Goal: Information Seeking & Learning: Learn about a topic

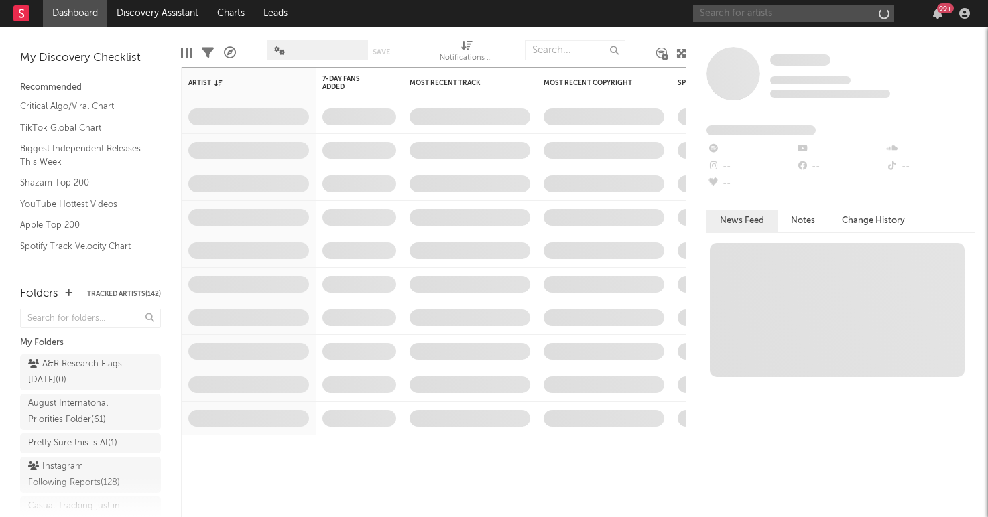
click at [866, 20] on input "text" at bounding box center [793, 13] width 201 height 17
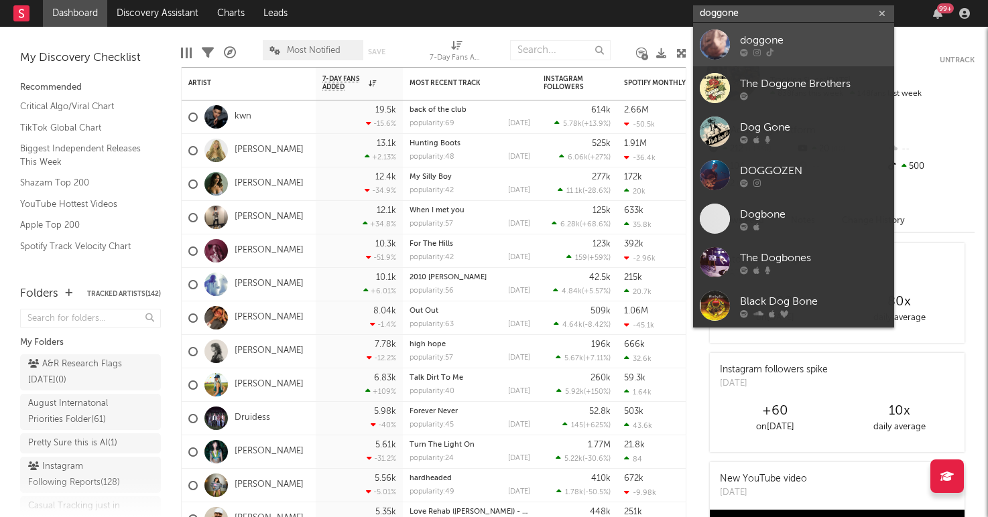
type input "doggone"
click at [792, 51] on div at bounding box center [813, 52] width 147 height 8
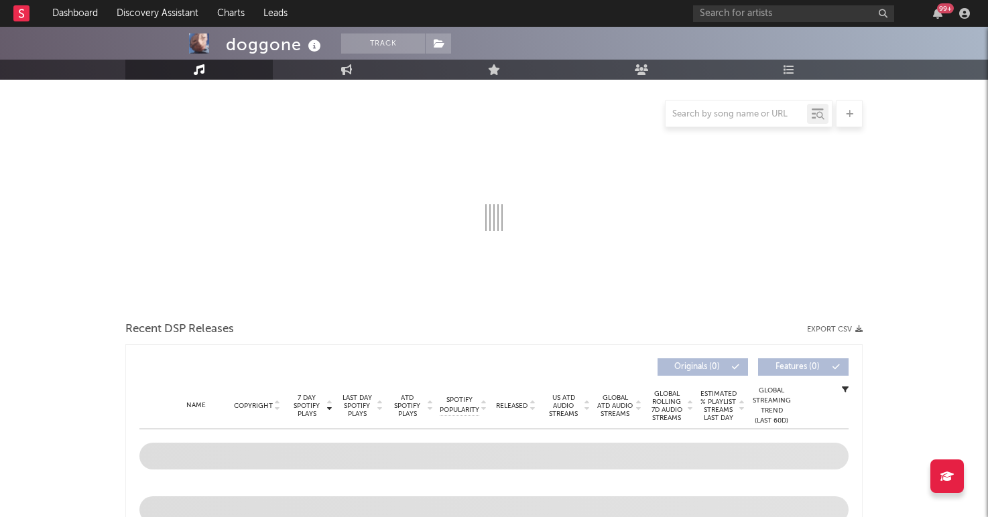
scroll to position [127, 0]
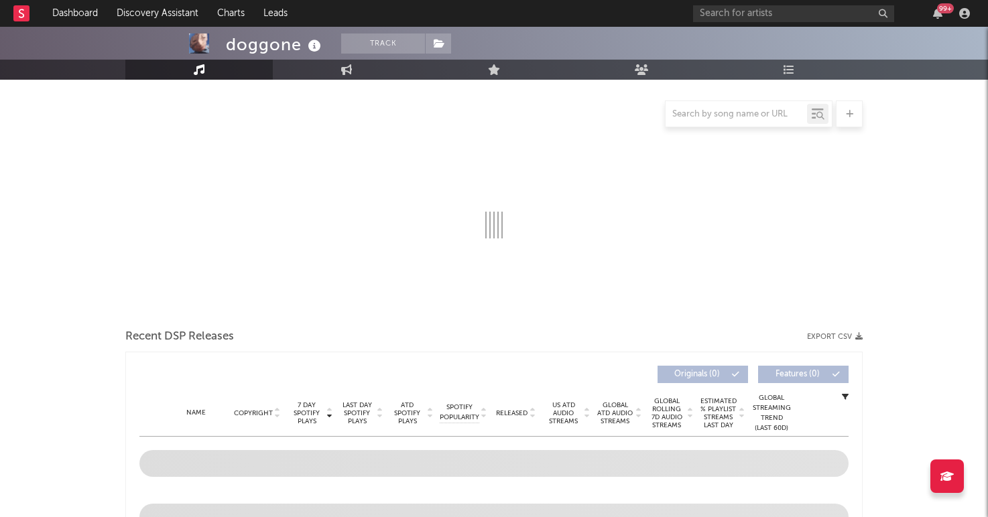
select select "1w"
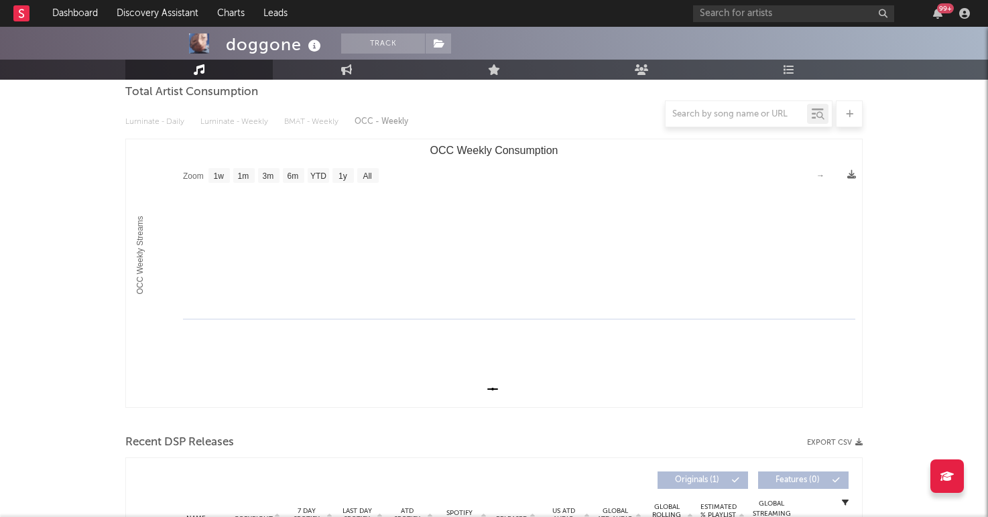
scroll to position [304, 0]
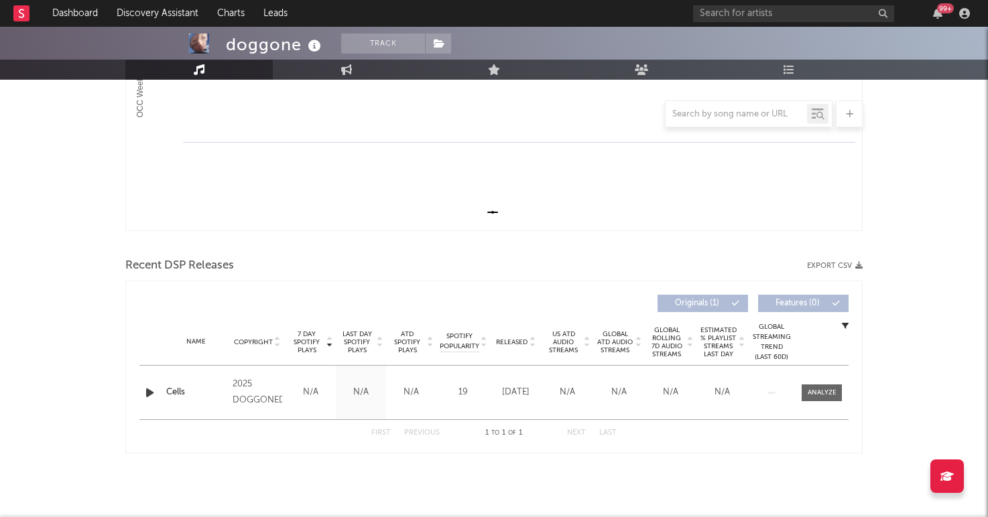
click at [820, 402] on div "Name Cells Copyright 2025 DOGGONED Label DOGGONED Album Names Cells Composer Na…" at bounding box center [493, 393] width 709 height 54
click at [820, 396] on div at bounding box center [822, 393] width 29 height 10
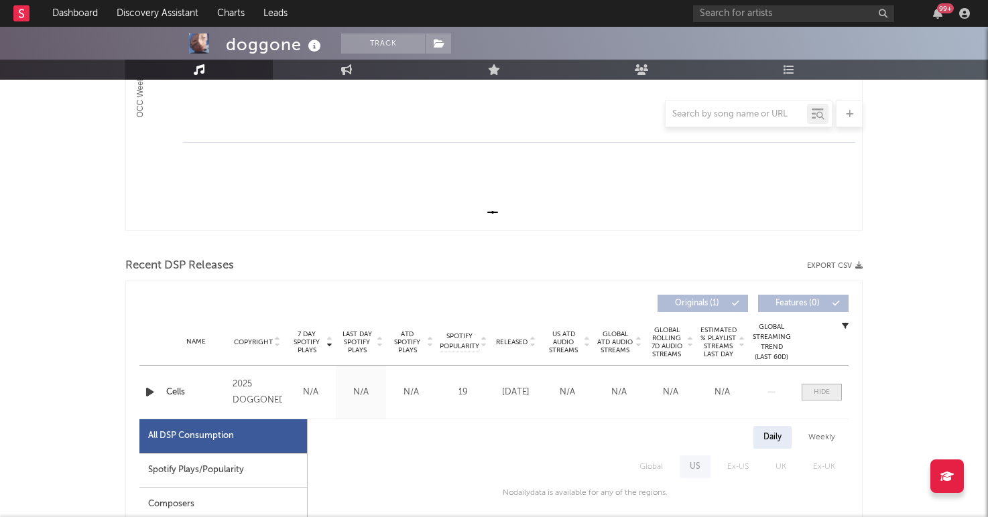
scroll to position [501, 0]
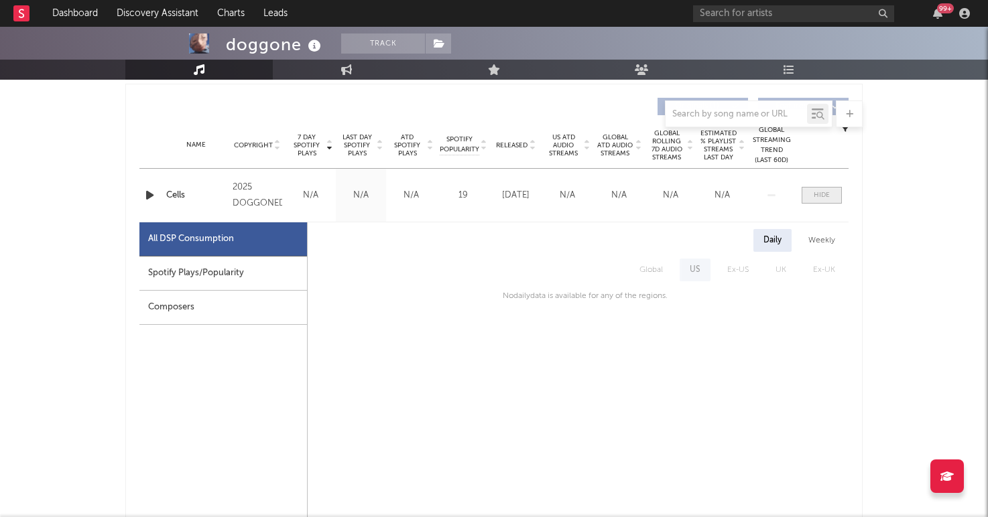
click at [821, 200] on div at bounding box center [822, 195] width 16 height 10
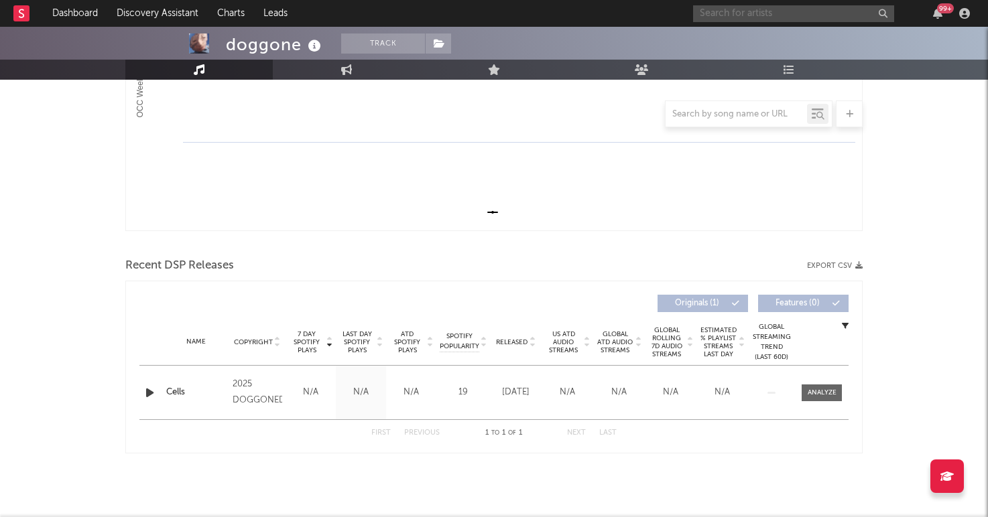
click at [743, 11] on input "text" at bounding box center [793, 13] width 201 height 17
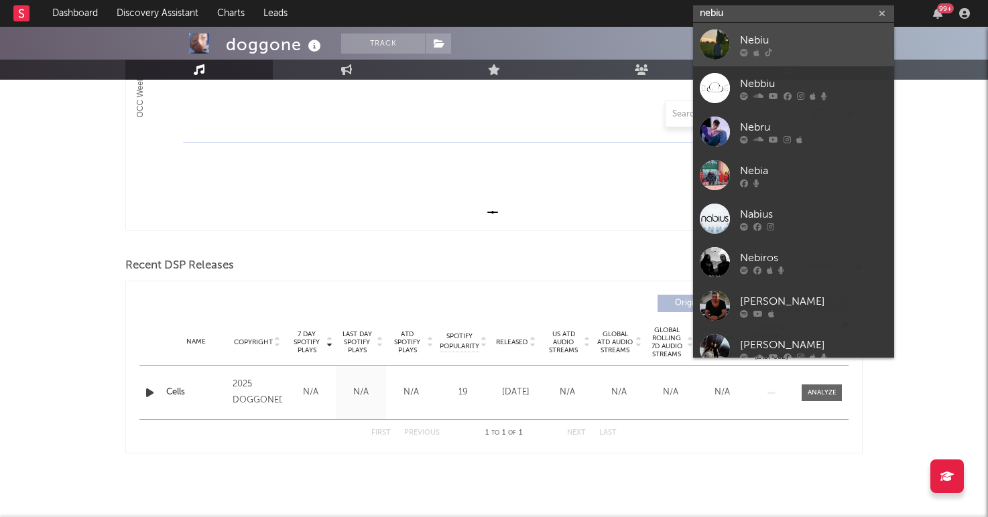
type input "nebiu"
click at [730, 51] on link "Nebiu" at bounding box center [793, 45] width 201 height 44
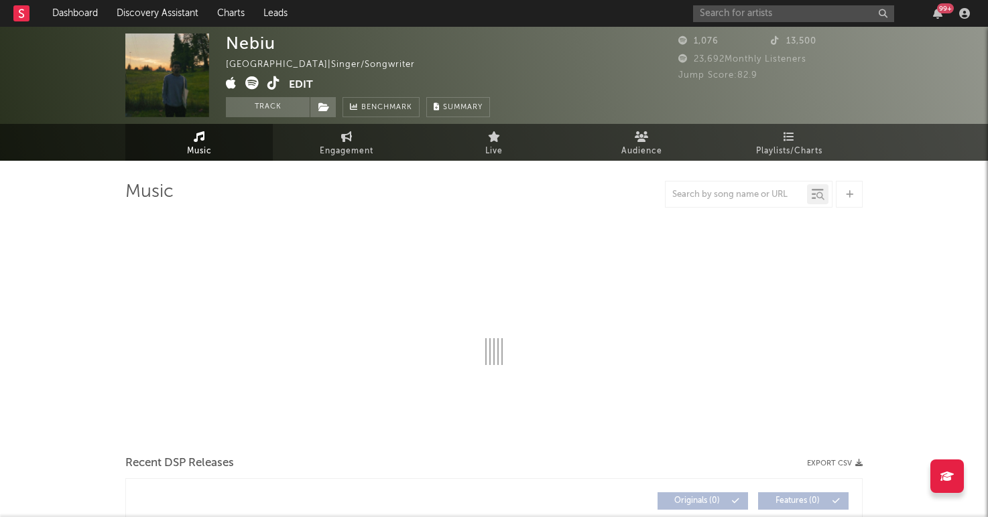
select select "1w"
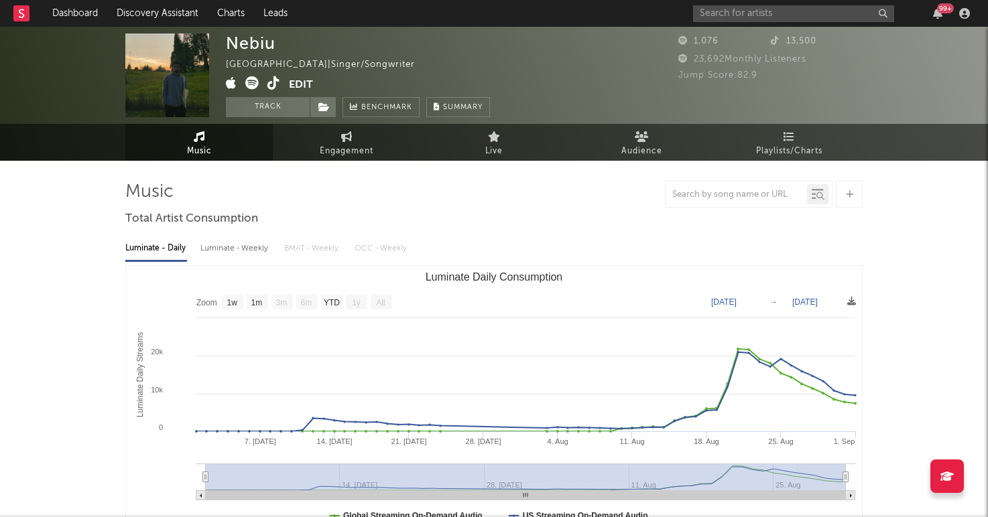
click at [271, 81] on icon at bounding box center [273, 82] width 13 height 13
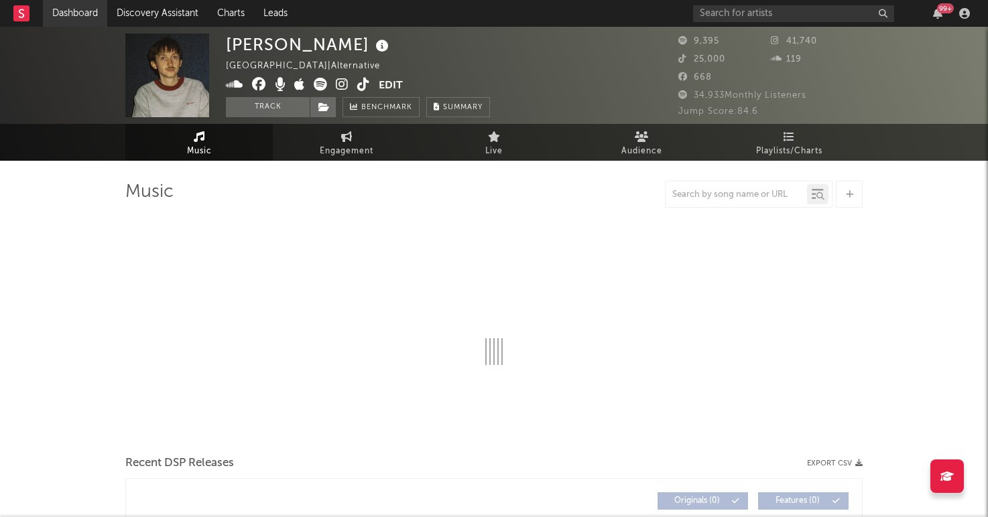
select select "6m"
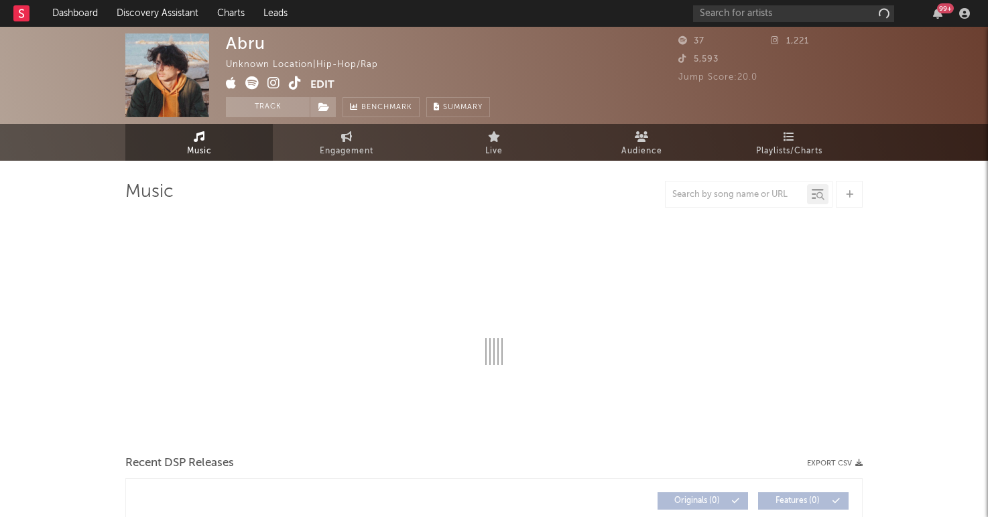
select select "1w"
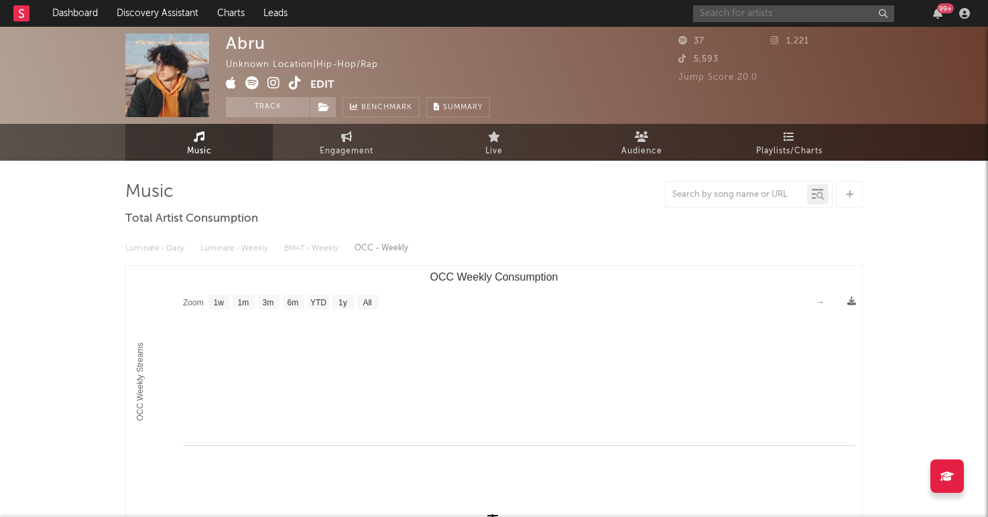
click at [741, 13] on input "text" at bounding box center [793, 13] width 201 height 17
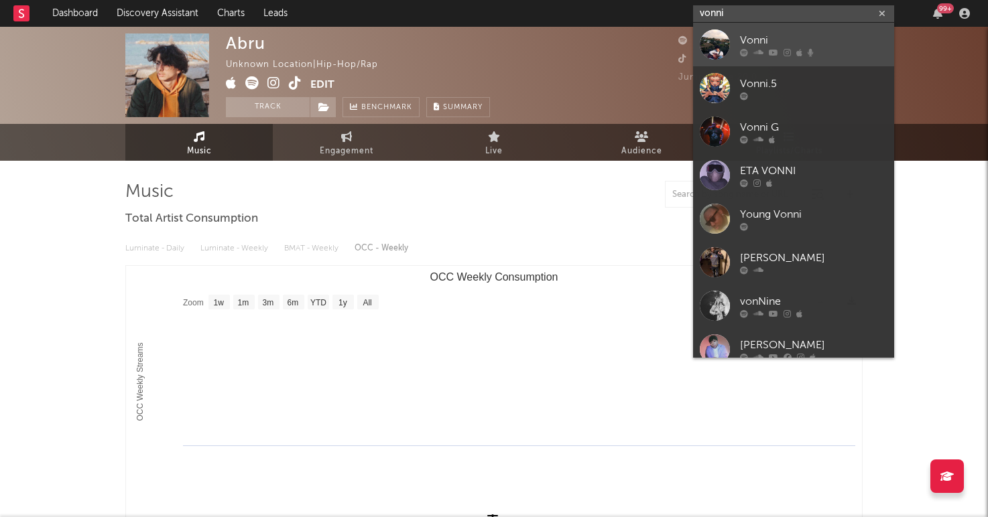
type input "vonni"
click at [751, 48] on div "Vonni" at bounding box center [813, 40] width 147 height 16
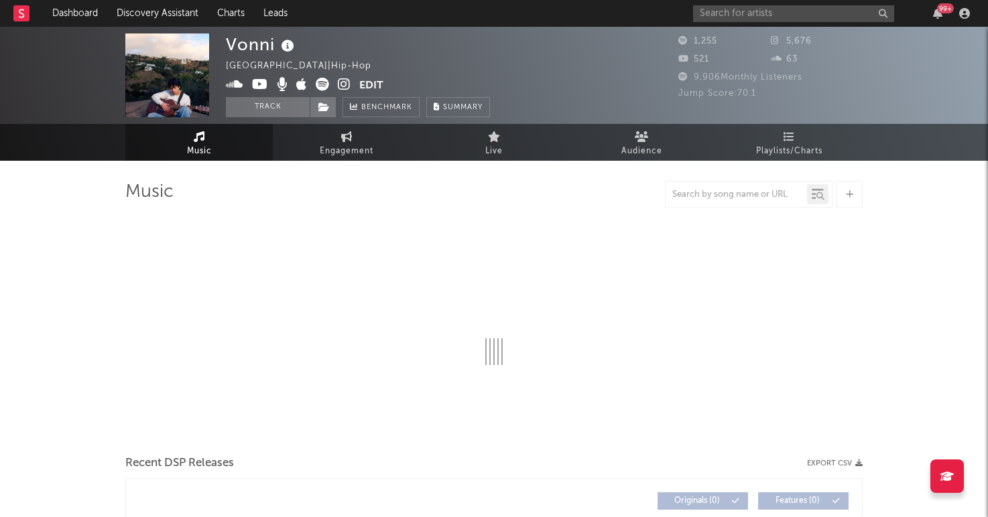
select select "6m"
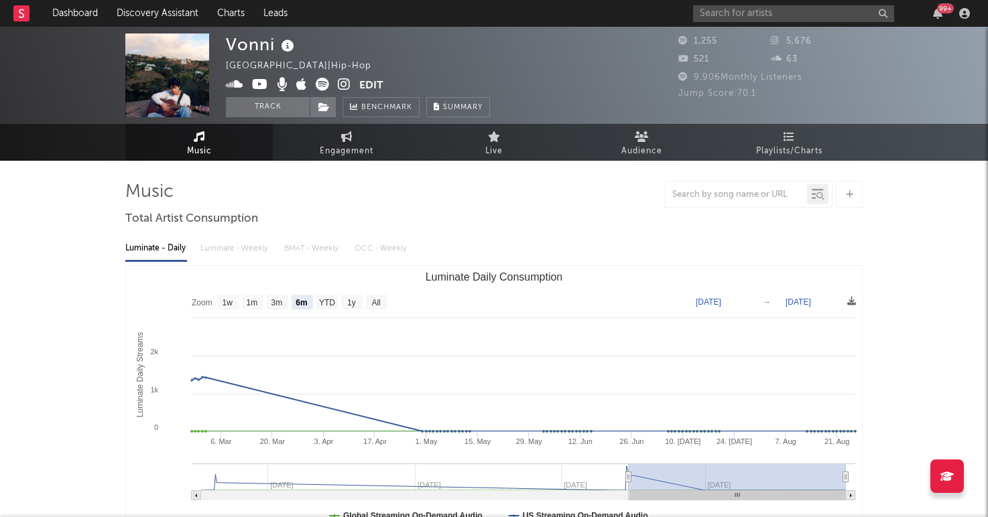
click at [342, 84] on icon at bounding box center [344, 84] width 13 height 13
click at [346, 149] on span "Engagement" at bounding box center [347, 151] width 54 height 16
select select "1w"
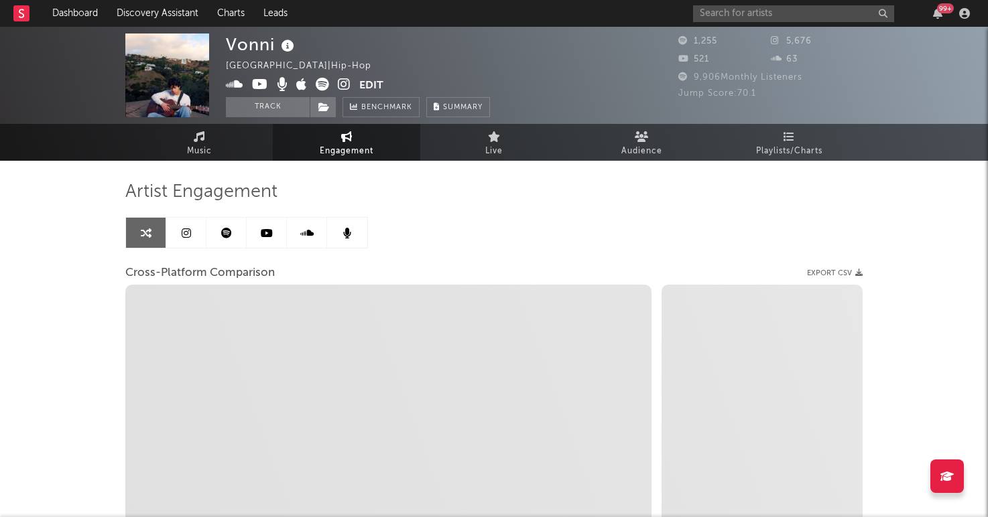
click at [183, 235] on icon at bounding box center [186, 233] width 9 height 11
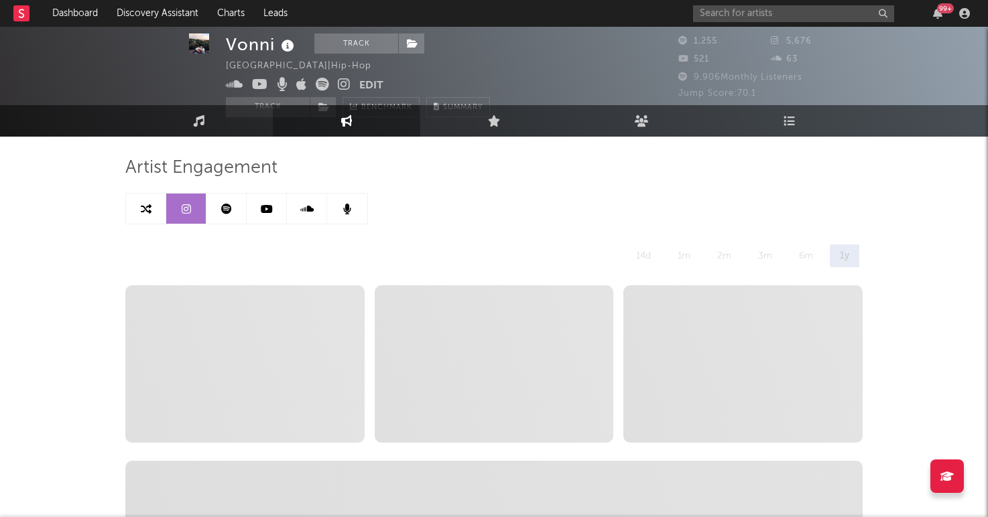
select select "6m"
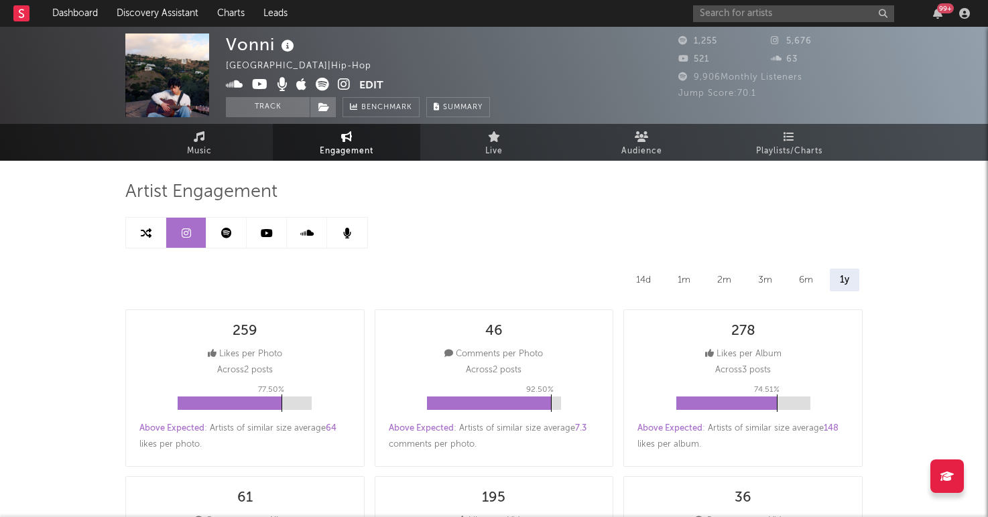
click at [372, 86] on button "Edit" at bounding box center [371, 86] width 24 height 17
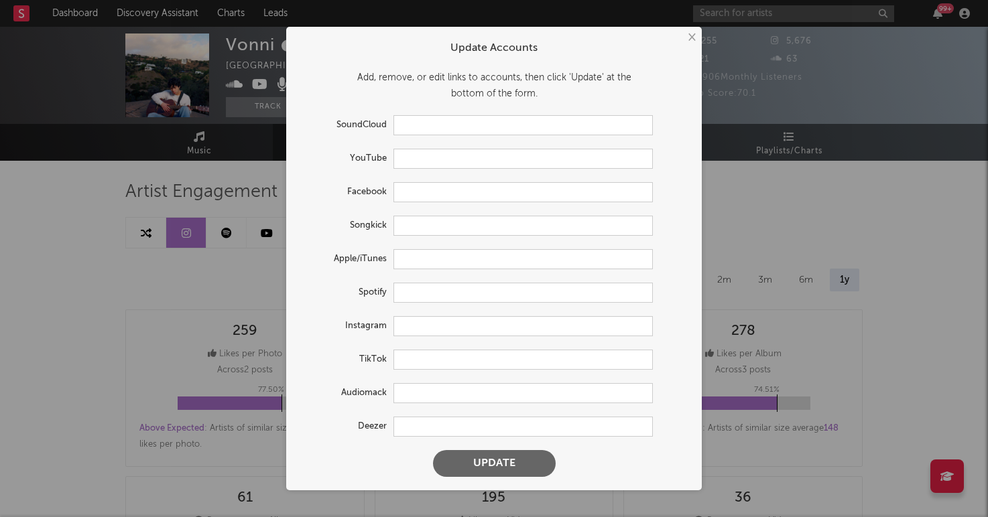
type input "https://soundcloud.com/moritz-vondran"
type input "https://youtube.com/@vonniknoxville"
type input "https://www.songkick.com/artists/10303652-vonni"
type input "https://music.apple.com/us/artist/vonni/1613412787"
type input "https://open.spotify.com/artist/12ArazR86wktMkxzm5h9T1"
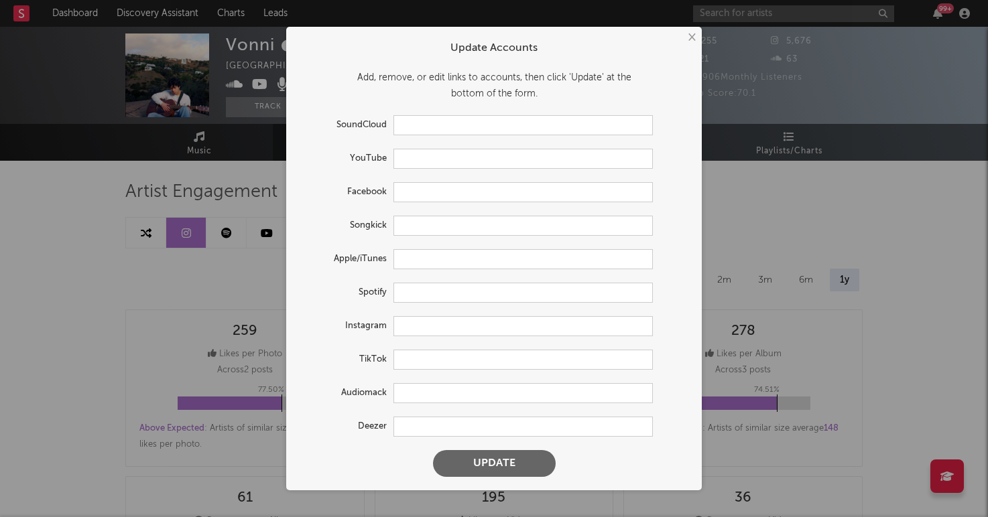
type input "https://www.instagram.com/vonniknoxville/"
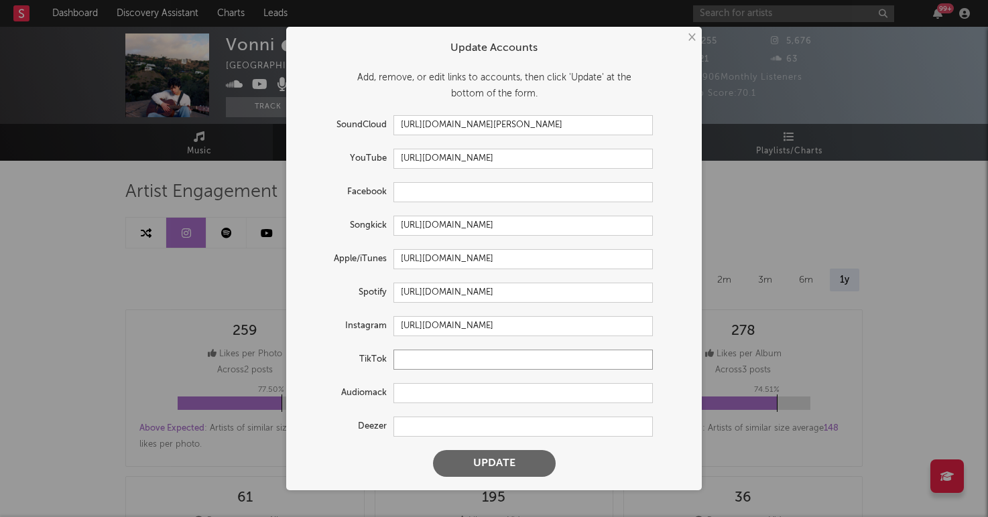
click at [417, 355] on input "text" at bounding box center [522, 360] width 259 height 20
paste input "https://www.tiktok.com/@vonni_knoxville"
type input "https://www.tiktok.com/@vonni_knoxville"
click at [433, 450] on button "Update" at bounding box center [494, 463] width 123 height 27
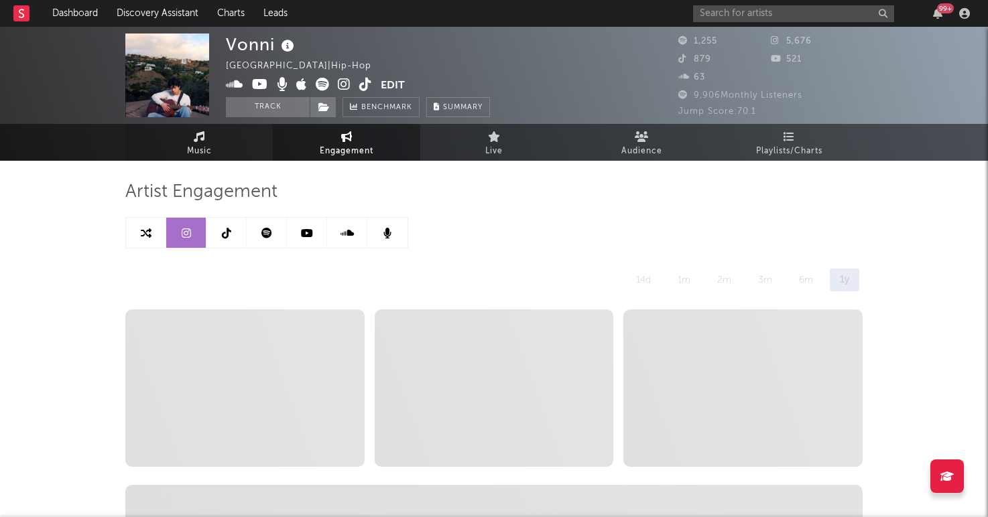
click at [218, 149] on link "Music" at bounding box center [198, 142] width 147 height 37
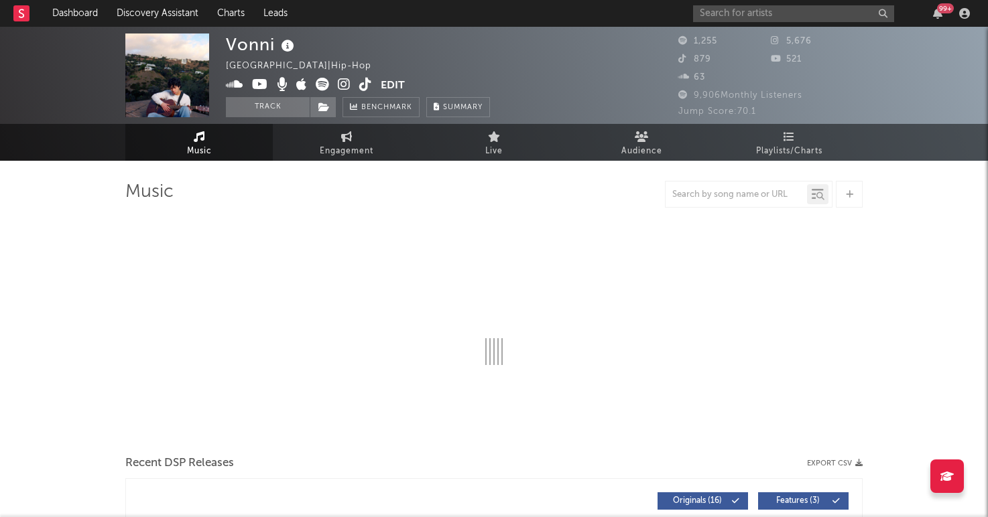
select select "6m"
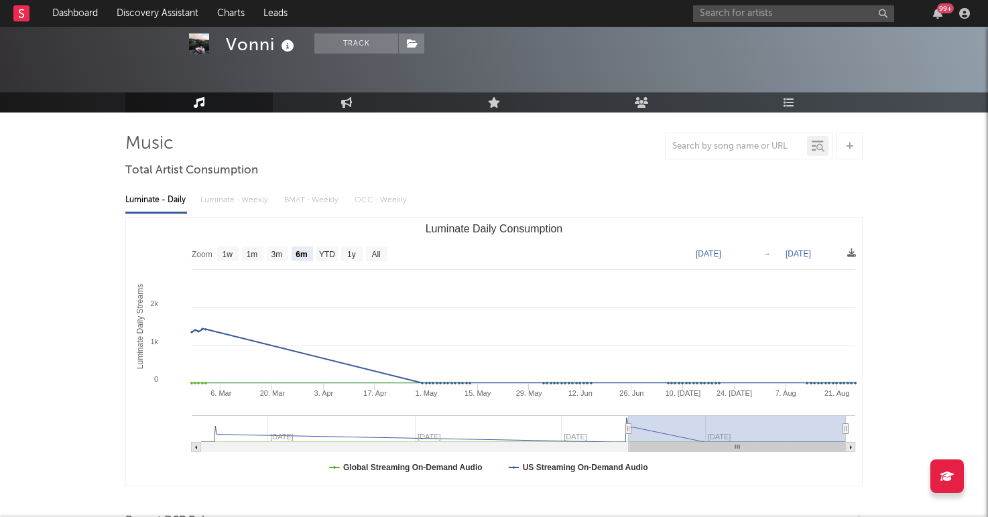
scroll to position [62, 0]
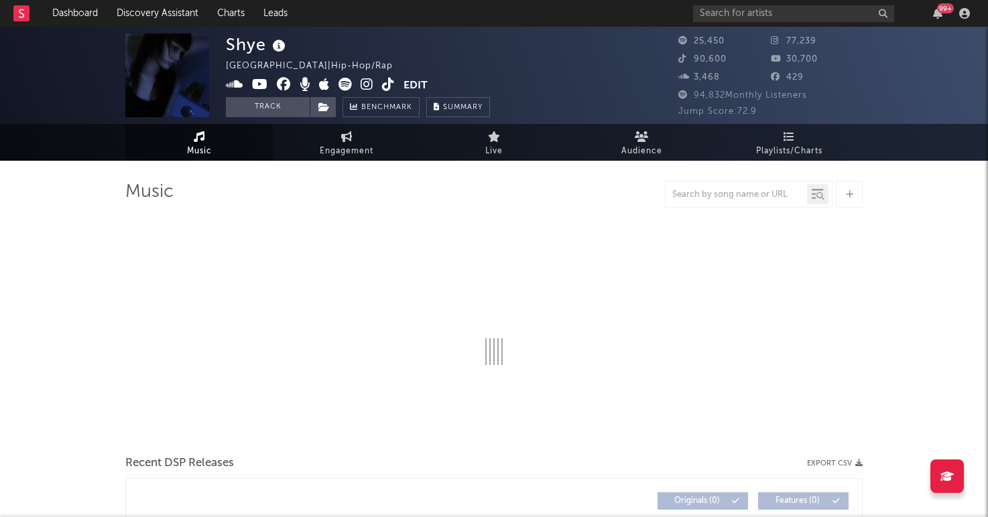
select select "6m"
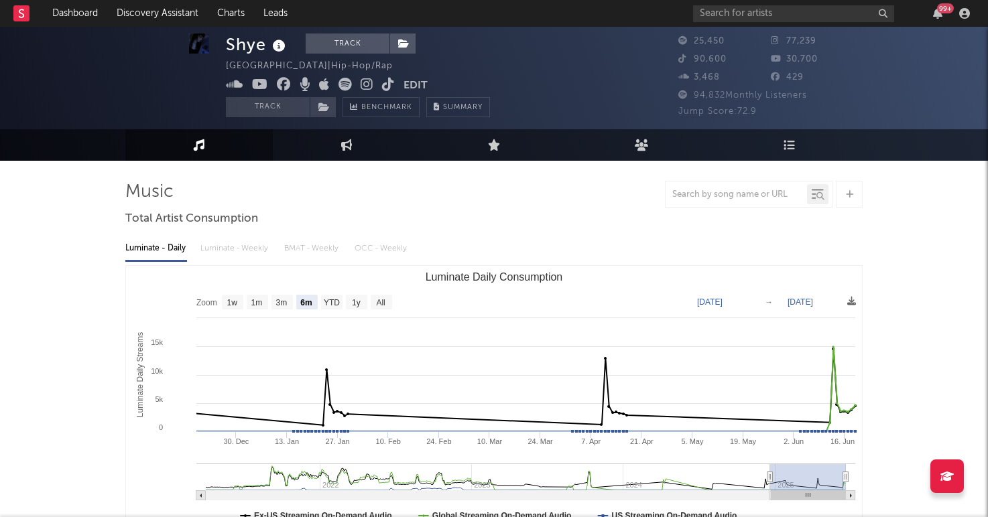
scroll to position [416, 0]
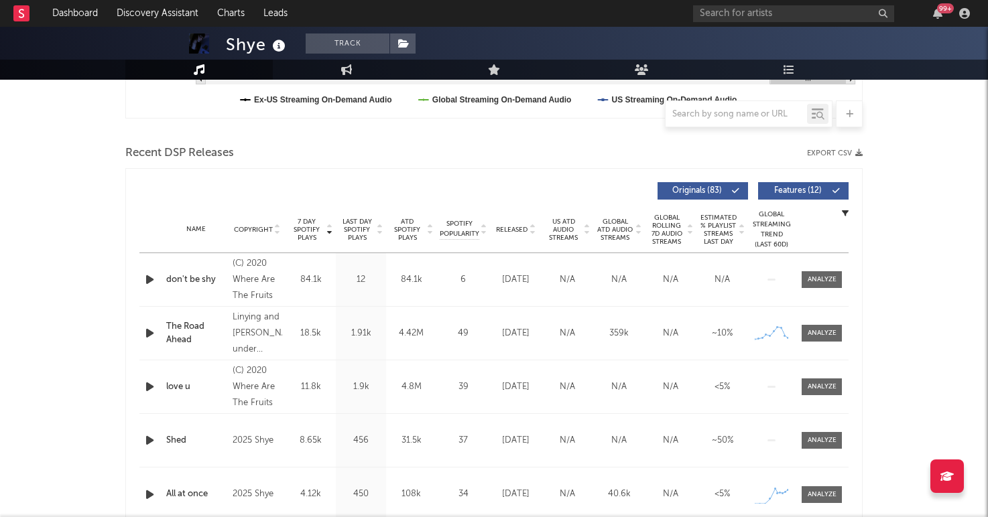
drag, startPoint x: 516, startPoint y: 229, endPoint x: 499, endPoint y: 188, distance: 43.6
click at [499, 188] on div "7 Day Spotify Plays Copyright 7 Day Spotify Plays Last Day Spotify Plays ATD Sp…" at bounding box center [493, 362] width 709 height 373
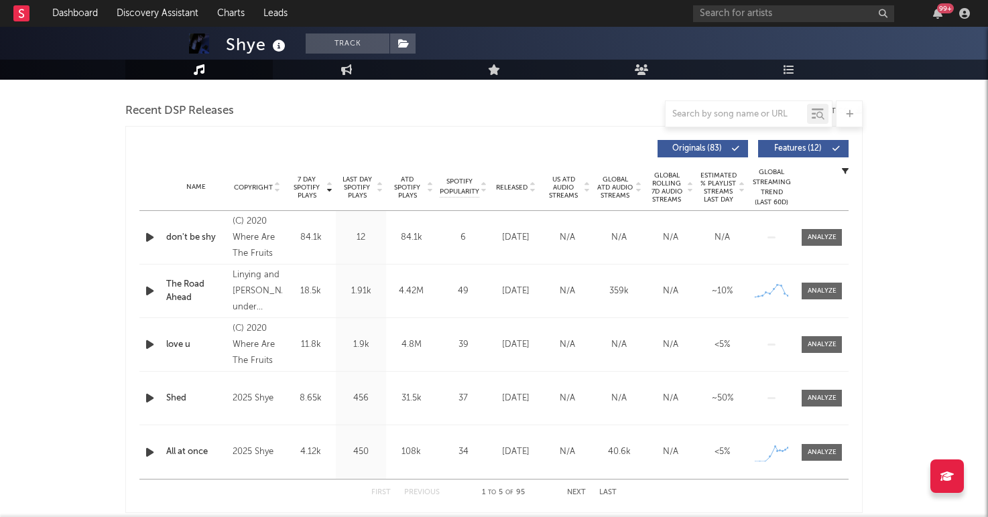
scroll to position [462, 0]
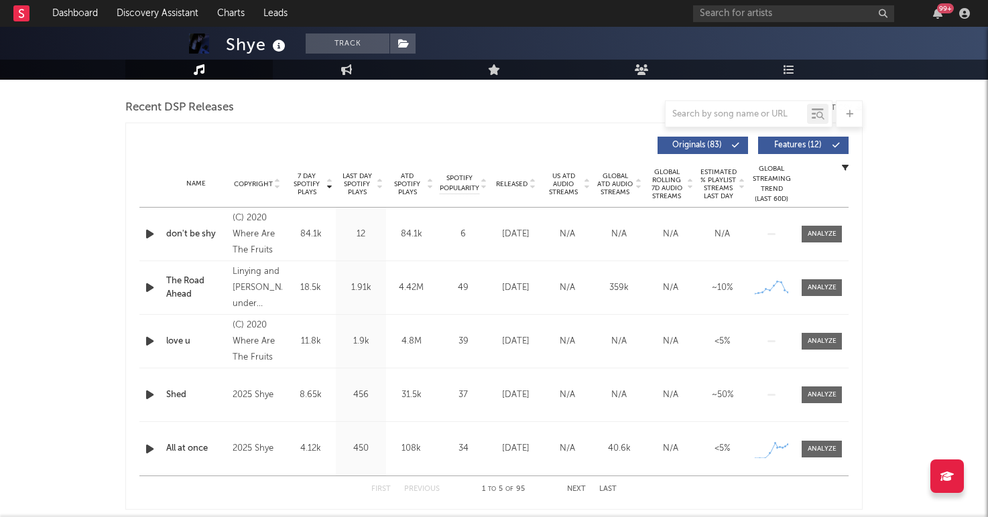
click at [155, 395] on icon "button" at bounding box center [150, 395] width 14 height 17
click at [155, 395] on div at bounding box center [151, 395] width 17 height 17
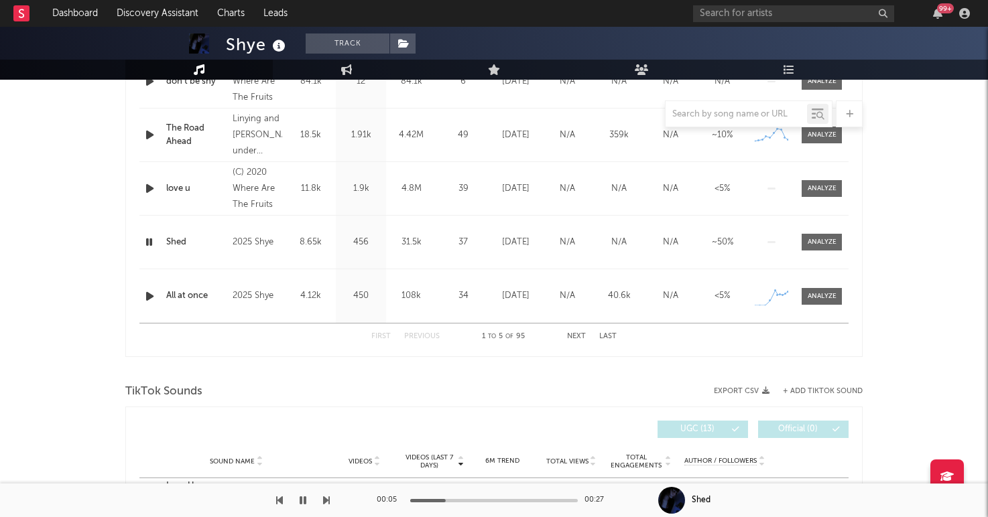
scroll to position [527, 0]
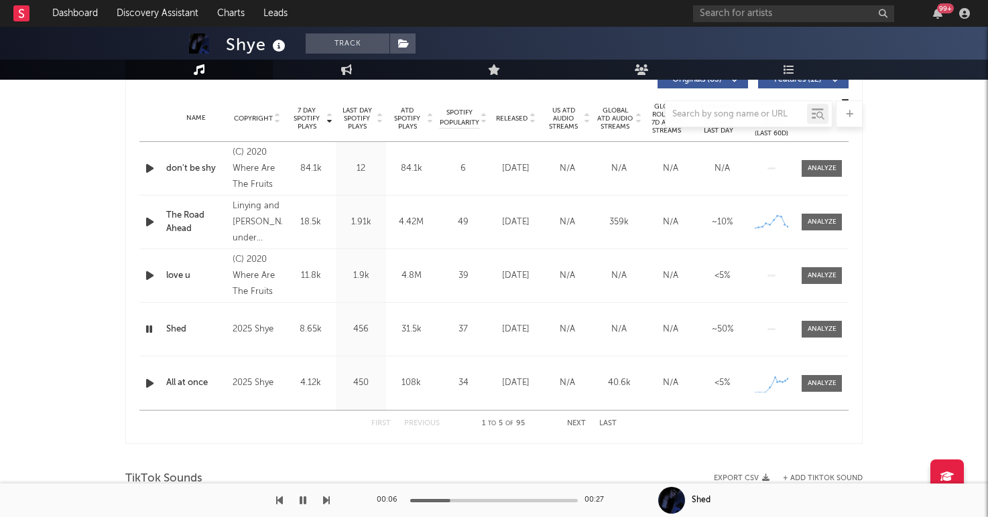
click at [145, 334] on icon "button" at bounding box center [149, 329] width 13 height 17
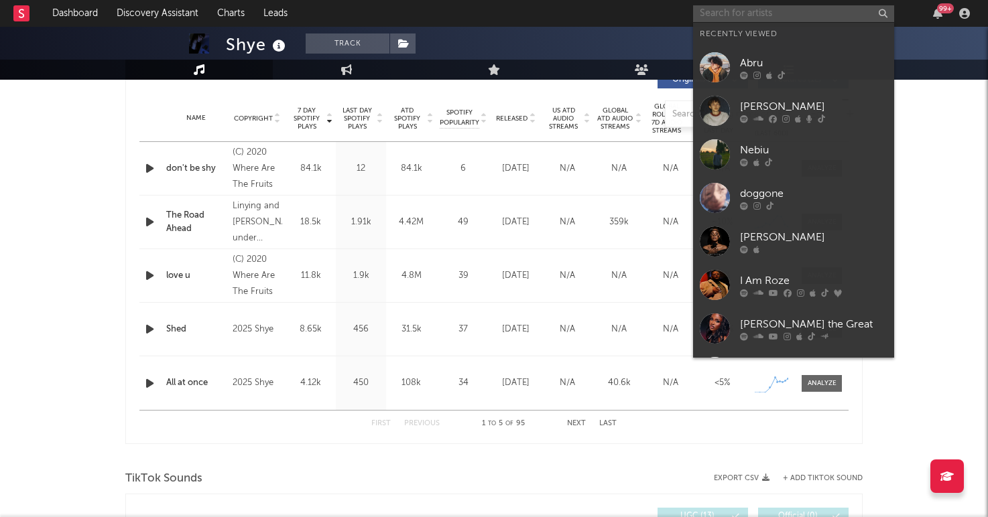
click at [723, 6] on input "text" at bounding box center [793, 13] width 201 height 17
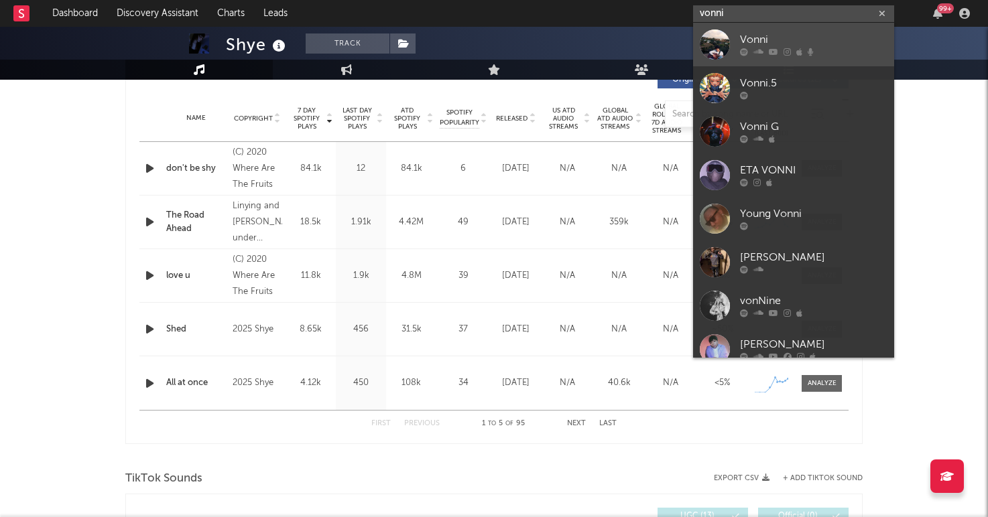
type input "vonni"
click at [751, 42] on div "Vonni" at bounding box center [813, 40] width 147 height 16
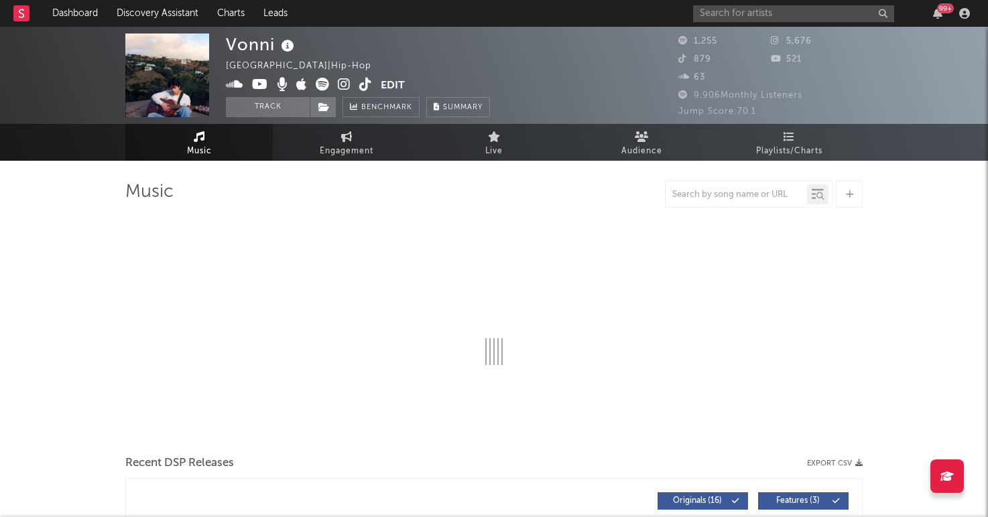
select select "6m"
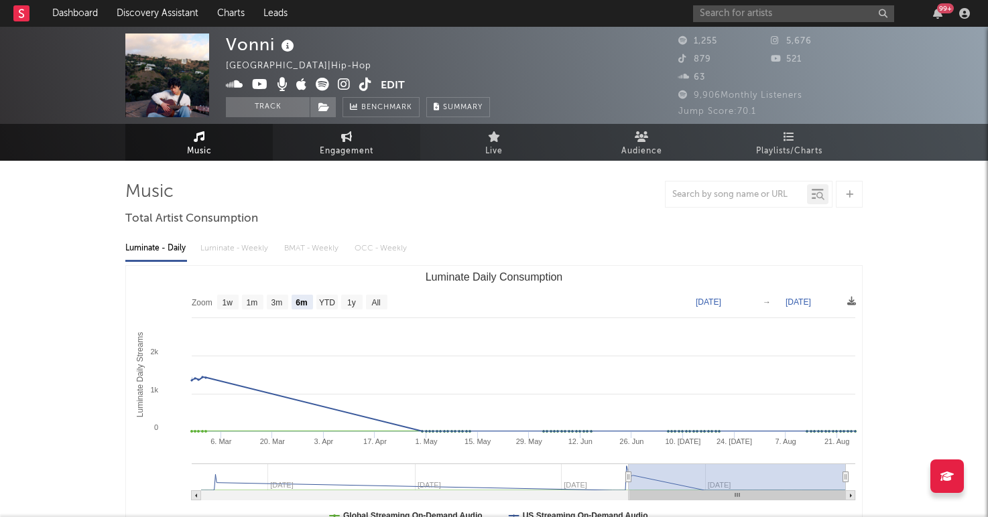
click at [323, 146] on span "Engagement" at bounding box center [347, 151] width 54 height 16
select select "1w"
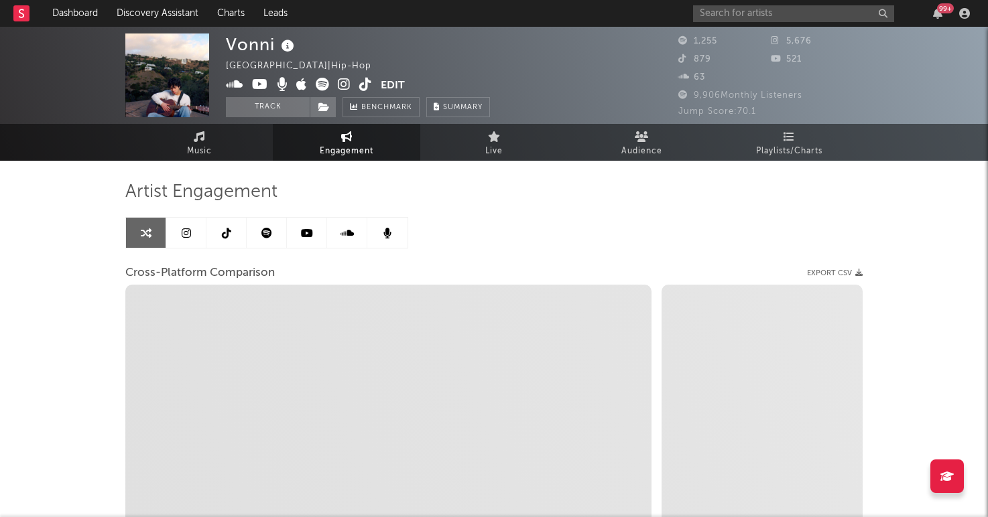
click at [220, 240] on link at bounding box center [226, 233] width 40 height 30
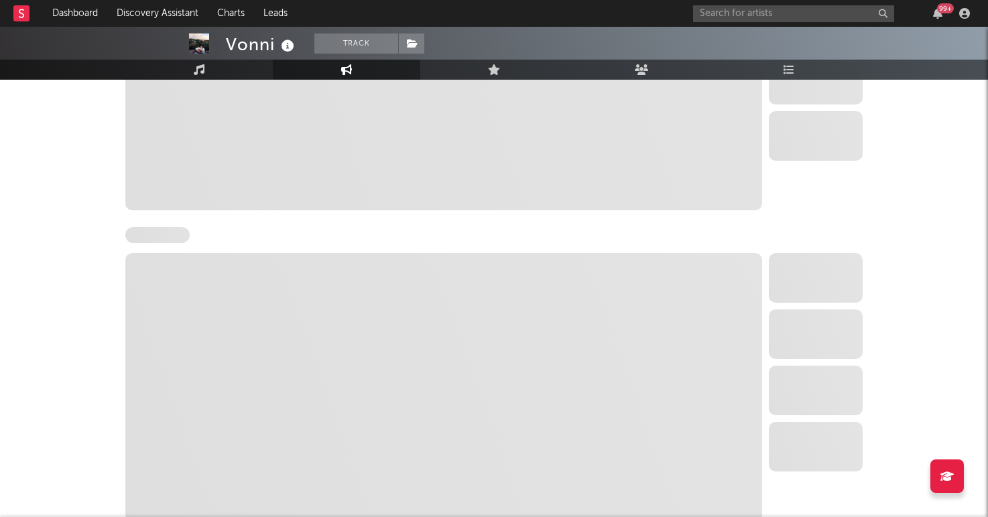
select select "1w"
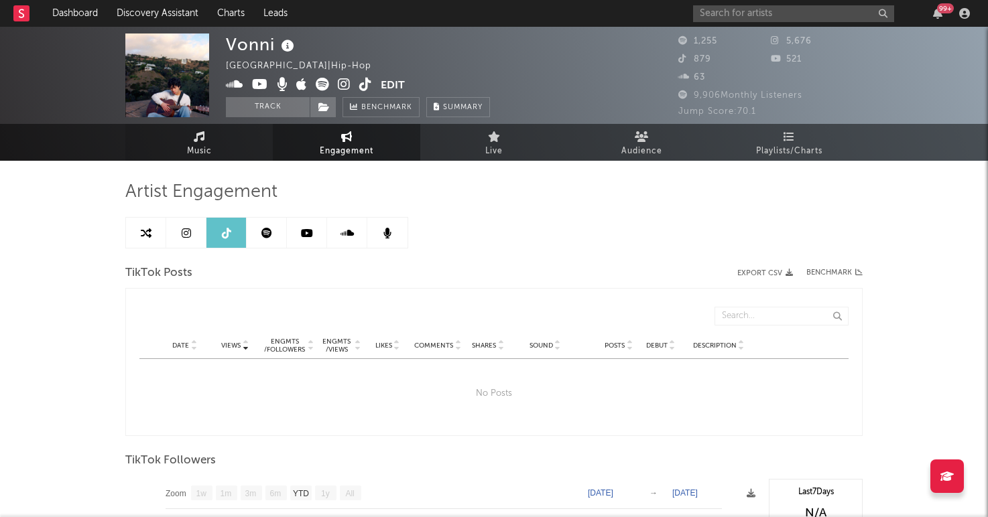
click at [198, 150] on span "Music" at bounding box center [199, 151] width 25 height 16
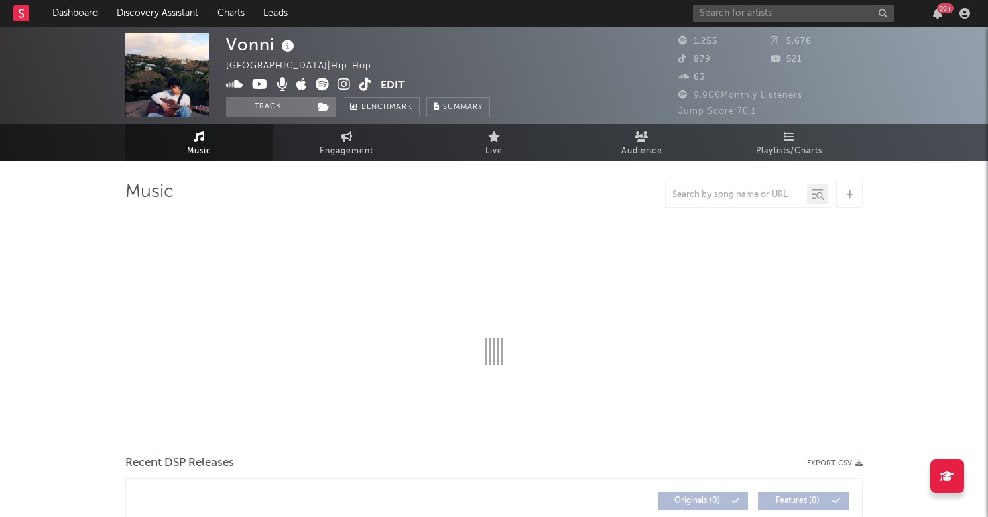
select select "6m"
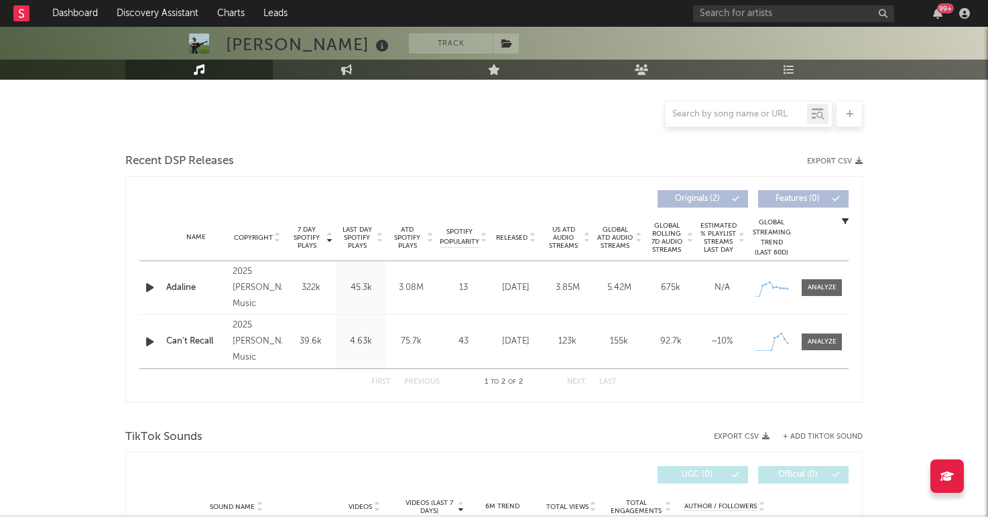
select select "1w"
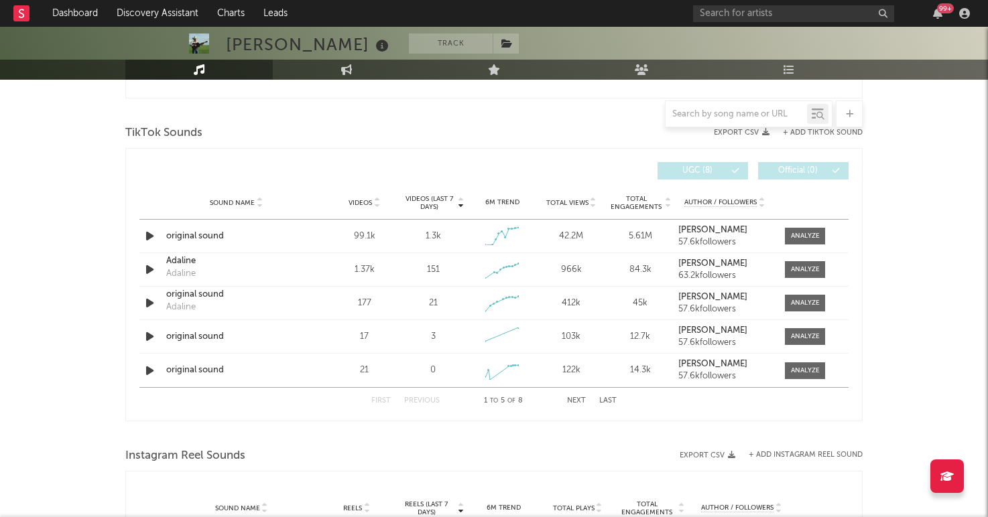
scroll to position [712, 0]
click at [574, 403] on button "Next" at bounding box center [576, 401] width 19 height 7
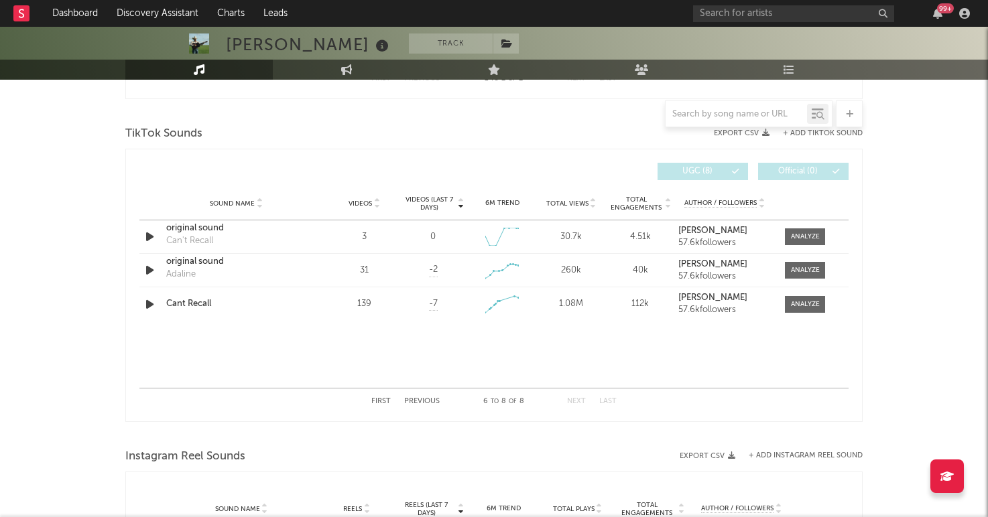
click at [411, 399] on button "Previous" at bounding box center [422, 401] width 36 height 7
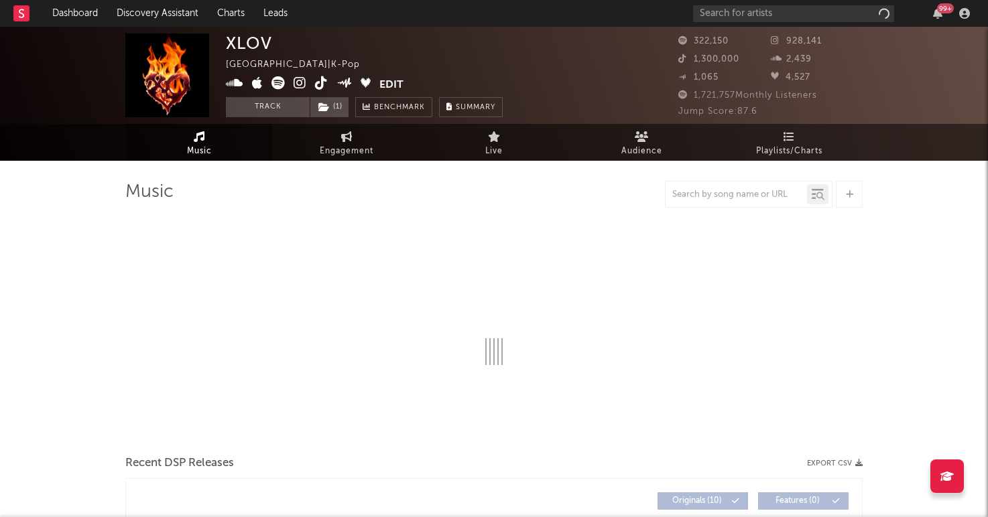
select select "6m"
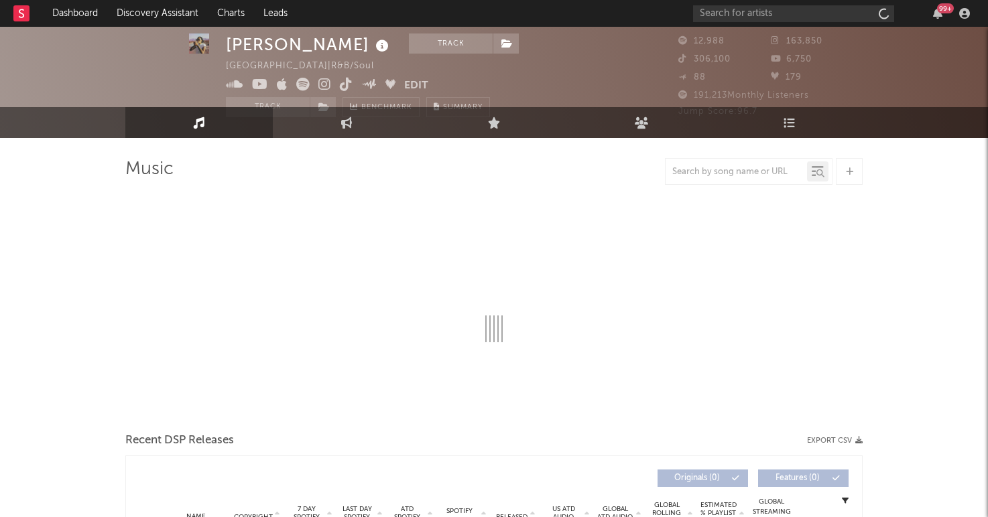
scroll to position [31, 0]
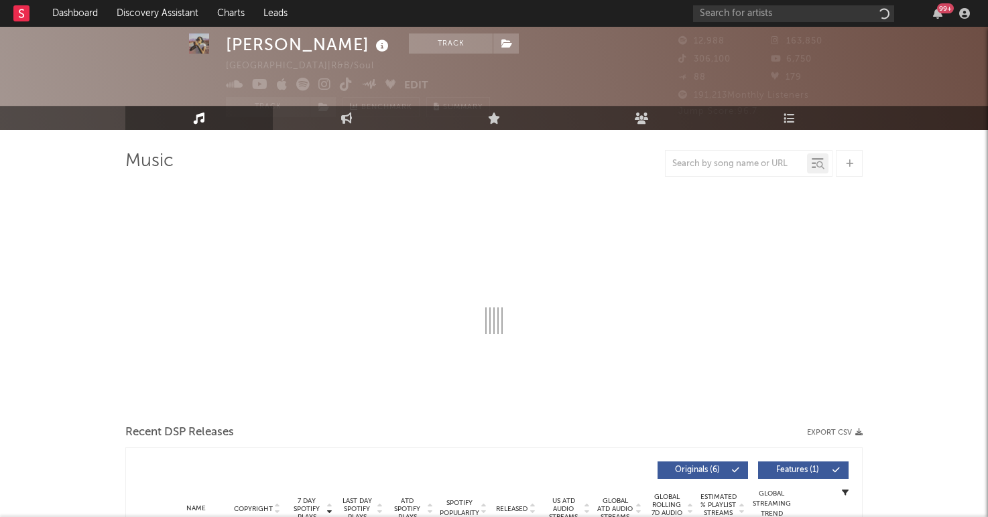
select select "6m"
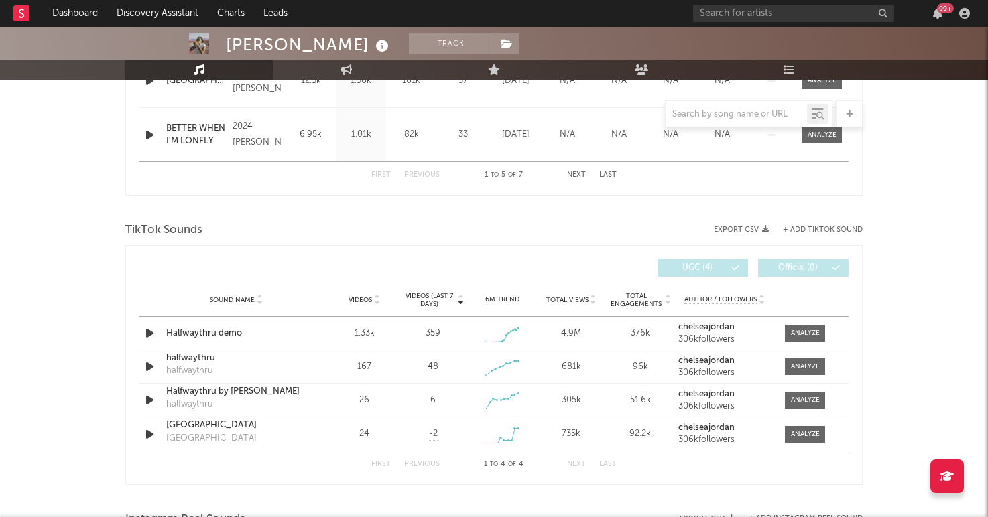
scroll to position [771, 0]
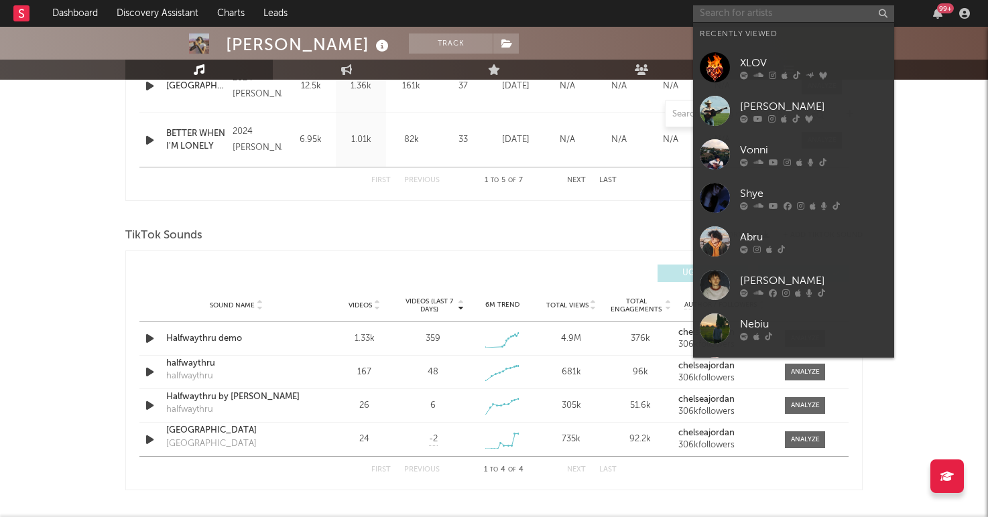
click at [739, 9] on input "text" at bounding box center [793, 13] width 201 height 17
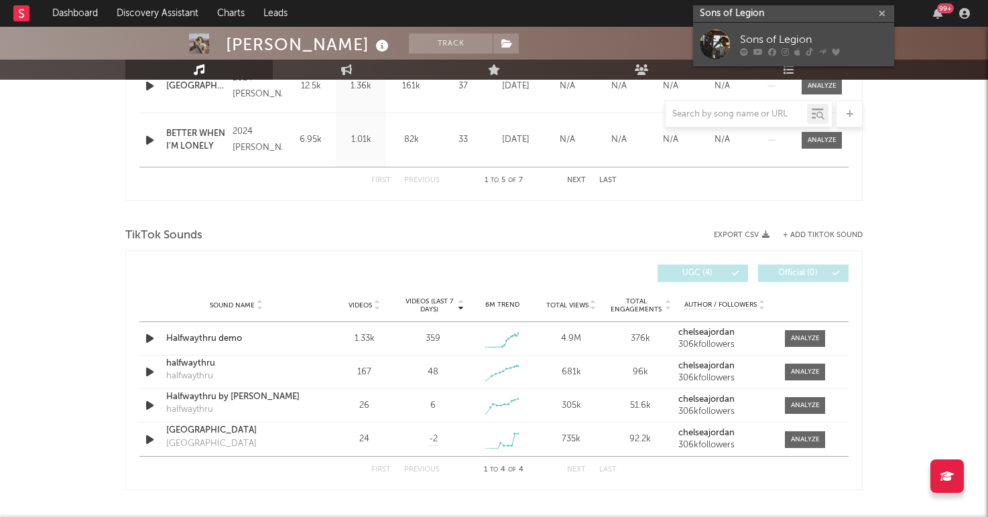
type input "Sons of Legion"
click at [767, 34] on div "Sons of Legion" at bounding box center [813, 40] width 147 height 16
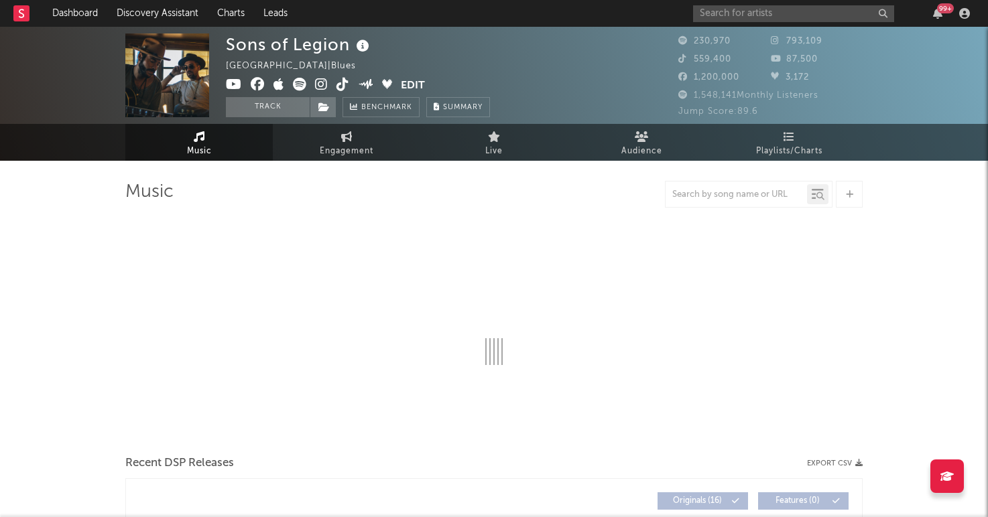
select select "6m"
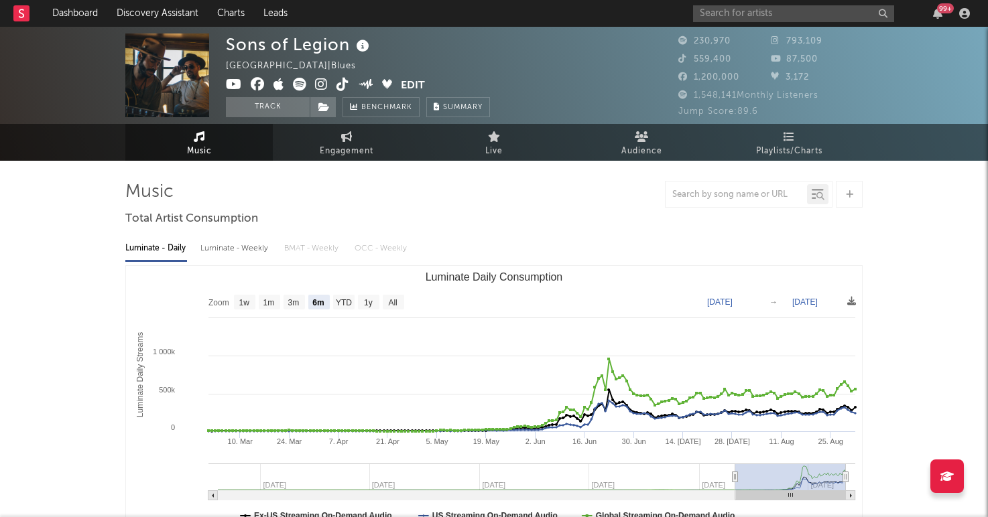
click at [340, 265] on div "Zoom 1w 1m 3m 6m YTD 1y All 2025-03-01 2025-09-01 Created with Highcharts 10.3.…" at bounding box center [493, 399] width 737 height 269
click at [289, 83] on span at bounding box center [313, 86] width 175 height 17
click at [302, 83] on icon at bounding box center [299, 84] width 13 height 13
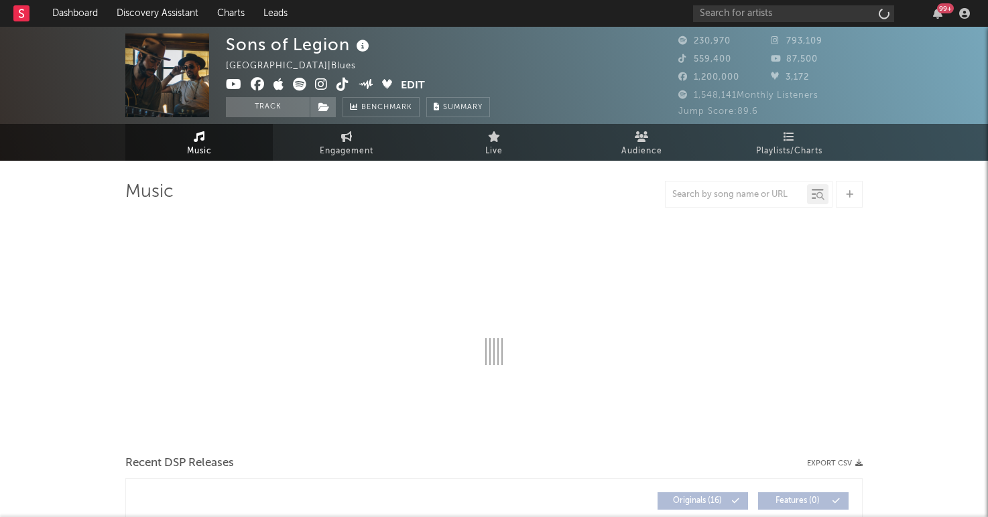
select select "6m"
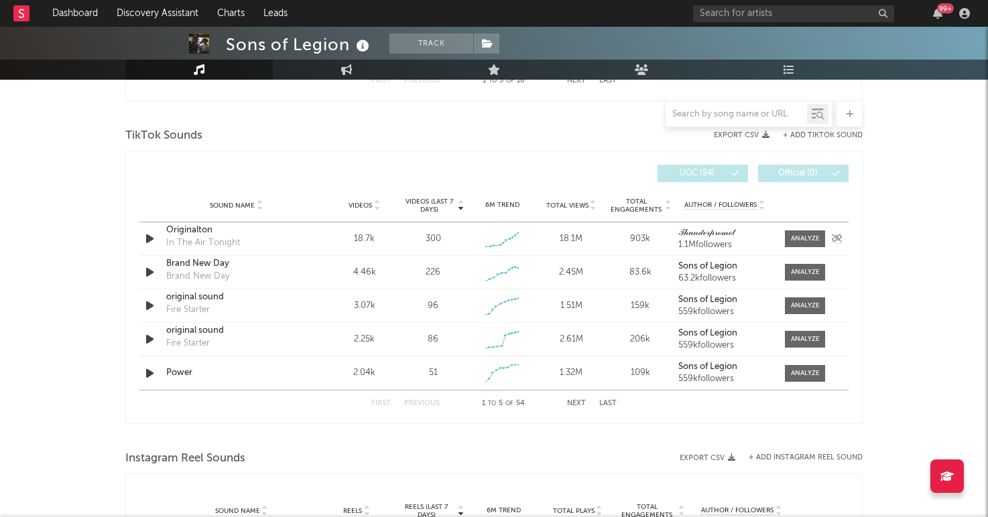
scroll to position [875, 0]
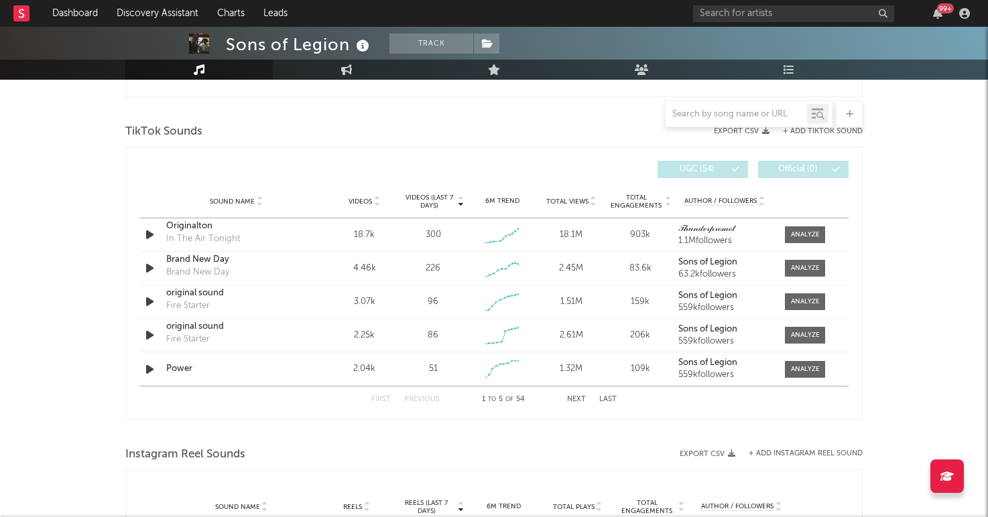
click at [570, 395] on div "First Previous 1 to 5 of 54 Next Last" at bounding box center [493, 400] width 245 height 26
click at [573, 397] on button "Next" at bounding box center [576, 399] width 19 height 7
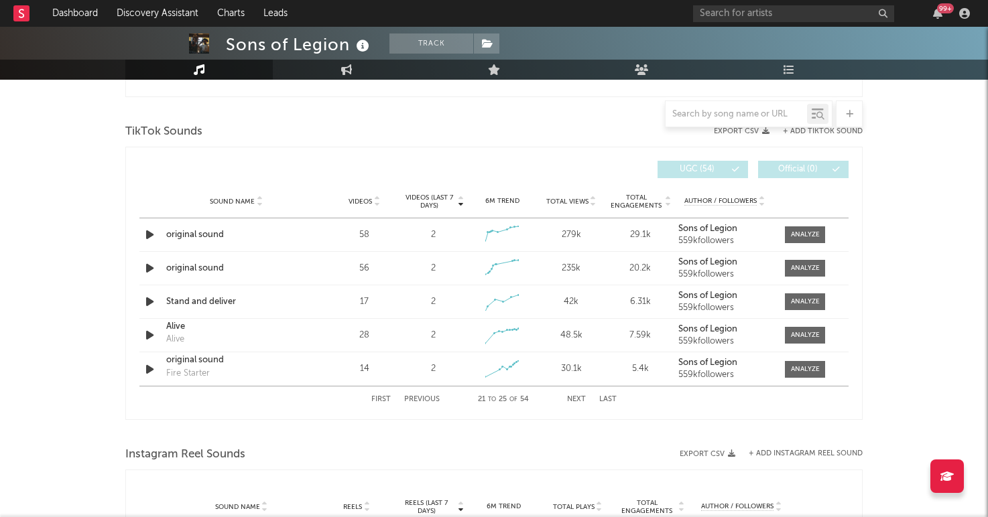
click at [387, 399] on button "First" at bounding box center [380, 399] width 19 height 7
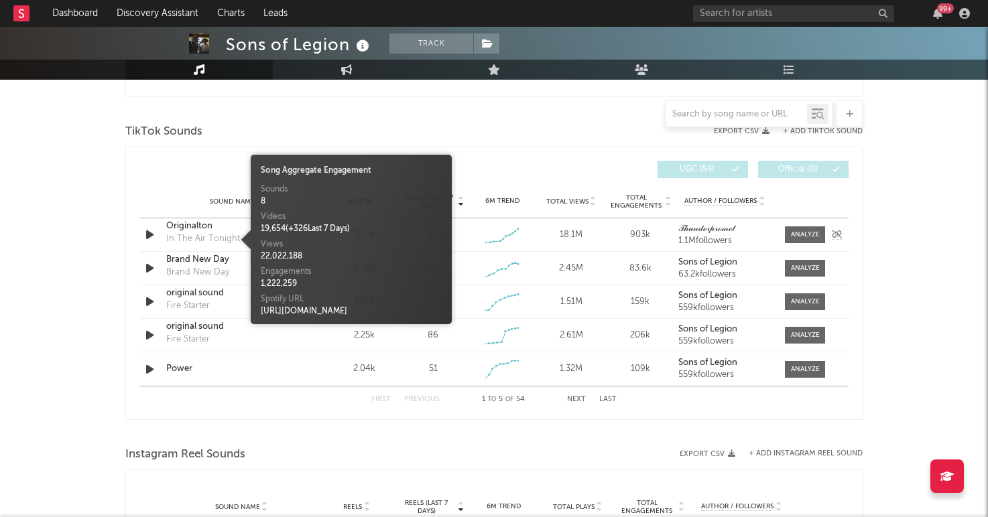
click at [196, 235] on div "In The Air Tonight" at bounding box center [203, 239] width 74 height 13
click at [195, 222] on div "Originalton" at bounding box center [236, 226] width 140 height 13
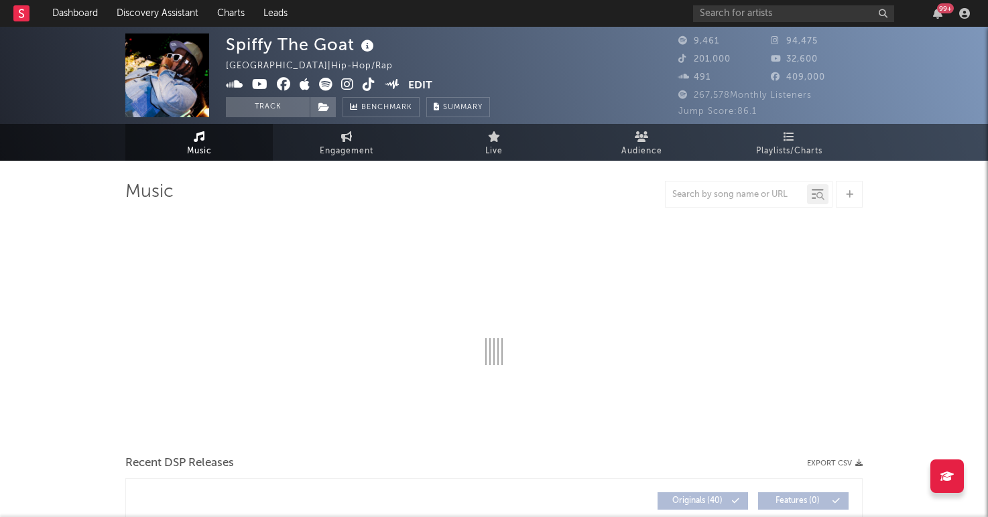
select select "6m"
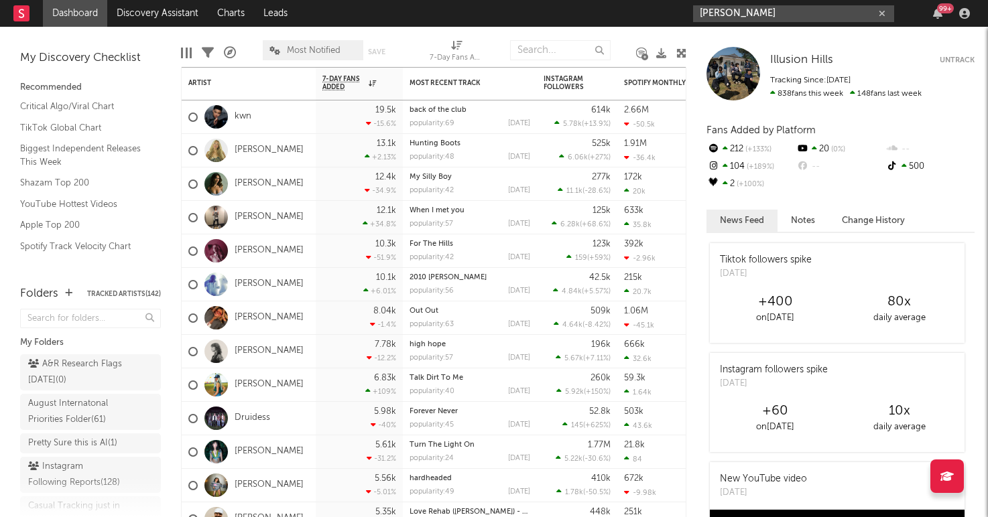
type input "[PERSON_NAME]"
drag, startPoint x: 752, startPoint y: 15, endPoint x: 665, endPoint y: 7, distance: 86.8
click at [665, 7] on nav "Dashboard Discovery Assistant Charts Leads [PERSON_NAME] 99 +" at bounding box center [494, 13] width 988 height 27
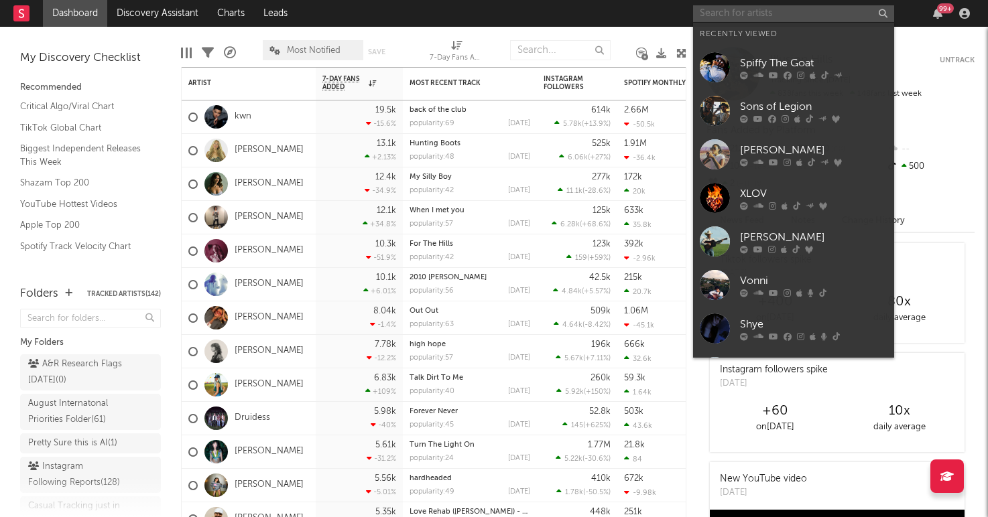
paste input "[URL][DOMAIN_NAME]"
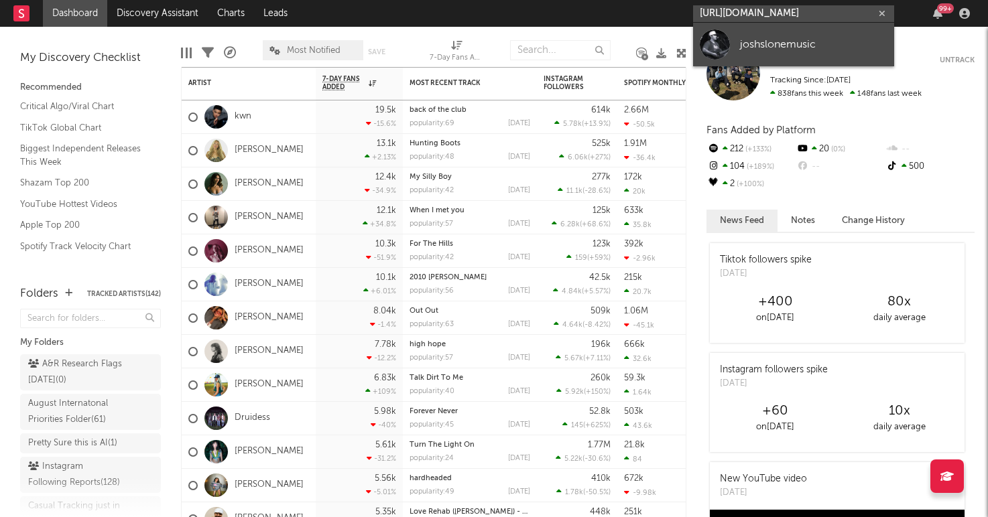
type input "[URL][DOMAIN_NAME]"
click at [722, 53] on div at bounding box center [715, 44] width 30 height 30
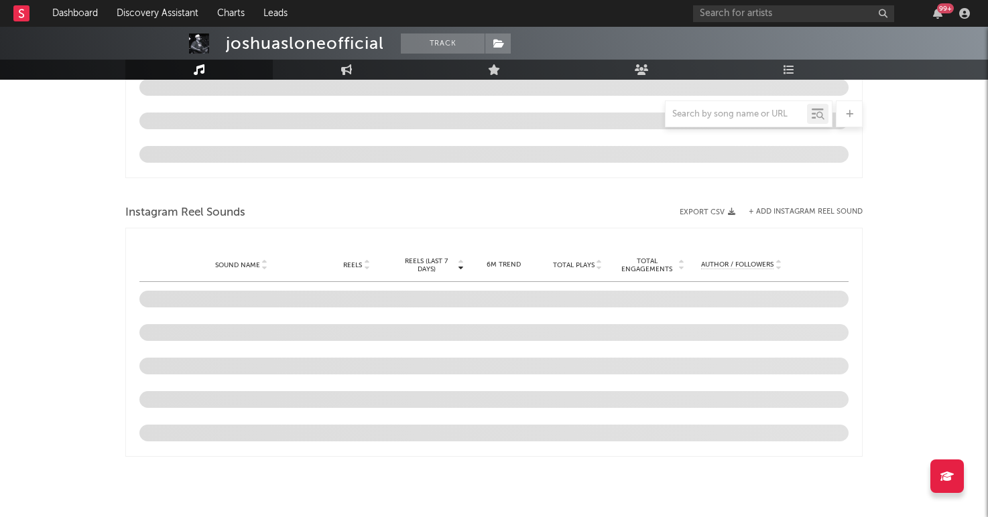
select select "1w"
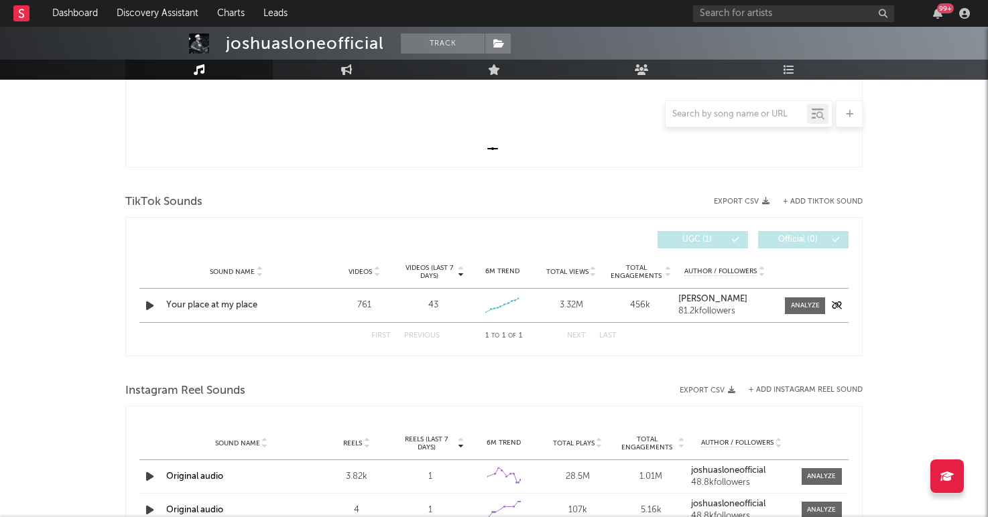
scroll to position [379, 0]
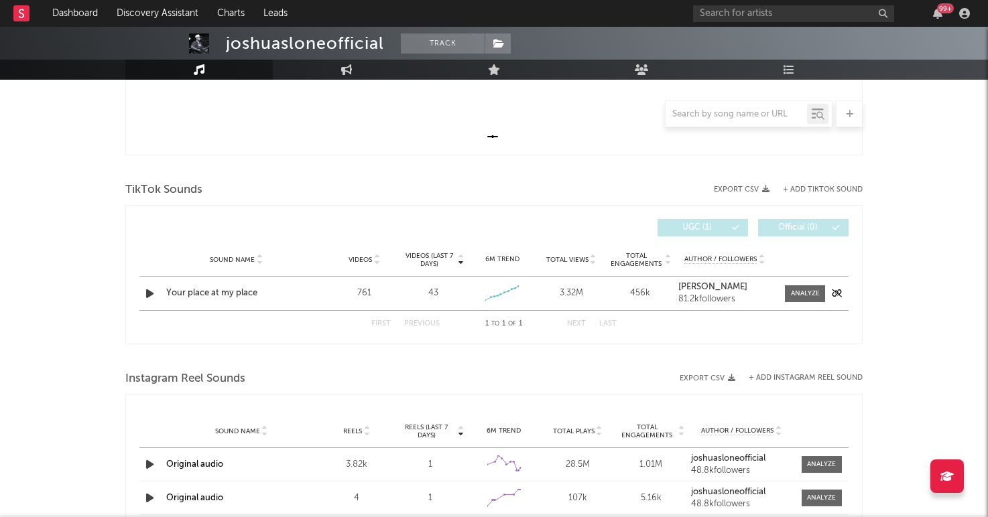
click at [801, 282] on div "Sound Name Your place at my place Videos 761 Videos (last 7 days) 43 Weekly Gro…" at bounding box center [493, 294] width 709 height 34
click at [805, 298] on div at bounding box center [805, 294] width 29 height 10
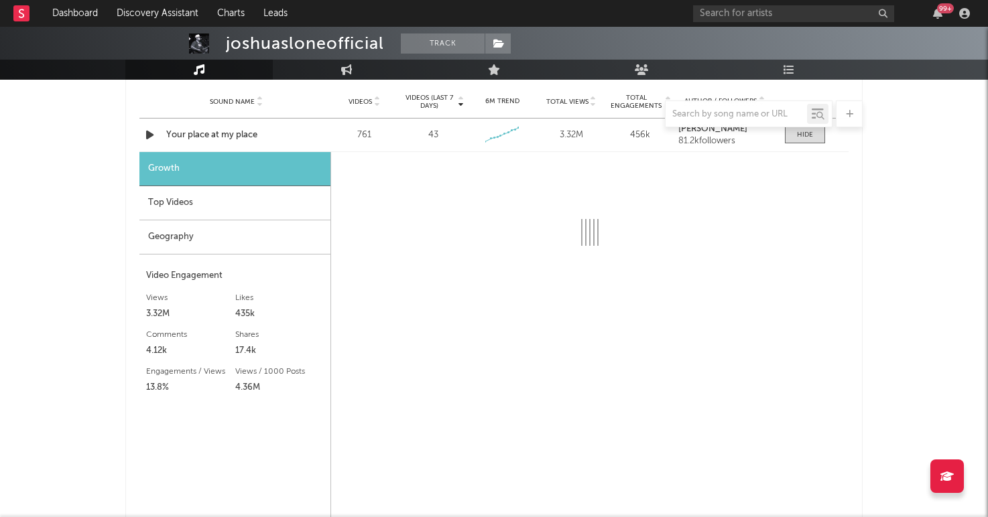
select select "6m"
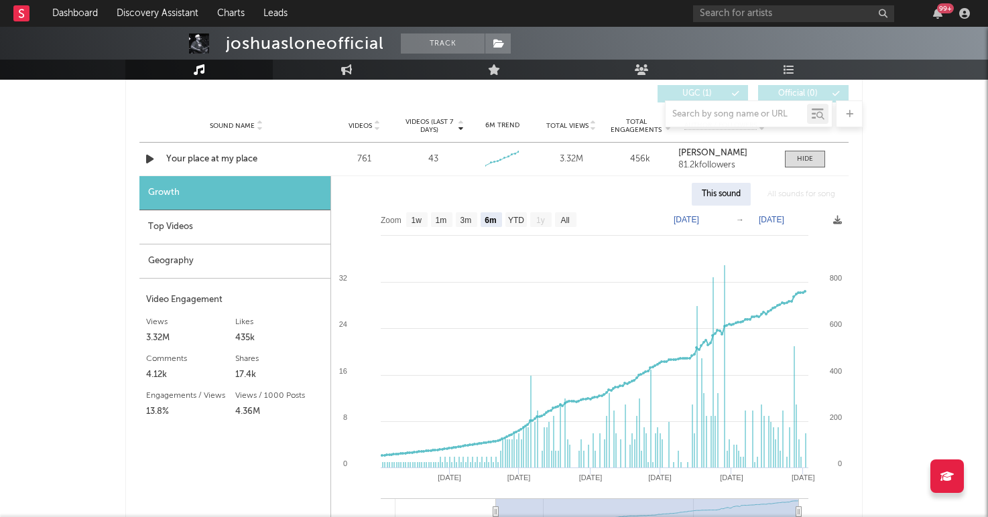
scroll to position [511, 0]
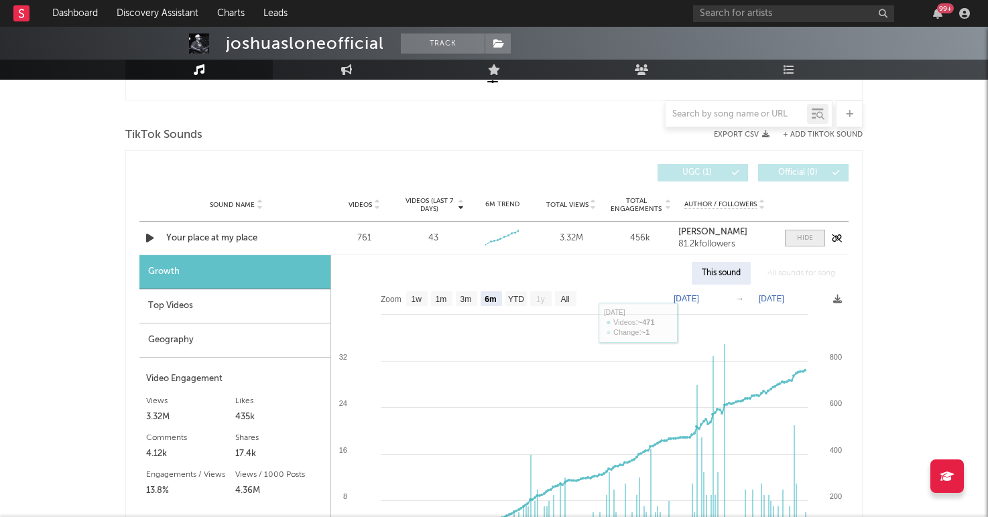
click at [802, 235] on div at bounding box center [805, 238] width 16 height 10
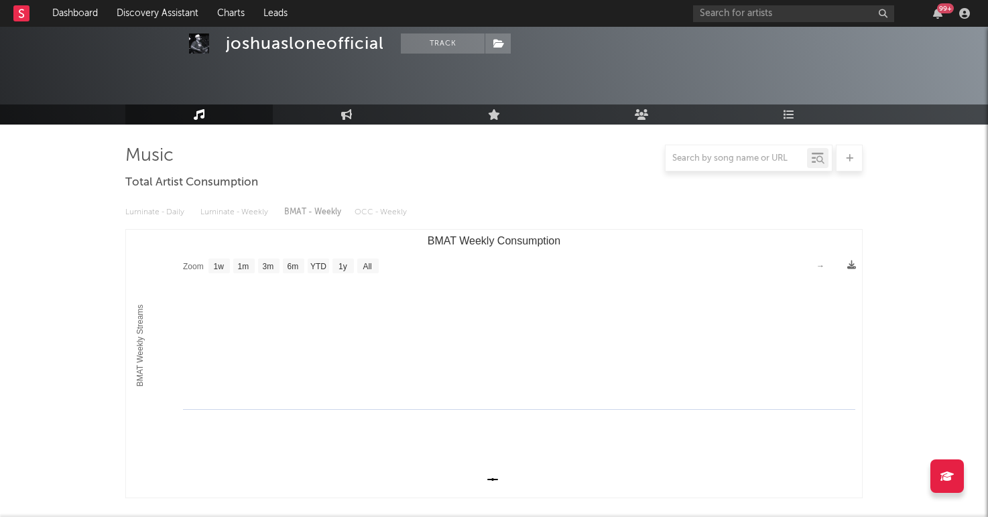
scroll to position [0, 0]
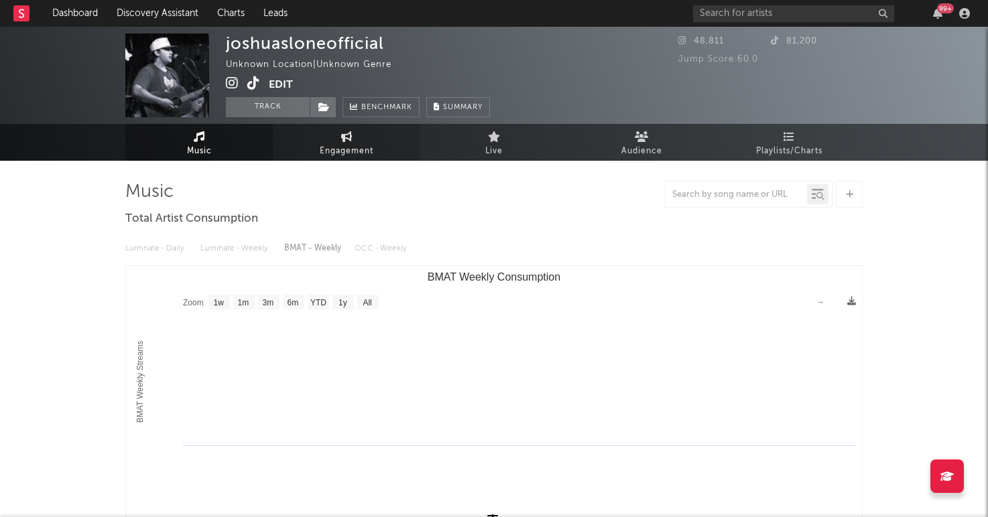
click at [332, 144] on span "Engagement" at bounding box center [347, 151] width 54 height 16
select select "1w"
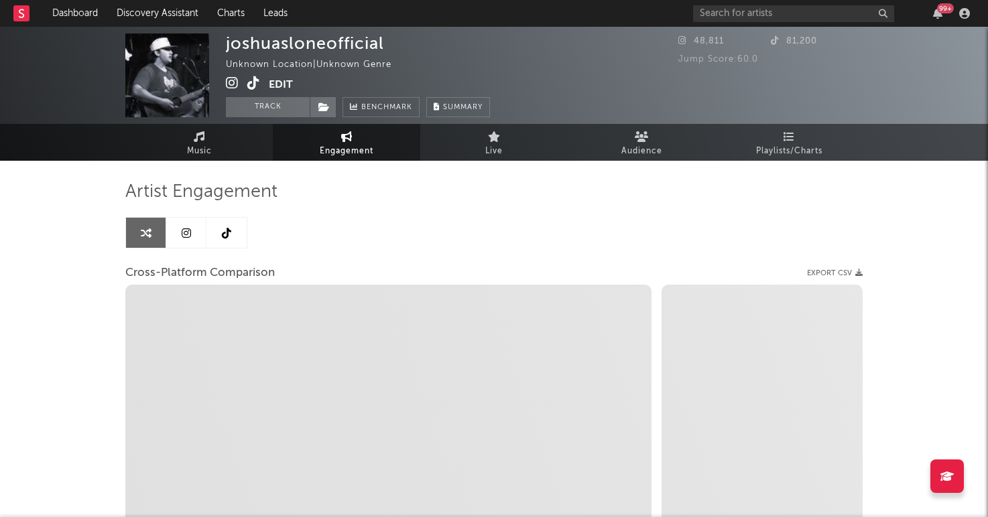
click at [230, 84] on icon at bounding box center [232, 82] width 13 height 13
select select "1m"
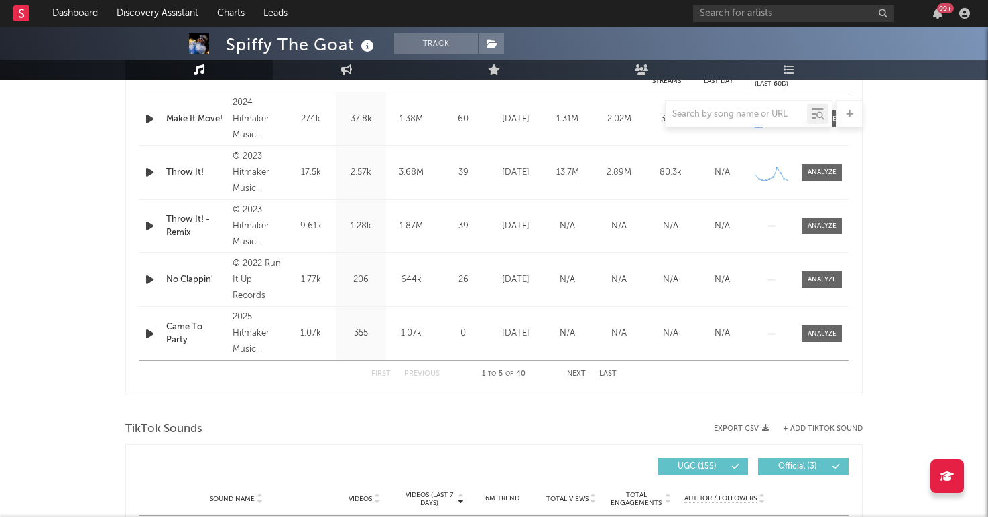
select select "6m"
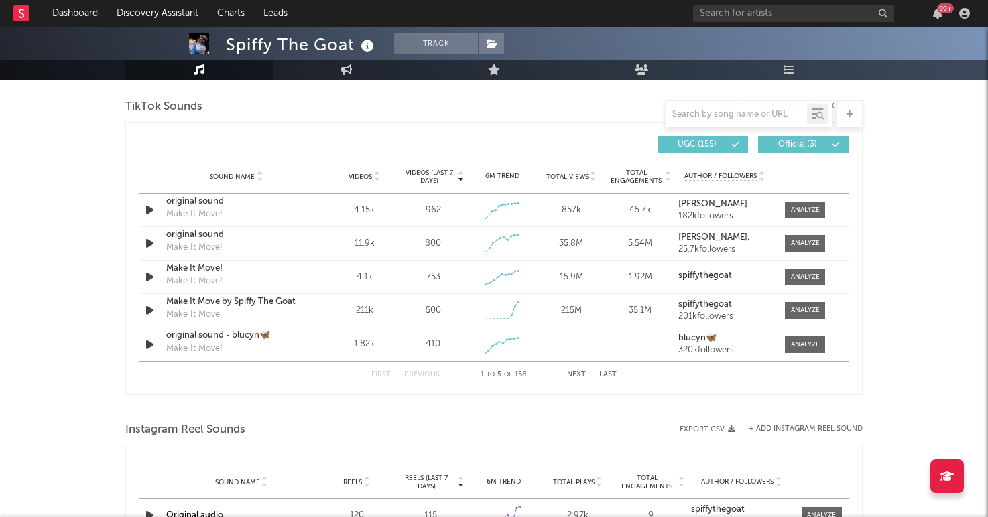
scroll to position [903, 0]
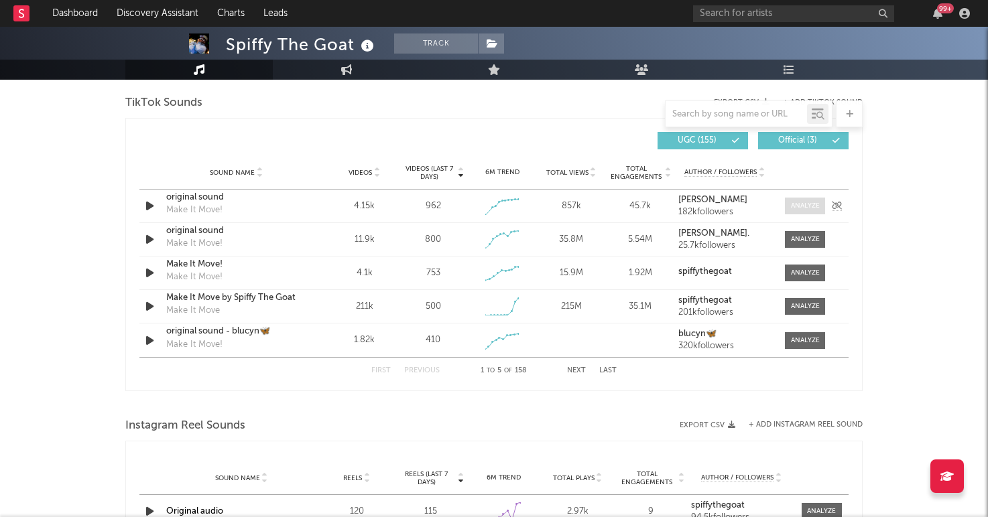
click at [819, 208] on span at bounding box center [805, 206] width 40 height 17
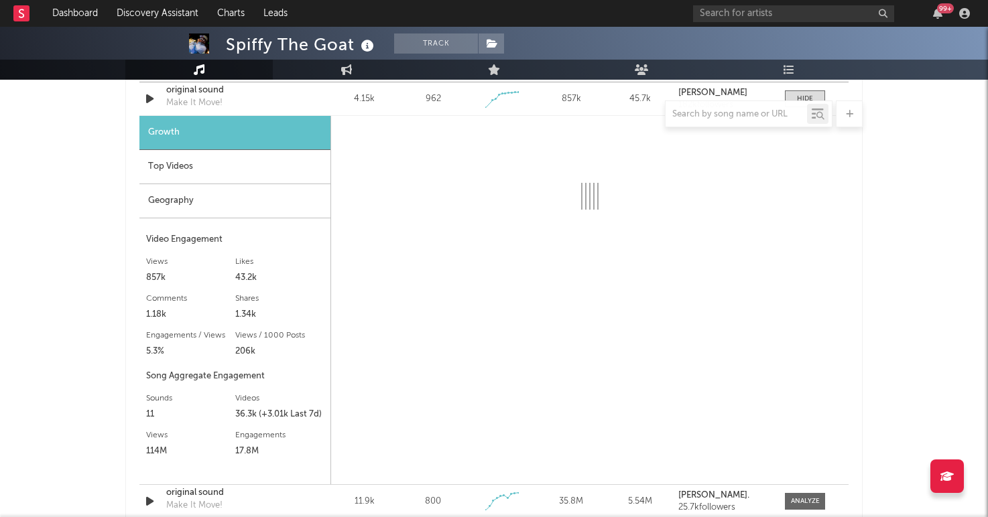
select select "1w"
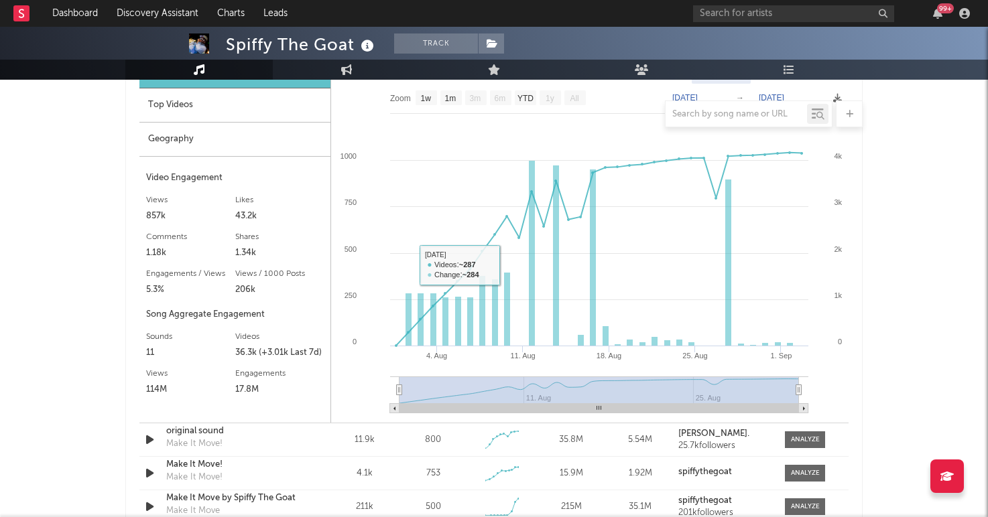
scroll to position [1089, 0]
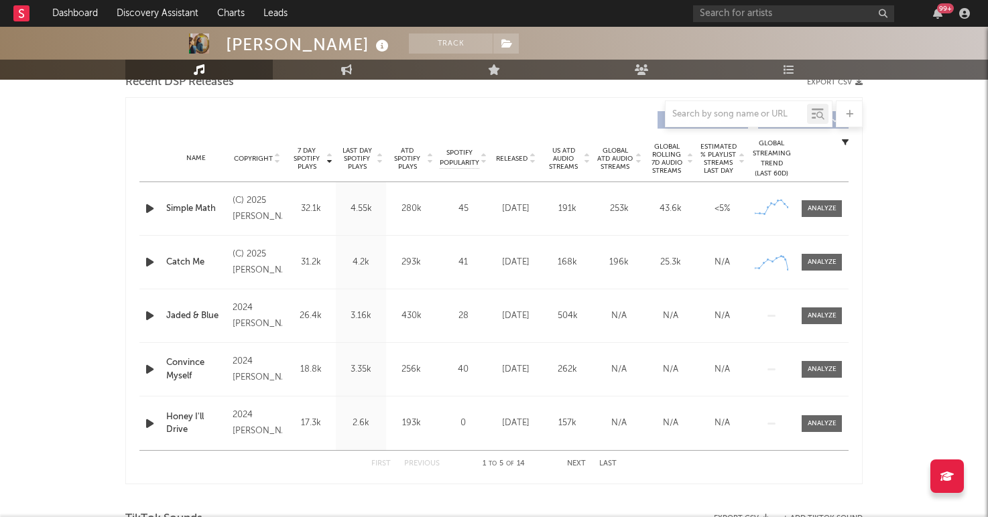
scroll to position [389, 0]
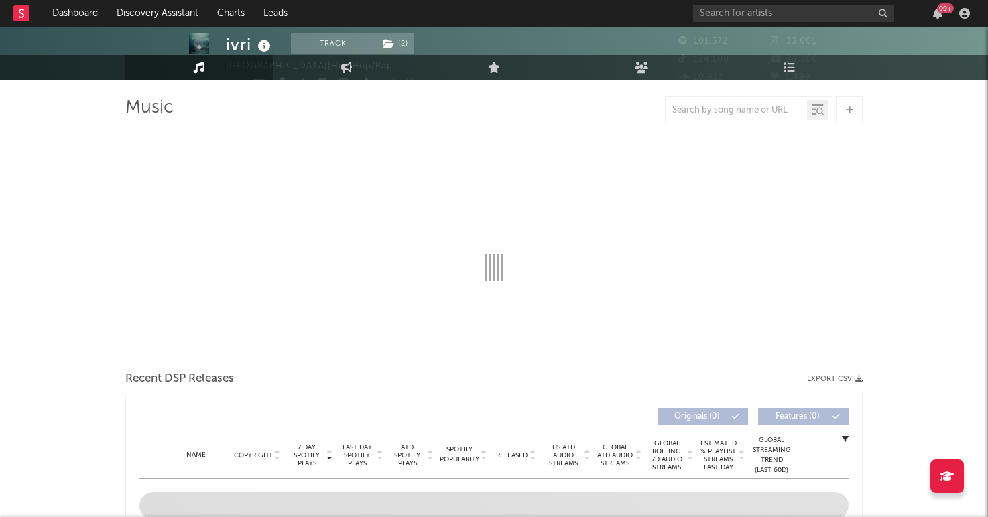
select select "6m"
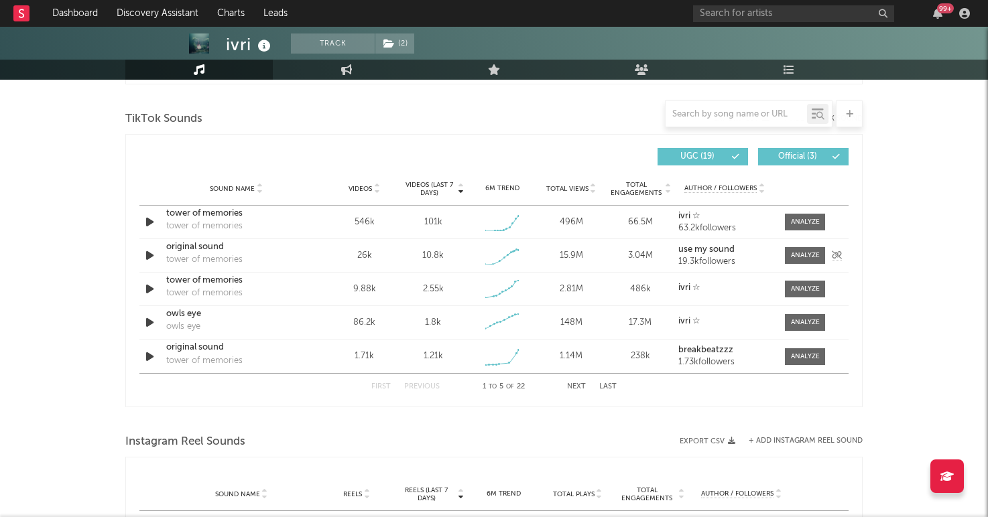
scroll to position [888, 0]
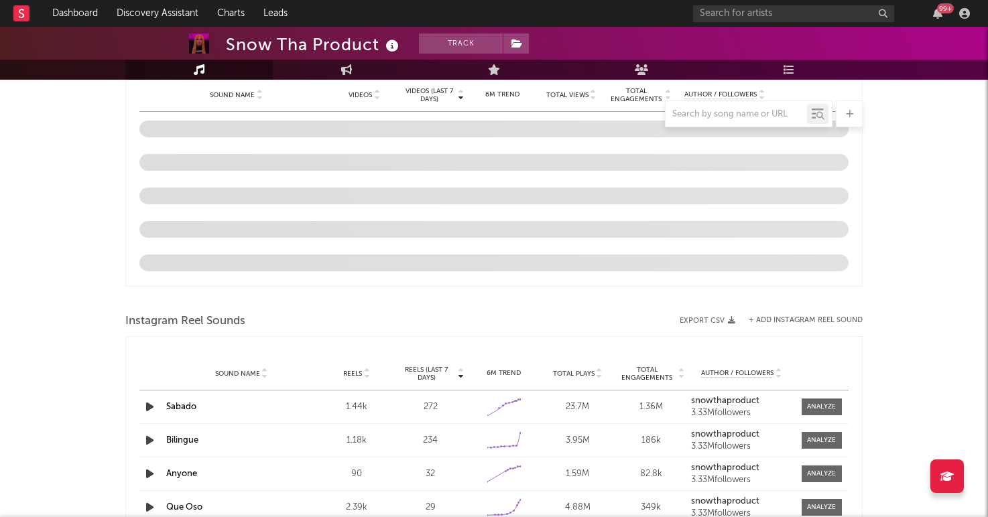
select select "6m"
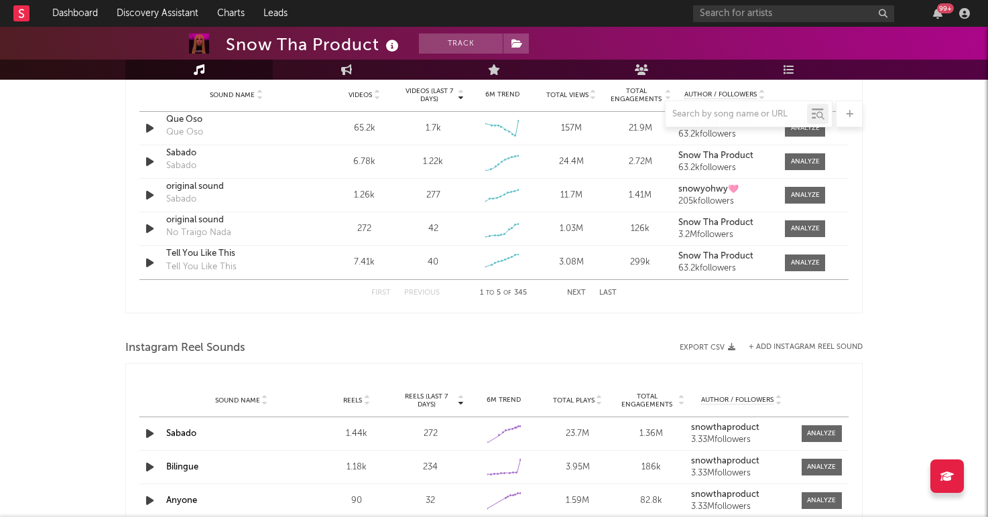
scroll to position [989, 0]
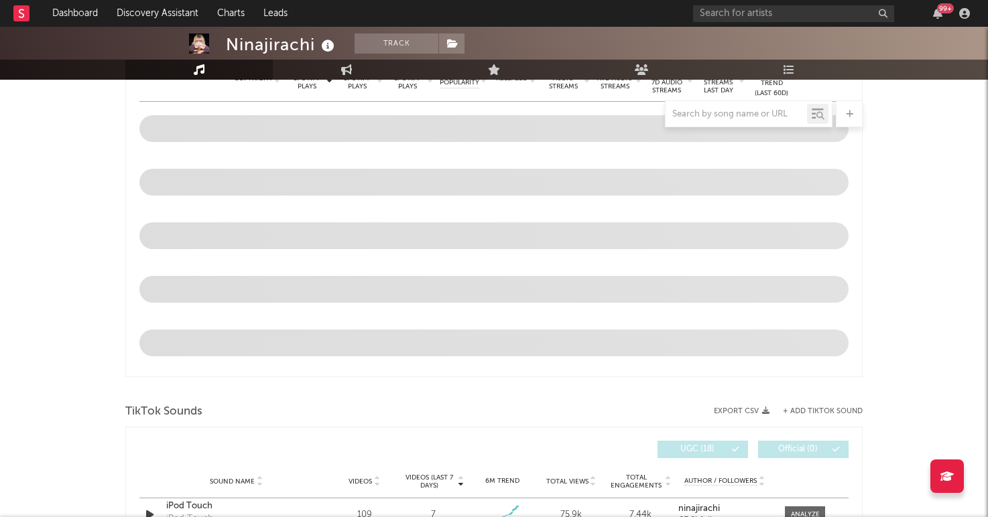
select select "6m"
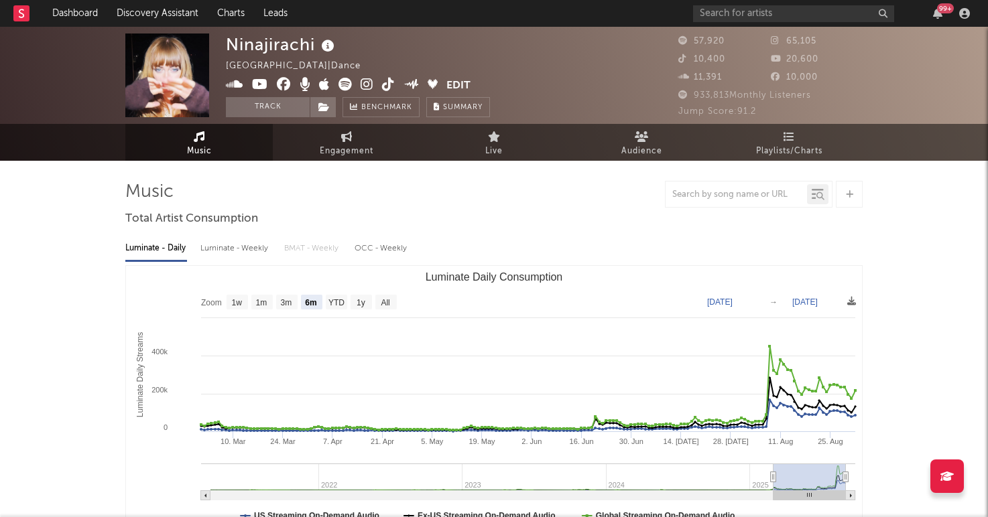
click at [338, 87] on icon at bounding box center [344, 84] width 13 height 13
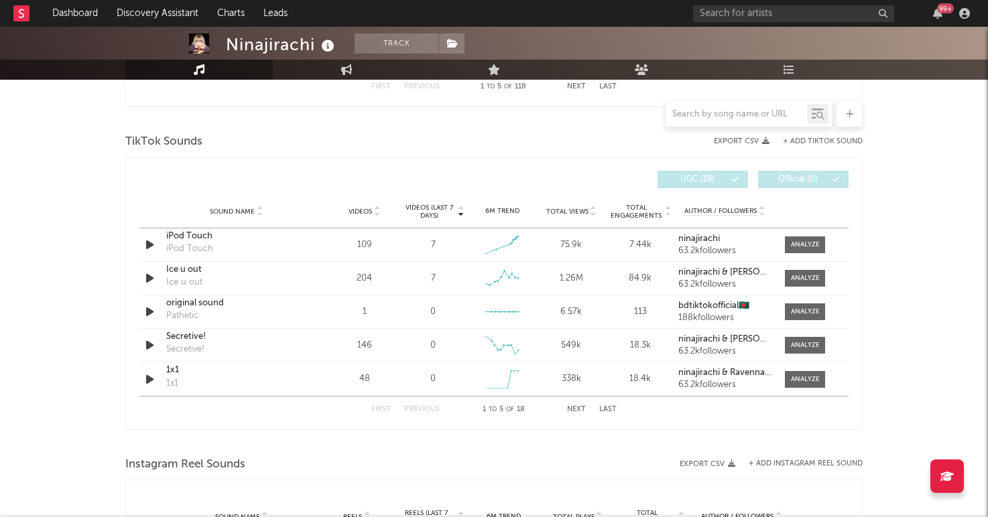
scroll to position [881, 0]
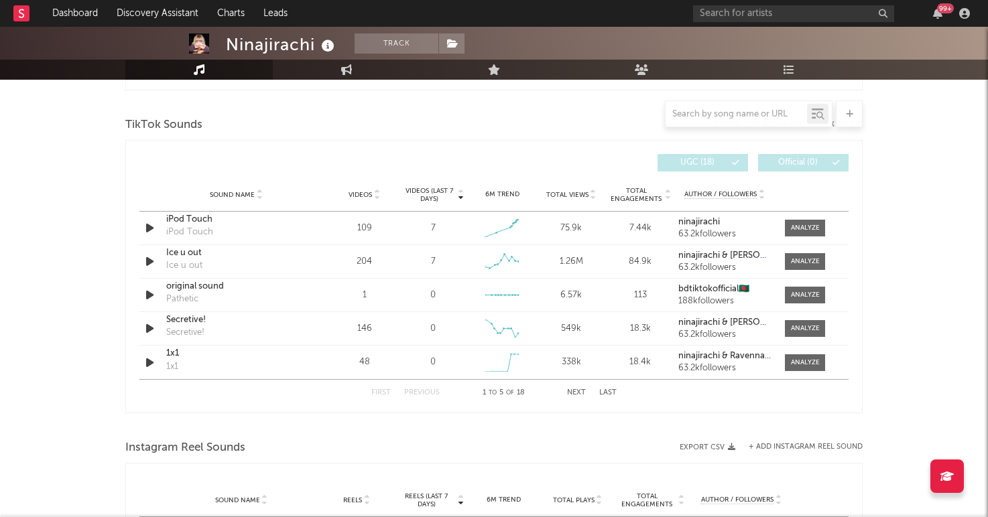
click at [581, 395] on button "Next" at bounding box center [576, 392] width 19 height 7
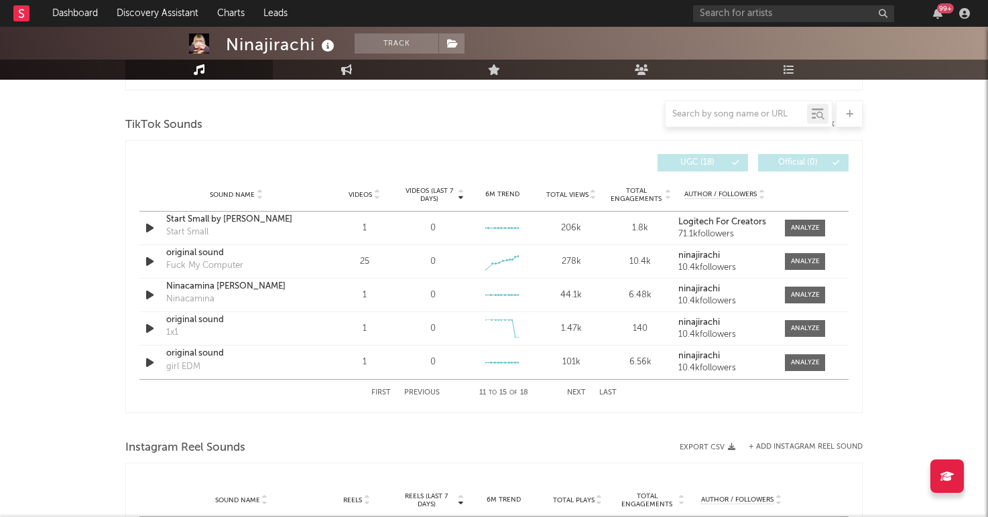
click at [581, 395] on button "Next" at bounding box center [576, 392] width 19 height 7
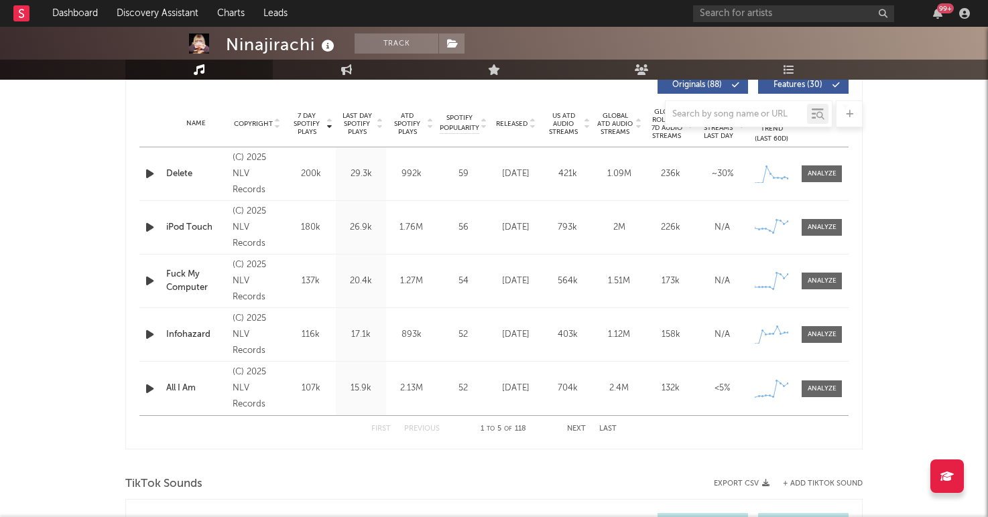
scroll to position [0, 0]
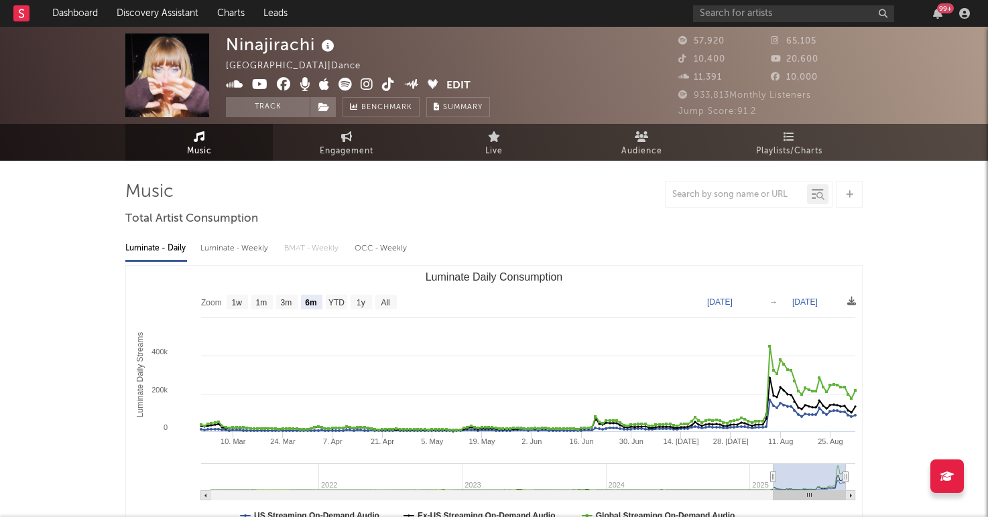
click at [340, 82] on icon at bounding box center [344, 84] width 13 height 13
click at [383, 83] on icon at bounding box center [388, 84] width 13 height 13
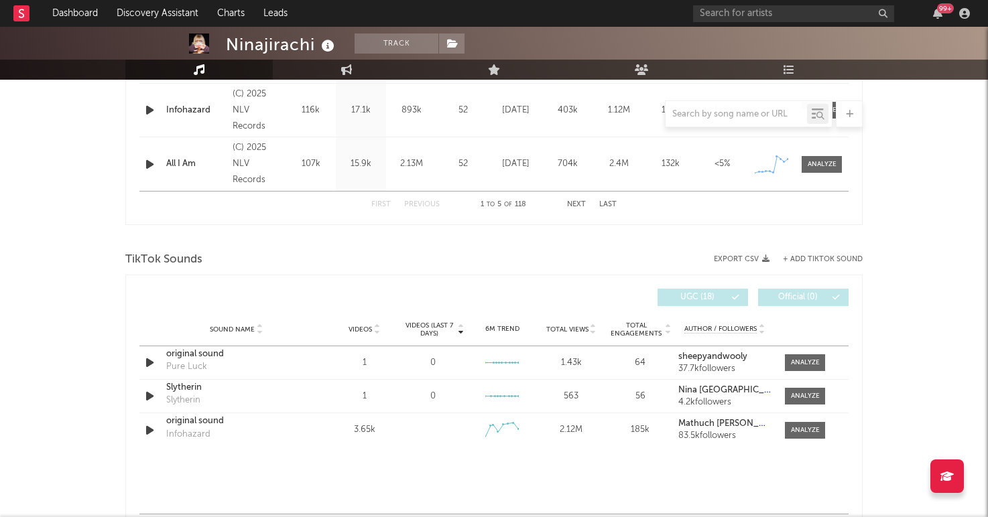
scroll to position [799, 0]
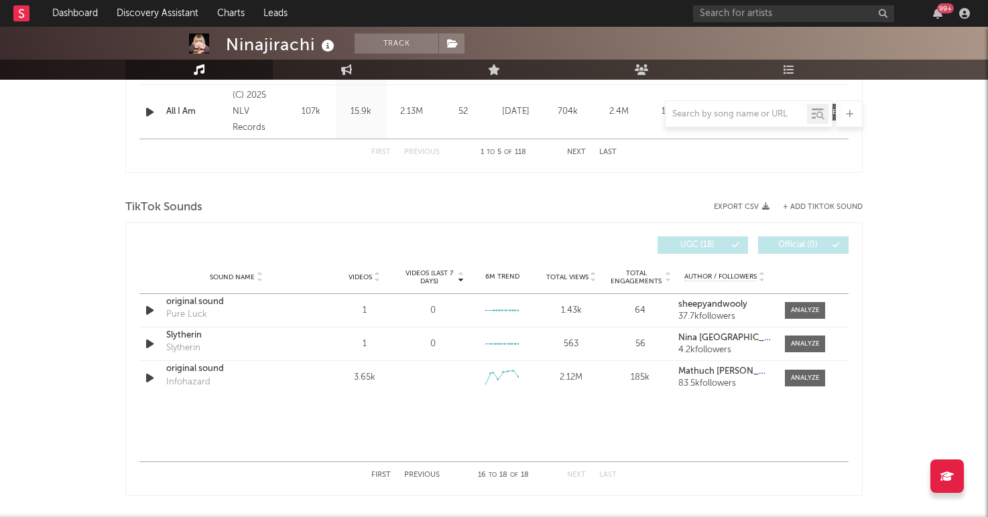
click at [795, 210] on button "+ Add TikTok Sound" at bounding box center [823, 207] width 80 height 7
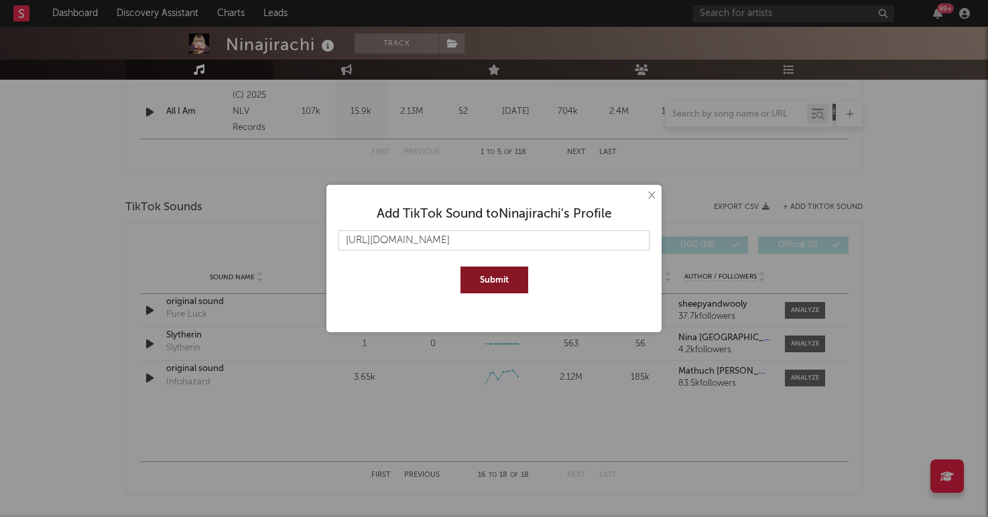
type input "https://www.tiktok.com/music/Delete-7524411504596469776"
click at [460, 267] on button "Submit" at bounding box center [494, 280] width 68 height 27
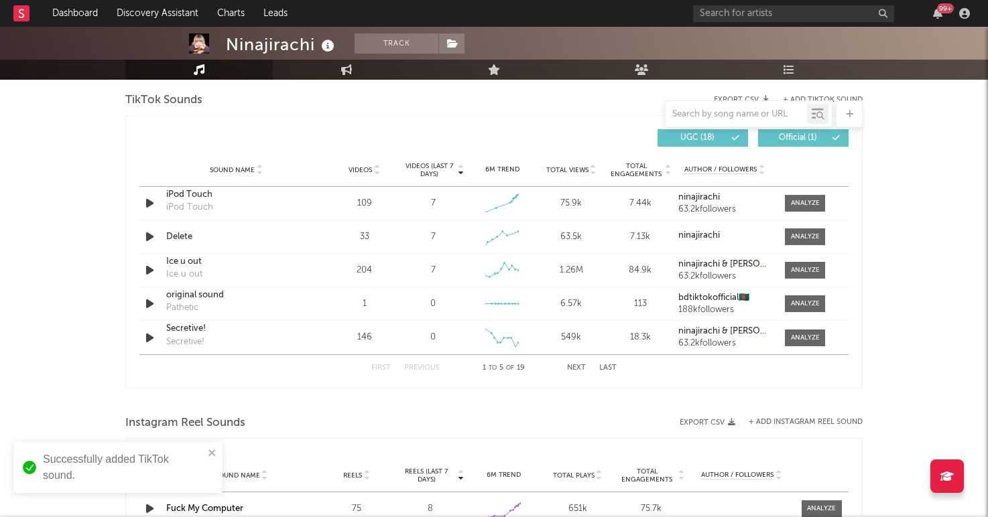
scroll to position [910, 0]
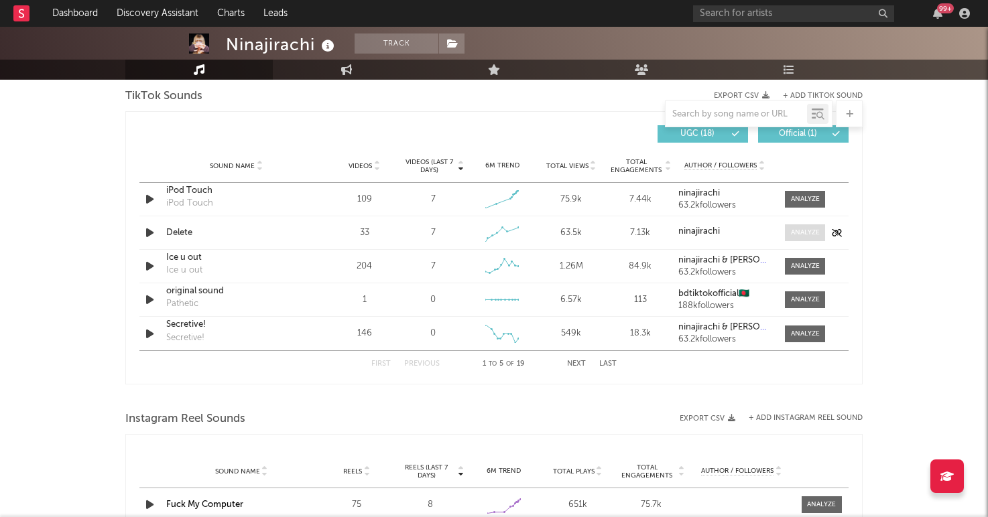
click at [802, 231] on div at bounding box center [805, 233] width 29 height 10
click at [805, 226] on span at bounding box center [805, 233] width 40 height 17
select select "1w"
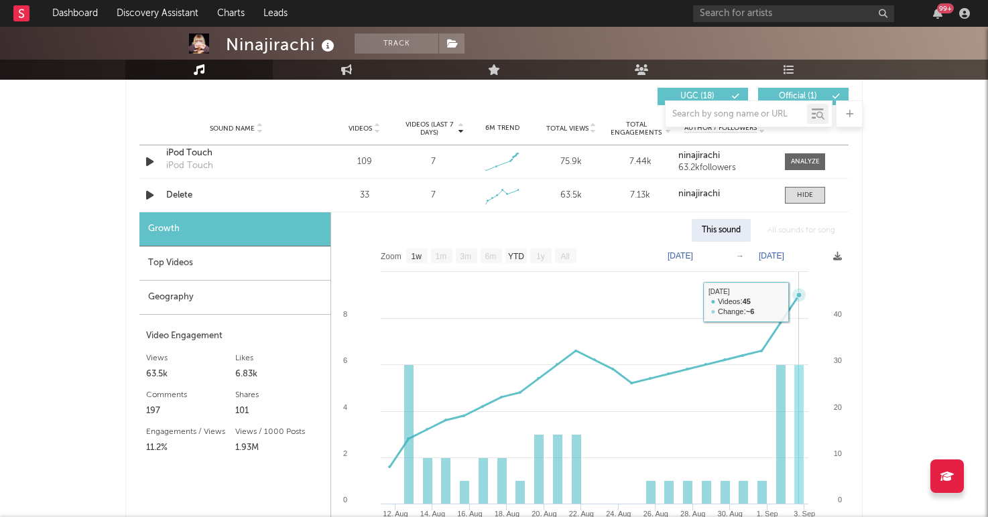
scroll to position [948, 0]
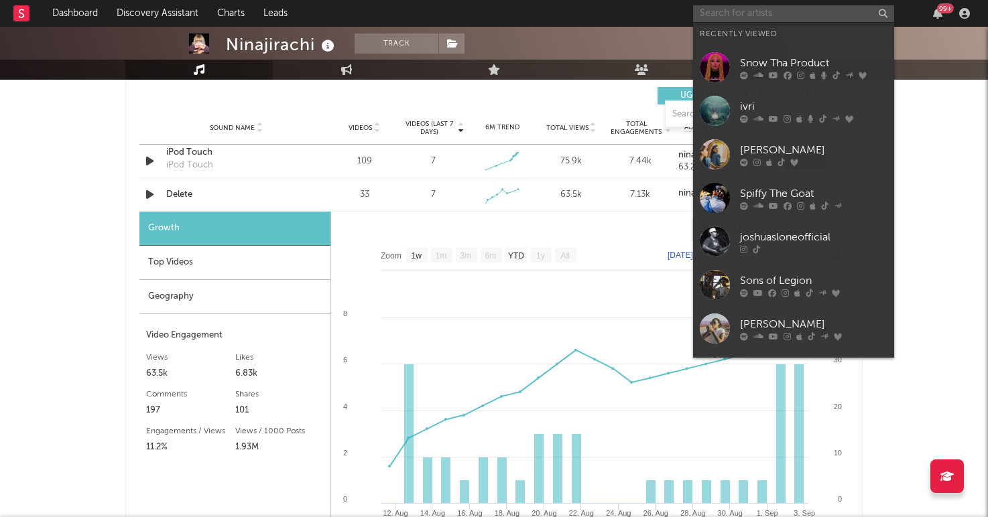
click at [747, 10] on input "text" at bounding box center [793, 13] width 201 height 17
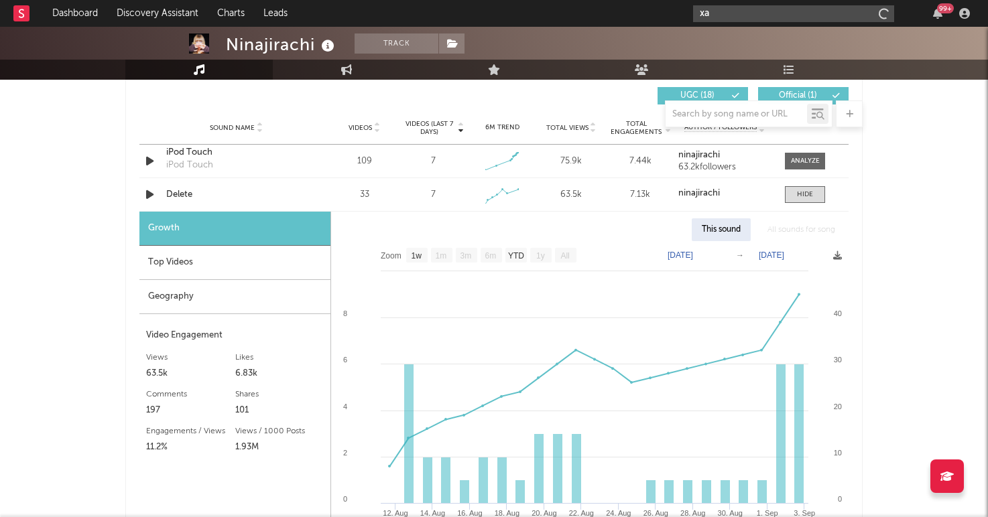
type input "x"
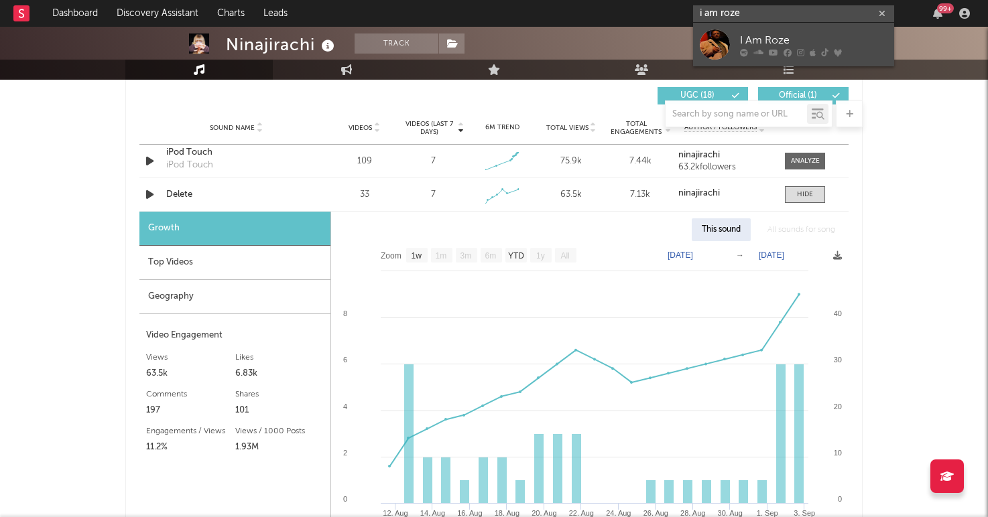
type input "i am roze"
click at [741, 40] on div "I Am Roze" at bounding box center [813, 40] width 147 height 16
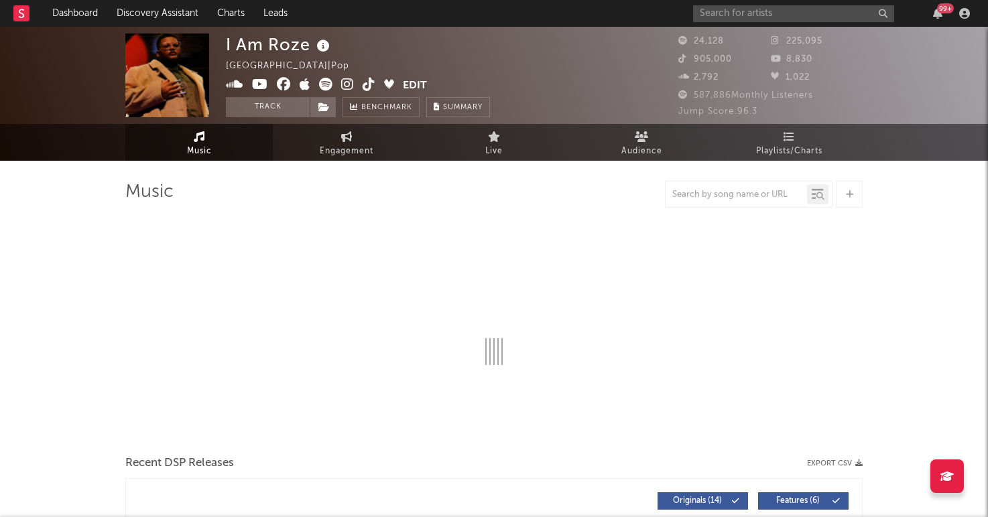
select select "6m"
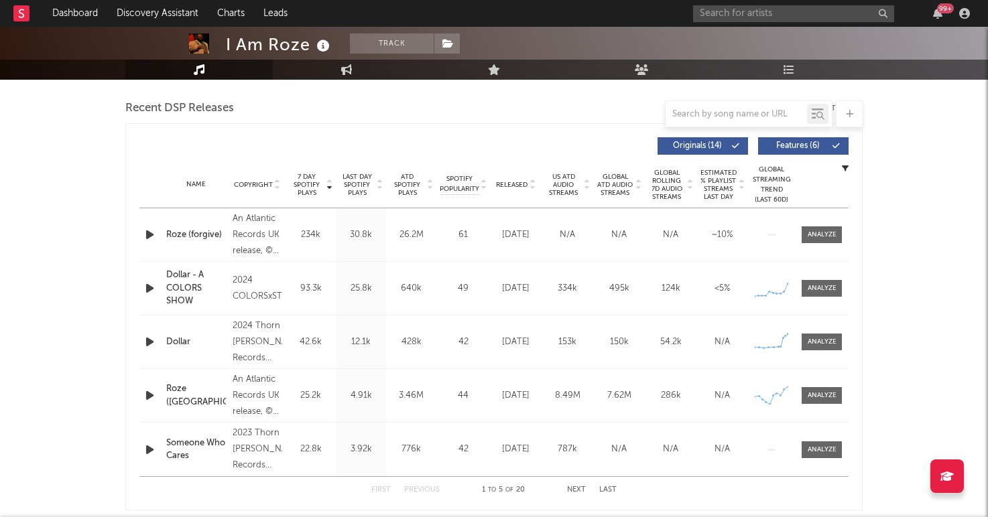
scroll to position [456, 0]
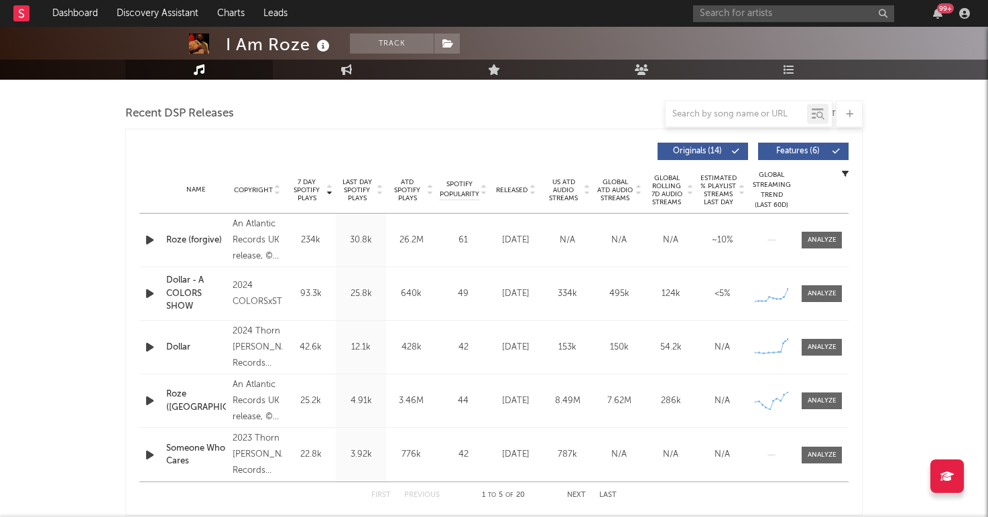
click at [148, 246] on icon "button" at bounding box center [150, 240] width 14 height 17
click at [146, 241] on icon "button" at bounding box center [149, 240] width 13 height 17
click at [151, 296] on icon "button" at bounding box center [150, 293] width 14 height 17
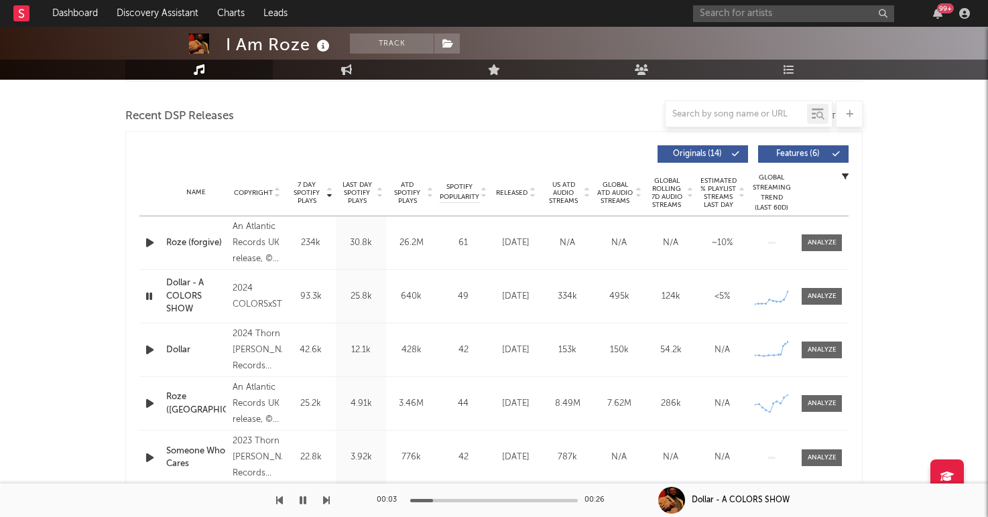
scroll to position [509, 0]
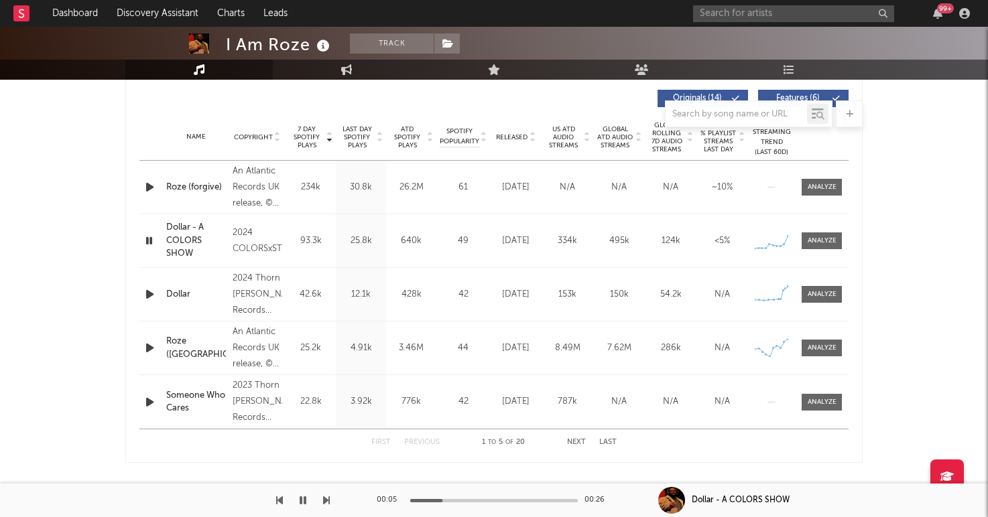
click at [151, 300] on icon "button" at bounding box center [150, 294] width 14 height 17
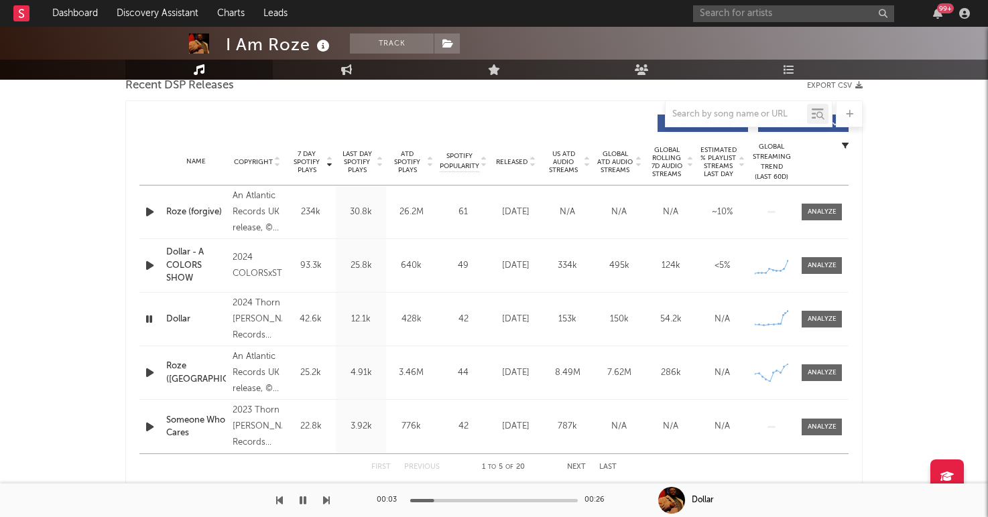
scroll to position [483, 0]
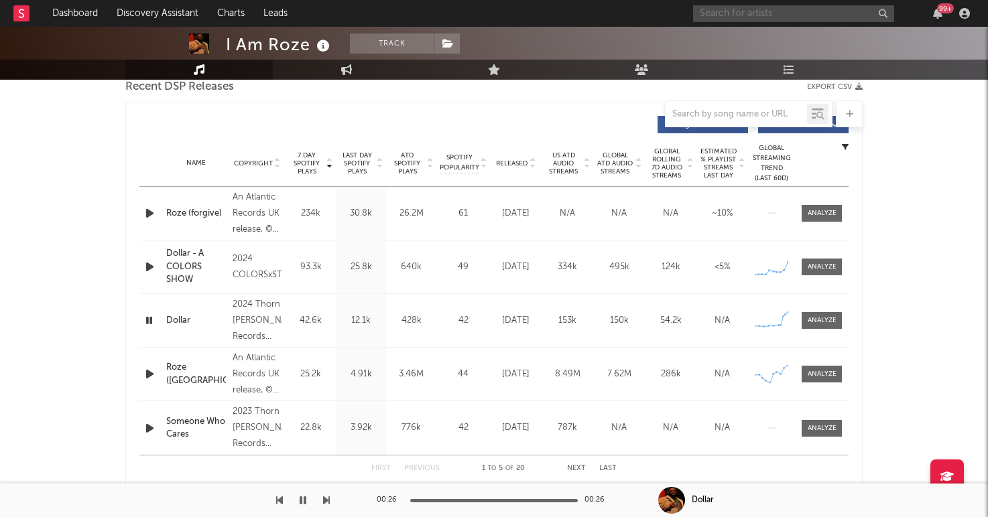
click at [799, 18] on input "text" at bounding box center [793, 13] width 201 height 17
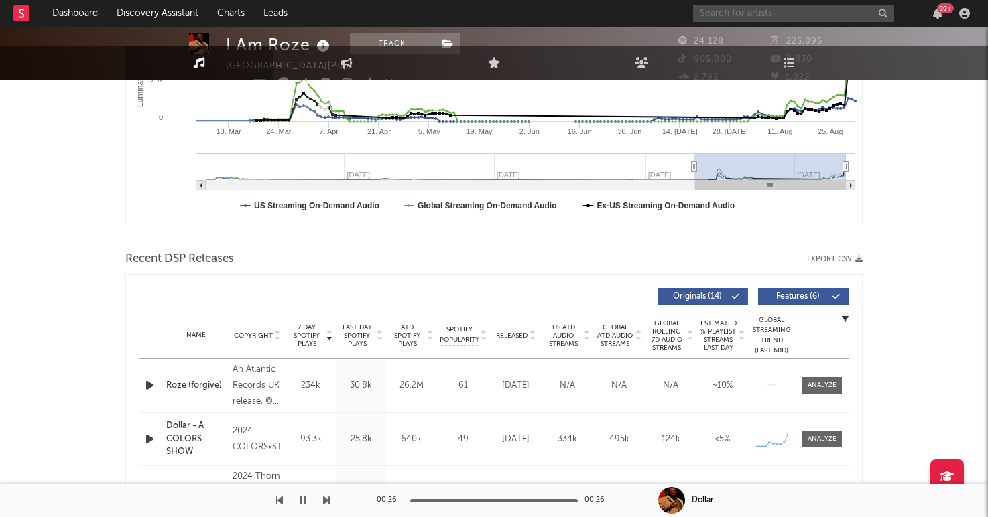
scroll to position [0, 0]
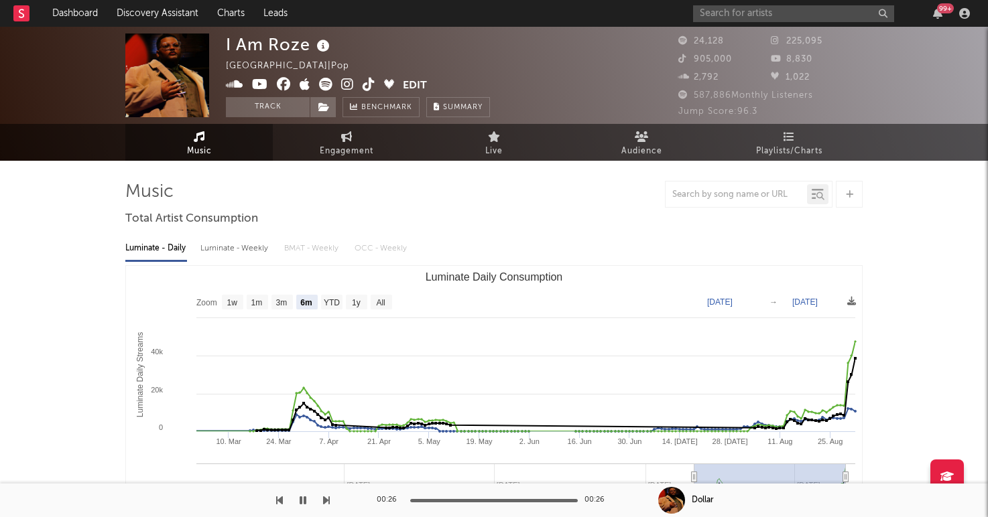
click at [325, 88] on icon at bounding box center [325, 84] width 13 height 13
click at [346, 82] on icon at bounding box center [347, 84] width 13 height 13
click at [369, 88] on icon at bounding box center [369, 84] width 13 height 13
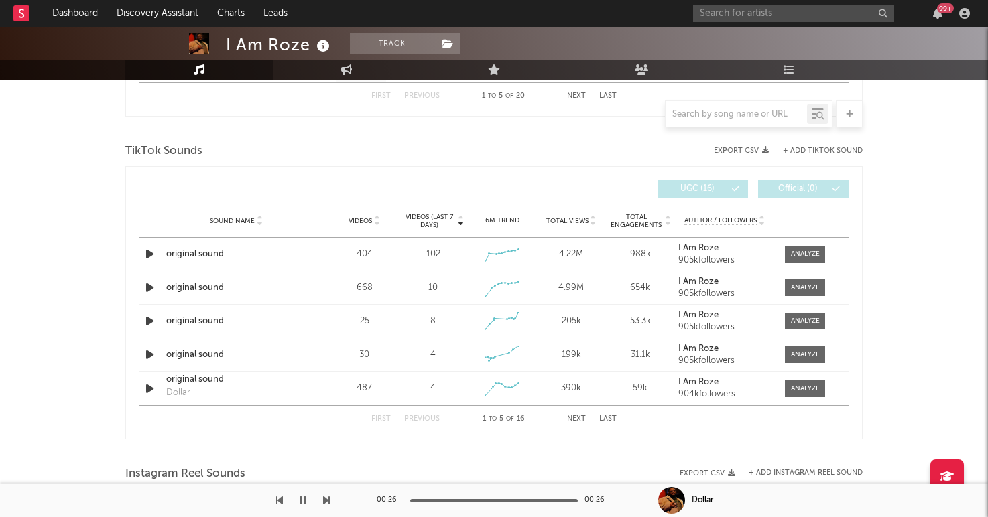
scroll to position [886, 0]
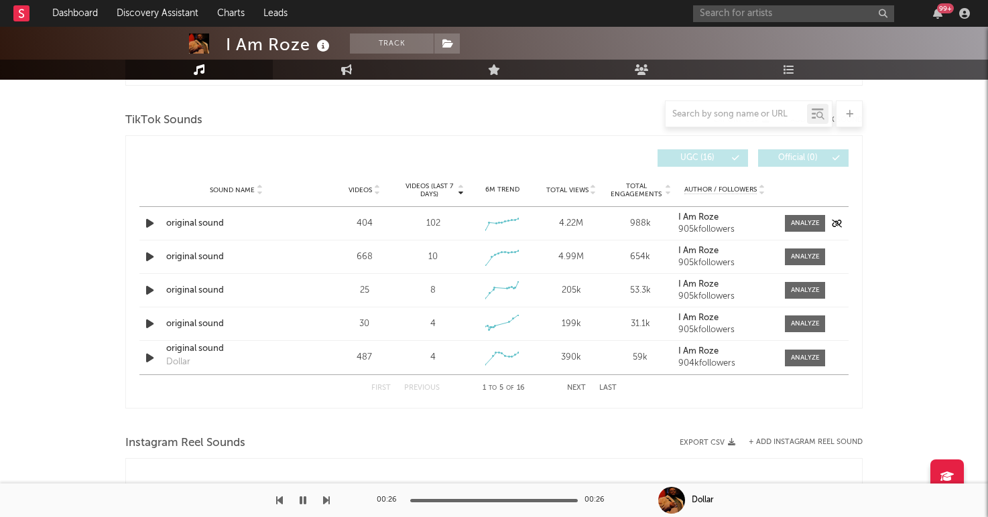
click at [148, 227] on icon "button" at bounding box center [150, 223] width 14 height 17
click at [146, 258] on icon "button" at bounding box center [150, 257] width 14 height 17
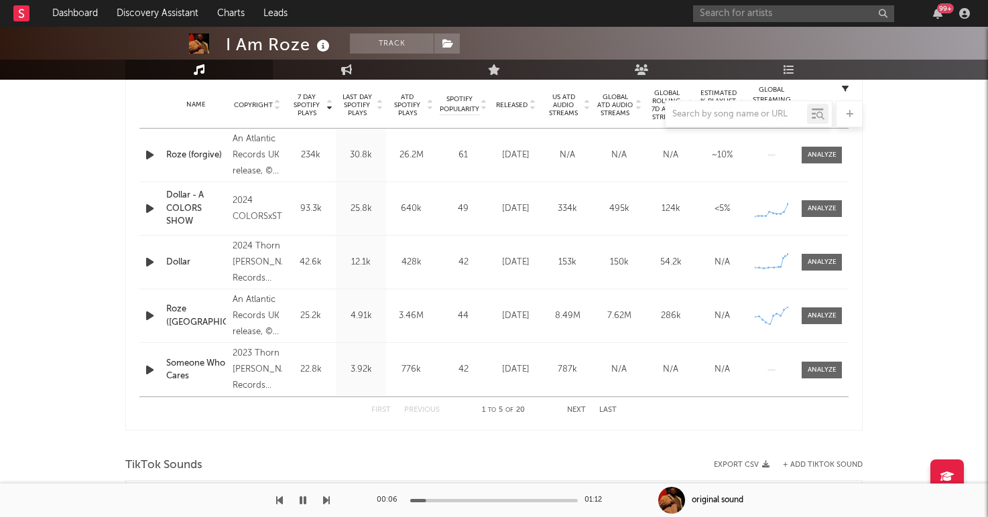
scroll to position [472, 0]
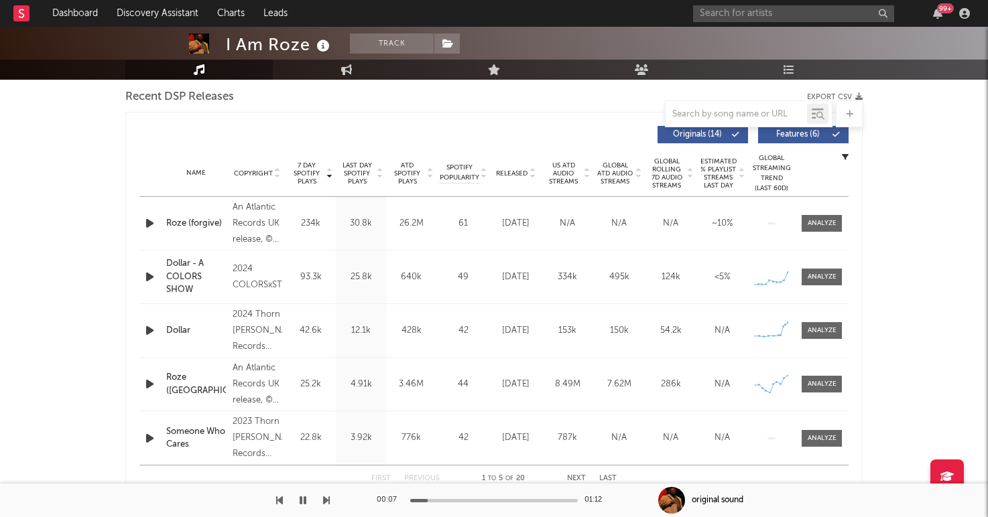
click at [149, 277] on icon "button" at bounding box center [150, 277] width 14 height 17
click at [149, 328] on icon "button" at bounding box center [150, 330] width 14 height 17
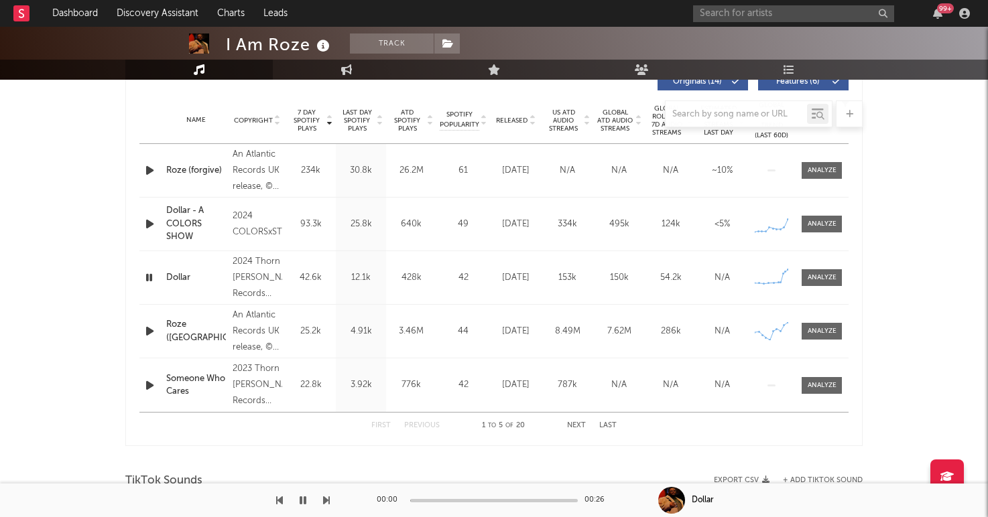
scroll to position [537, 0]
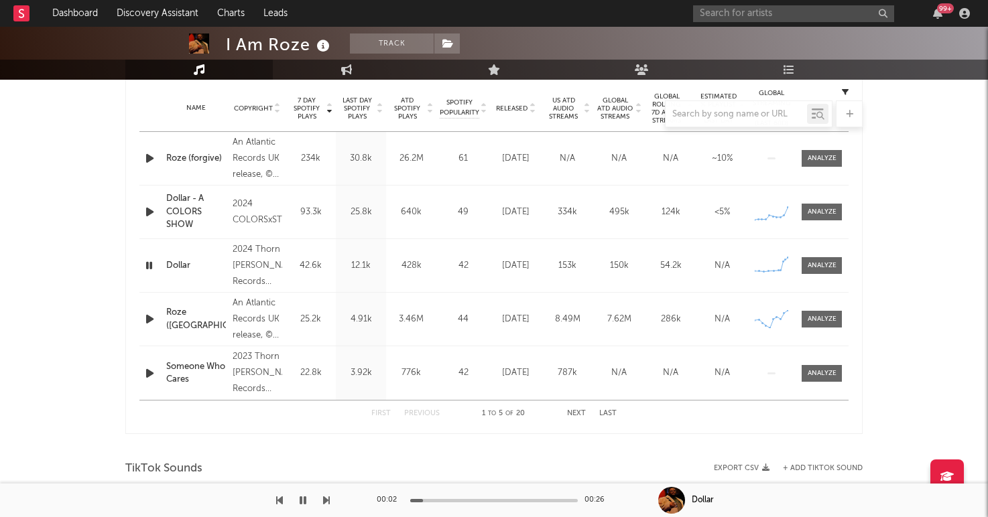
click at [152, 263] on icon "button" at bounding box center [149, 265] width 13 height 17
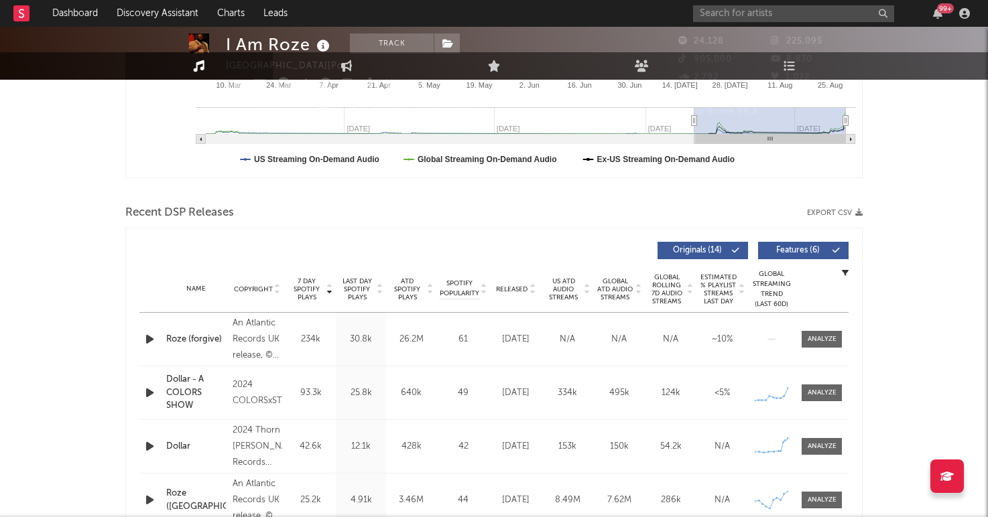
scroll to position [0, 0]
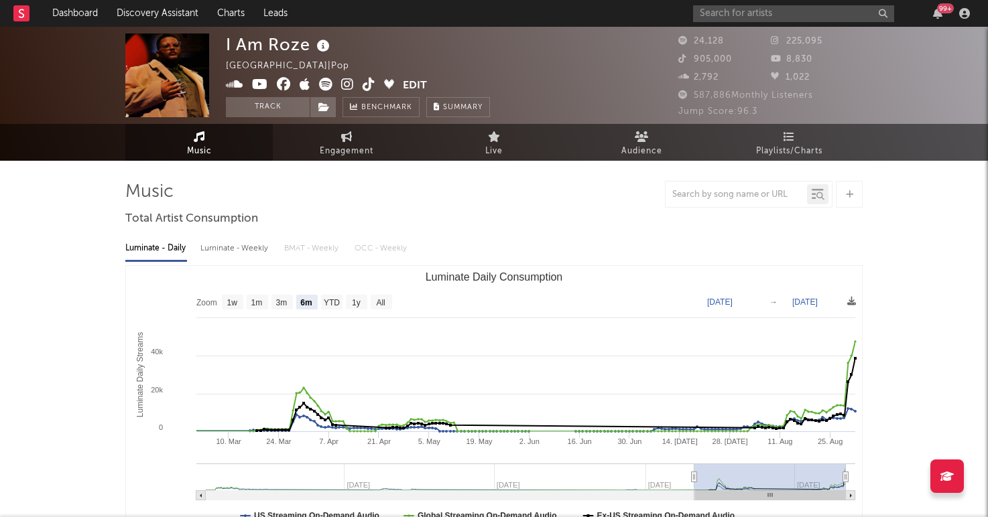
click at [371, 91] on link at bounding box center [369, 85] width 13 height 13
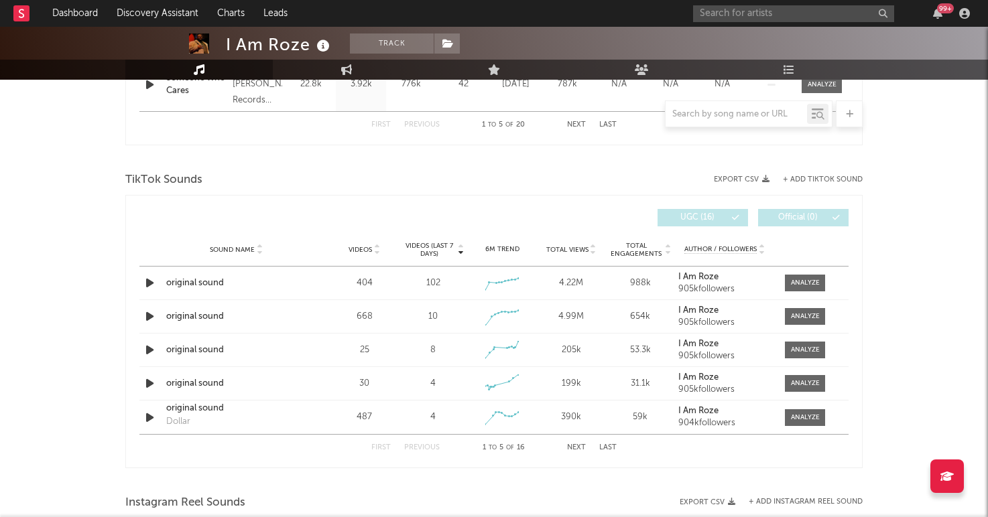
scroll to position [814, 0]
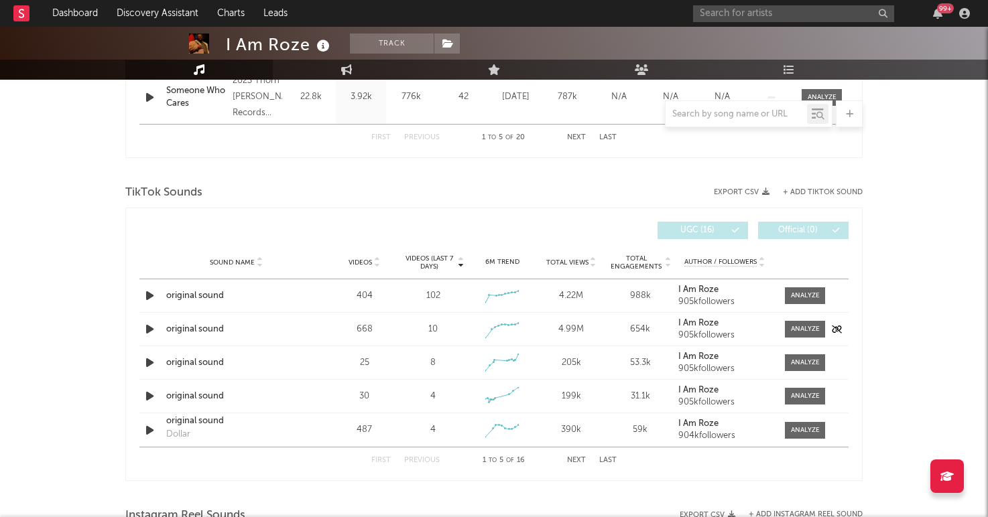
click at [149, 329] on icon "button" at bounding box center [150, 329] width 14 height 17
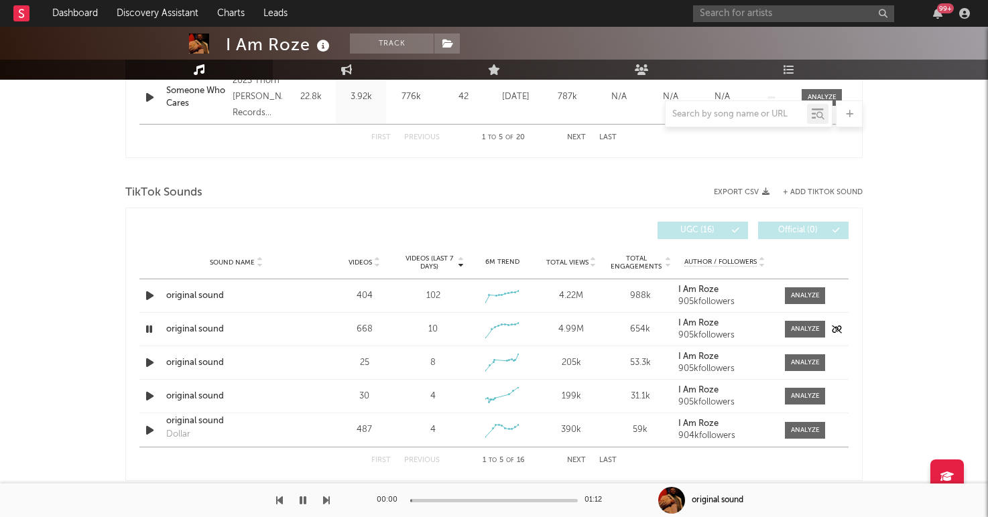
click at [149, 329] on icon "button" at bounding box center [149, 329] width 13 height 17
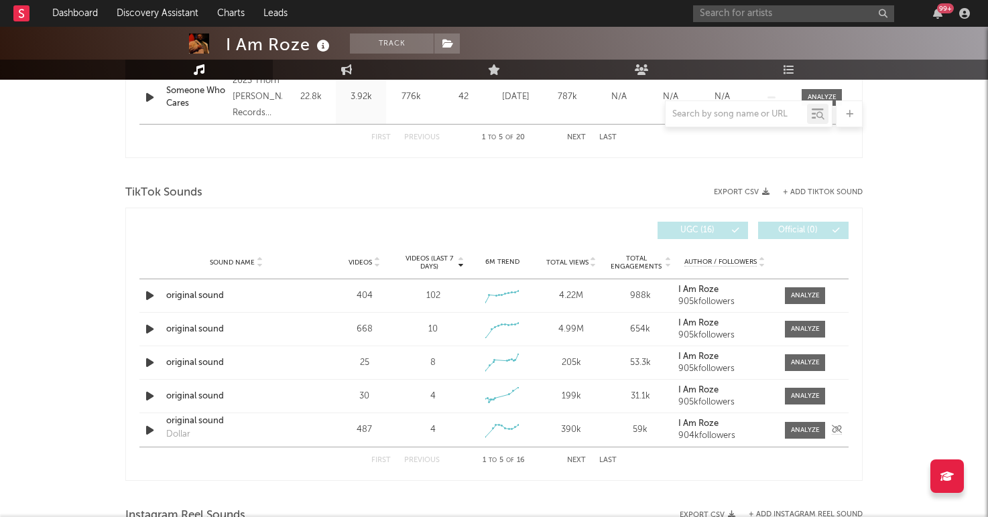
click at [149, 427] on icon "button" at bounding box center [150, 430] width 14 height 17
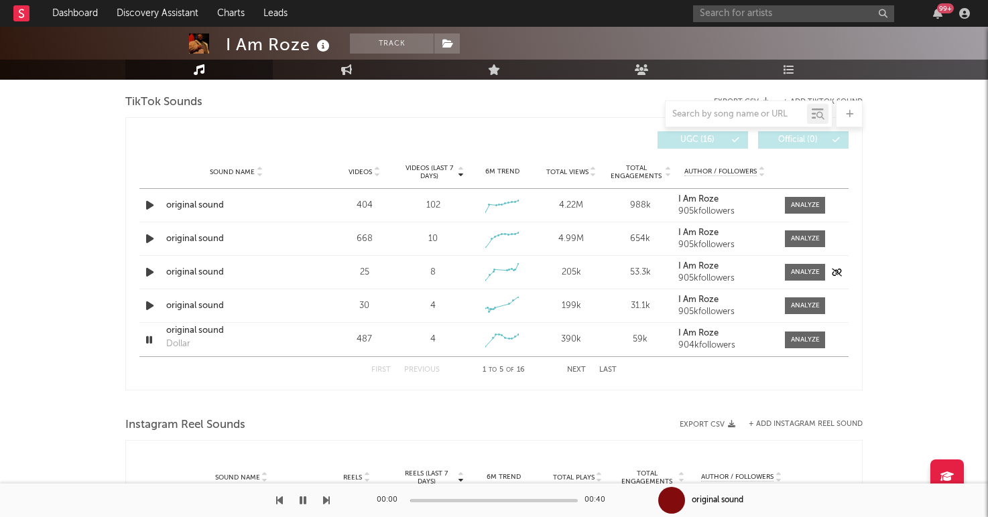
scroll to position [950, 0]
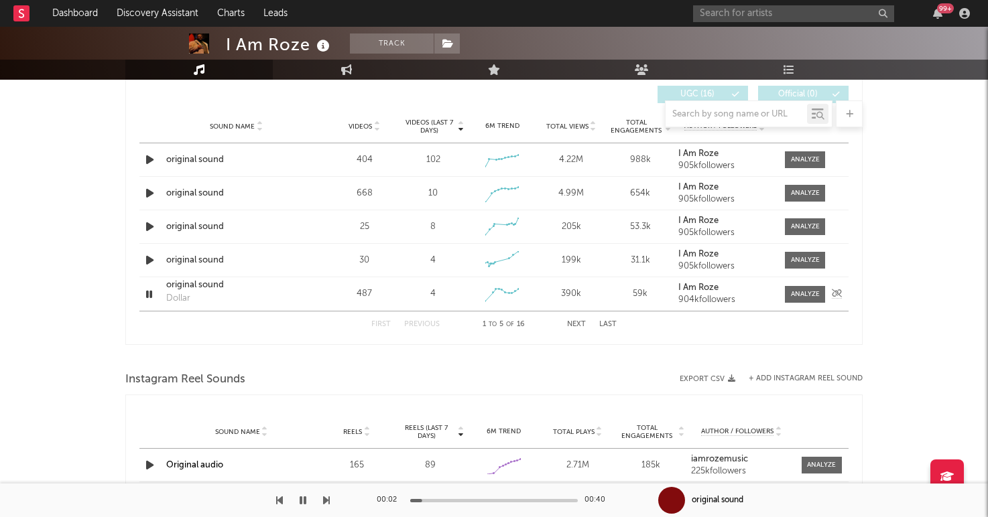
click at [151, 293] on icon "button" at bounding box center [149, 294] width 13 height 17
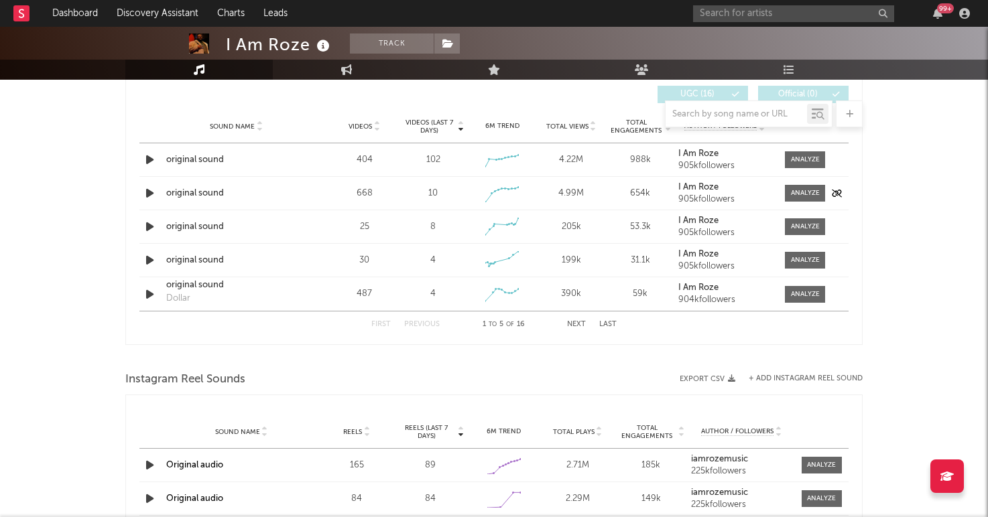
click at [212, 194] on div "original sound" at bounding box center [236, 193] width 140 height 13
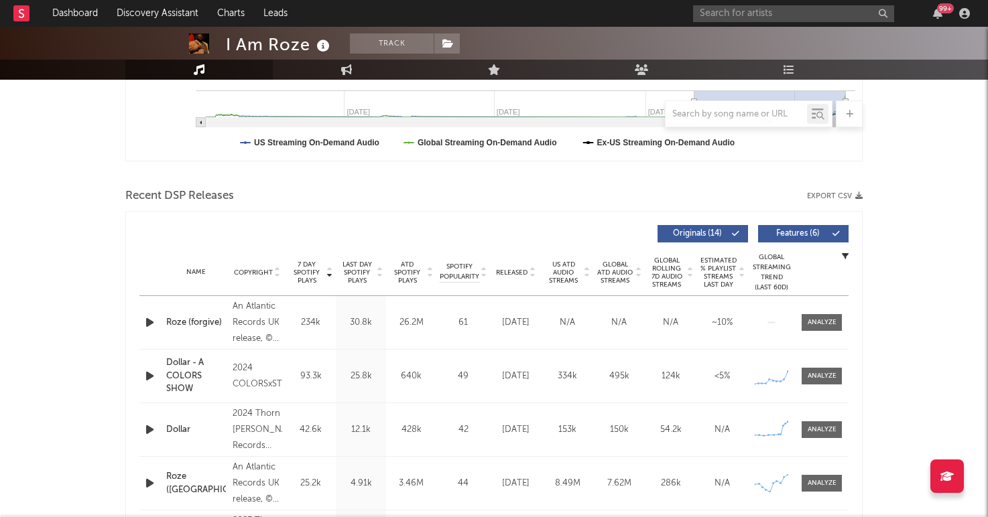
scroll to position [26, 0]
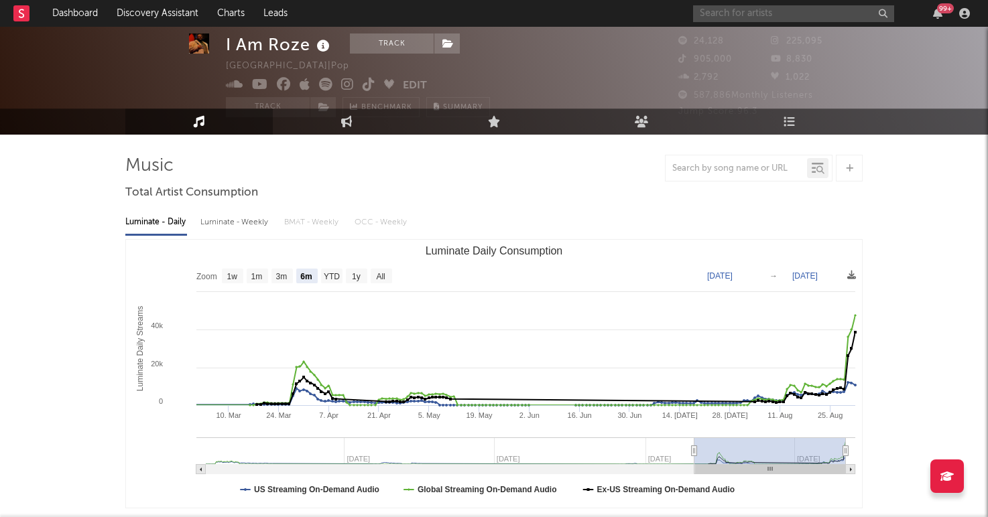
click at [751, 15] on input "text" at bounding box center [793, 13] width 201 height 17
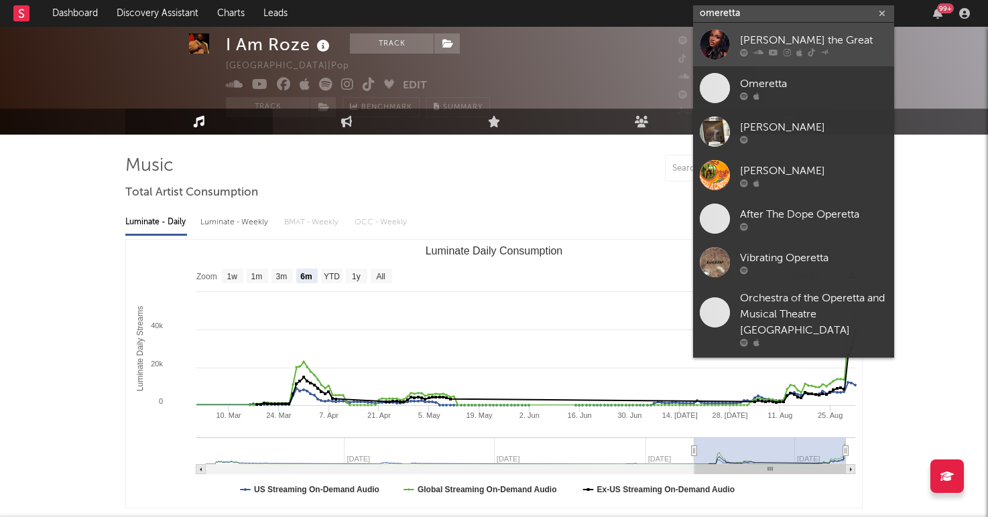
type input "omeretta"
click at [803, 42] on div "[PERSON_NAME] the Great" at bounding box center [813, 40] width 147 height 16
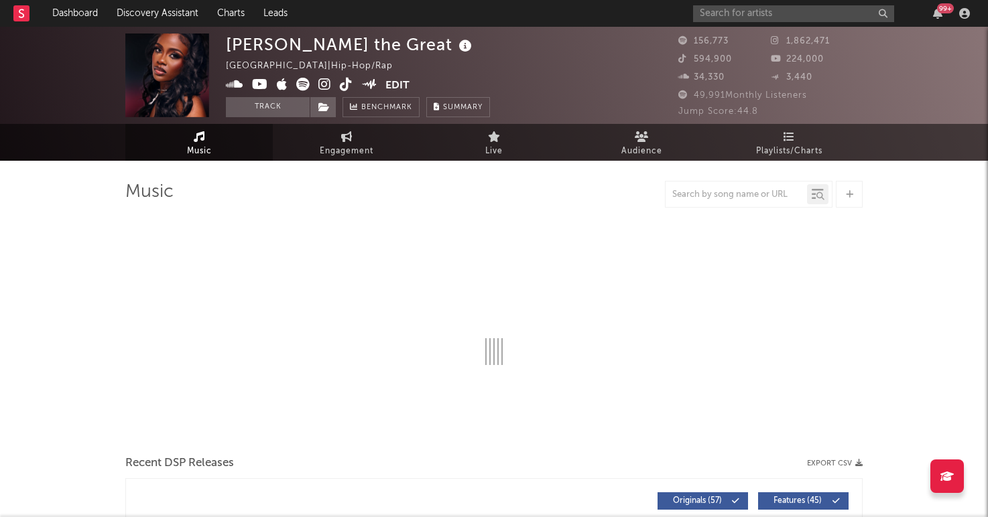
select select "6m"
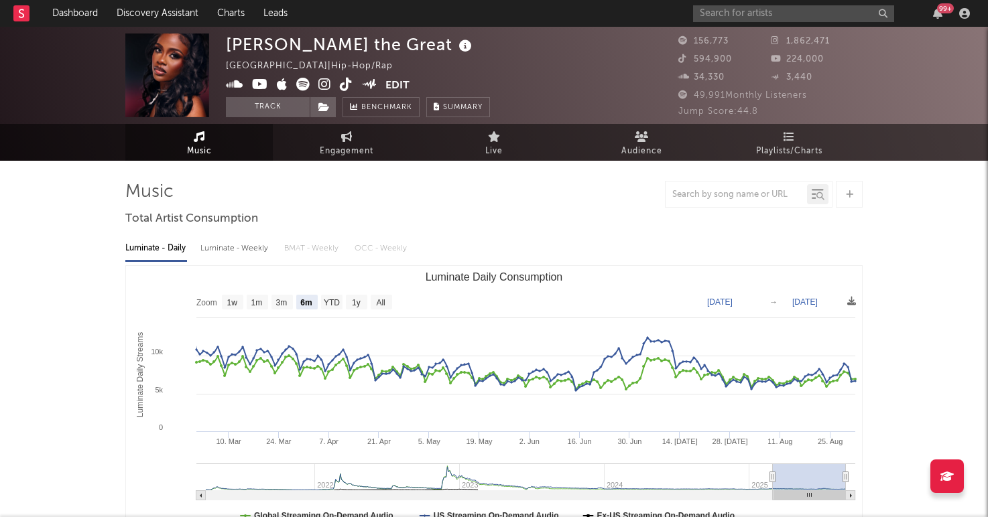
click at [304, 87] on icon at bounding box center [302, 84] width 13 height 13
click at [326, 84] on icon at bounding box center [324, 84] width 13 height 13
click at [348, 85] on icon at bounding box center [346, 84] width 13 height 13
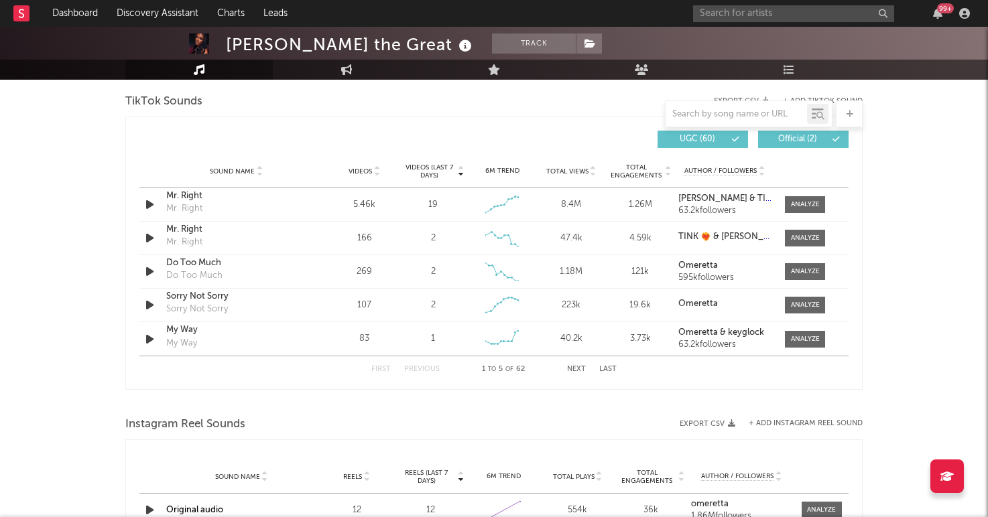
scroll to position [889, 0]
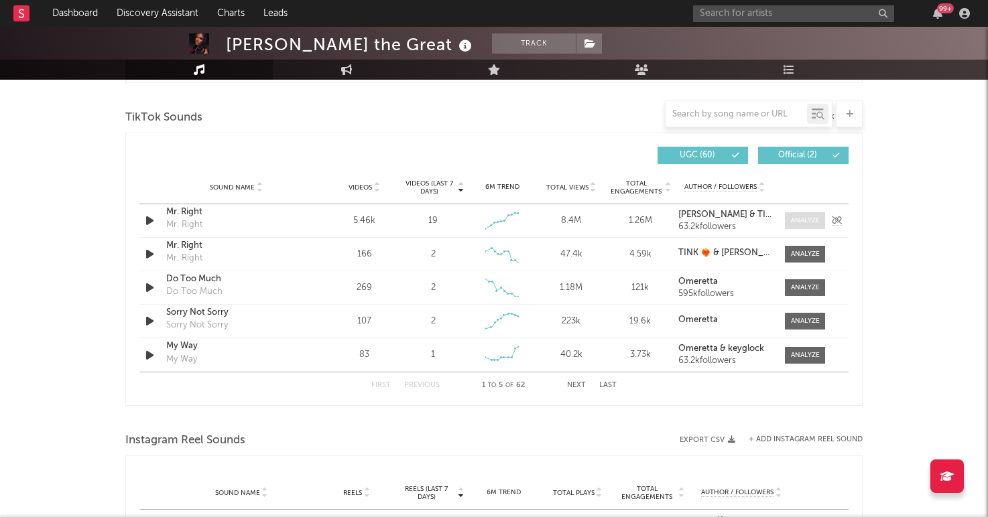
click at [798, 214] on span at bounding box center [805, 220] width 40 height 17
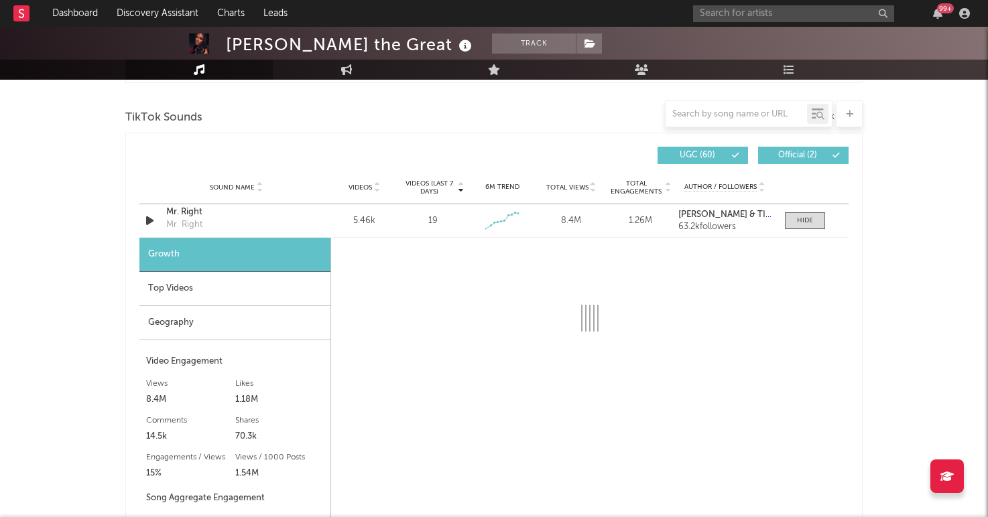
click at [241, 326] on div "Geography" at bounding box center [234, 323] width 191 height 34
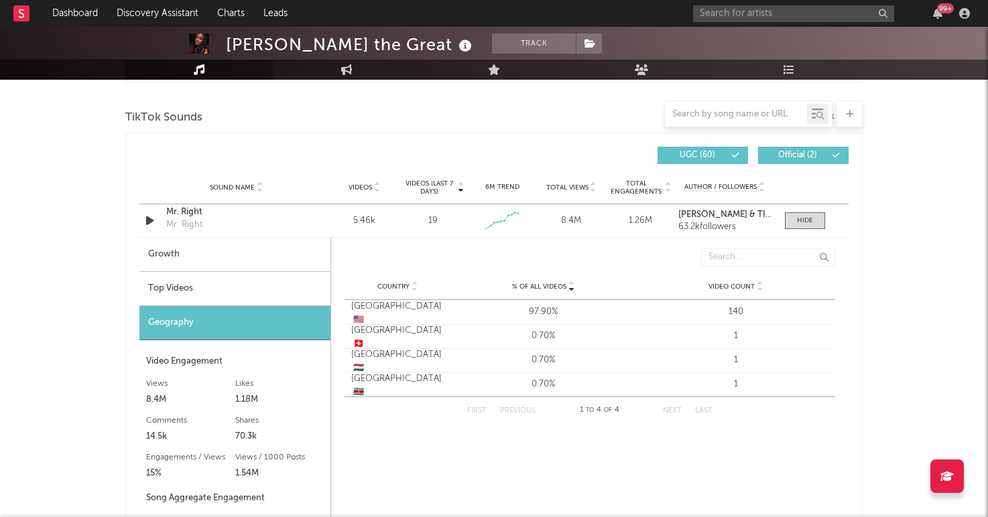
click at [235, 357] on div "Video Engagement" at bounding box center [235, 362] width 178 height 16
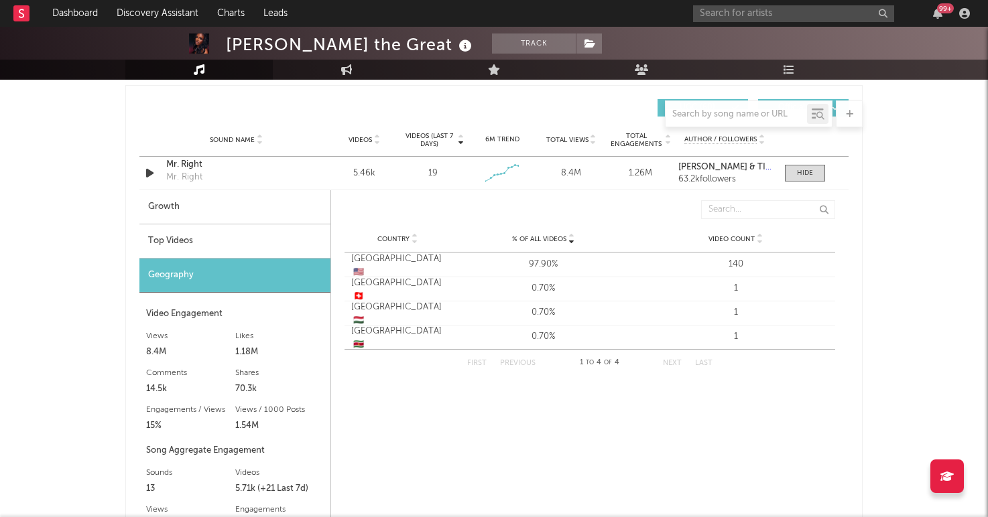
scroll to position [904, 0]
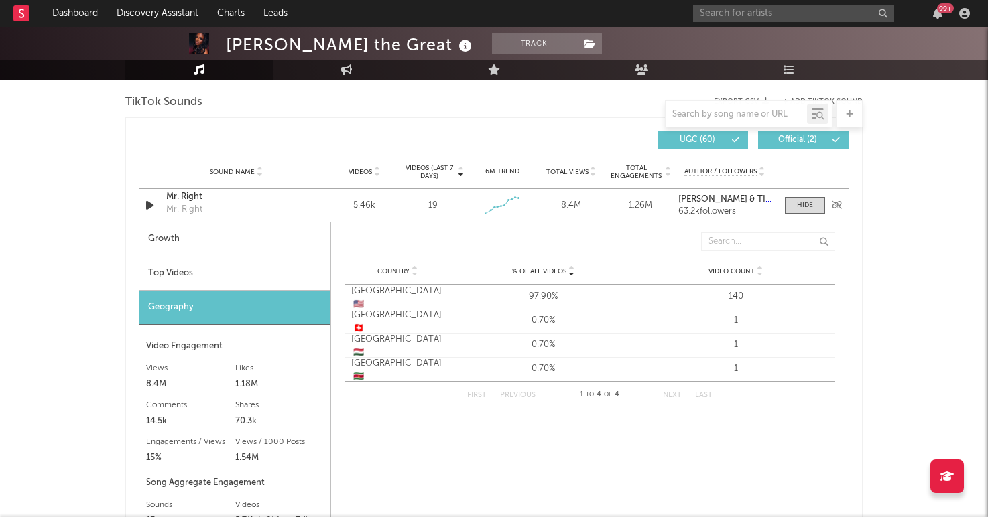
click at [191, 195] on div "Mr. Right" at bounding box center [236, 196] width 140 height 13
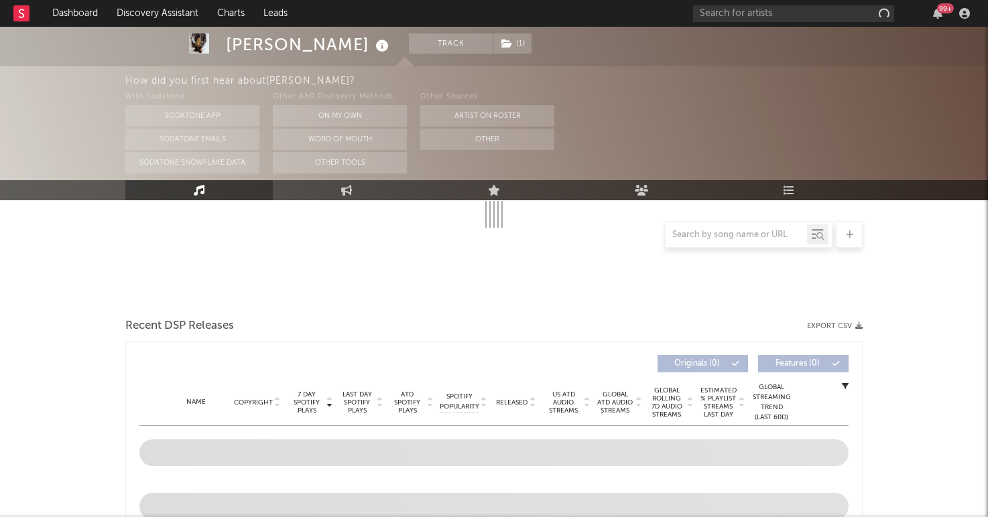
select select "1w"
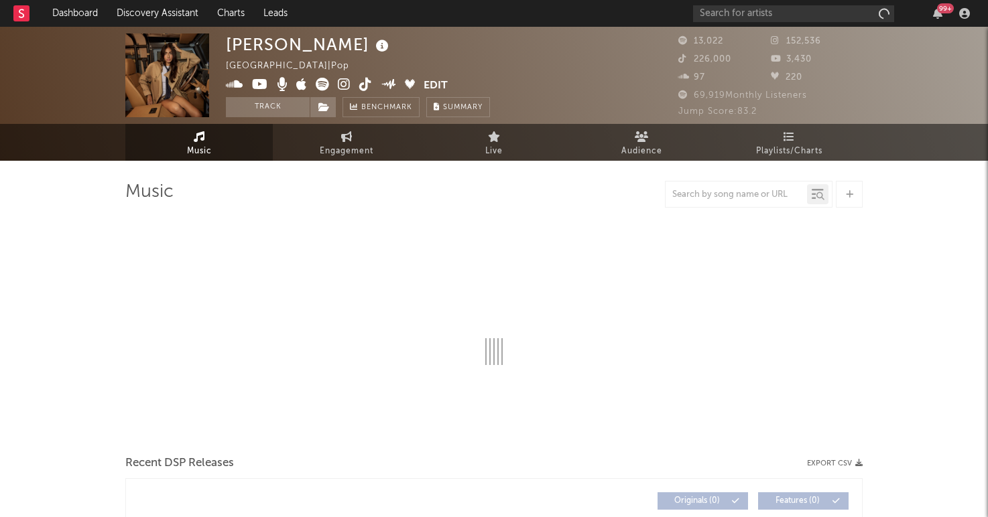
select select "6m"
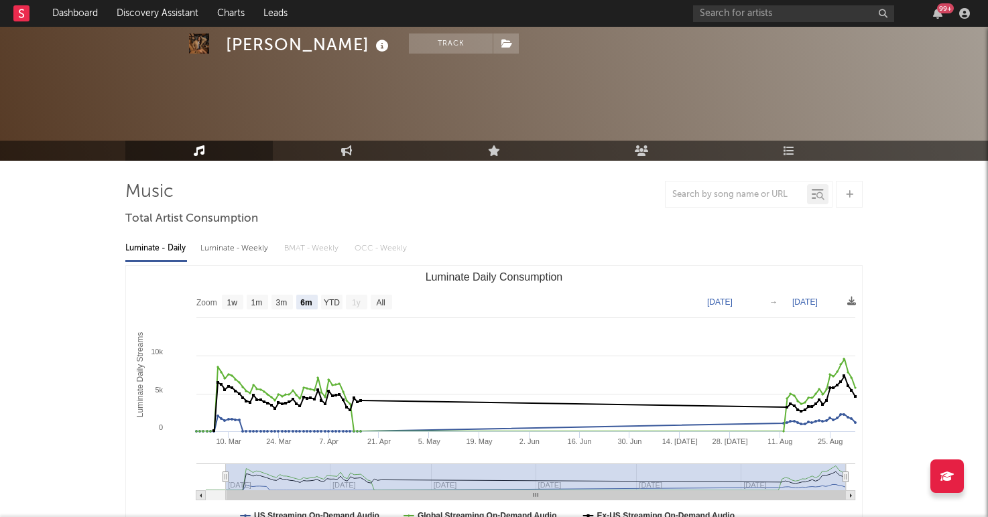
scroll to position [359, 0]
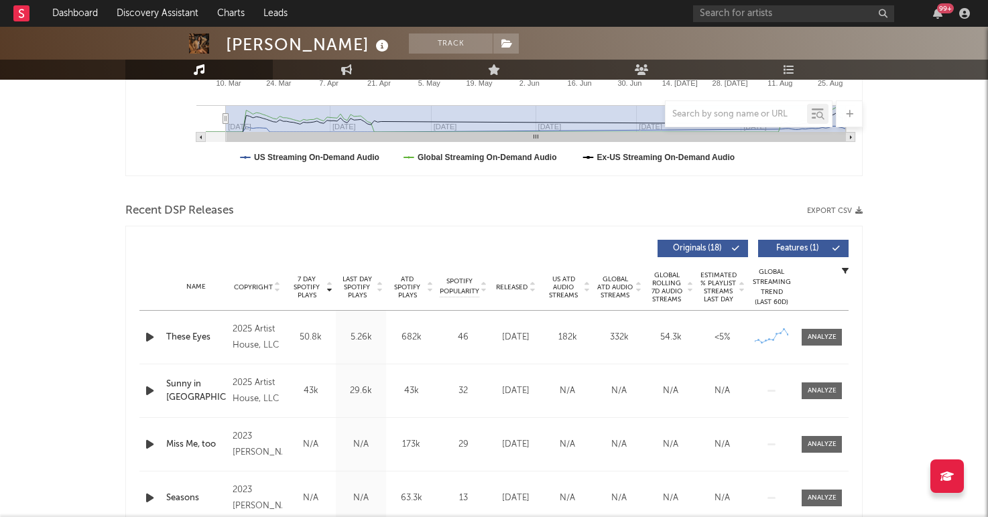
click at [149, 341] on icon "button" at bounding box center [150, 337] width 14 height 17
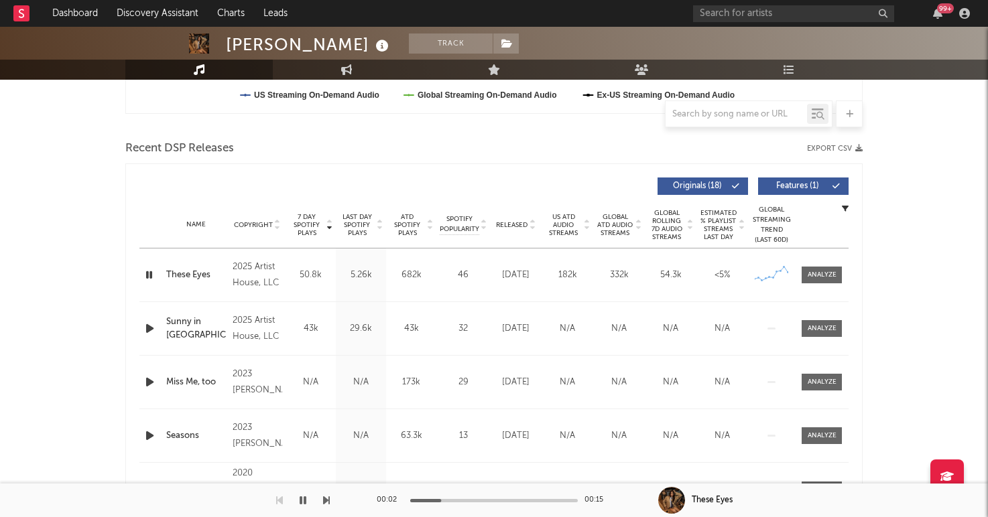
scroll to position [428, 0]
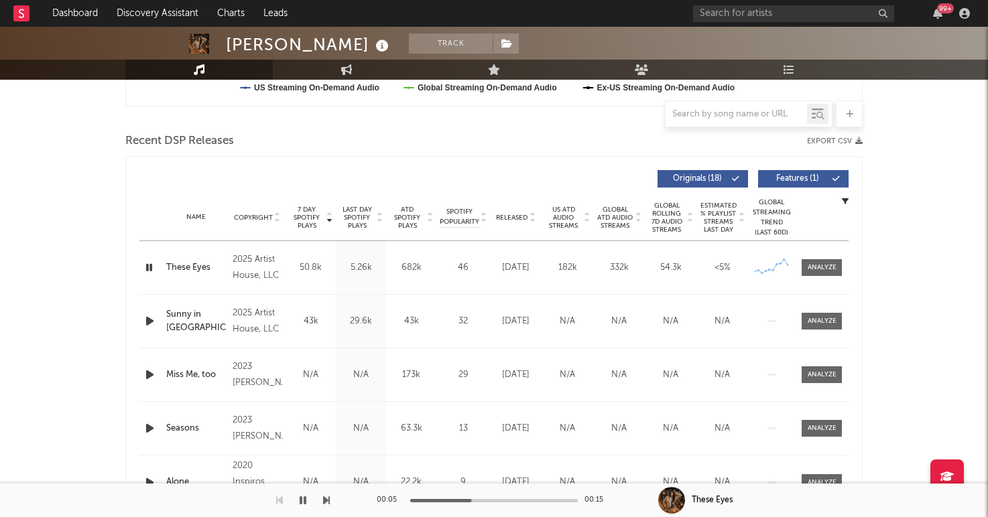
click at [147, 318] on icon "button" at bounding box center [150, 321] width 14 height 17
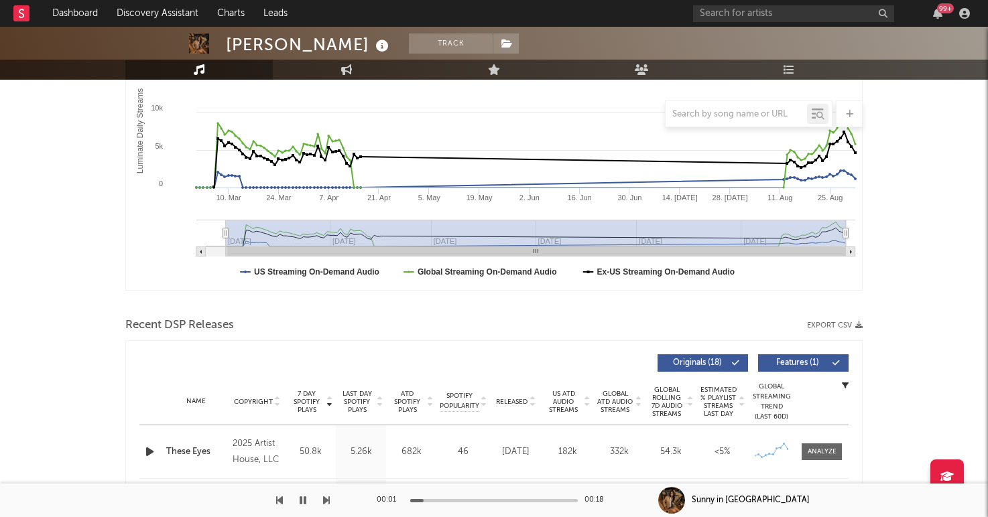
scroll to position [478, 0]
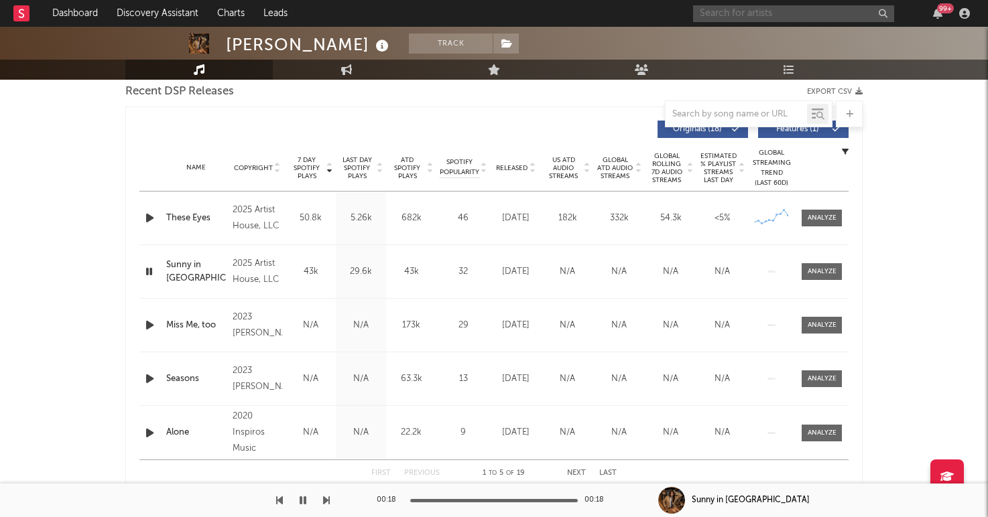
click at [765, 14] on input "text" at bounding box center [793, 13] width 201 height 17
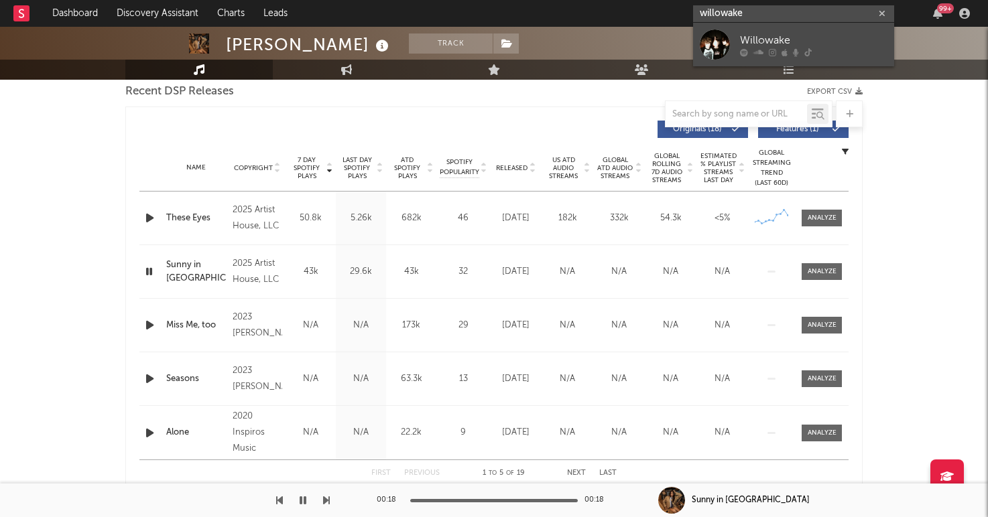
type input "willowake"
click at [739, 36] on link "Willowake" at bounding box center [793, 45] width 201 height 44
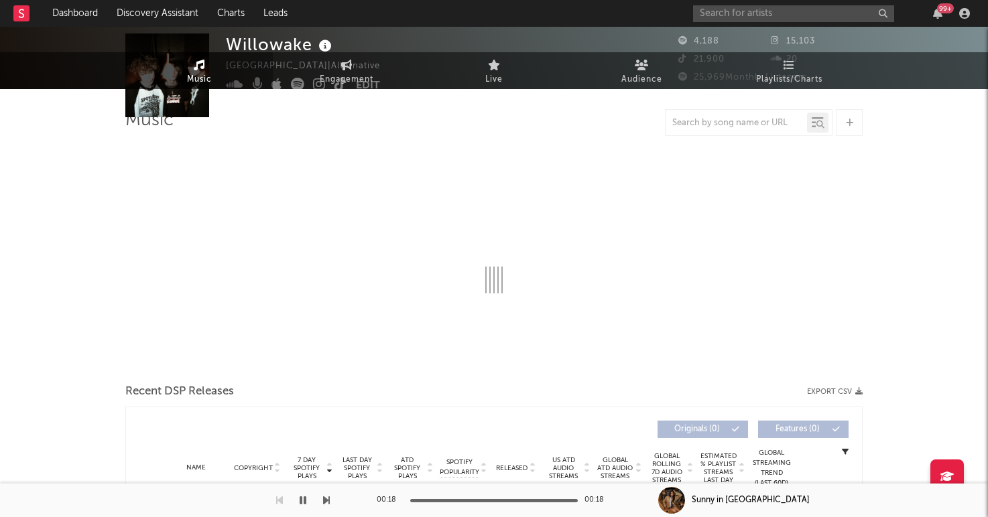
select select "1w"
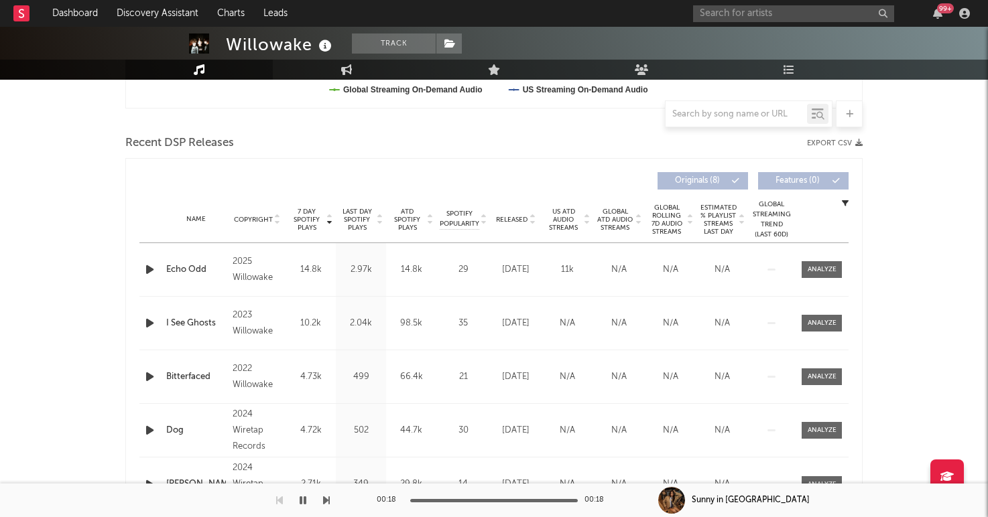
scroll to position [466, 0]
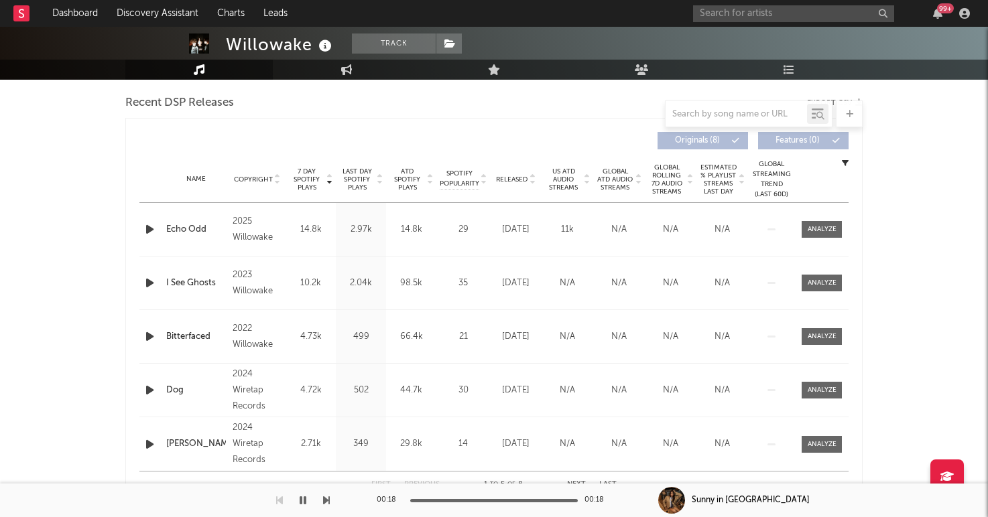
click at [511, 190] on div "Name Copyright Label Album Names Composer Names 7 Day Spotify Plays Last Day Sp…" at bounding box center [493, 179] width 709 height 47
click at [507, 181] on span "Released" at bounding box center [511, 180] width 31 height 8
click at [304, 182] on span "7 Day Spotify Plays" at bounding box center [307, 180] width 36 height 24
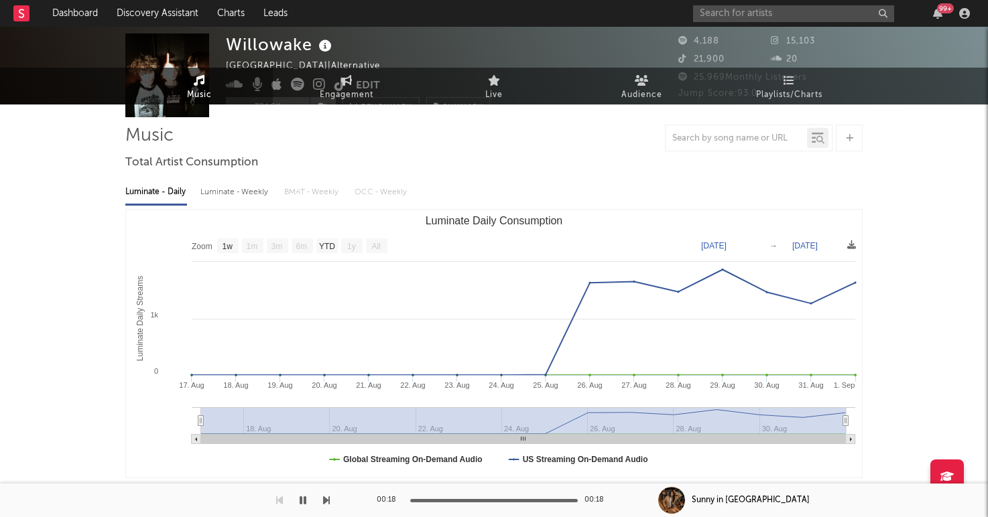
scroll to position [0, 0]
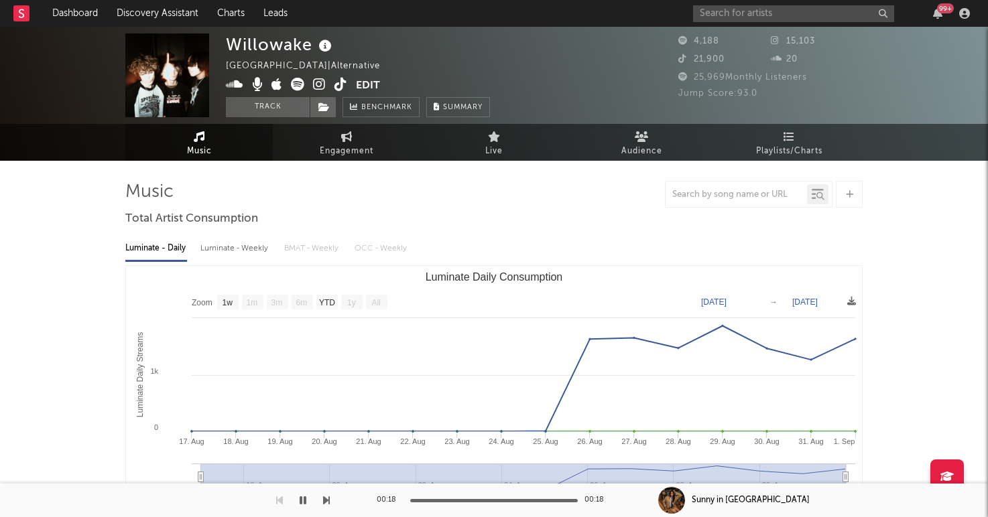
click at [298, 84] on icon at bounding box center [297, 84] width 13 height 13
click at [334, 78] on icon at bounding box center [340, 84] width 13 height 13
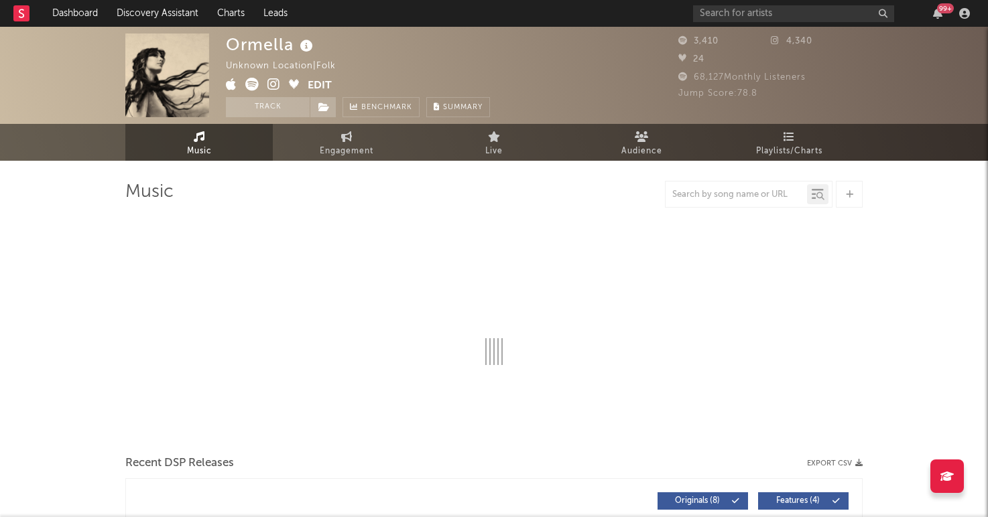
select select "6m"
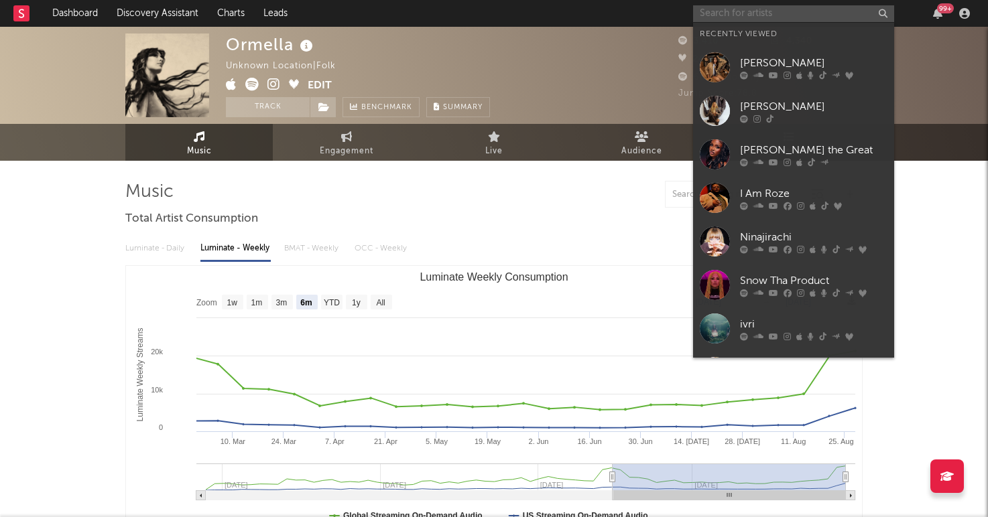
click at [754, 12] on input "text" at bounding box center [793, 13] width 201 height 17
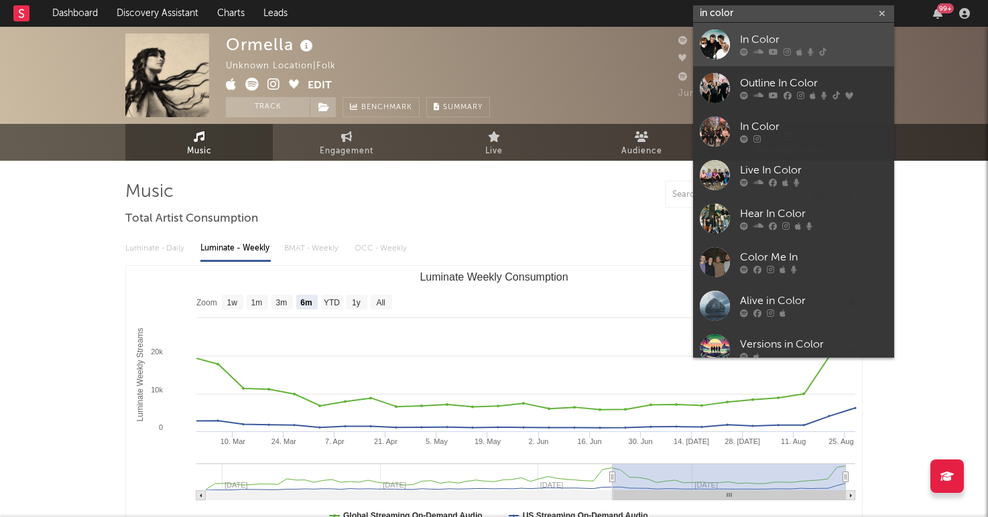
type input "in color"
click at [720, 46] on div at bounding box center [715, 44] width 30 height 30
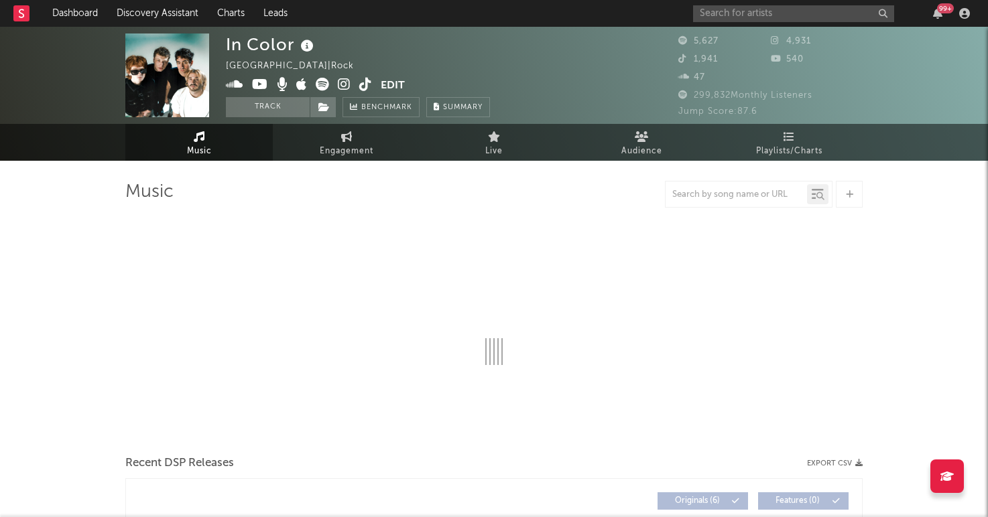
select select "6m"
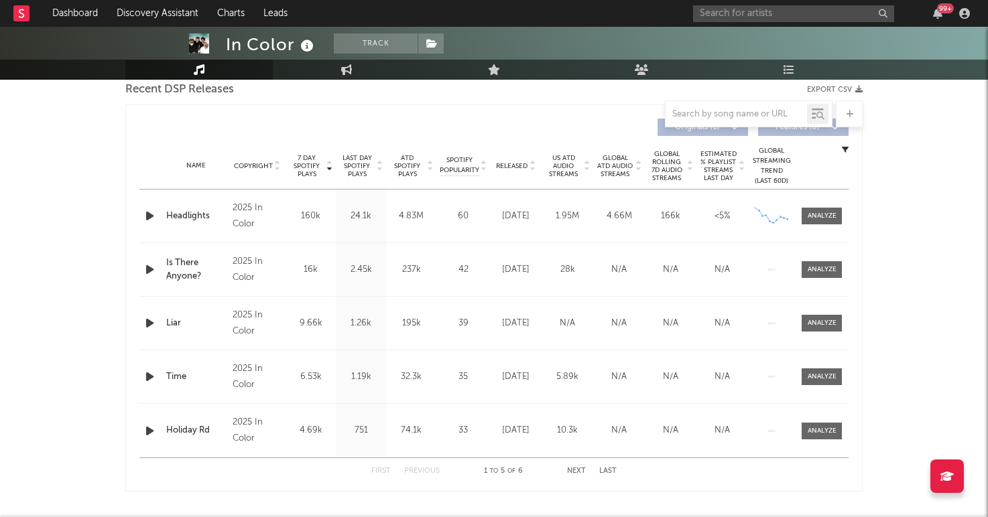
scroll to position [477, 0]
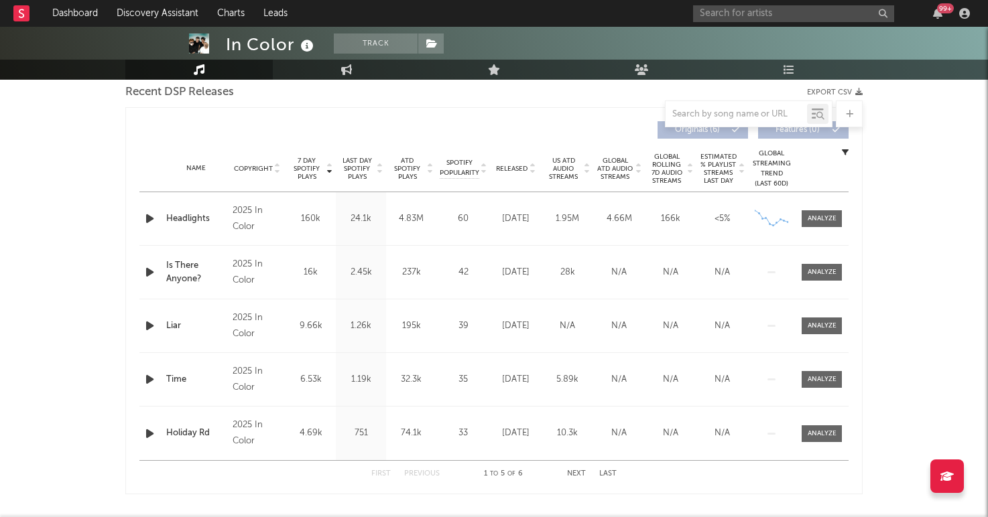
click at [534, 169] on icon at bounding box center [532, 171] width 7 height 5
click at [304, 166] on span "7 Day Spotify Plays" at bounding box center [307, 169] width 36 height 24
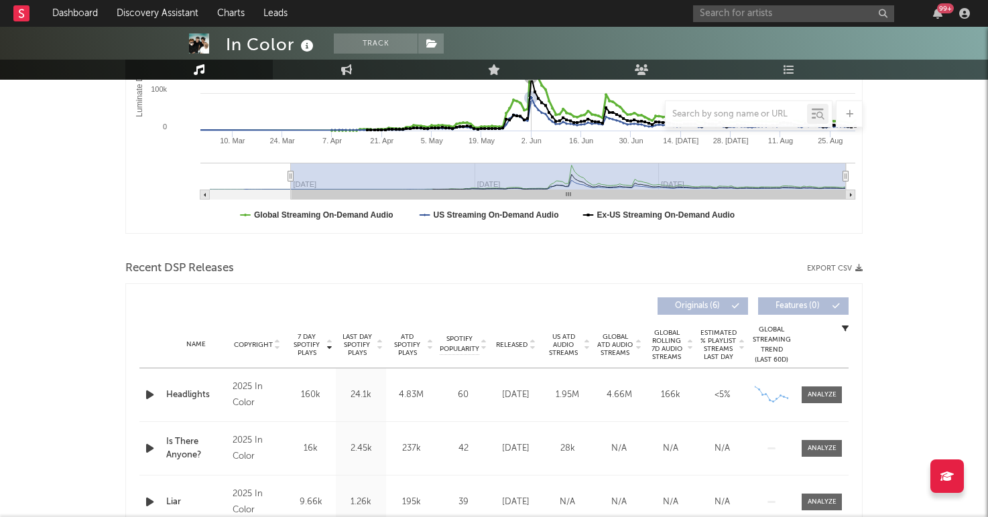
scroll to position [369, 0]
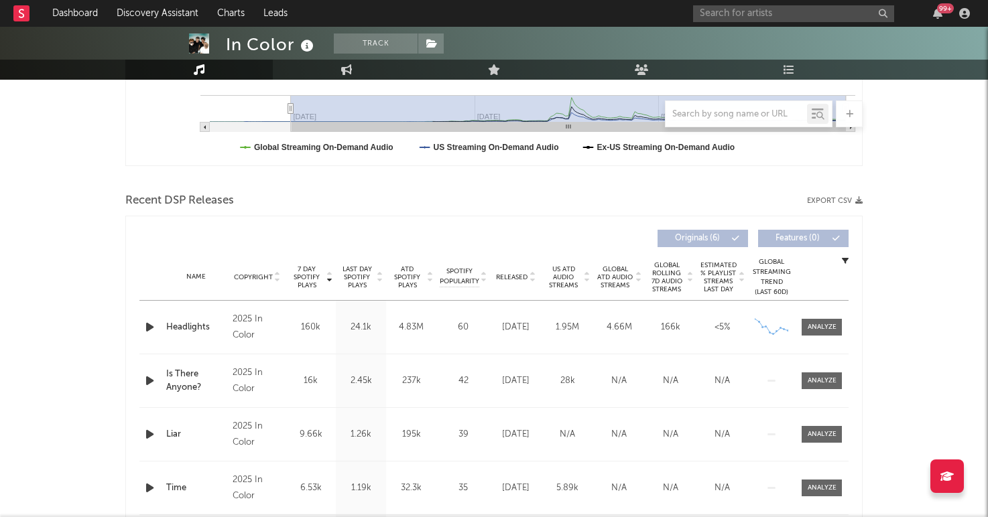
click at [518, 279] on span "Released" at bounding box center [511, 277] width 31 height 8
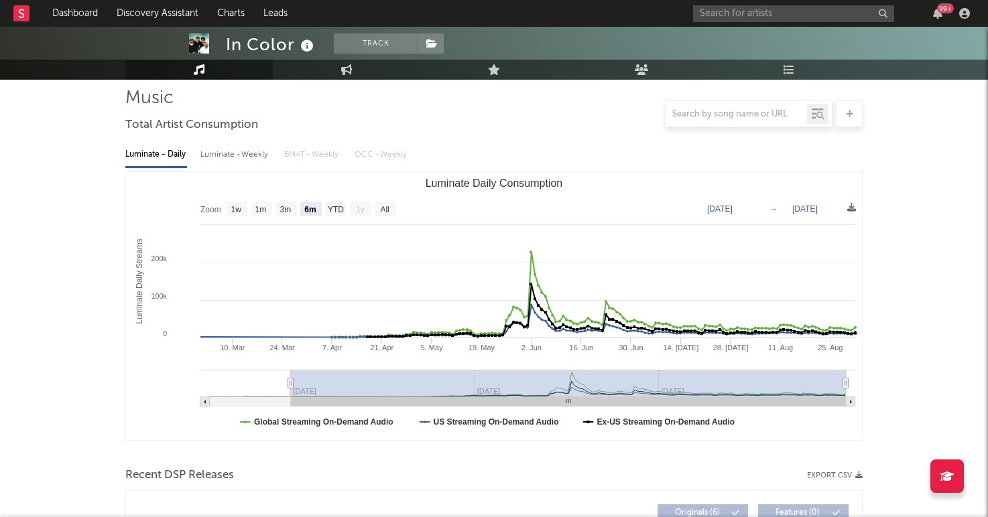
scroll to position [0, 0]
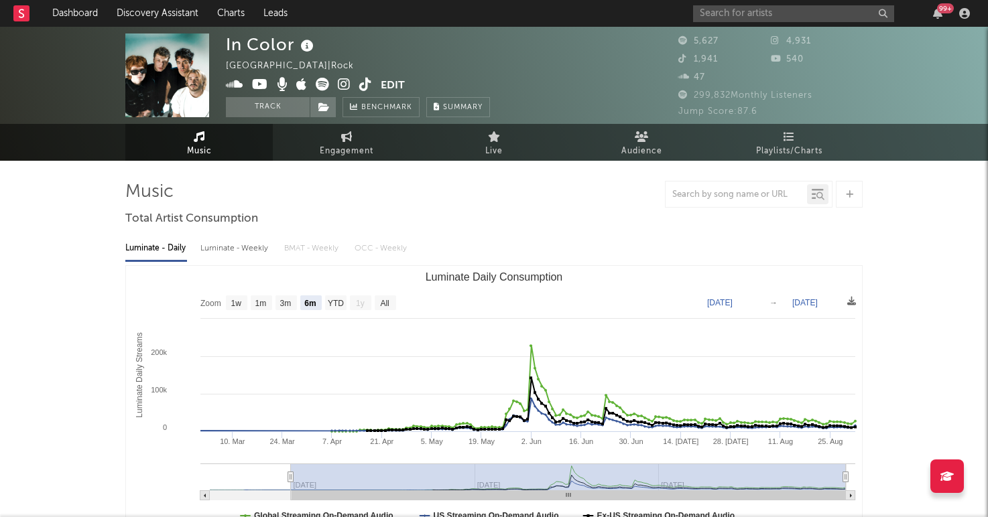
click at [364, 83] on icon at bounding box center [365, 84] width 13 height 13
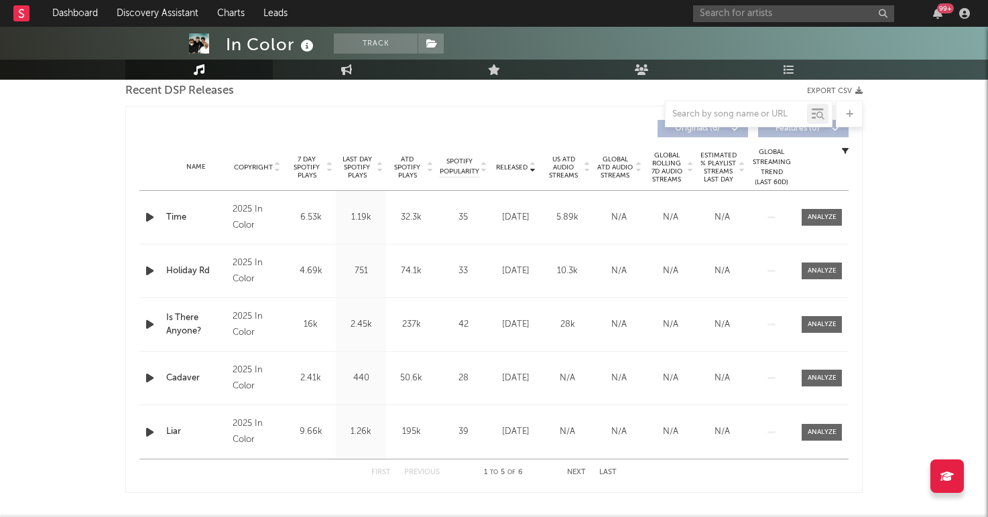
scroll to position [472, 0]
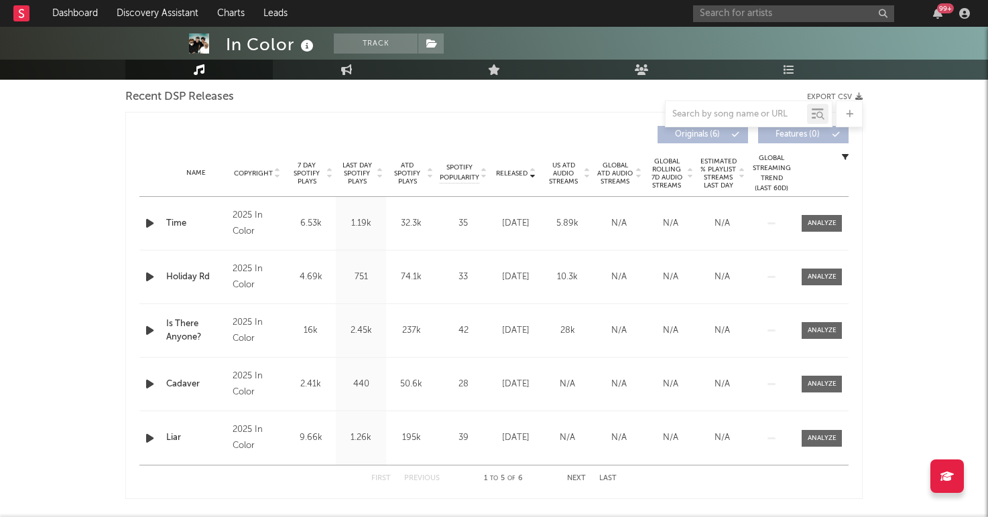
click at [304, 181] on span "7 Day Spotify Plays" at bounding box center [307, 174] width 36 height 24
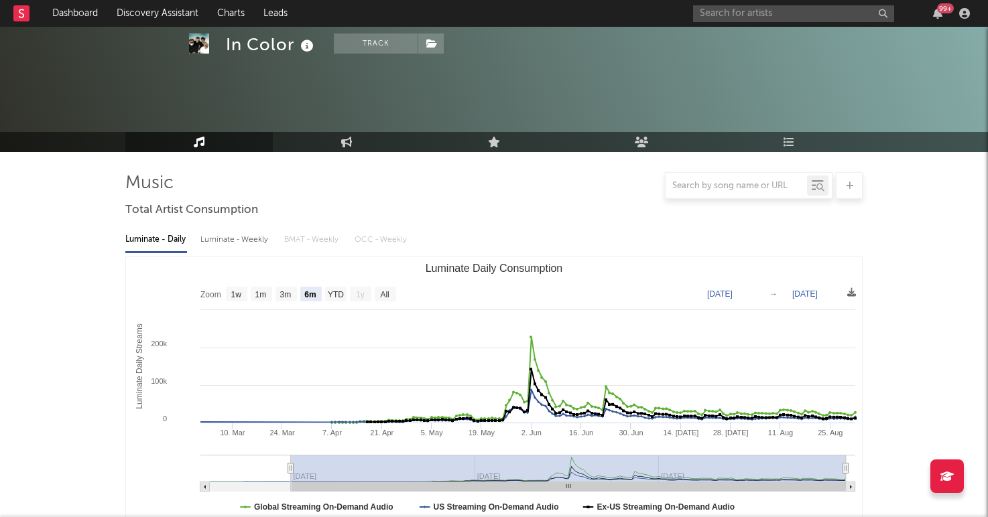
scroll to position [0, 0]
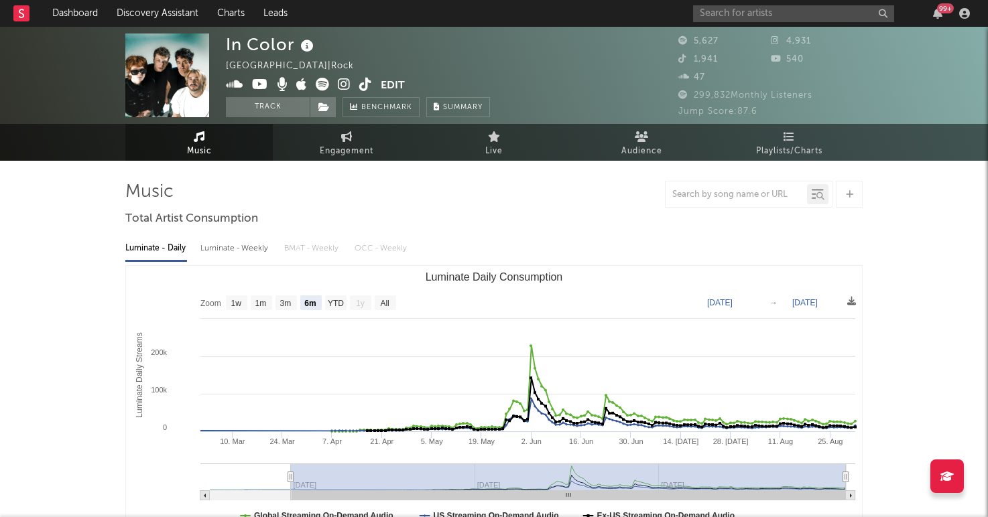
click at [363, 87] on icon at bounding box center [365, 84] width 13 height 13
click at [739, 17] on input "text" at bounding box center [793, 13] width 201 height 17
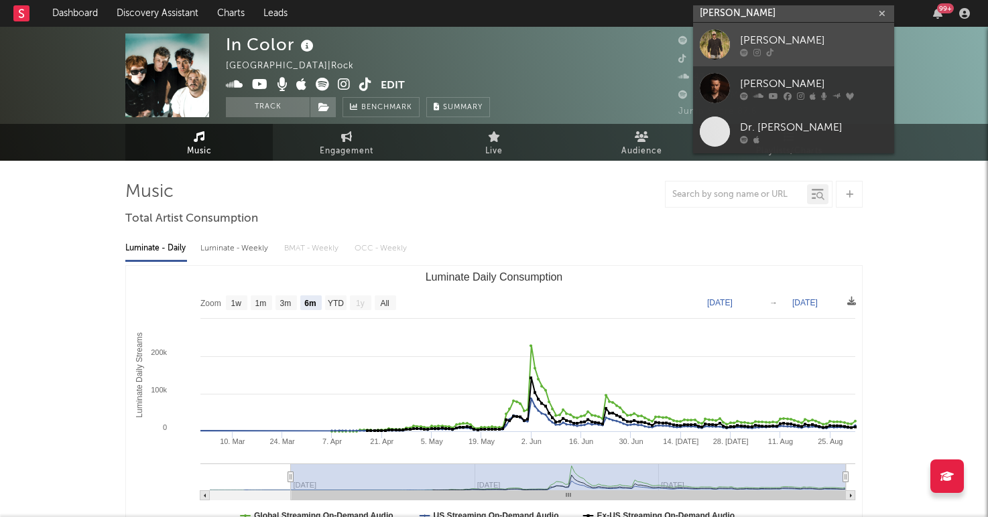
type input "davis cook"
click at [705, 50] on div at bounding box center [715, 44] width 30 height 30
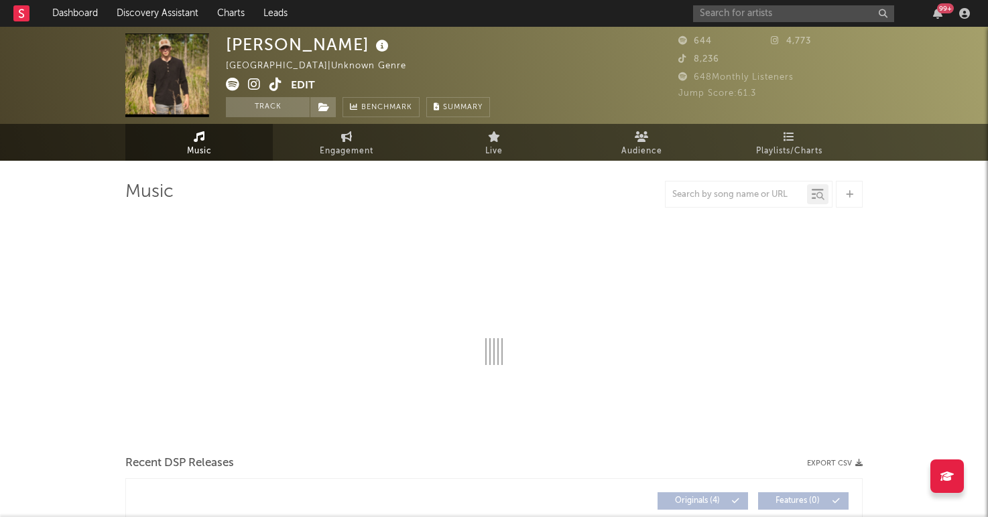
select select "6m"
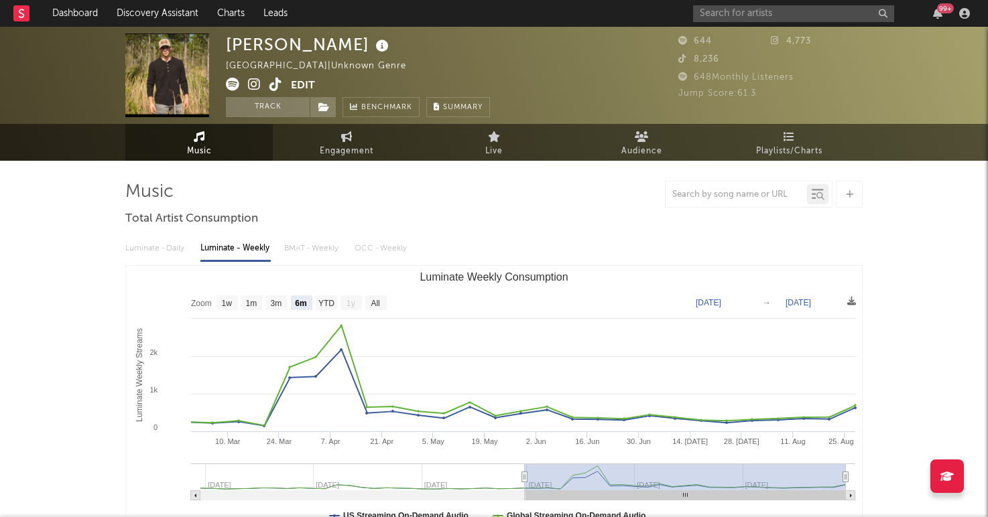
click at [279, 83] on icon at bounding box center [275, 84] width 13 height 13
click at [326, 155] on span "Engagement" at bounding box center [347, 151] width 54 height 16
select select "1w"
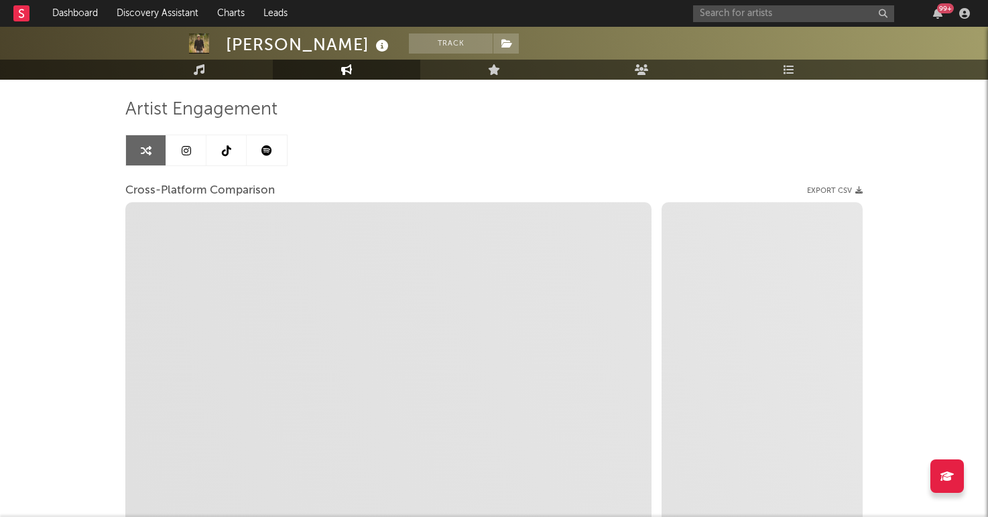
select select "1m"
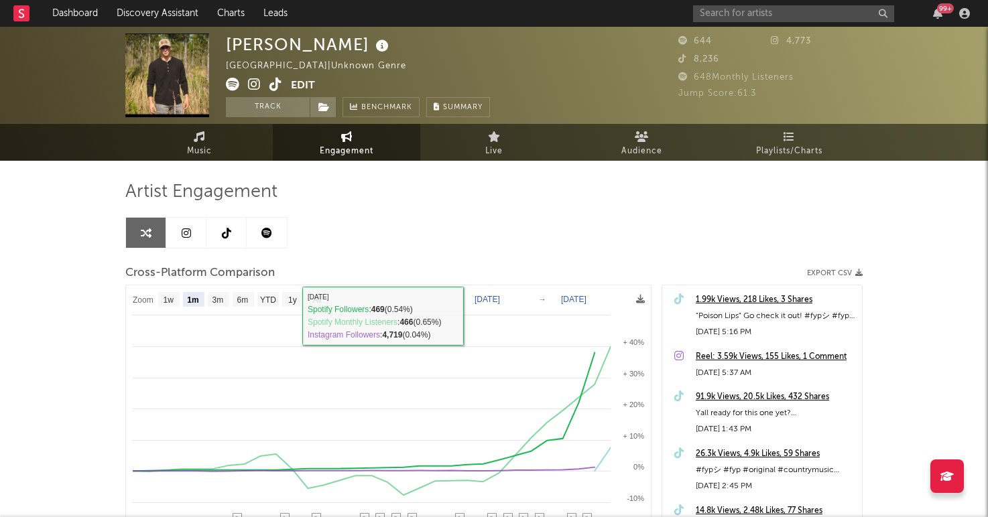
click at [194, 231] on link at bounding box center [186, 233] width 40 height 30
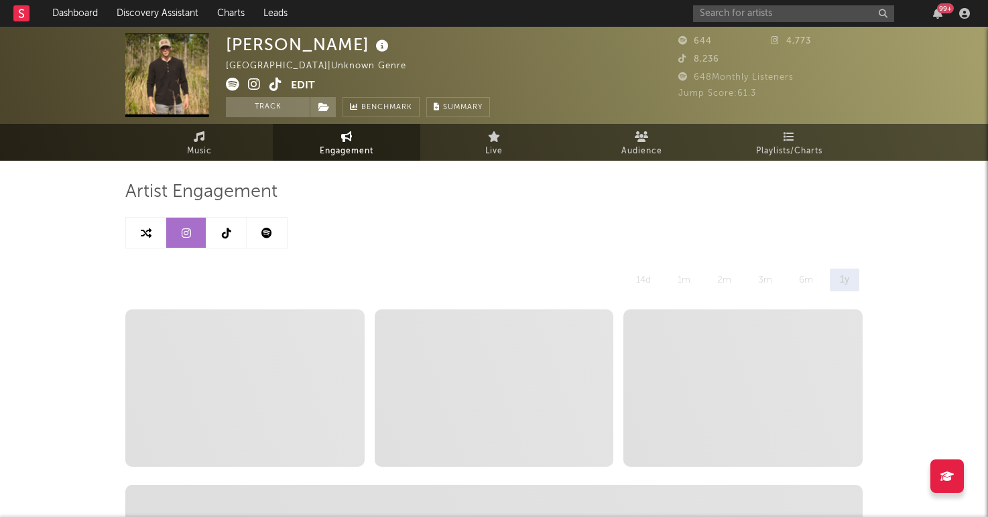
select select "6m"
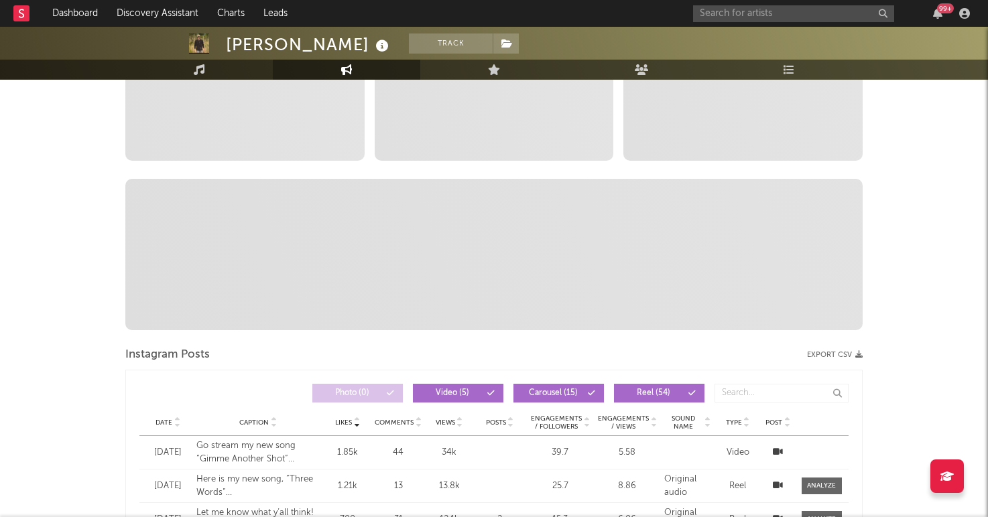
scroll to position [86, 0]
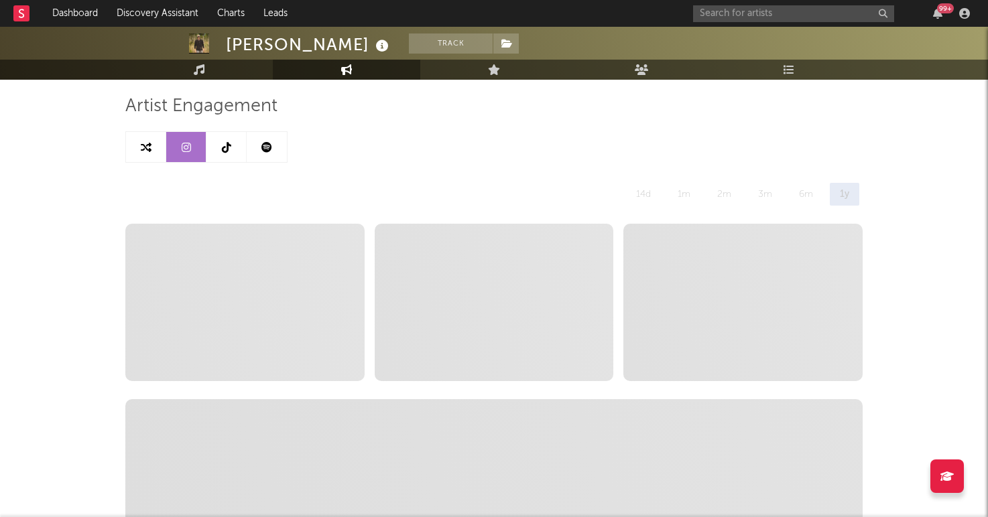
click at [234, 153] on link at bounding box center [226, 147] width 40 height 30
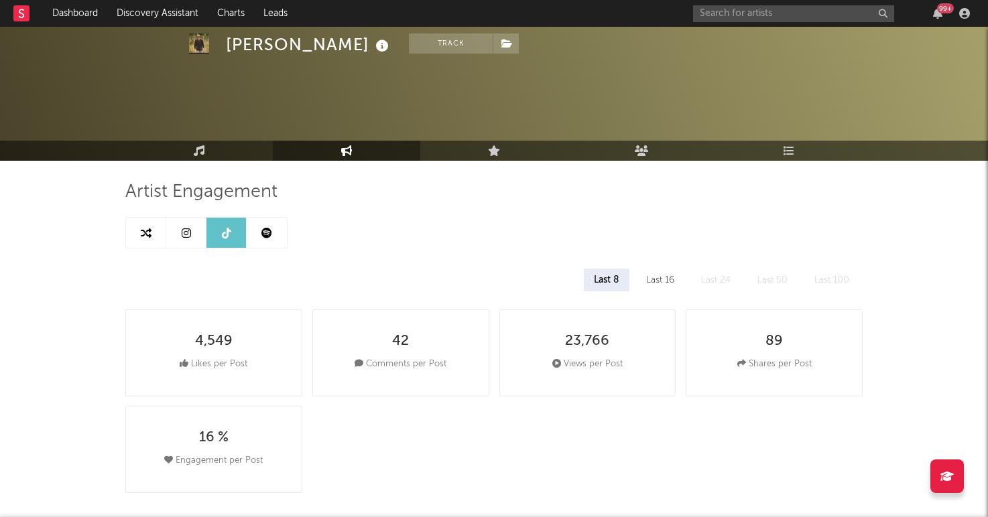
select select "1w"
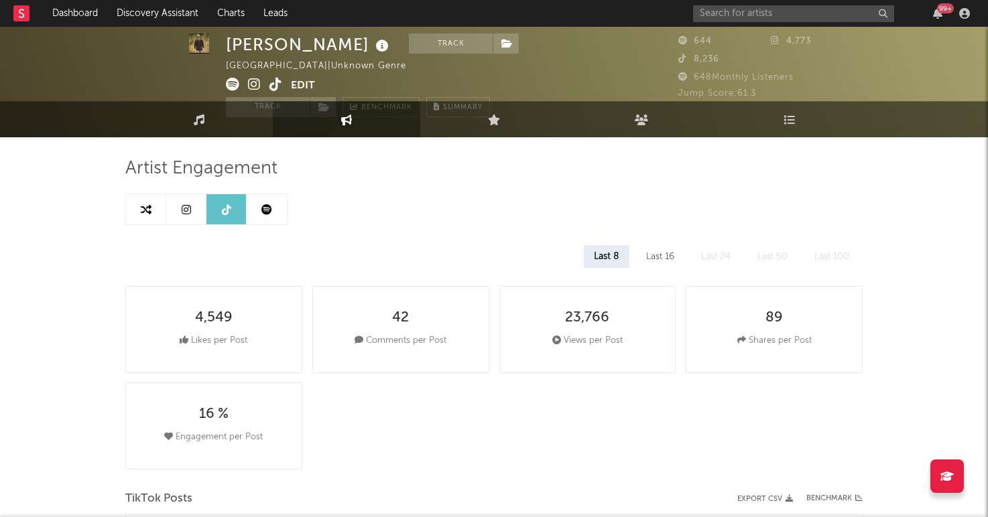
scroll to position [27, 0]
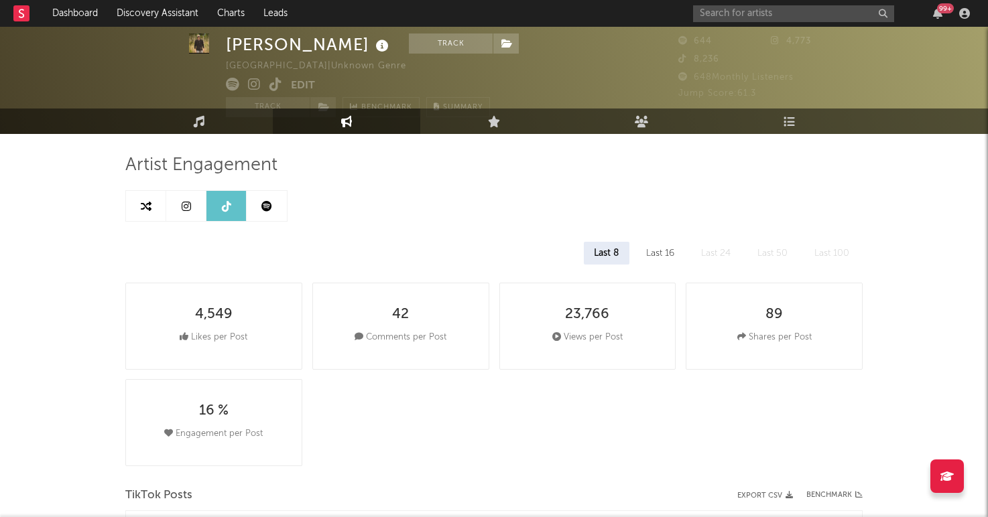
click at [186, 198] on link at bounding box center [186, 206] width 40 height 30
select select "6m"
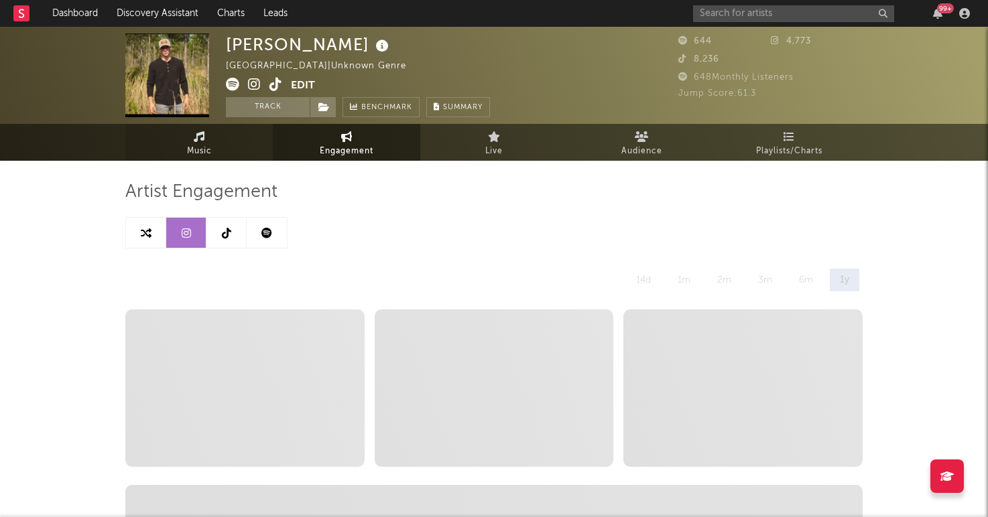
click at [199, 138] on icon at bounding box center [199, 136] width 11 height 11
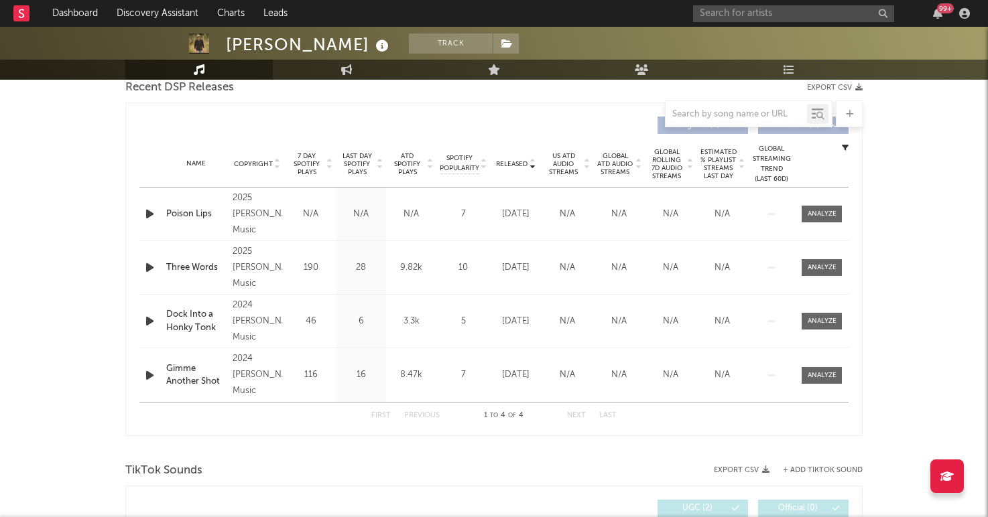
select select "6m"
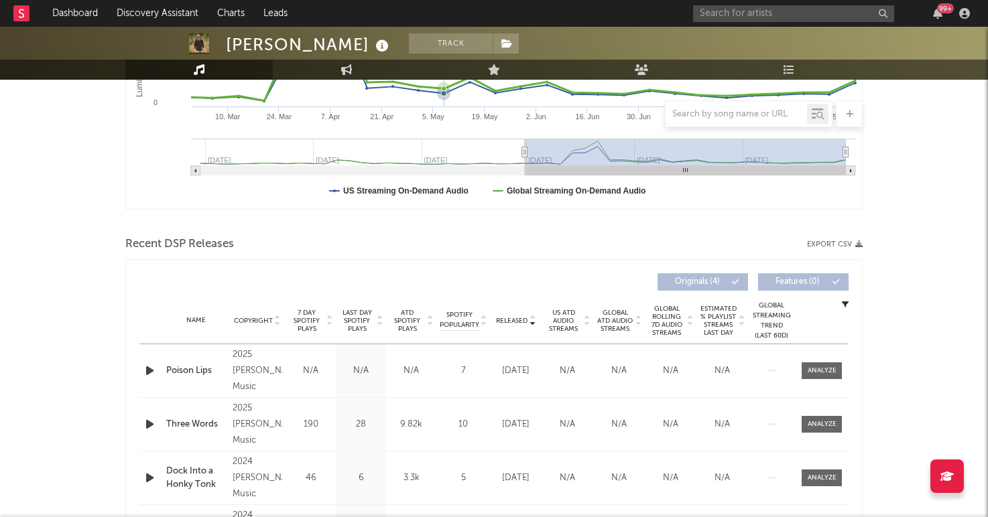
scroll to position [333, 0]
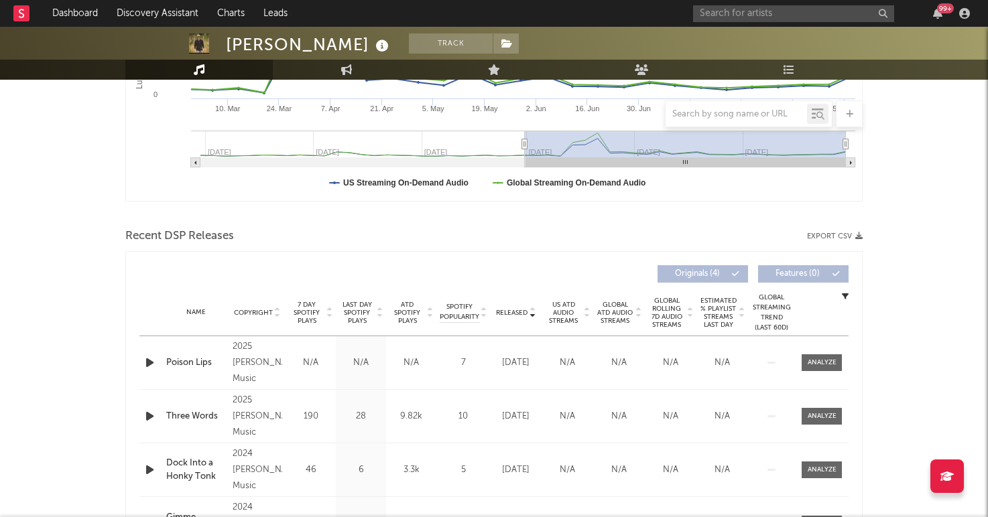
click at [315, 311] on span "7 Day Spotify Plays" at bounding box center [307, 313] width 36 height 24
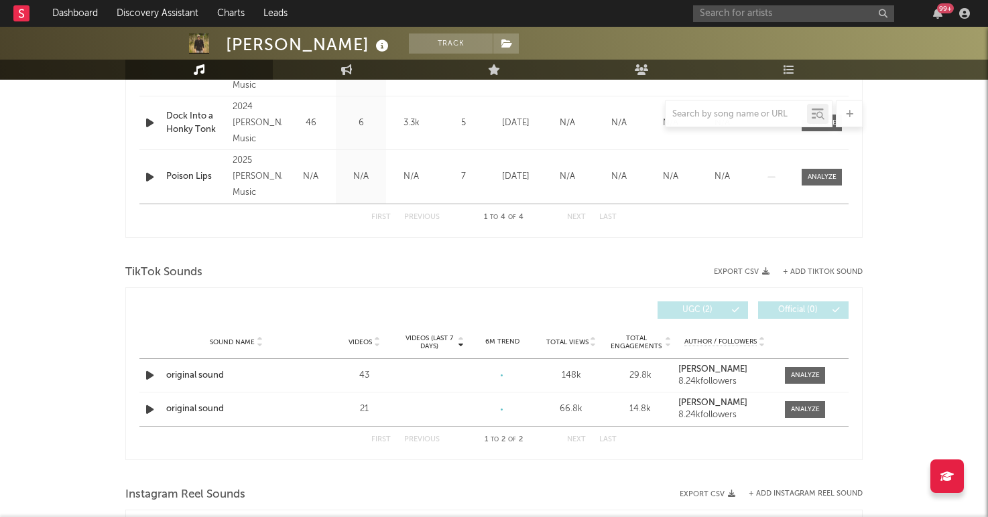
scroll to position [677, 0]
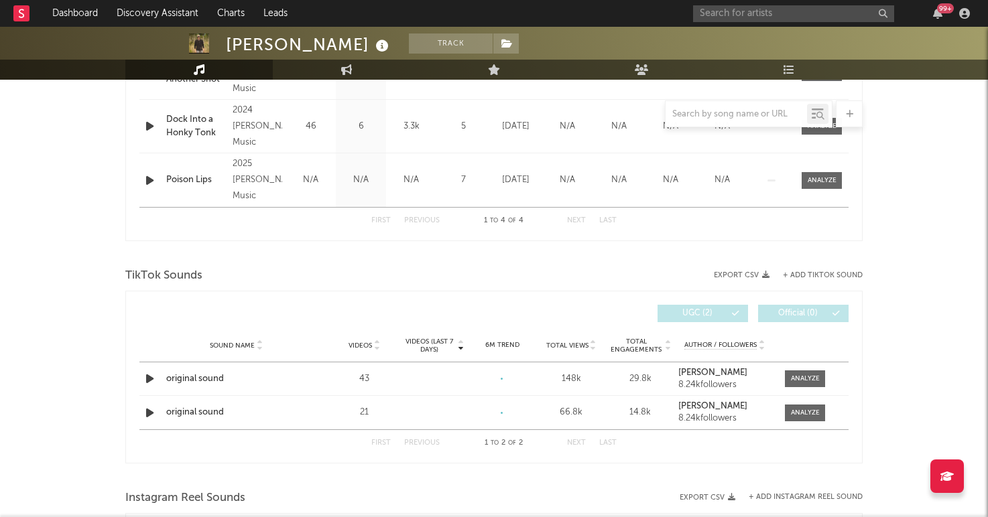
click at [808, 278] on button "+ Add TikTok Sound" at bounding box center [823, 275] width 80 height 7
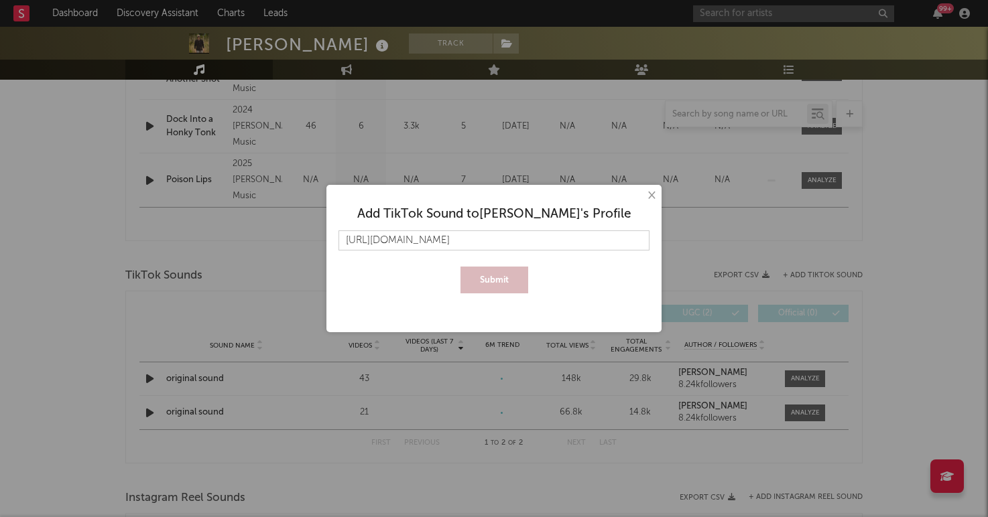
scroll to position [0, 19]
type input "https://www.tiktok.com/music/original-sound-7543679241615919886"
click at [460, 267] on button "Submit" at bounding box center [494, 280] width 68 height 27
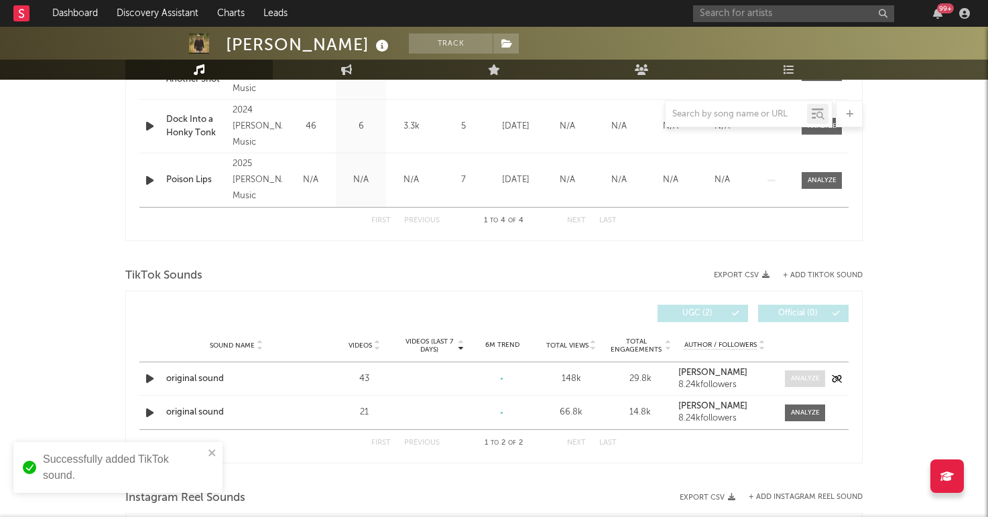
click at [802, 380] on div at bounding box center [805, 379] width 29 height 10
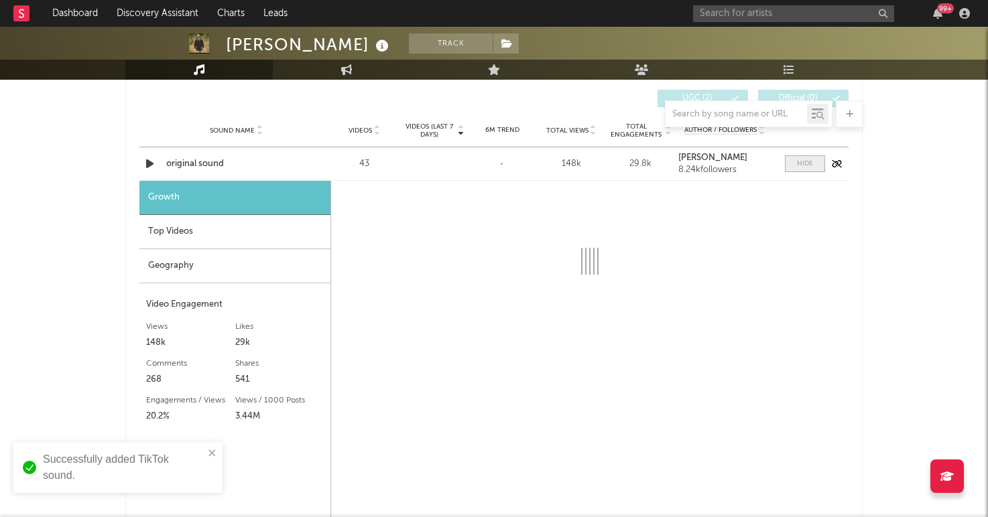
scroll to position [915, 0]
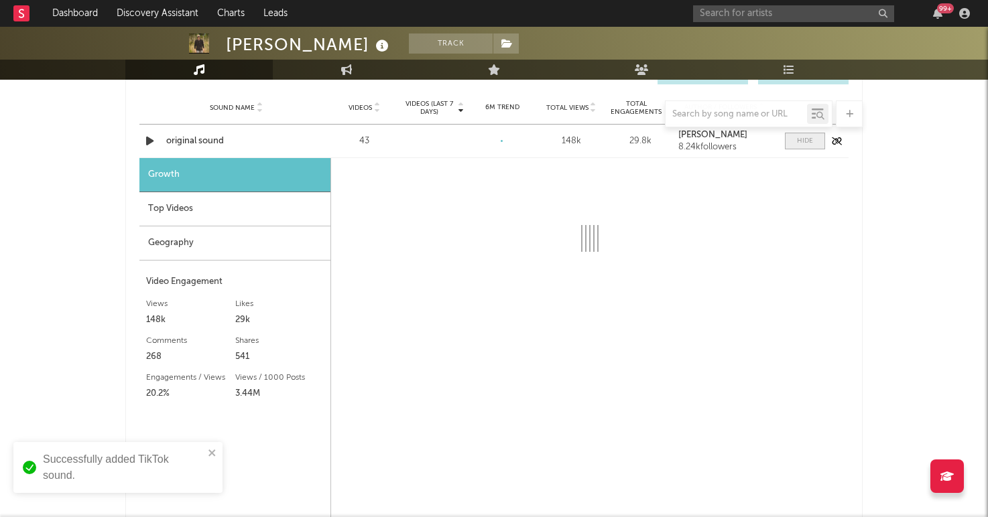
select select "1w"
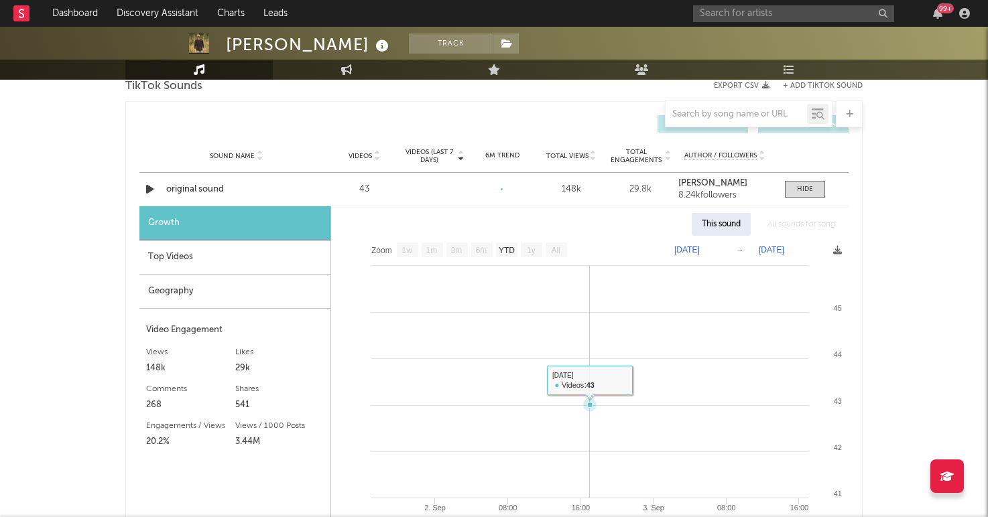
scroll to position [836, 0]
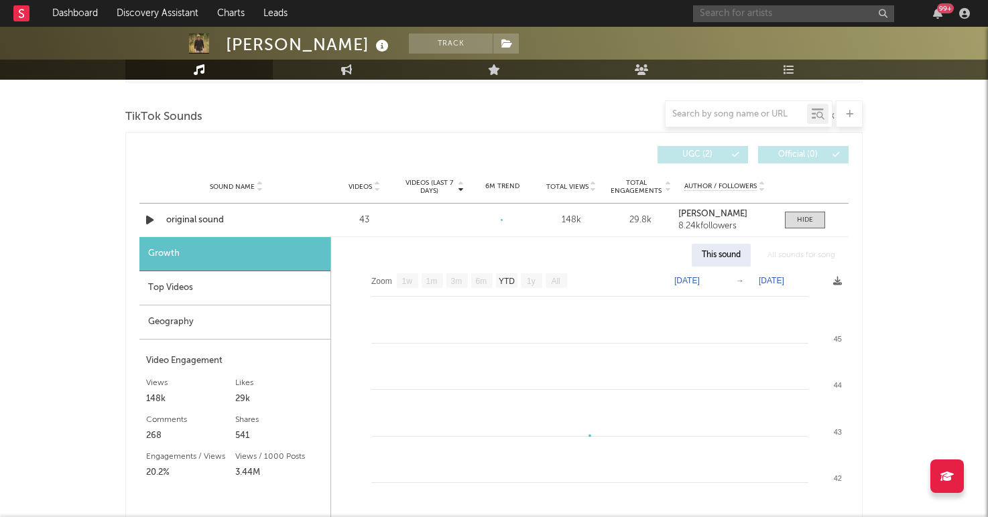
click at [714, 19] on input "text" at bounding box center [793, 13] width 201 height 17
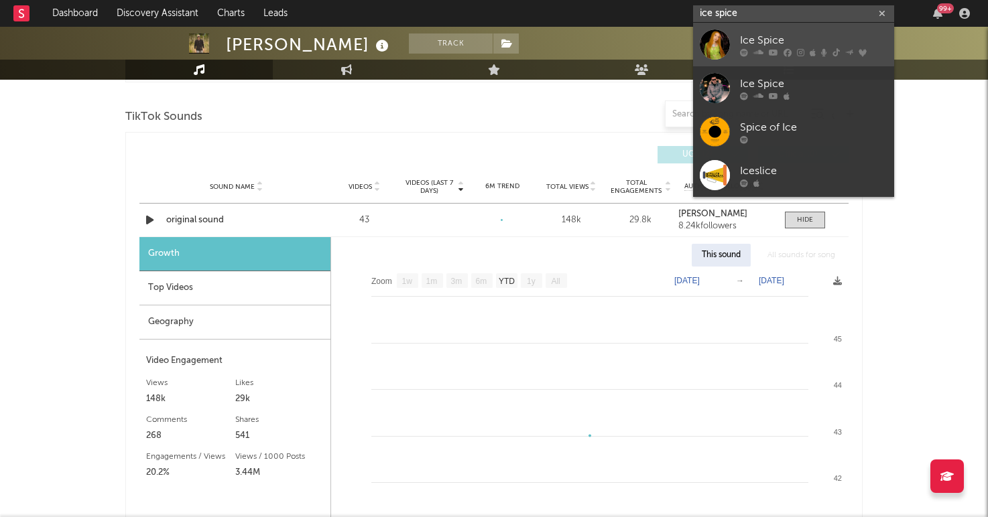
type input "ice spice"
click at [711, 46] on div at bounding box center [715, 44] width 30 height 30
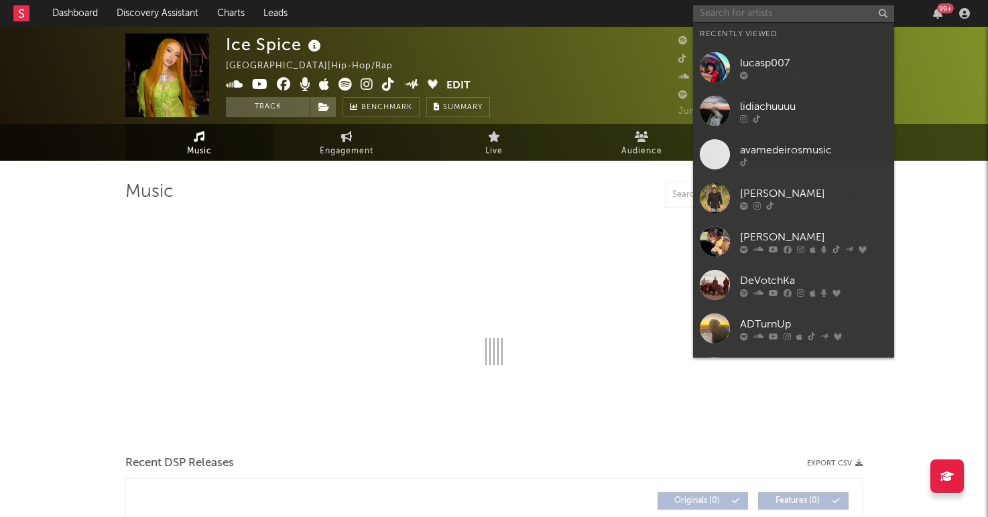
click at [783, 19] on input "text" at bounding box center [793, 13] width 201 height 17
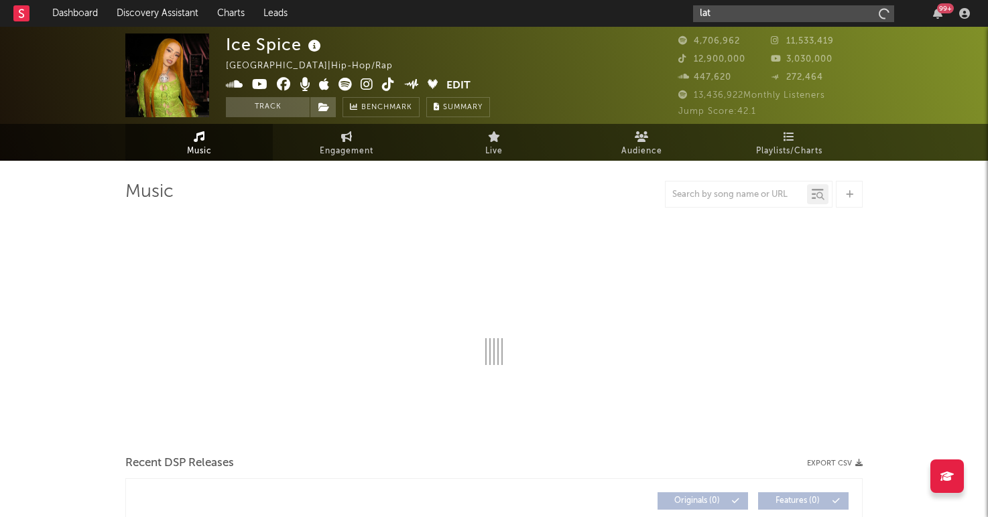
type input "latt"
select select "6m"
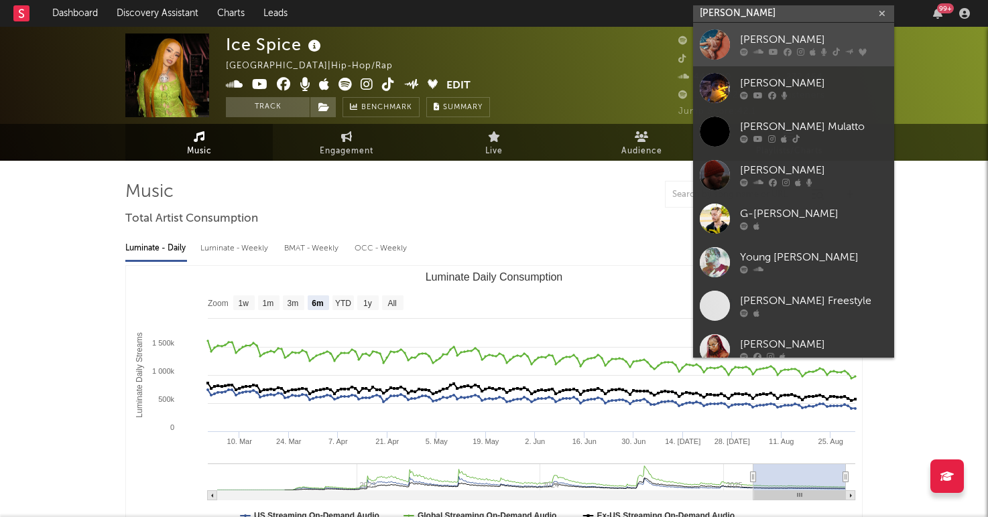
type input "latto"
click at [748, 41] on div "[PERSON_NAME]" at bounding box center [813, 40] width 147 height 16
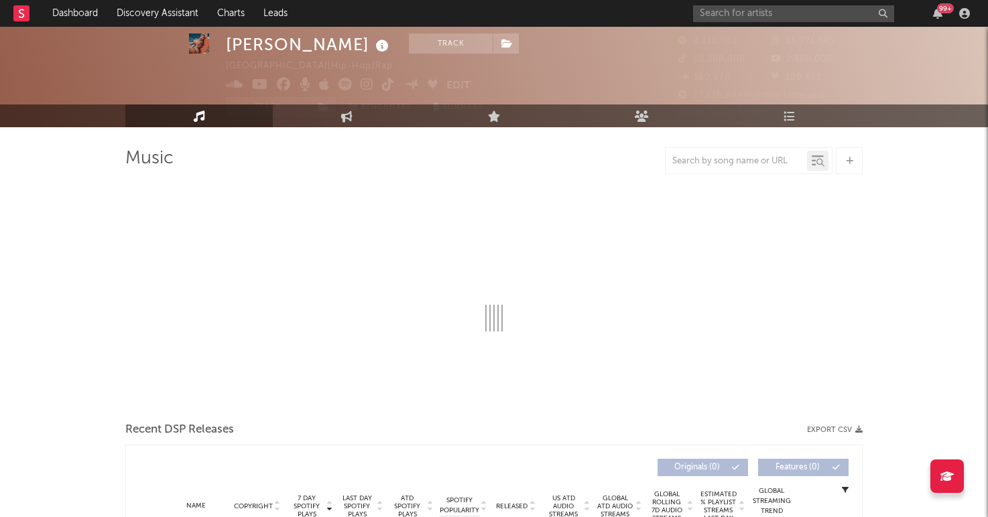
scroll to position [35, 0]
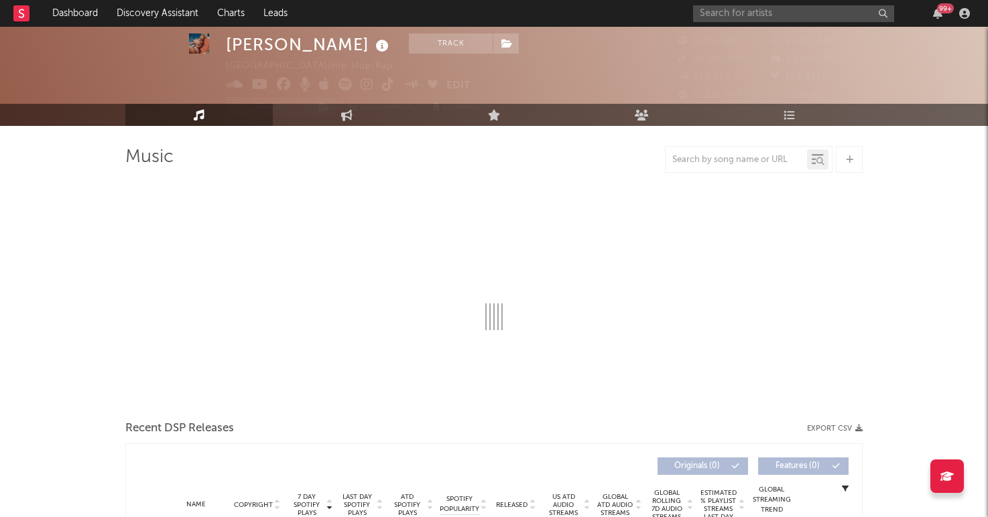
select select "6m"
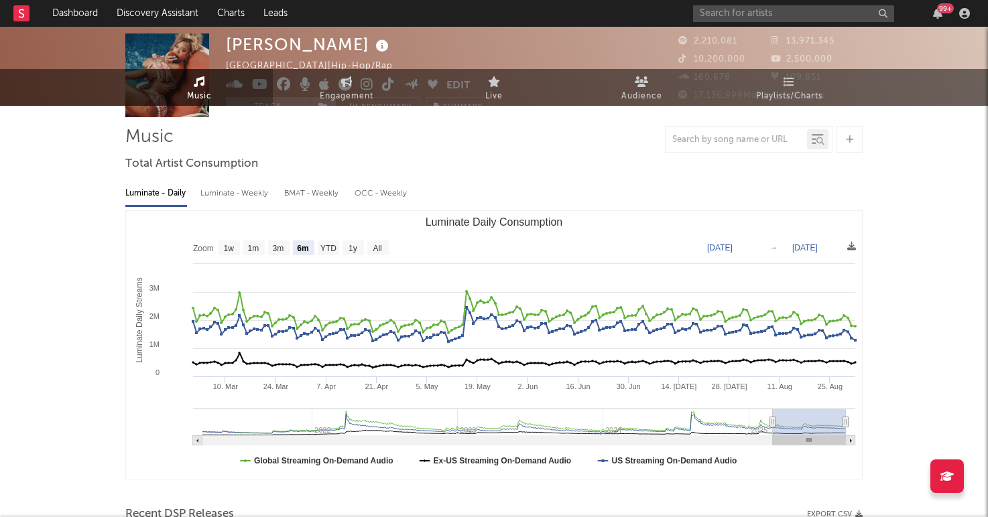
scroll to position [0, 0]
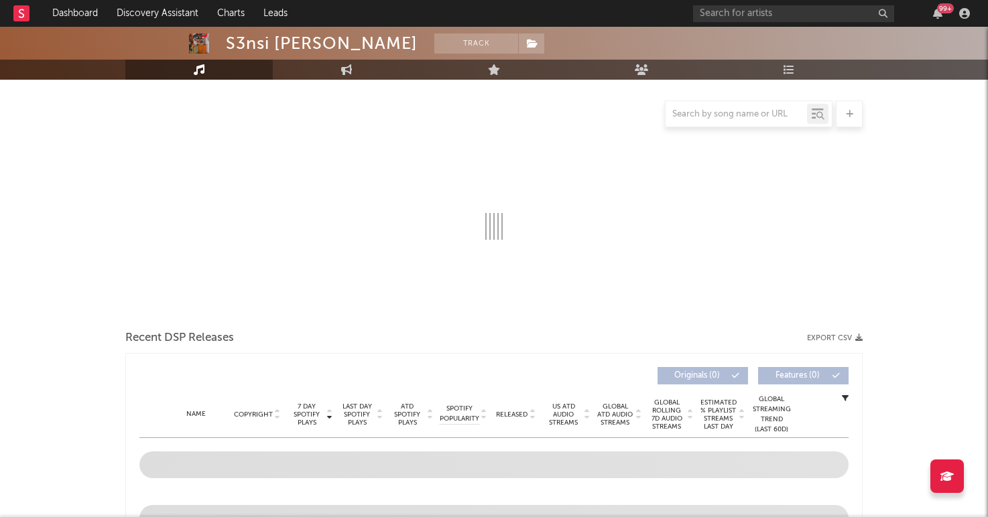
scroll to position [29, 0]
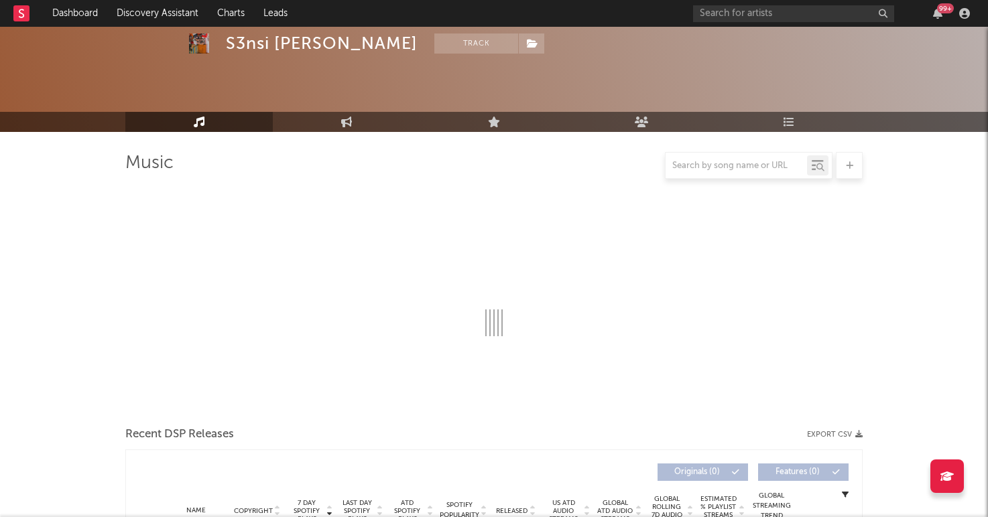
select select "6m"
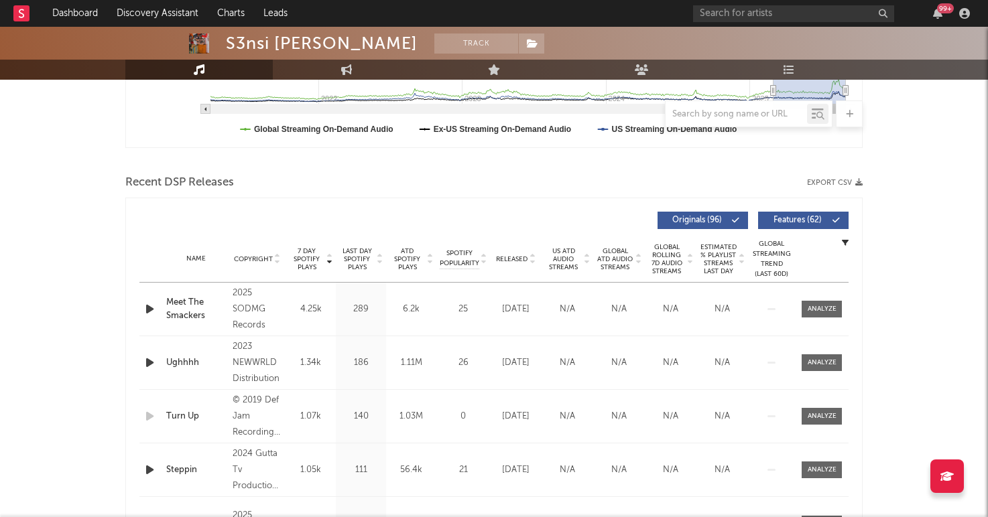
scroll to position [458, 0]
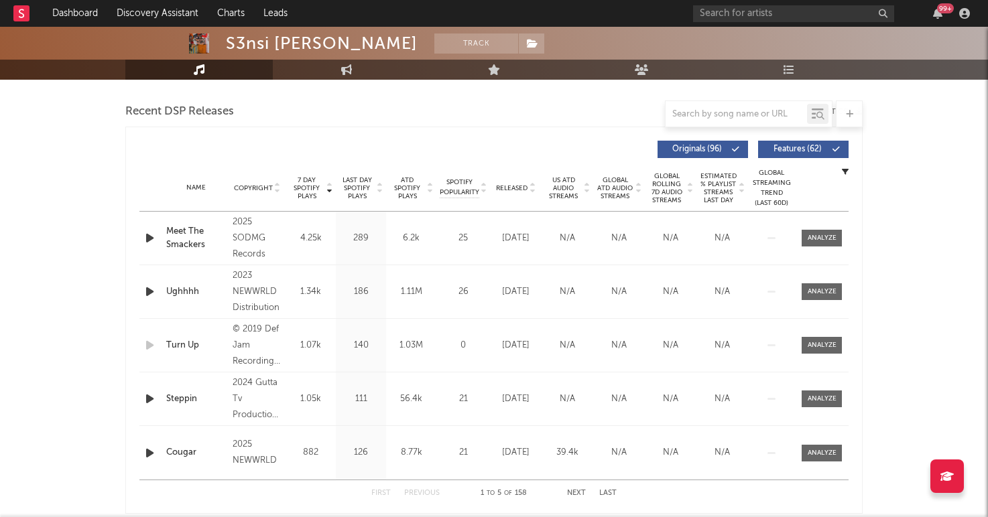
click at [515, 186] on span "Released" at bounding box center [511, 188] width 31 height 8
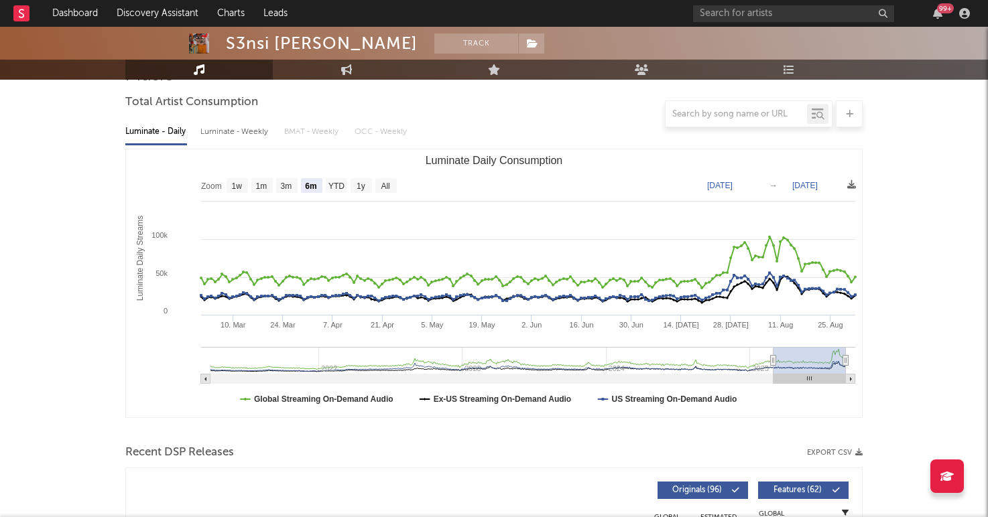
scroll to position [0, 0]
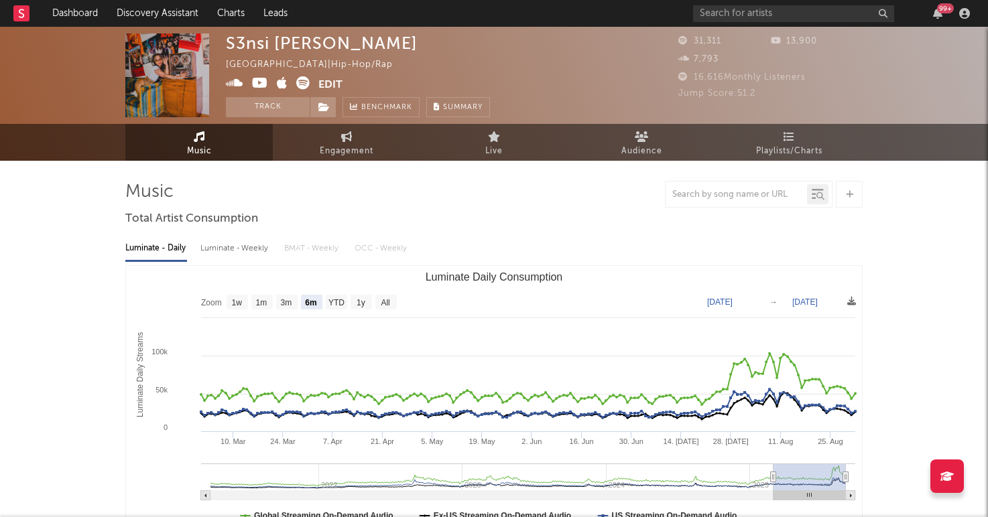
click at [298, 80] on icon at bounding box center [302, 82] width 13 height 13
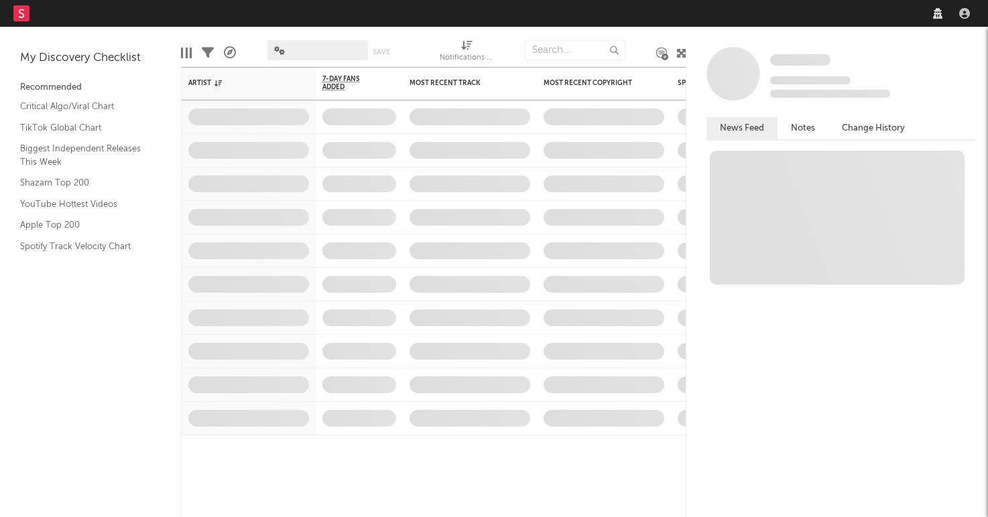
click at [810, 14] on nav "Dashboard Discovery Assistant Charts Leads" at bounding box center [494, 13] width 988 height 27
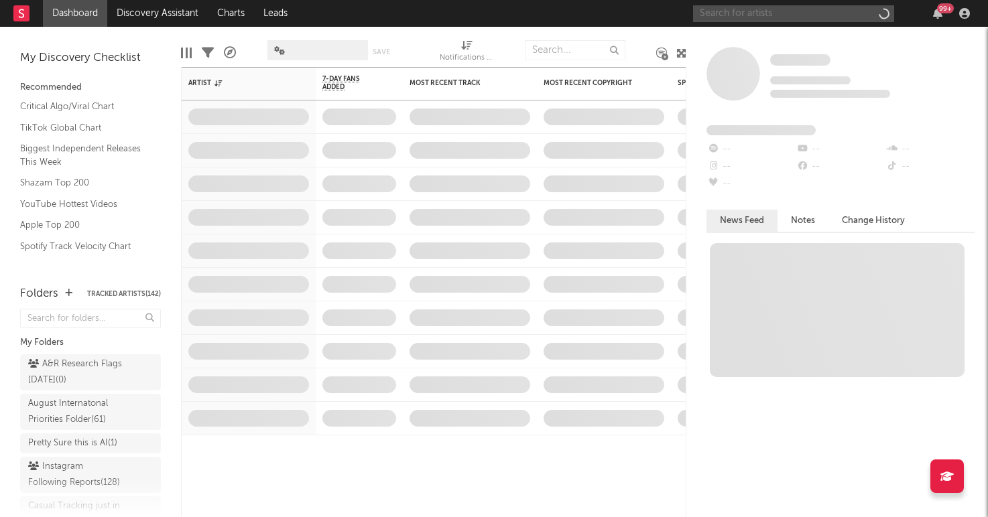
click at [782, 14] on input "text" at bounding box center [793, 13] width 201 height 17
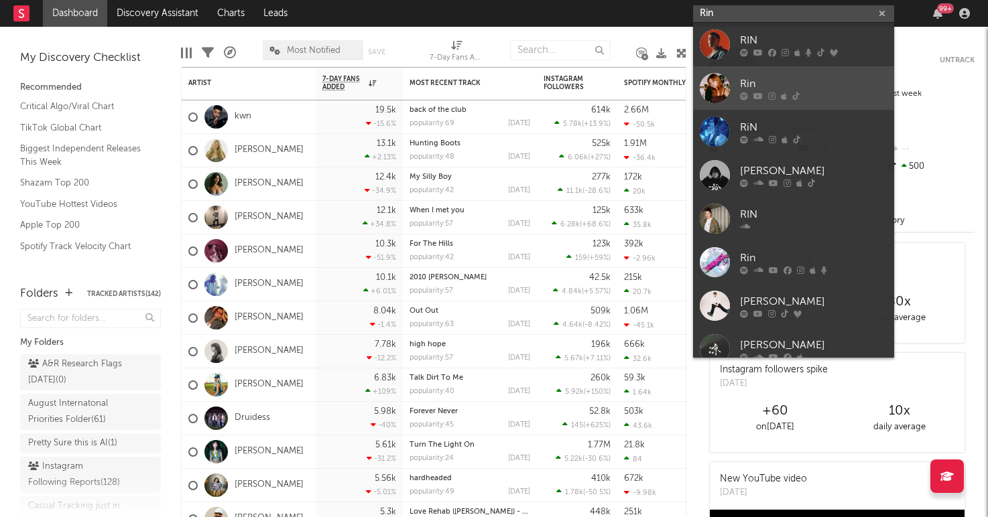
type input "Rin"
click at [722, 95] on div at bounding box center [715, 88] width 30 height 30
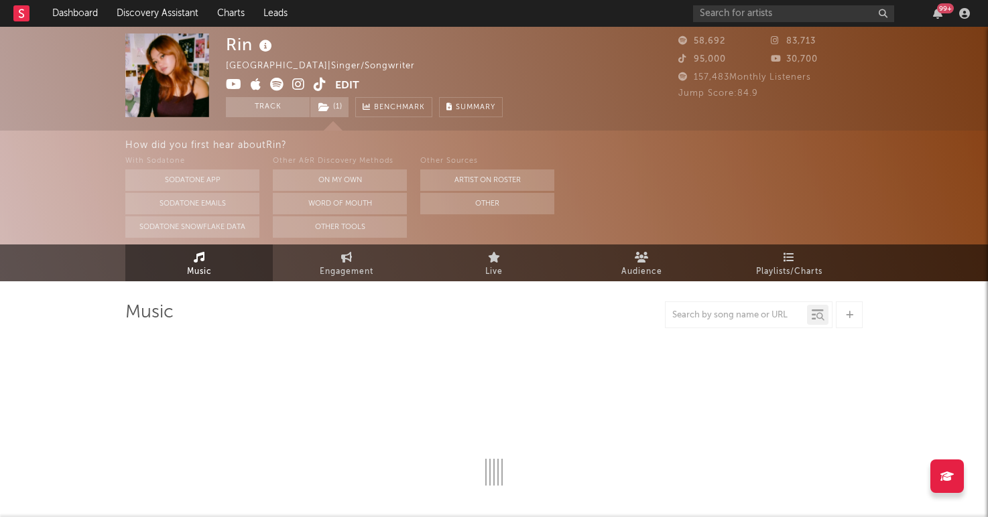
select select "6m"
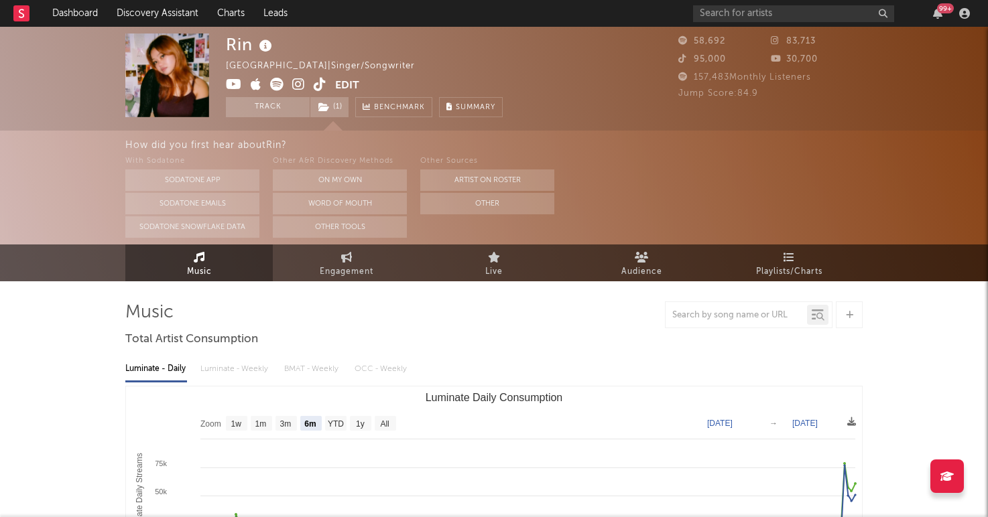
click at [334, 404] on rect "Luminate Daily Consumption" at bounding box center [494, 521] width 736 height 268
click at [298, 80] on icon at bounding box center [298, 84] width 13 height 13
click at [318, 88] on icon at bounding box center [320, 84] width 13 height 13
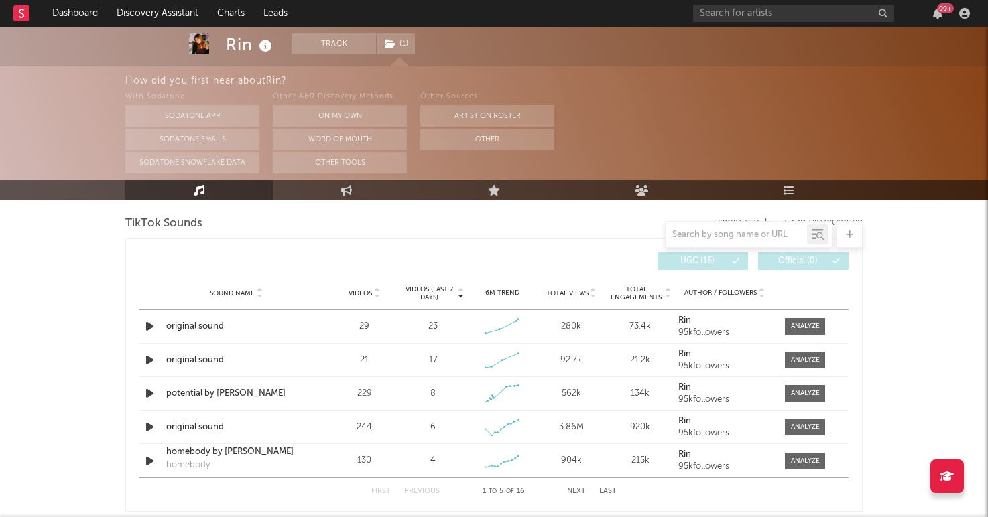
scroll to position [905, 0]
click at [146, 325] on icon "button" at bounding box center [150, 325] width 14 height 17
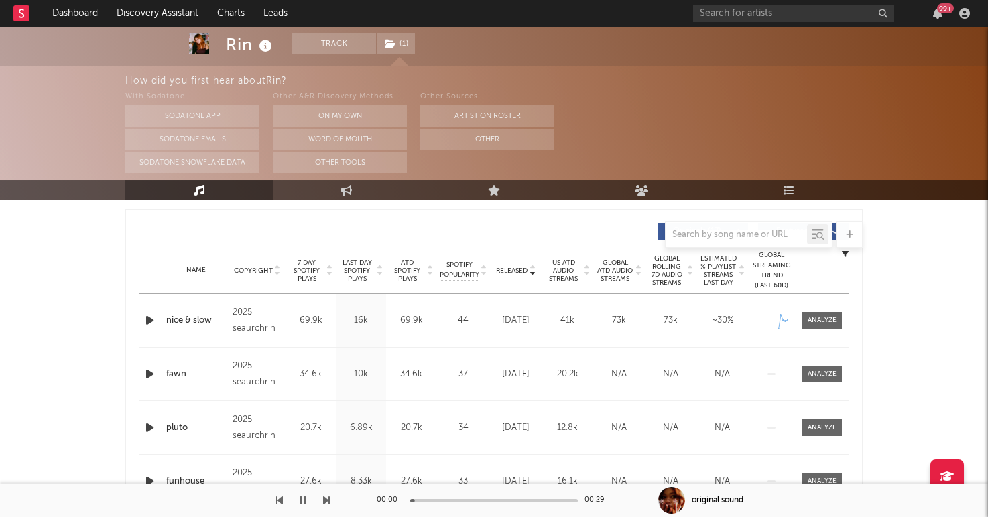
scroll to position [479, 0]
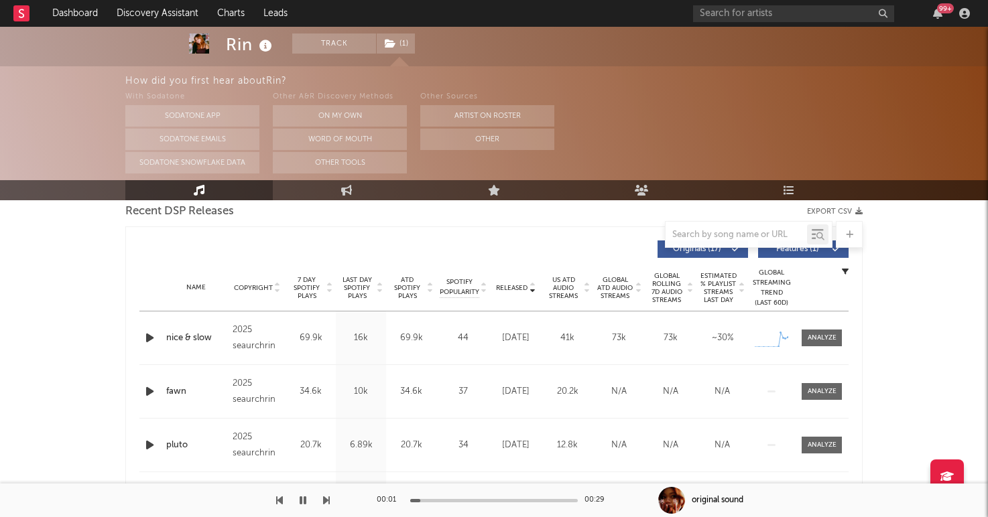
click at [310, 288] on span "7 Day Spotify Plays" at bounding box center [307, 288] width 36 height 24
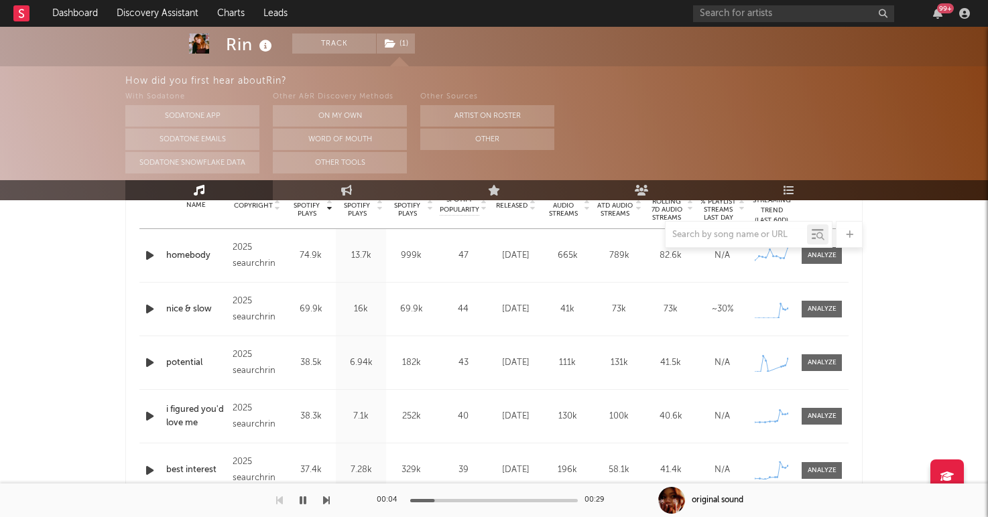
scroll to position [548, 0]
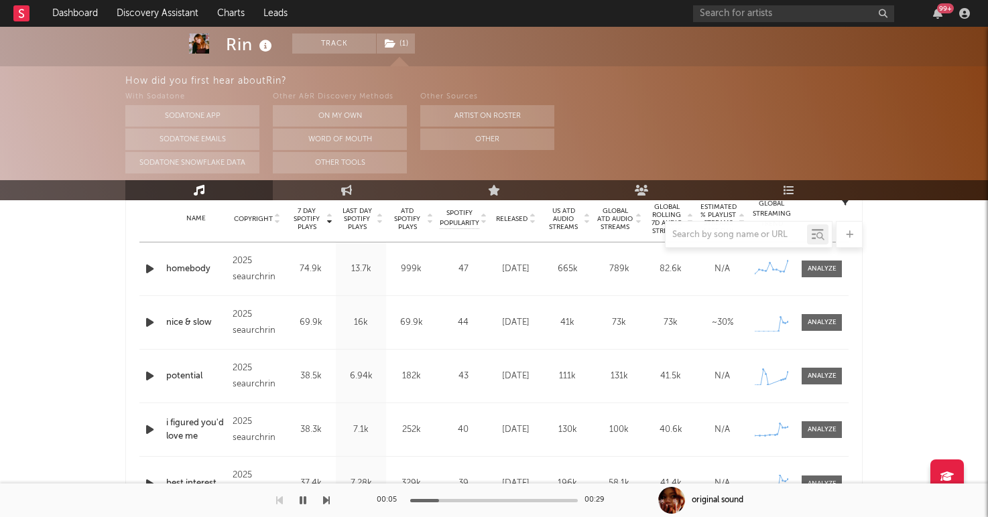
click at [147, 265] on icon "button" at bounding box center [150, 269] width 14 height 17
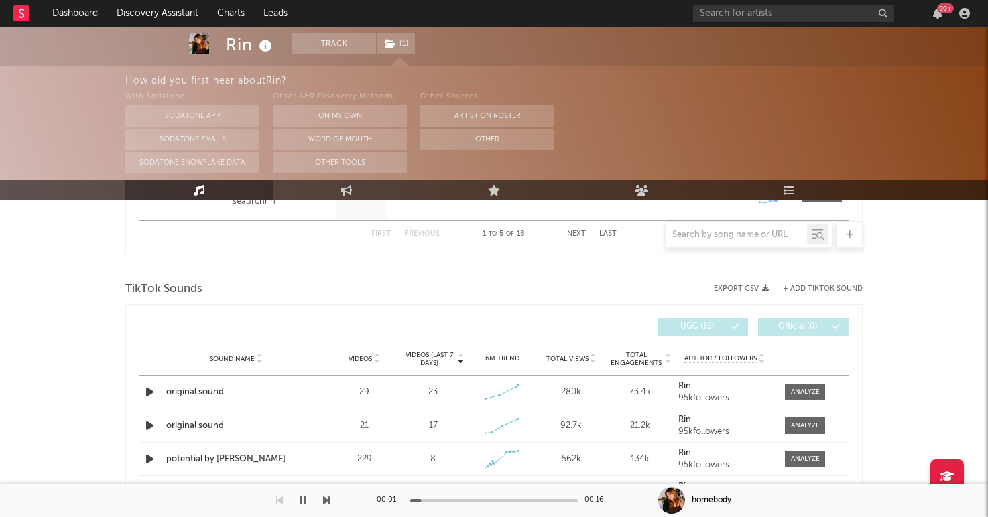
scroll to position [911, 0]
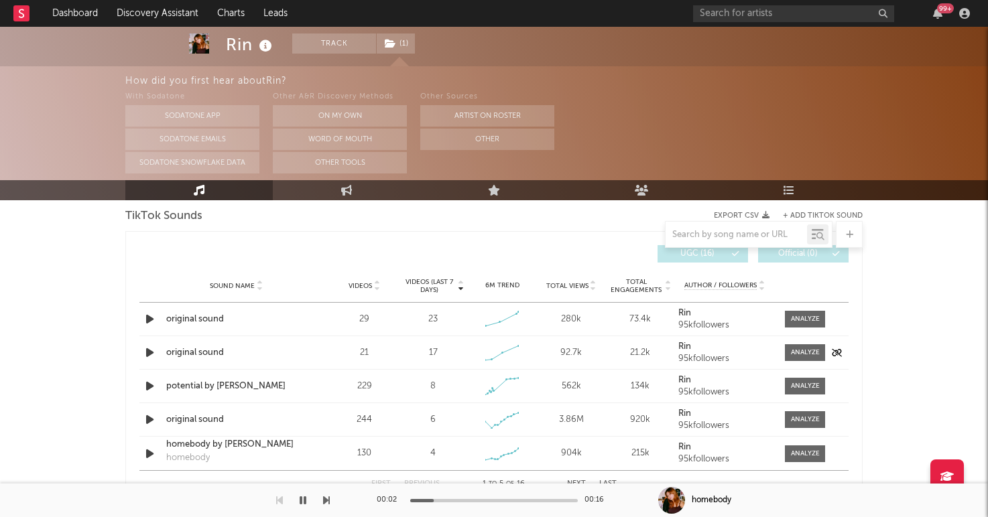
click at [147, 355] on icon "button" at bounding box center [150, 352] width 14 height 17
click at [148, 389] on icon "button" at bounding box center [150, 386] width 14 height 17
click at [363, 283] on span "Videos" at bounding box center [359, 286] width 23 height 8
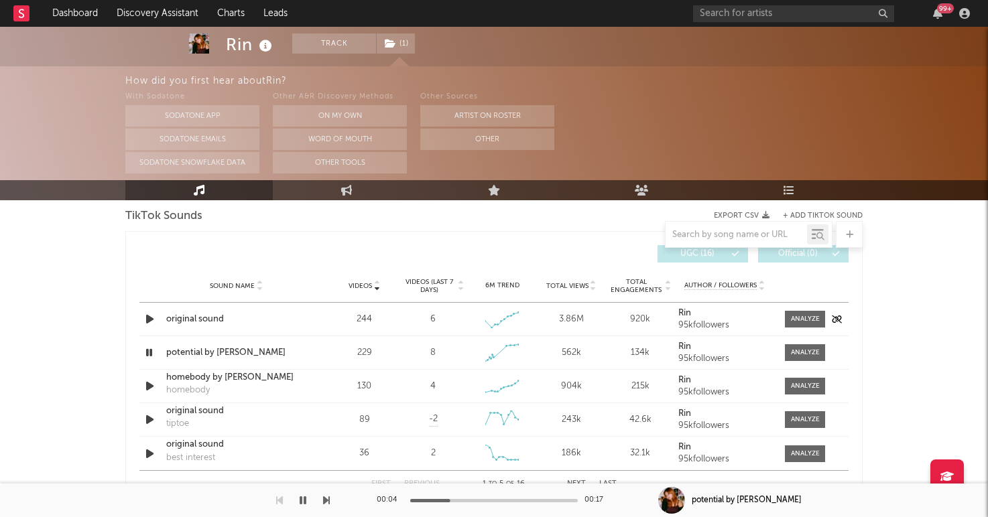
click at [153, 324] on icon "button" at bounding box center [150, 319] width 14 height 17
click at [149, 383] on icon "button" at bounding box center [150, 386] width 14 height 17
click at [149, 383] on icon "button" at bounding box center [149, 386] width 13 height 17
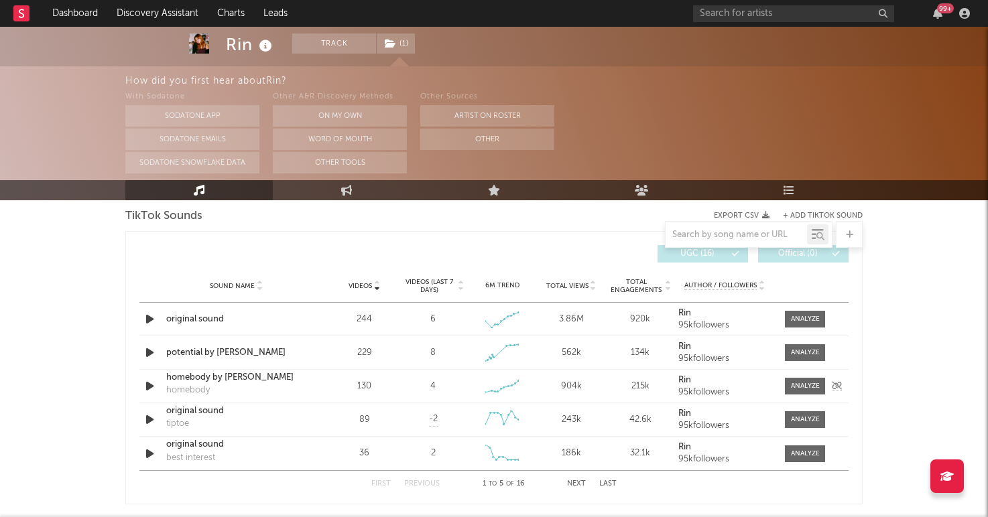
click at [206, 381] on div "homebody by rin" at bounding box center [236, 377] width 140 height 13
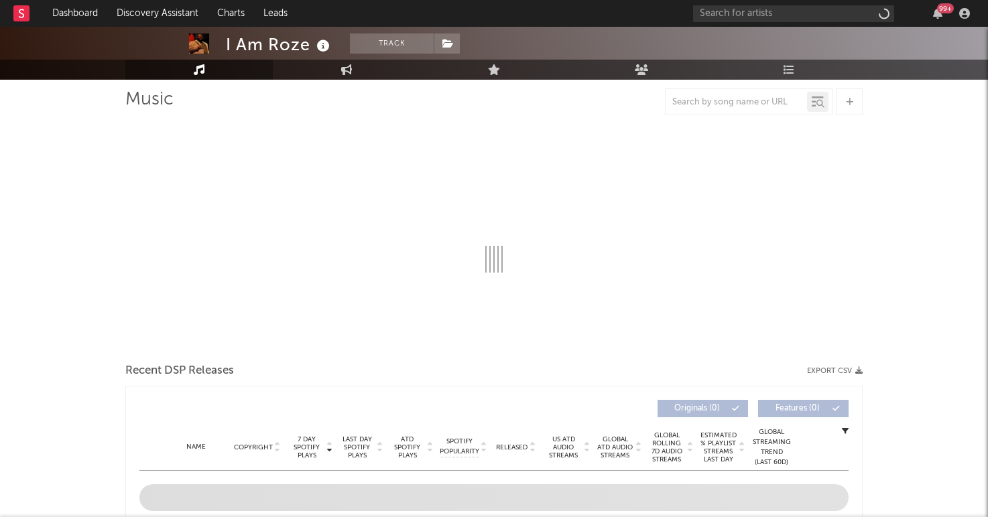
select select "6m"
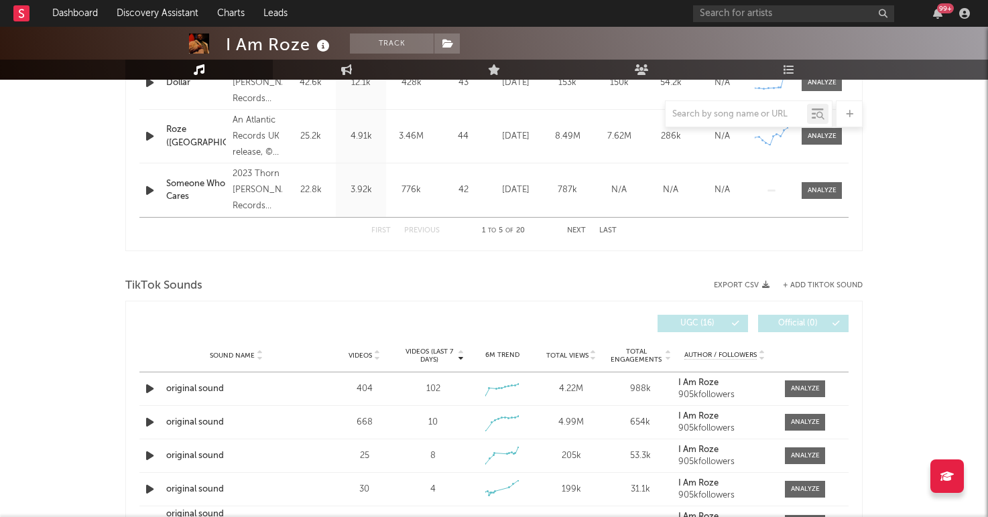
scroll to position [824, 0]
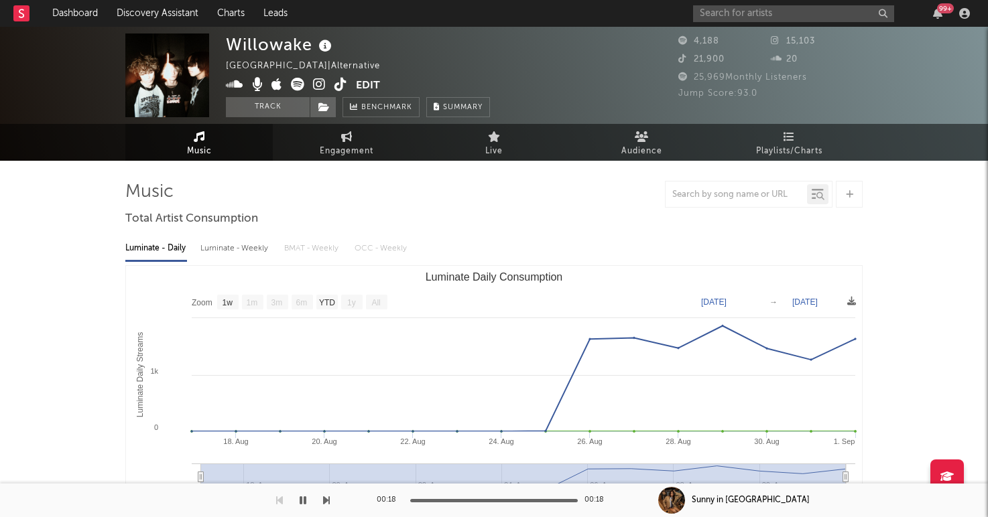
select select "1w"
click at [722, 13] on input "text" at bounding box center [793, 13] width 201 height 17
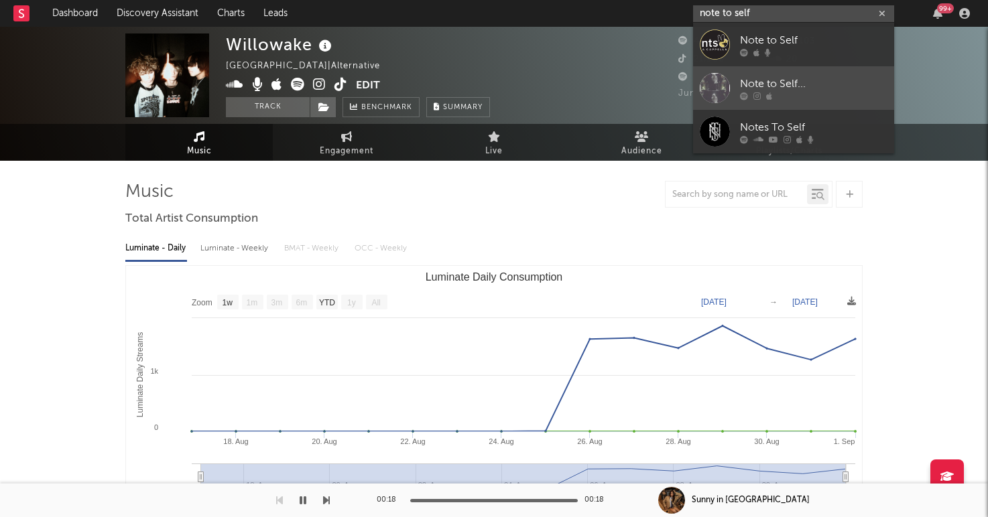
type input "note to self"
click at [710, 78] on div at bounding box center [715, 88] width 30 height 30
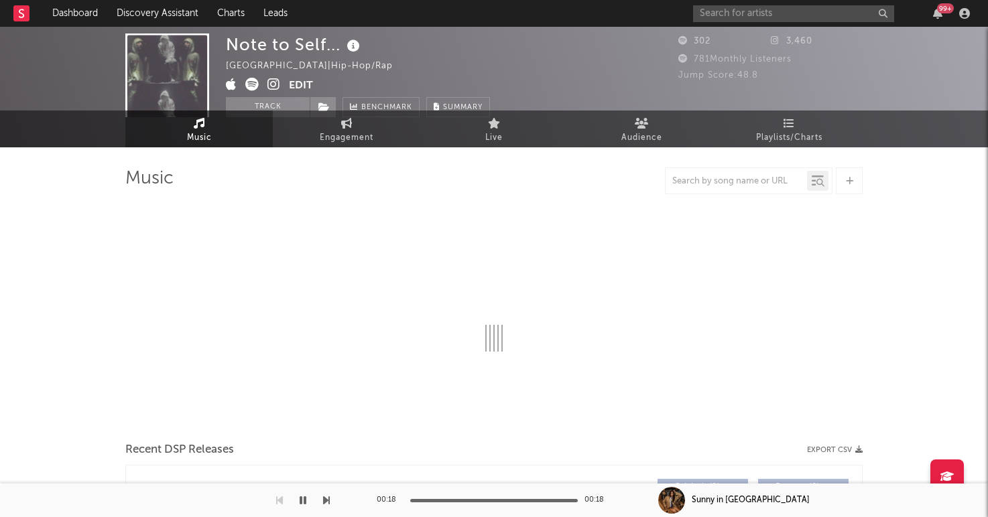
select select "1w"
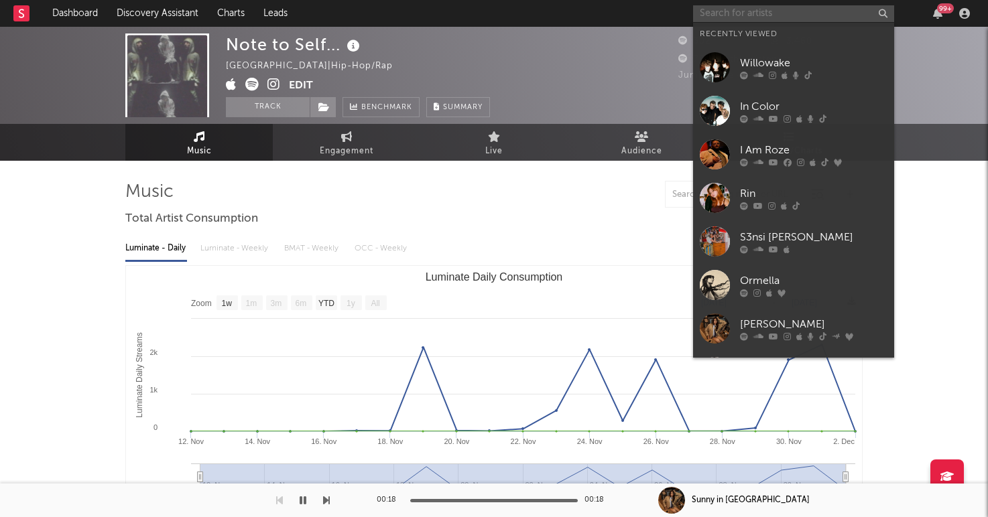
click at [708, 11] on input "text" at bounding box center [793, 13] width 201 height 17
type input "n"
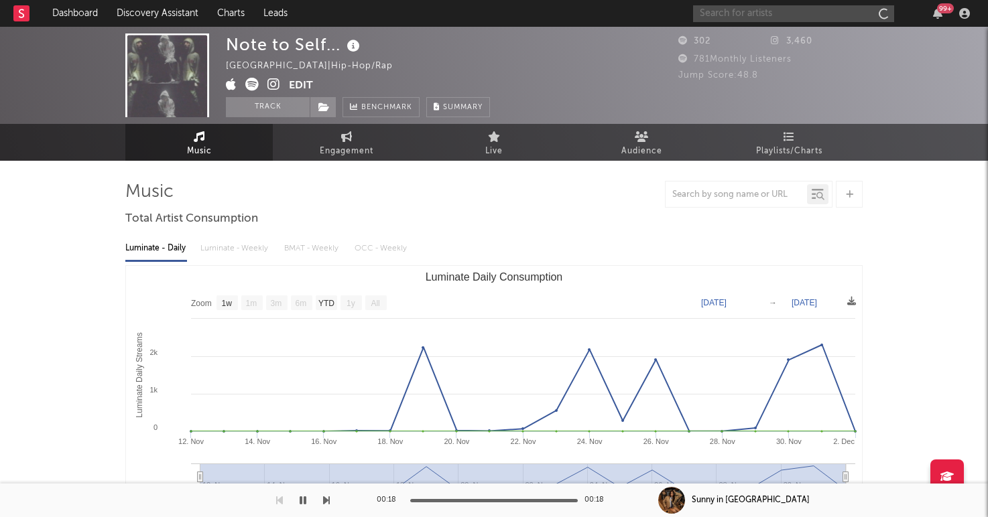
paste input "[URL][DOMAIN_NAME]"
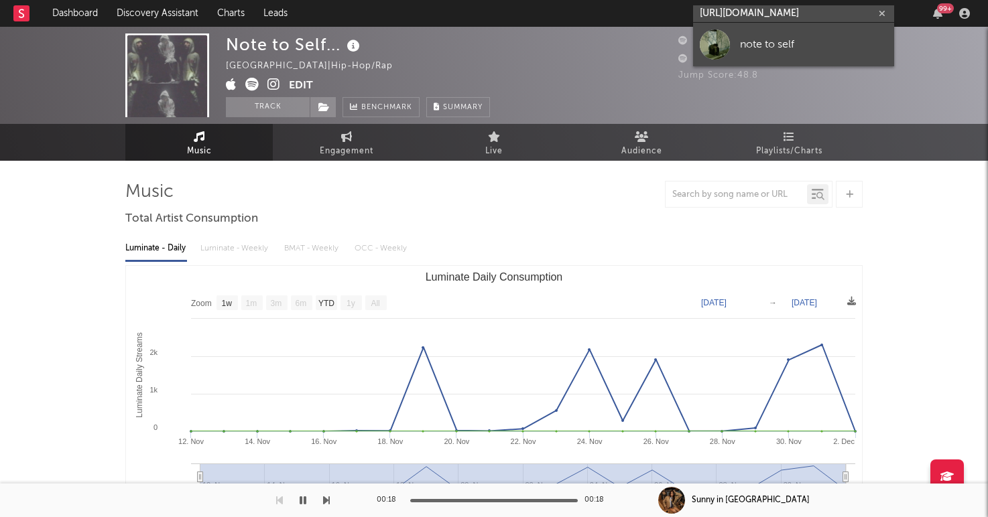
type input "[URL][DOMAIN_NAME]"
click at [763, 46] on div "note to self" at bounding box center [813, 44] width 147 height 16
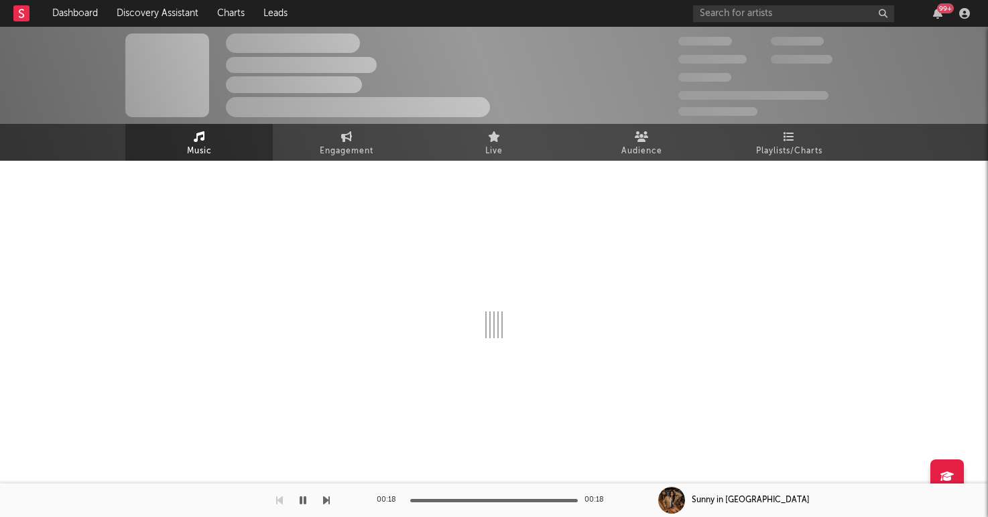
select select "1w"
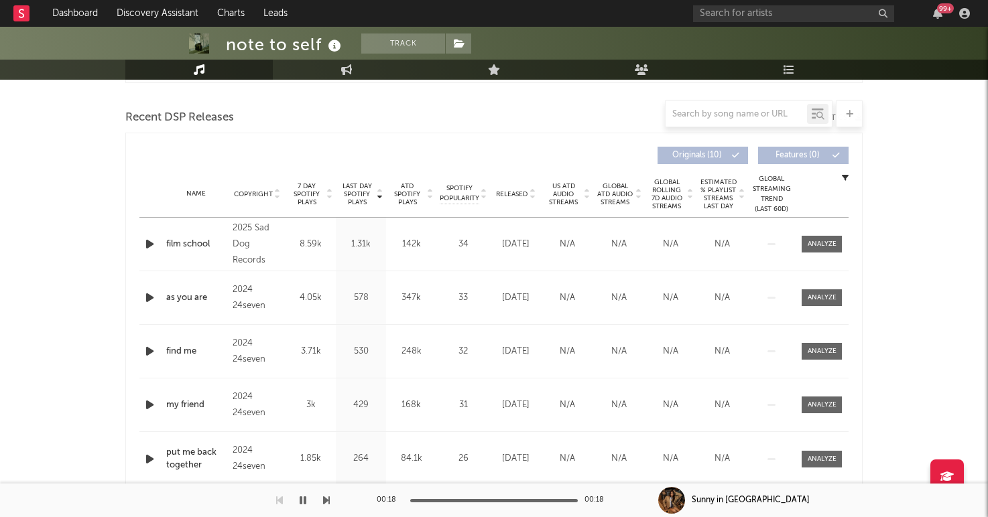
scroll to position [466, 0]
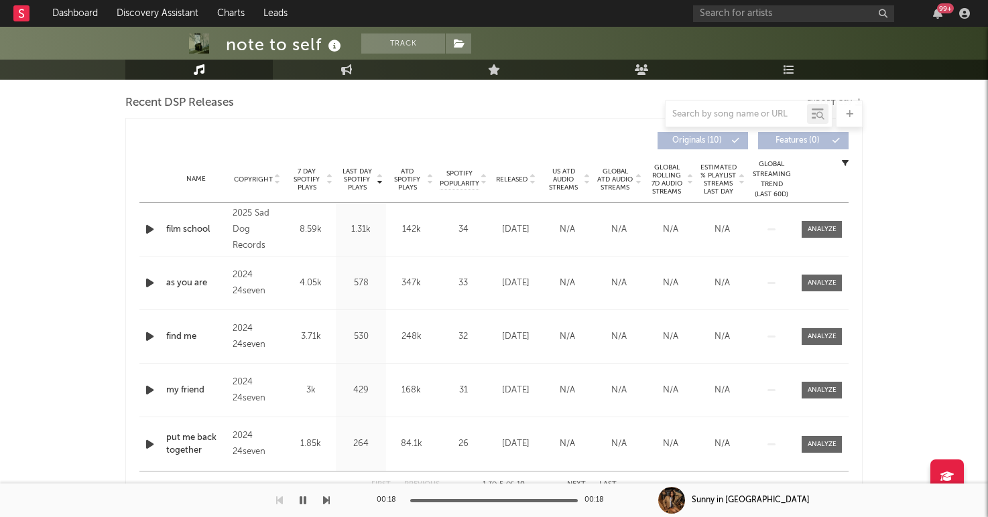
click at [304, 176] on span "7 Day Spotify Plays" at bounding box center [307, 180] width 36 height 24
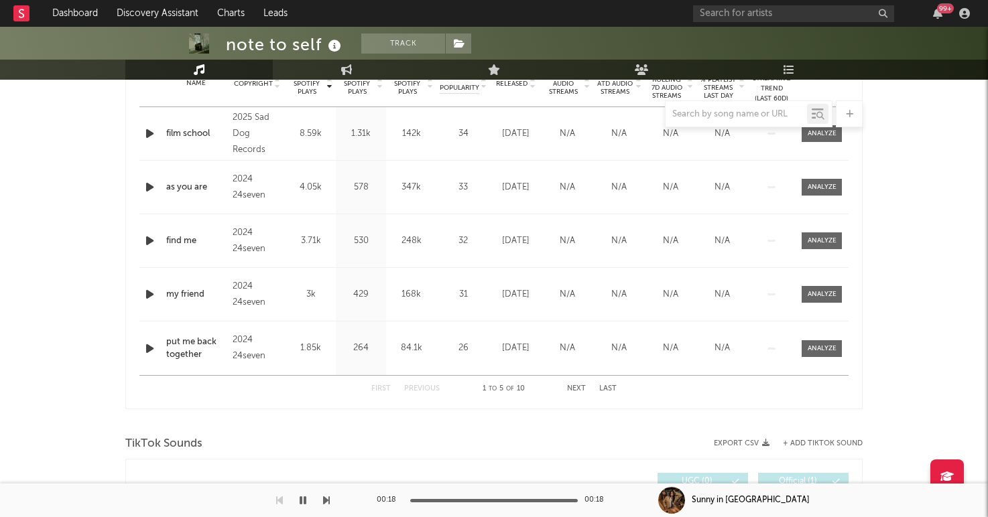
scroll to position [707, 0]
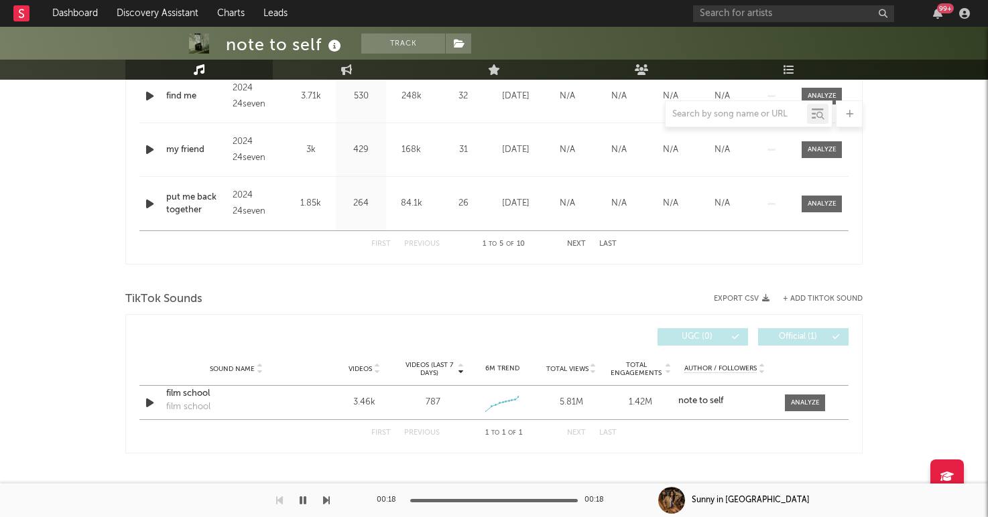
click at [128, 409] on div "Videos (last 7 days) Sound Name Videos Videos (last 7 days) Total Views Total E…" at bounding box center [493, 383] width 737 height 139
click at [145, 403] on icon "button" at bounding box center [150, 403] width 14 height 17
click at [486, 500] on div at bounding box center [494, 500] width 168 height 3
click at [802, 405] on div at bounding box center [805, 403] width 29 height 10
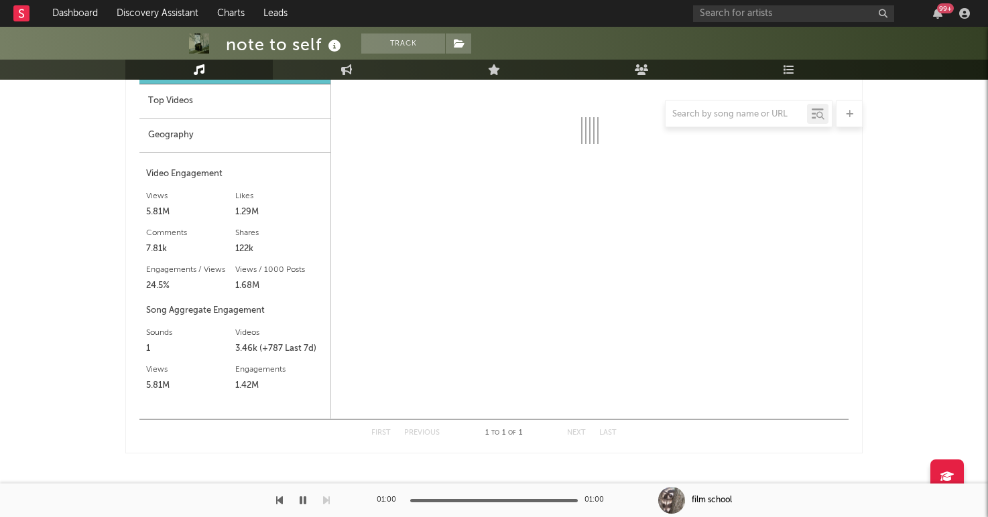
select select "1w"
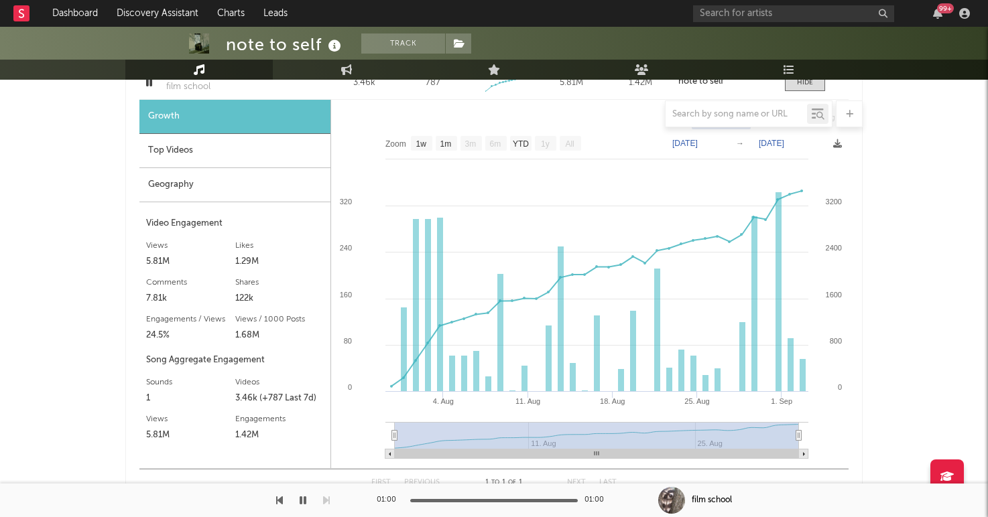
scroll to position [1026, 0]
click at [247, 174] on div "Geography" at bounding box center [234, 186] width 191 height 34
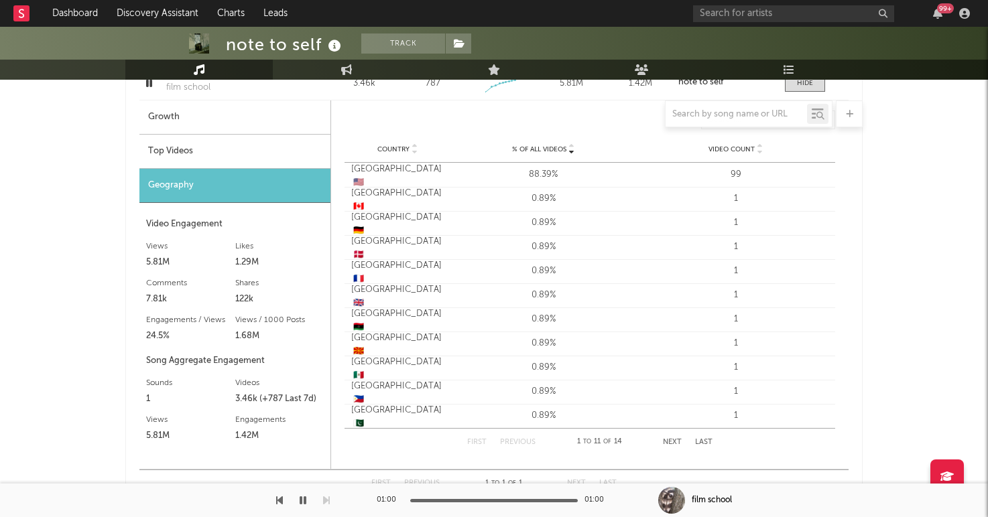
click at [265, 160] on div "Top Videos" at bounding box center [234, 152] width 191 height 34
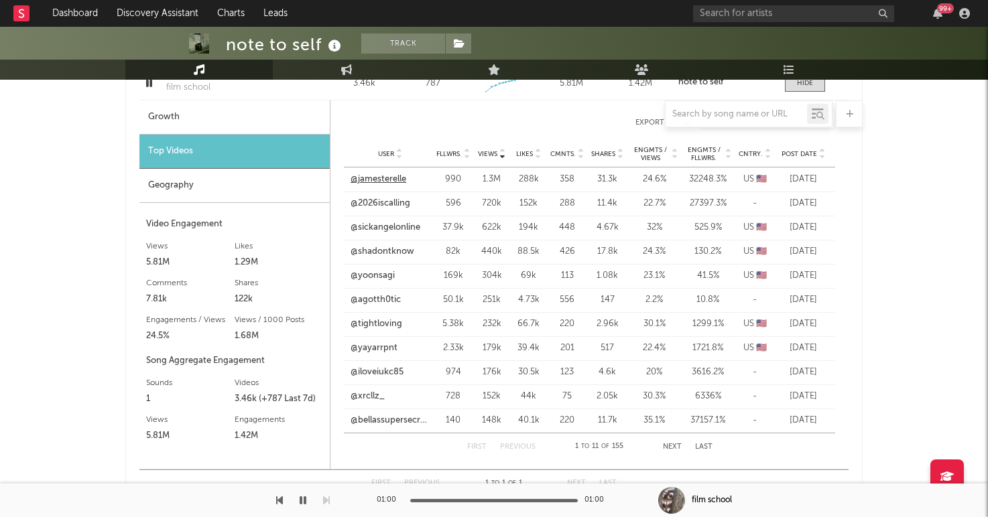
click at [395, 182] on link "@jamesterelle" at bounding box center [378, 179] width 56 height 13
click at [382, 203] on link "@2026iscalling" at bounding box center [380, 203] width 60 height 13
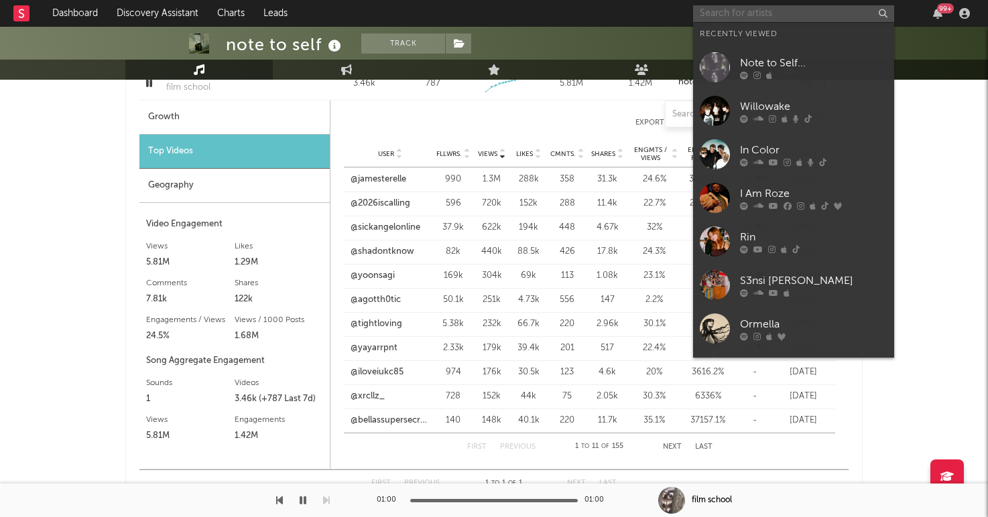
click at [732, 20] on input "text" at bounding box center [793, 13] width 201 height 17
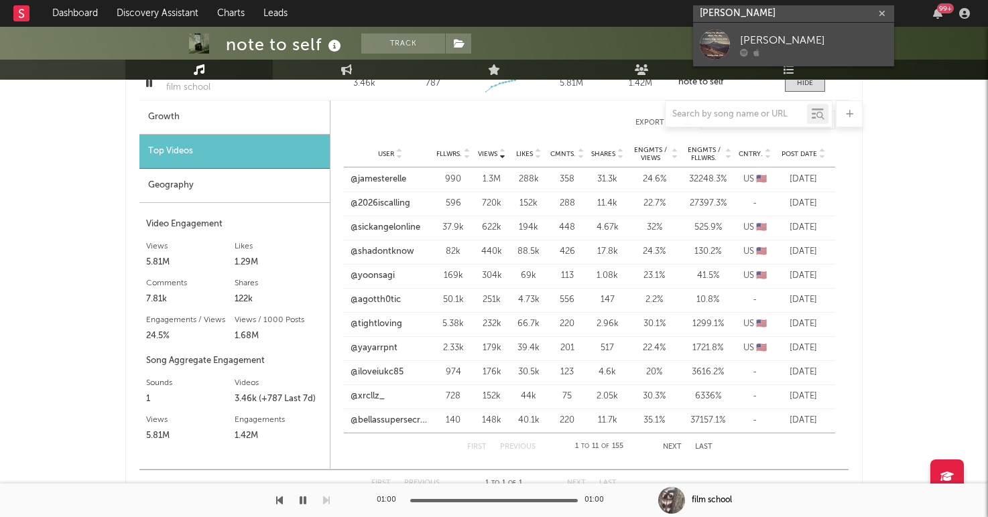
type input "[PERSON_NAME]"
click at [728, 31] on div at bounding box center [715, 44] width 30 height 30
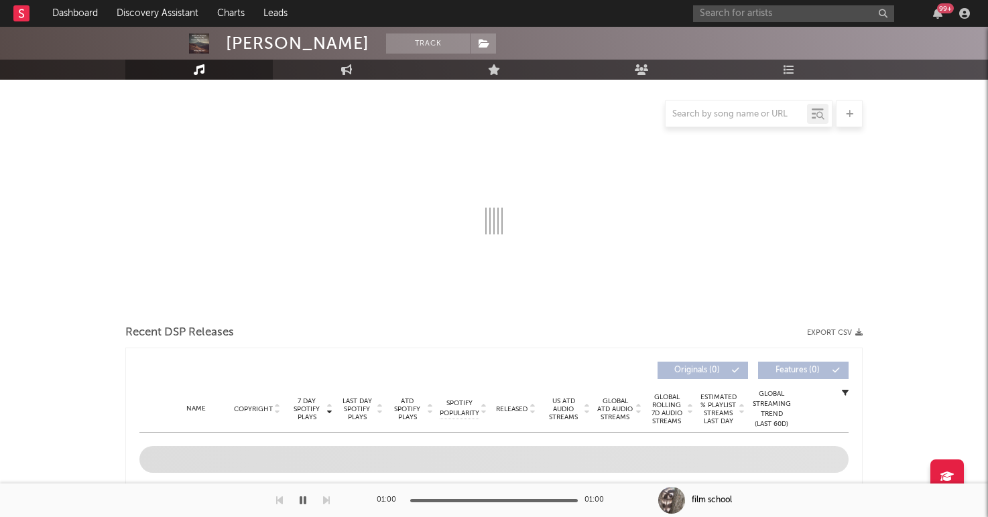
select select "1w"
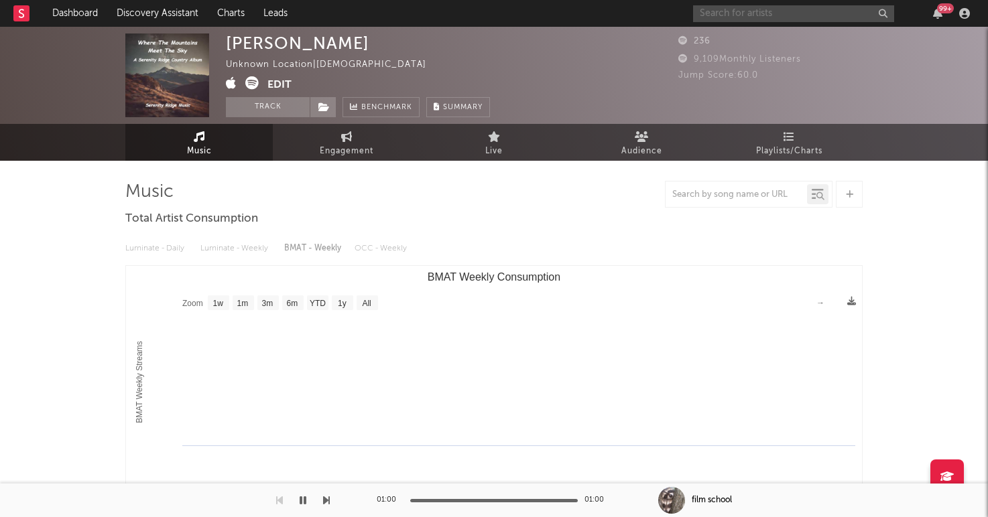
click at [762, 17] on input "text" at bounding box center [793, 13] width 201 height 17
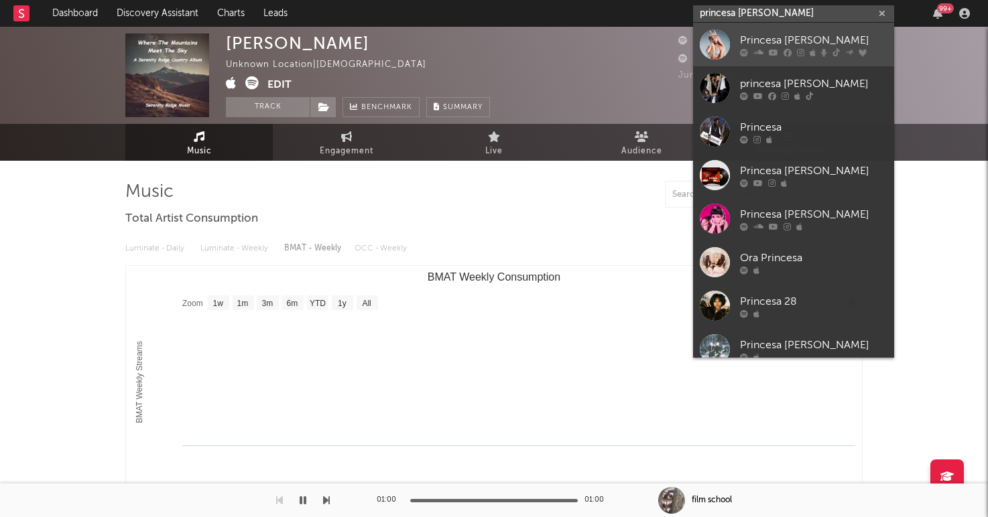
type input "princesa [PERSON_NAME]"
click at [726, 38] on div at bounding box center [715, 44] width 30 height 30
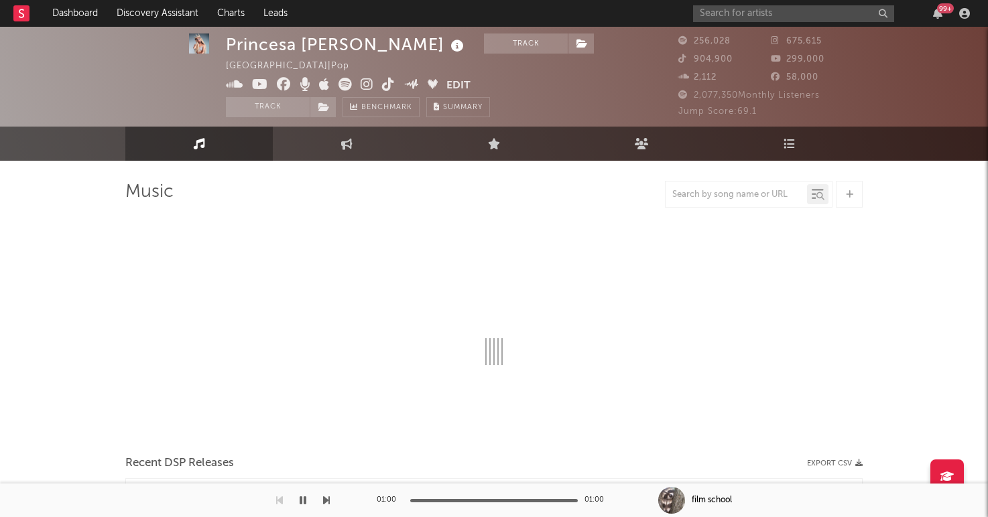
scroll to position [6, 0]
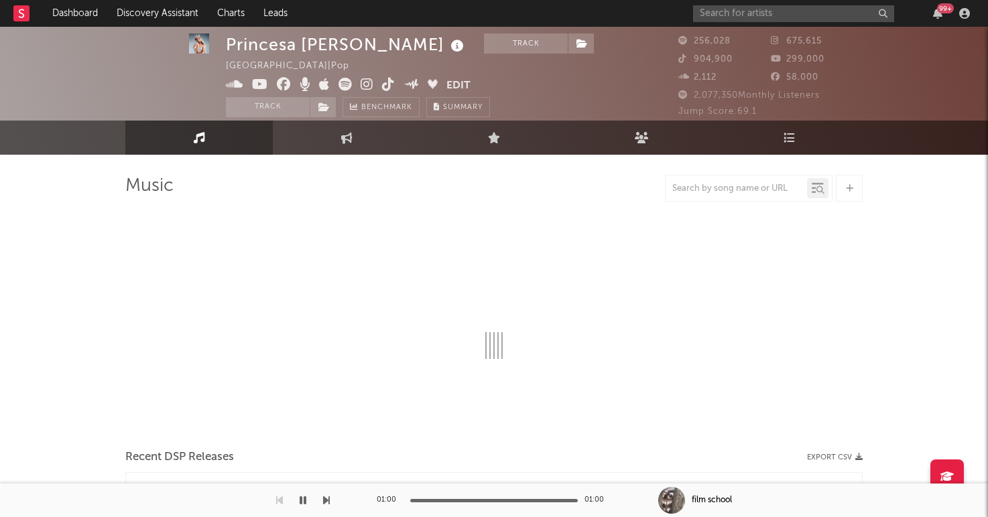
select select "6m"
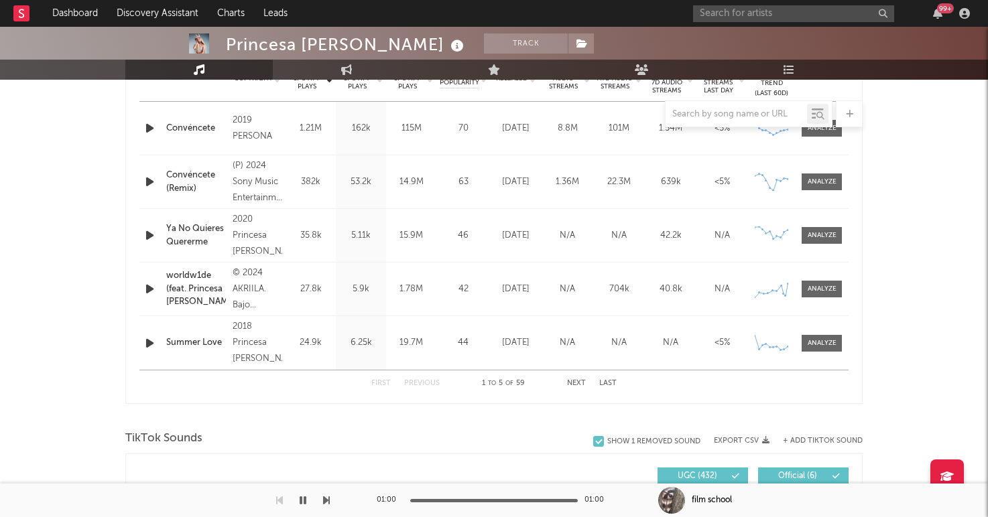
scroll to position [471, 0]
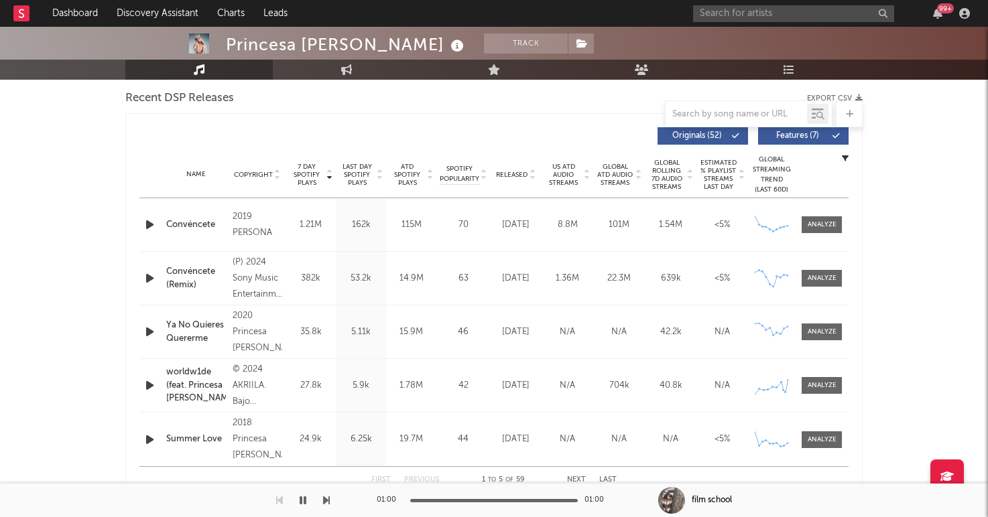
click at [519, 171] on span "Released" at bounding box center [511, 175] width 31 height 8
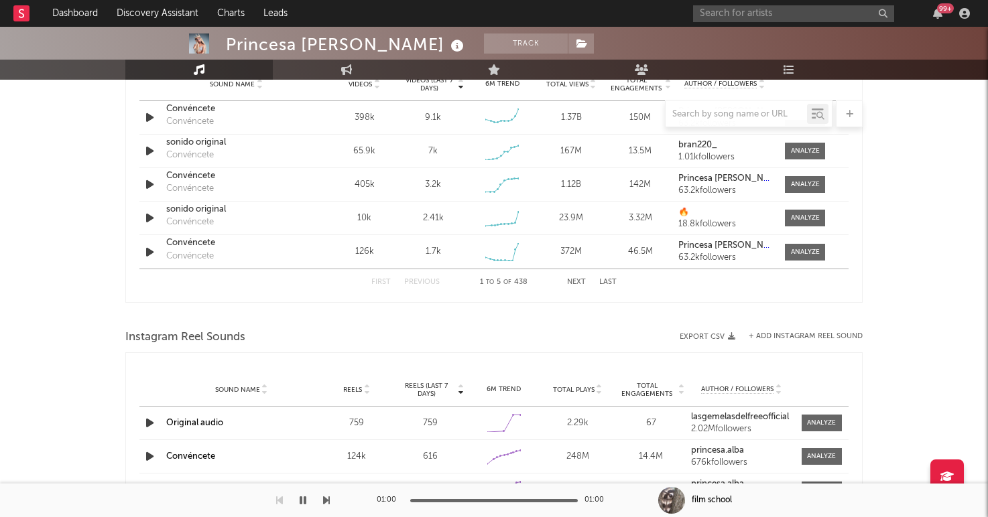
scroll to position [1019, 0]
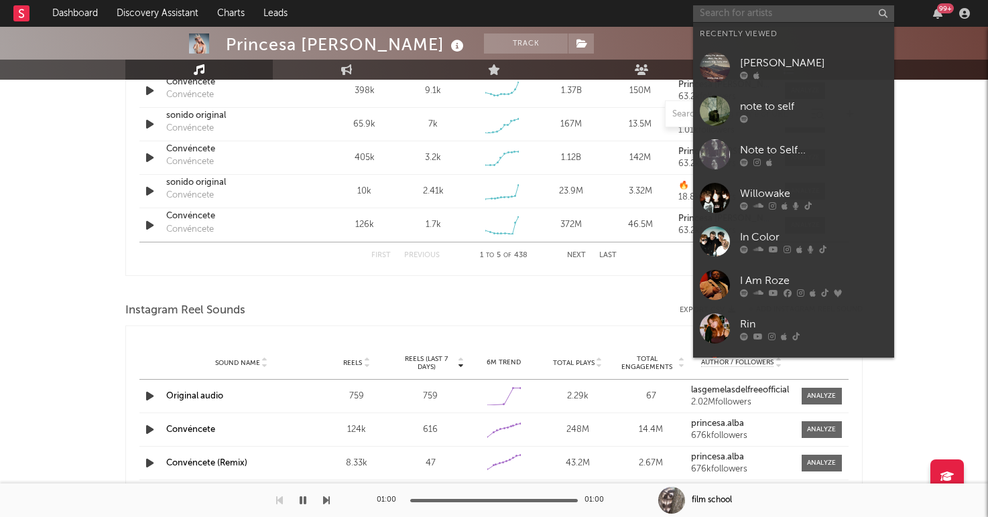
click at [777, 17] on input "text" at bounding box center [793, 13] width 201 height 17
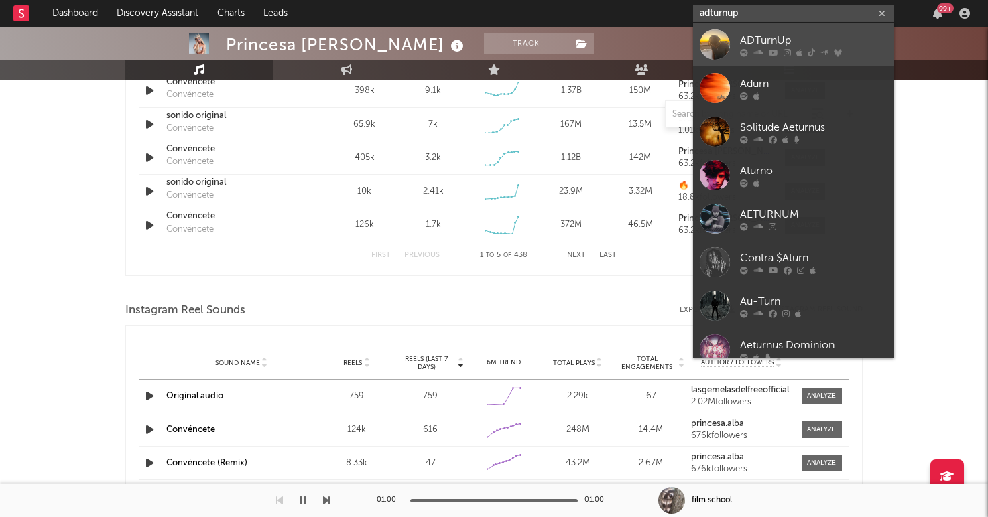
type input "adturnup"
click at [848, 37] on div "ADTurnUp" at bounding box center [813, 40] width 147 height 16
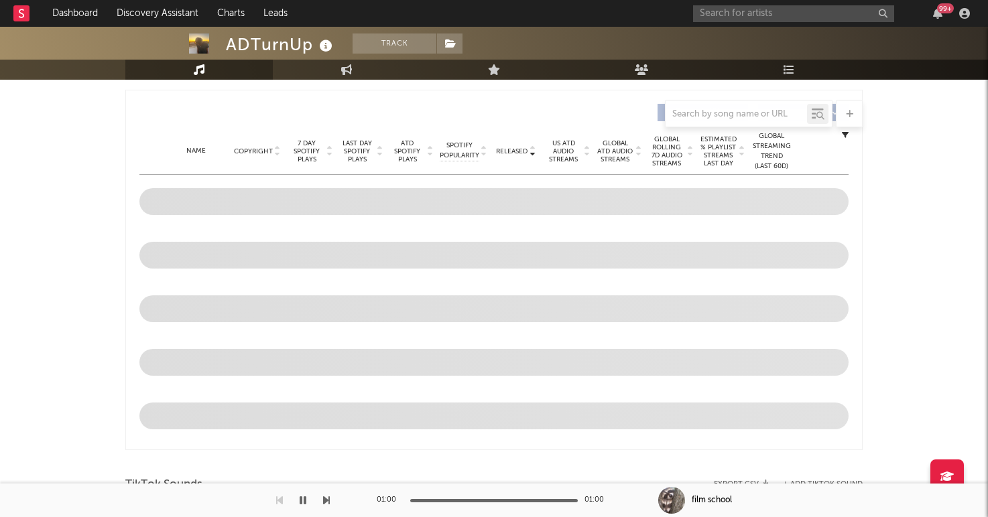
select select "6m"
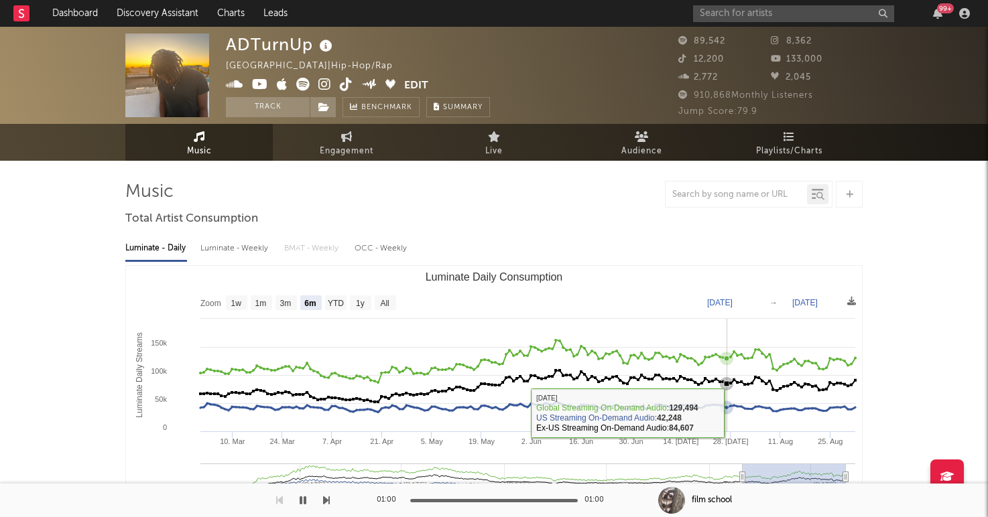
scroll to position [409, 0]
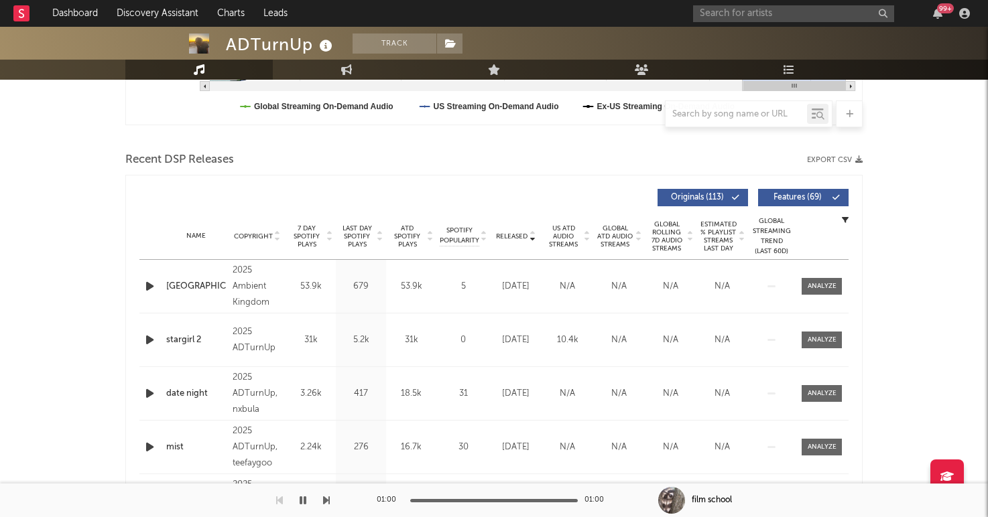
click at [149, 339] on icon "button" at bounding box center [150, 340] width 14 height 17
click at [478, 500] on div at bounding box center [494, 500] width 168 height 3
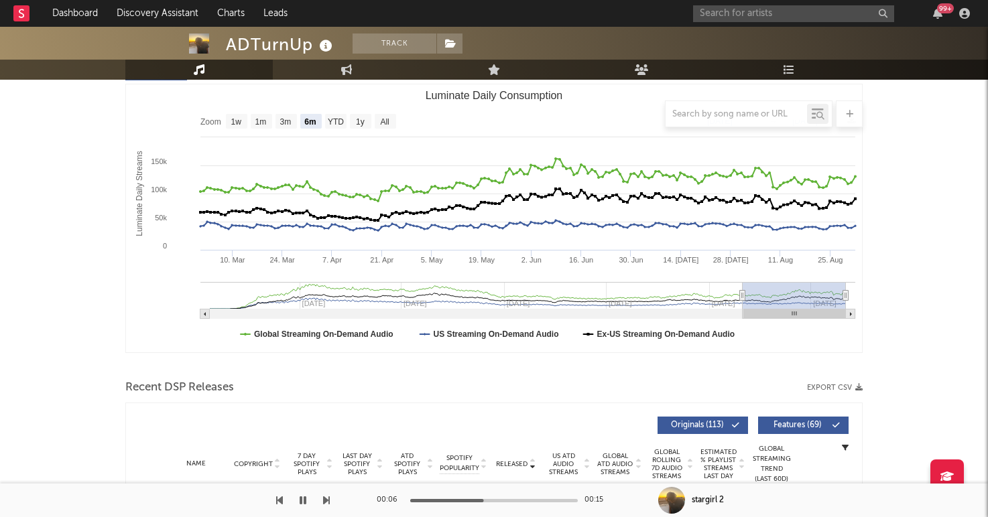
scroll to position [0, 0]
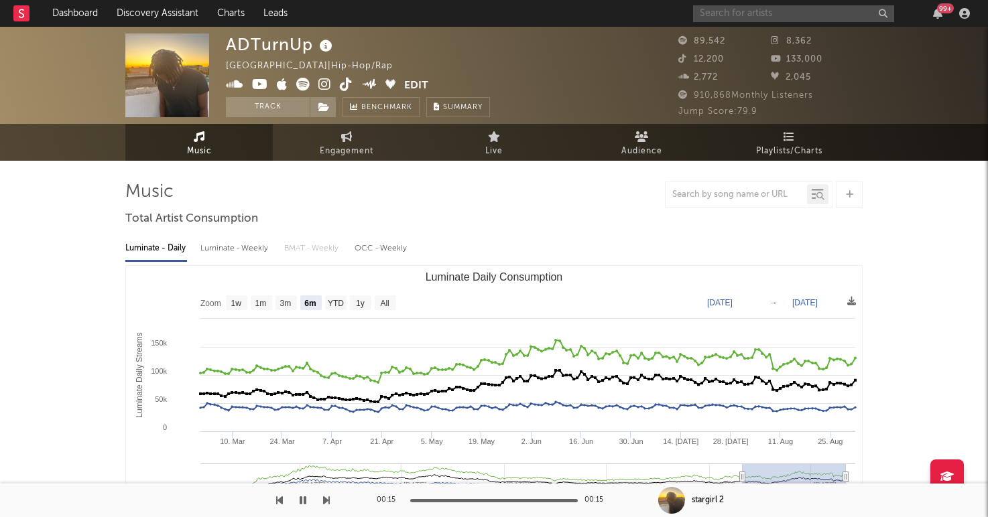
click at [739, 10] on input "text" at bounding box center [793, 13] width 201 height 17
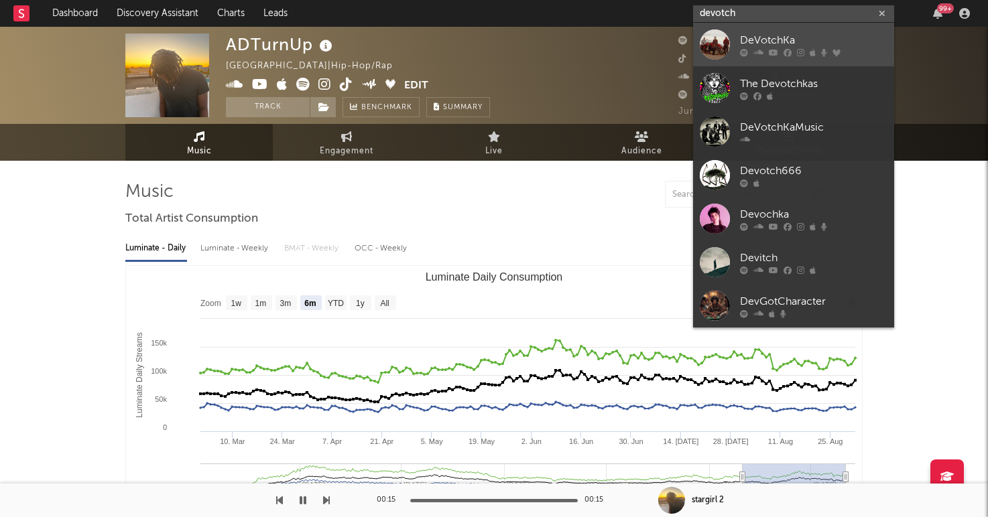
type input "devotch"
click at [732, 38] on link "DeVotchKa" at bounding box center [793, 45] width 201 height 44
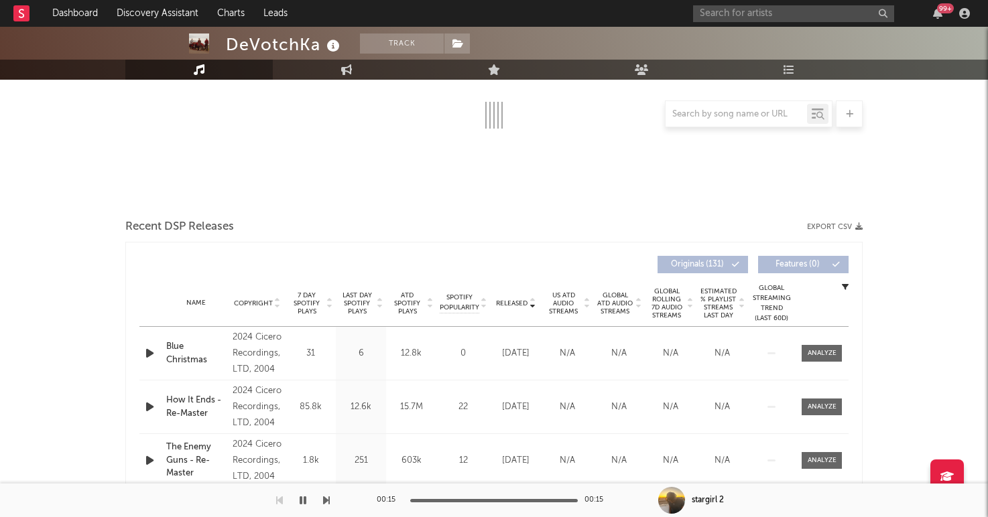
select select "6m"
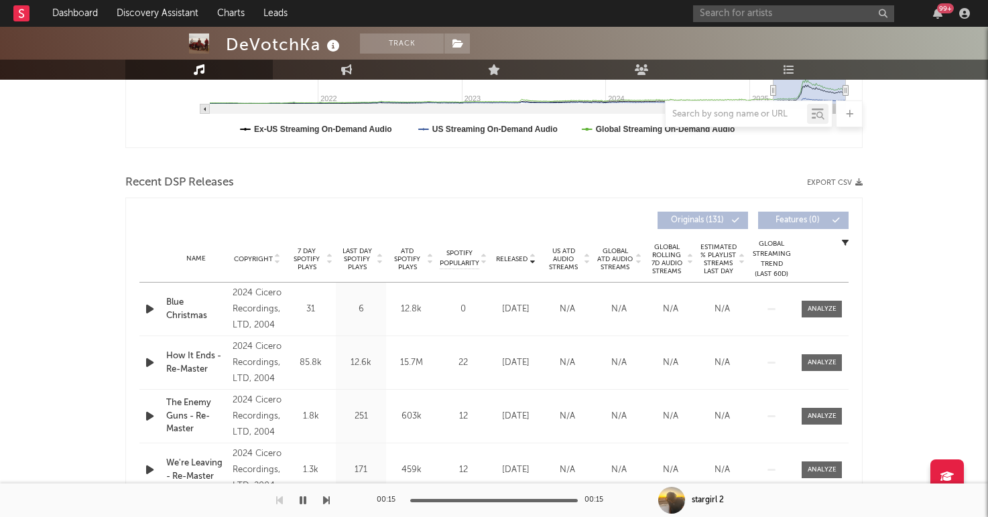
scroll to position [387, 0]
click at [307, 257] on span "7 Day Spotify Plays" at bounding box center [307, 259] width 36 height 24
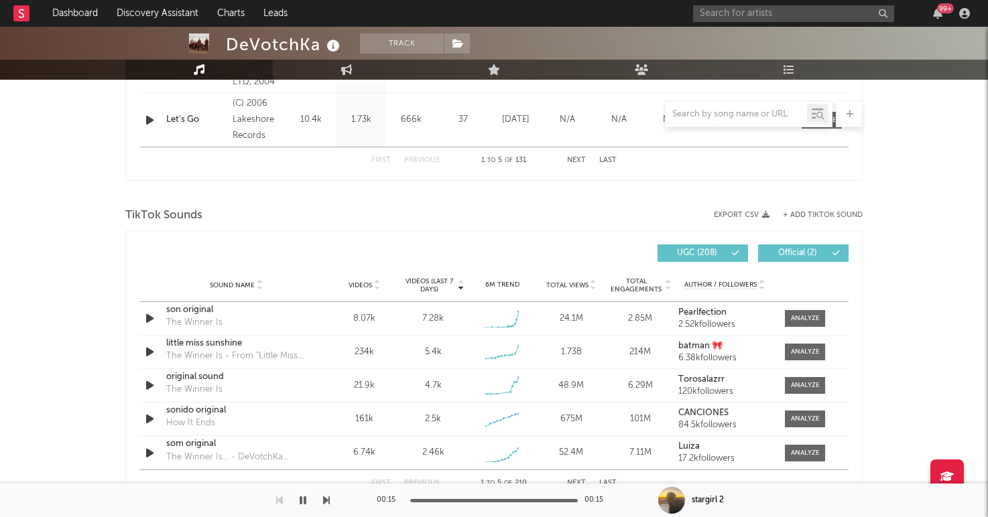
scroll to position [796, 0]
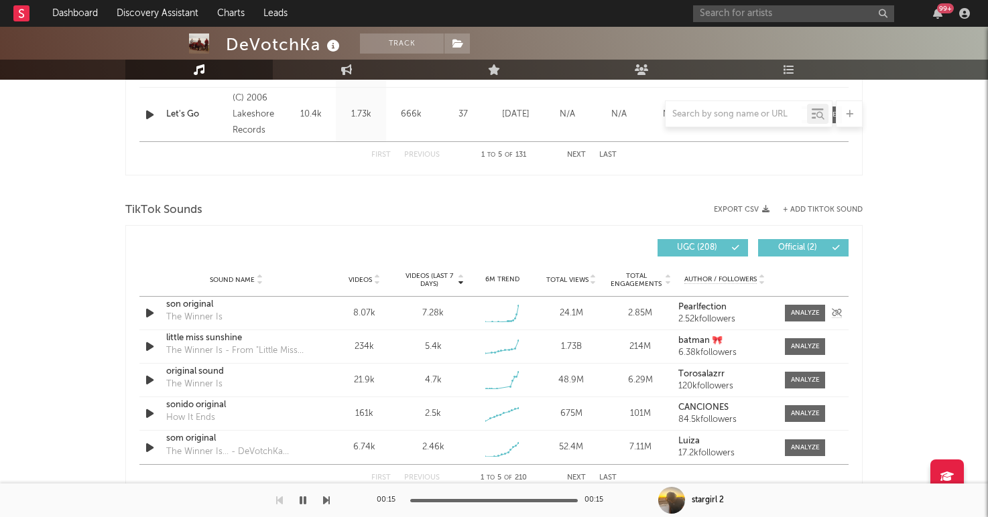
click at [155, 317] on icon "button" at bounding box center [150, 313] width 14 height 17
click at [147, 314] on icon "button" at bounding box center [149, 313] width 13 height 17
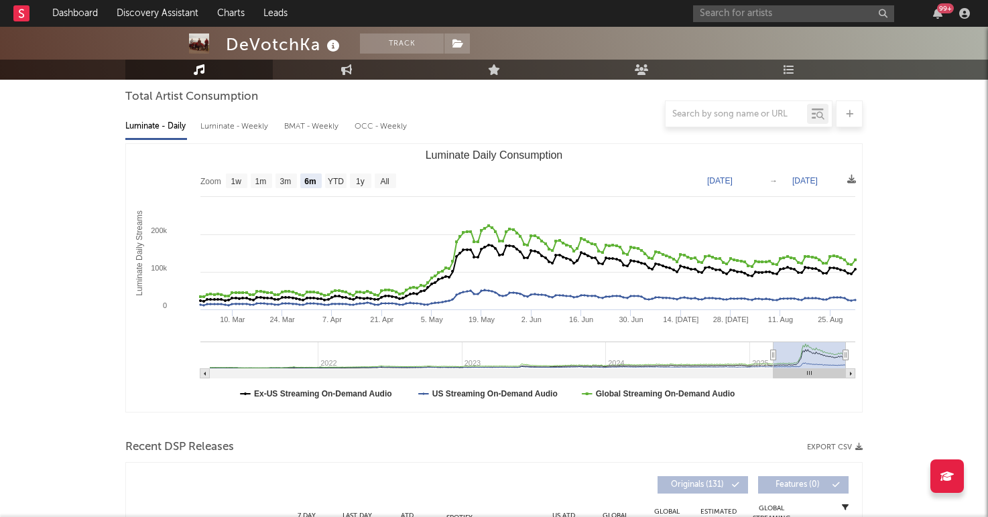
scroll to position [0, 0]
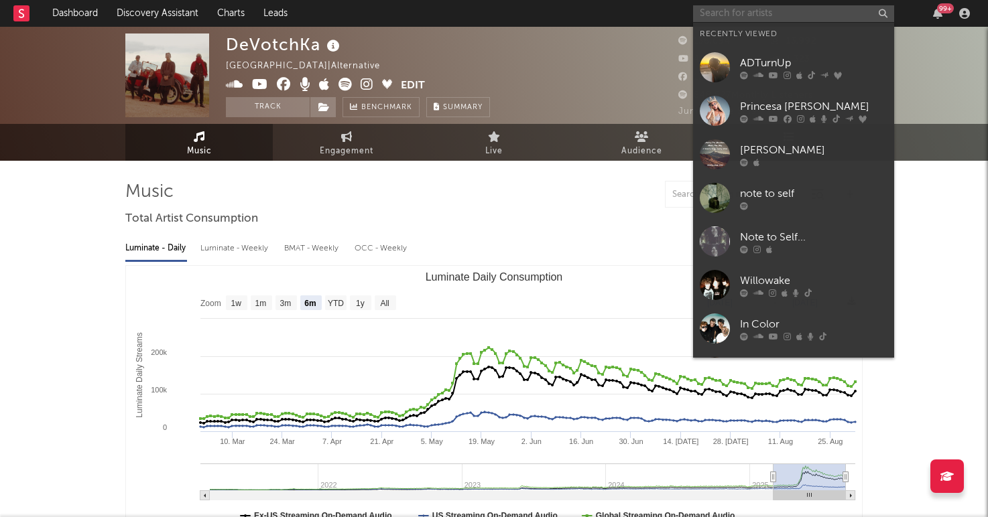
click at [734, 15] on input "text" at bounding box center [793, 13] width 201 height 17
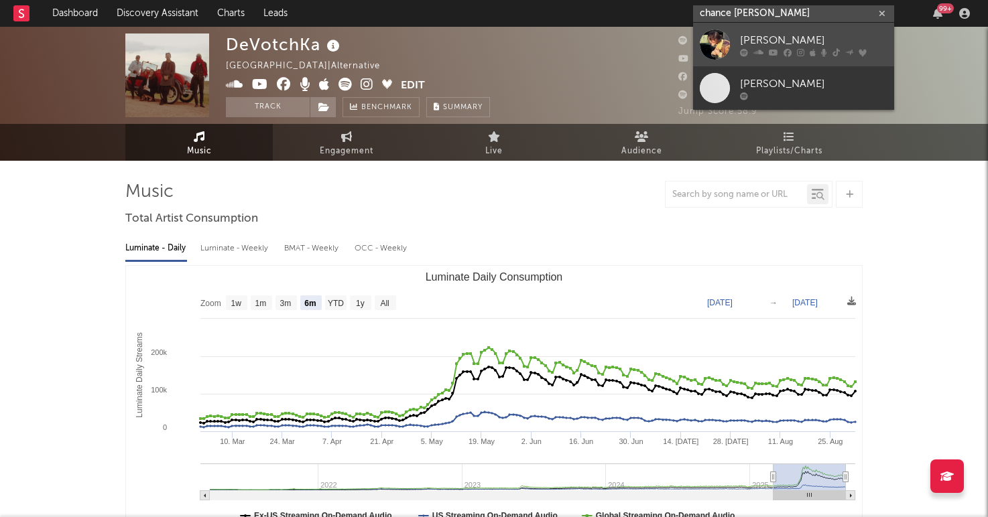
type input "chance pena"
click at [712, 45] on div at bounding box center [715, 44] width 30 height 30
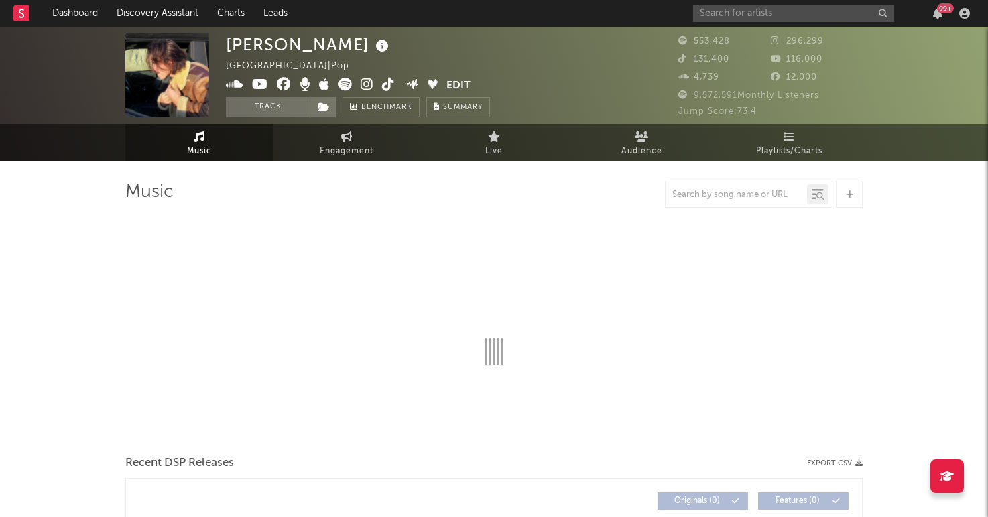
select select "6m"
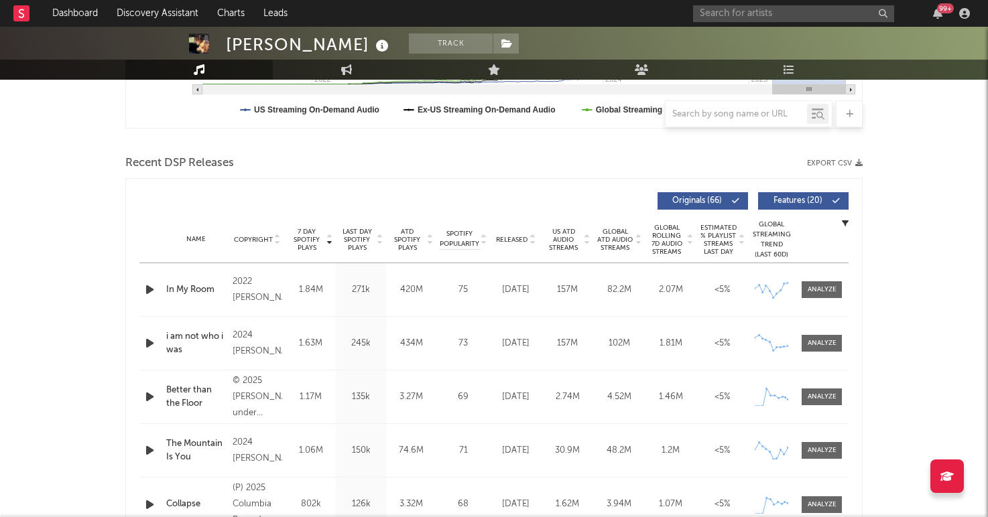
scroll to position [444, 0]
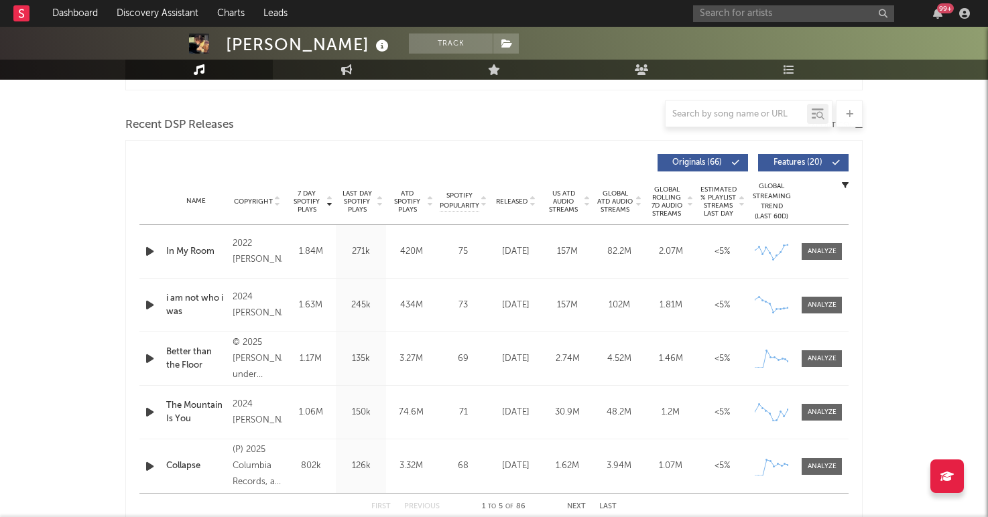
click at [505, 208] on div "Name Copyright Label Album Names Composer Names 7 Day Spotify Plays Last Day Sp…" at bounding box center [493, 201] width 709 height 47
click at [511, 198] on span "Released" at bounding box center [511, 202] width 31 height 8
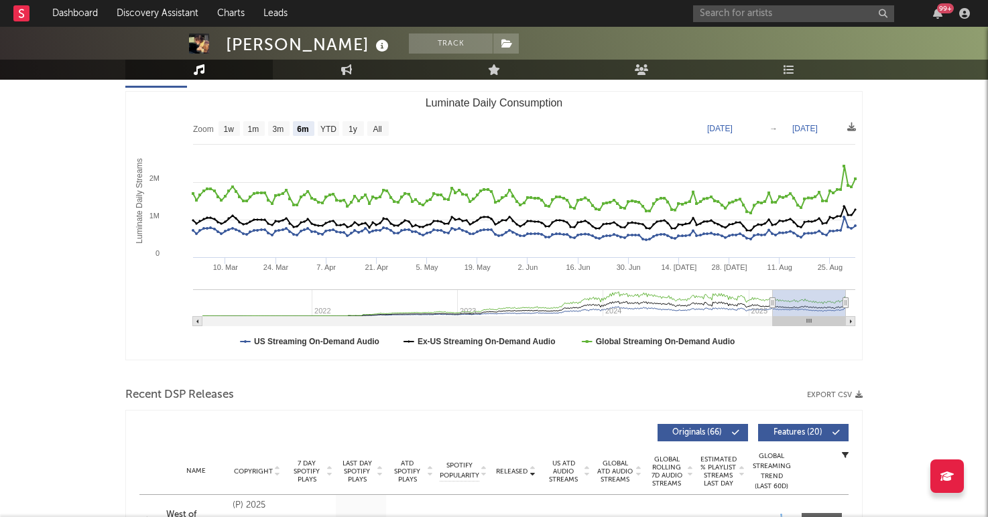
scroll to position [5, 0]
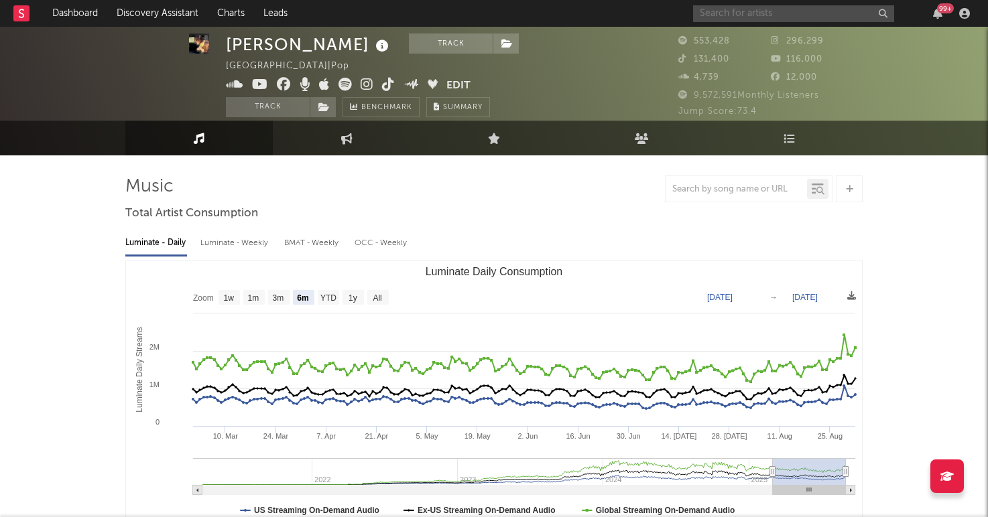
click at [706, 11] on input "text" at bounding box center [793, 13] width 201 height 17
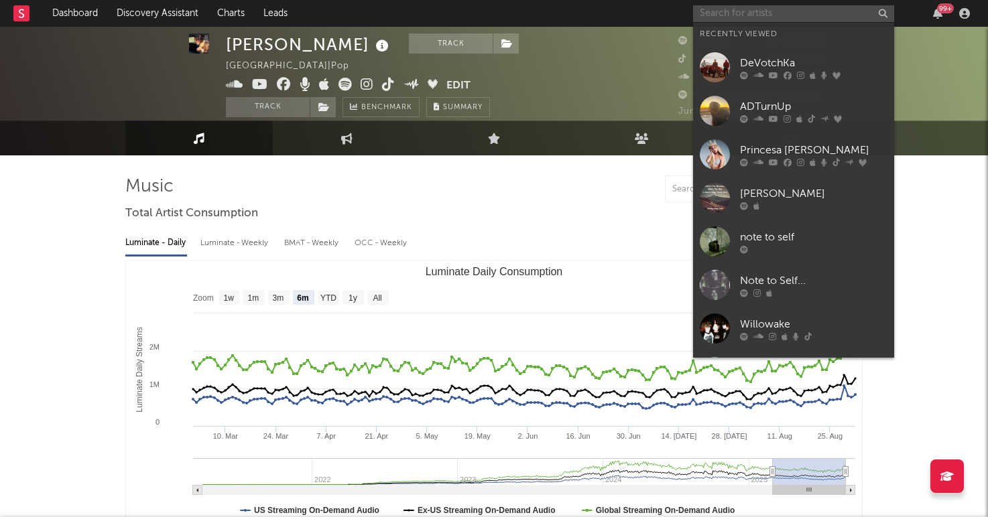
paste input "https://www.tiktok.com/@avamedeirosmusic"
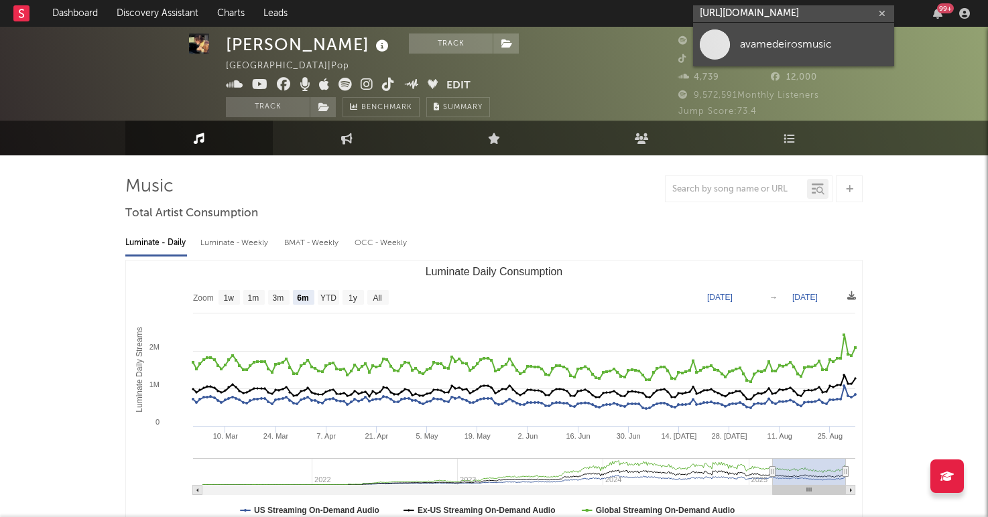
type input "https://www.tiktok.com/@avamedeirosmusic"
click at [736, 50] on link "avamedeirosmusic" at bounding box center [793, 45] width 201 height 44
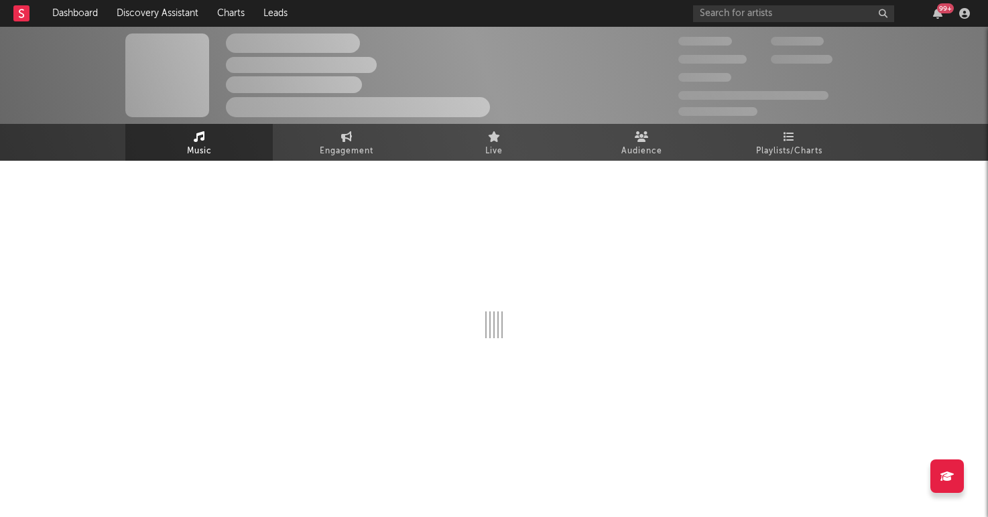
select select "1w"
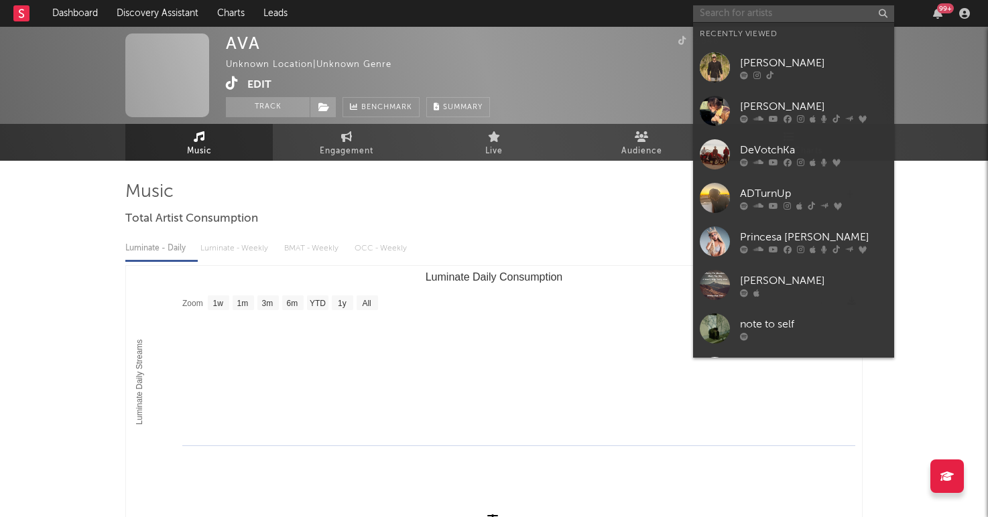
click at [705, 11] on input "text" at bounding box center [793, 13] width 201 height 17
paste input "https://www.tiktok.com/@lidiachuuu"
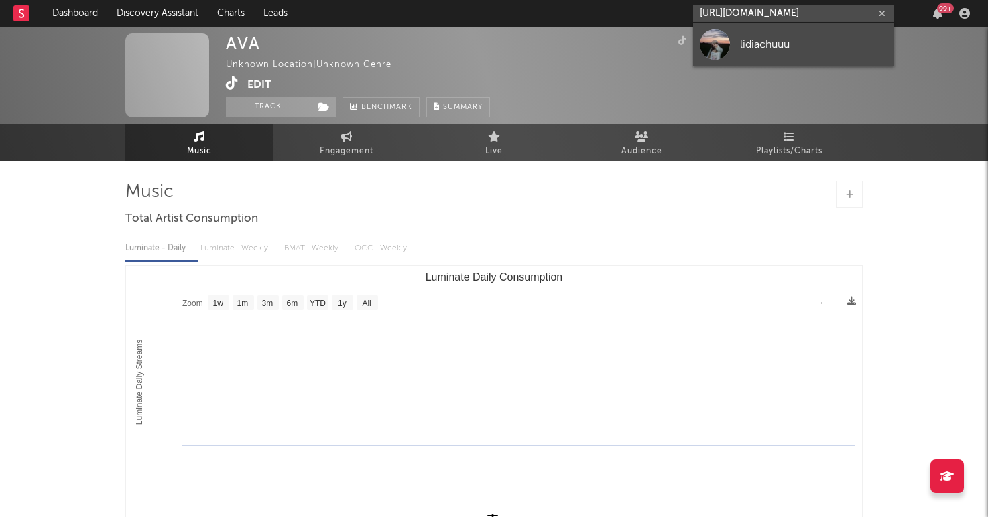
type input "https://www.tiktok.com/@lidiachuuu"
click at [724, 42] on div at bounding box center [715, 44] width 30 height 30
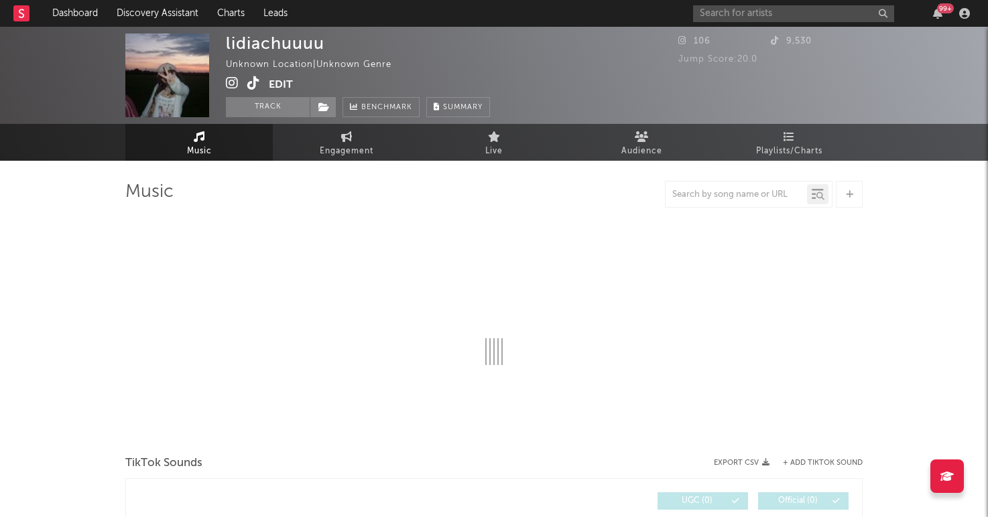
select select "1w"
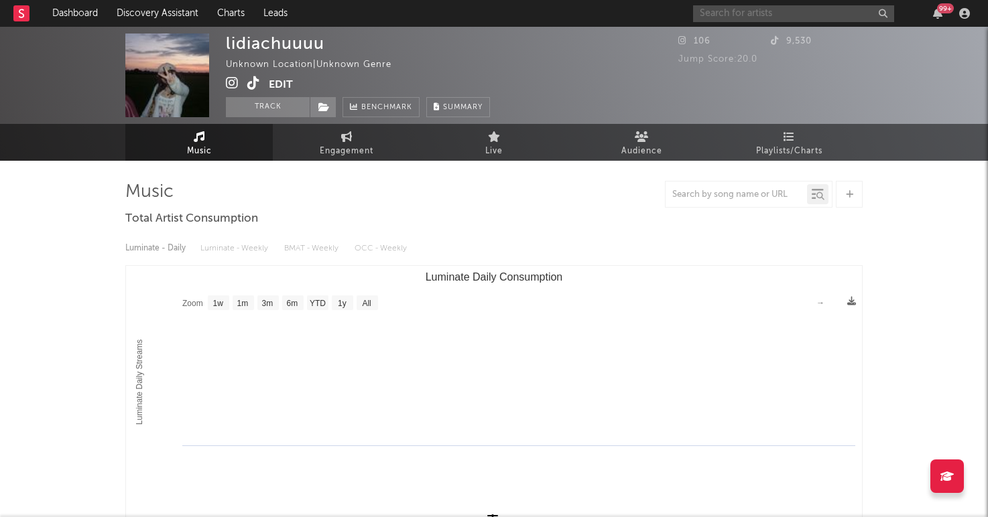
click at [774, 18] on input "text" at bounding box center [793, 13] width 201 height 17
type input "lucasp007"
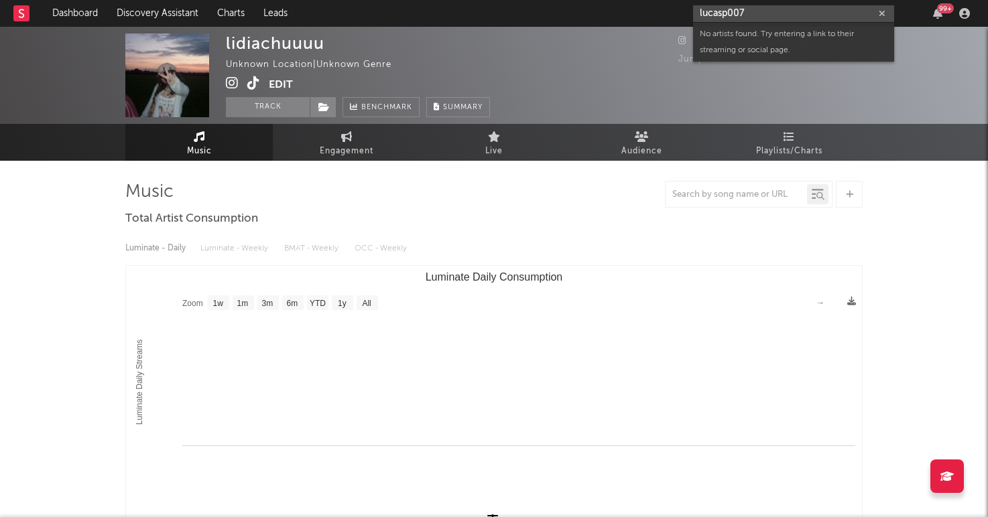
drag, startPoint x: 749, startPoint y: 11, endPoint x: 654, endPoint y: 6, distance: 95.3
click at [655, 6] on nav "Dashboard Discovery Assistant Charts Leads lucasp007 99 +" at bounding box center [494, 13] width 988 height 27
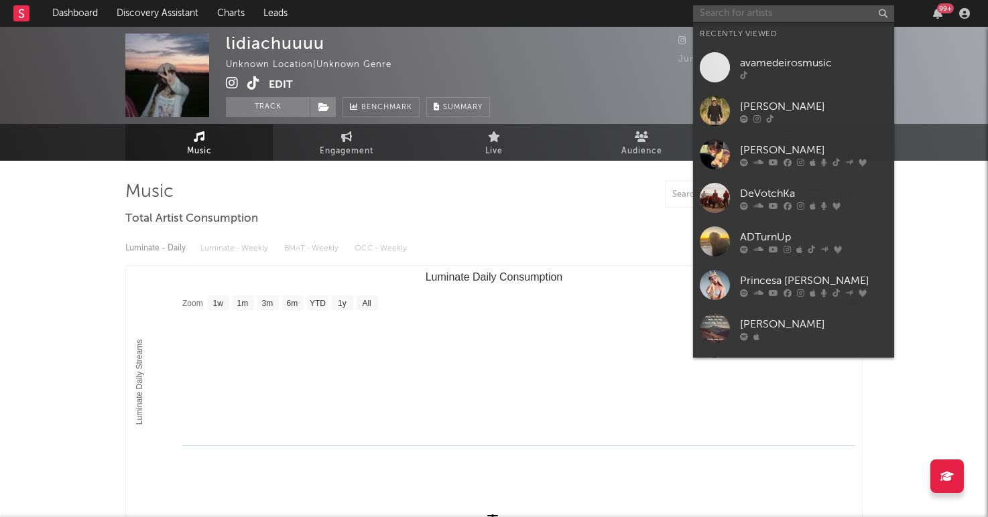
paste input "https://open.spotify.com/artist/3K7YywdTHXSwfFTW5zbw9T"
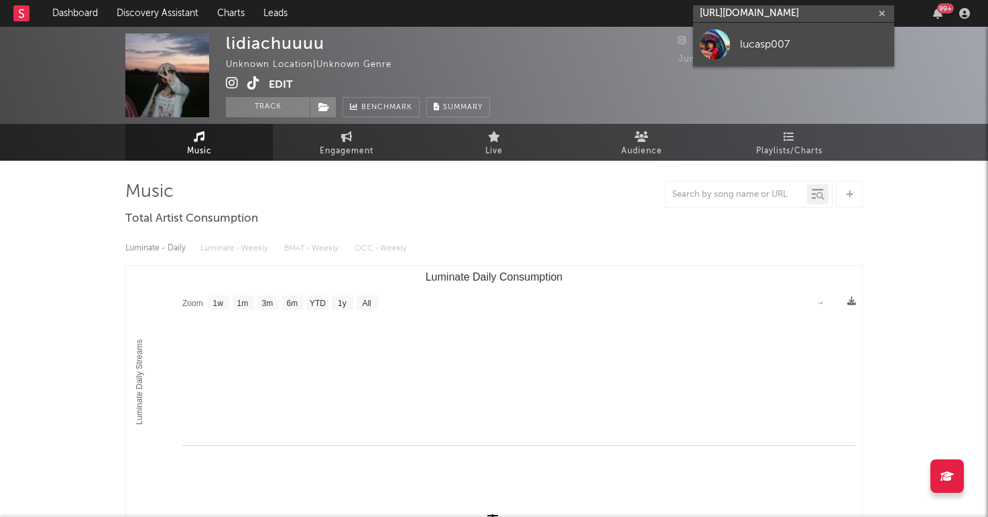
type input "https://open.spotify.com/artist/3K7YywdTHXSwfFTW5zbw9T"
click at [730, 52] on link "lucasp007" at bounding box center [793, 45] width 201 height 44
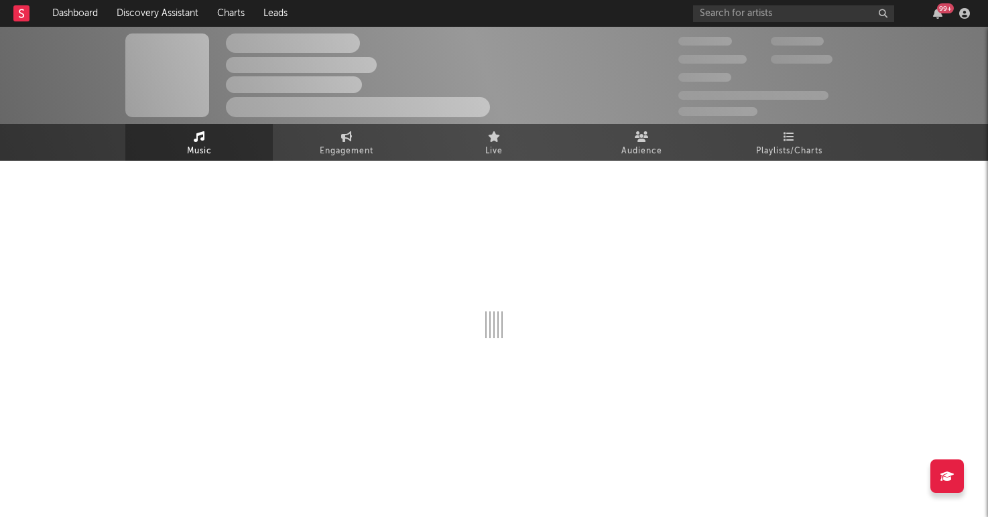
select select "1w"
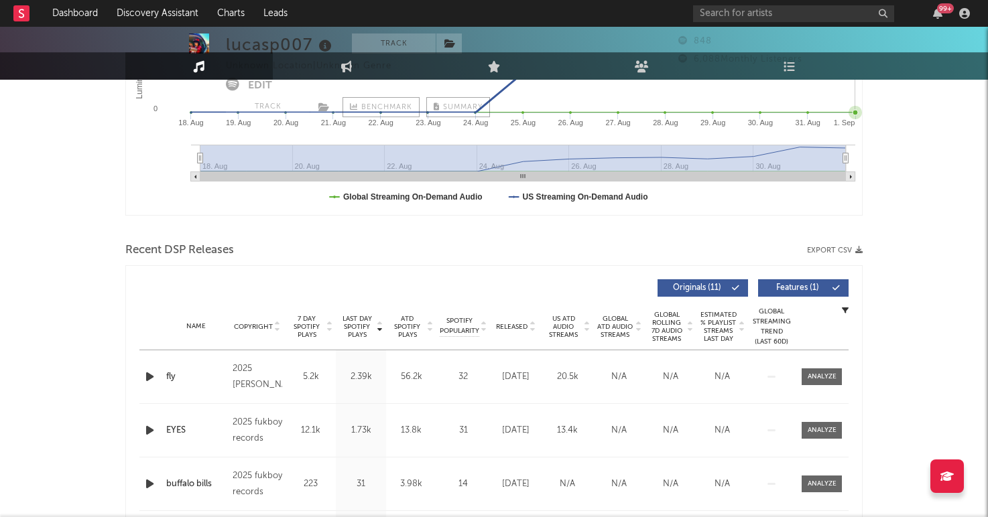
scroll to position [450, 0]
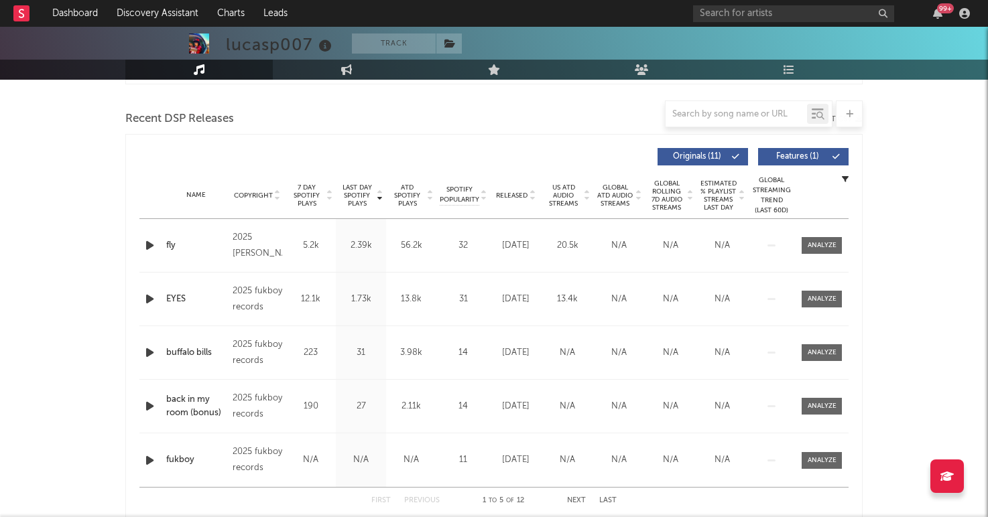
click at [308, 195] on span "7 Day Spotify Plays" at bounding box center [307, 196] width 36 height 24
click at [513, 194] on span "Released" at bounding box center [511, 196] width 31 height 8
click at [318, 196] on span "7 Day Spotify Plays" at bounding box center [307, 196] width 36 height 24
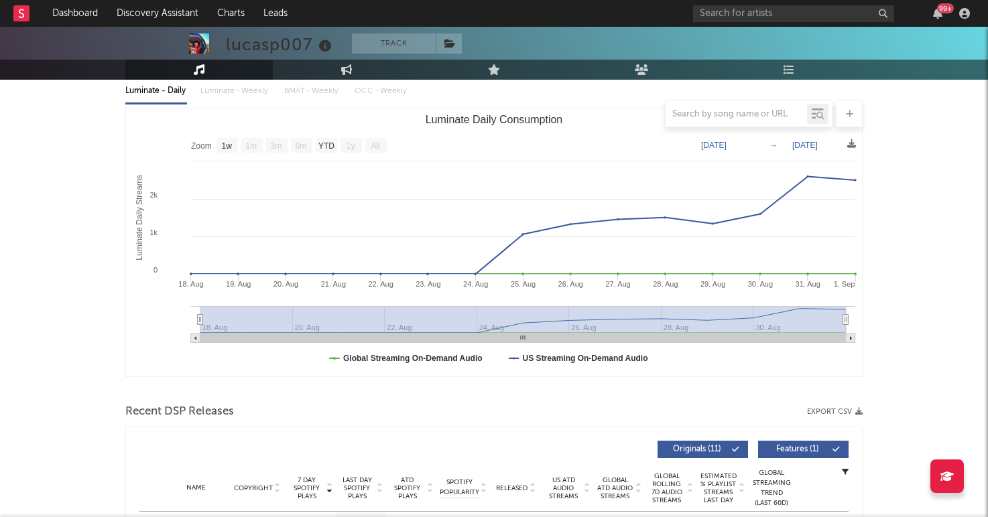
scroll to position [0, 0]
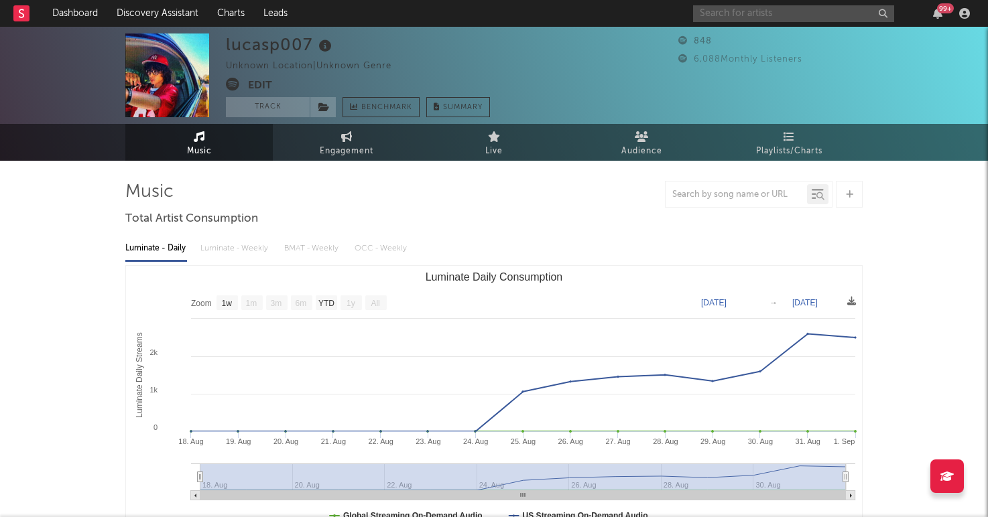
click at [791, 9] on input "text" at bounding box center [793, 13] width 201 height 17
type input "m"
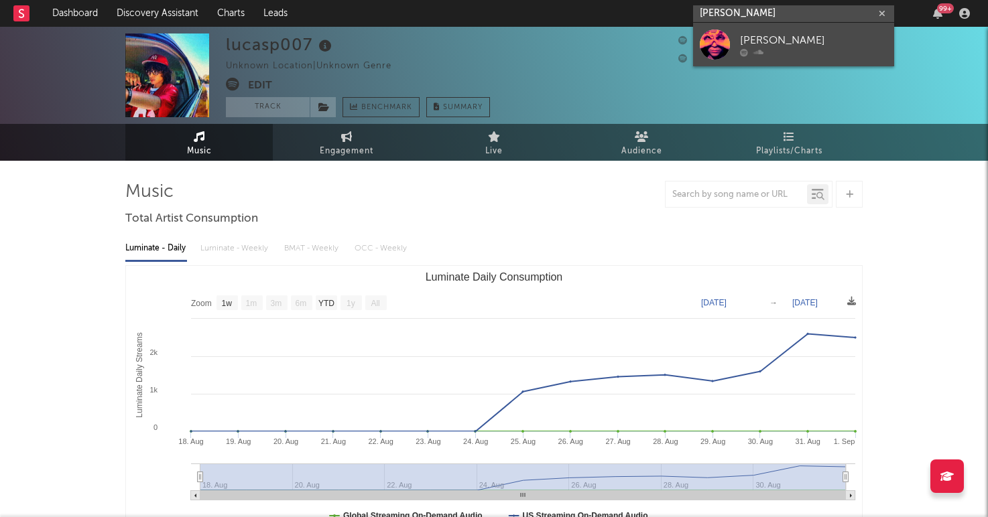
type input "asher finlon"
click at [758, 31] on link "Asher Finlon" at bounding box center [793, 45] width 201 height 44
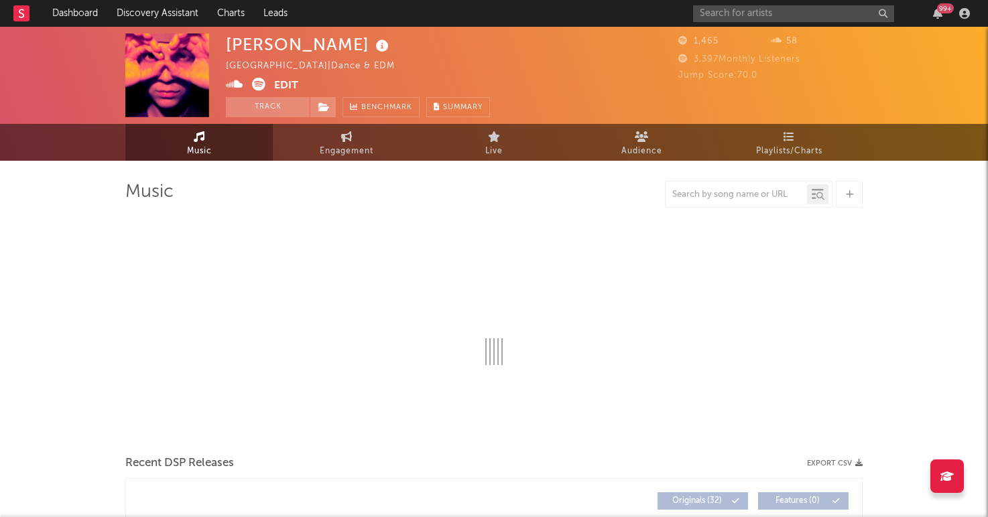
select select "6m"
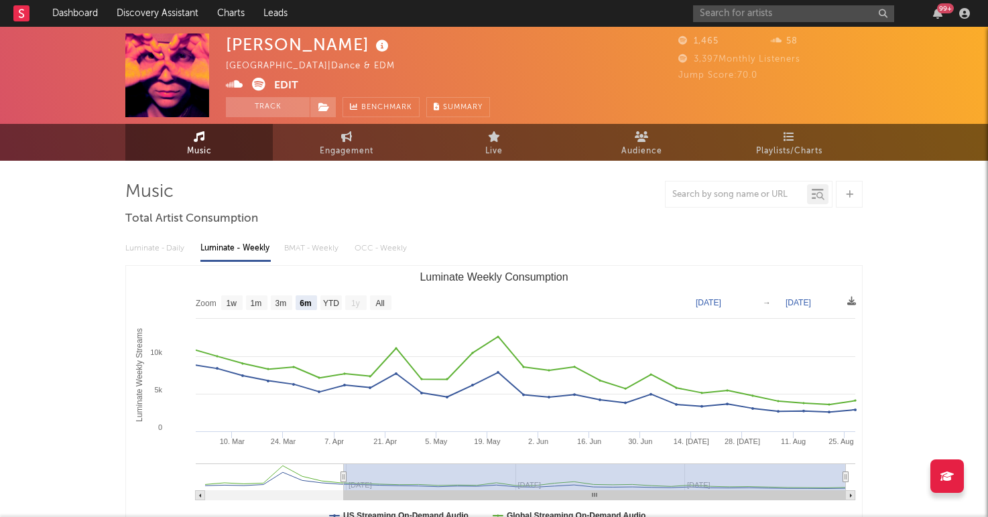
click at [173, 247] on div "Luminate - Daily Luminate - Weekly BMAT - Weekly OCC - Weekly" at bounding box center [493, 248] width 737 height 23
click at [286, 85] on button "Edit" at bounding box center [286, 86] width 24 height 17
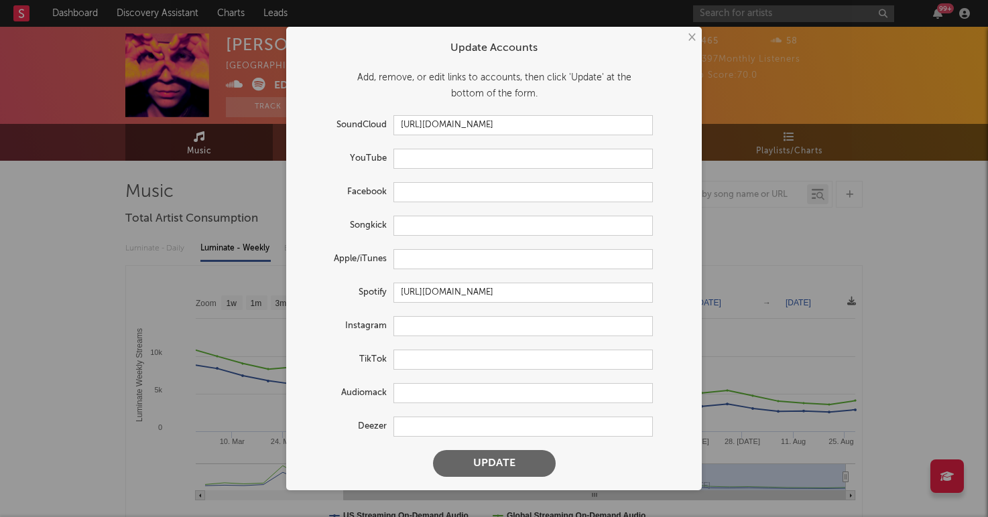
click at [692, 37] on button "×" at bounding box center [691, 37] width 15 height 15
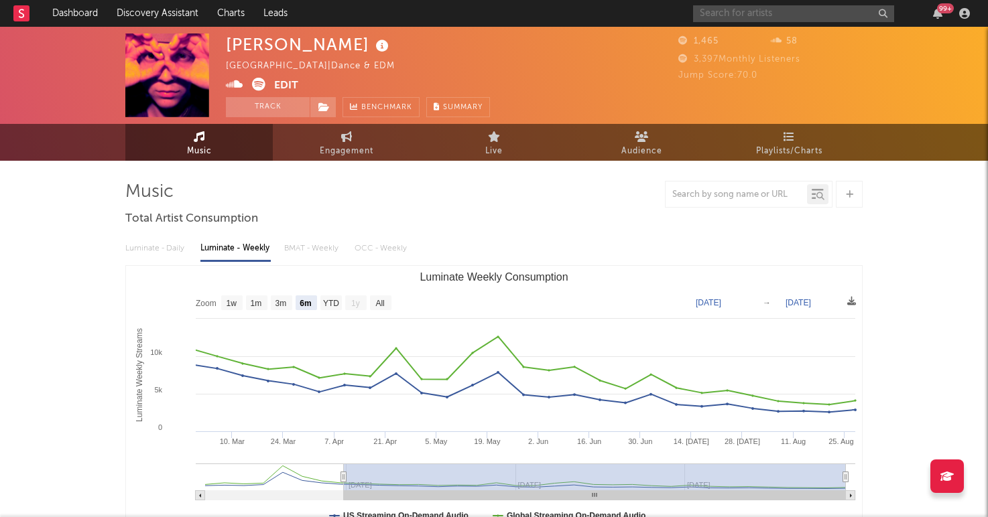
click at [737, 15] on input "text" at bounding box center [793, 13] width 201 height 17
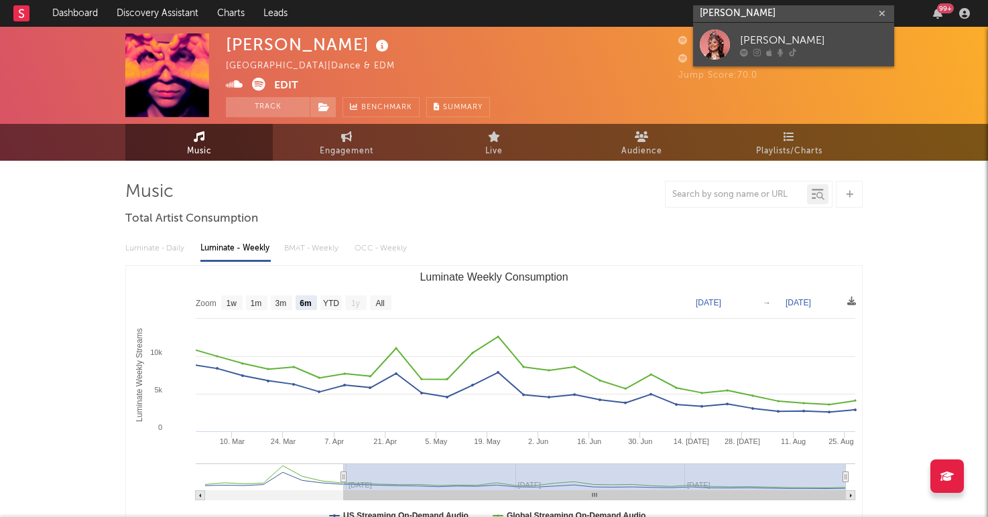
type input "abbie callahan"
click at [818, 44] on div "[PERSON_NAME]" at bounding box center [813, 40] width 147 height 16
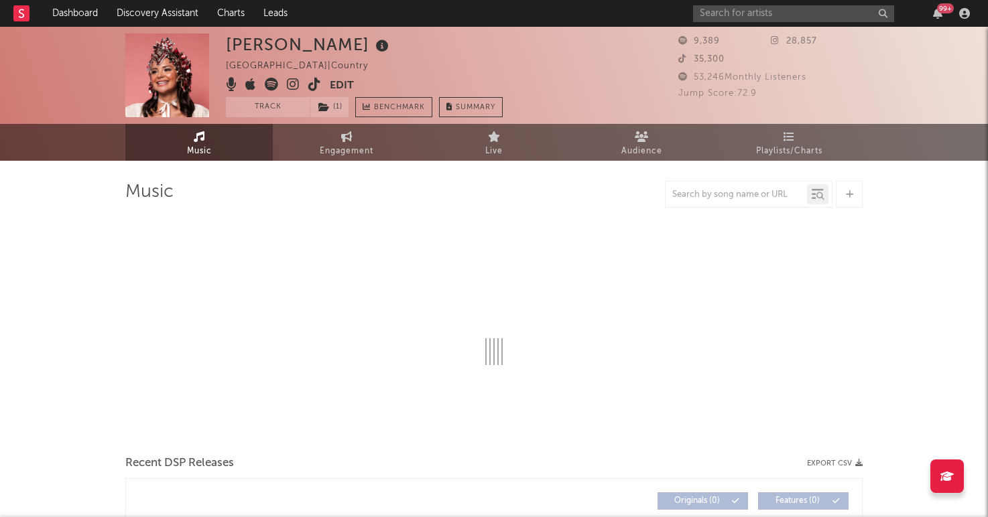
select select "6m"
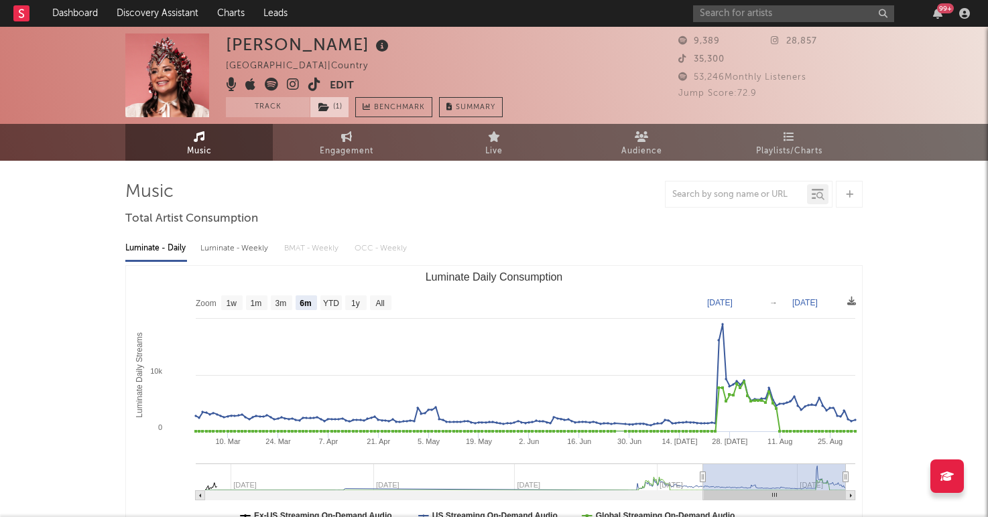
click at [330, 110] on span "( 1 )" at bounding box center [330, 107] width 40 height 20
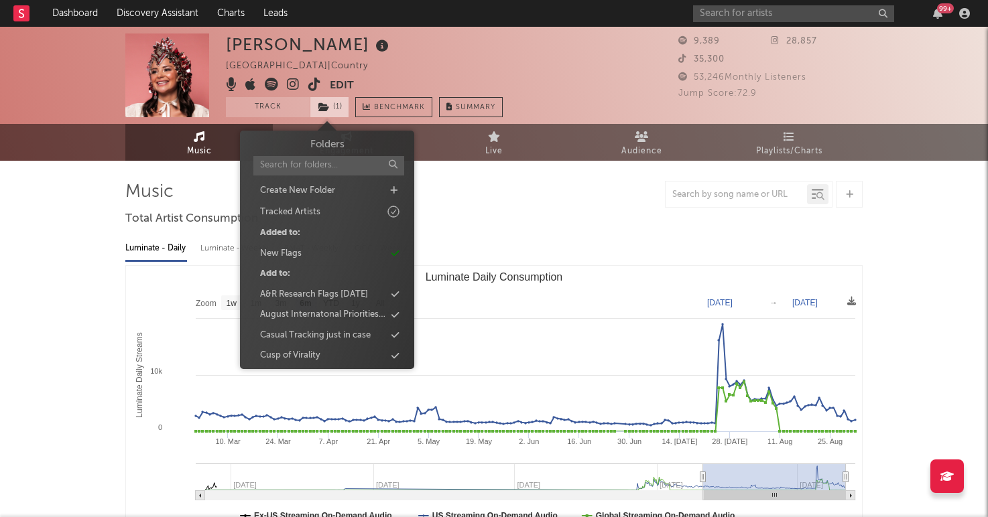
click at [330, 110] on span "( 1 )" at bounding box center [330, 107] width 40 height 20
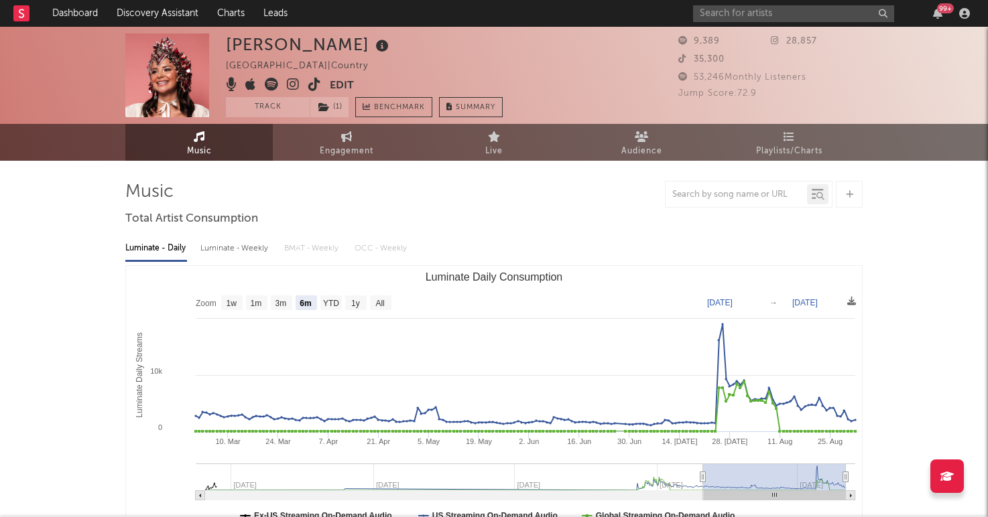
click at [493, 251] on div "Luminate - Daily Luminate - Weekly BMAT - Weekly OCC - Weekly" at bounding box center [493, 248] width 737 height 23
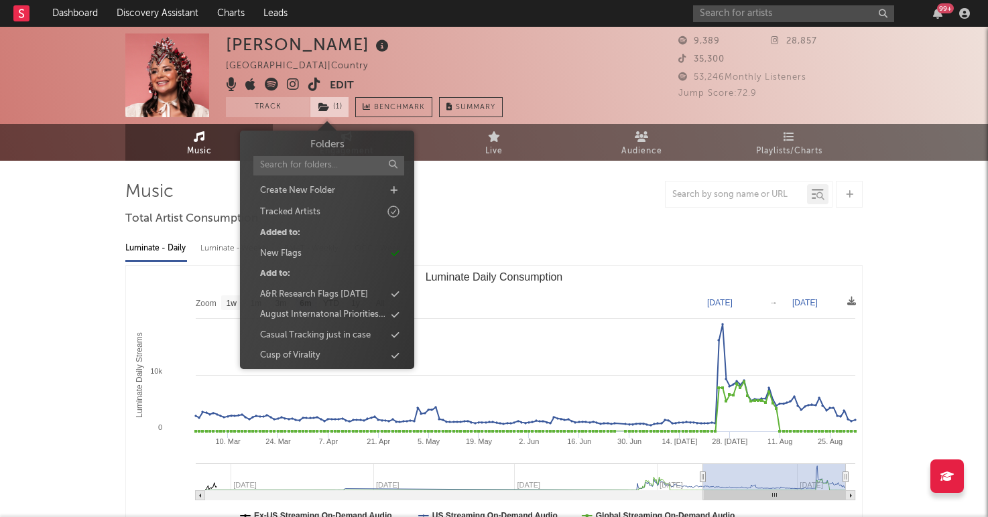
click at [321, 107] on icon at bounding box center [323, 107] width 11 height 9
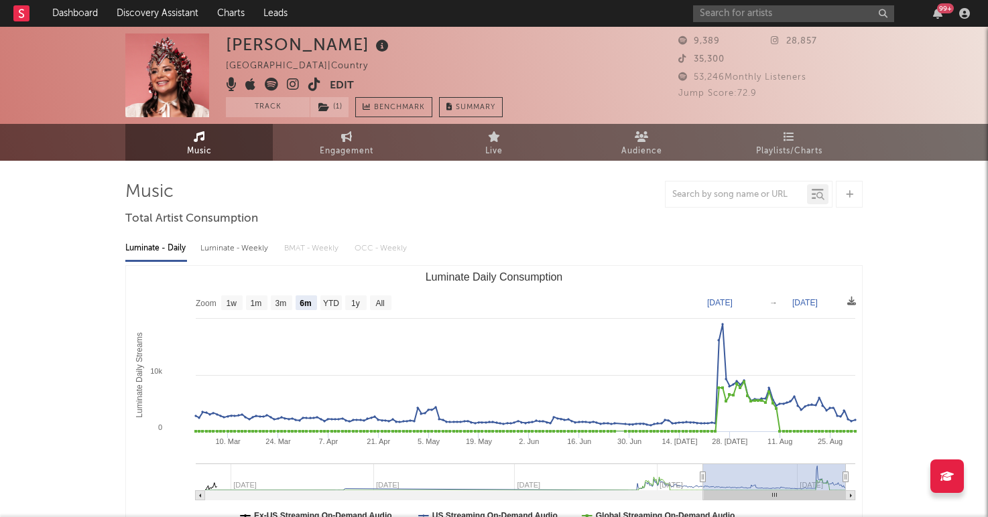
click at [462, 198] on div at bounding box center [493, 194] width 737 height 27
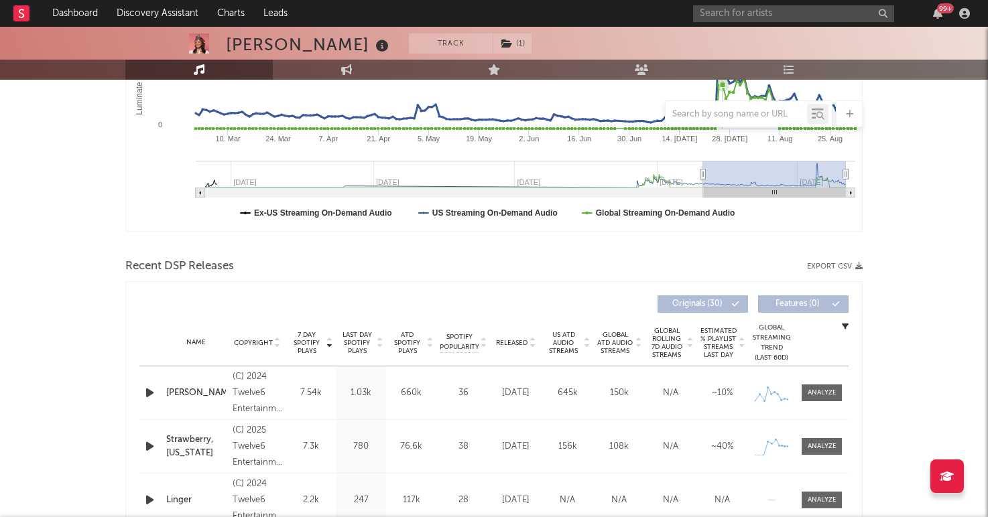
scroll to position [476, 0]
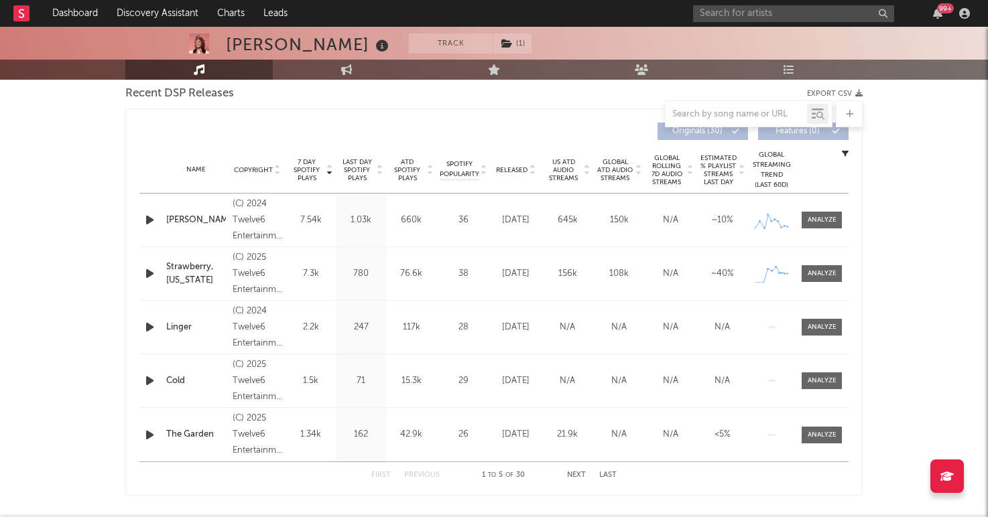
click at [520, 170] on span "Released" at bounding box center [511, 170] width 31 height 8
click at [303, 163] on span "7 Day Spotify Plays" at bounding box center [307, 170] width 36 height 24
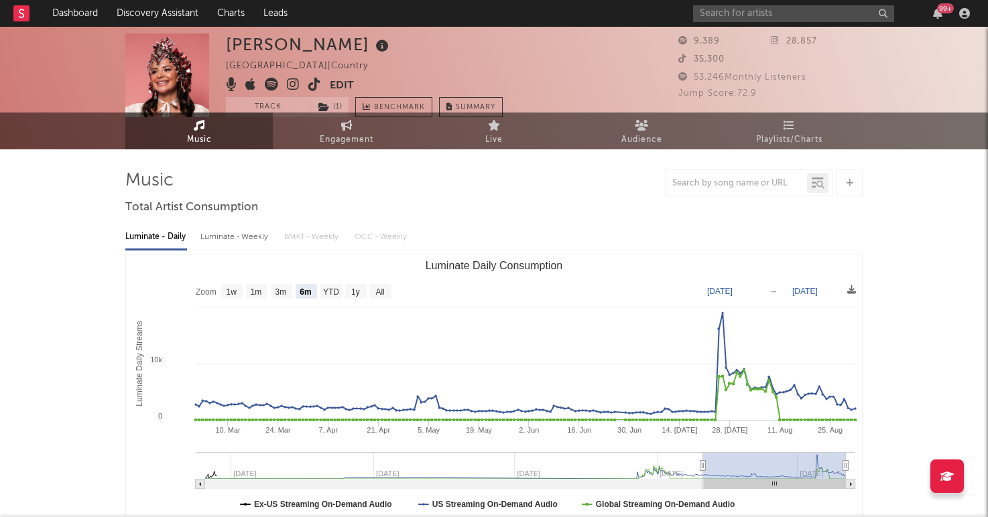
scroll to position [0, 0]
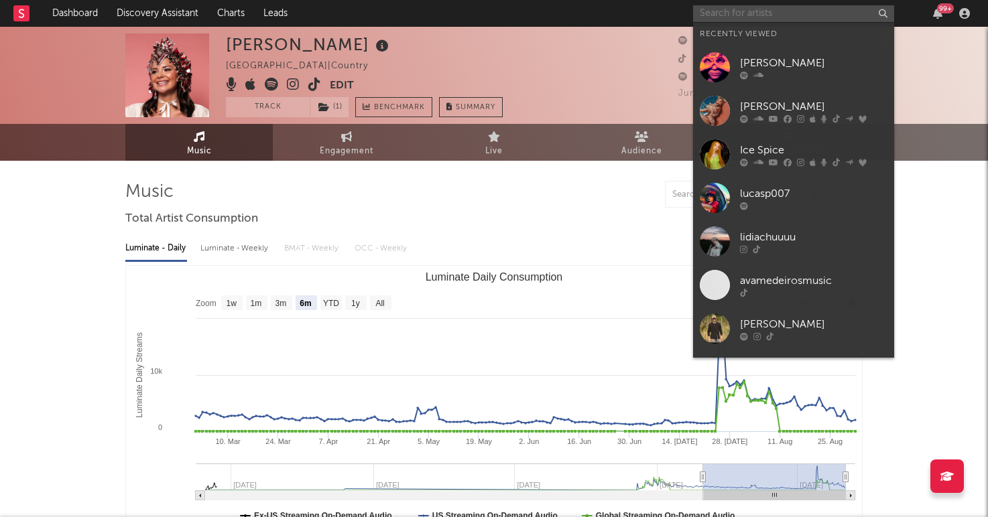
click at [712, 8] on input "text" at bounding box center [793, 13] width 201 height 17
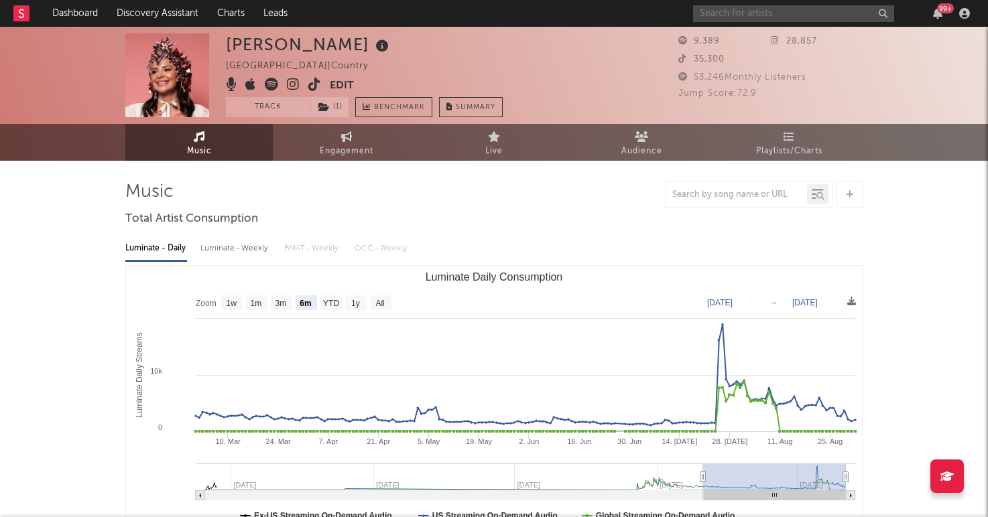
click at [754, 6] on input "text" at bounding box center [793, 13] width 201 height 17
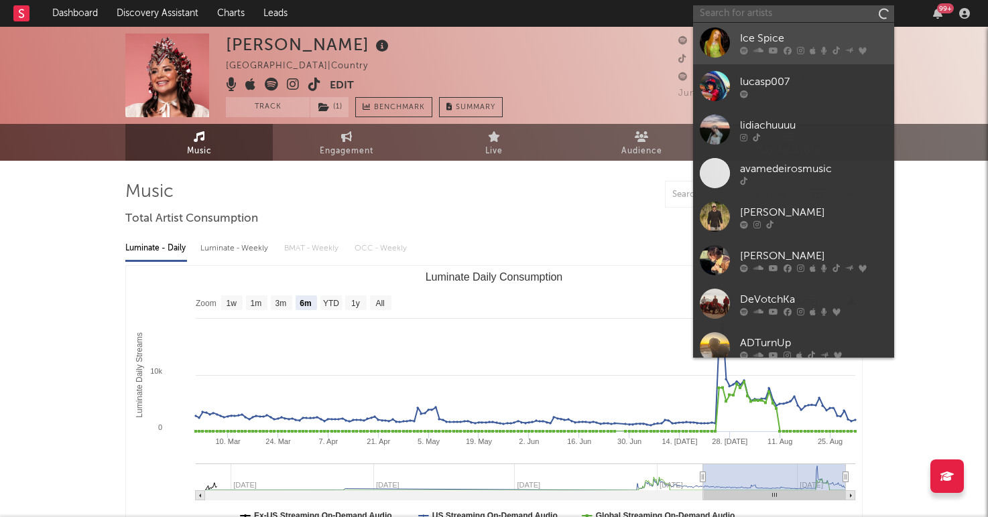
scroll to position [123, 0]
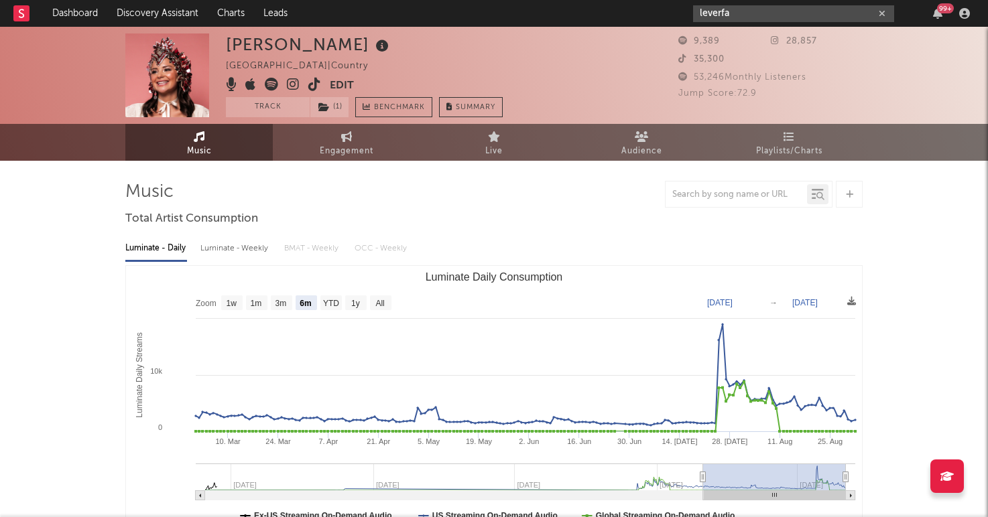
type input "leverfa"
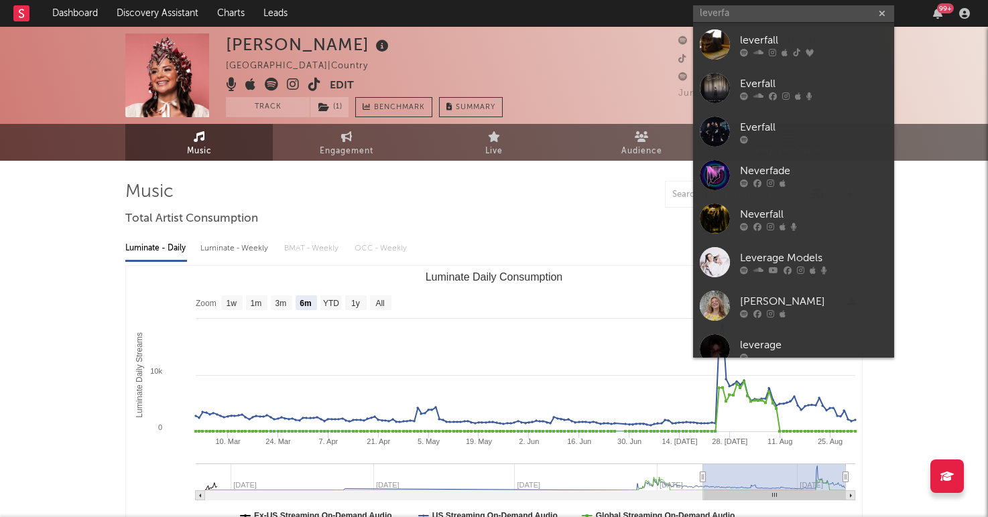
click at [483, 196] on div at bounding box center [493, 194] width 737 height 27
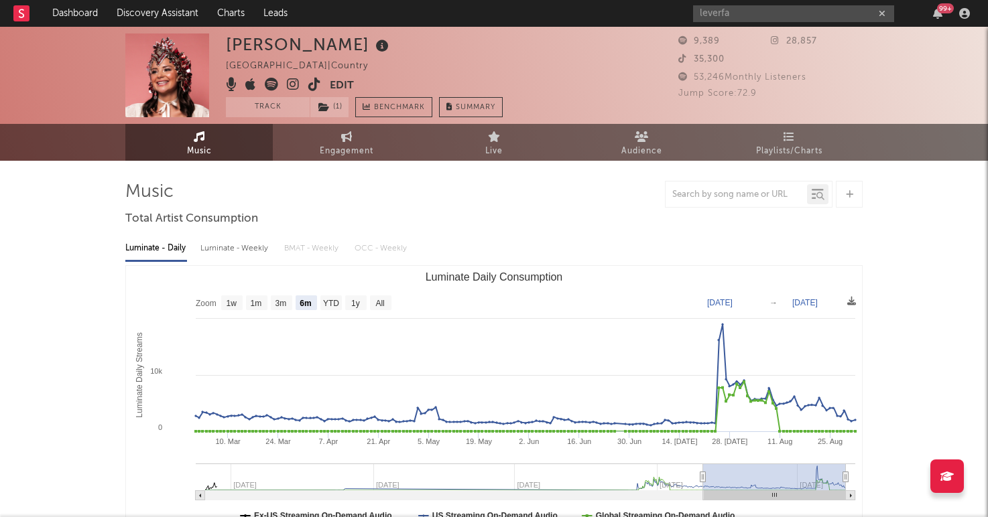
click at [314, 86] on icon at bounding box center [314, 84] width 13 height 13
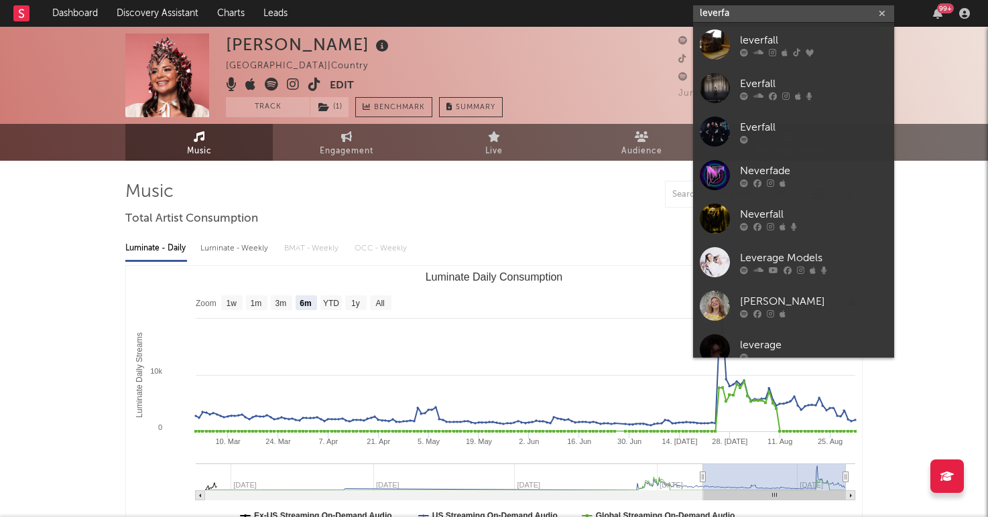
drag, startPoint x: 733, startPoint y: 15, endPoint x: 640, endPoint y: -7, distance: 95.7
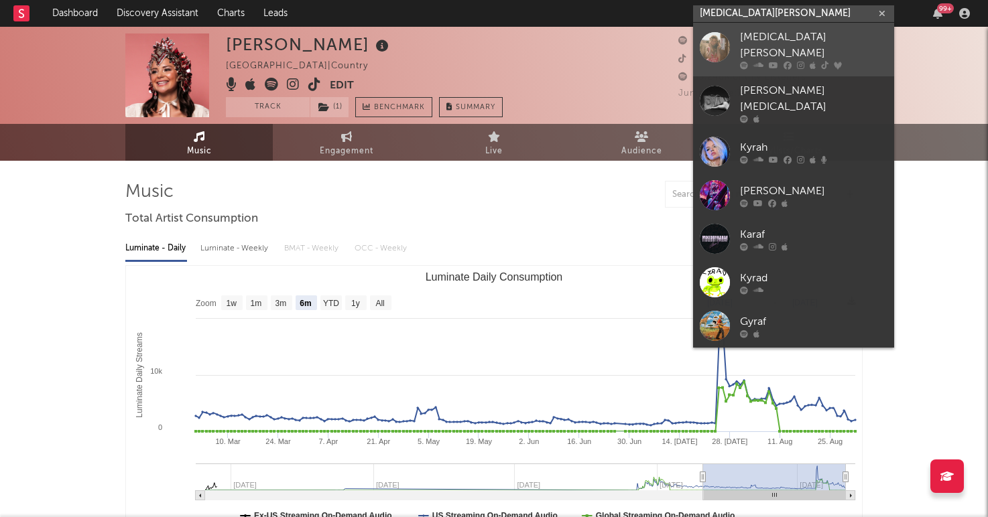
type input "kyra fields"
click at [731, 49] on link "Kyra Fields" at bounding box center [793, 50] width 201 height 54
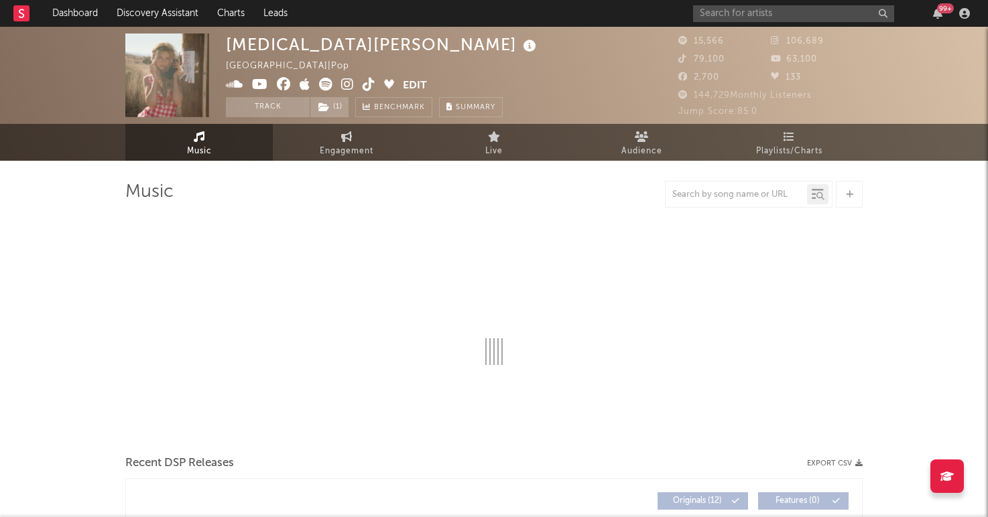
select select "1w"
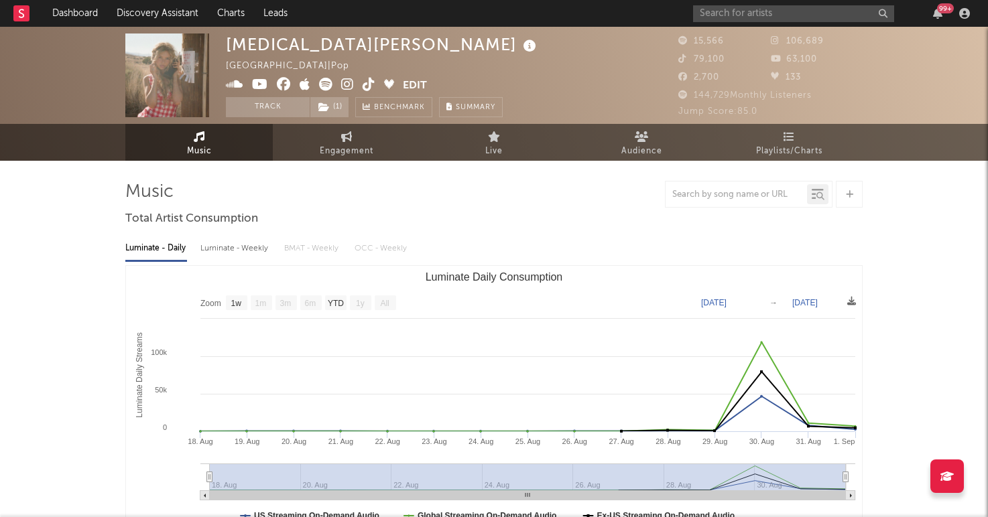
click at [375, 91] on span at bounding box center [314, 86] width 177 height 17
click at [335, 118] on div "Kyra Fields United States | Pop Edit Track ( 1 ) Benchmark Summary 15,566 106,6…" at bounding box center [494, 75] width 988 height 97
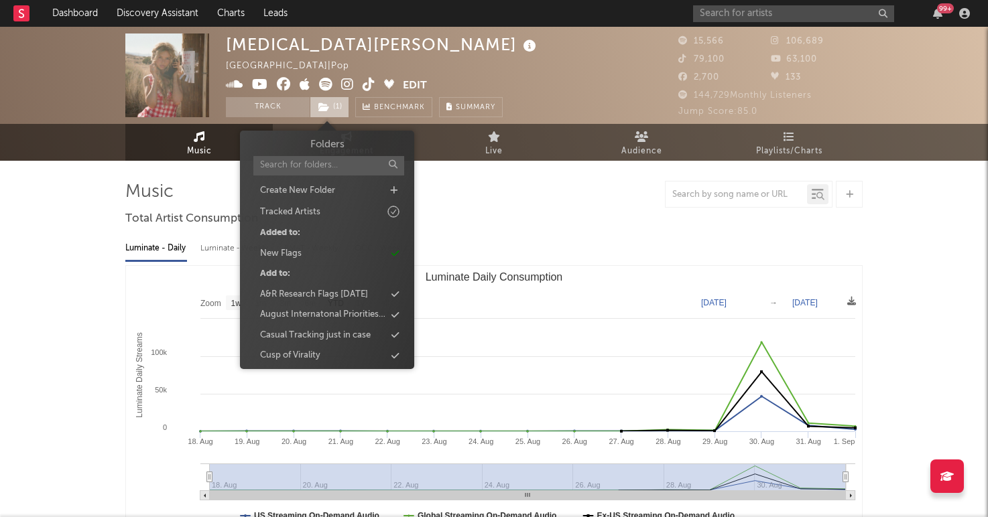
click at [336, 111] on span "( 1 )" at bounding box center [330, 107] width 40 height 20
click at [468, 193] on div at bounding box center [493, 194] width 737 height 27
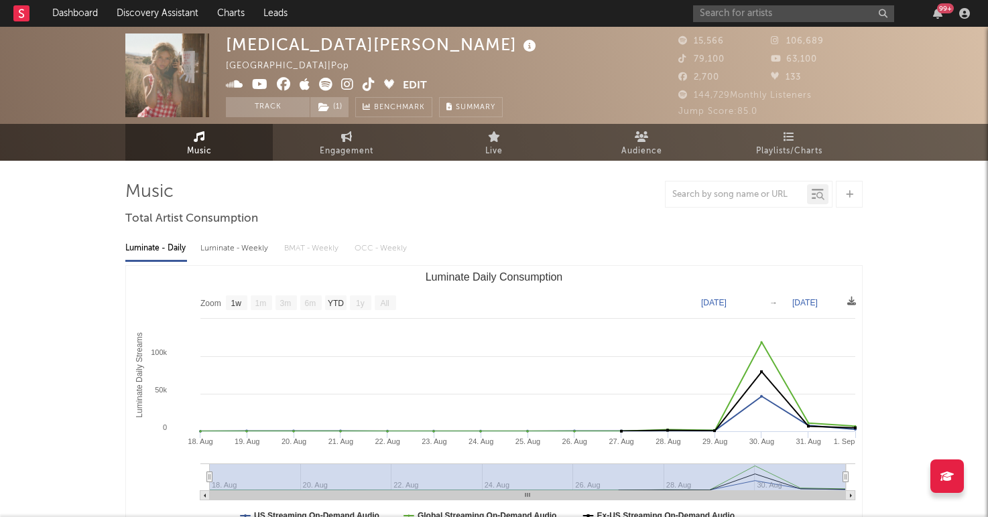
click at [369, 85] on icon at bounding box center [369, 84] width 13 height 13
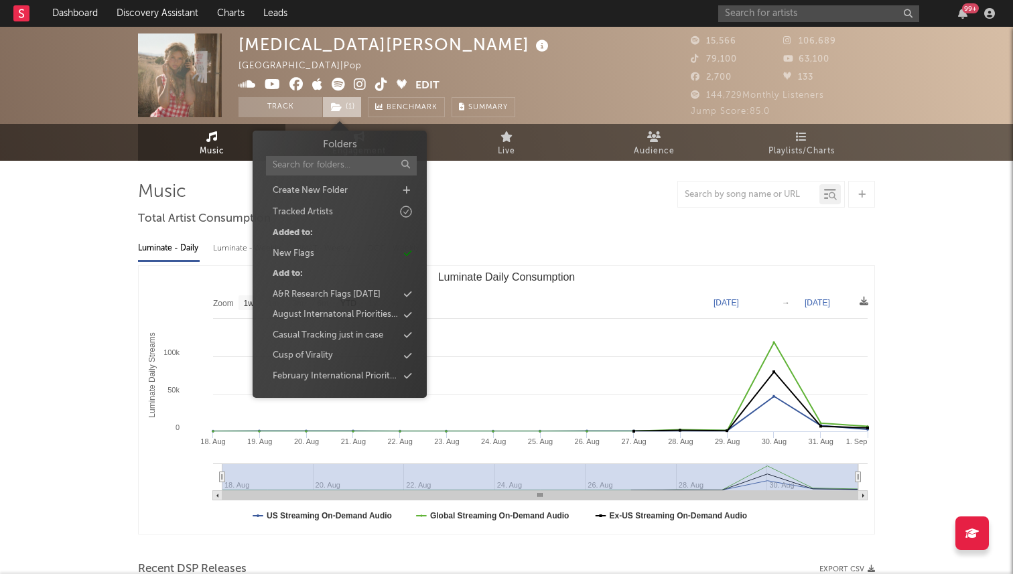
click at [335, 101] on span "( 1 )" at bounding box center [342, 107] width 40 height 20
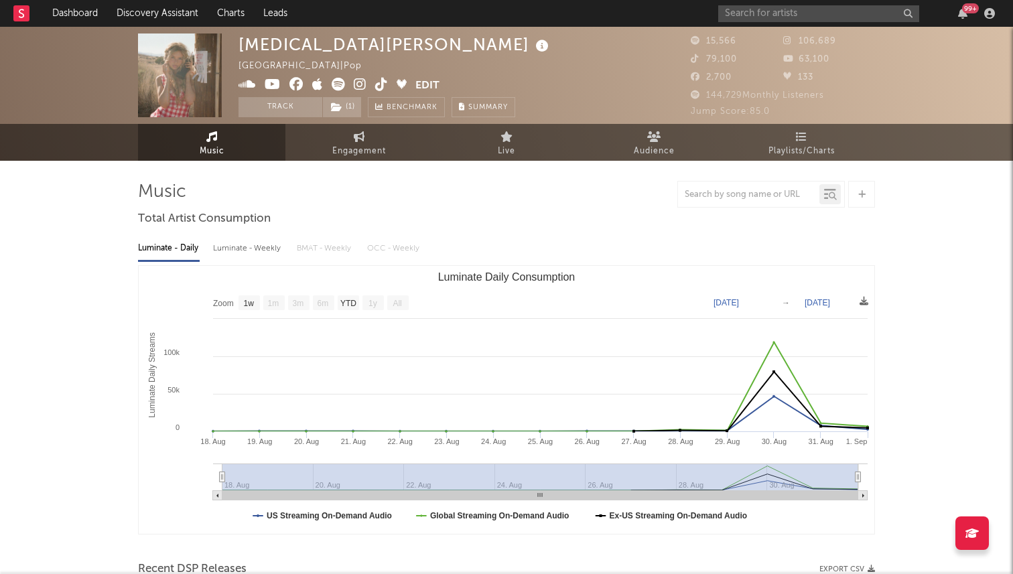
click at [25, 18] on rect at bounding box center [21, 13] width 16 height 16
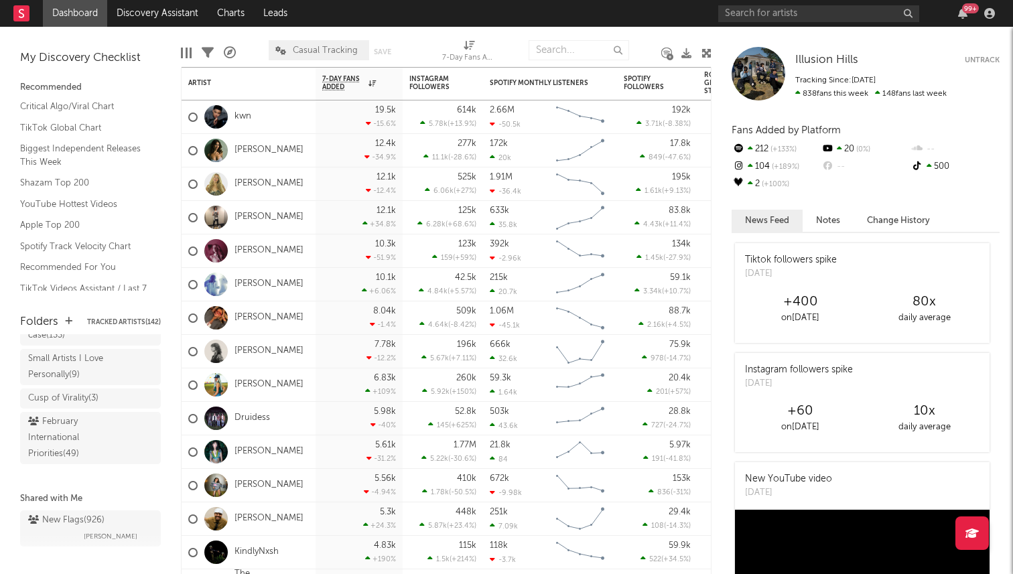
scroll to position [228, 0]
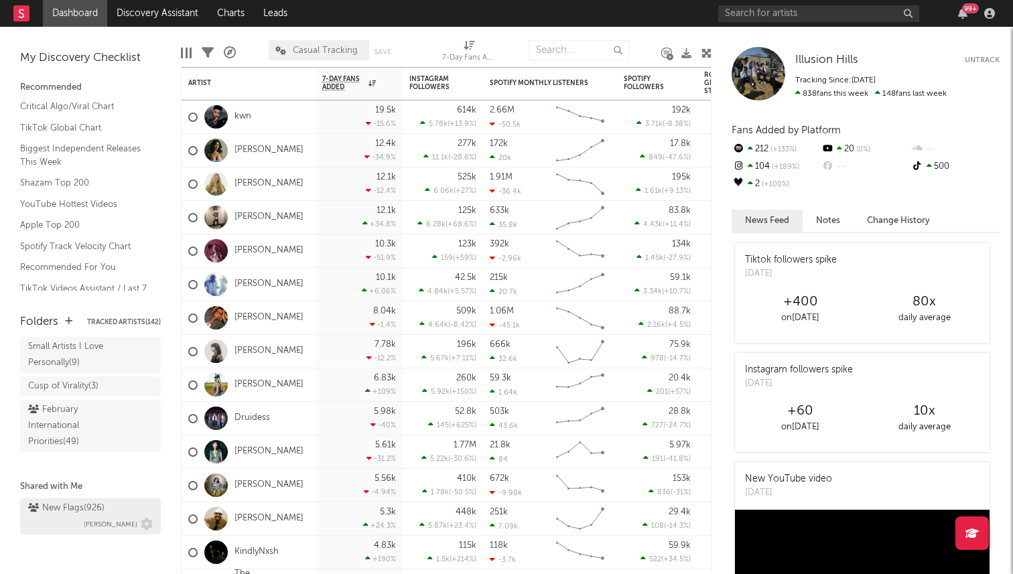
click at [58, 517] on div "New Flags ( 926 ) Sean Stevens" at bounding box center [90, 517] width 125 height 32
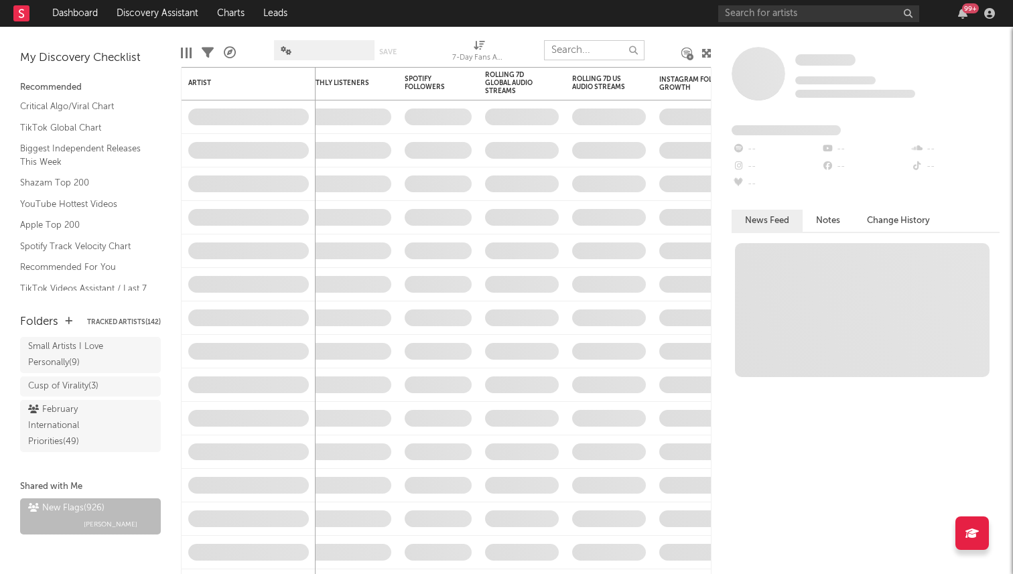
click at [578, 48] on input "text" at bounding box center [594, 50] width 101 height 20
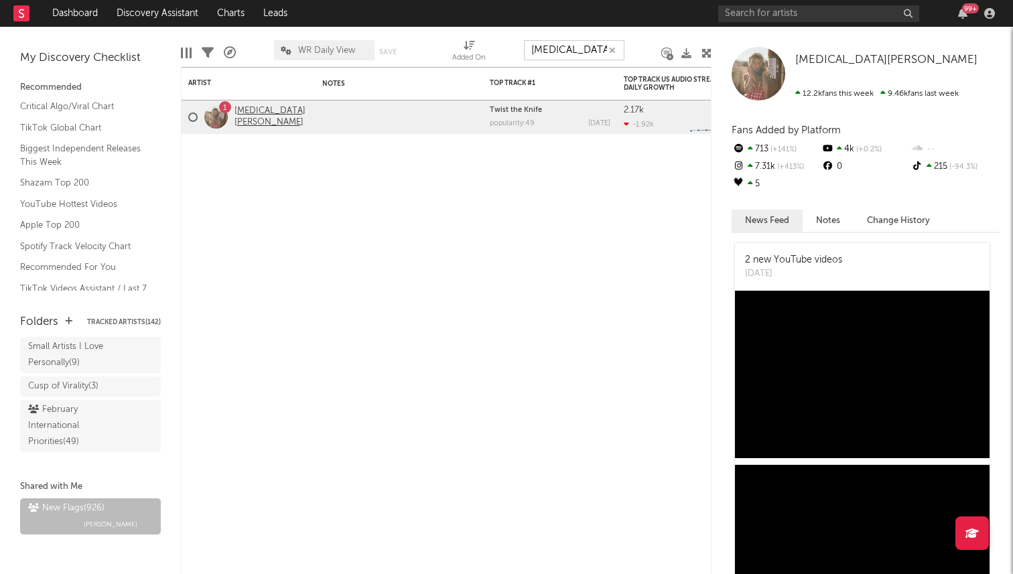
type input "kyra"
click at [249, 117] on link "Kyra Fields" at bounding box center [272, 117] width 74 height 23
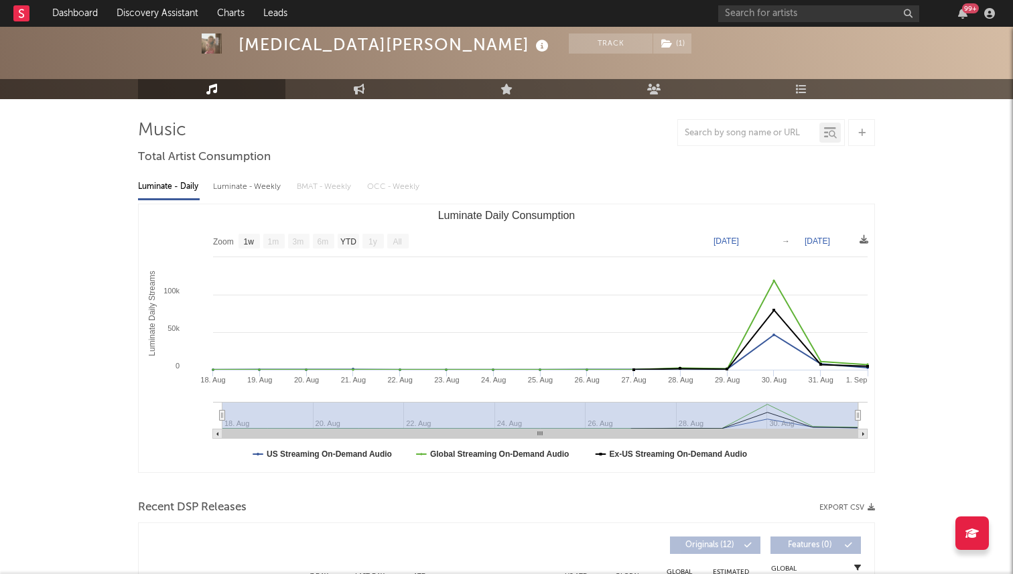
scroll to position [65, 0]
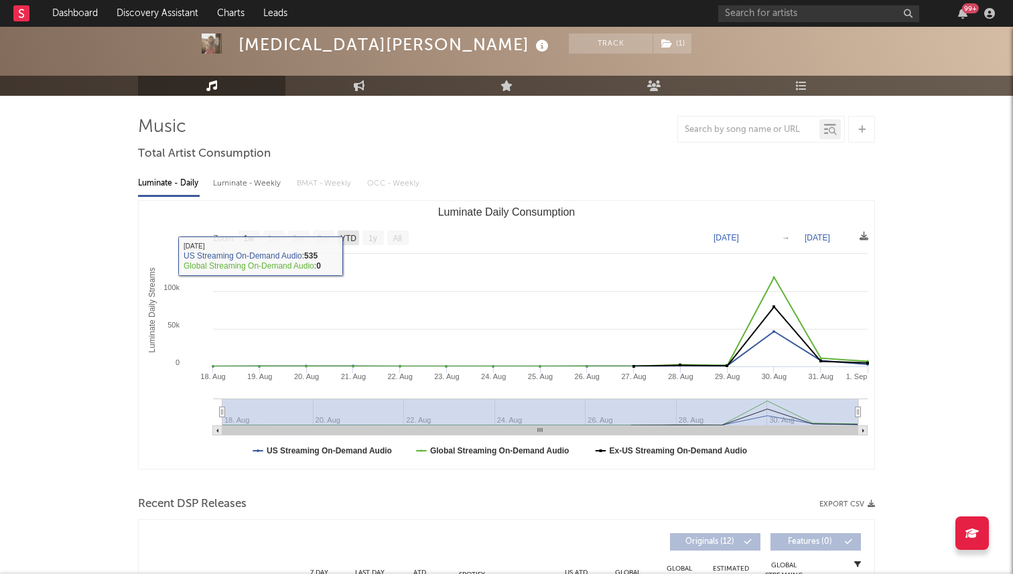
click at [345, 240] on text "YTD" at bounding box center [348, 238] width 16 height 9
select select "YTD"
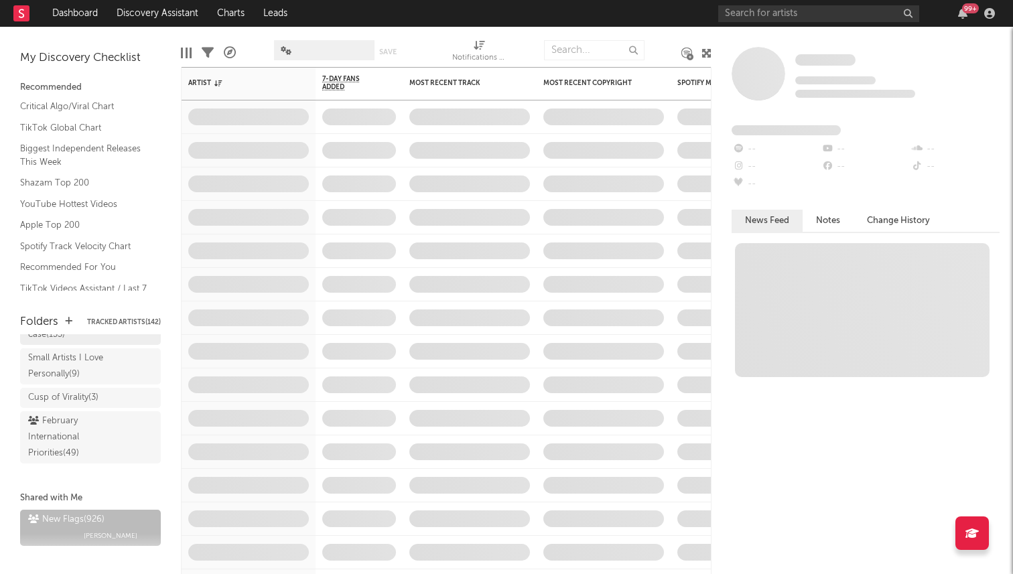
scroll to position [228, 0]
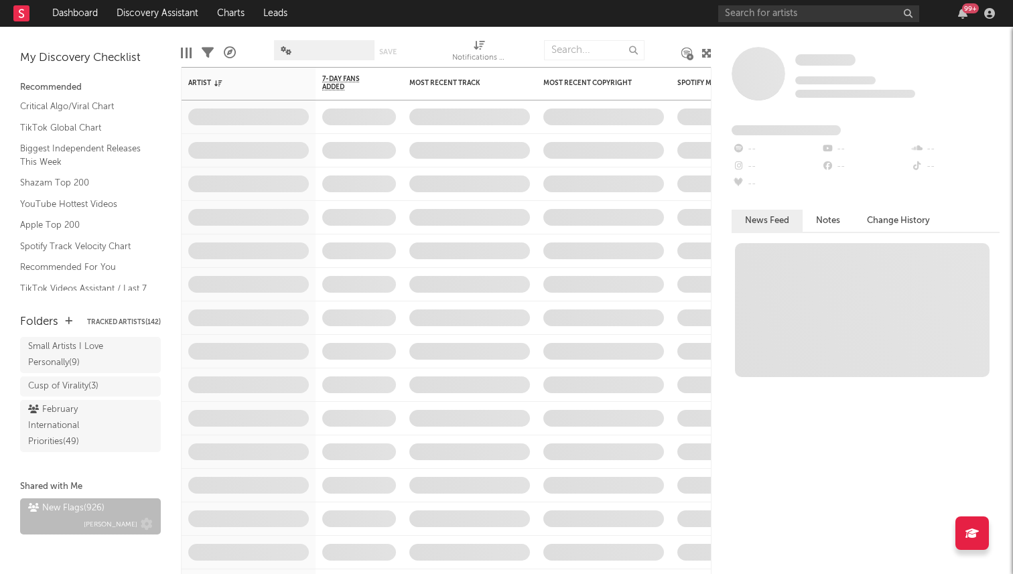
click at [72, 514] on div "New Flags ( 926 )" at bounding box center [66, 509] width 76 height 16
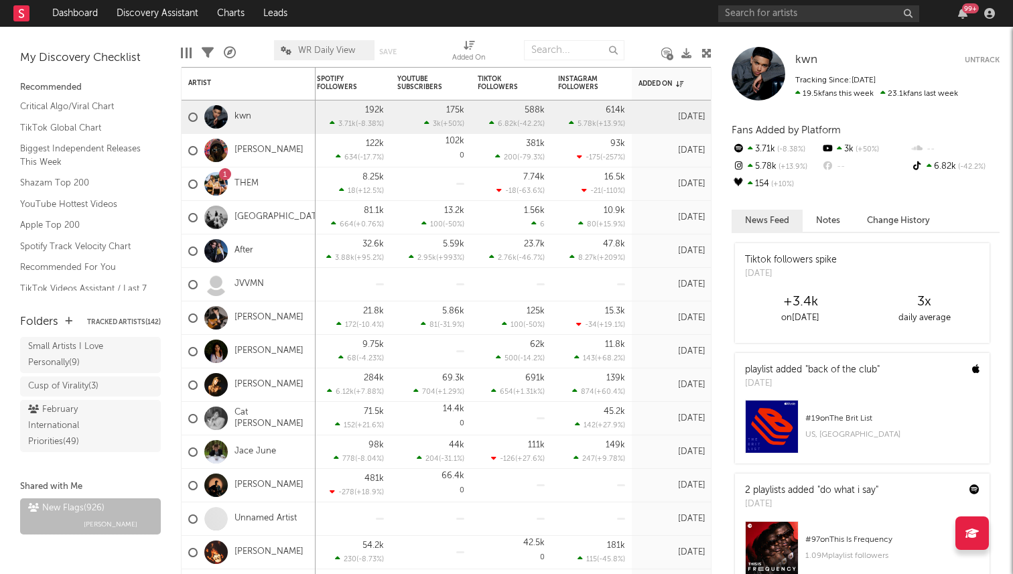
click at [224, 54] on icon at bounding box center [230, 53] width 12 height 12
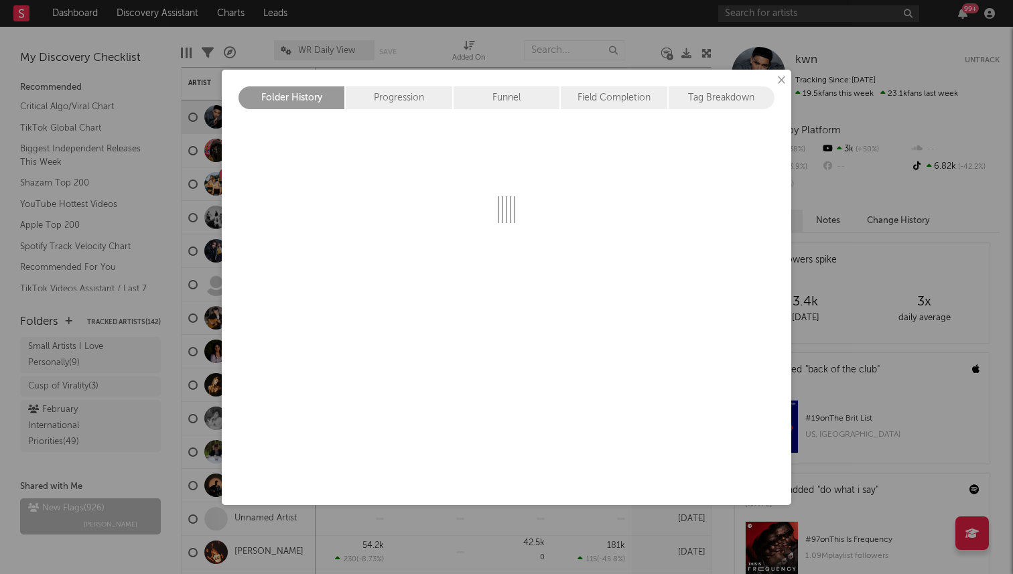
click at [269, 44] on div "× Folder History Progression Funnel Field Completion Tag Breakdown" at bounding box center [506, 287] width 1013 height 574
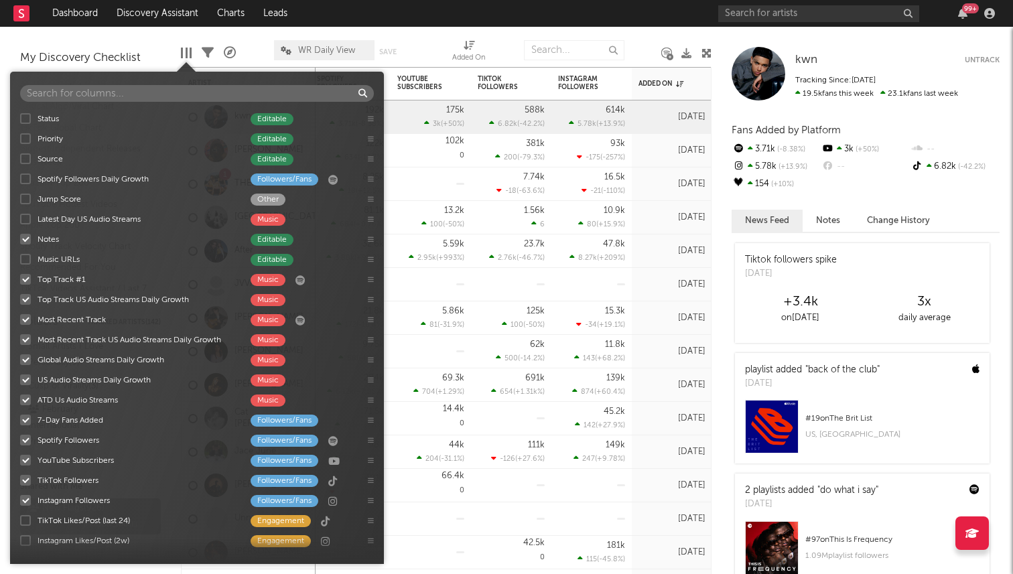
click at [186, 56] on div at bounding box center [187, 53] width 2 height 11
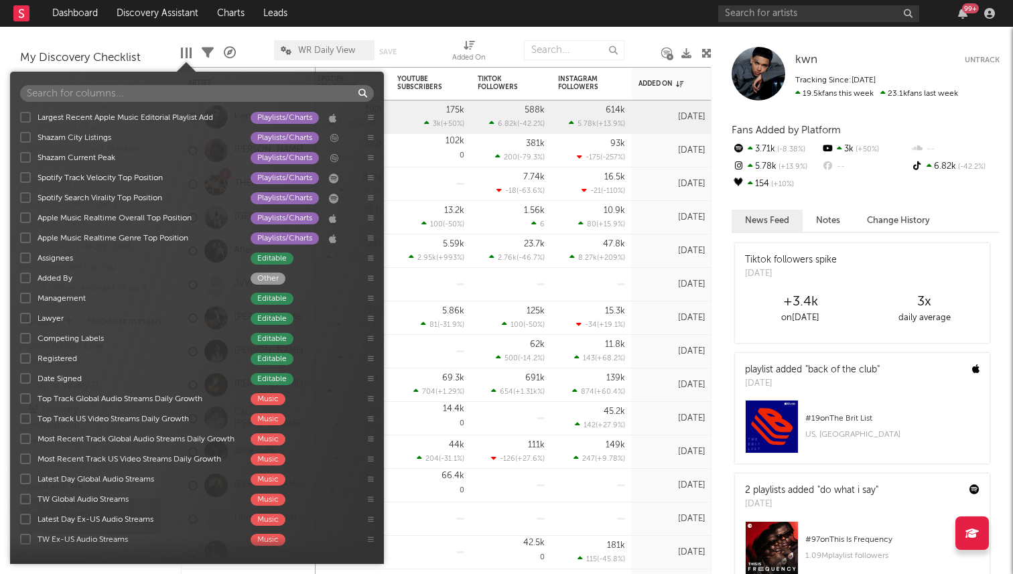
scroll to position [1350, 0]
click at [22, 275] on div at bounding box center [25, 276] width 11 height 11
click at [20, 275] on input "Added By Other" at bounding box center [20, 276] width 0 height 13
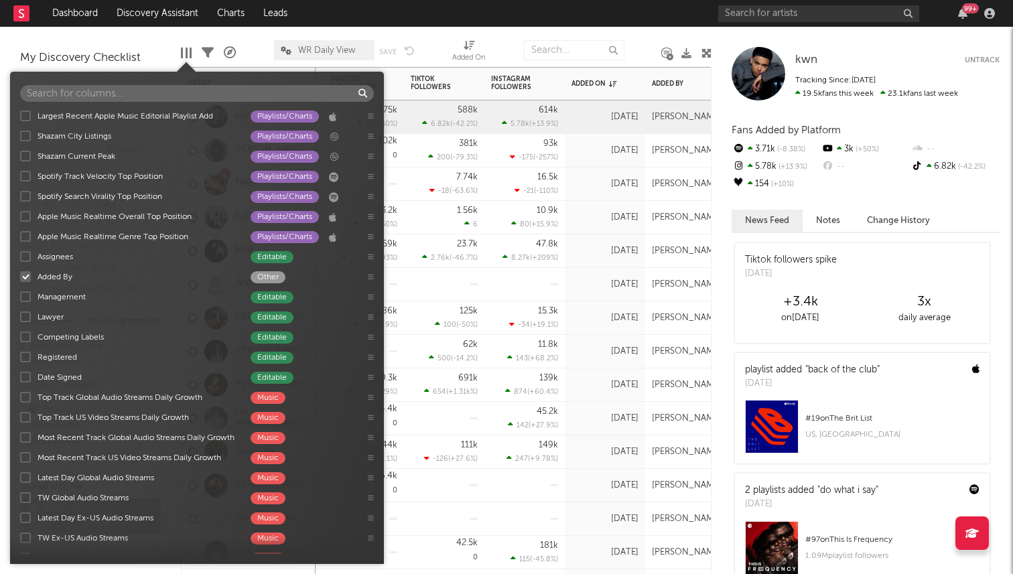
click at [549, 198] on div "16.5k -21 ( -110 % )" at bounding box center [524, 184] width 67 height 33
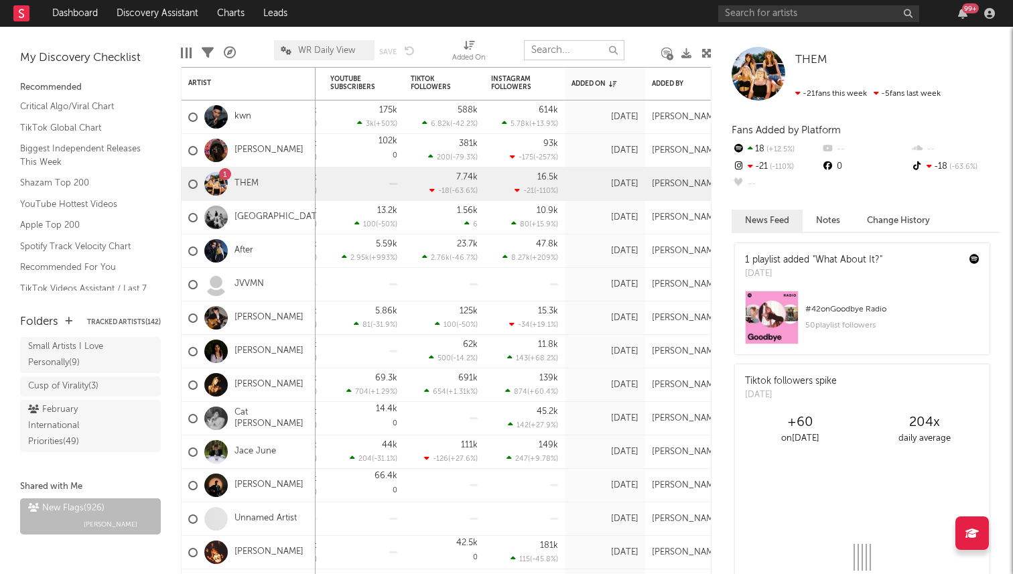
click at [556, 47] on input "text" at bounding box center [574, 50] width 101 height 20
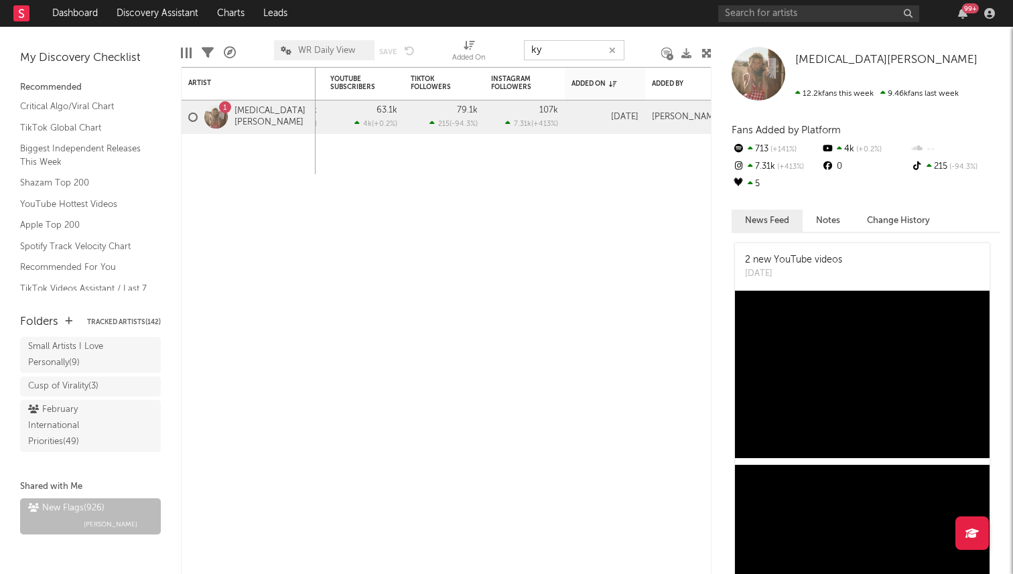
type input "k"
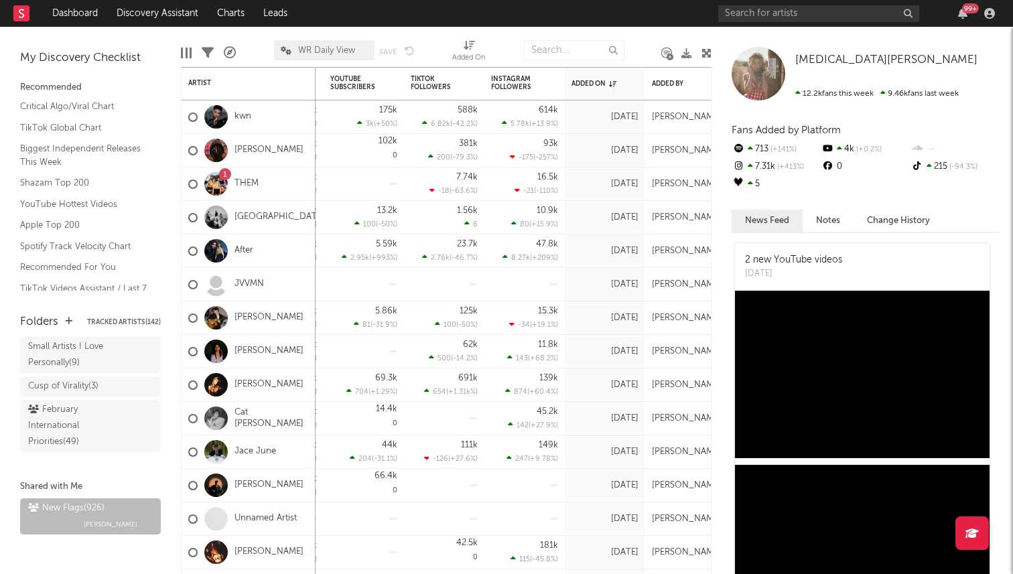
click at [506, 44] on div at bounding box center [505, 51] width 18 height 34
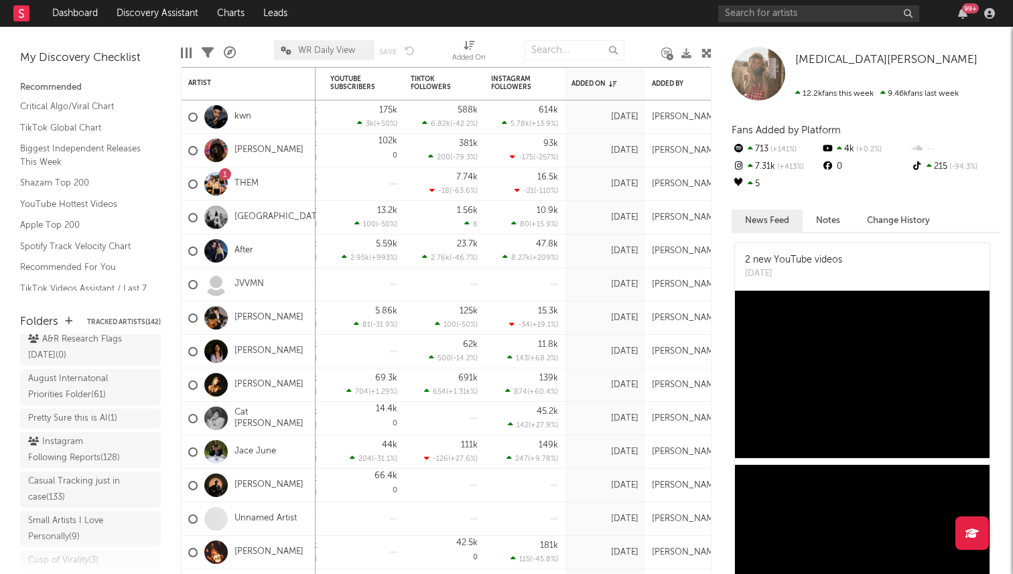
scroll to position [0, 0]
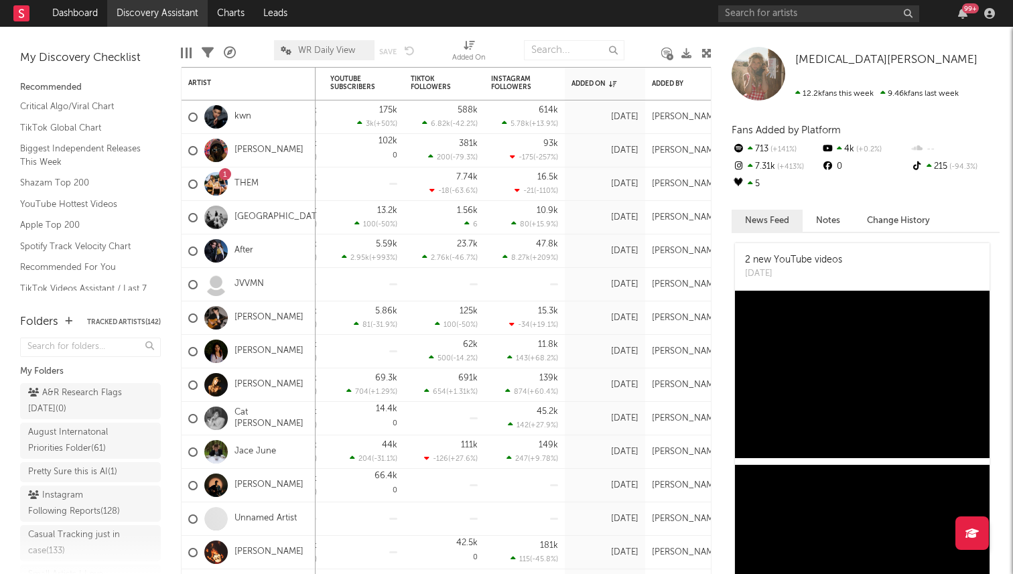
click at [135, 13] on link "Discovery Assistant" at bounding box center [157, 13] width 101 height 27
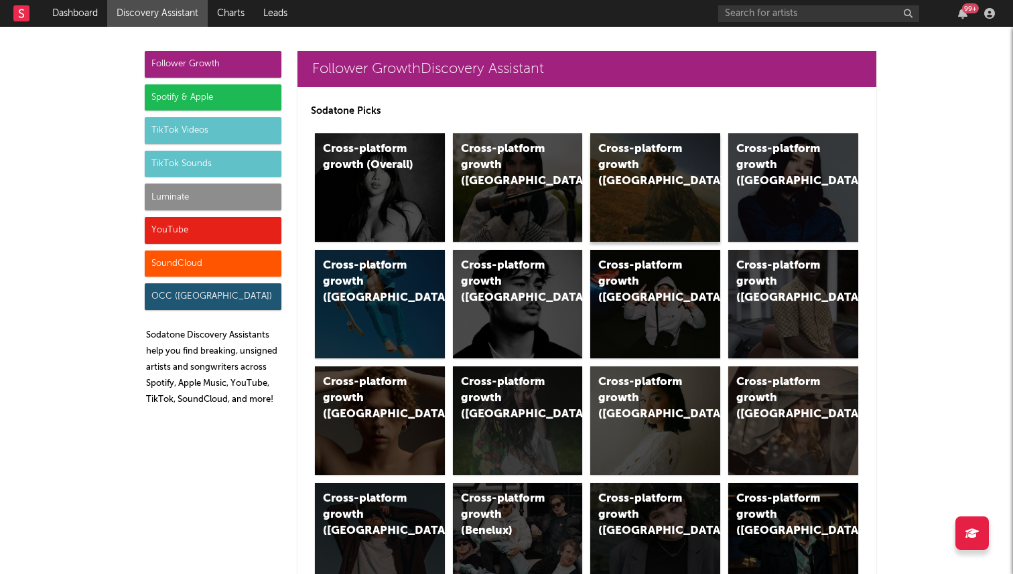
click at [639, 189] on div "Cross-platform growth (US)" at bounding box center [655, 187] width 130 height 109
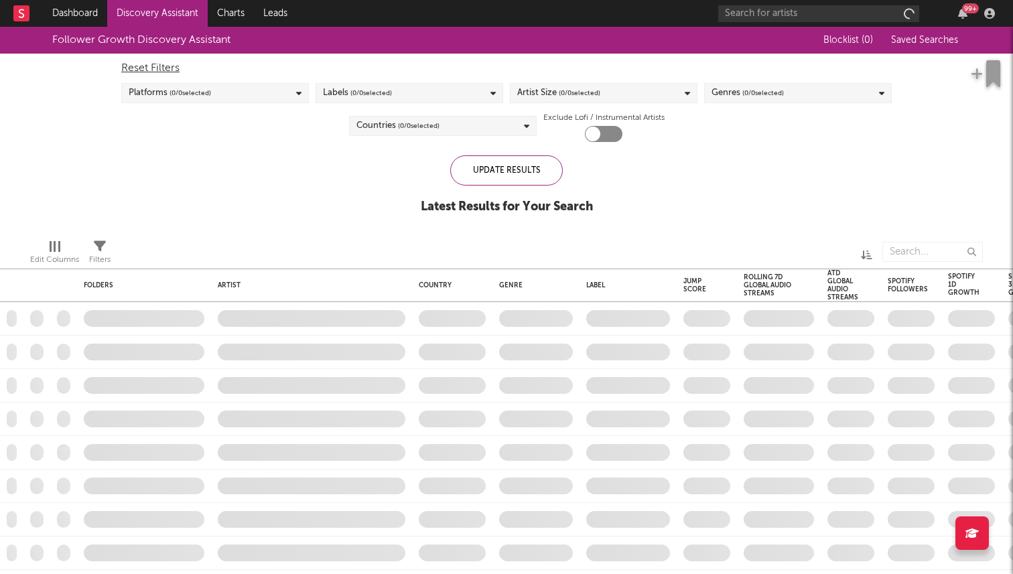
checkbox input "true"
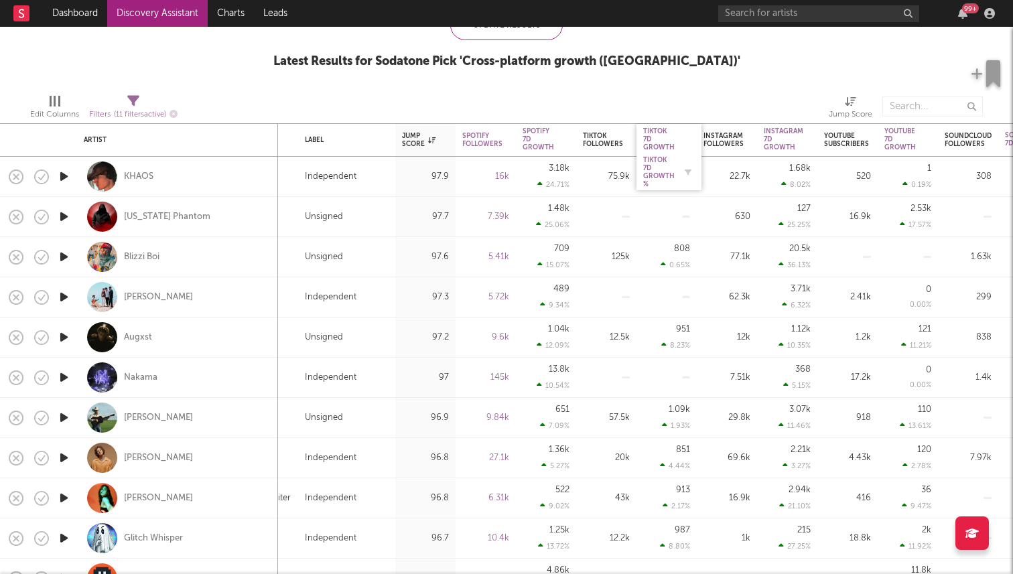
click at [662, 174] on div "Tiktok 7D Growth %" at bounding box center [658, 172] width 31 height 32
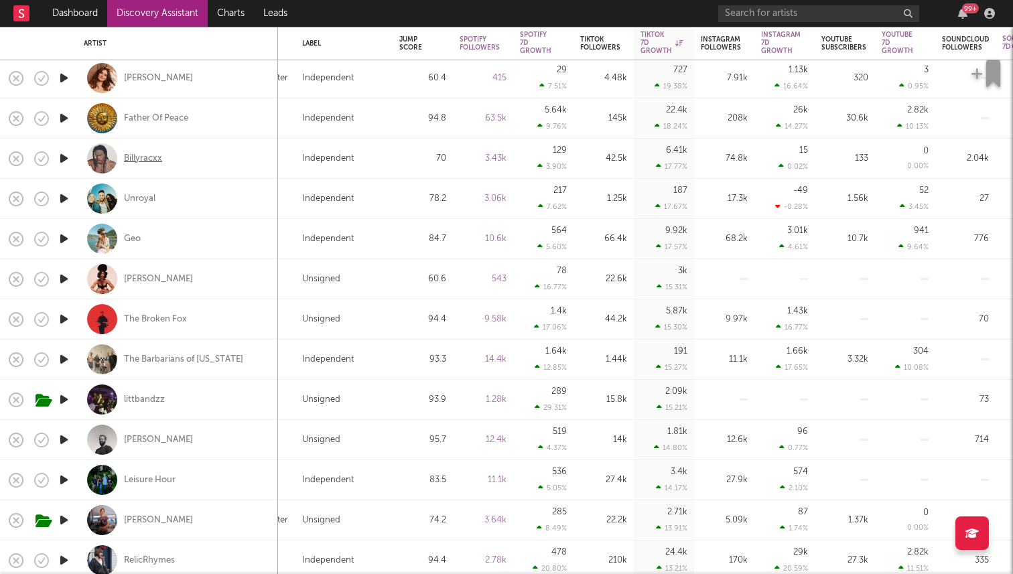
click at [136, 159] on div "Billyracxx" at bounding box center [143, 159] width 38 height 12
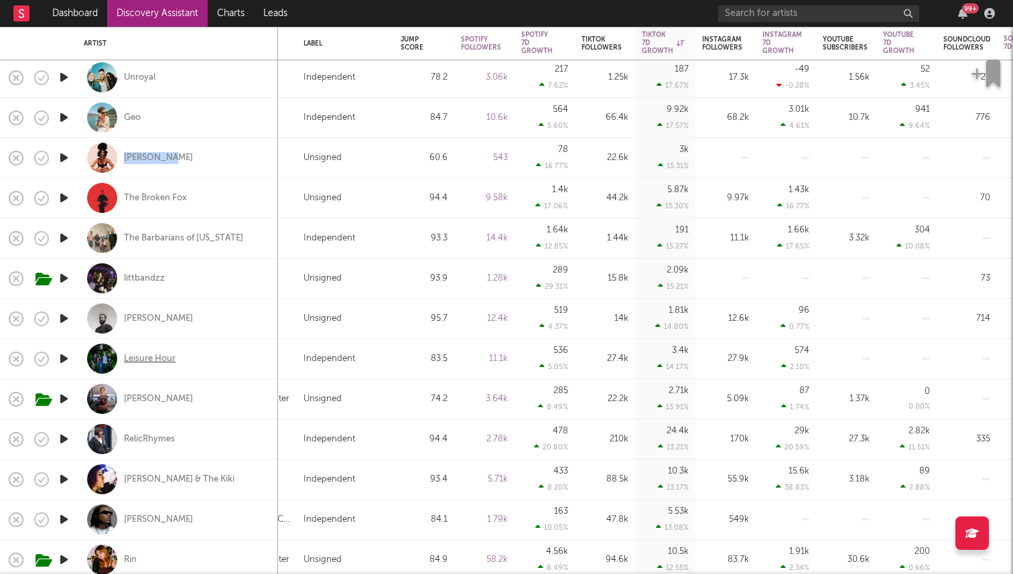
click at [156, 363] on div "Leisure Hour" at bounding box center [150, 359] width 52 height 12
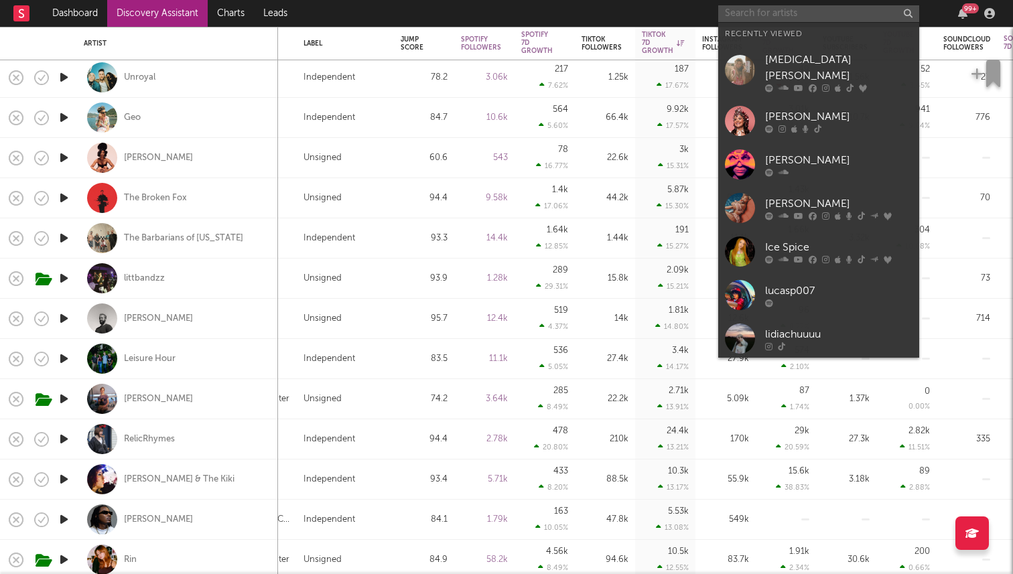
click at [737, 19] on input "text" at bounding box center [818, 13] width 201 height 17
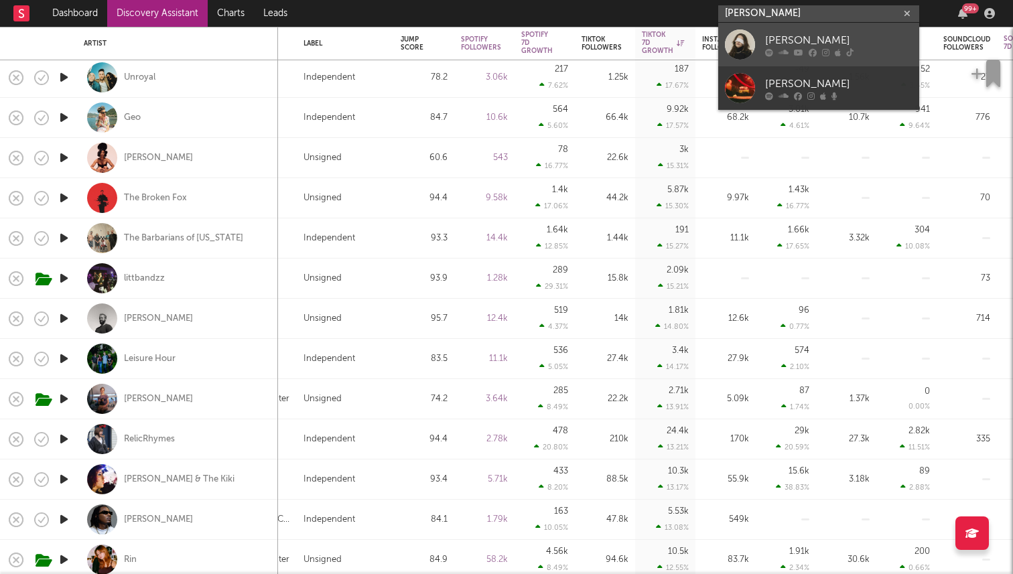
type input "ella rossi"
click at [737, 32] on div at bounding box center [740, 44] width 30 height 30
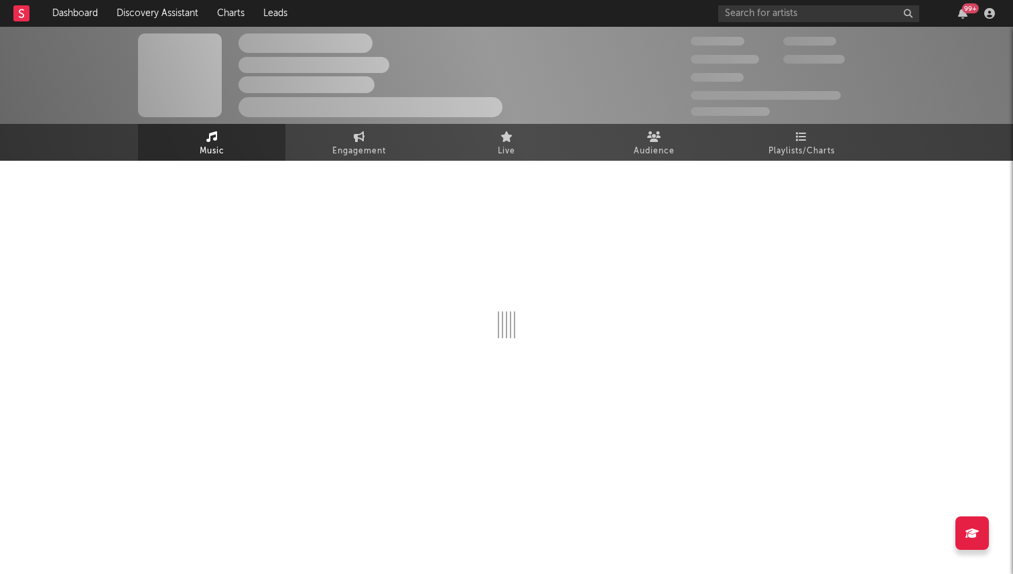
select select "1w"
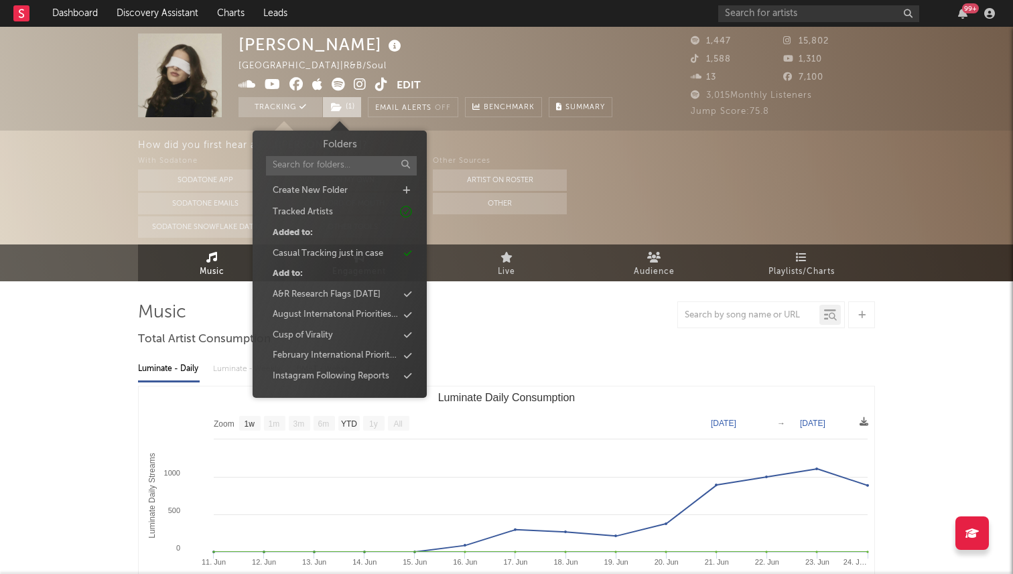
click at [336, 109] on icon at bounding box center [336, 107] width 11 height 9
click at [458, 46] on div "Ella Rossi United States | R&B/Soul Edit Tracking ( 1 ) Email Alerts Off Benchm…" at bounding box center [426, 76] width 374 height 84
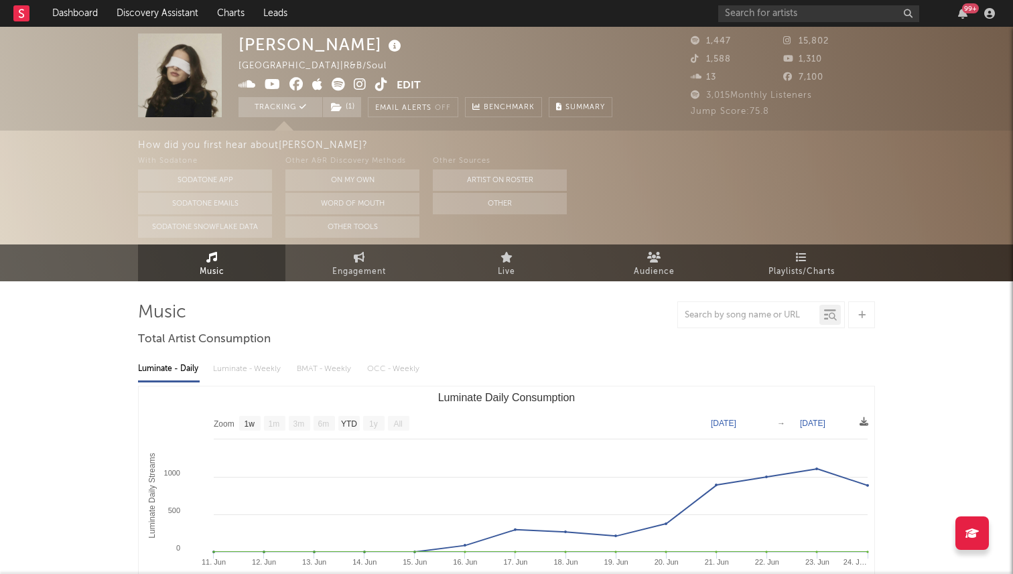
click at [385, 87] on icon at bounding box center [381, 84] width 13 height 13
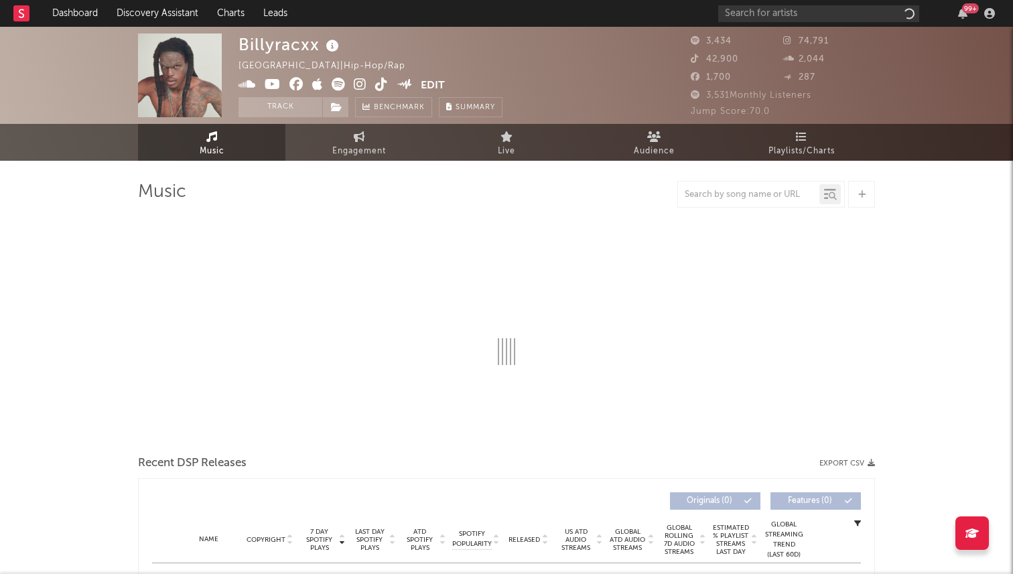
select select "1w"
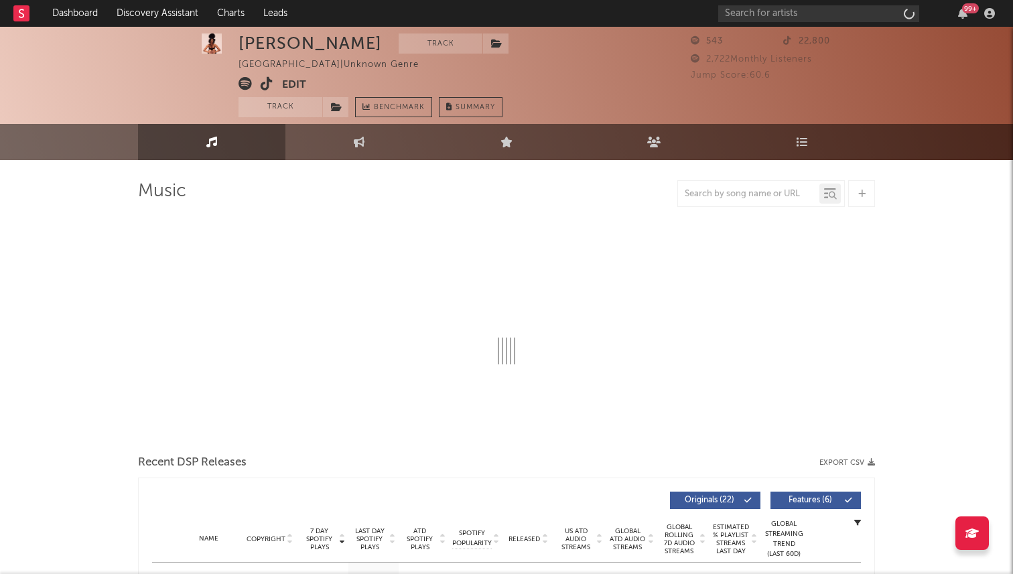
scroll to position [31, 0]
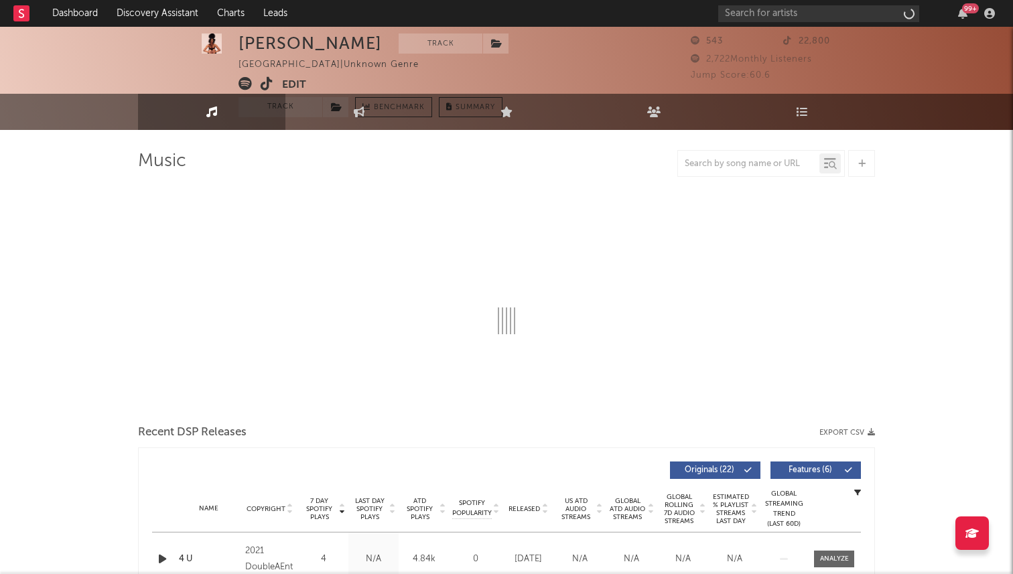
select select "1w"
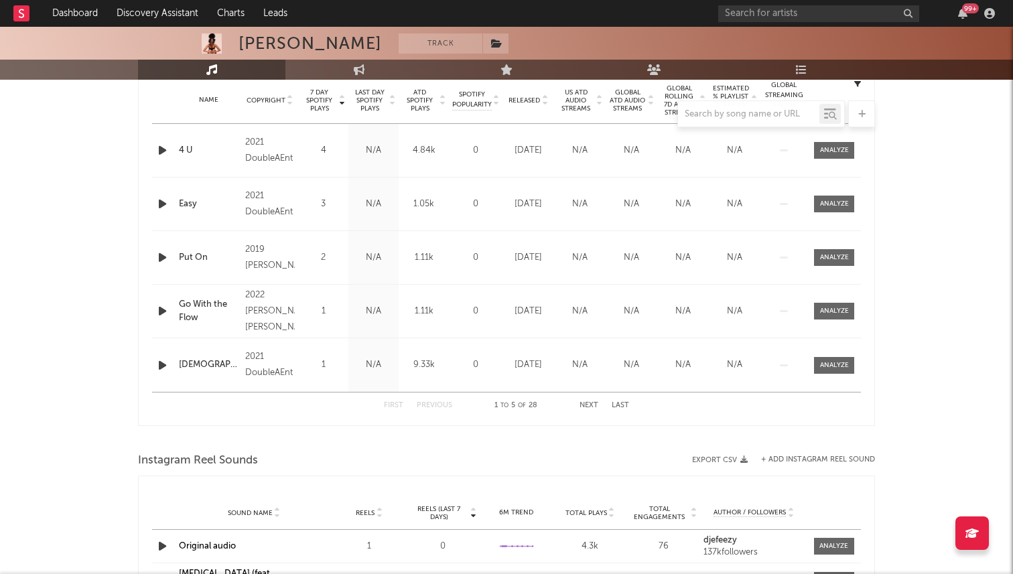
scroll to position [0, 0]
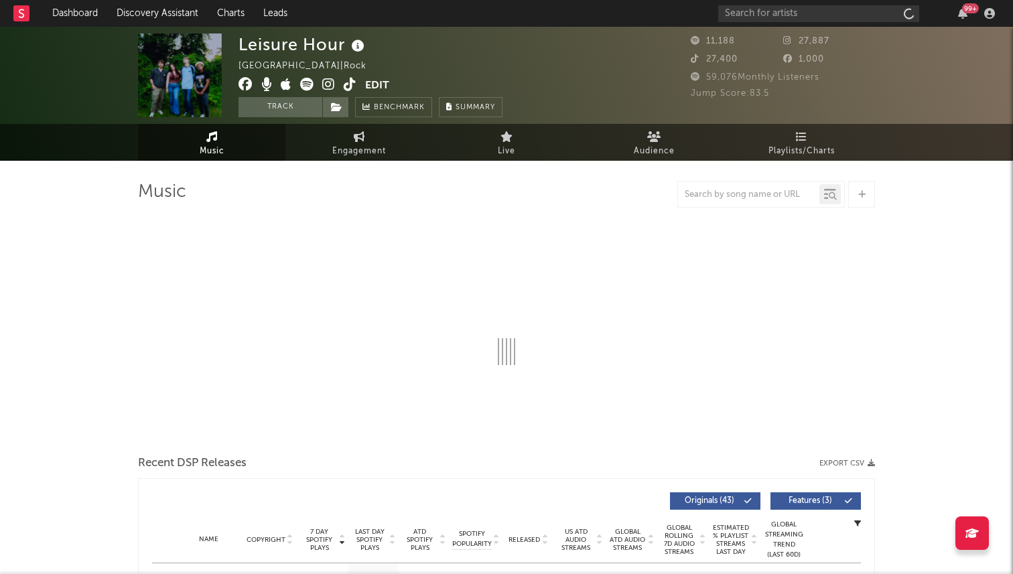
select select "6m"
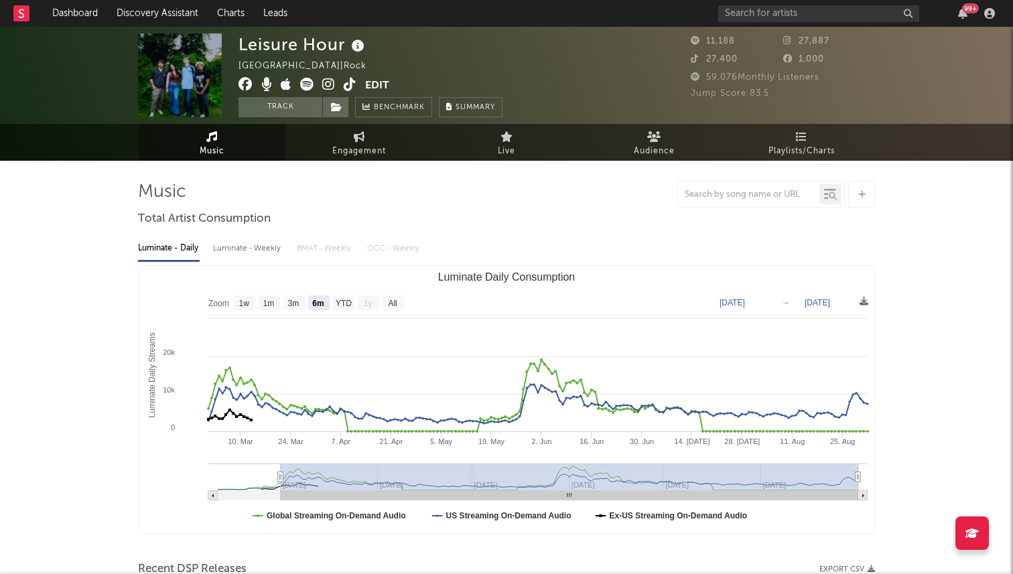
click at [346, 88] on icon at bounding box center [350, 84] width 13 height 13
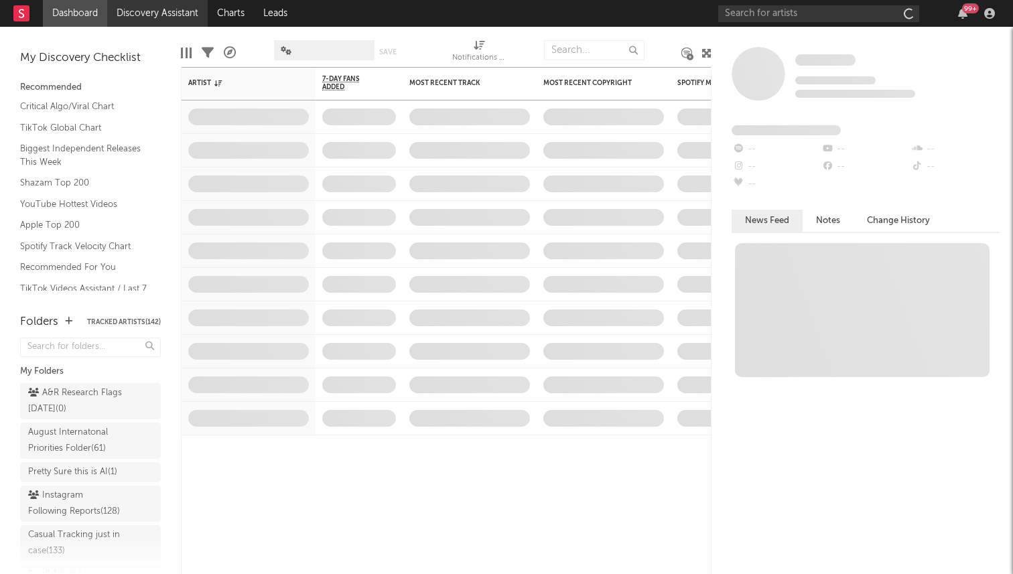
click at [133, 13] on link "Discovery Assistant" at bounding box center [157, 13] width 101 height 27
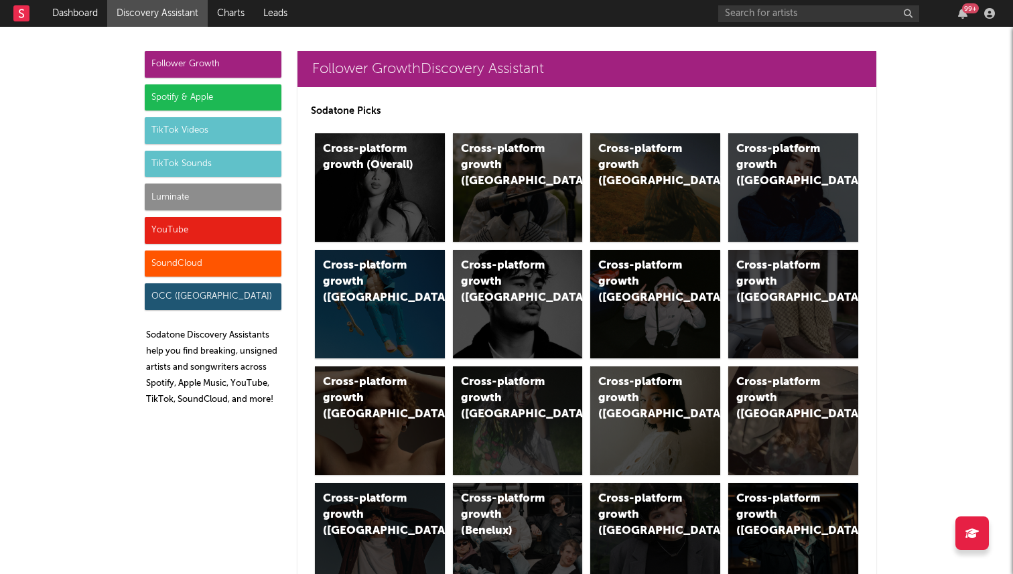
click at [237, 194] on div "Luminate" at bounding box center [213, 197] width 137 height 27
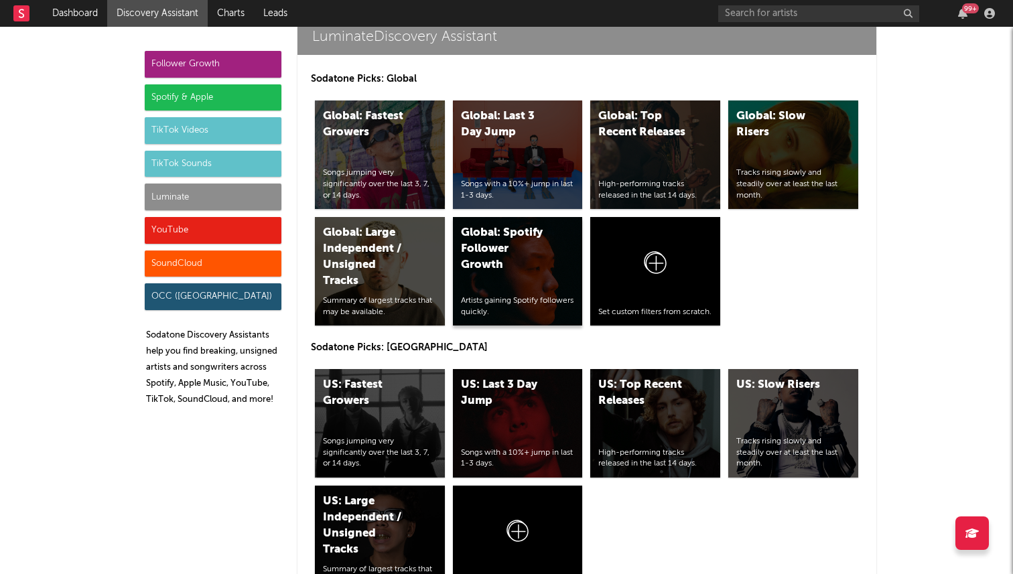
scroll to position [5969, 0]
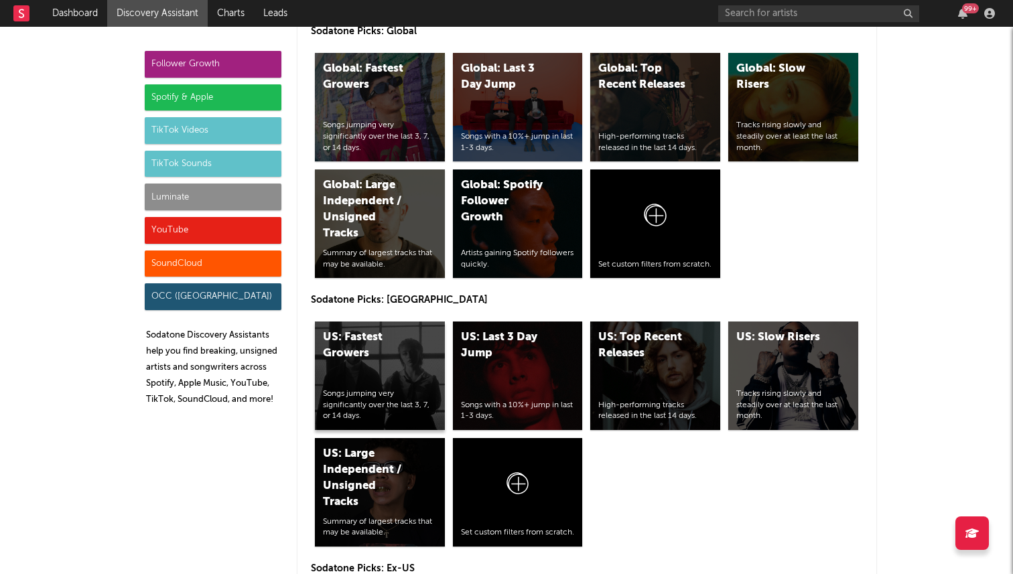
click at [381, 338] on div "US: Fastest Growers Songs jumping very significantly over the last 3, 7, or 14 …" at bounding box center [380, 376] width 130 height 109
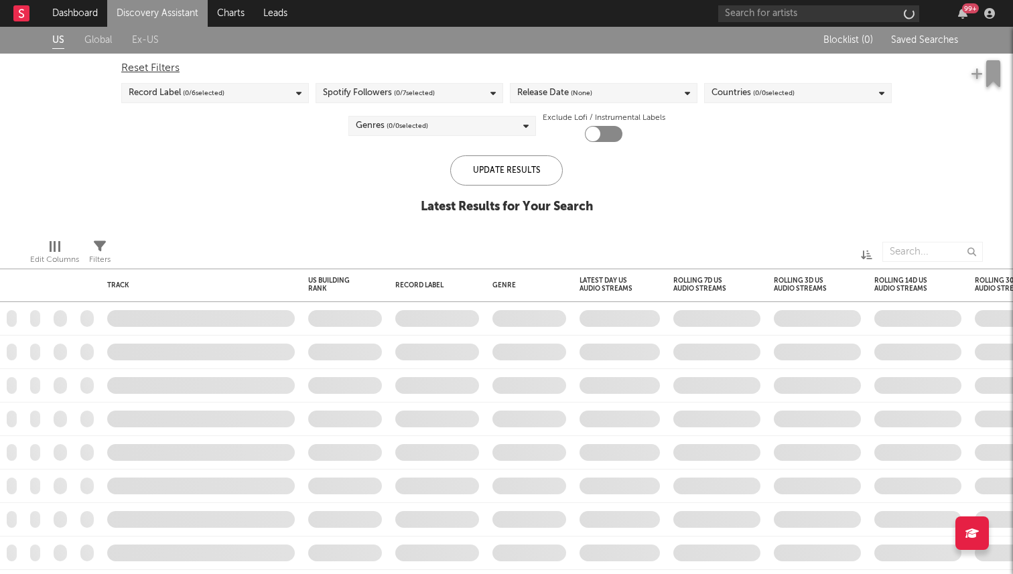
checkbox input "true"
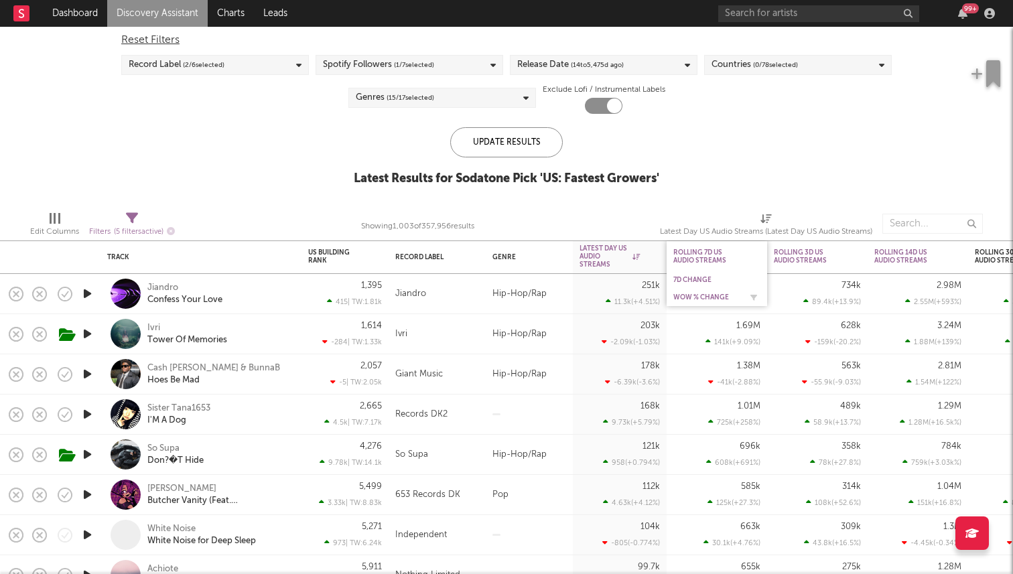
click at [690, 295] on div "WoW % Change" at bounding box center [707, 298] width 67 height 8
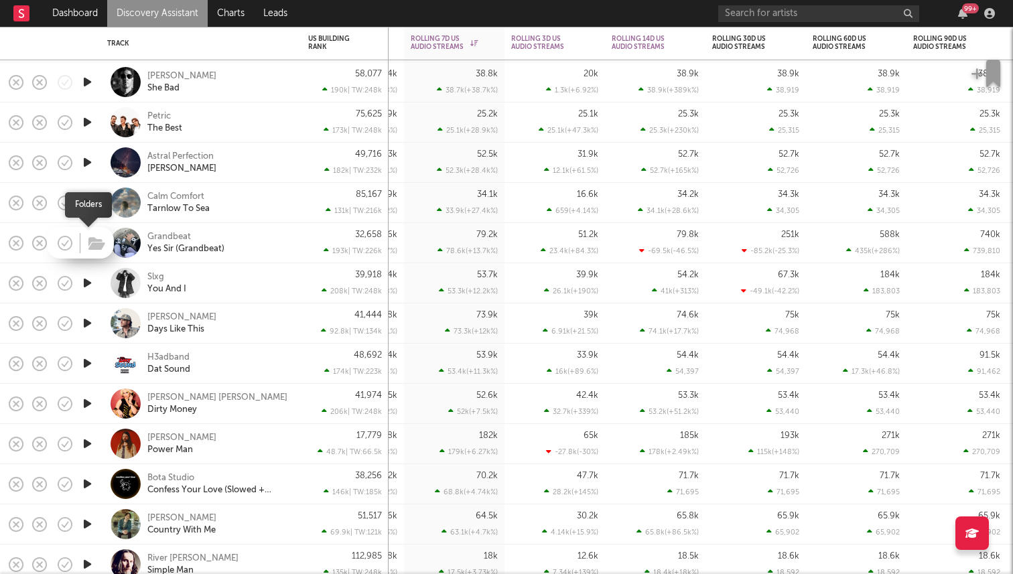
click at [84, 245] on span at bounding box center [95, 242] width 24 height 23
drag, startPoint x: 84, startPoint y: 245, endPoint x: 94, endPoint y: 211, distance: 35.2
click at [87, 247] on icon "button" at bounding box center [87, 243] width 14 height 17
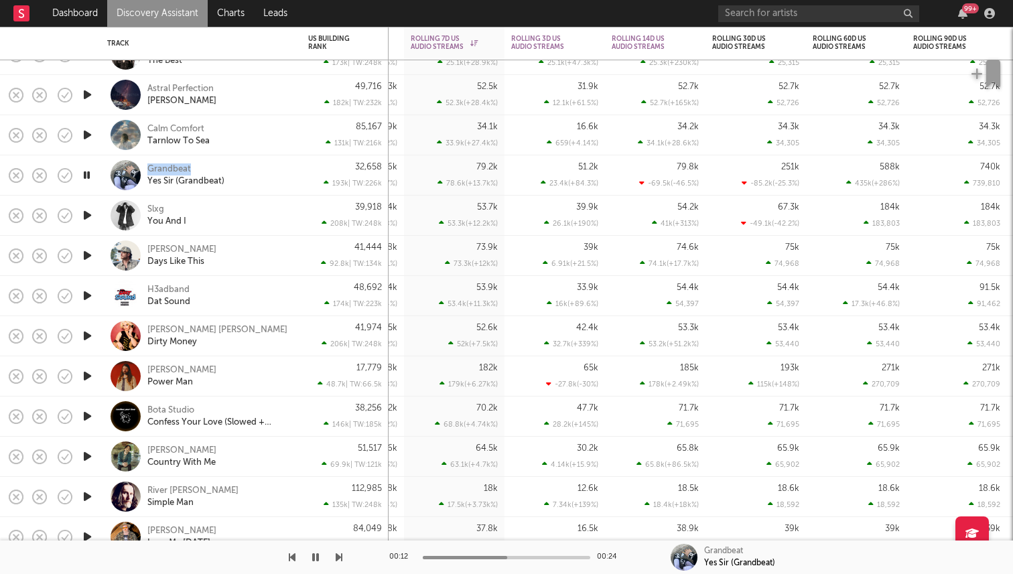
click at [319, 558] on button "button" at bounding box center [315, 558] width 13 height 34
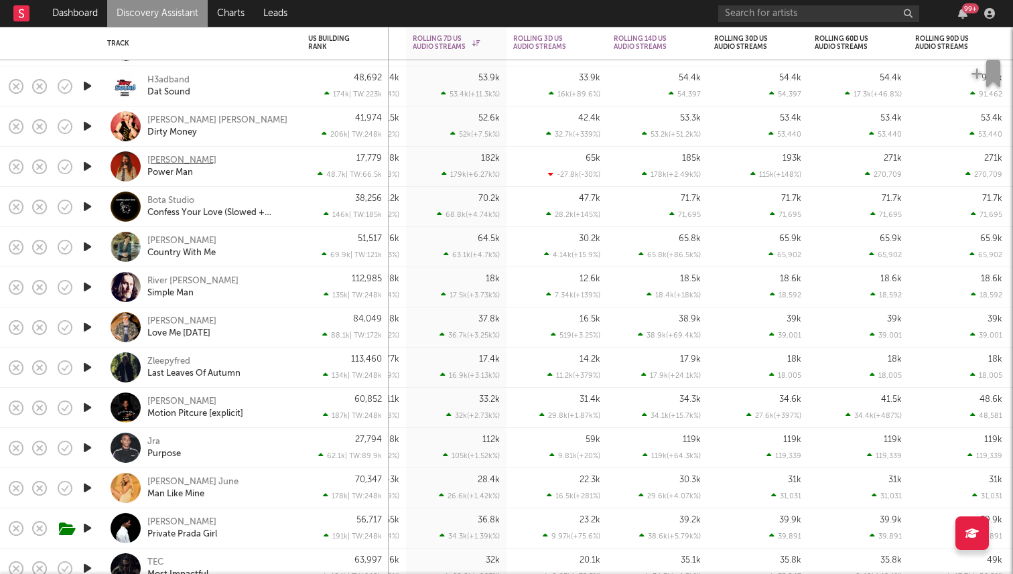
click at [161, 162] on div "[PERSON_NAME]" at bounding box center [181, 161] width 69 height 12
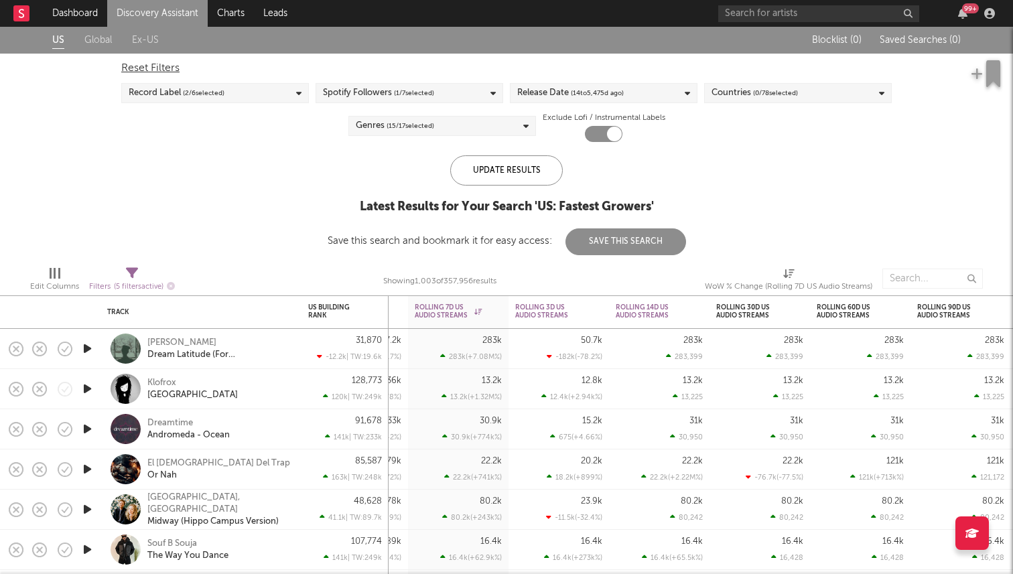
select select "or"
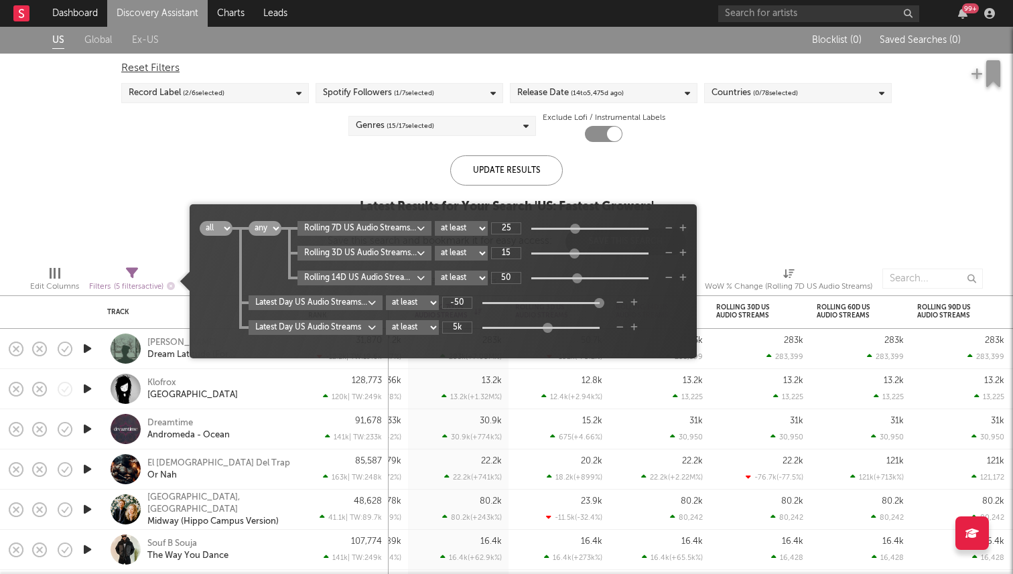
click at [125, 271] on span "Filters ( 5 filters active)" at bounding box center [132, 281] width 86 height 27
click at [634, 328] on icon "button" at bounding box center [634, 328] width 7 height 8
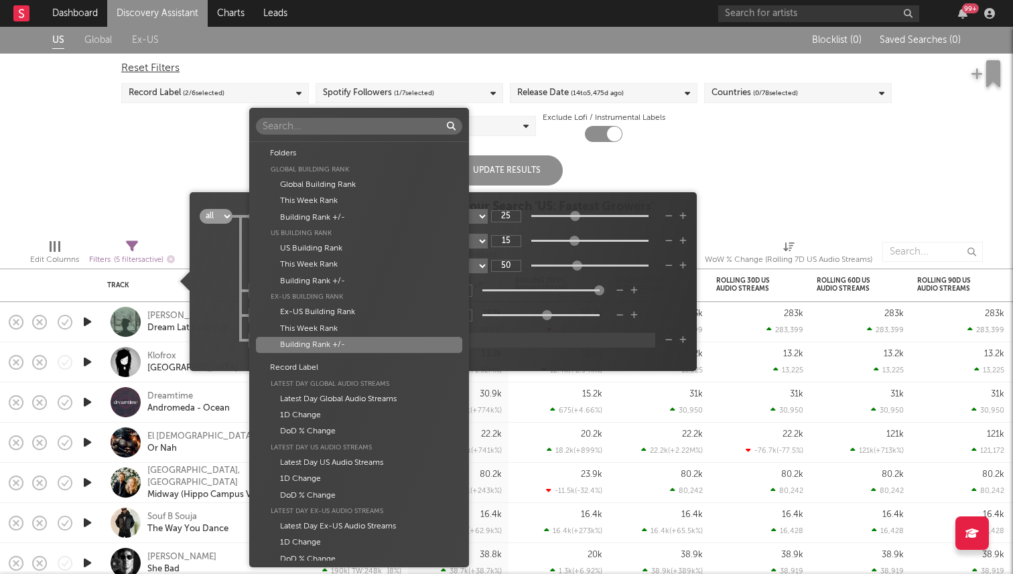
click at [361, 341] on body "Dashboard Discovery Assistant Charts Leads 99 + Notifications Settings Mark all…" at bounding box center [506, 287] width 1013 height 574
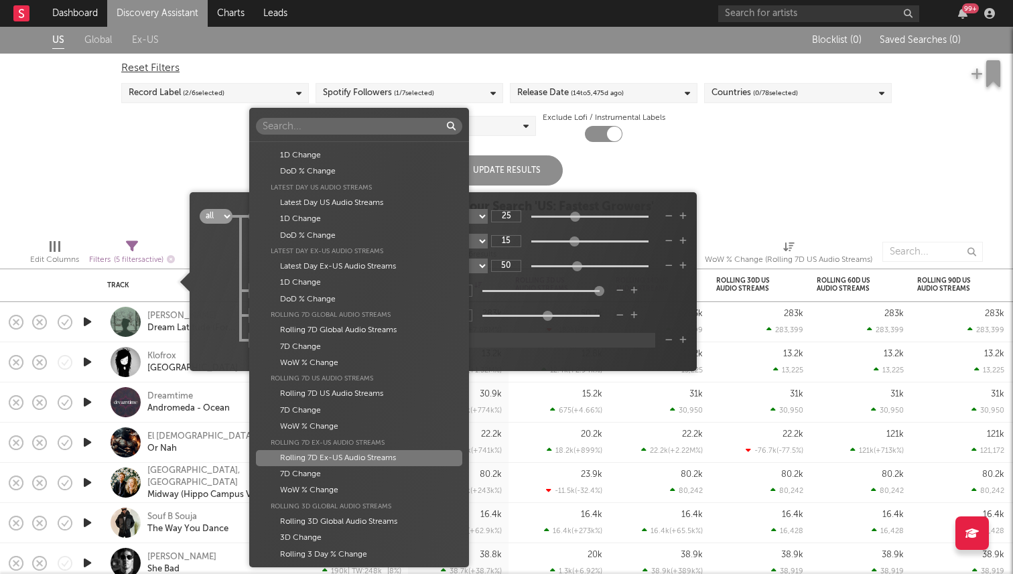
scroll to position [263, 0]
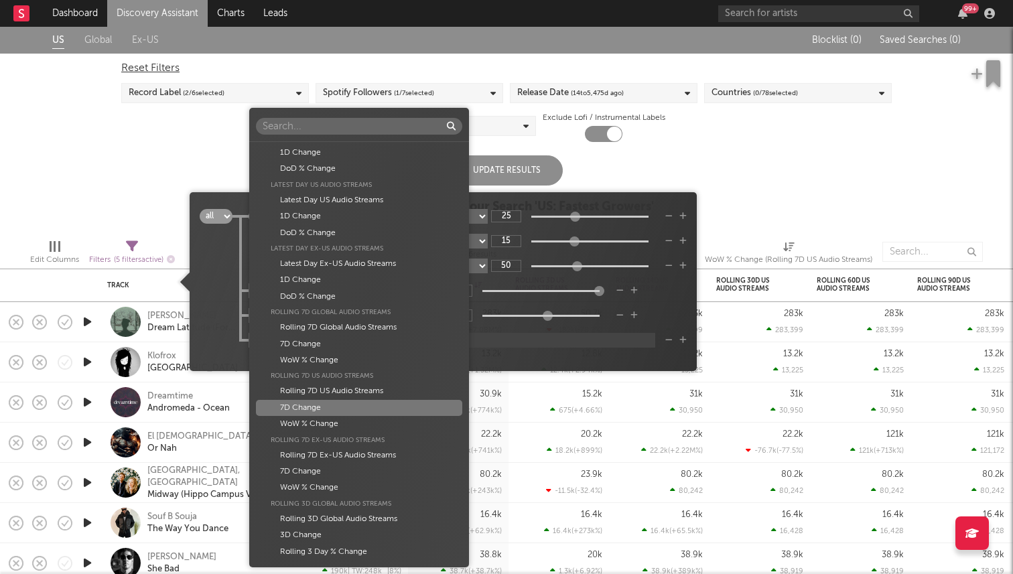
click at [358, 413] on div "7D Change" at bounding box center [359, 408] width 206 height 16
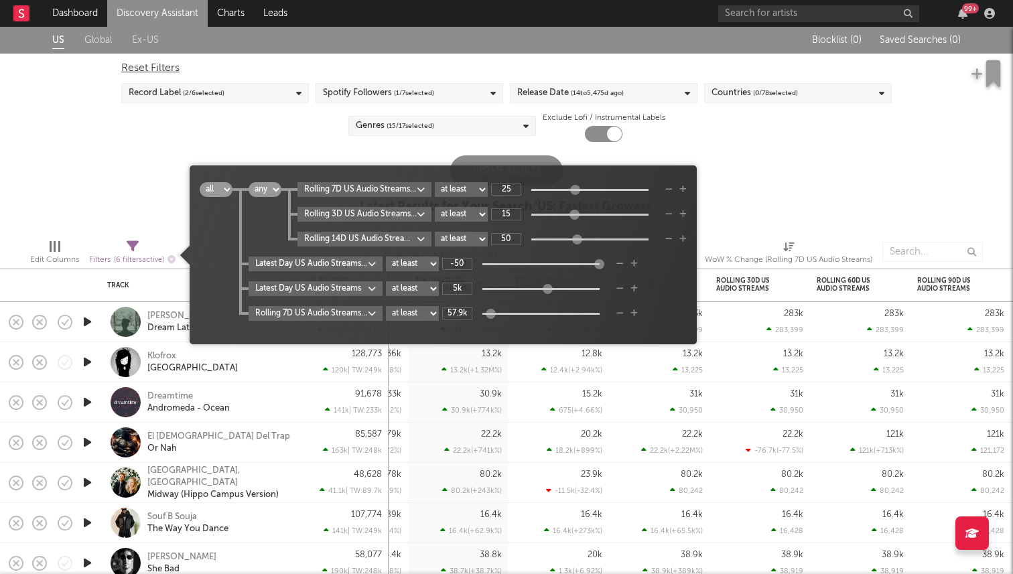
type input "53.9k"
drag, startPoint x: 484, startPoint y: 314, endPoint x: 491, endPoint y: 315, distance: 6.8
click at [491, 315] on div at bounding box center [490, 313] width 10 height 10
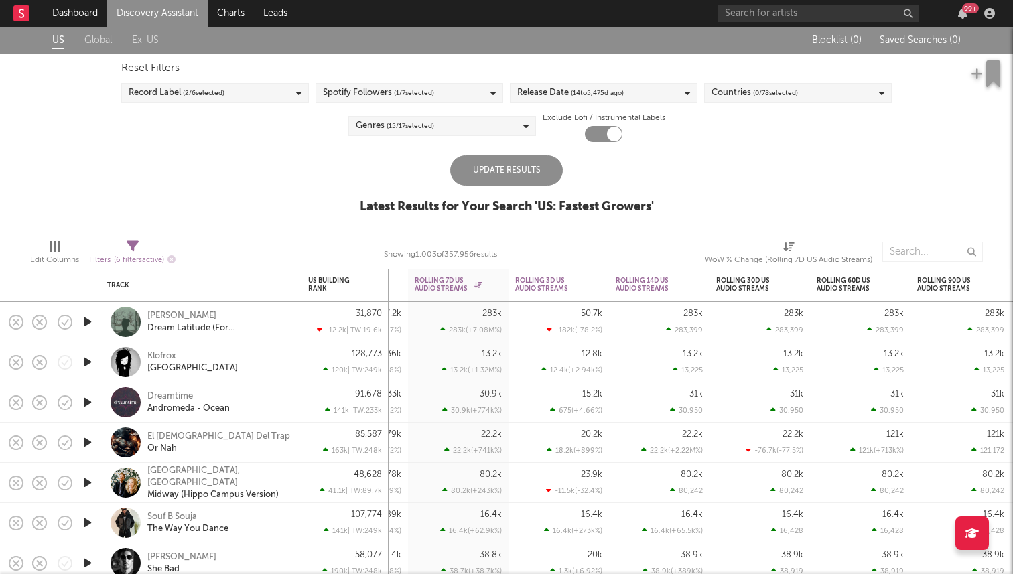
click at [432, 140] on div "Reset Filters Record Label ( 2 / 6 selected) Spotify Followers ( 1 / 7 selected…" at bounding box center [507, 98] width 784 height 88
click at [483, 166] on div "Update Results" at bounding box center [506, 170] width 113 height 30
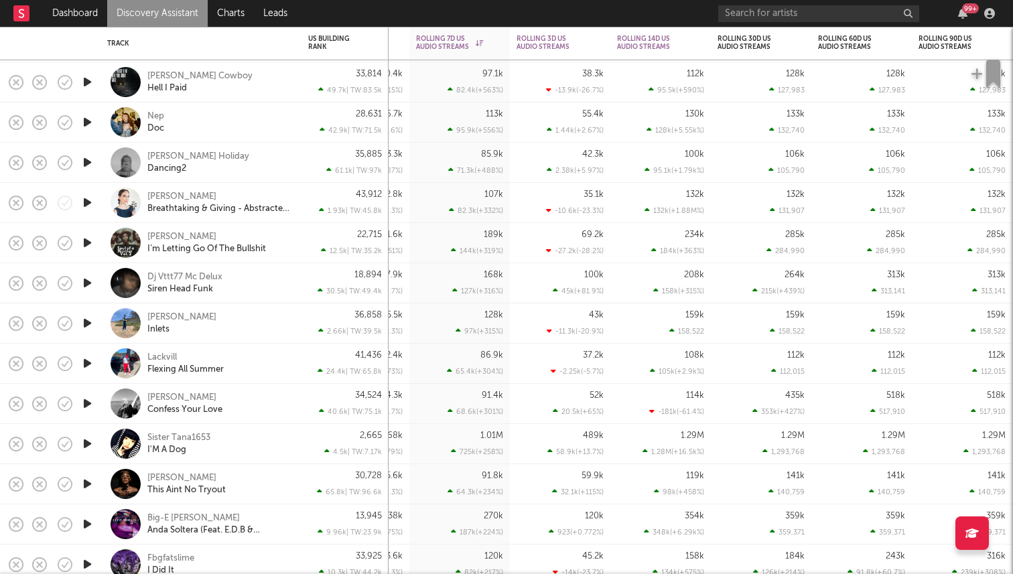
click at [88, 125] on icon "button" at bounding box center [87, 122] width 14 height 17
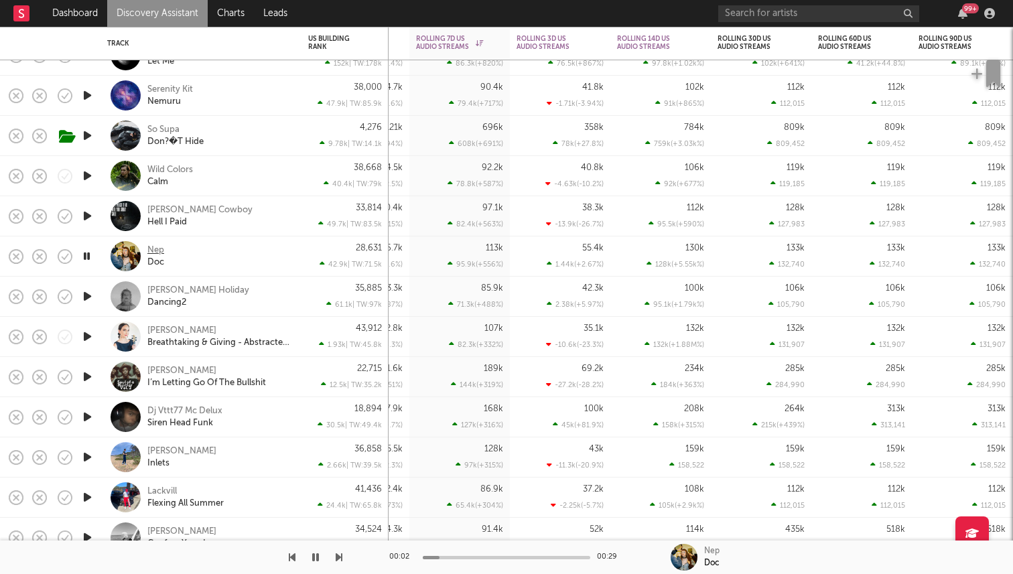
click at [156, 251] on div "Nep" at bounding box center [155, 251] width 17 height 12
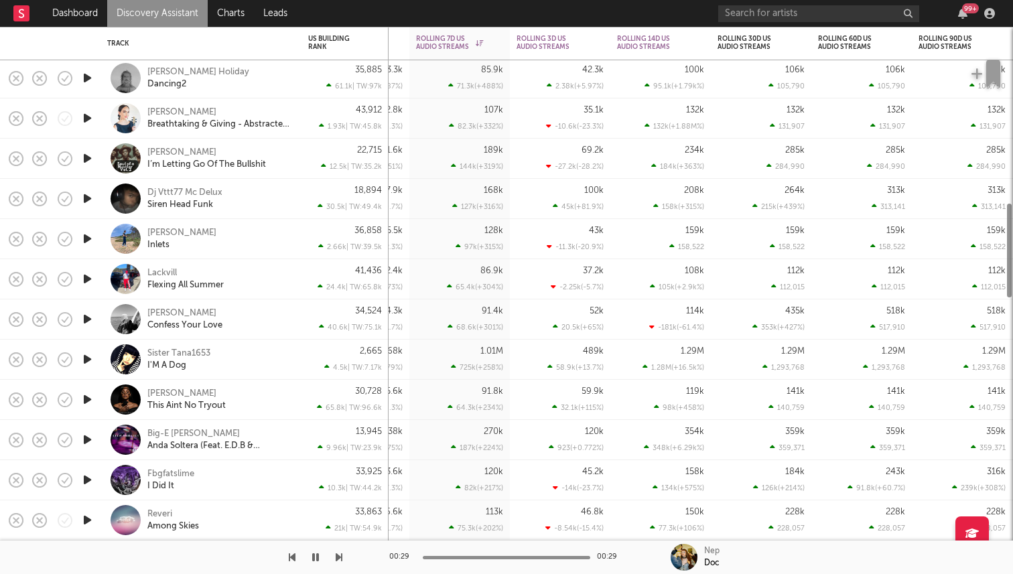
click at [87, 282] on icon "button" at bounding box center [87, 279] width 14 height 17
click at [87, 282] on icon "button" at bounding box center [86, 279] width 13 height 17
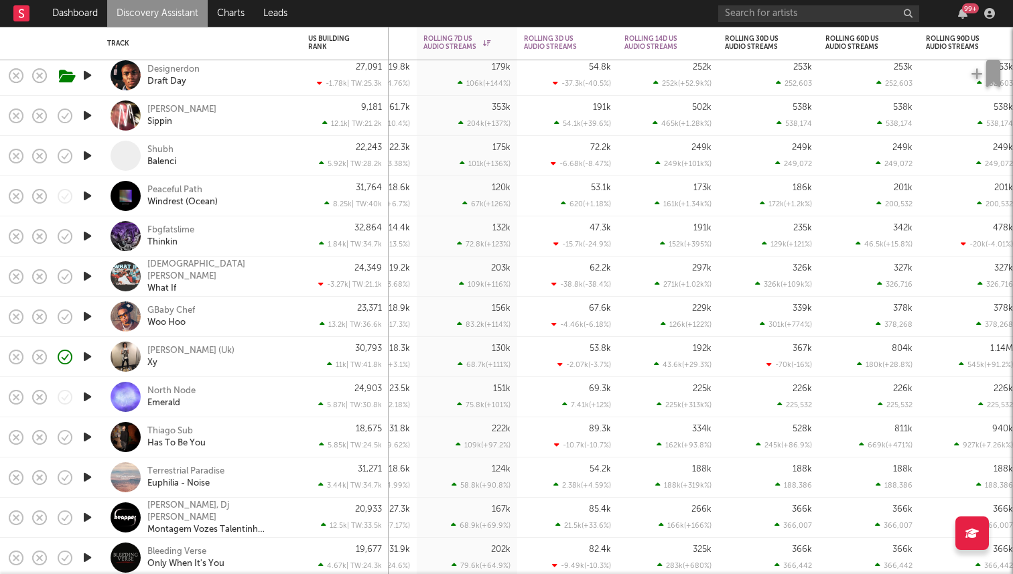
click at [88, 315] on icon "button" at bounding box center [87, 316] width 14 height 17
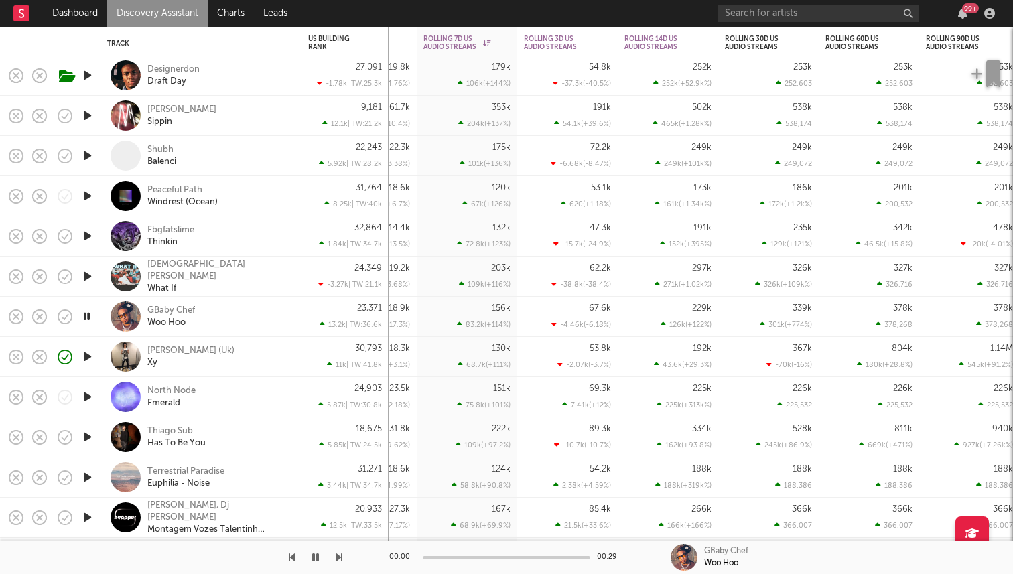
click at [88, 315] on icon "button" at bounding box center [86, 316] width 13 height 17
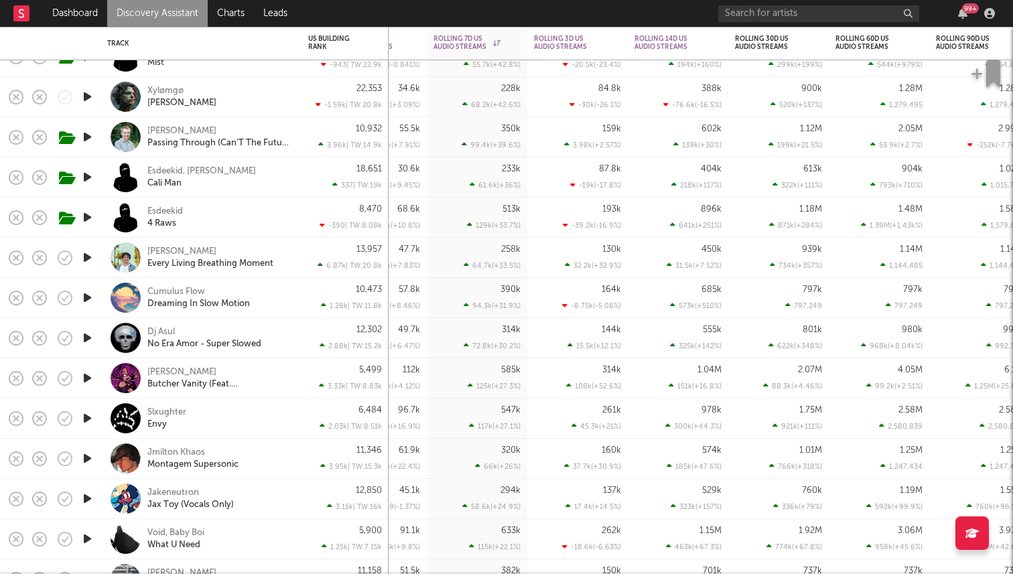
click at [88, 257] on icon "button" at bounding box center [87, 257] width 14 height 17
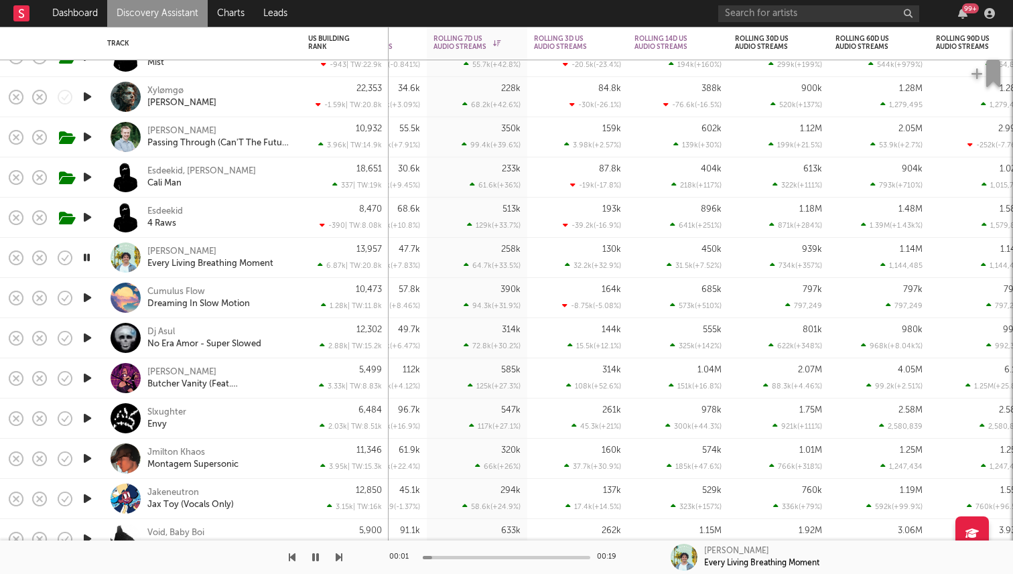
click at [88, 257] on icon "button" at bounding box center [86, 257] width 13 height 17
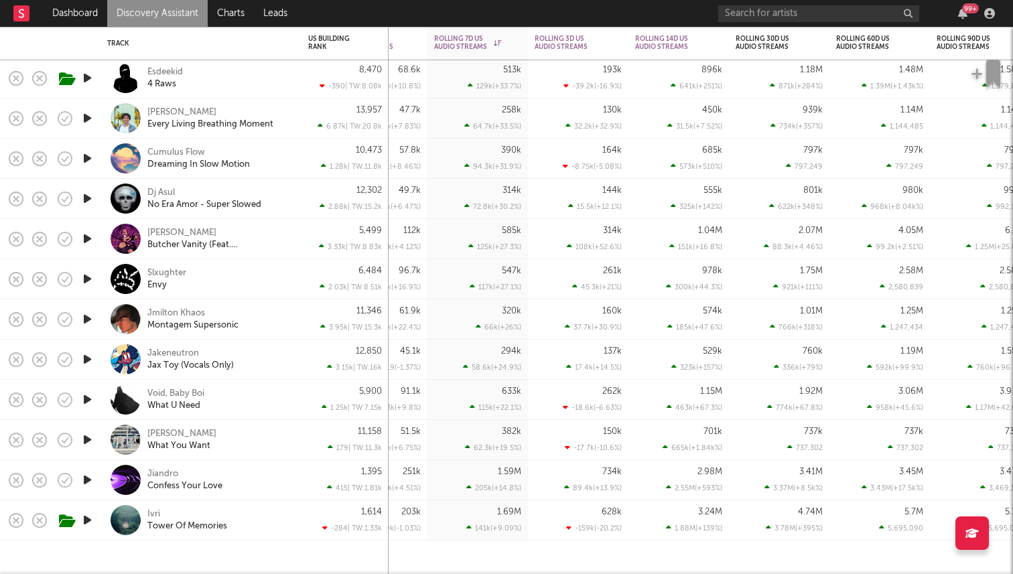
click at [88, 317] on icon "button" at bounding box center [87, 319] width 14 height 17
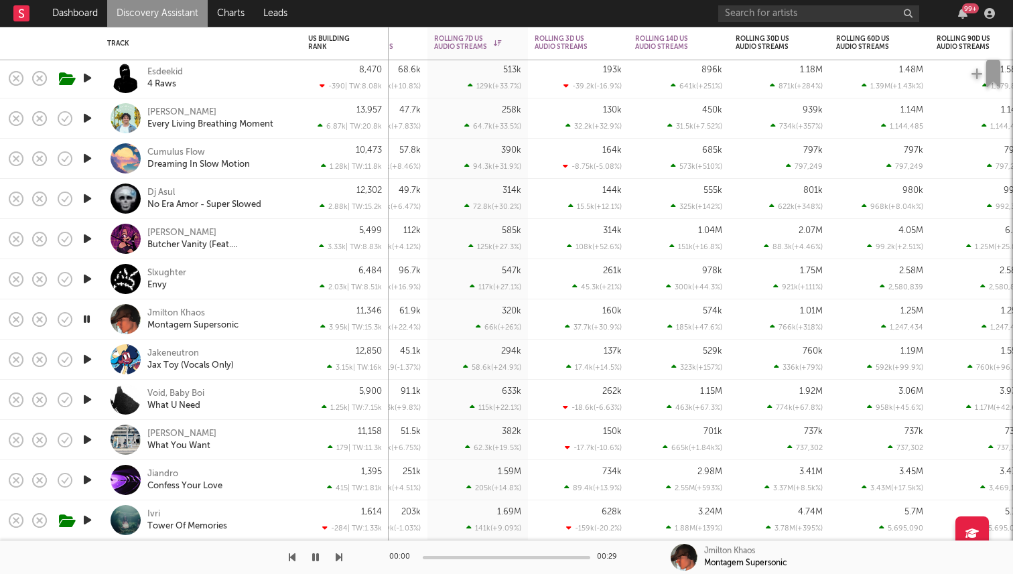
click at [88, 317] on icon "button" at bounding box center [86, 319] width 13 height 17
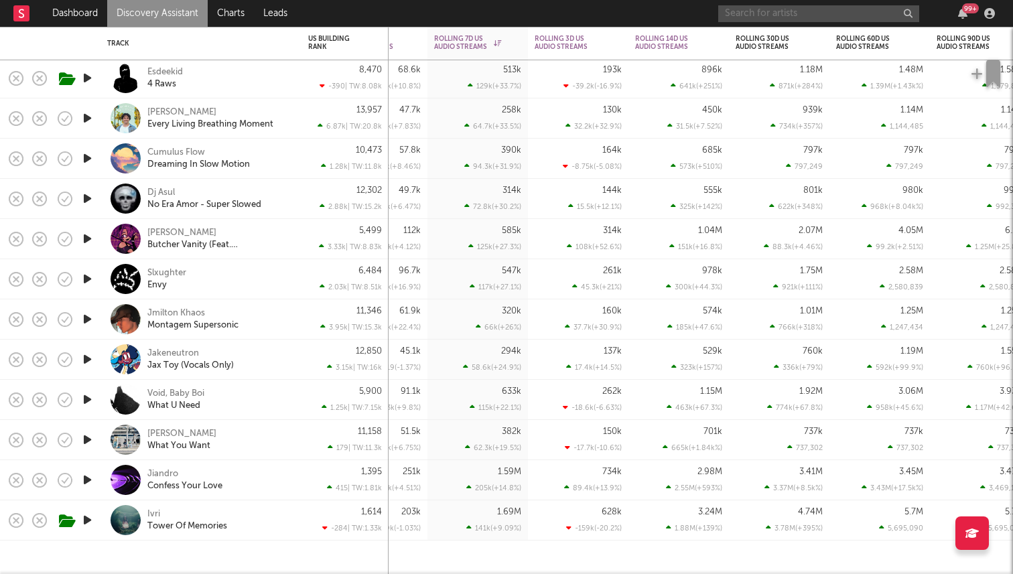
click at [743, 10] on input "text" at bounding box center [818, 13] width 201 height 17
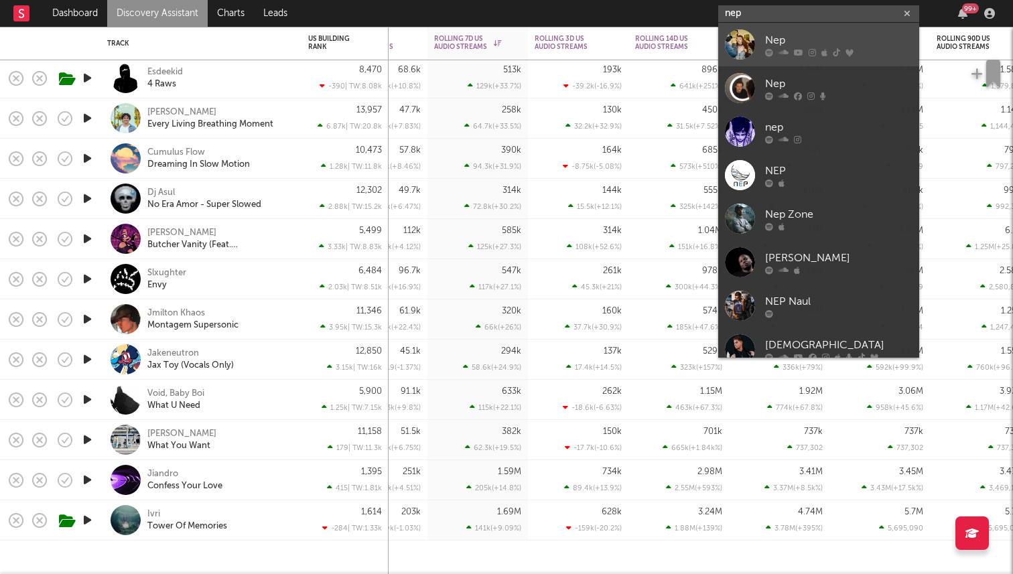
type input "nep"
click at [766, 27] on link "Nep" at bounding box center [818, 45] width 201 height 44
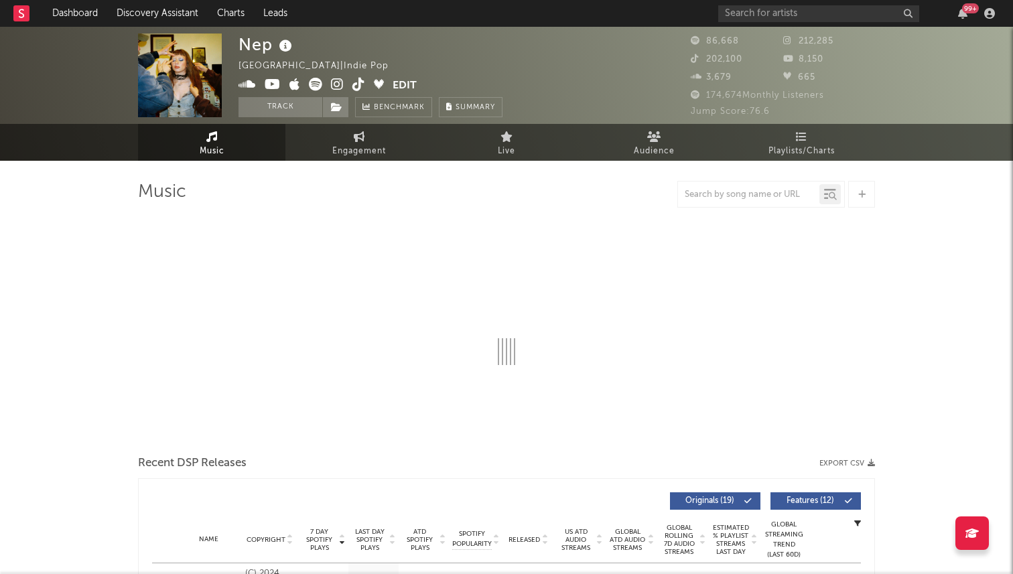
select select "6m"
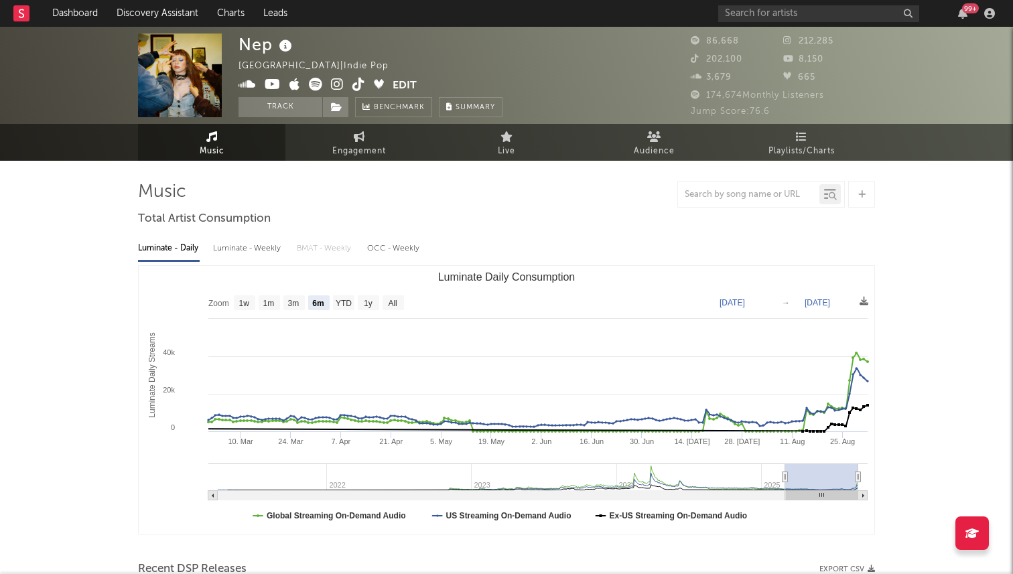
click at [356, 82] on icon at bounding box center [359, 84] width 13 height 13
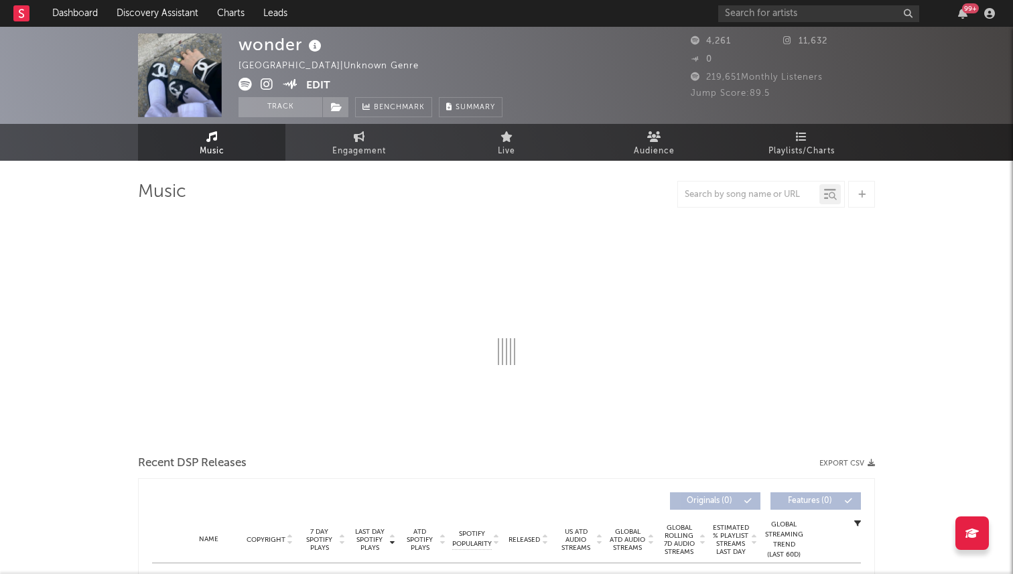
select select "6m"
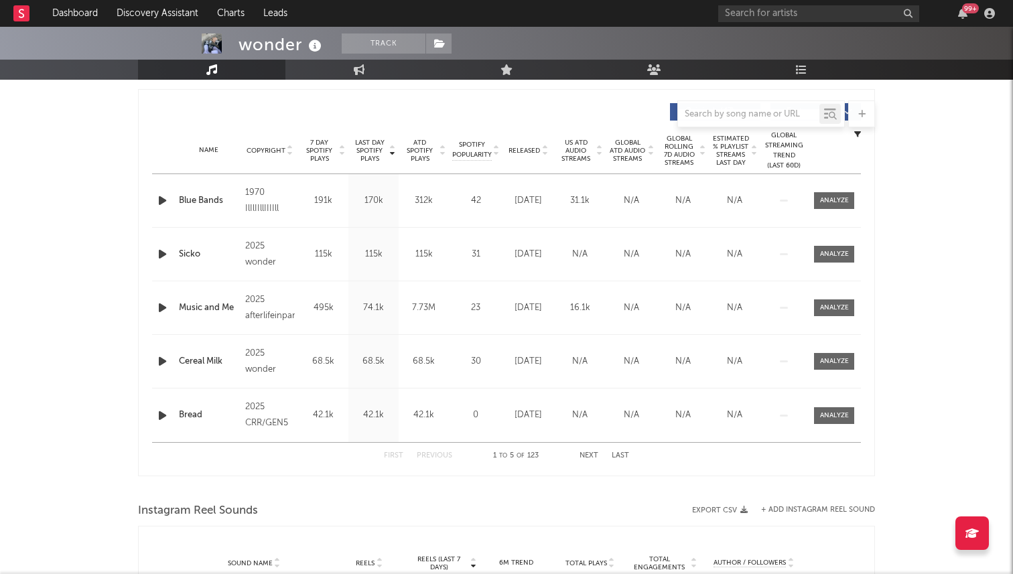
scroll to position [251, 0]
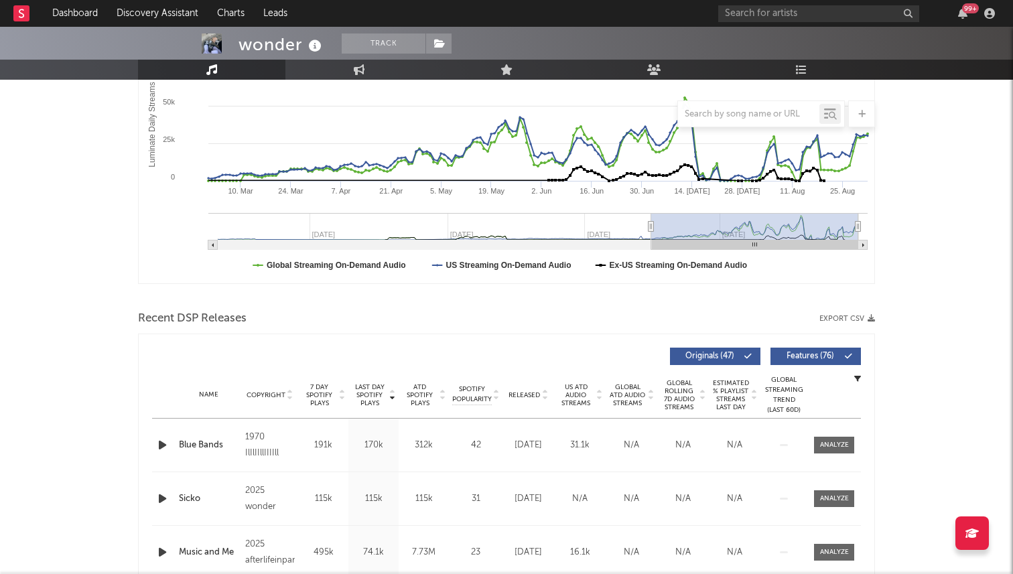
click at [326, 397] on span "7 Day Spotify Plays" at bounding box center [320, 395] width 36 height 24
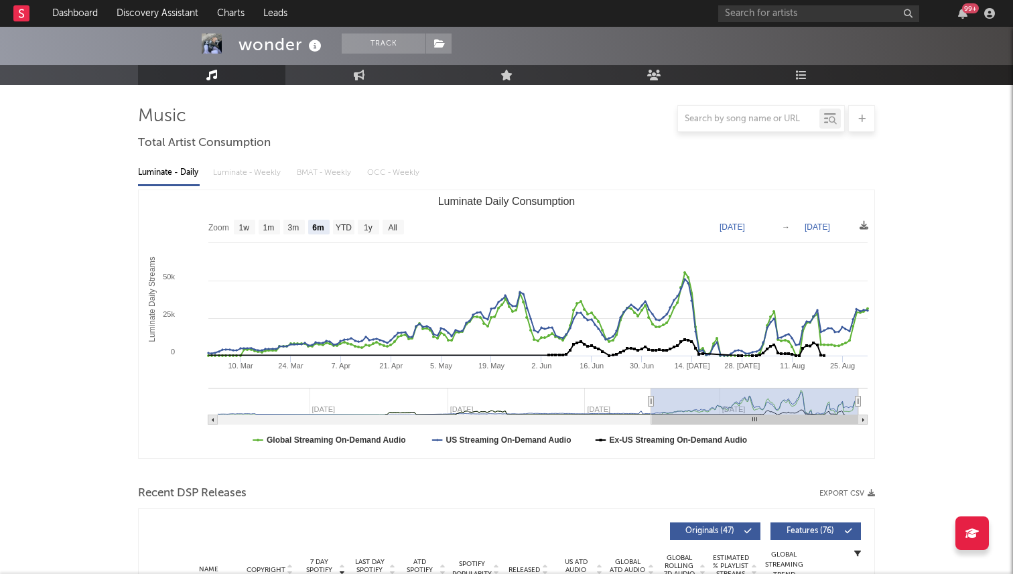
scroll to position [29, 0]
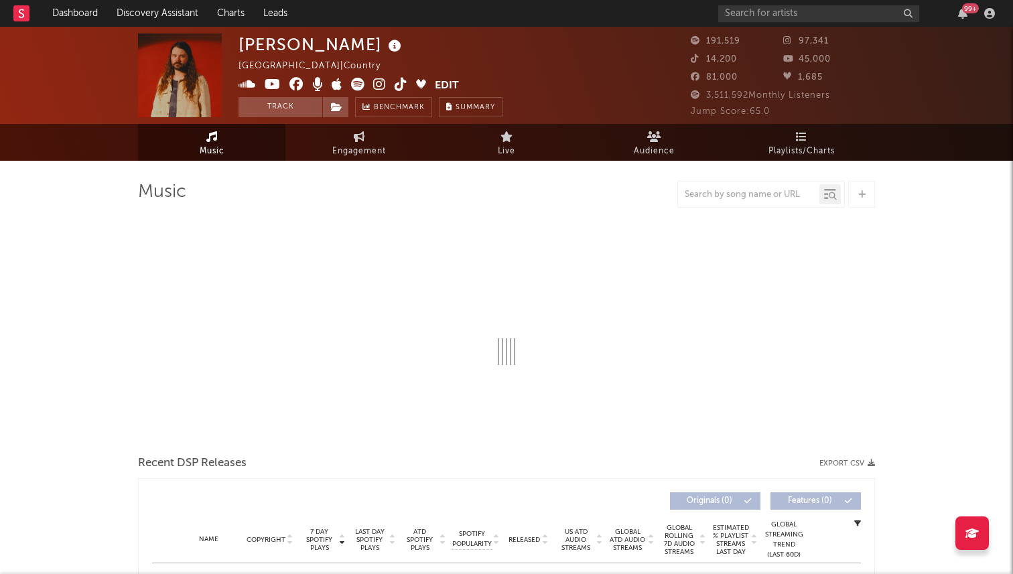
select select "6m"
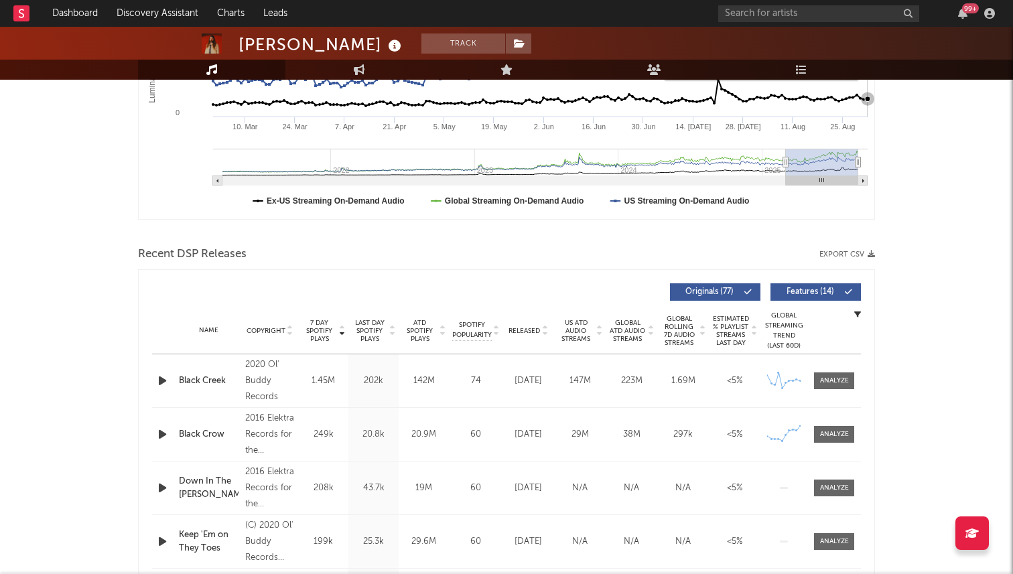
scroll to position [519, 0]
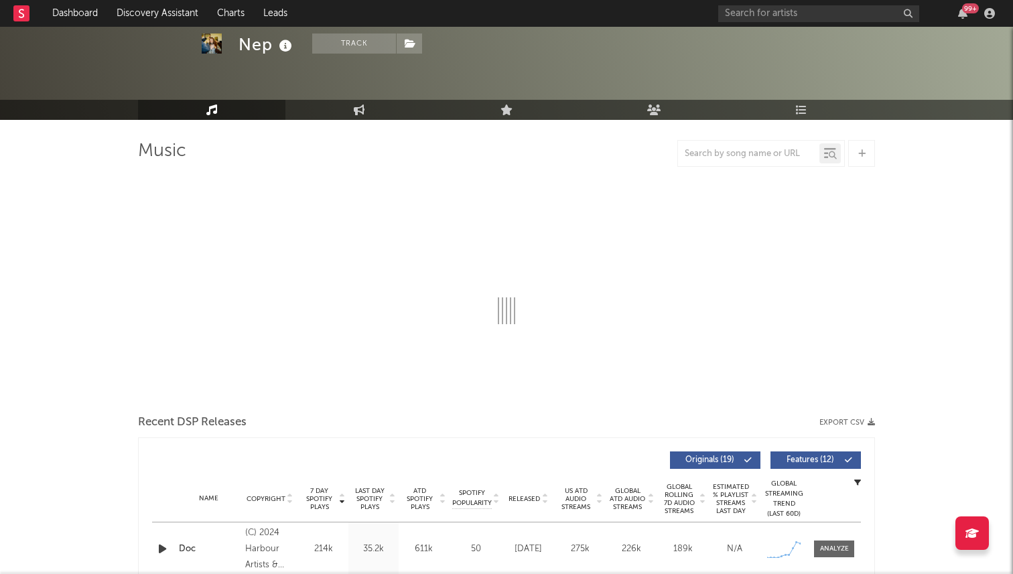
select select "6m"
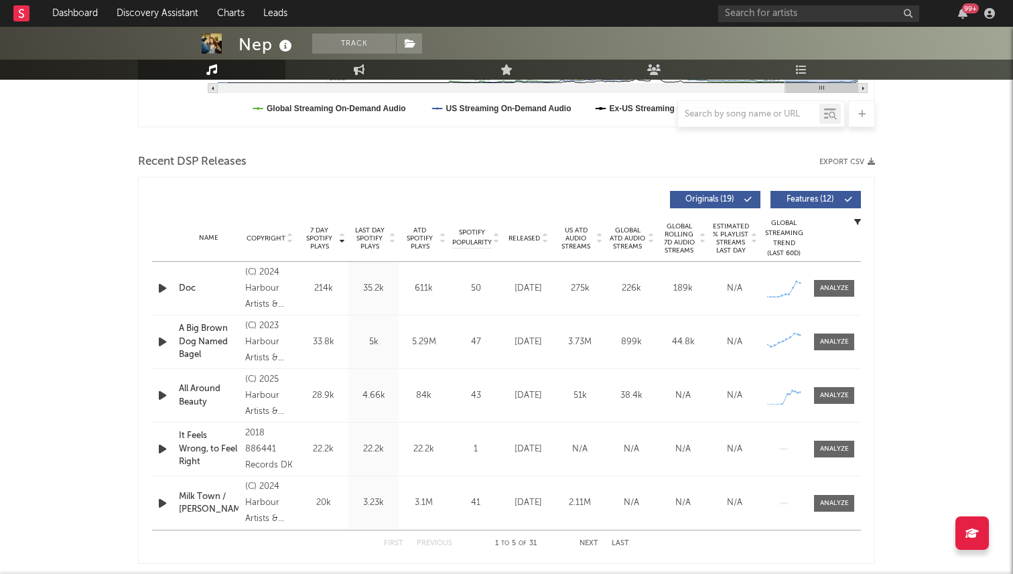
scroll to position [453, 0]
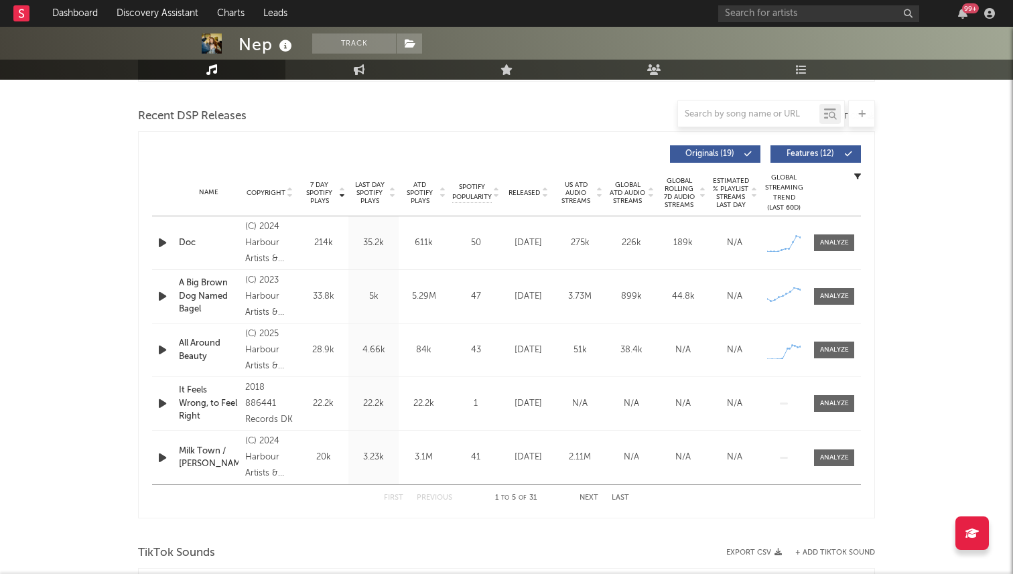
click at [531, 191] on span "Released" at bounding box center [524, 193] width 31 height 8
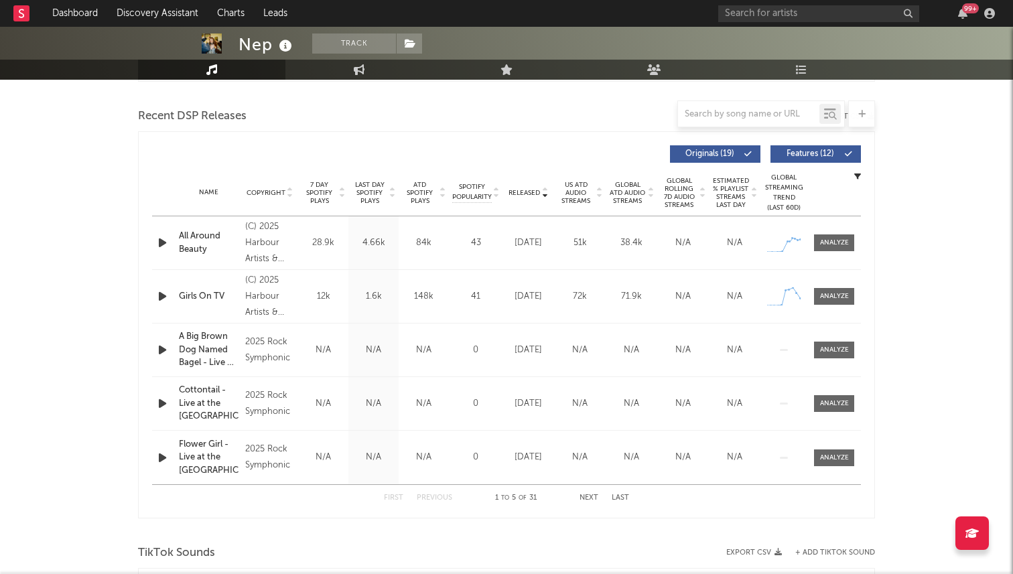
click at [375, 187] on span "Last Day Spotify Plays" at bounding box center [370, 193] width 36 height 24
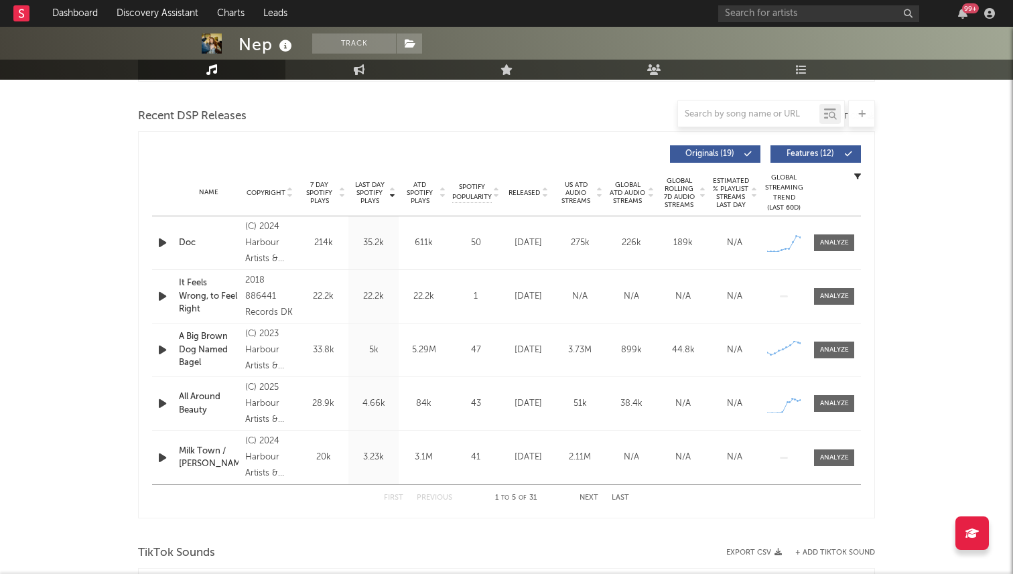
click at [330, 192] on span "7 Day Spotify Plays" at bounding box center [320, 193] width 36 height 24
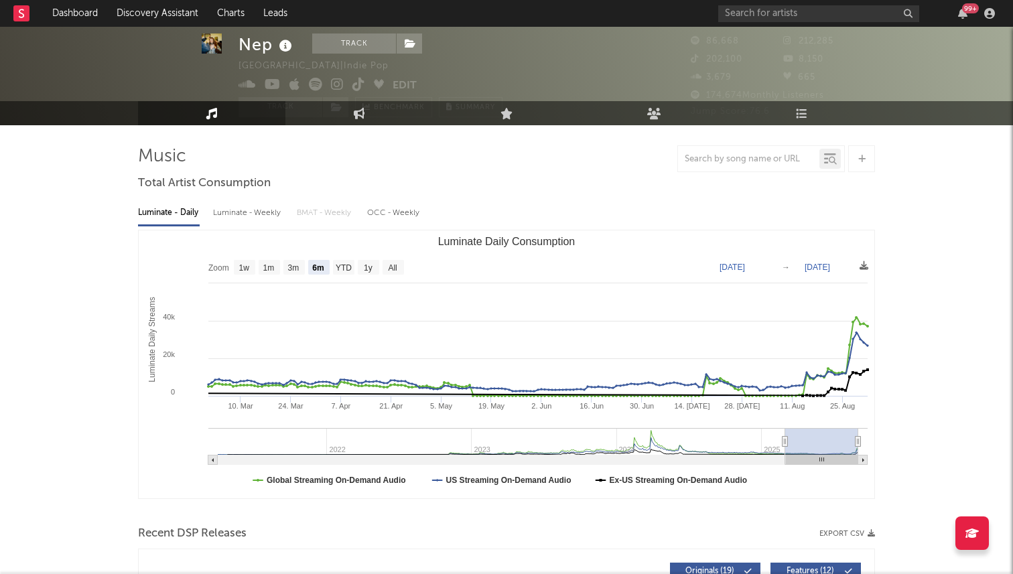
scroll to position [0, 0]
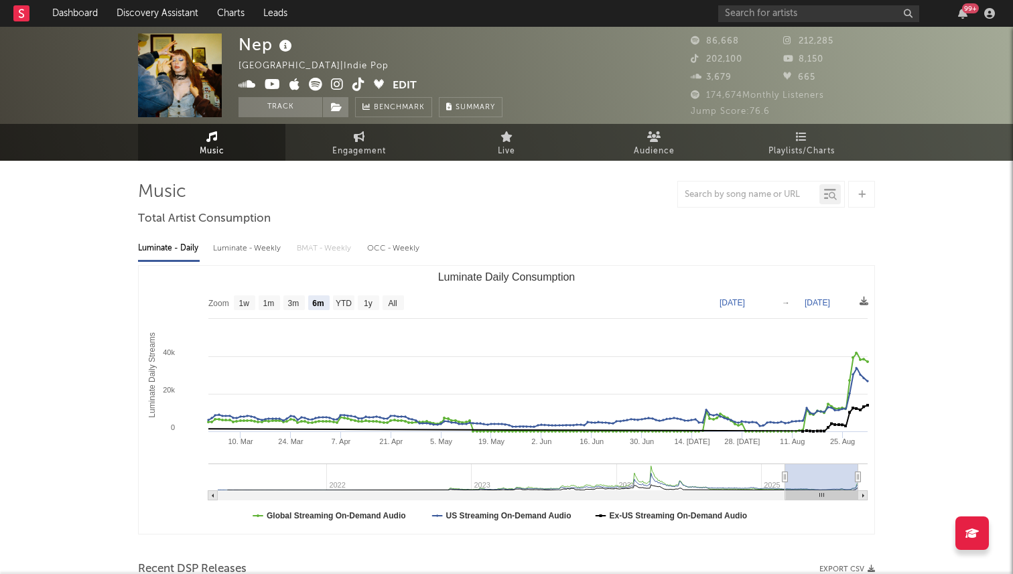
click at [357, 86] on icon at bounding box center [359, 84] width 13 height 13
click at [761, 13] on input "text" at bounding box center [818, 13] width 201 height 17
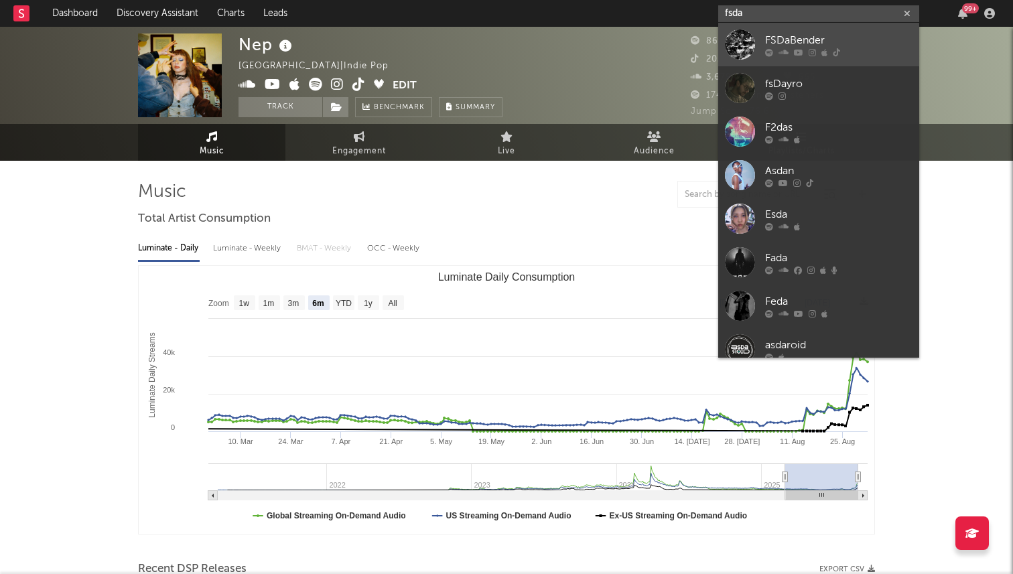
type input "fsda"
click at [783, 50] on icon at bounding box center [784, 52] width 10 height 8
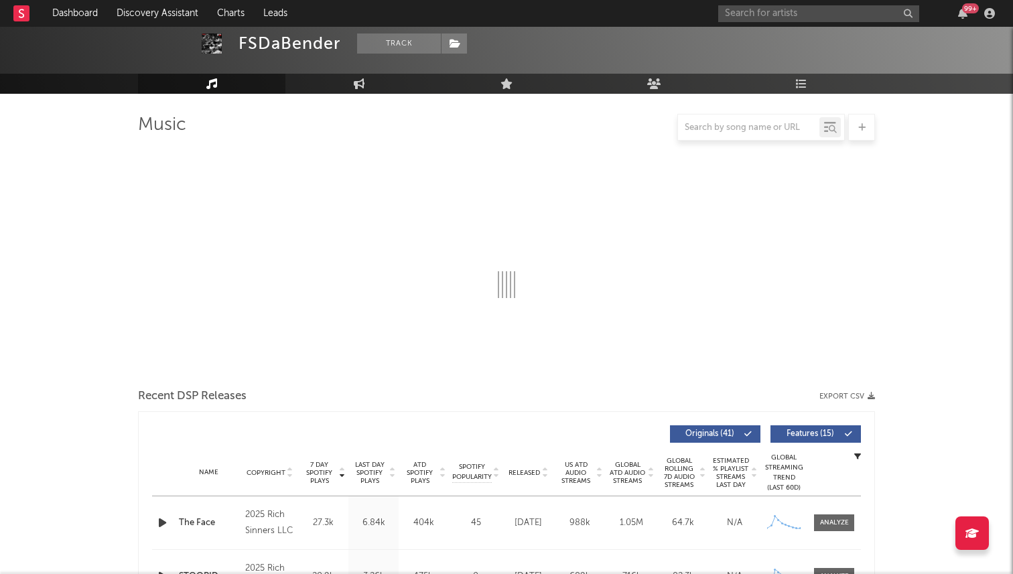
select select "6m"
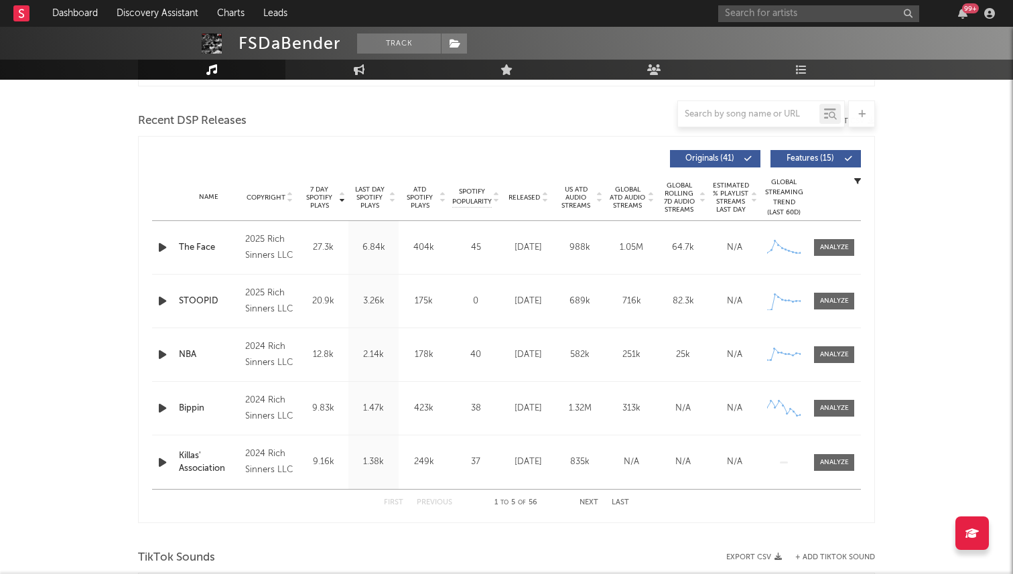
scroll to position [391, 0]
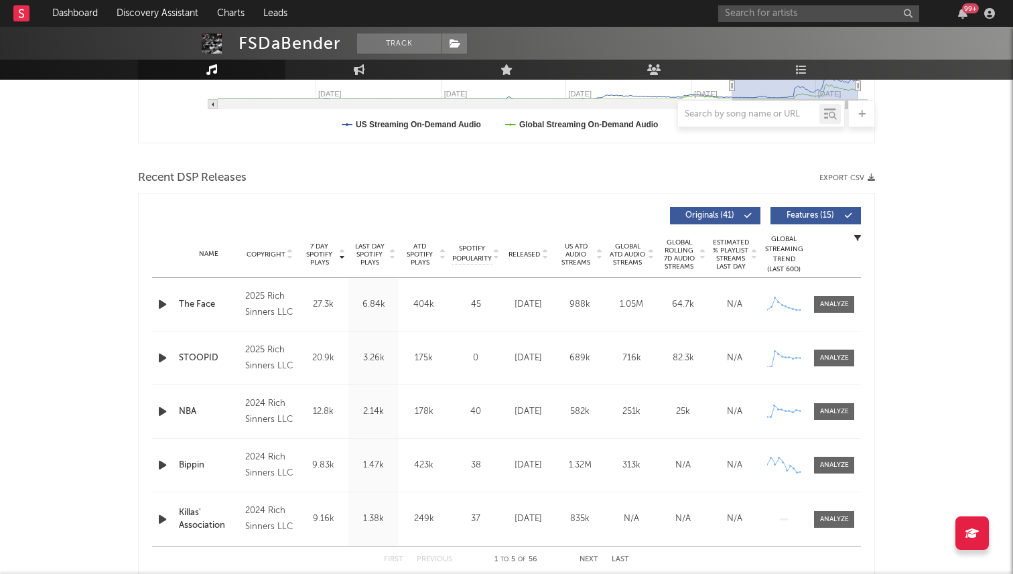
click at [534, 255] on span "Released" at bounding box center [524, 255] width 31 height 8
click at [315, 255] on span "7 Day Spotify Plays" at bounding box center [320, 255] width 36 height 24
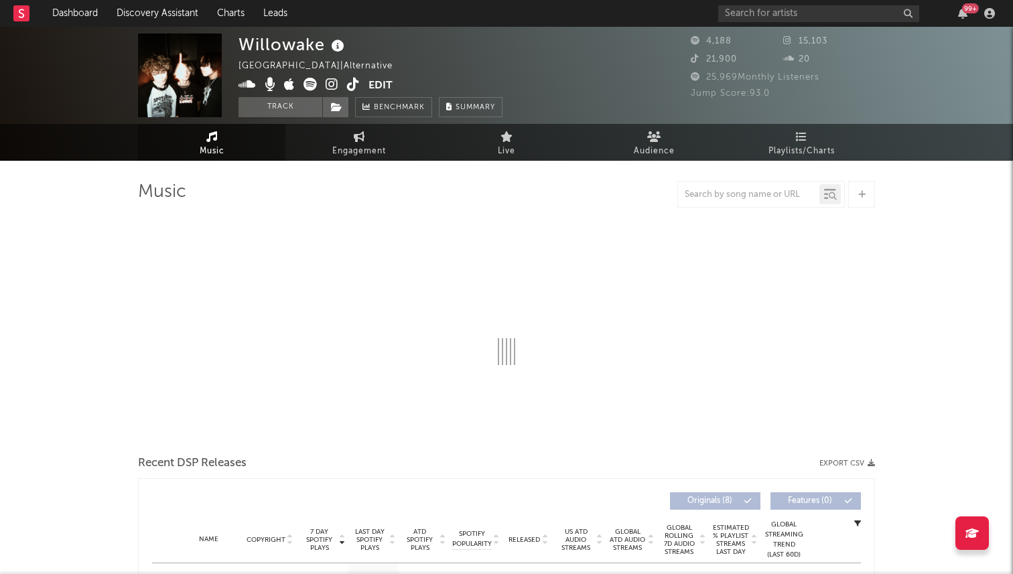
select select "1w"
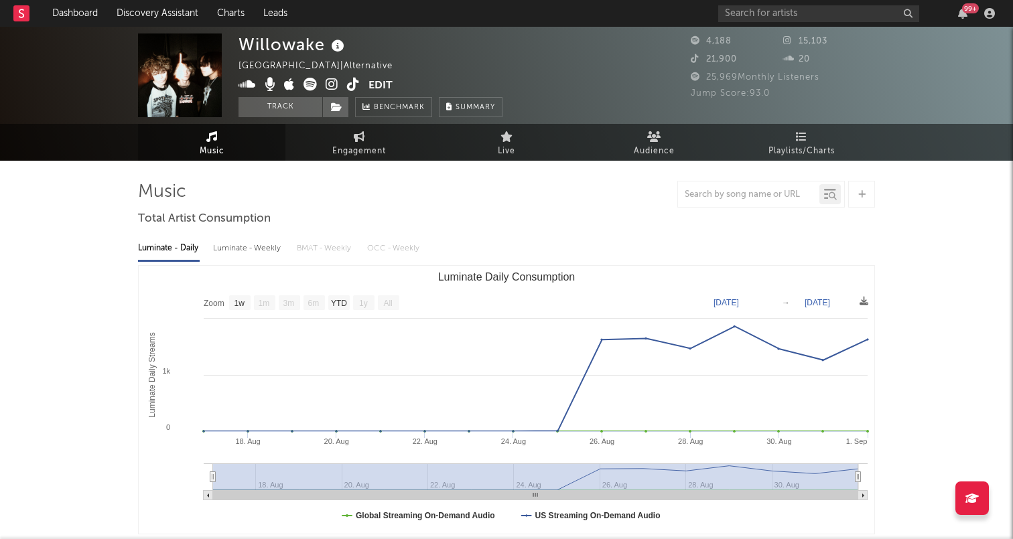
scroll to position [7, 0]
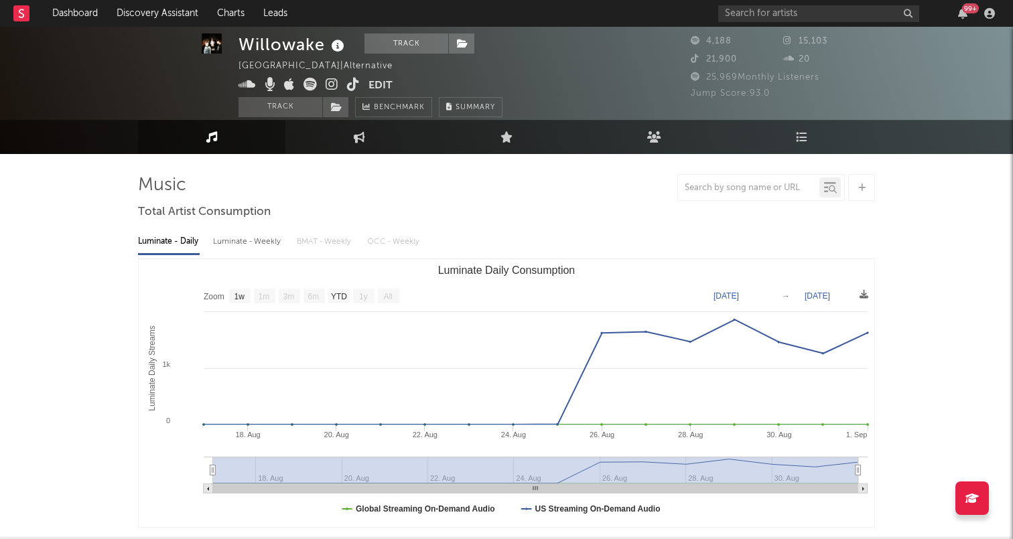
click at [354, 80] on icon at bounding box center [353, 84] width 13 height 13
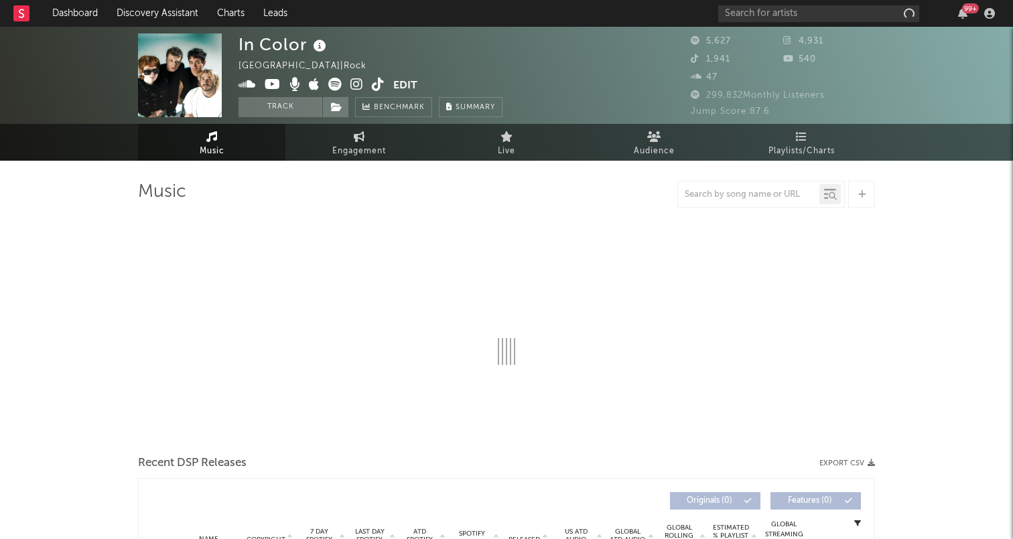
select select "6m"
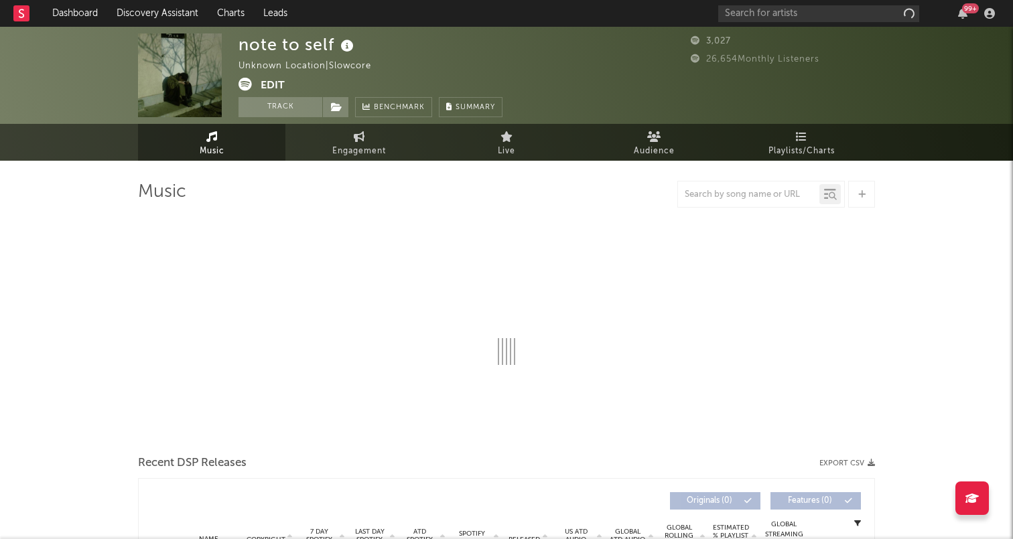
select select "1w"
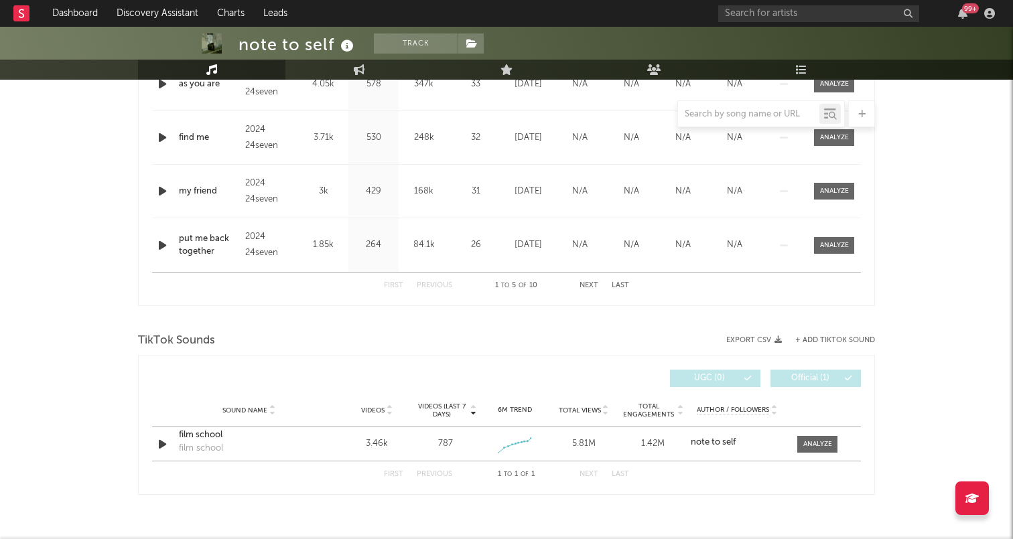
scroll to position [673, 0]
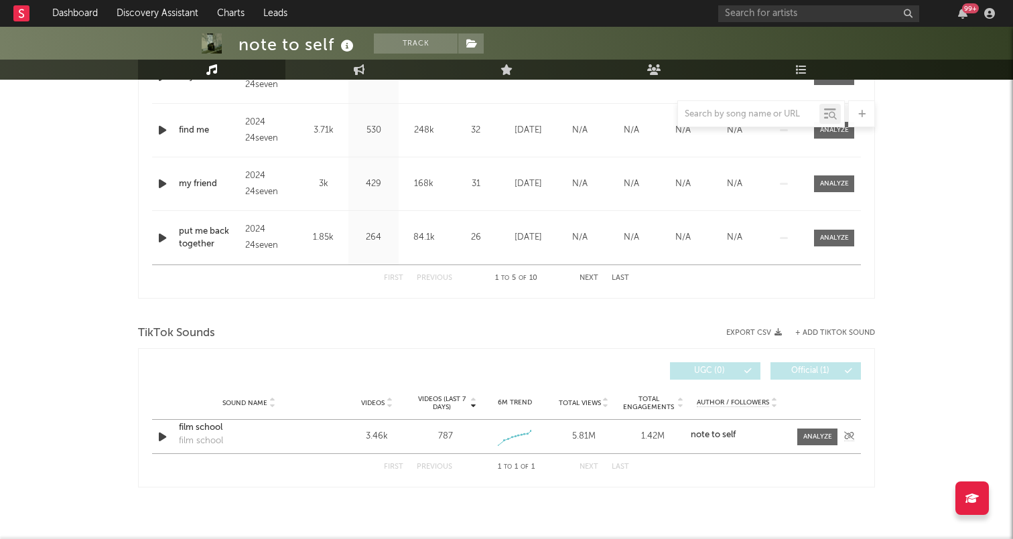
click at [159, 434] on icon "button" at bounding box center [162, 437] width 14 height 17
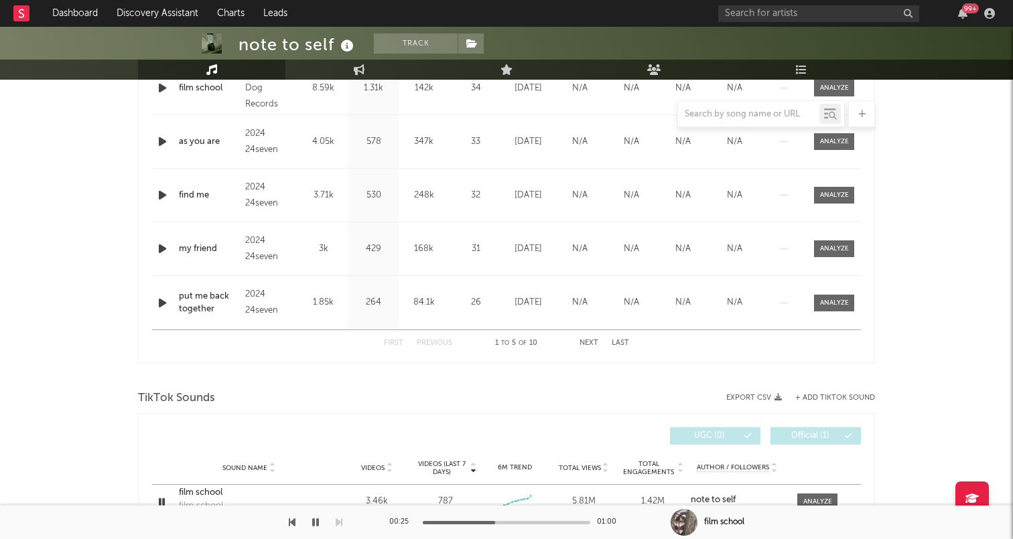
scroll to position [629, 0]
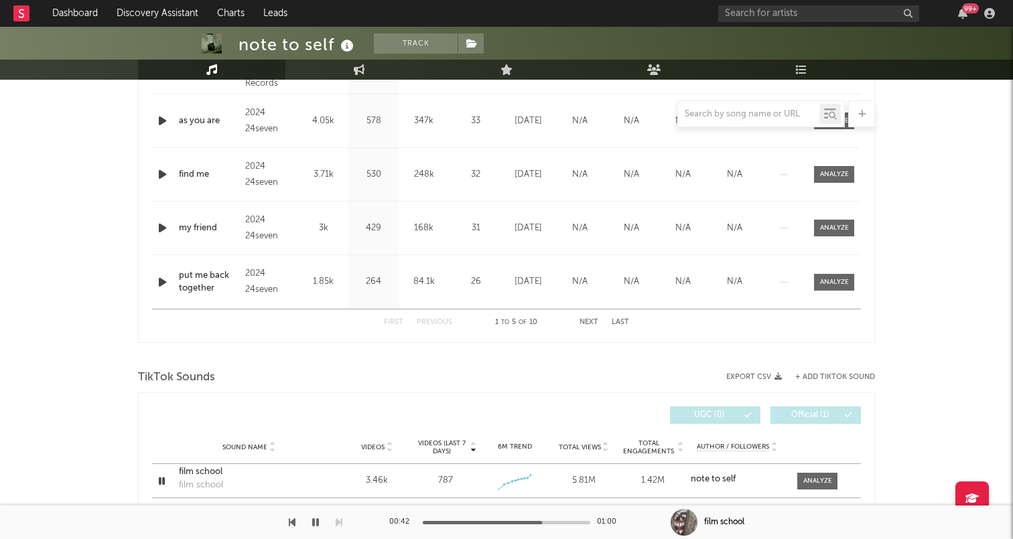
click at [316, 525] on icon "button" at bounding box center [315, 522] width 7 height 11
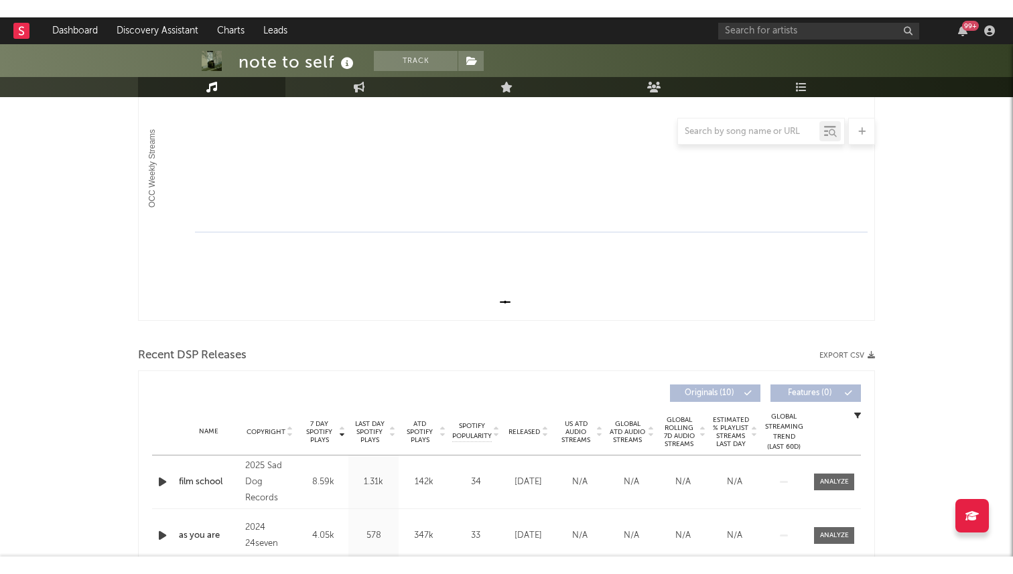
scroll to position [231, 0]
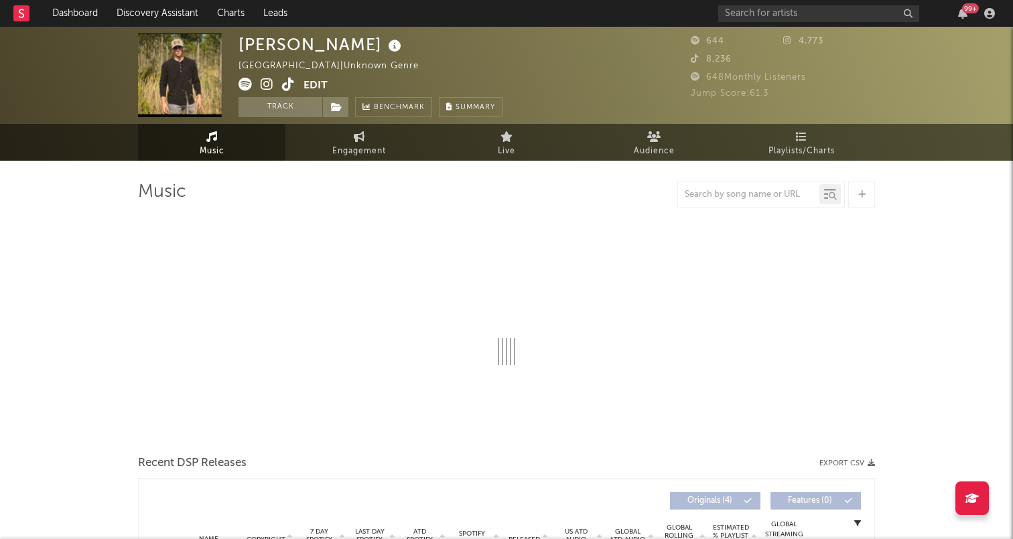
select select "6m"
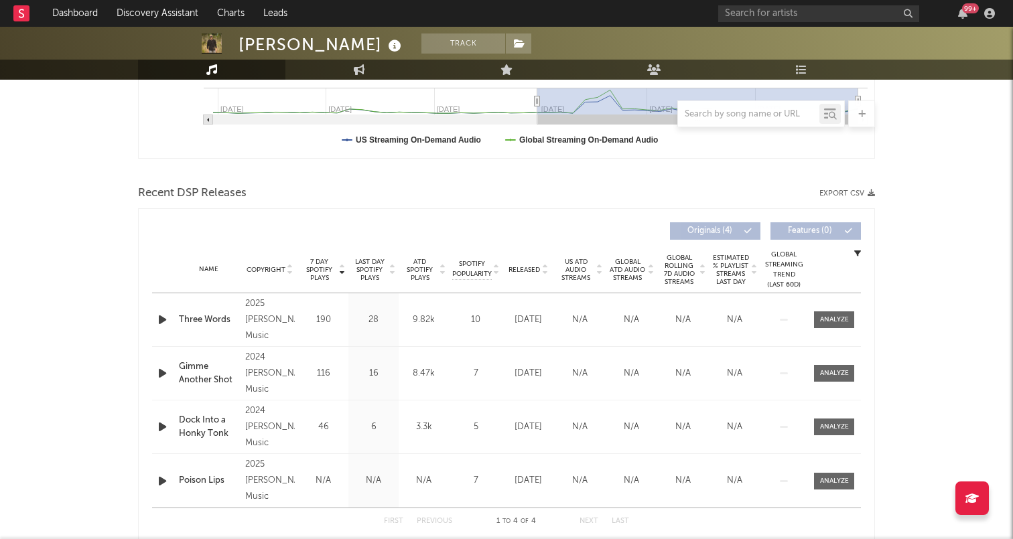
scroll to position [413, 0]
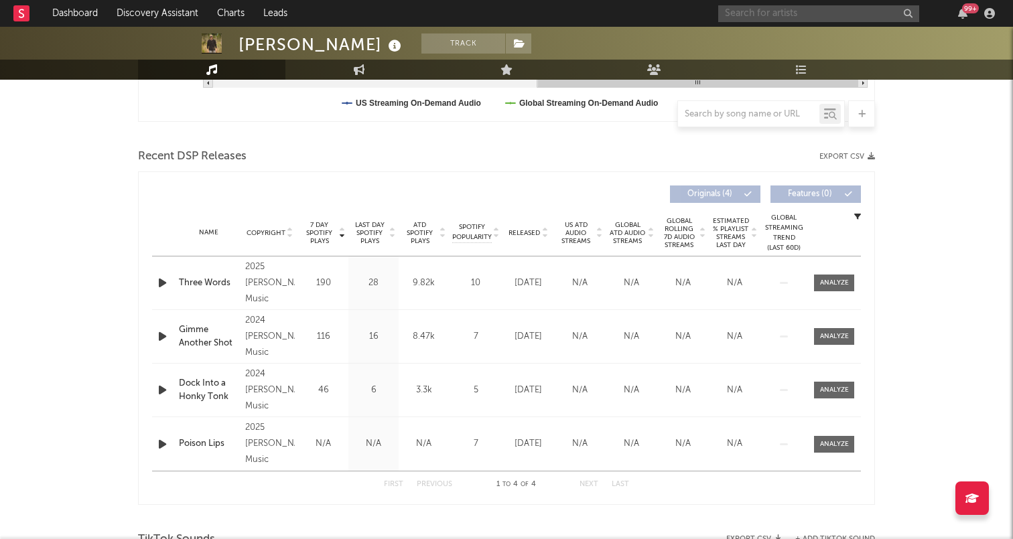
click at [766, 10] on input "text" at bounding box center [818, 13] width 201 height 17
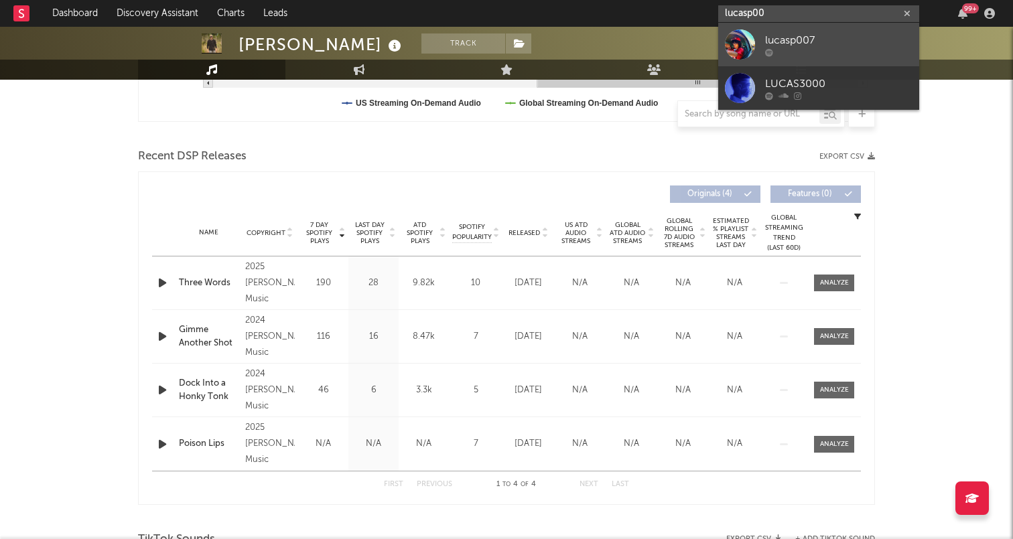
type input "lucasp00"
click at [823, 38] on div "lucasp007" at bounding box center [838, 40] width 147 height 16
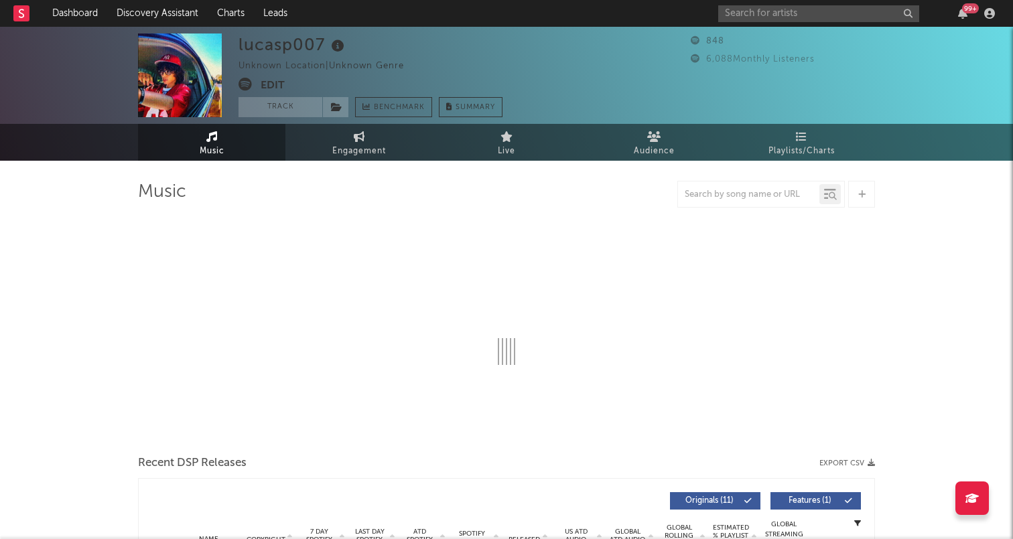
select select "1w"
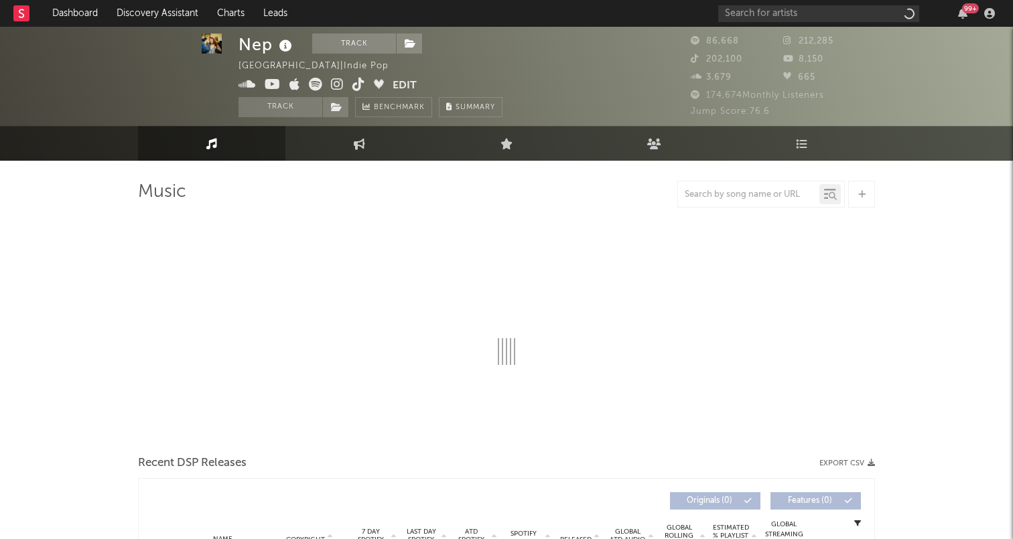
scroll to position [5, 0]
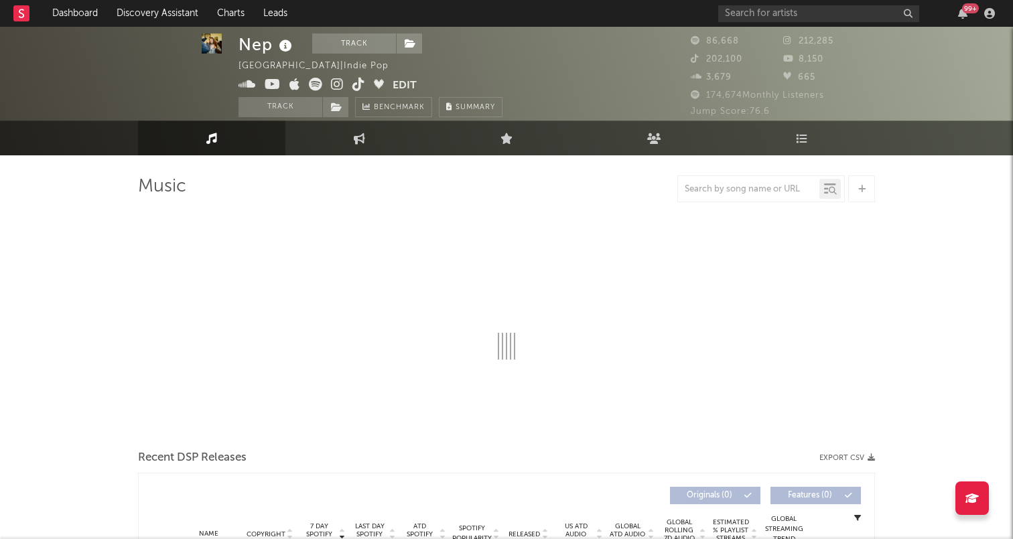
select select "6m"
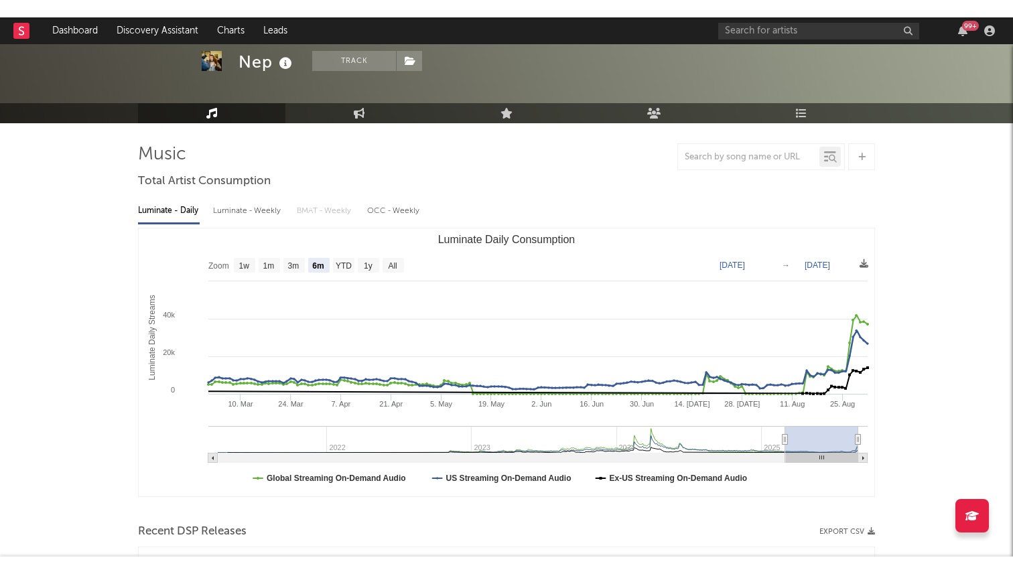
scroll to position [34, 0]
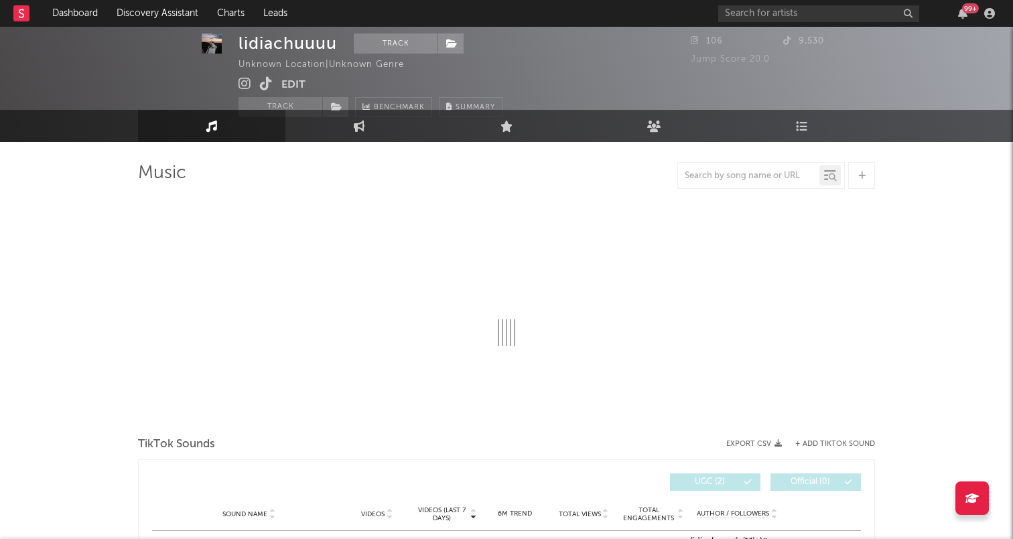
select select "1w"
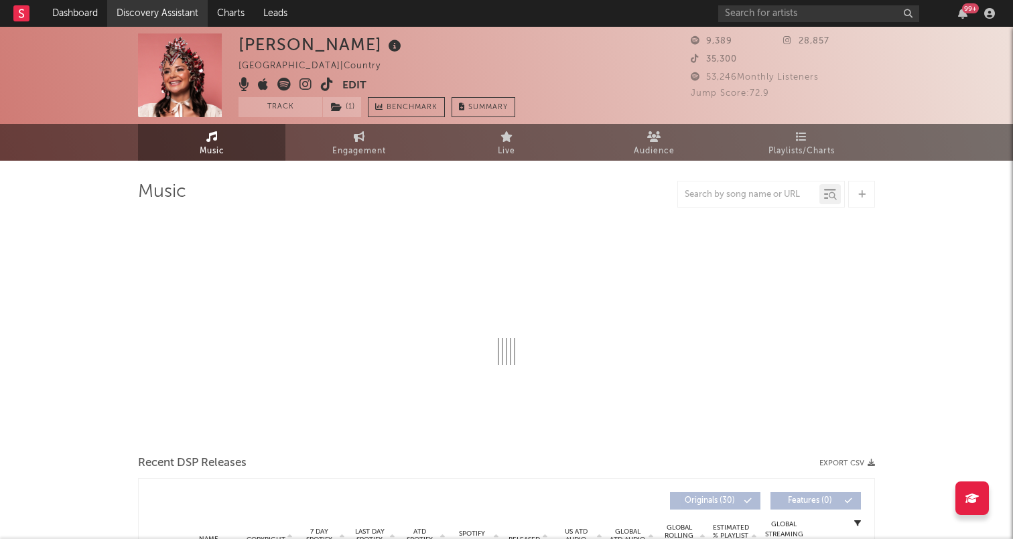
select select "6m"
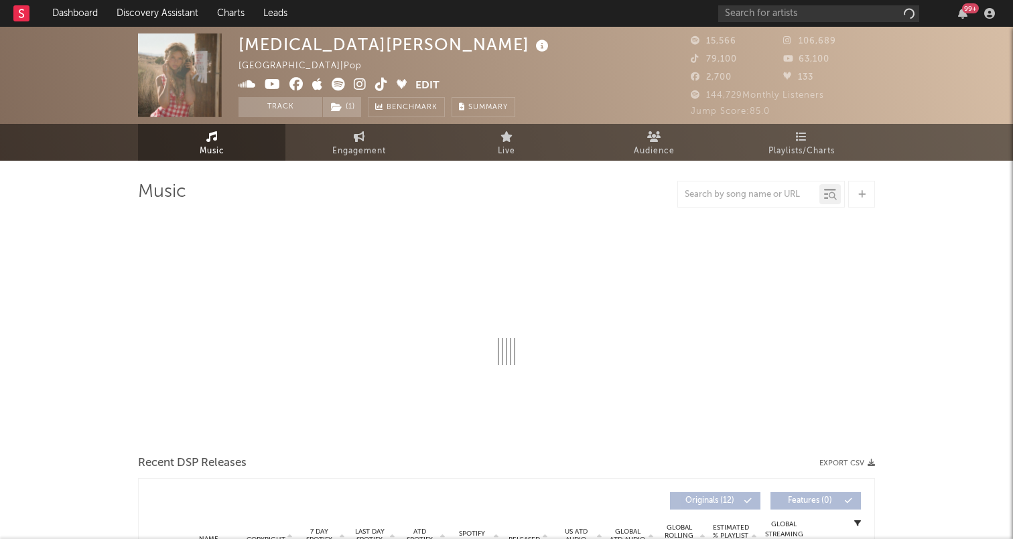
select select "1w"
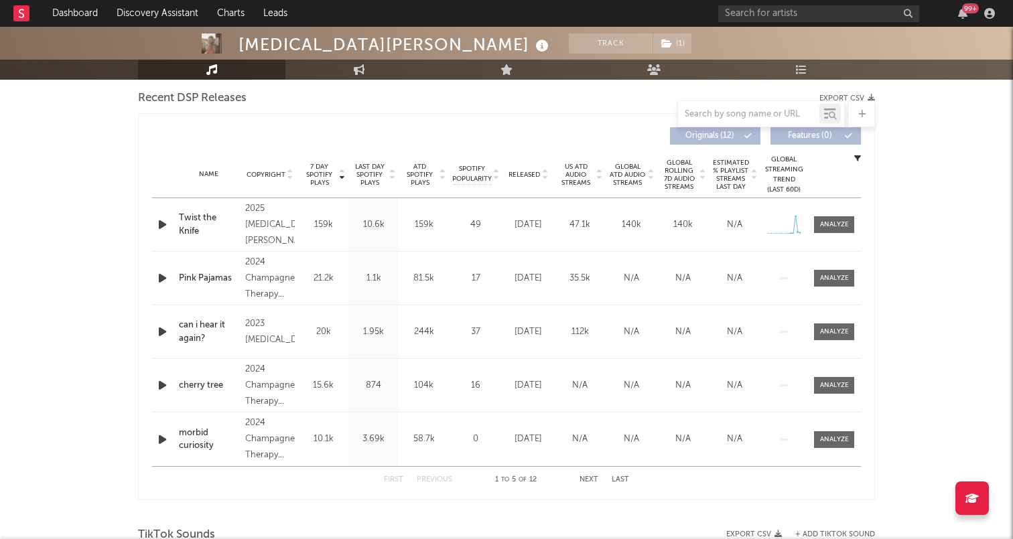
scroll to position [469, 0]
click at [523, 173] on span "Released" at bounding box center [524, 177] width 31 height 8
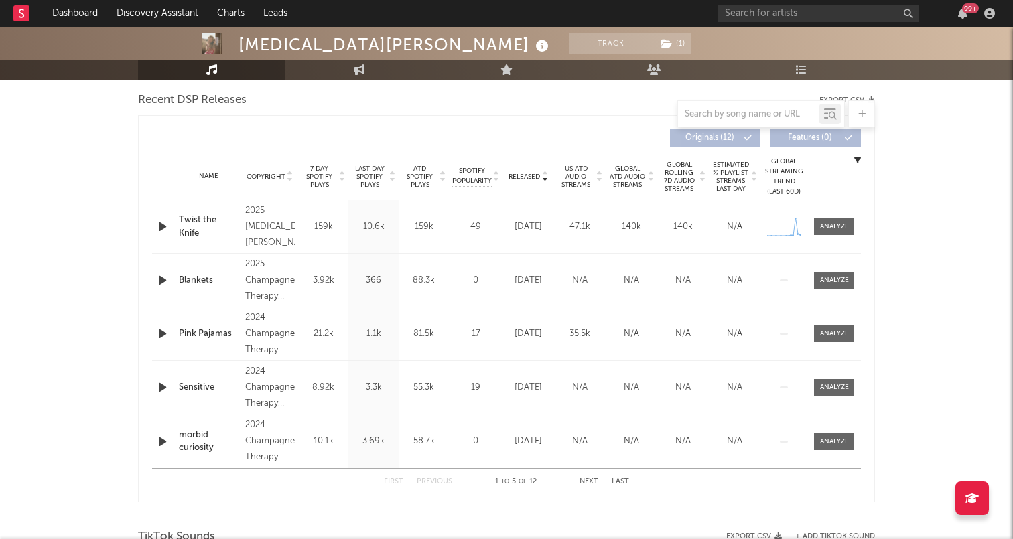
click at [523, 173] on span "Released" at bounding box center [524, 177] width 31 height 8
click at [317, 178] on span "7 Day Spotify Plays" at bounding box center [320, 177] width 36 height 24
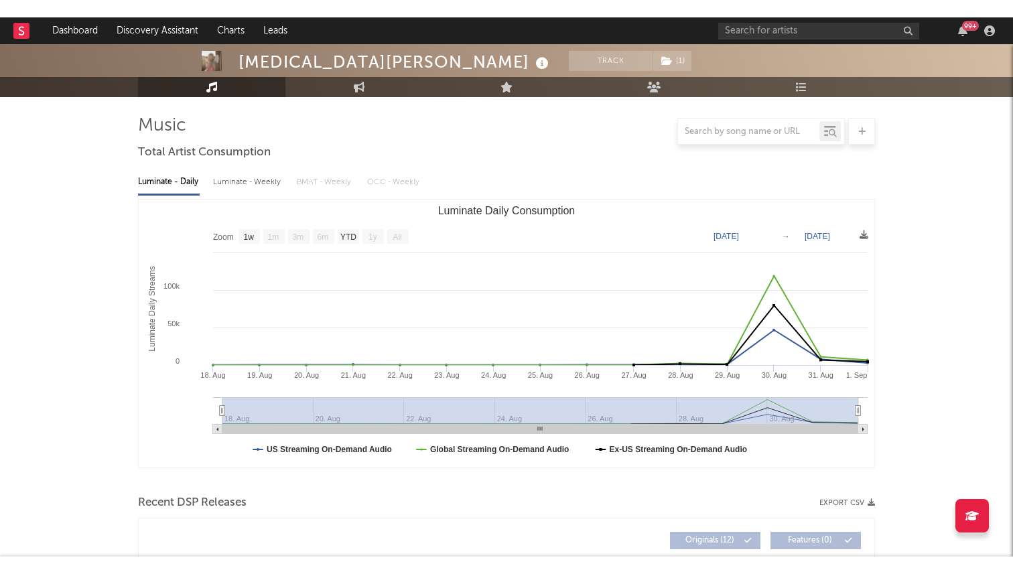
scroll to position [10, 0]
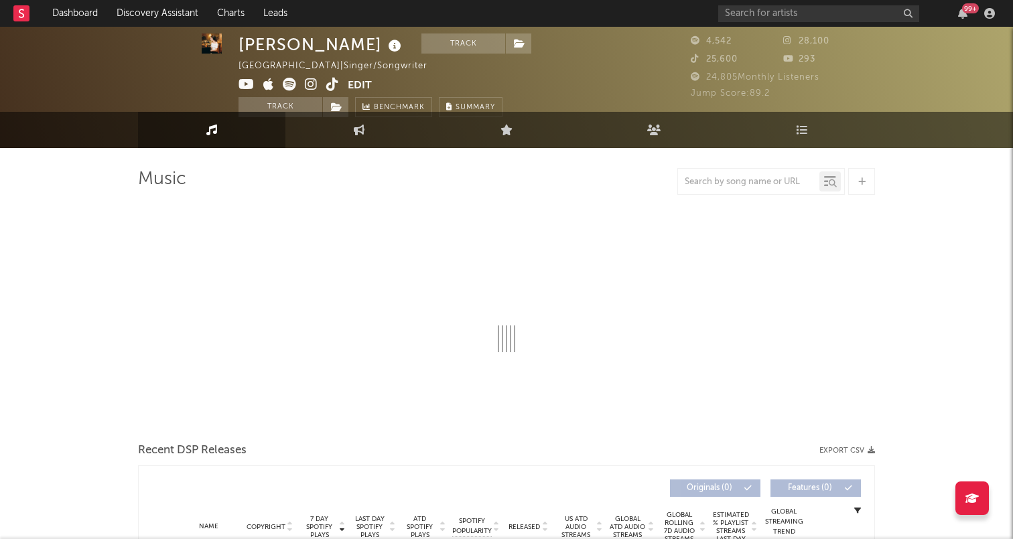
scroll to position [13, 0]
select select "1w"
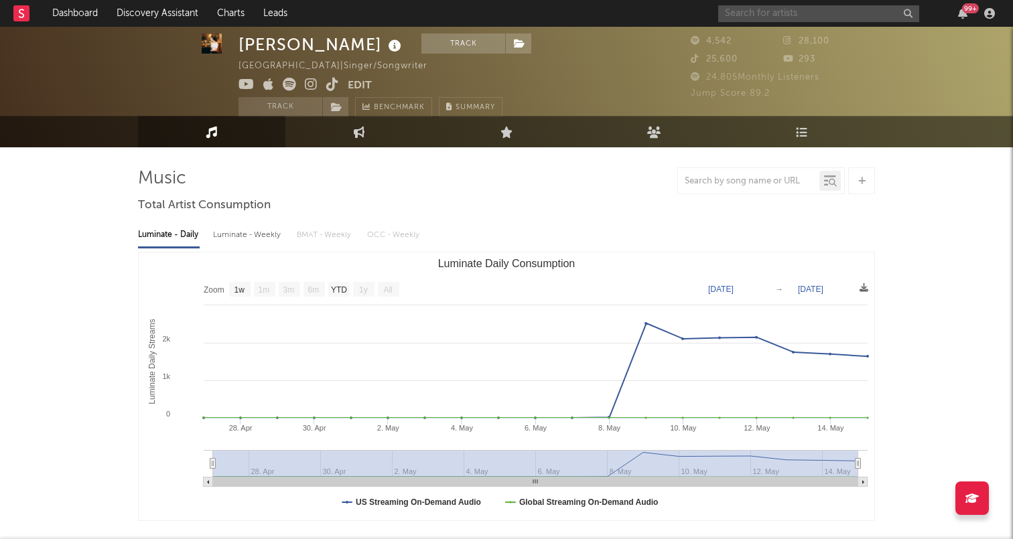
click at [746, 12] on input "text" at bounding box center [818, 13] width 201 height 17
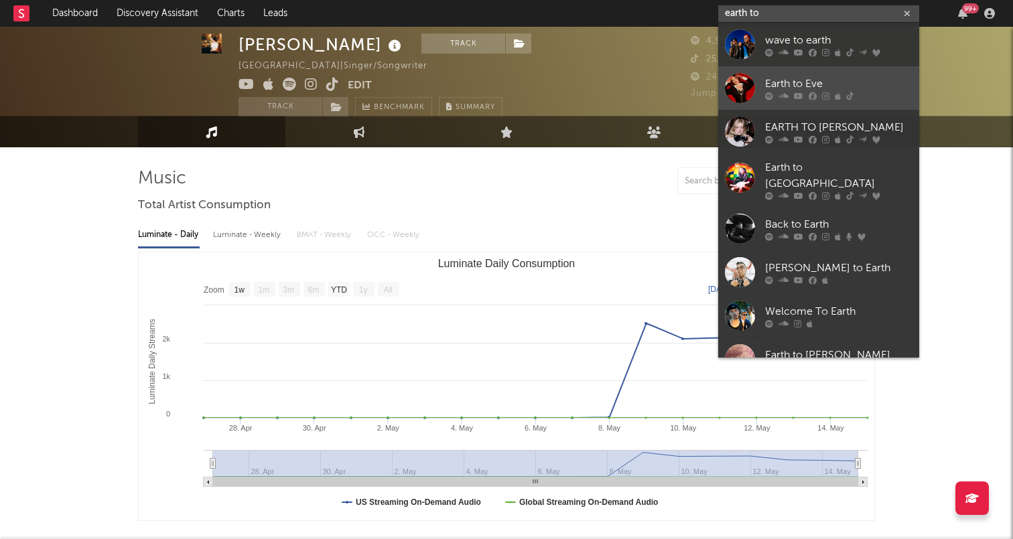
type input "earth to"
click at [782, 78] on div "Earth to Eve" at bounding box center [838, 84] width 147 height 16
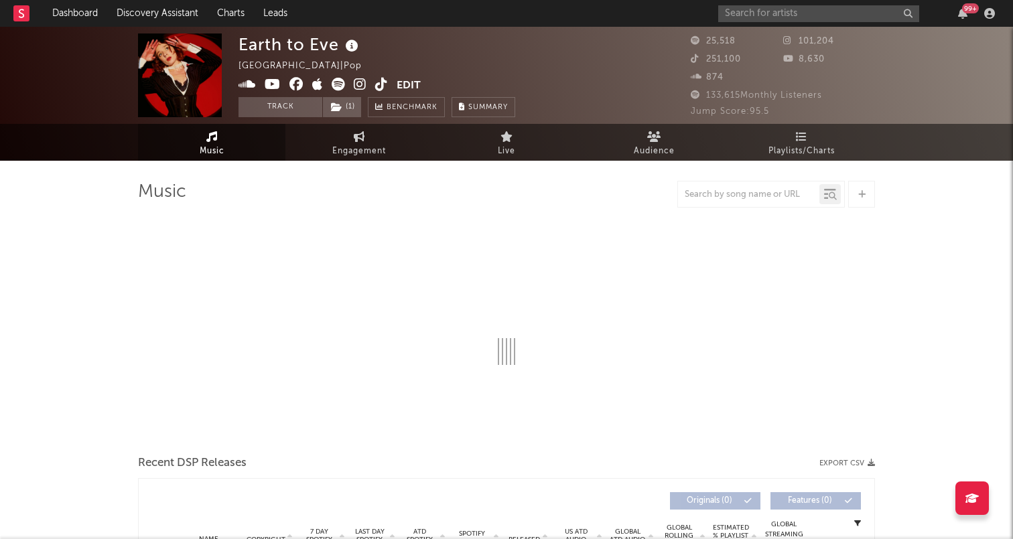
select select "6m"
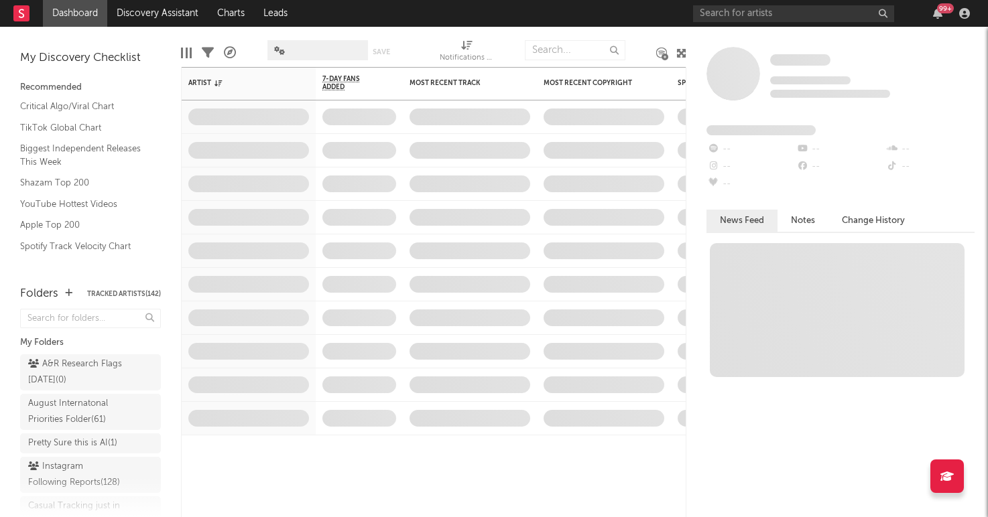
click at [798, 23] on div "99 +" at bounding box center [833, 13] width 281 height 27
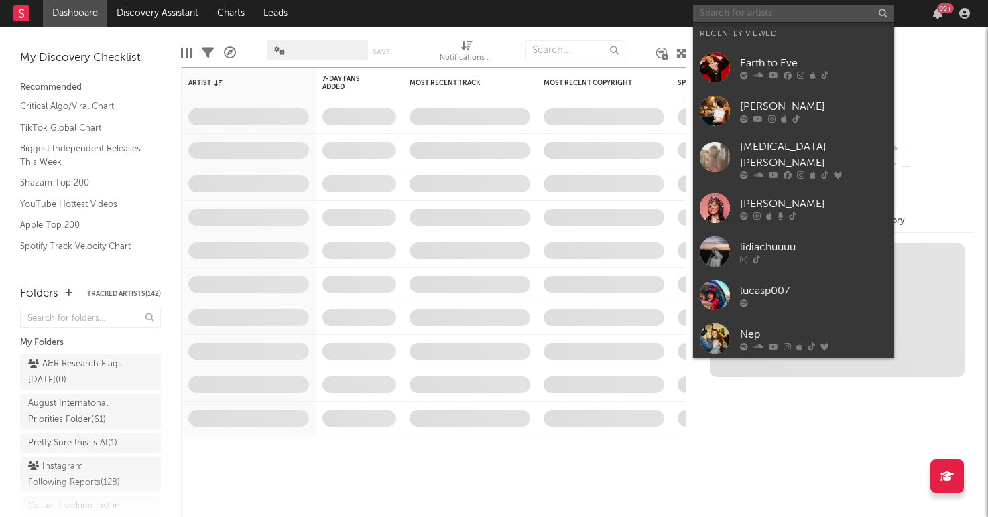
click at [778, 17] on input "text" at bounding box center [793, 13] width 201 height 17
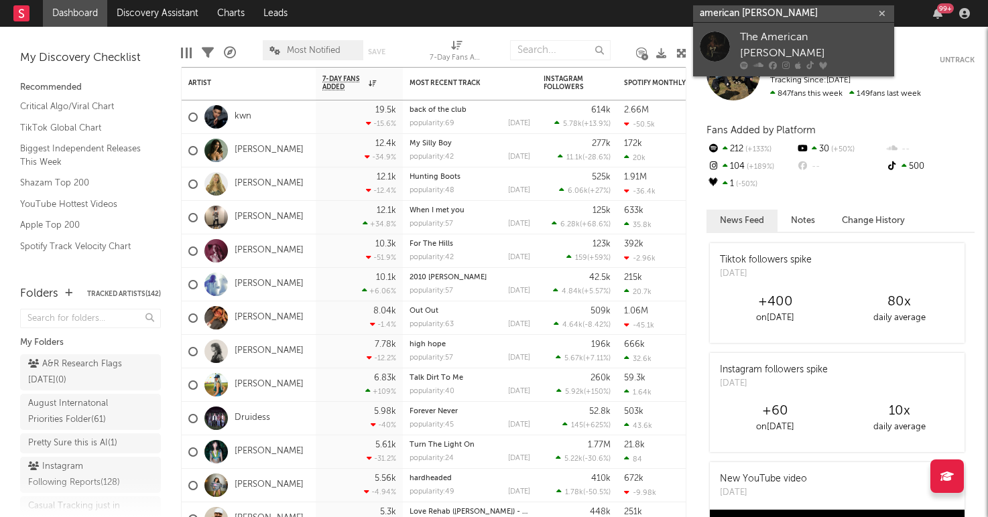
type input "american [PERSON_NAME]"
click at [710, 39] on div at bounding box center [715, 46] width 30 height 30
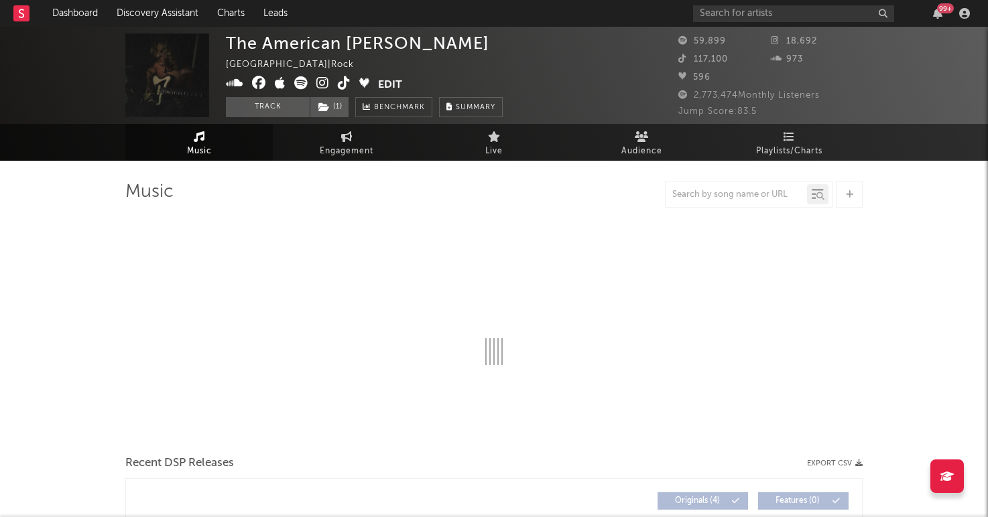
select select "6m"
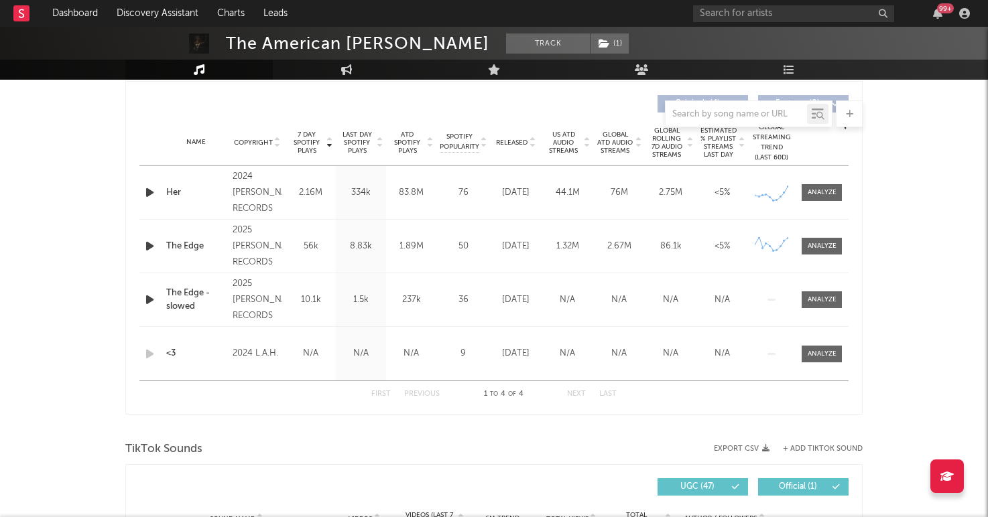
scroll to position [507, 0]
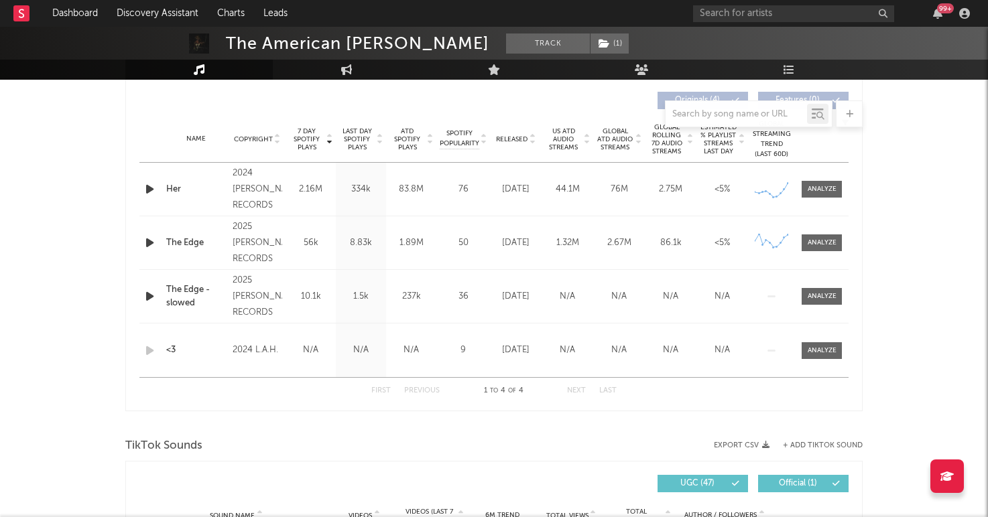
click at [147, 184] on icon "button" at bounding box center [150, 189] width 14 height 17
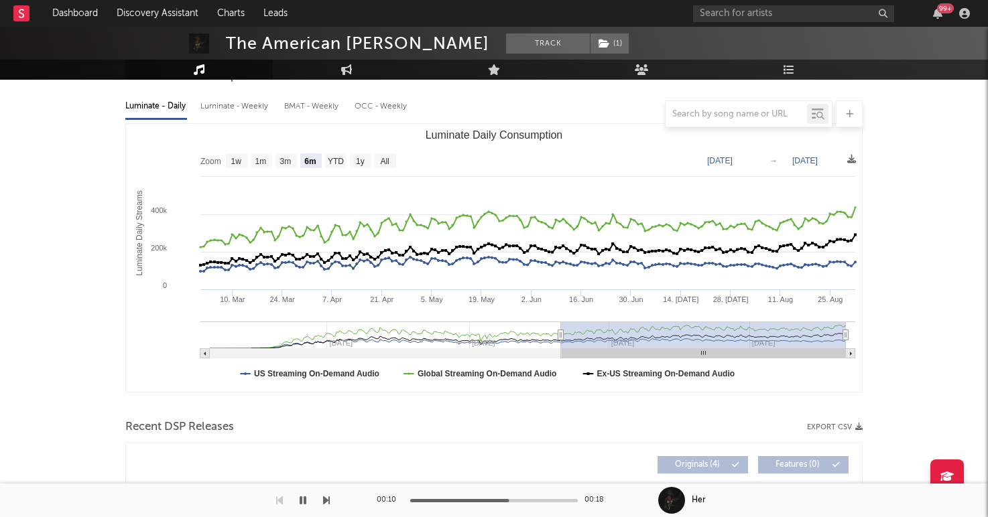
scroll to position [0, 0]
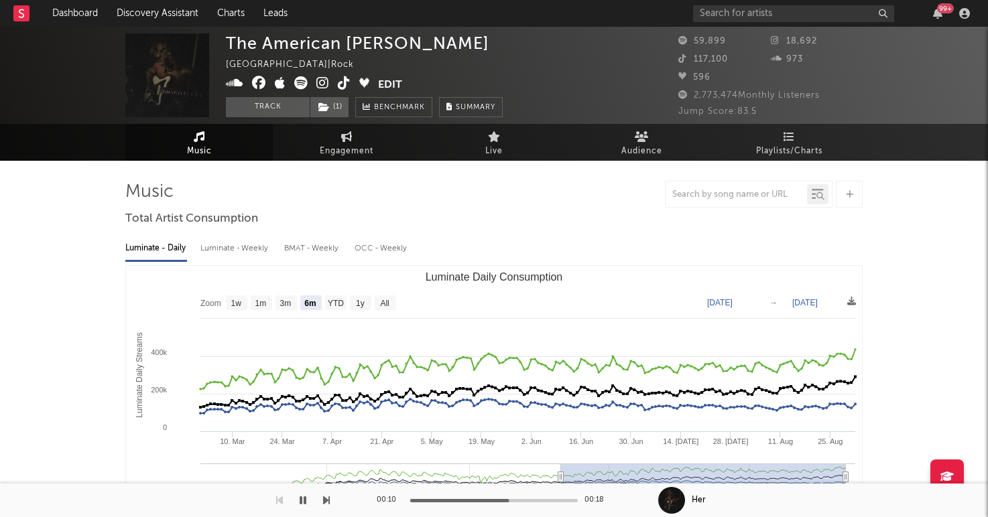
click at [298, 84] on icon at bounding box center [300, 82] width 13 height 13
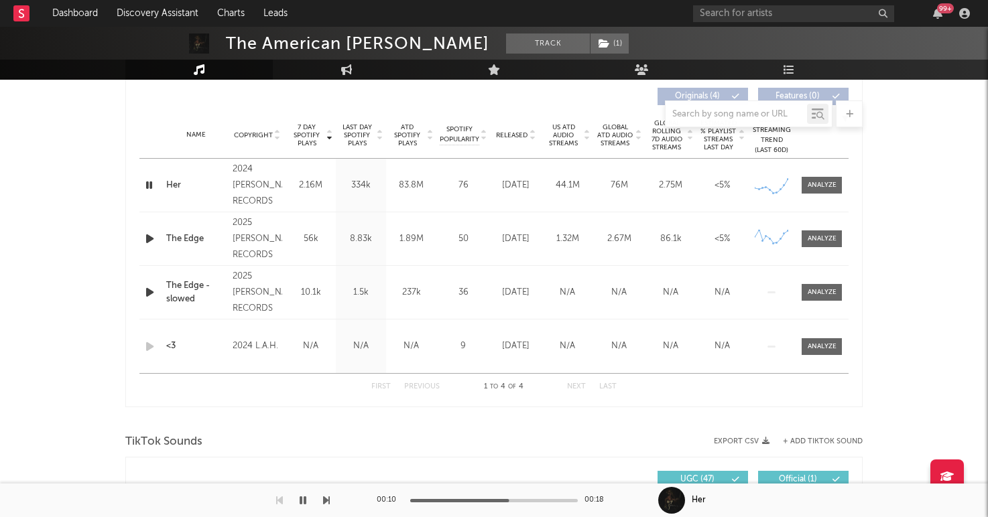
scroll to position [509, 0]
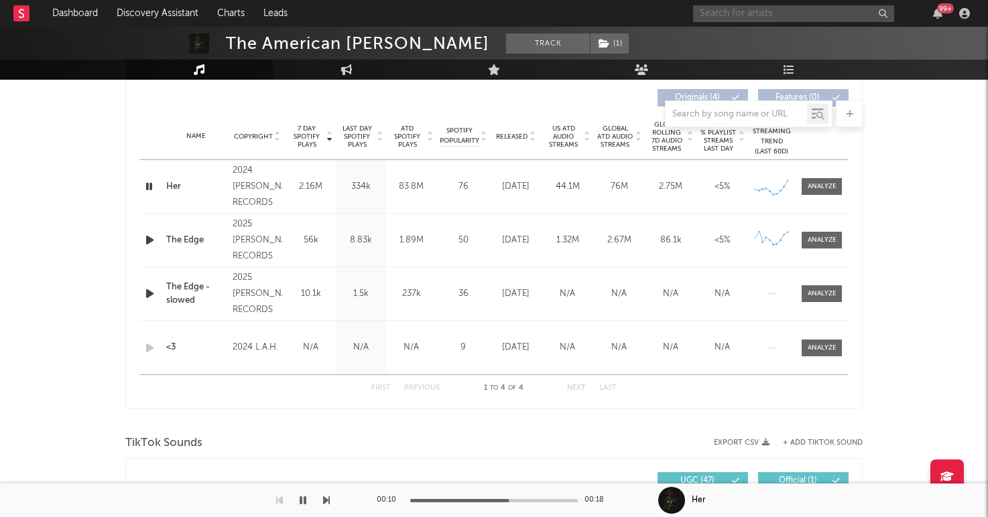
click at [753, 7] on input "text" at bounding box center [793, 13] width 201 height 17
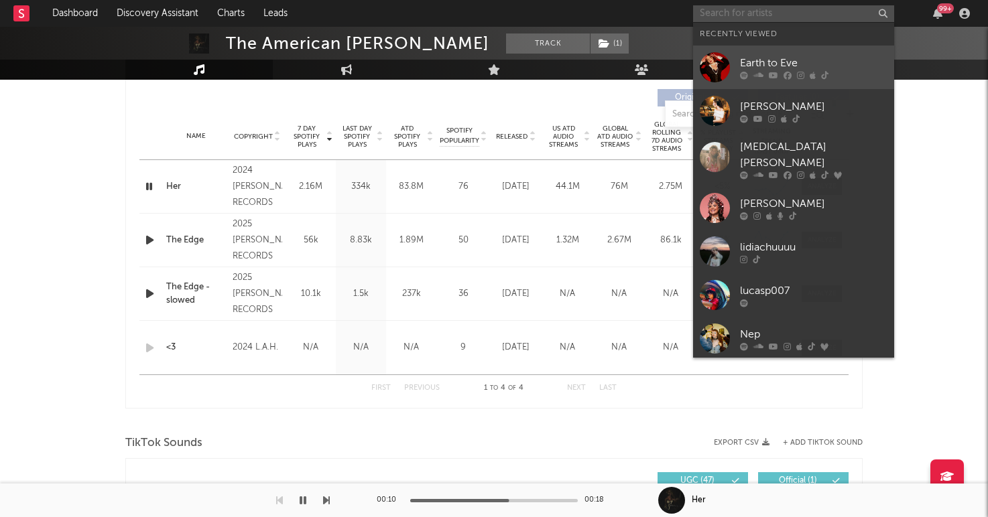
paste input "[URL][DOMAIN_NAME]"
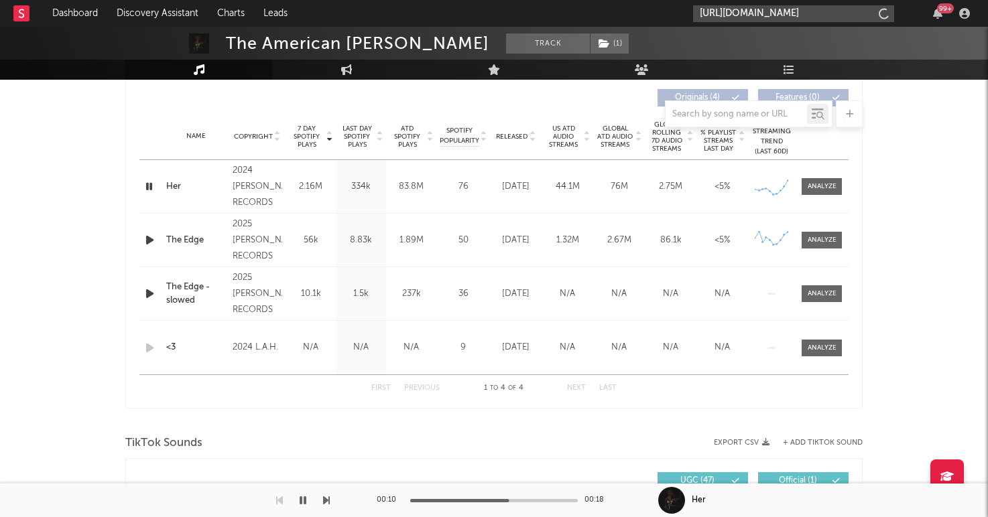
scroll to position [0, 41]
type input "[URL][DOMAIN_NAME]"
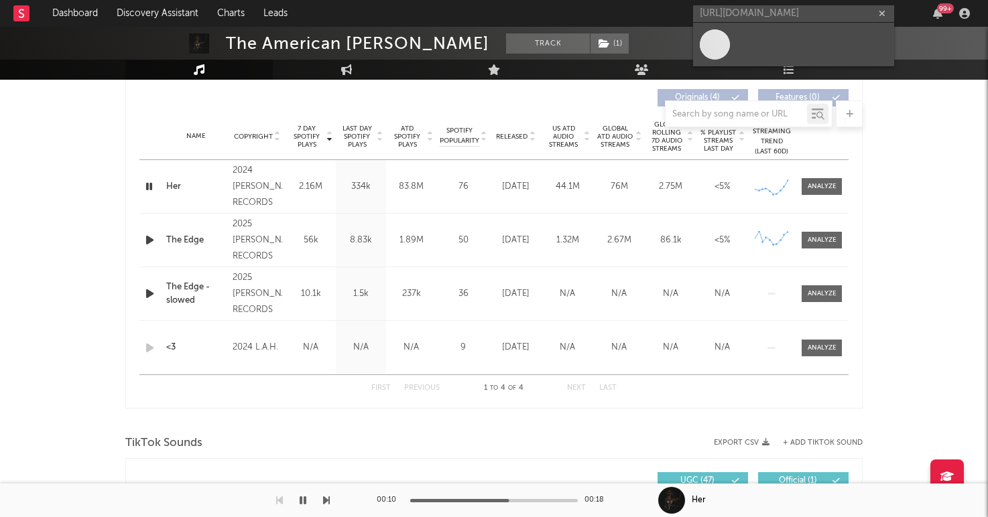
scroll to position [0, 0]
click at [743, 36] on link at bounding box center [793, 45] width 201 height 44
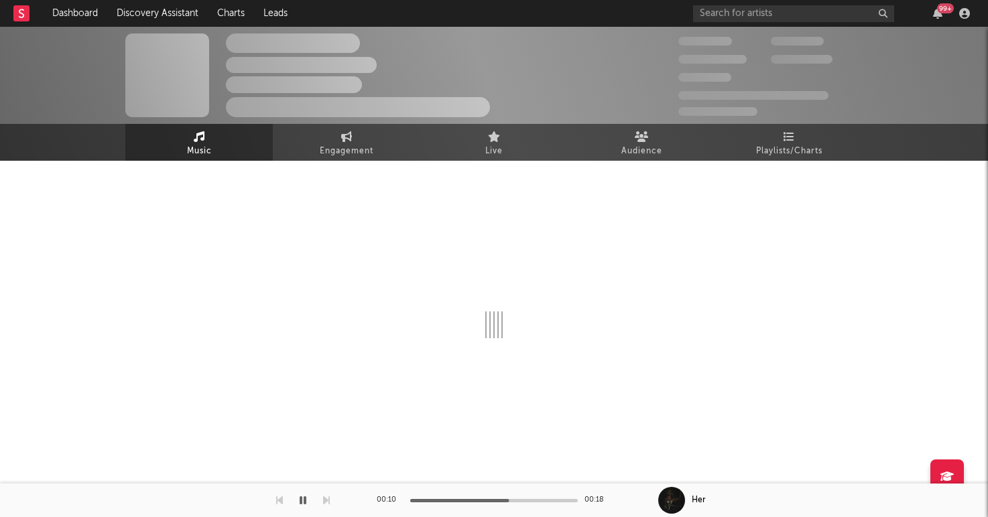
select select "1w"
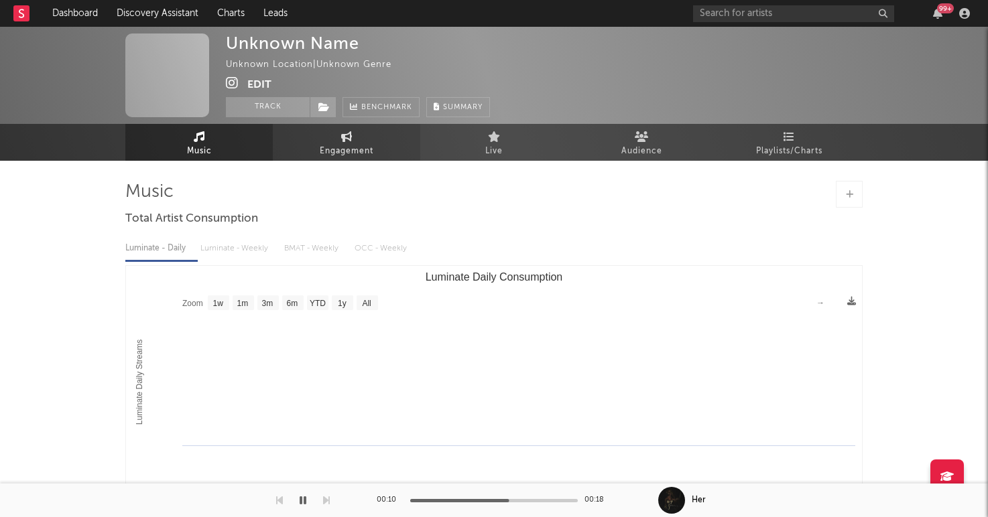
click at [325, 157] on span "Engagement" at bounding box center [347, 151] width 54 height 16
select select "1w"
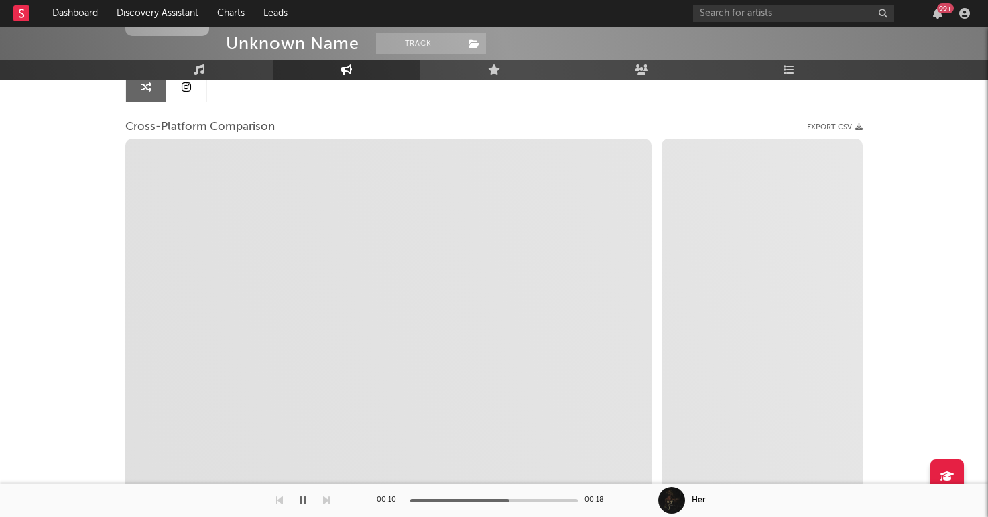
scroll to position [139, 0]
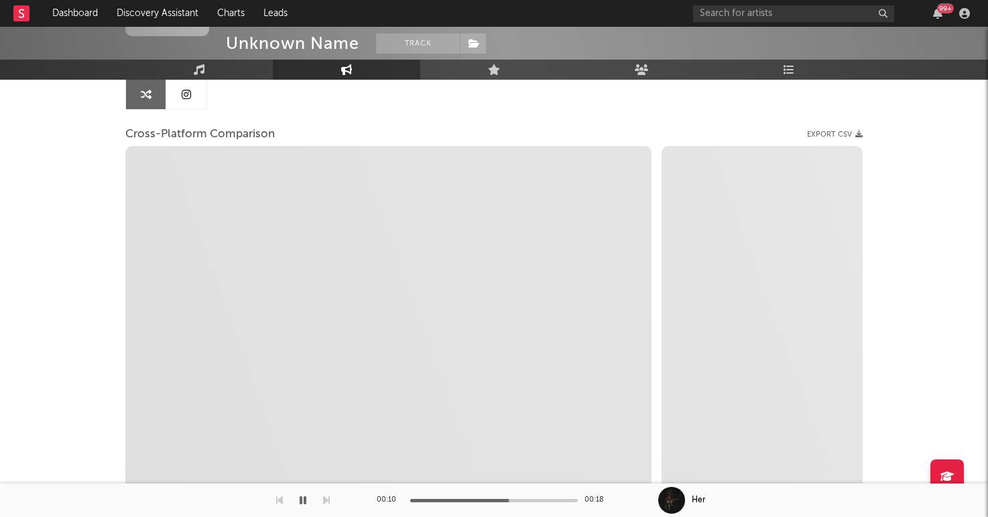
click at [180, 103] on link at bounding box center [186, 94] width 40 height 30
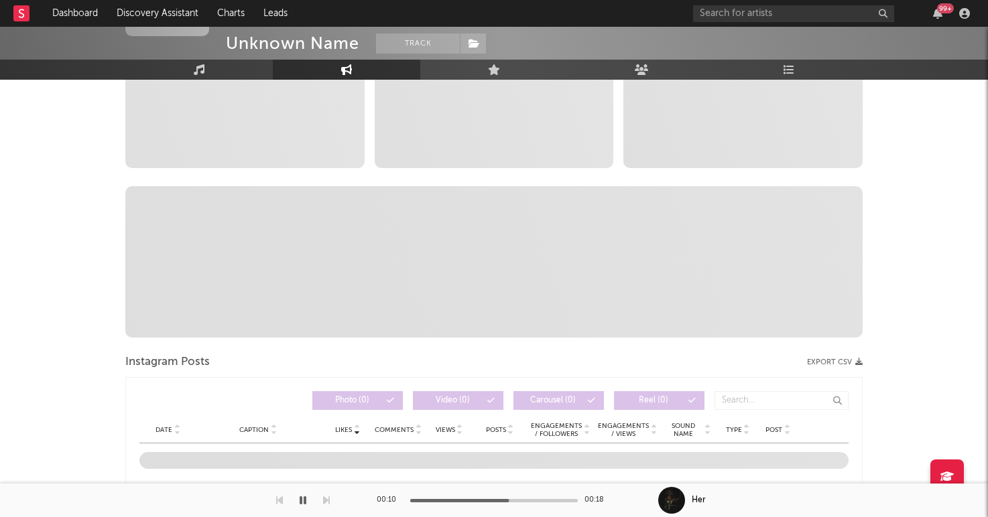
select select "1w"
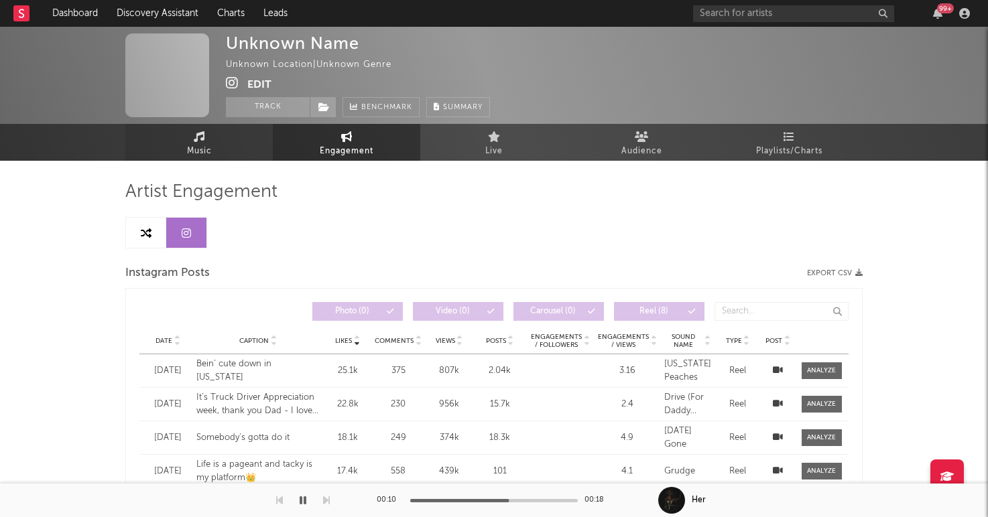
click at [199, 154] on span "Music" at bounding box center [199, 151] width 25 height 16
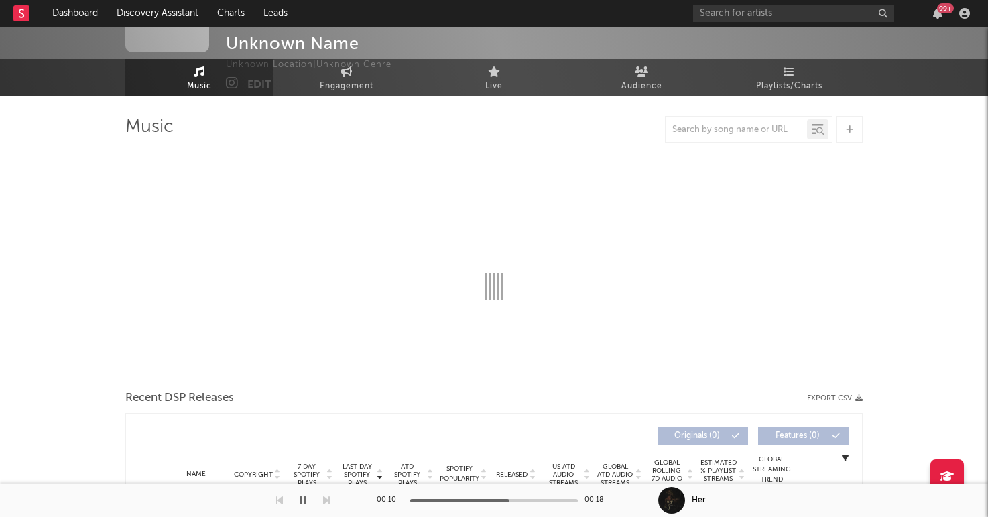
select select "1w"
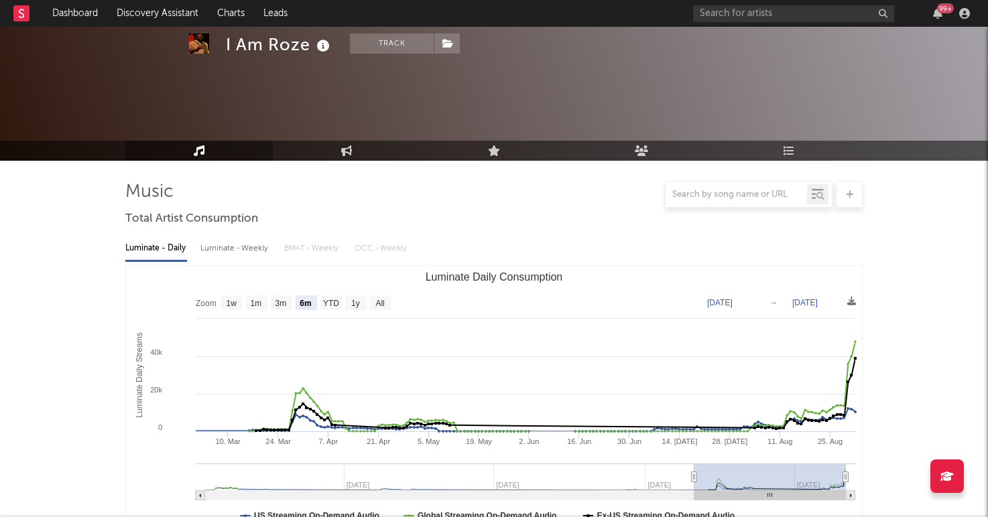
select select "6m"
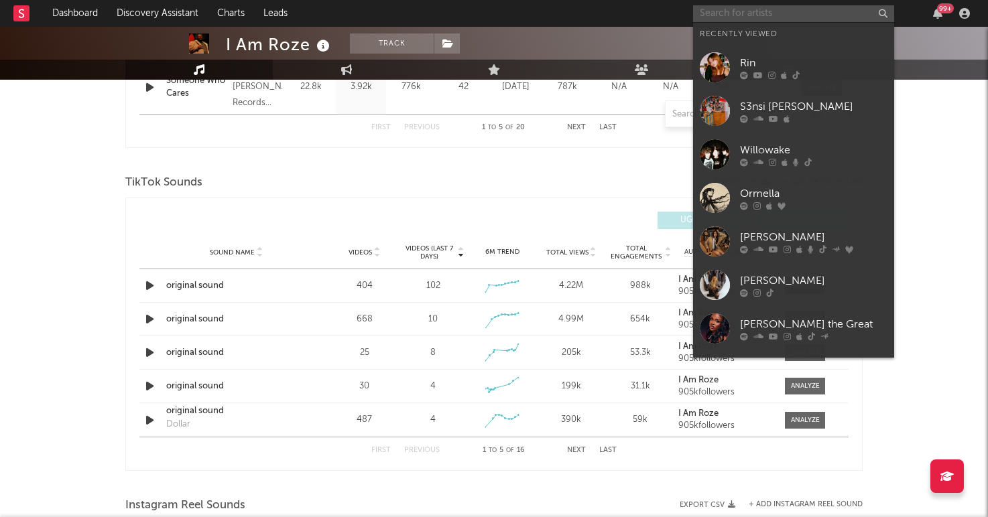
click at [748, 10] on input "text" at bounding box center [793, 13] width 201 height 17
paste input "https://www.tiktok.com/@kidsmealsupreme"
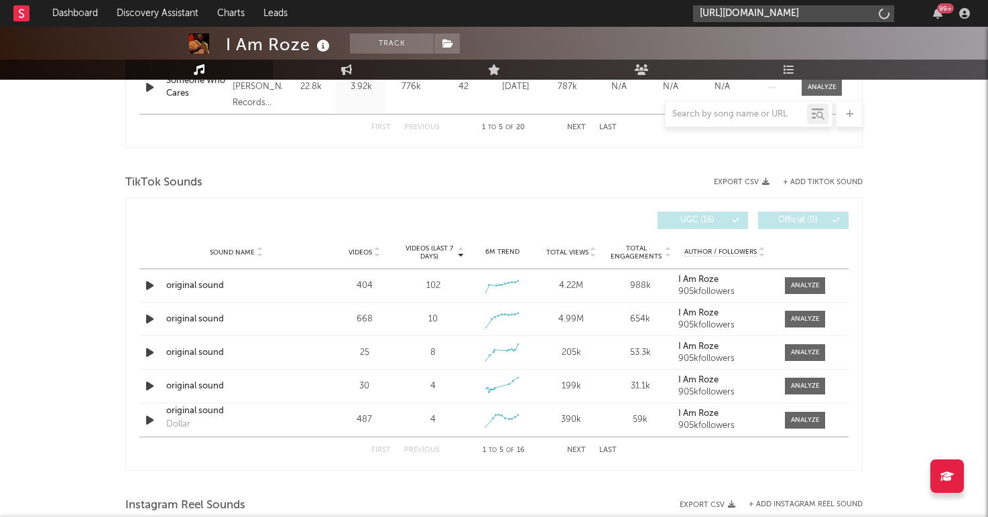
scroll to position [0, 14]
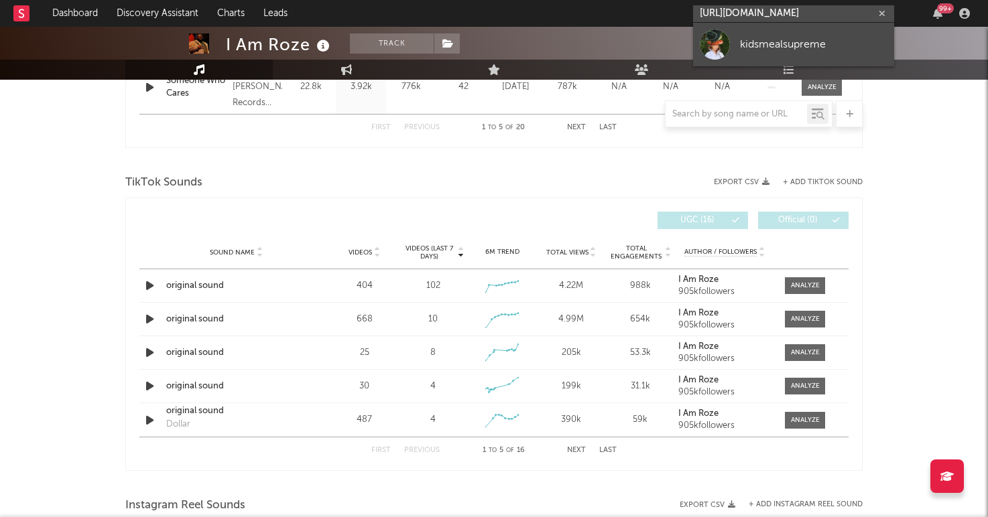
type input "https://www.tiktok.com/@kidsmealsupreme"
click at [775, 42] on div "kidsmealsupreme" at bounding box center [813, 44] width 147 height 16
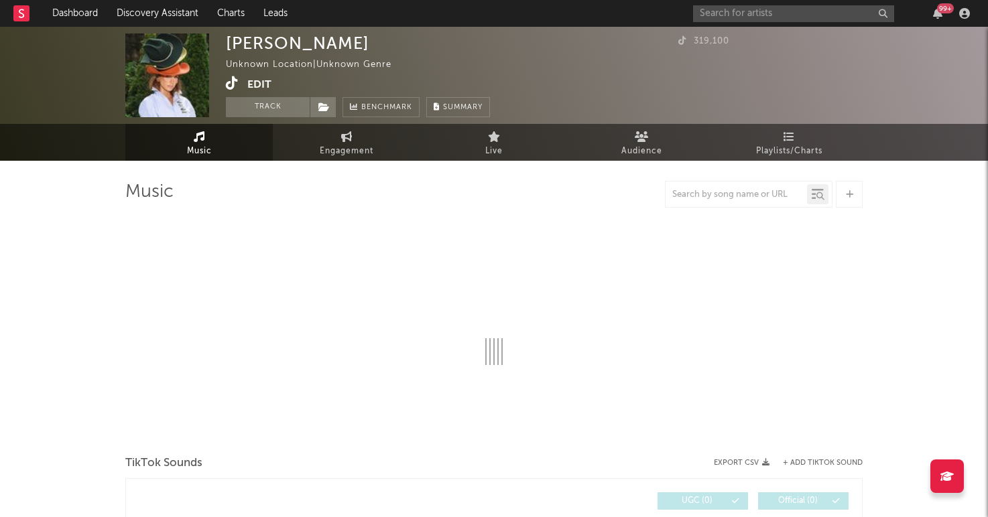
select select "1w"
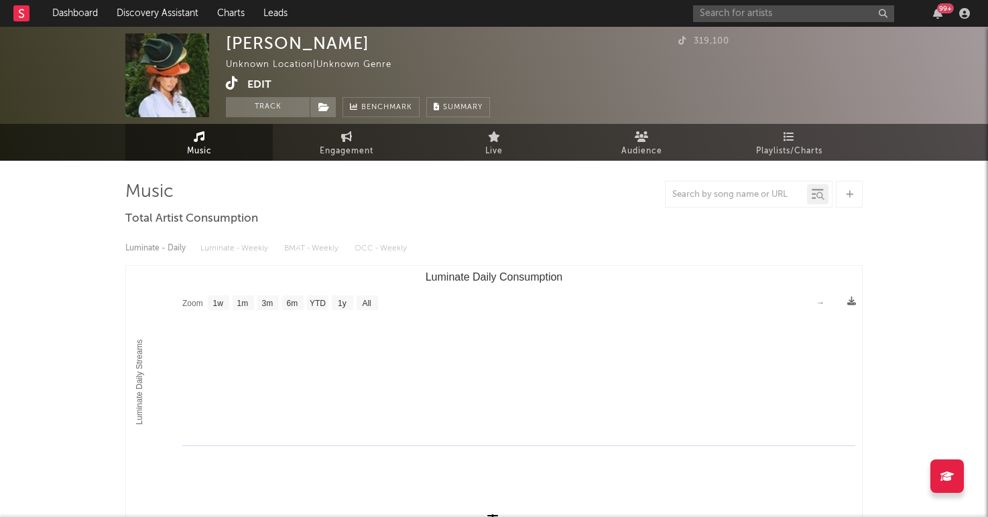
click at [258, 84] on button "Edit" at bounding box center [259, 84] width 24 height 17
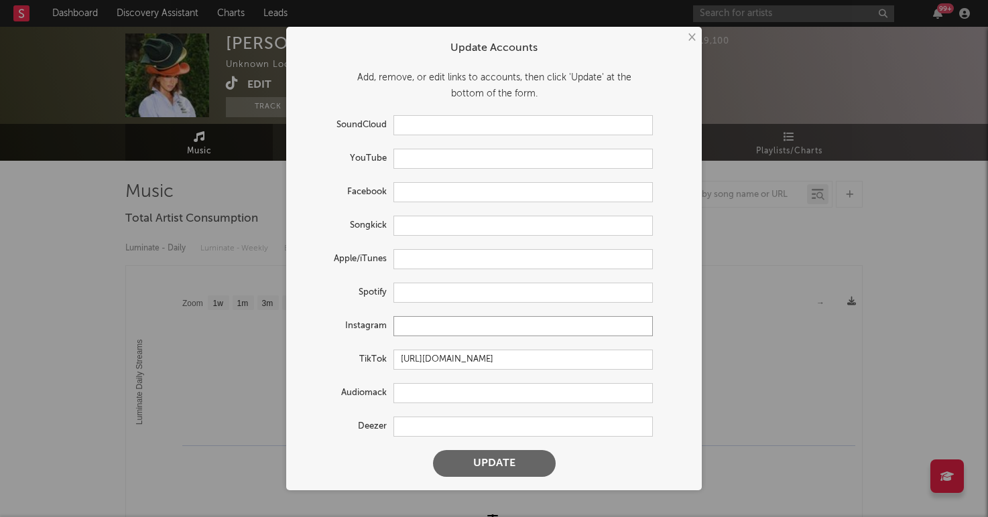
click at [416, 323] on input "text" at bounding box center [522, 326] width 259 height 20
paste input "https://www.instagram.com/realbrileyking/?hl=en"
type input "https://www.instagram.com/realbrileyking/?hl=en"
click at [433, 450] on button "Update" at bounding box center [494, 463] width 123 height 27
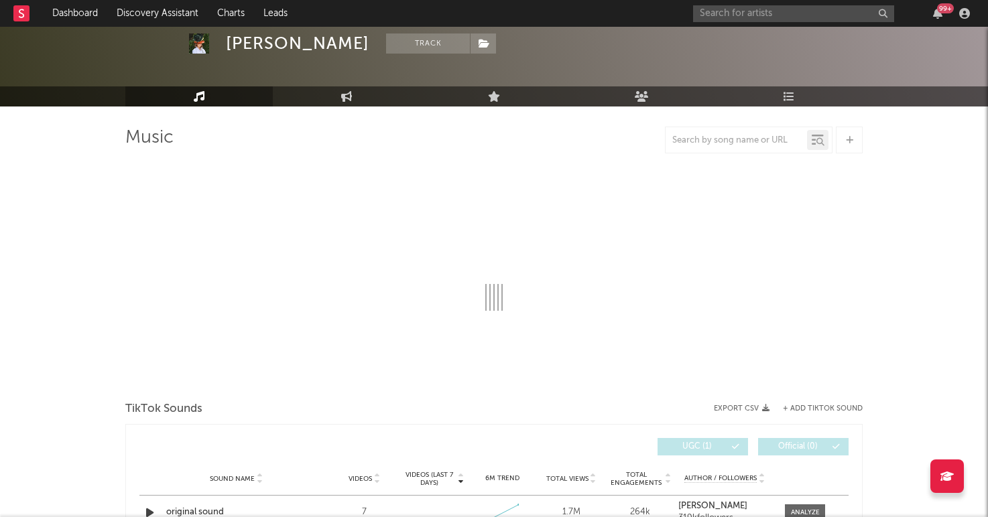
select select "1w"
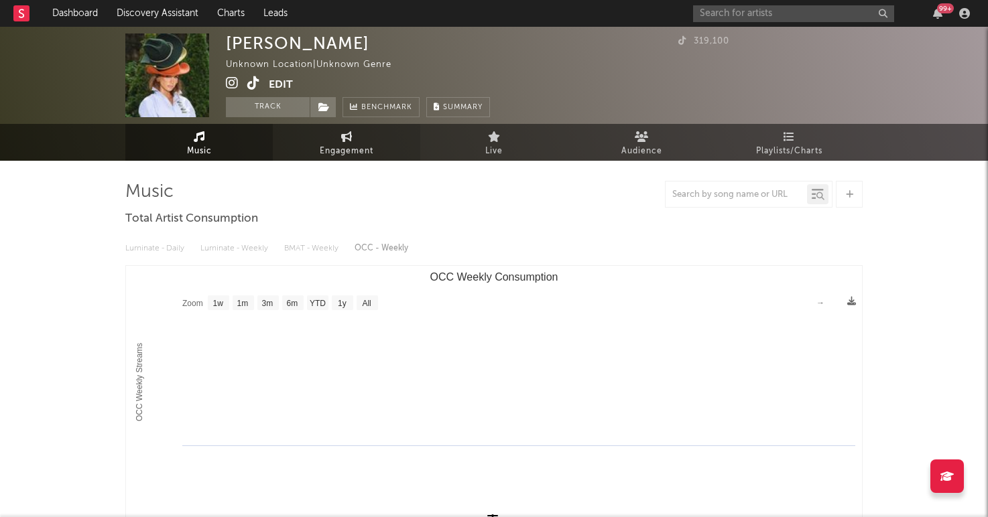
click at [322, 153] on span "Engagement" at bounding box center [347, 151] width 54 height 16
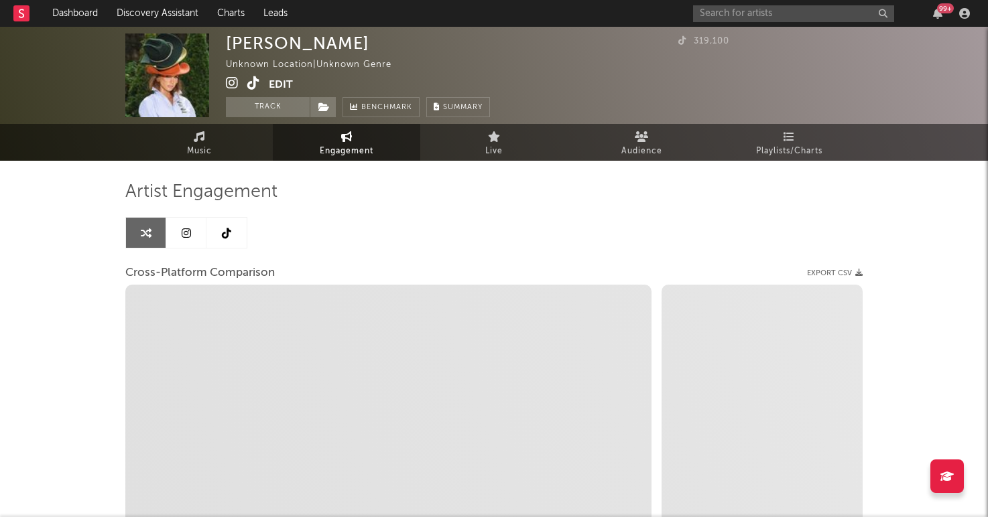
select select "1w"
click at [204, 236] on link at bounding box center [186, 233] width 40 height 30
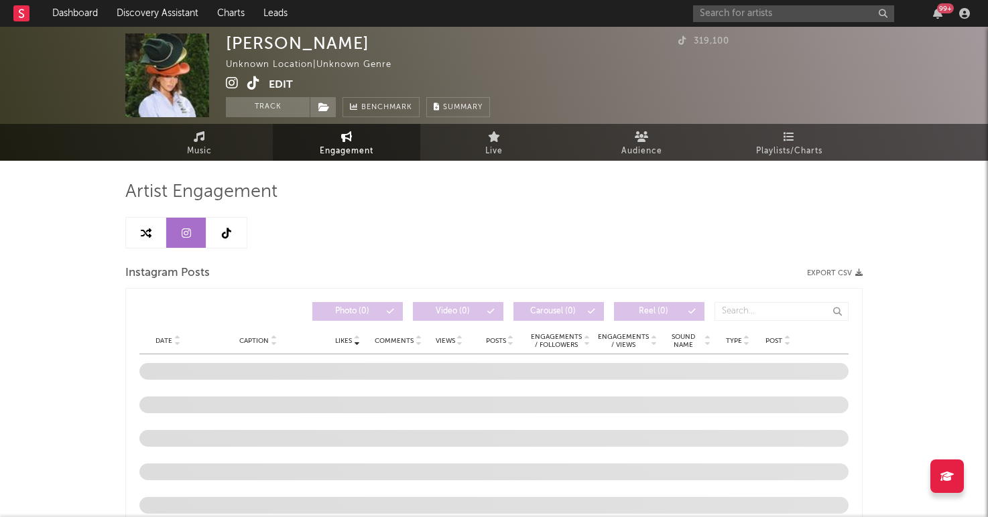
select select "1w"
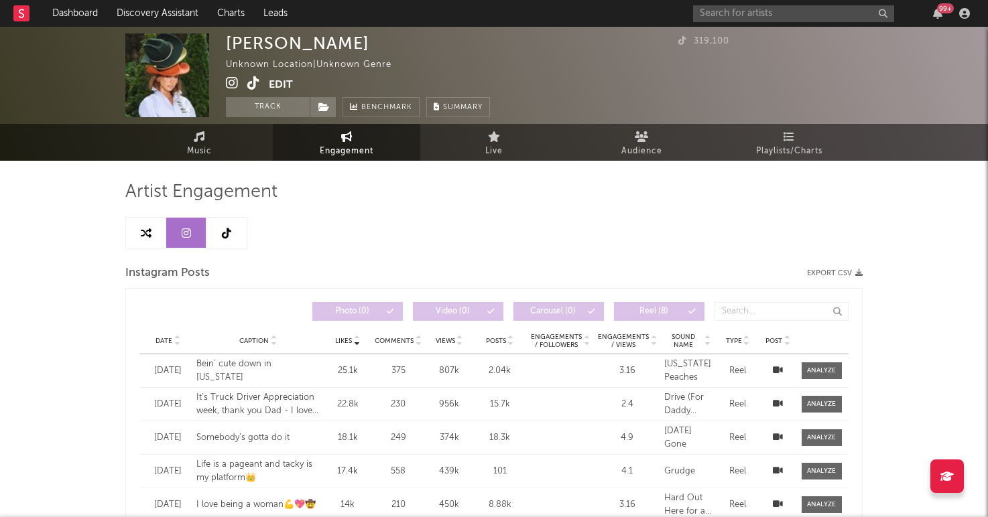
click at [225, 239] on link at bounding box center [226, 233] width 40 height 30
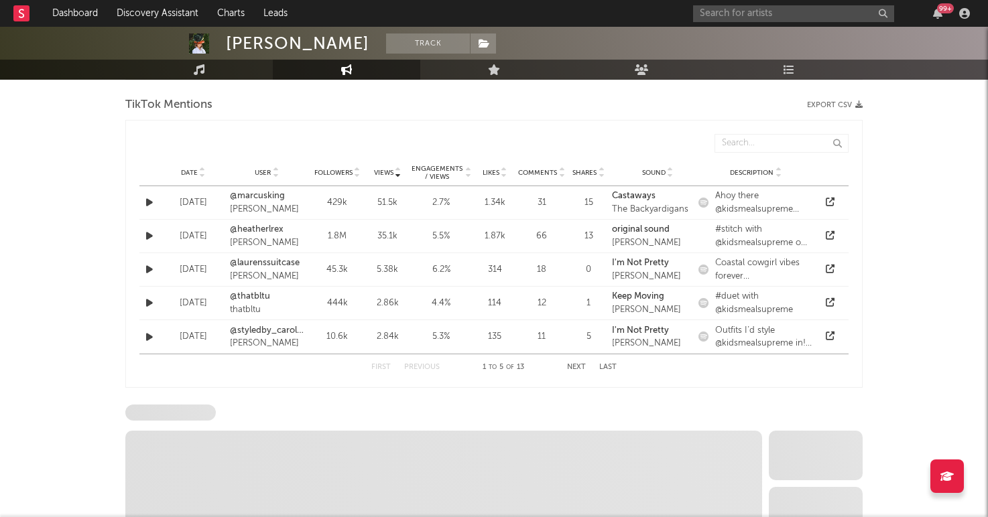
select select "6m"
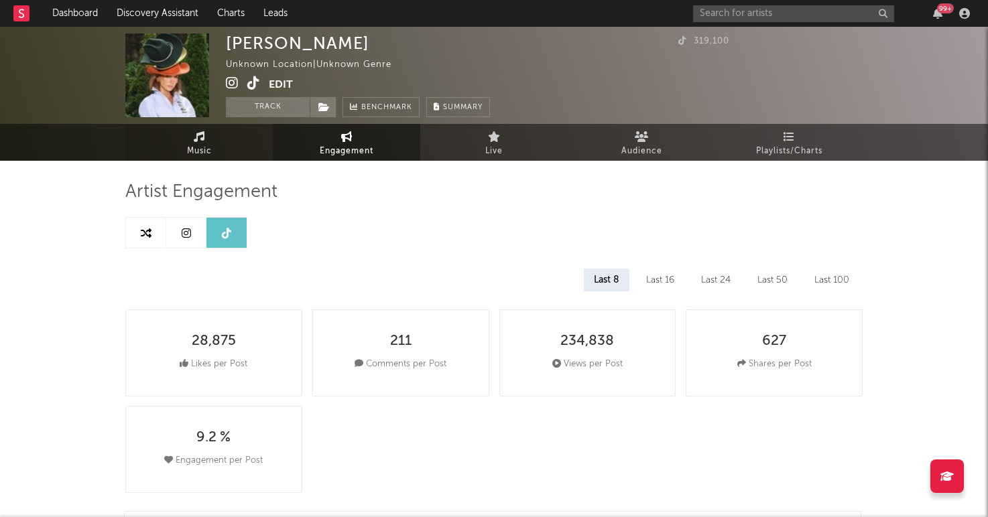
click at [207, 133] on link "Music" at bounding box center [198, 142] width 147 height 37
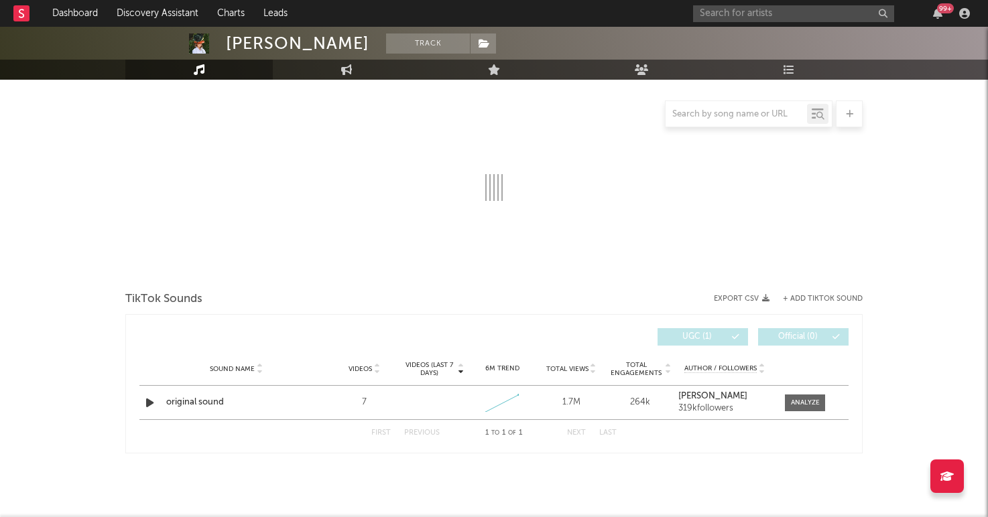
scroll to position [270, 0]
select select "1w"
click at [145, 398] on icon "button" at bounding box center [150, 403] width 14 height 17
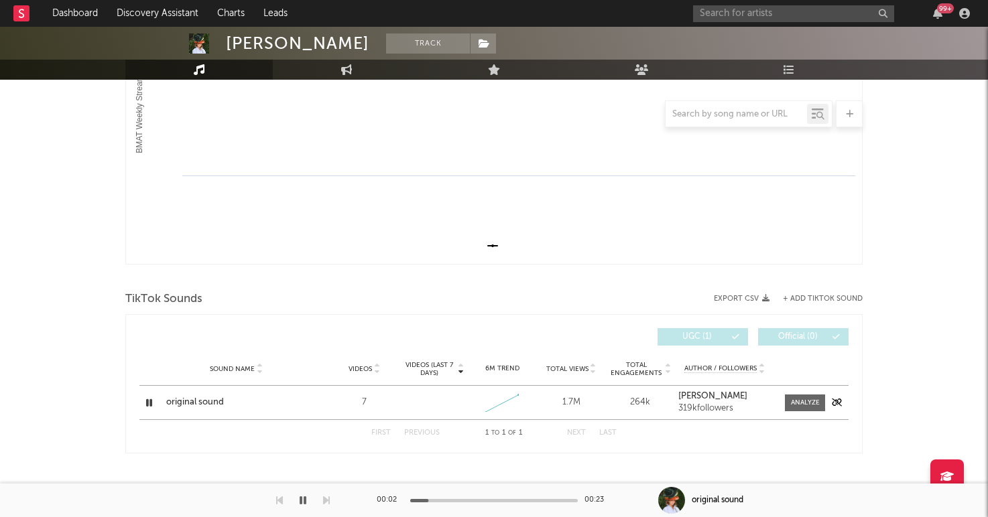
click at [195, 403] on div "original sound" at bounding box center [236, 402] width 140 height 13
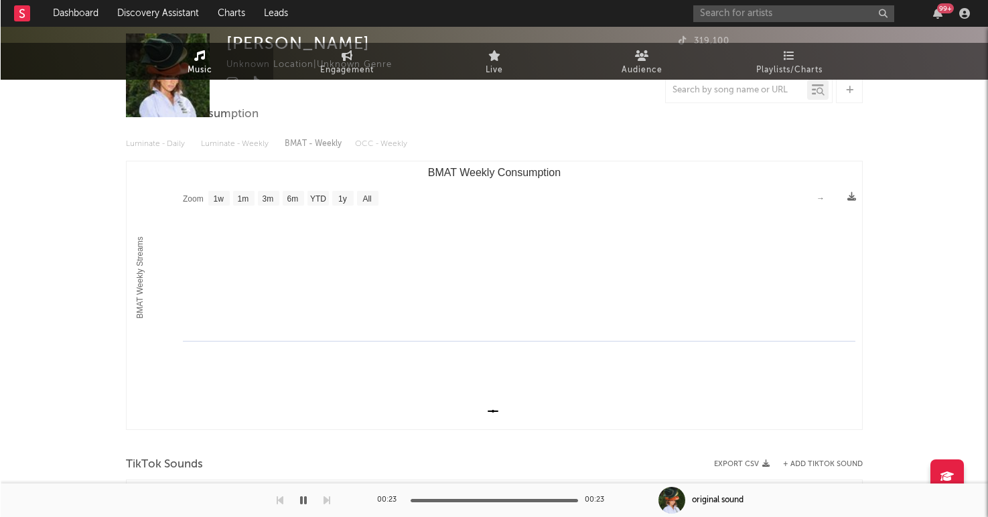
scroll to position [0, 0]
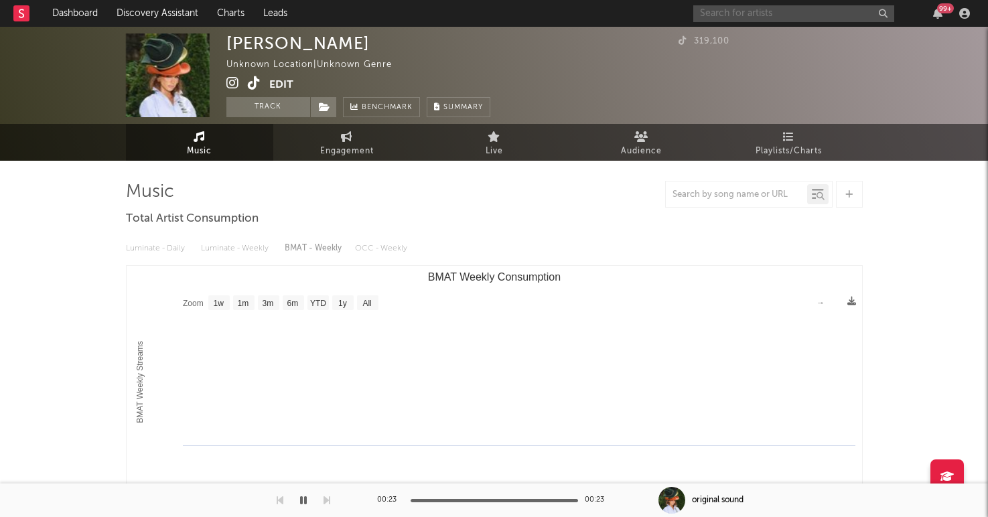
click at [788, 16] on input "text" at bounding box center [794, 13] width 201 height 17
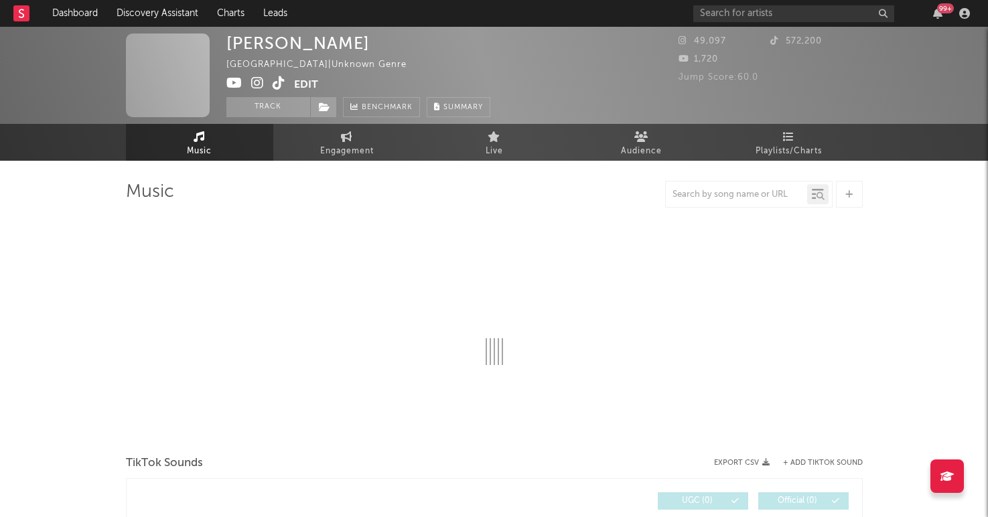
select select "1w"
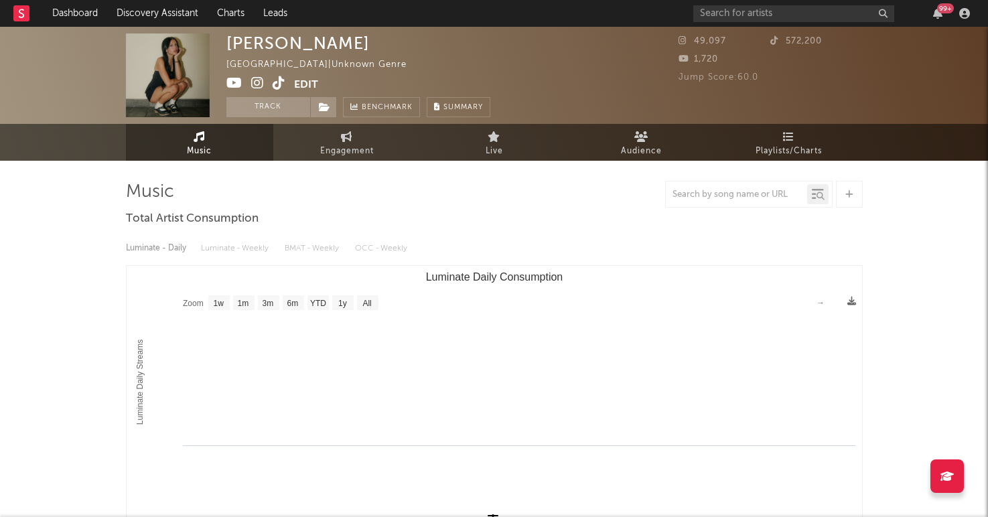
click at [302, 121] on div "[PERSON_NAME] [GEOGRAPHIC_DATA] | Unknown Genre Edit Track Benchmark Summary 49…" at bounding box center [494, 75] width 988 height 97
click at [300, 147] on link "Engagement" at bounding box center [346, 142] width 147 height 37
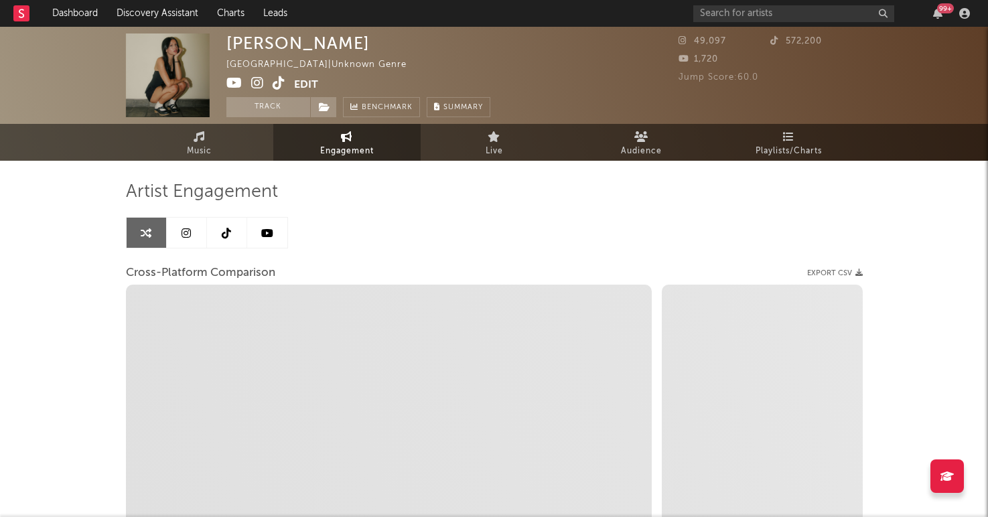
select select "1w"
click at [190, 237] on icon at bounding box center [186, 233] width 9 height 11
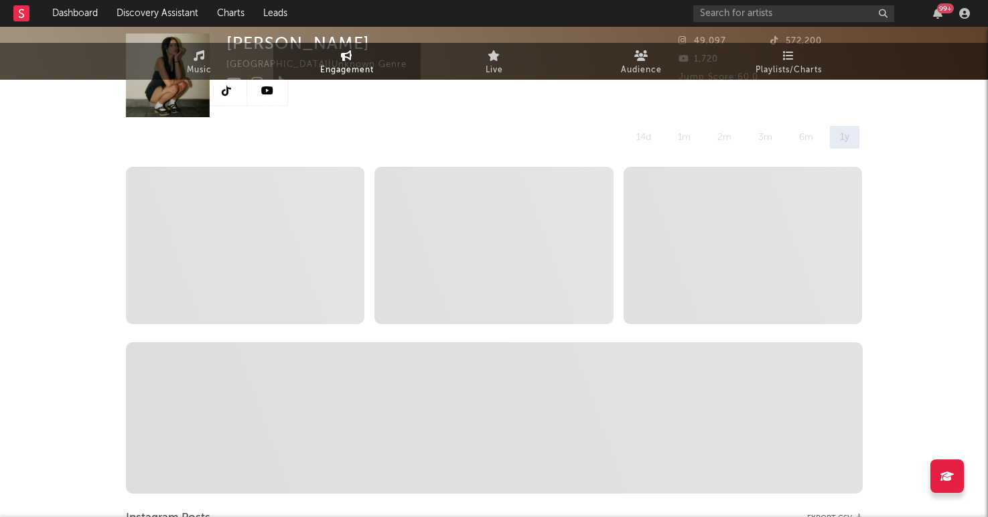
select select "6m"
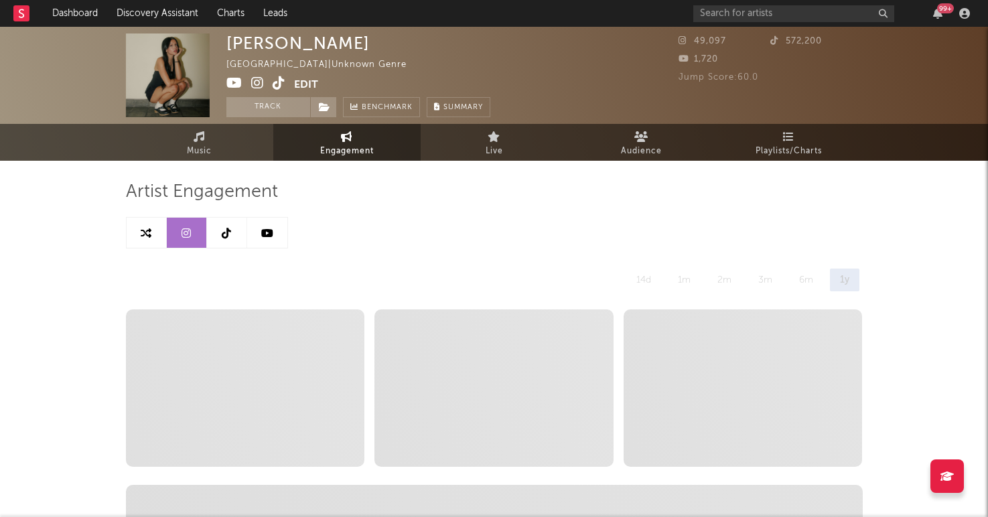
click at [229, 235] on icon at bounding box center [226, 233] width 9 height 11
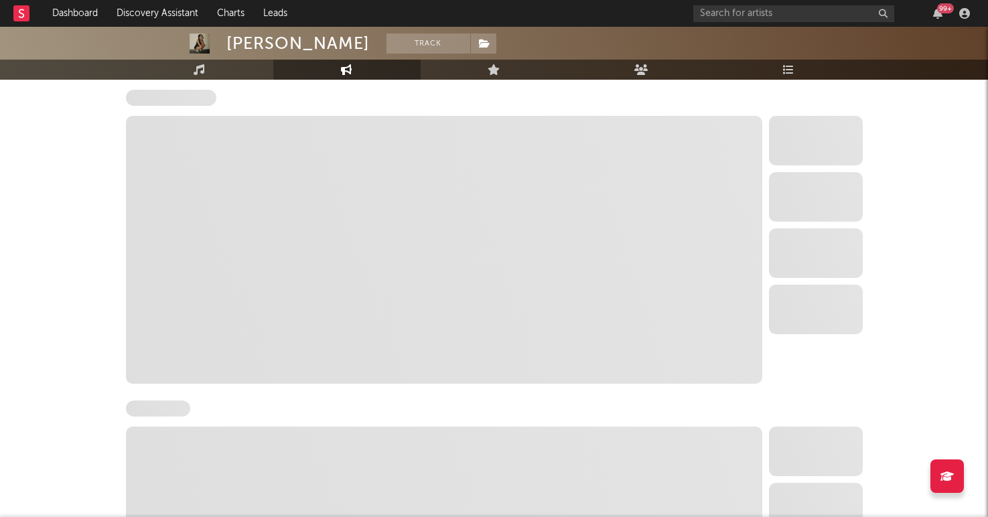
select select "6m"
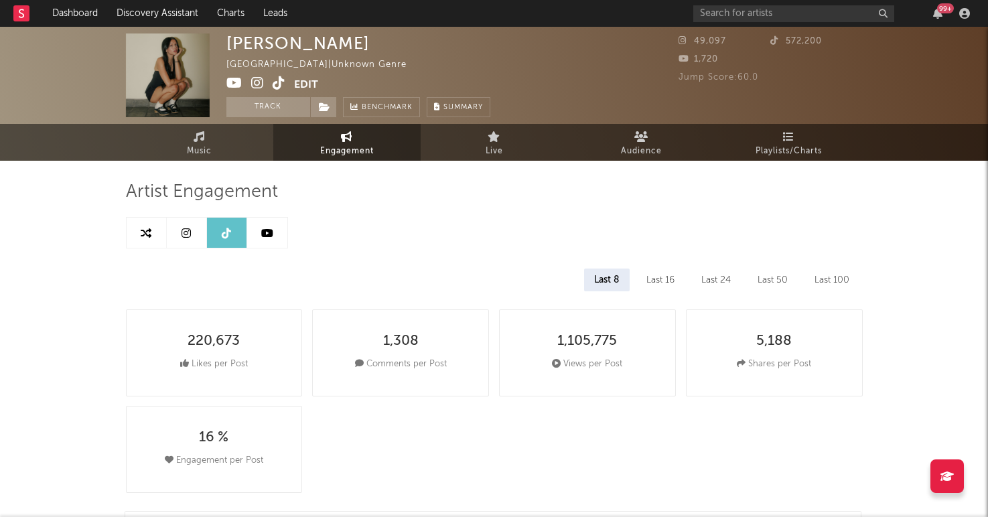
click at [237, 133] on link "Music" at bounding box center [199, 142] width 147 height 37
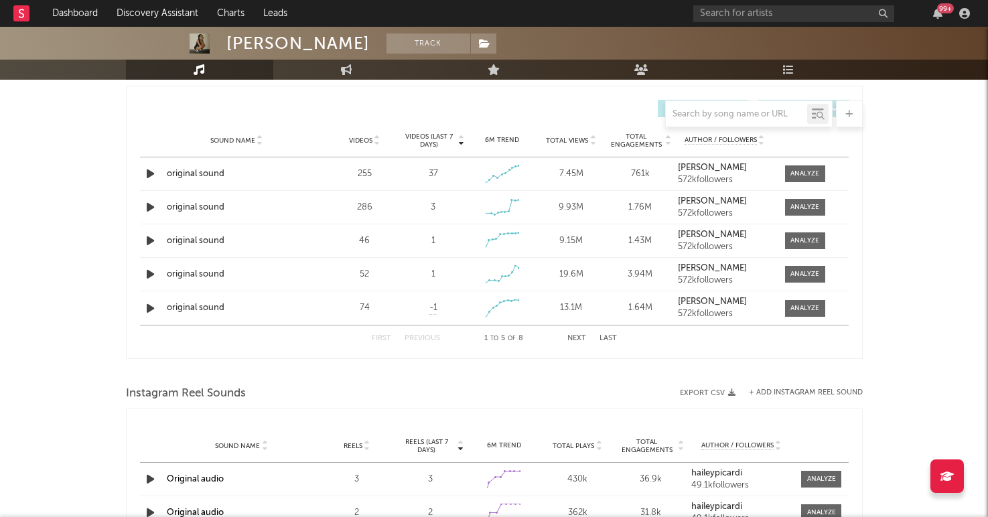
select select "1w"
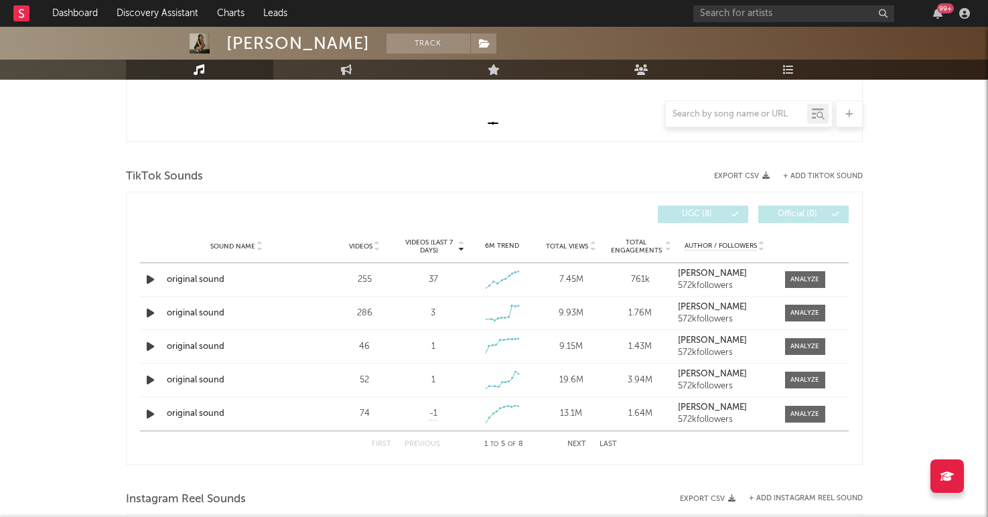
scroll to position [413, 0]
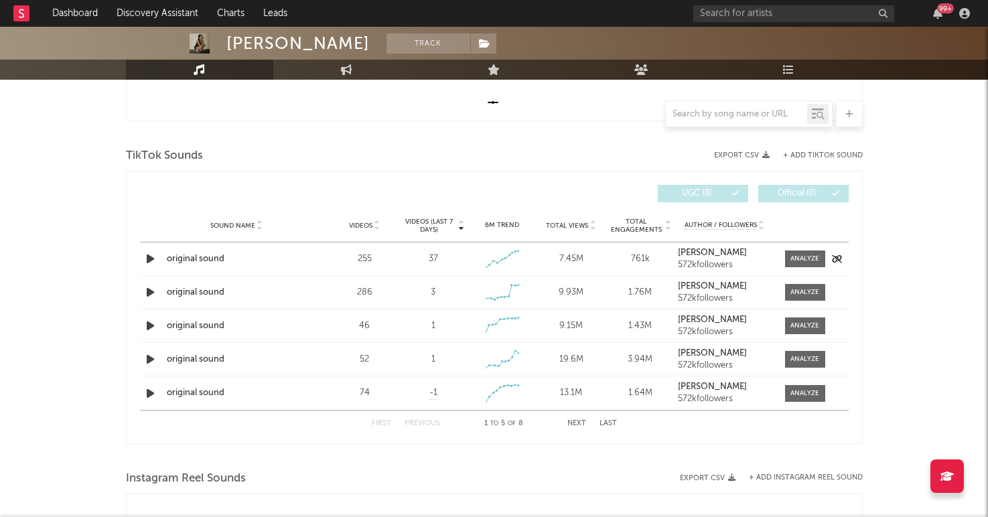
click at [146, 257] on icon "button" at bounding box center [150, 259] width 14 height 17
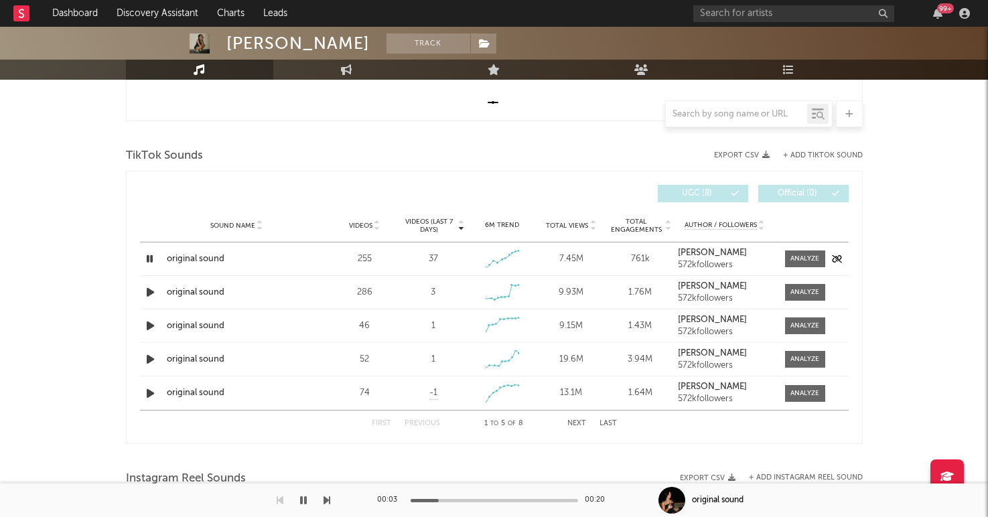
scroll to position [399, 0]
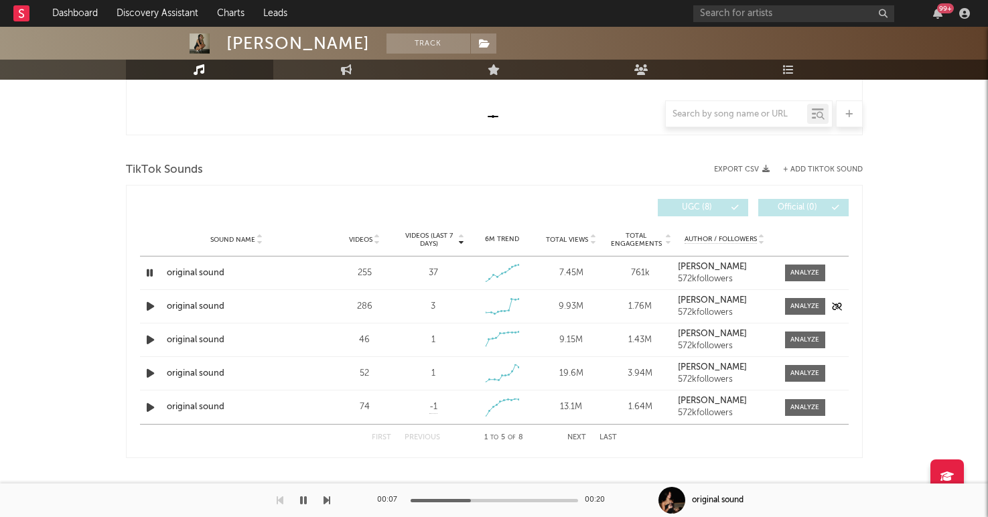
click at [147, 303] on icon "button" at bounding box center [150, 306] width 14 height 17
drag, startPoint x: 149, startPoint y: 342, endPoint x: 149, endPoint y: 312, distance: 30.2
click at [149, 313] on div "Sound Name original sound Videos 255 Videos (last 7 days) 37 Weekly Growth % - …" at bounding box center [494, 341] width 709 height 168
click at [152, 301] on icon "button" at bounding box center [149, 306] width 13 height 17
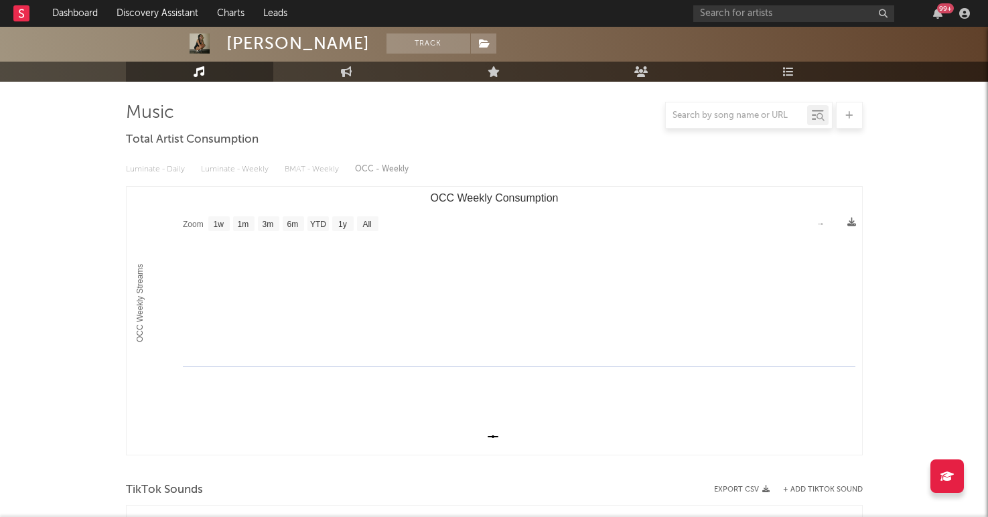
scroll to position [0, 0]
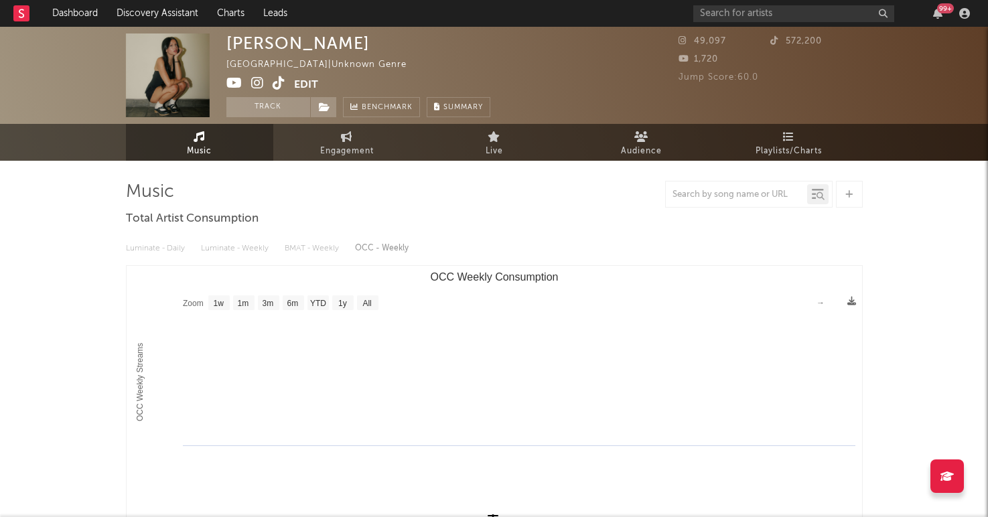
click at [730, 23] on div "99 +" at bounding box center [834, 13] width 281 height 27
click at [730, 13] on input "text" at bounding box center [794, 13] width 201 height 17
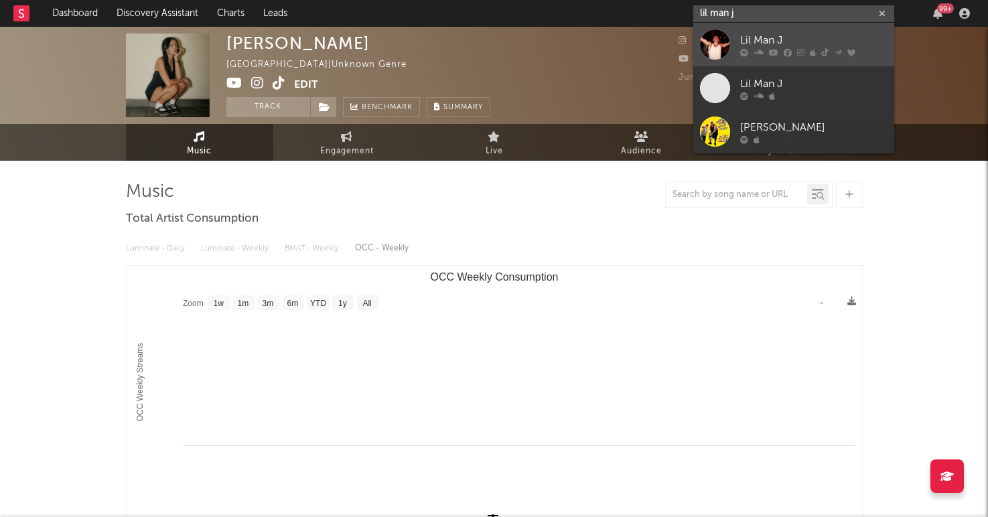
type input "lil man j"
click at [765, 34] on div "Lil Man J" at bounding box center [814, 40] width 147 height 16
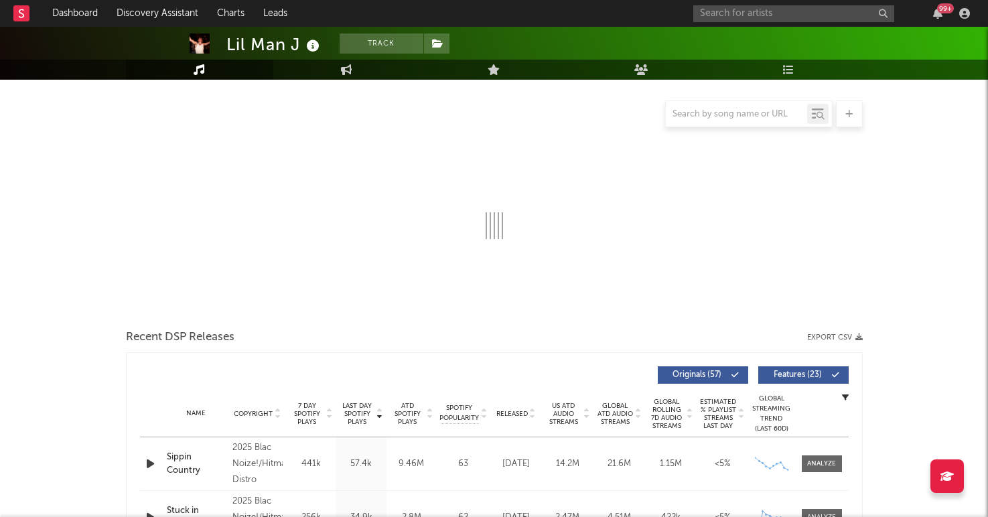
select select "6m"
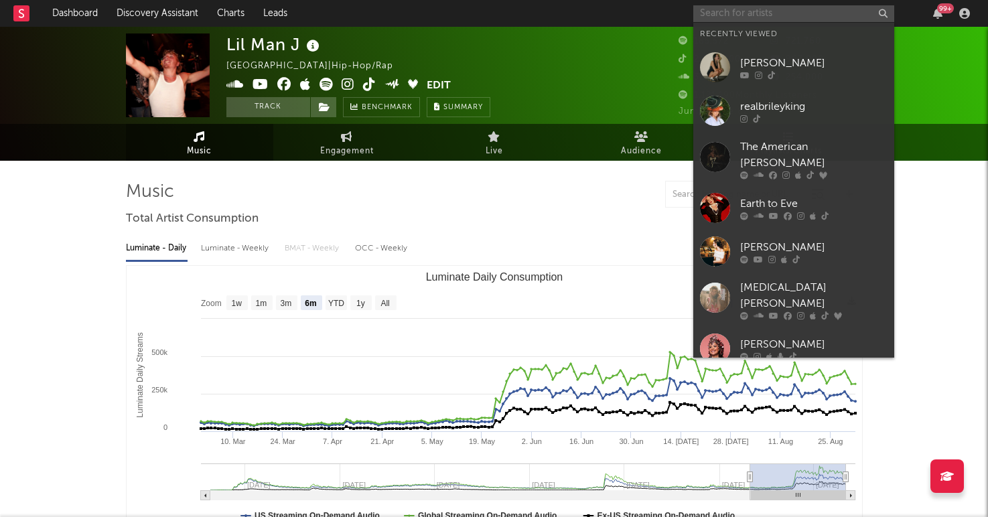
click at [730, 10] on input "text" at bounding box center [794, 13] width 201 height 17
type input "c"
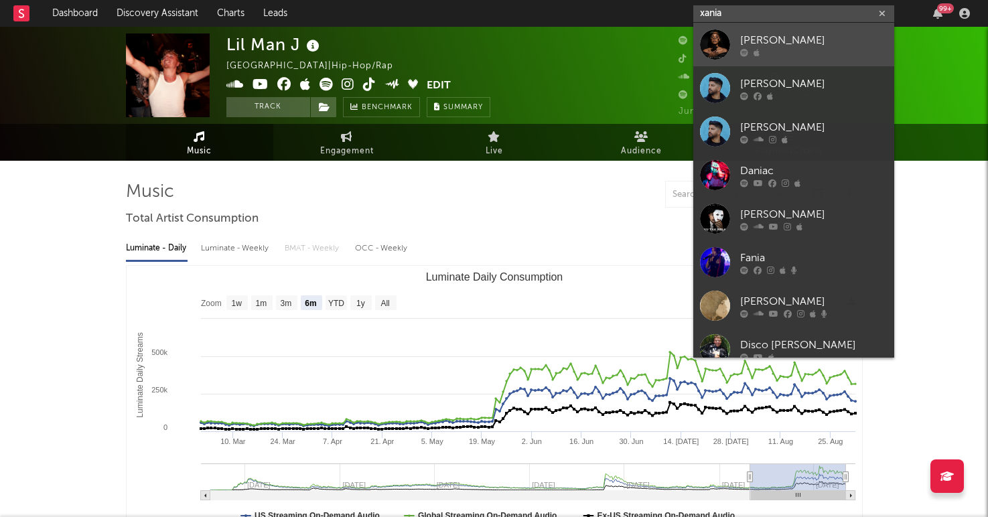
type input "xania"
click at [756, 33] on div "[PERSON_NAME]" at bounding box center [814, 40] width 147 height 16
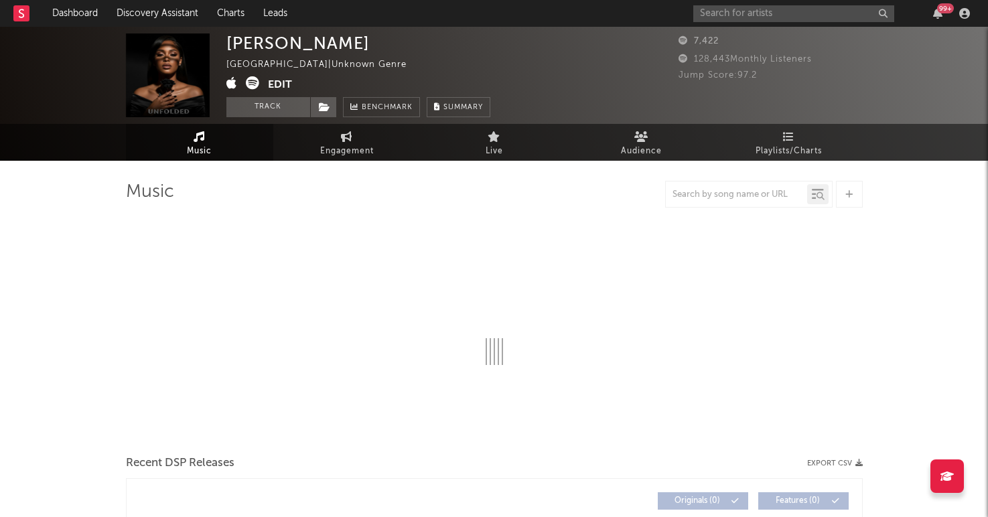
select select "1w"
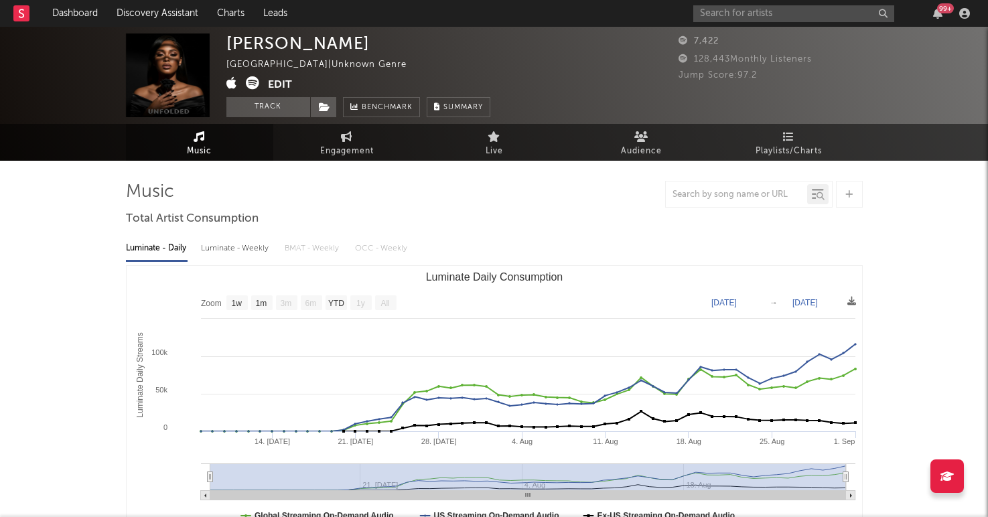
click at [274, 86] on button "Edit" at bounding box center [280, 84] width 24 height 17
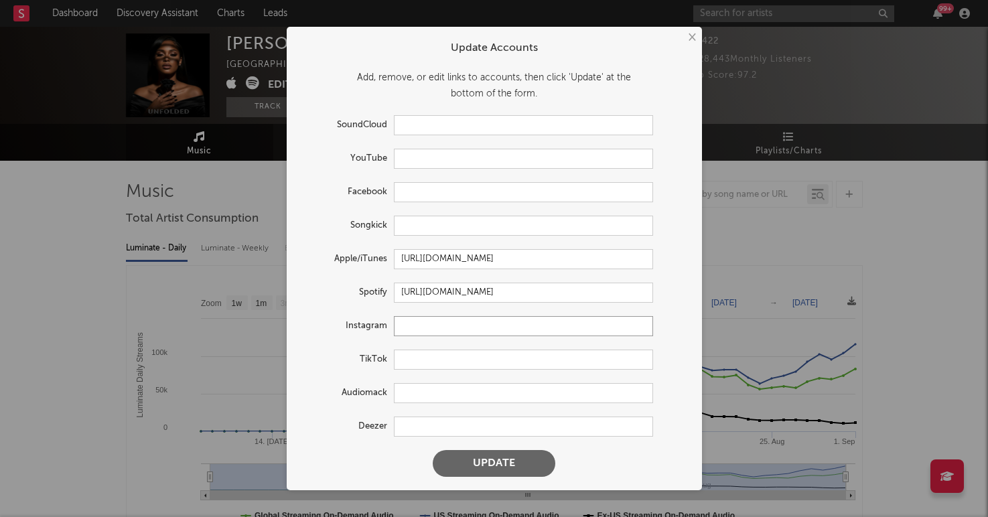
click at [418, 323] on input "text" at bounding box center [523, 326] width 259 height 20
paste input "https://www.instagram.com/xania_monet/?hl=en"
type input "https://www.instagram.com/xania_monet/?hl=en"
click at [433, 450] on button "Update" at bounding box center [494, 463] width 123 height 27
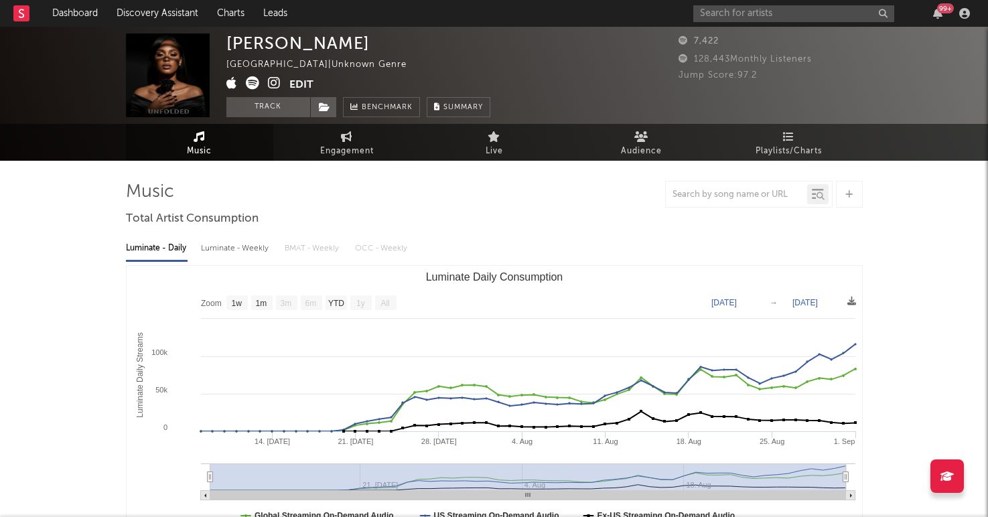
select select "1w"
click at [304, 90] on button "Edit" at bounding box center [302, 84] width 24 height 17
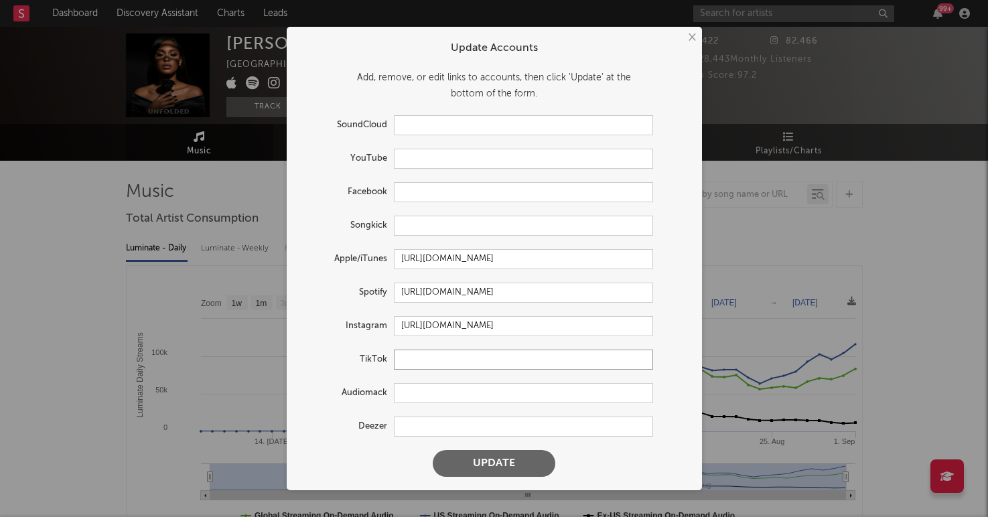
click at [423, 356] on input "text" at bounding box center [523, 360] width 259 height 20
paste input "https://www.tiktok.com/@xania_monet"
click at [433, 450] on button "Update" at bounding box center [494, 463] width 123 height 27
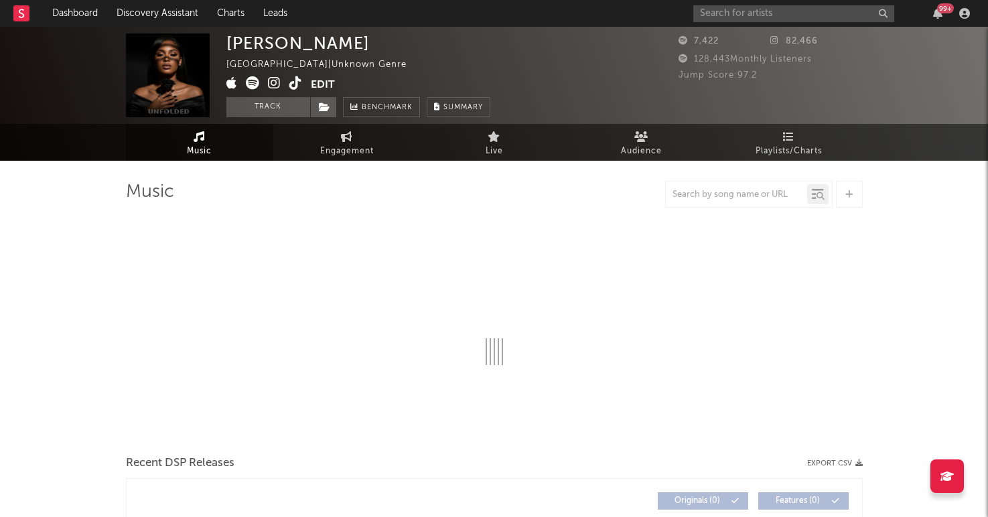
type input "https://www.tiktok.com/share/user/7525465523984925726"
click at [315, 144] on link "Engagement" at bounding box center [346, 142] width 147 height 37
select select "1w"
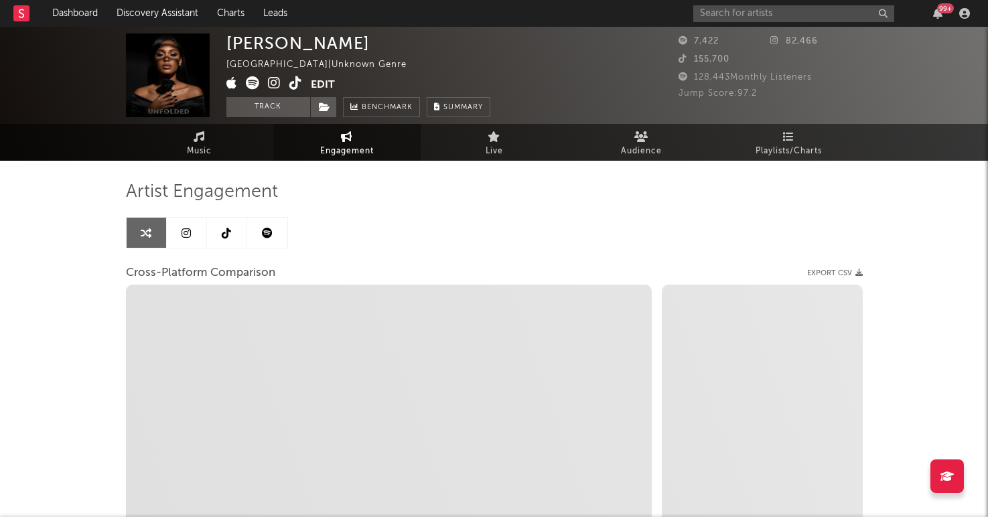
click at [218, 236] on link at bounding box center [227, 233] width 40 height 30
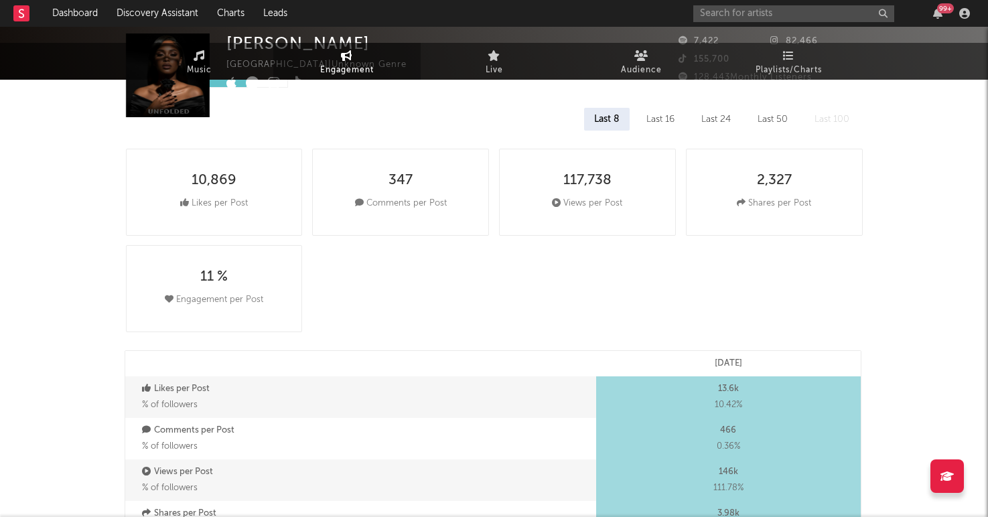
select select "1w"
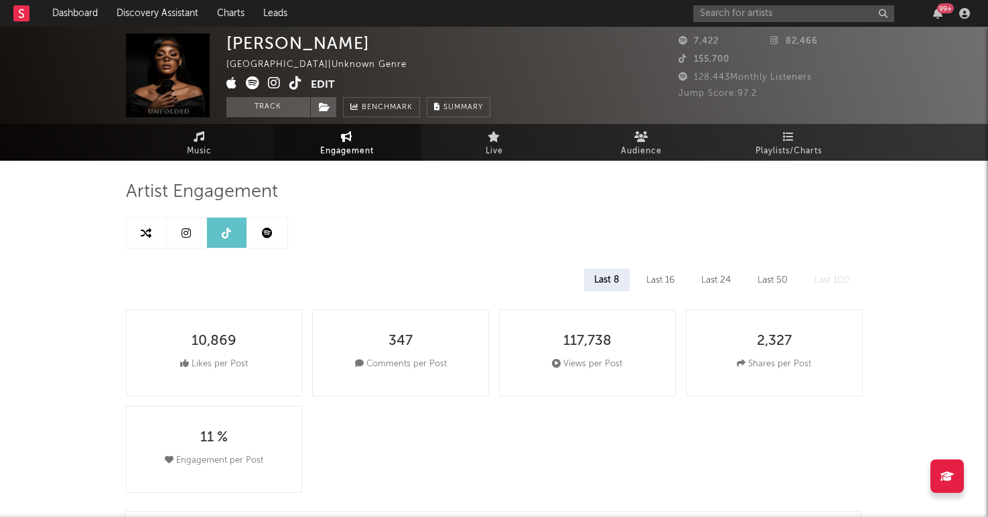
click at [271, 84] on icon at bounding box center [274, 82] width 13 height 13
click at [180, 243] on link at bounding box center [187, 233] width 40 height 30
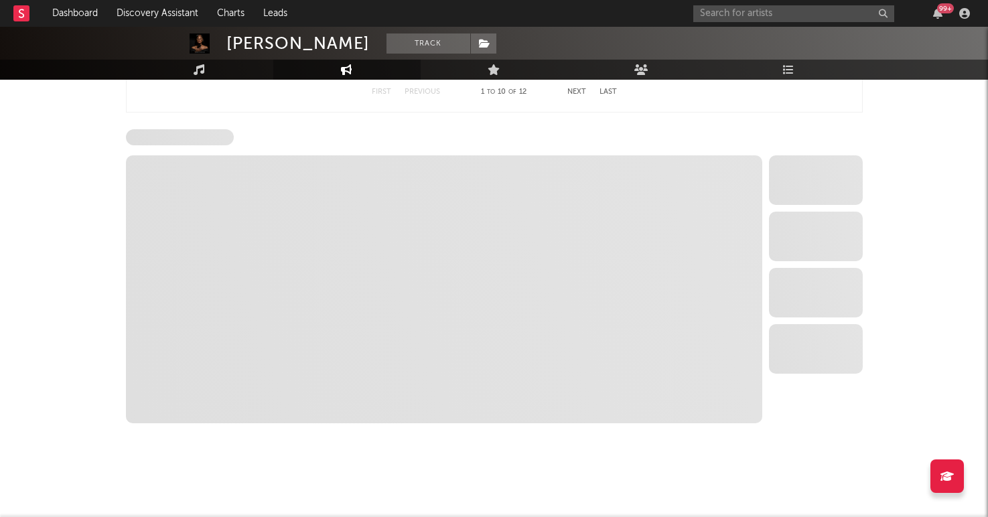
select select "1w"
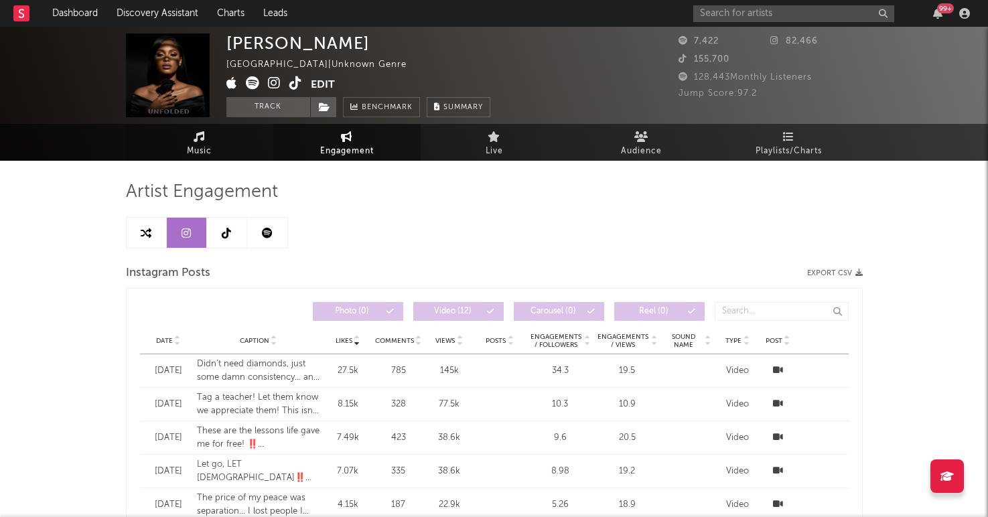
click at [219, 157] on link "Music" at bounding box center [199, 142] width 147 height 37
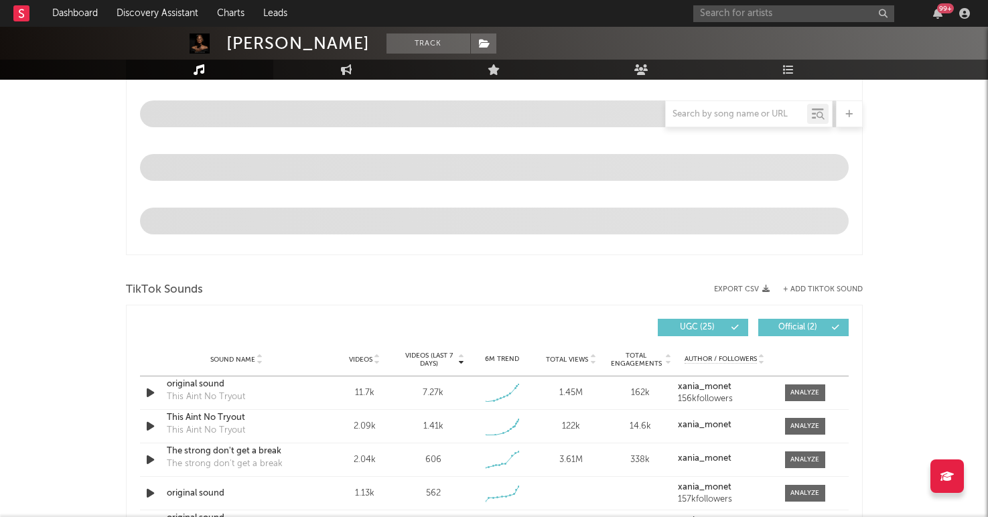
select select "1w"
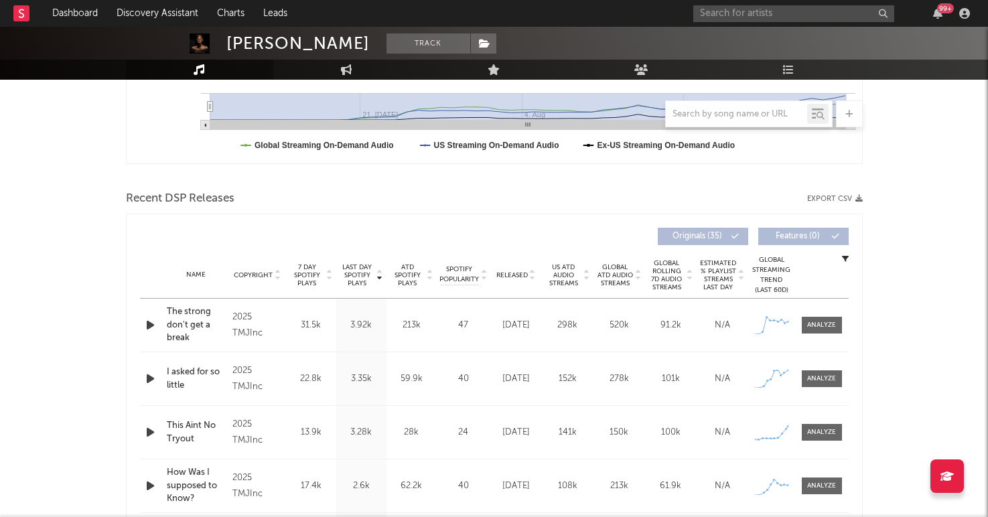
scroll to position [375, 0]
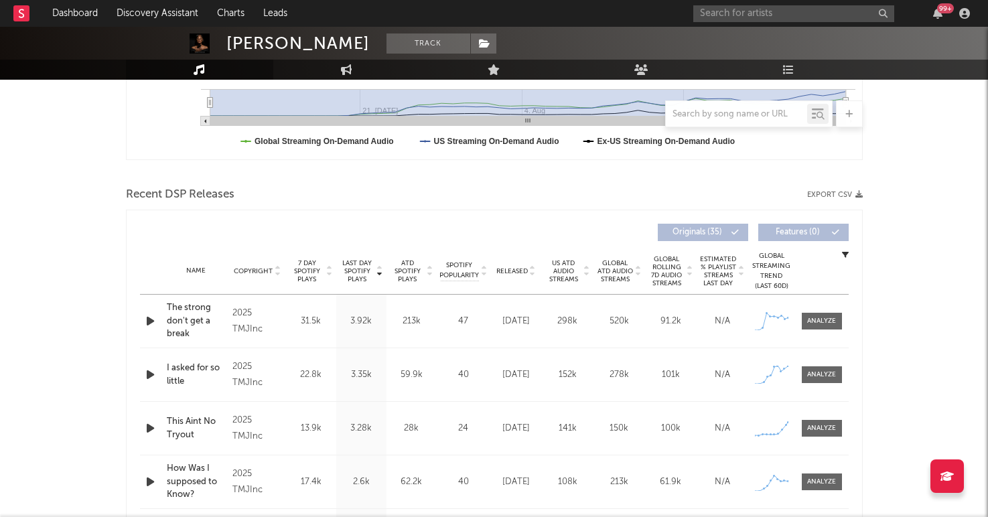
click at [309, 274] on span "7 Day Spotify Plays" at bounding box center [308, 271] width 36 height 24
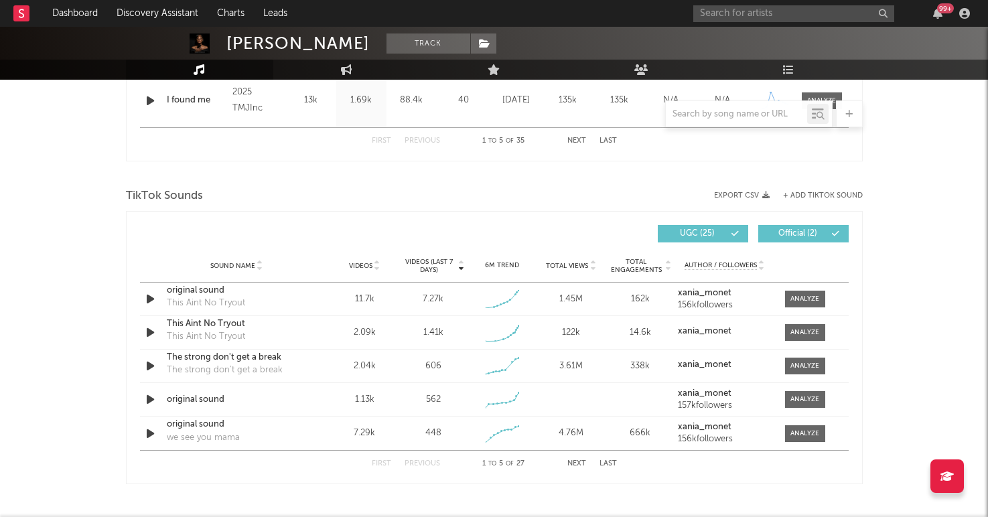
scroll to position [816, 0]
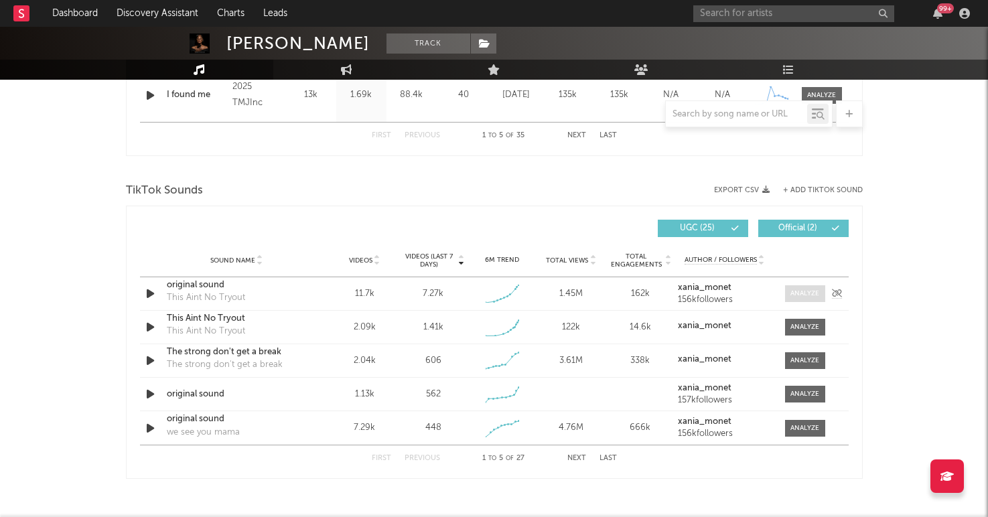
click at [798, 293] on div at bounding box center [805, 294] width 29 height 10
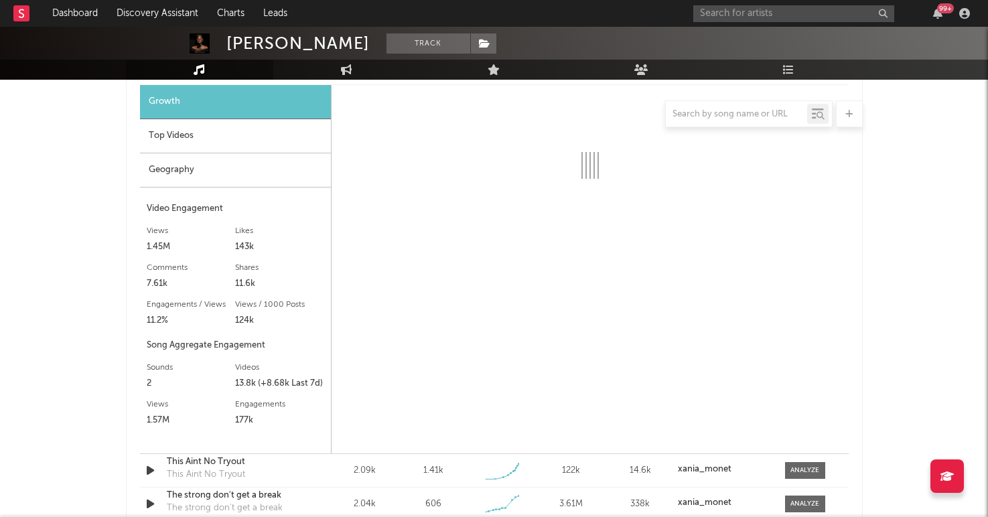
select select "1w"
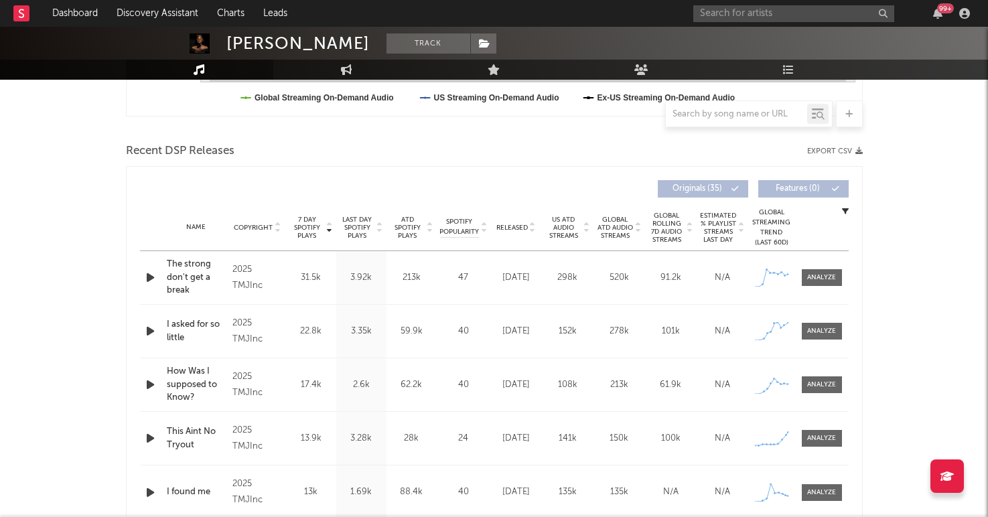
scroll to position [0, 0]
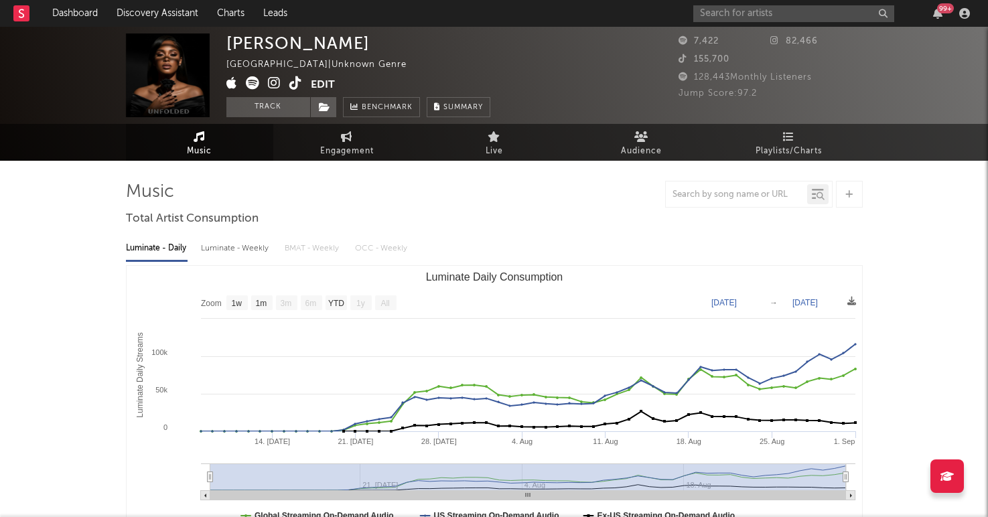
click at [257, 82] on icon at bounding box center [252, 82] width 13 height 13
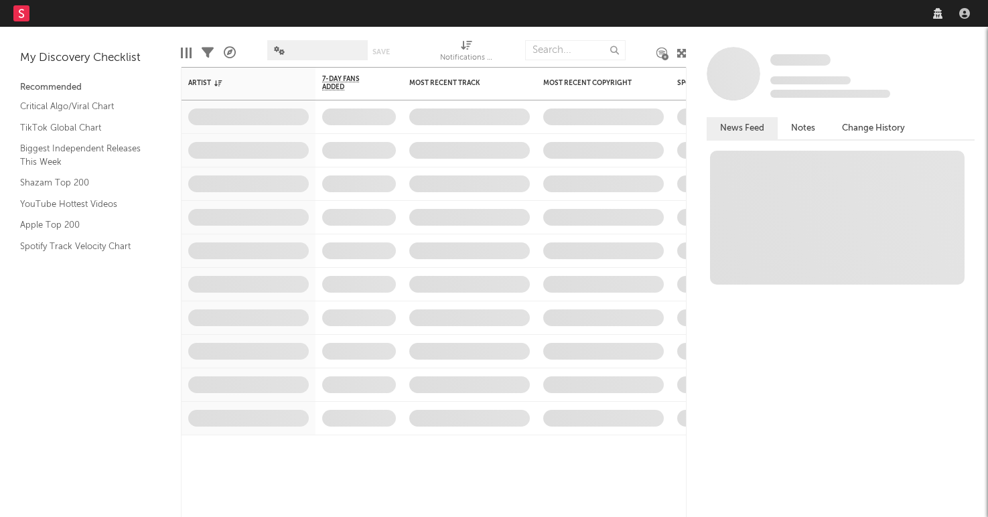
click at [795, 16] on nav "Dashboard Discovery Assistant Charts Leads" at bounding box center [494, 13] width 988 height 27
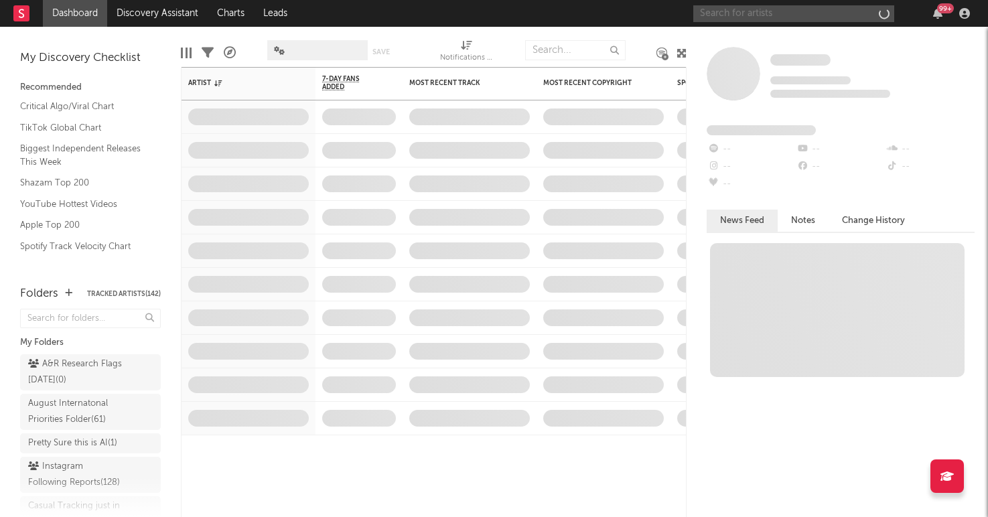
click at [787, 16] on input "text" at bounding box center [794, 13] width 201 height 17
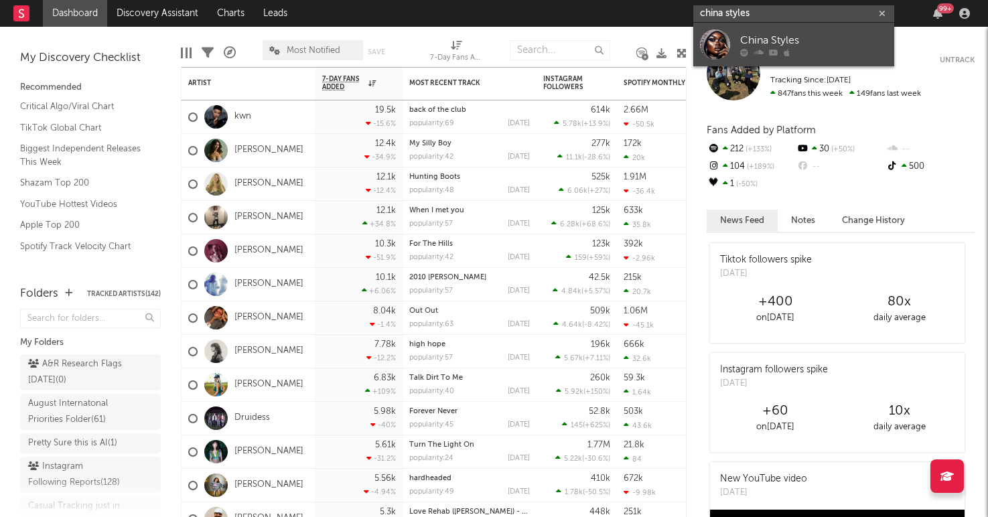
type input "china styles"
click at [749, 40] on div "China Styles" at bounding box center [814, 40] width 147 height 16
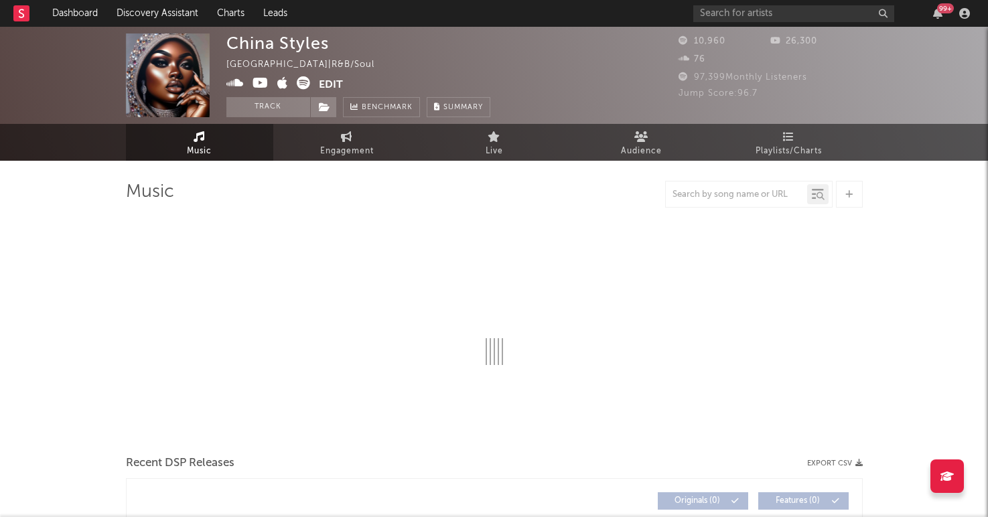
select select "1w"
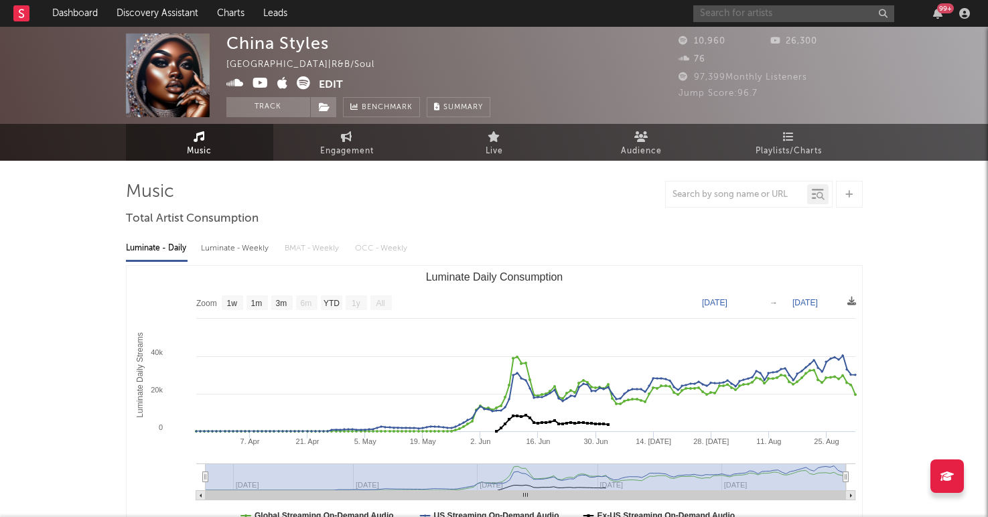
click at [751, 13] on input "text" at bounding box center [794, 13] width 201 height 17
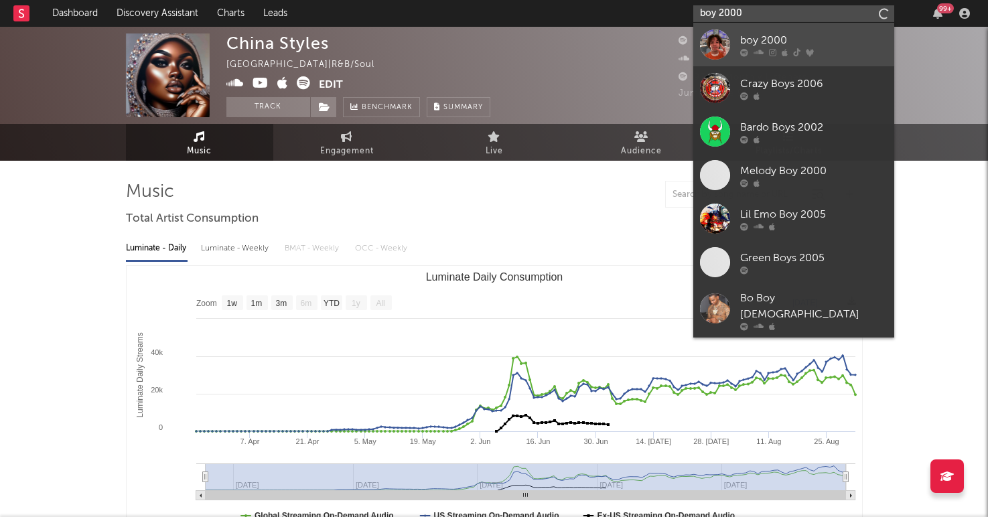
type input "boy 2000"
click at [725, 32] on div at bounding box center [715, 44] width 30 height 30
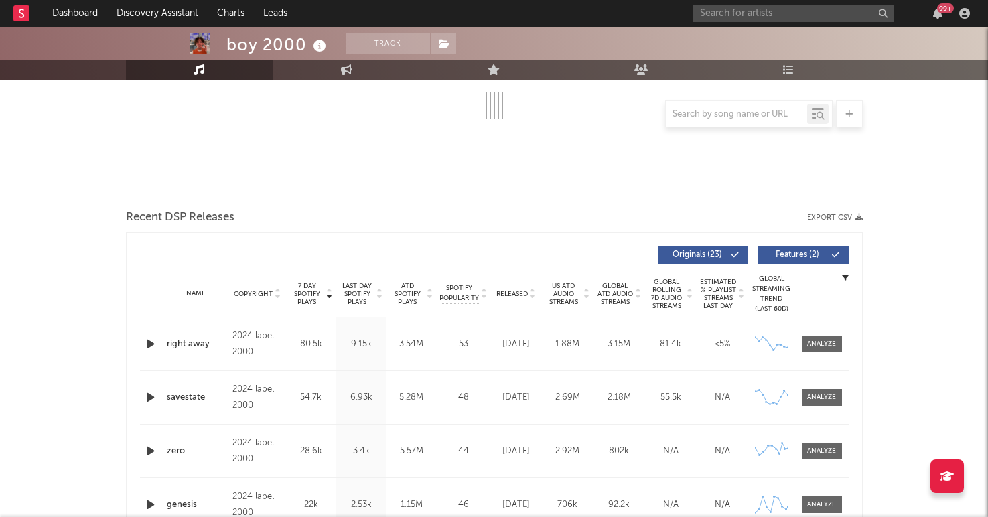
scroll to position [263, 0]
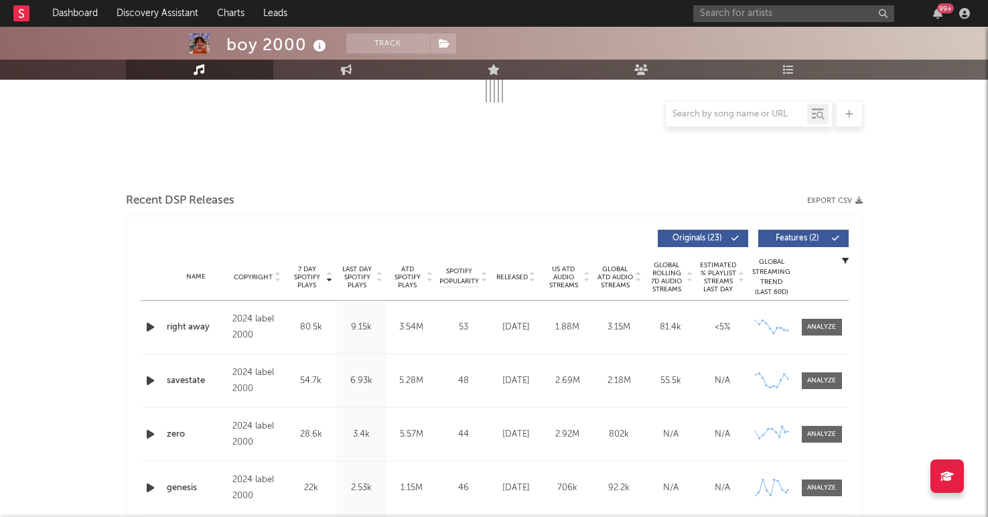
select select "6m"
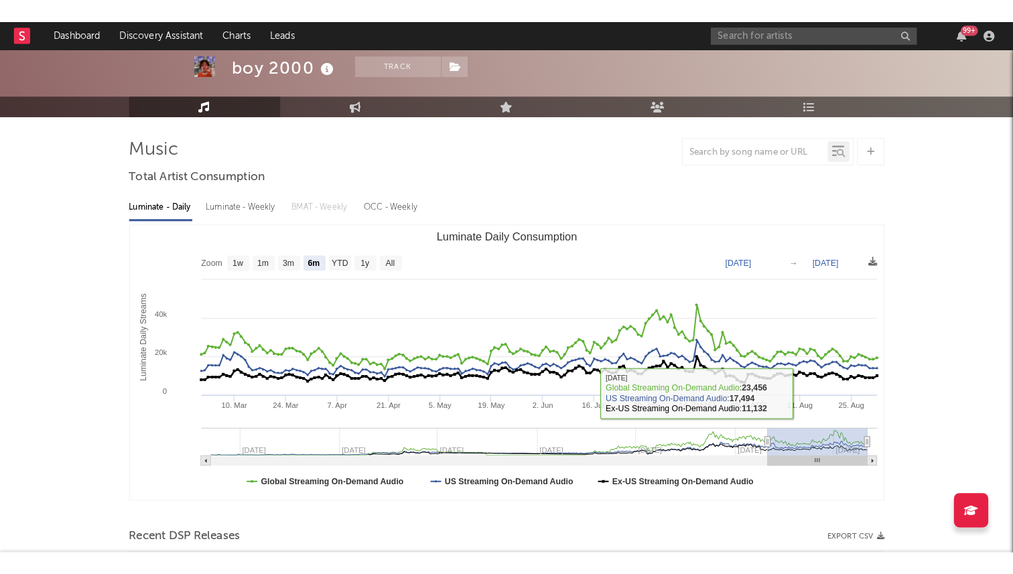
scroll to position [0, 0]
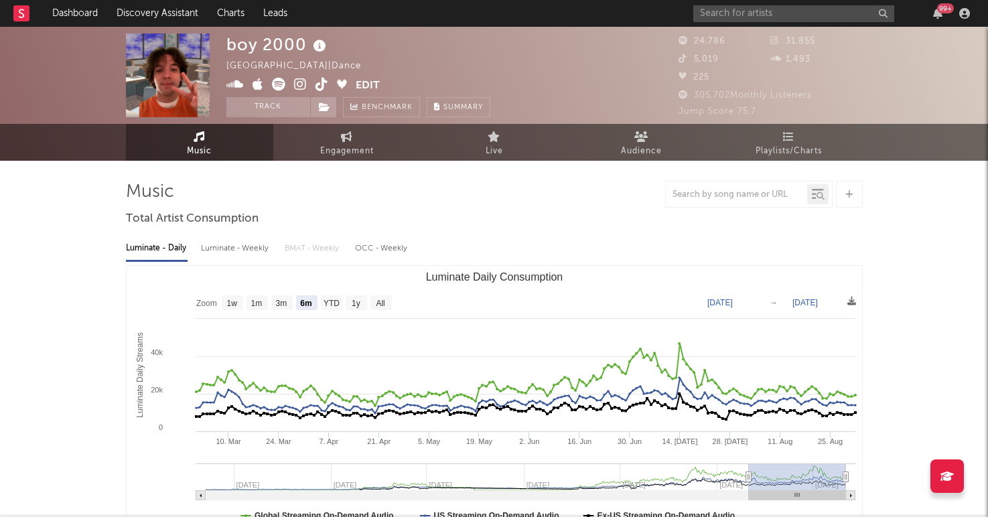
click at [324, 84] on icon at bounding box center [322, 84] width 13 height 13
click at [275, 84] on icon at bounding box center [278, 84] width 13 height 13
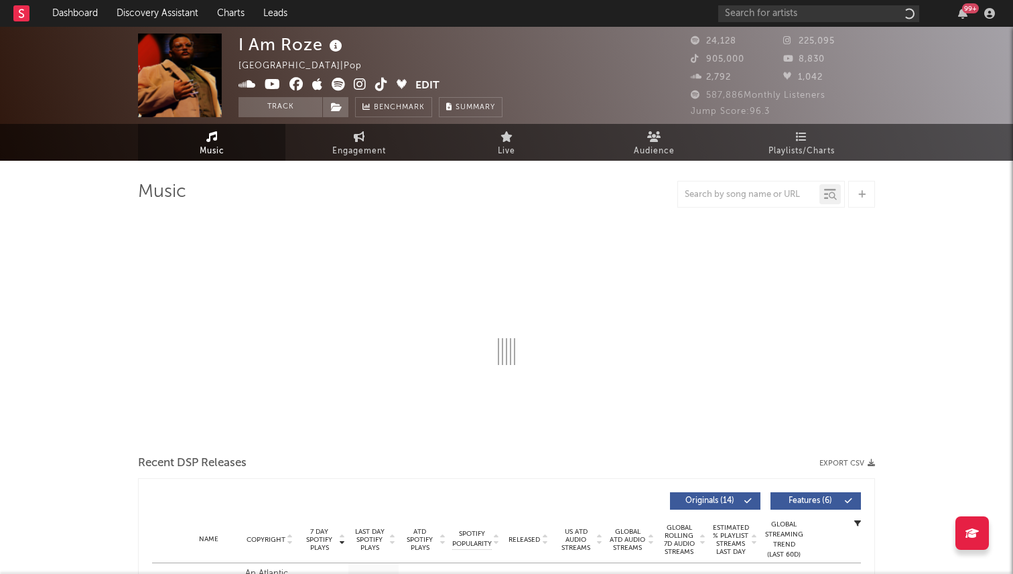
select select "6m"
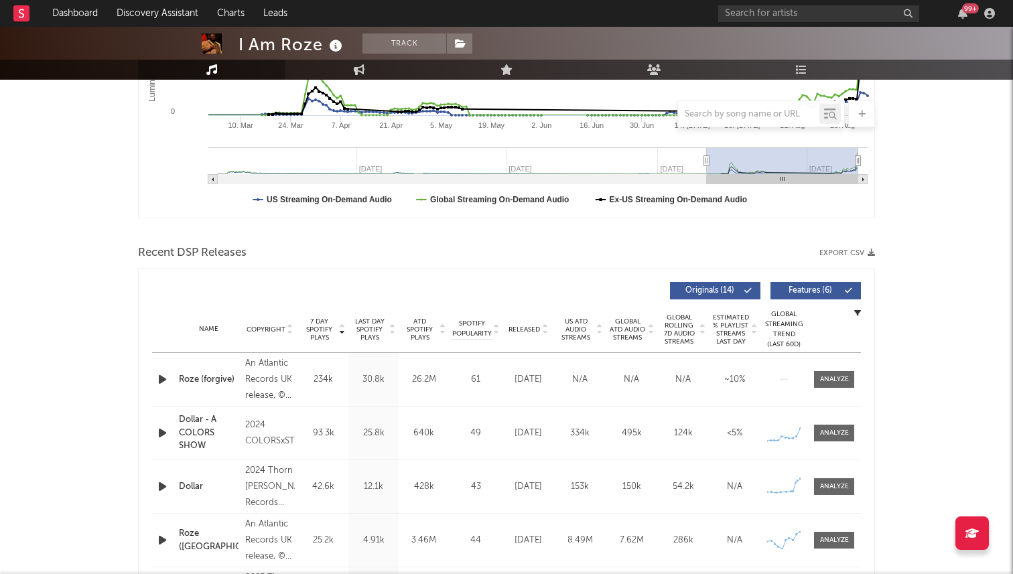
scroll to position [406, 0]
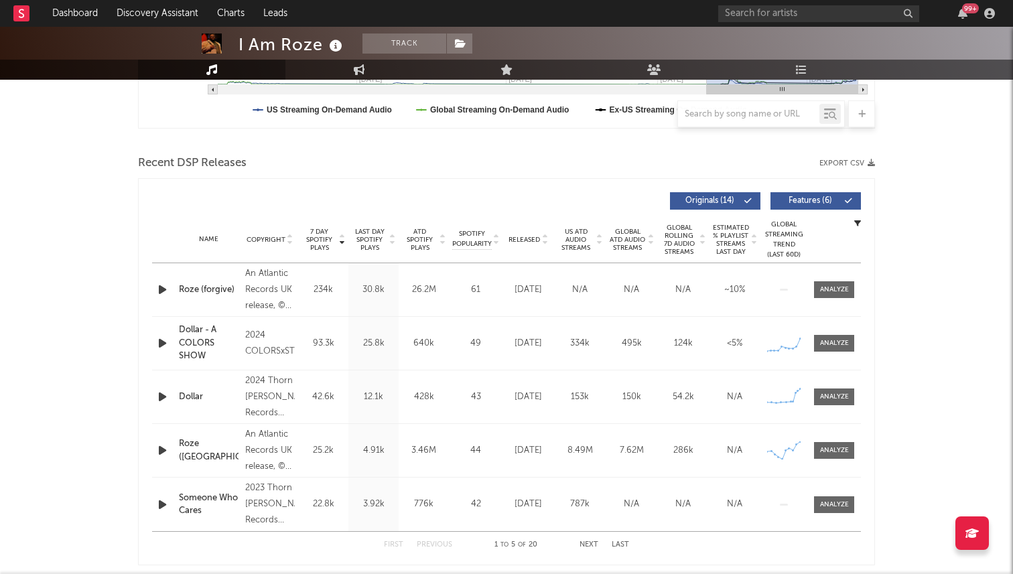
click at [229, 288] on div "Roze (forgive)" at bounding box center [209, 289] width 60 height 13
click at [751, 14] on input "text" at bounding box center [818, 13] width 201 height 17
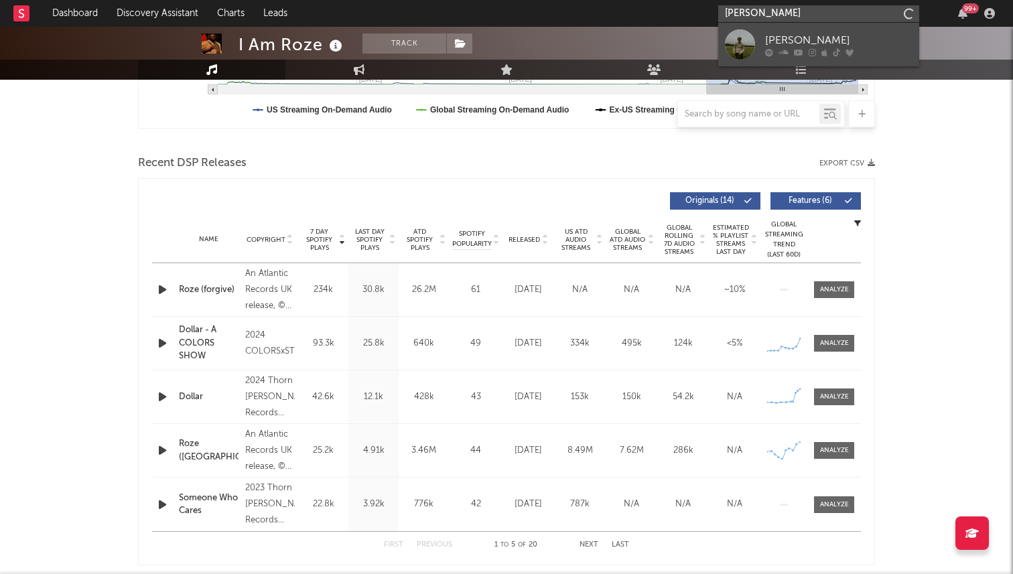
type input "[PERSON_NAME]"
click at [767, 36] on div "[PERSON_NAME]" at bounding box center [838, 40] width 147 height 16
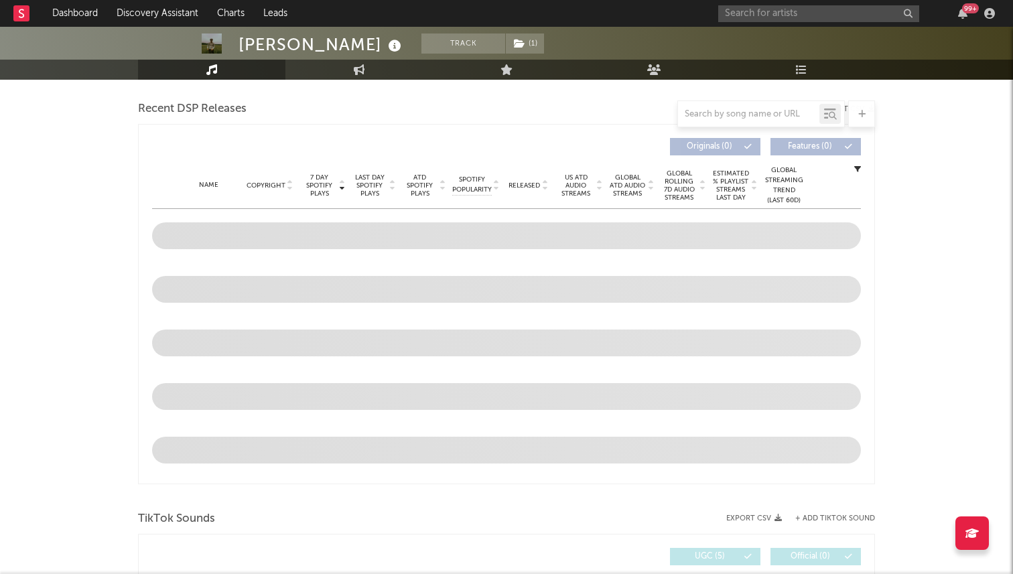
scroll to position [513, 0]
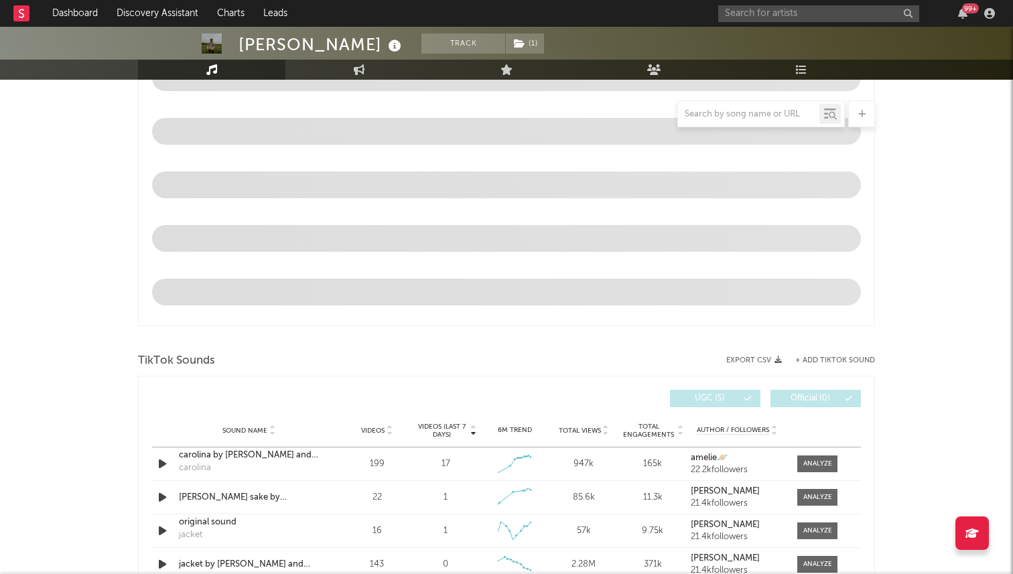
select select "6m"
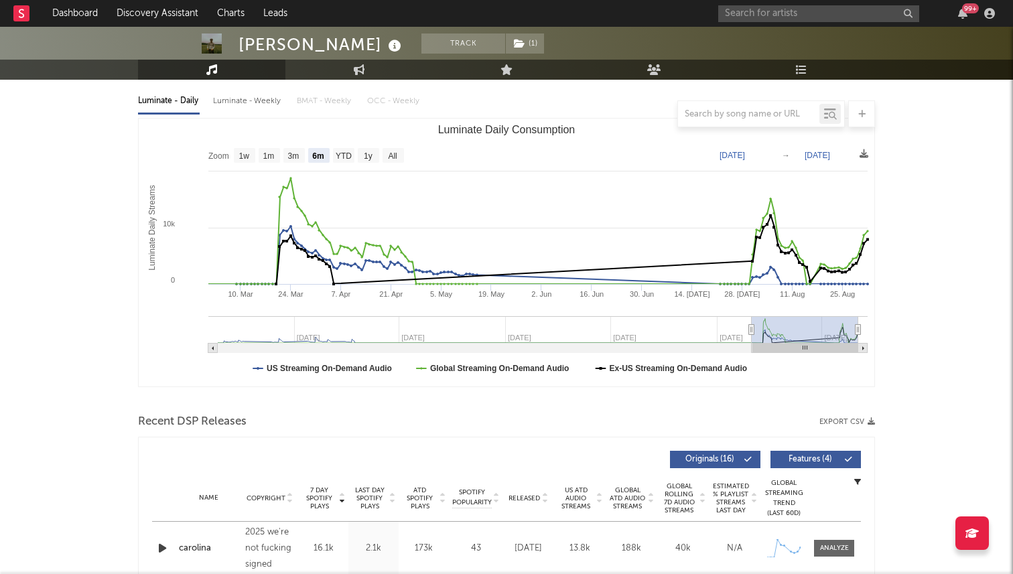
scroll to position [0, 0]
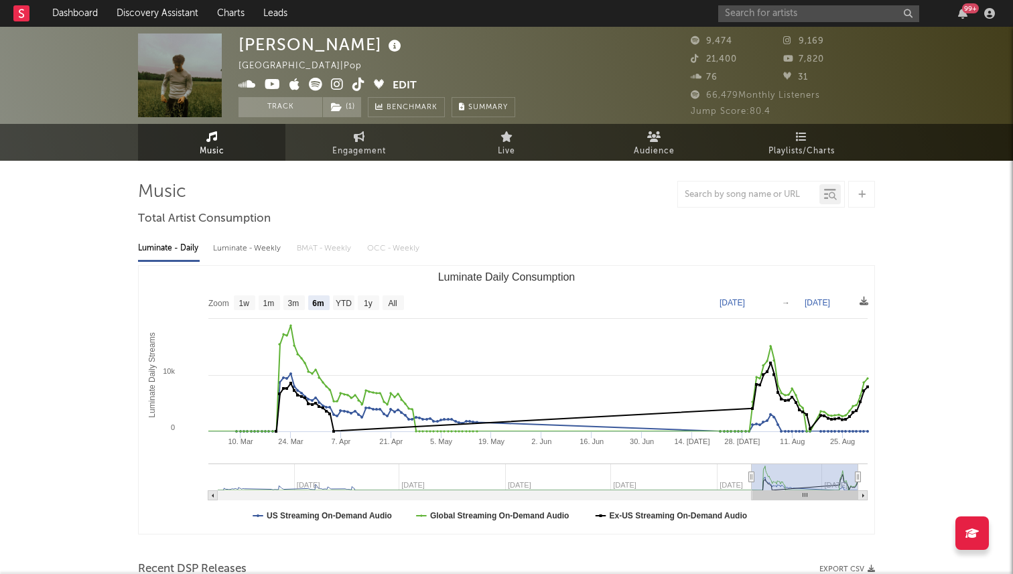
click at [351, 88] on span at bounding box center [316, 86] width 154 height 17
click at [342, 104] on icon at bounding box center [336, 107] width 11 height 9
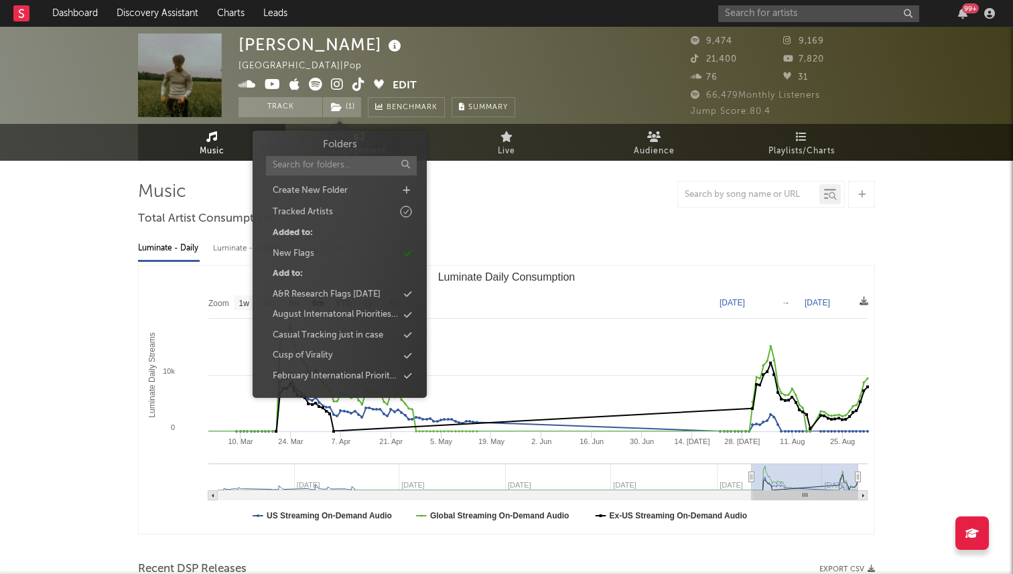
click at [376, 52] on div "[PERSON_NAME] [GEOGRAPHIC_DATA] | Pop Edit Track ( 1 ) Benchmark Summary" at bounding box center [377, 76] width 277 height 84
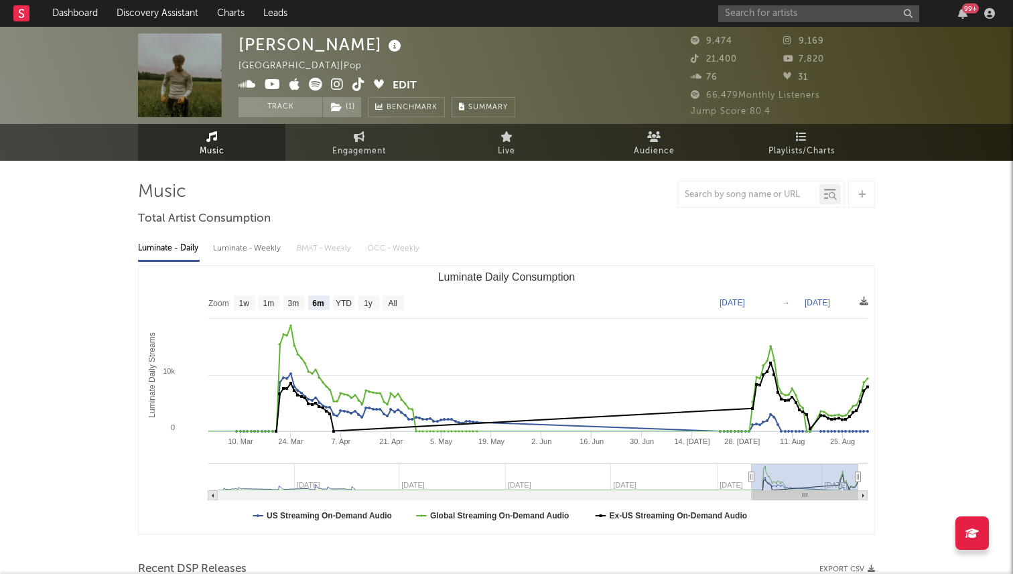
click at [359, 82] on icon at bounding box center [359, 84] width 13 height 13
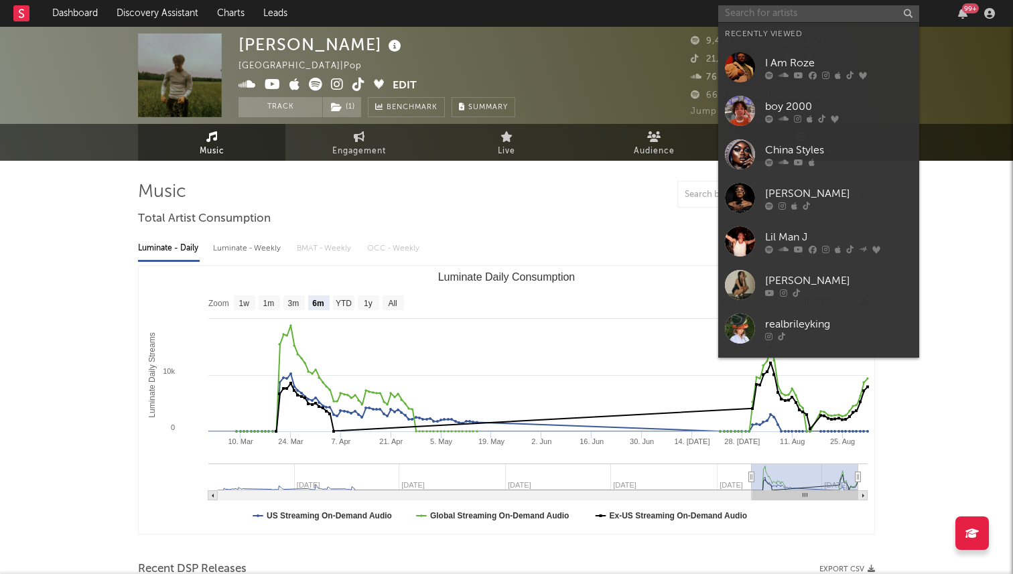
click at [798, 19] on input "text" at bounding box center [818, 13] width 201 height 17
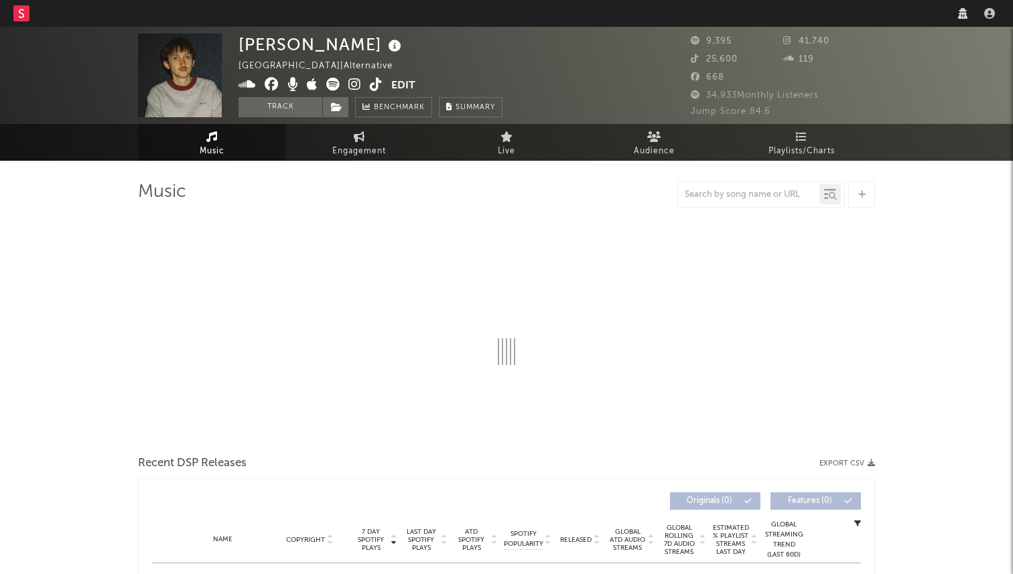
click at [371, 158] on span "Engagement" at bounding box center [359, 151] width 54 height 16
select select "1w"
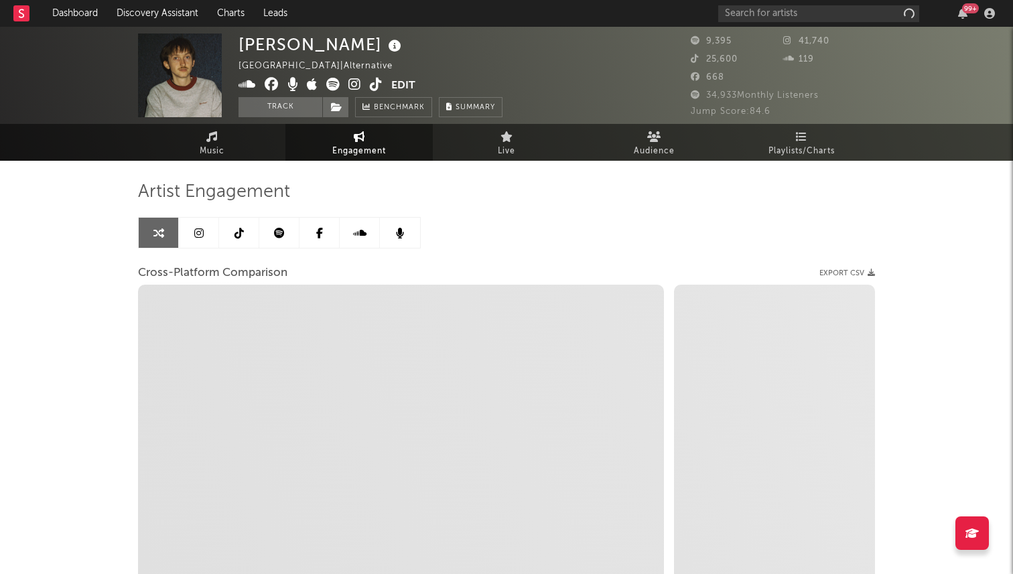
click at [233, 235] on link at bounding box center [239, 233] width 40 height 30
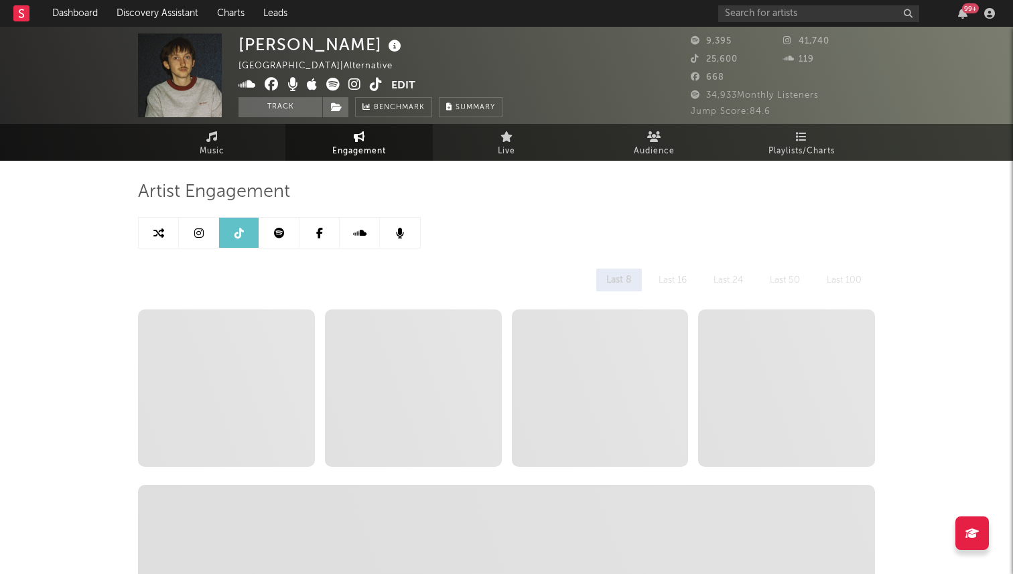
click at [200, 239] on link at bounding box center [199, 233] width 40 height 30
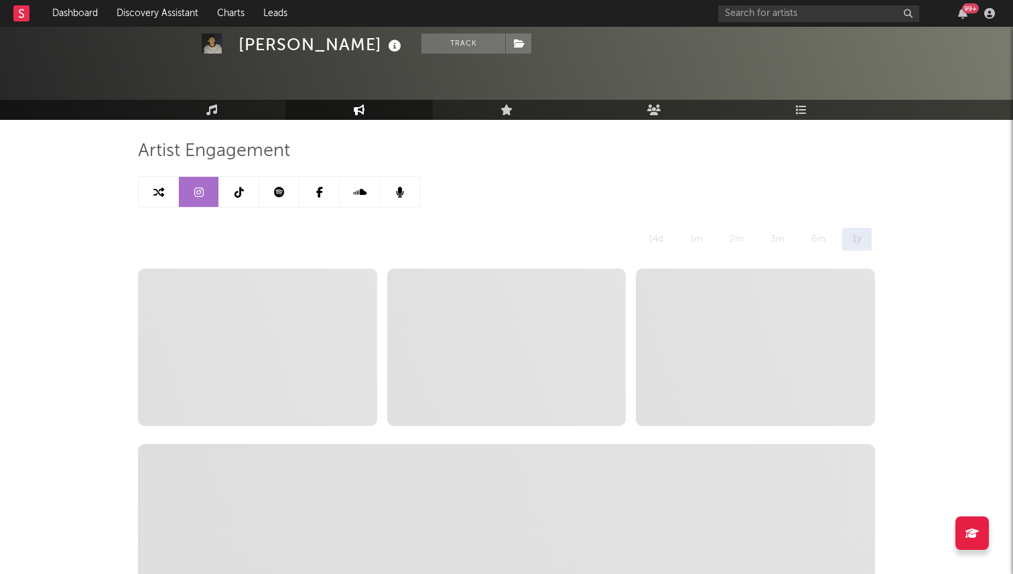
select select "6m"
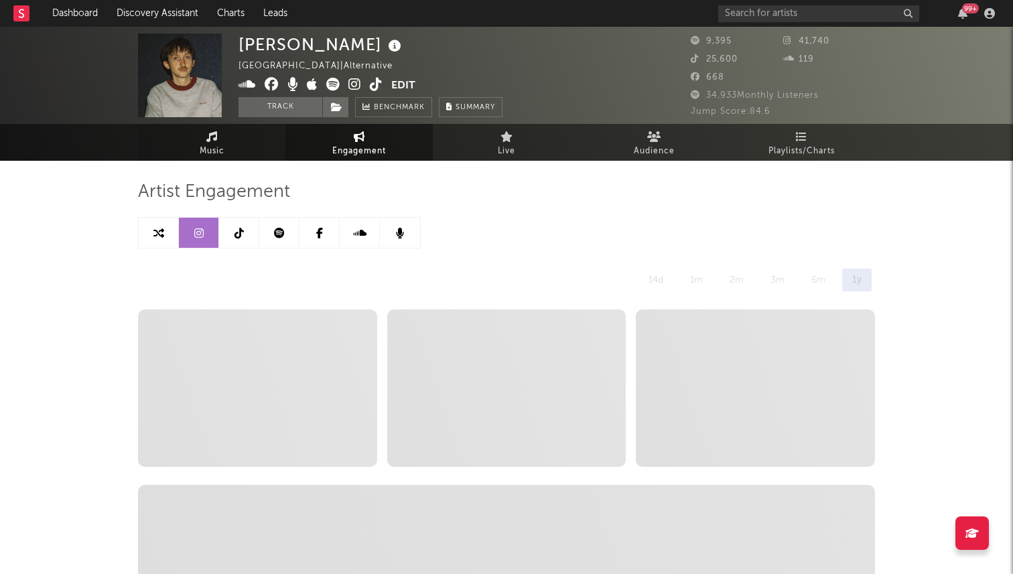
click at [245, 146] on link "Music" at bounding box center [211, 142] width 147 height 37
select select "6m"
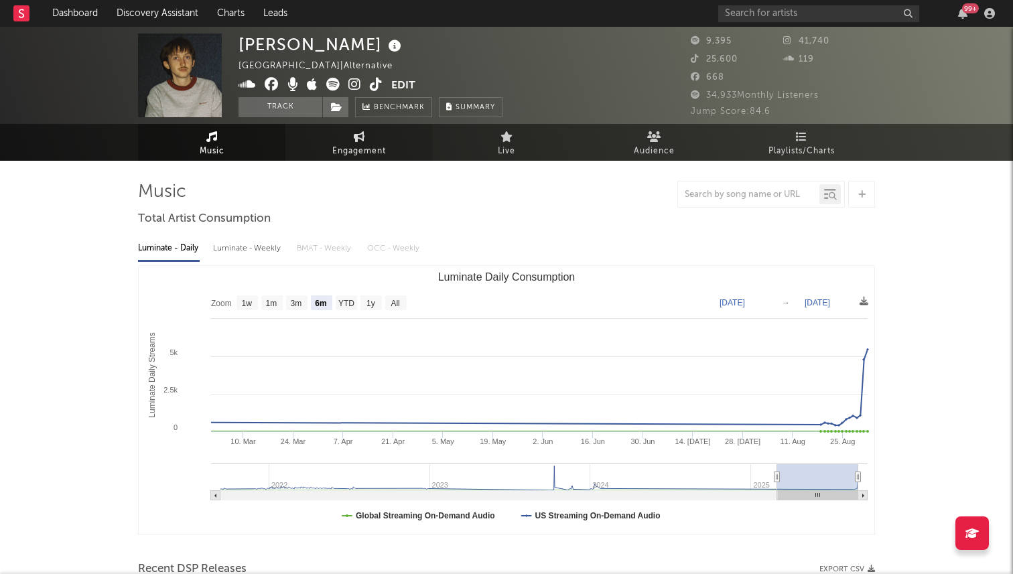
click at [353, 143] on span "Engagement" at bounding box center [359, 151] width 54 height 16
select select "1w"
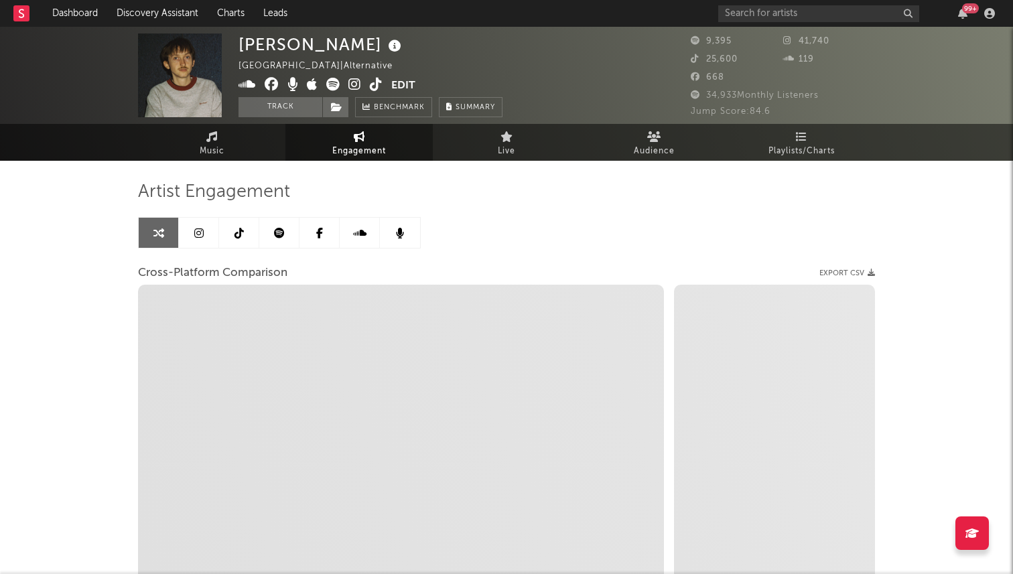
click at [202, 231] on icon at bounding box center [198, 233] width 9 height 11
select select "6m"
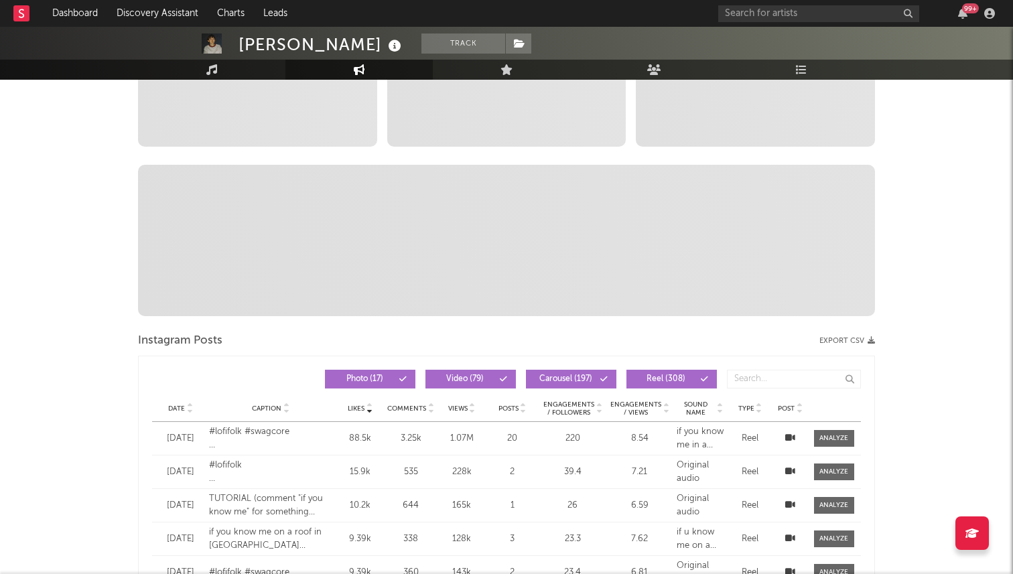
scroll to position [76, 0]
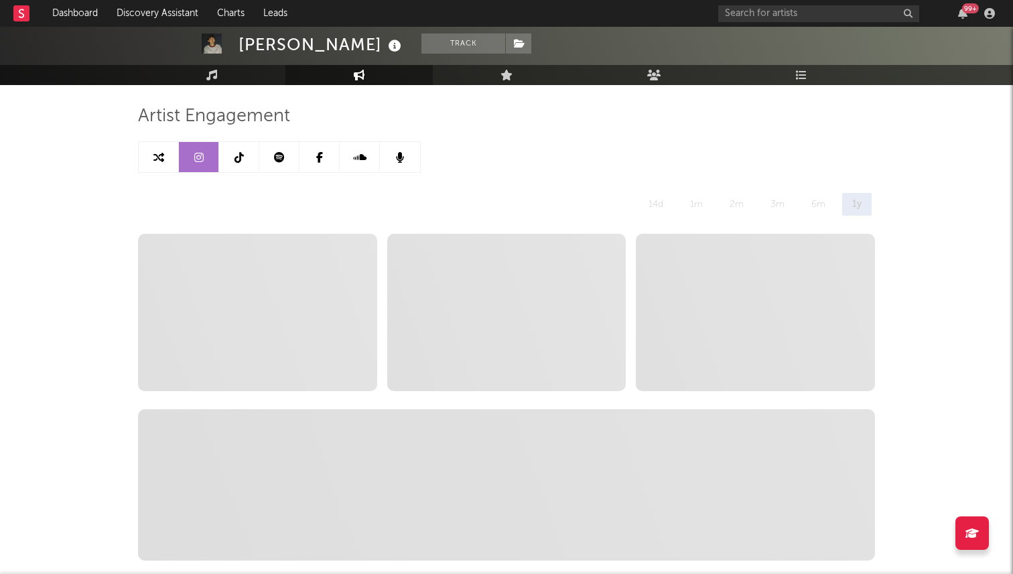
click at [247, 160] on link at bounding box center [239, 157] width 40 height 30
select select "6m"
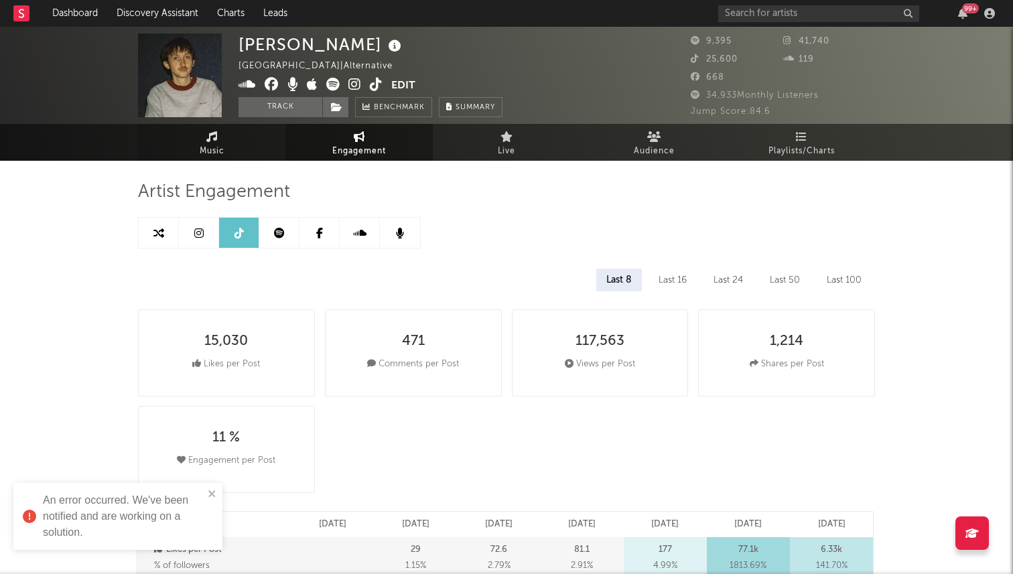
click at [212, 152] on span "Music" at bounding box center [212, 151] width 25 height 16
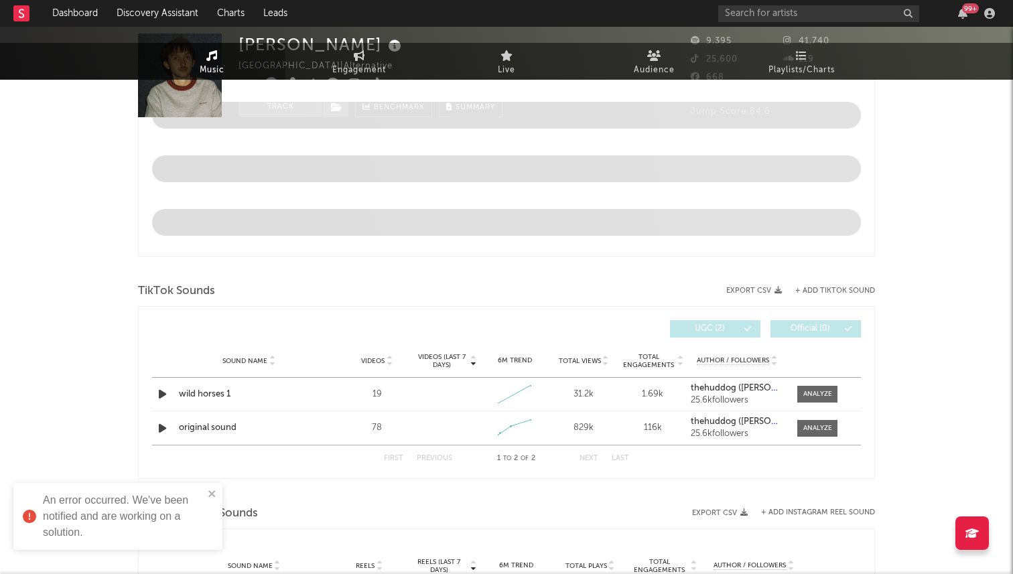
select select "6m"
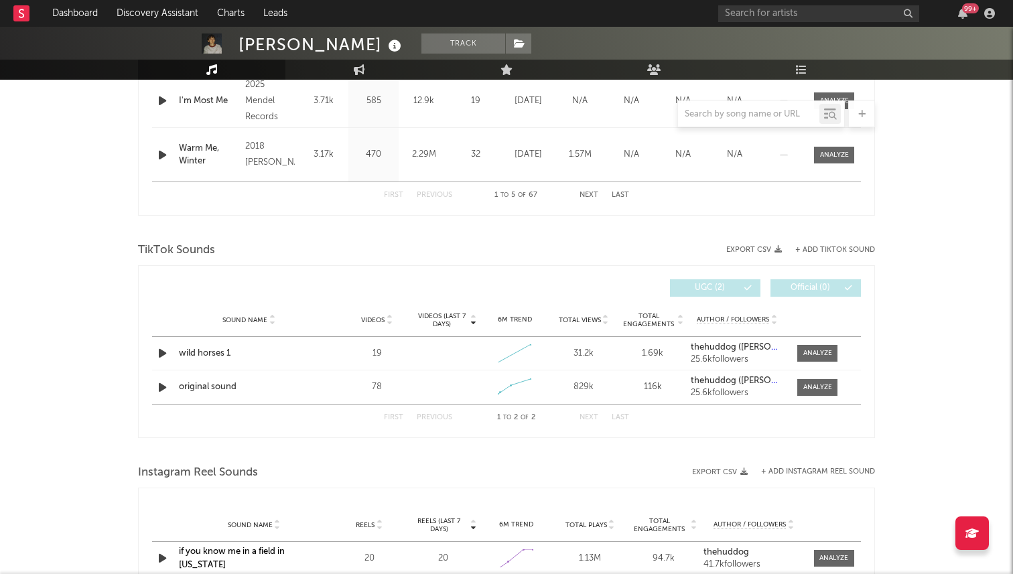
scroll to position [730, 0]
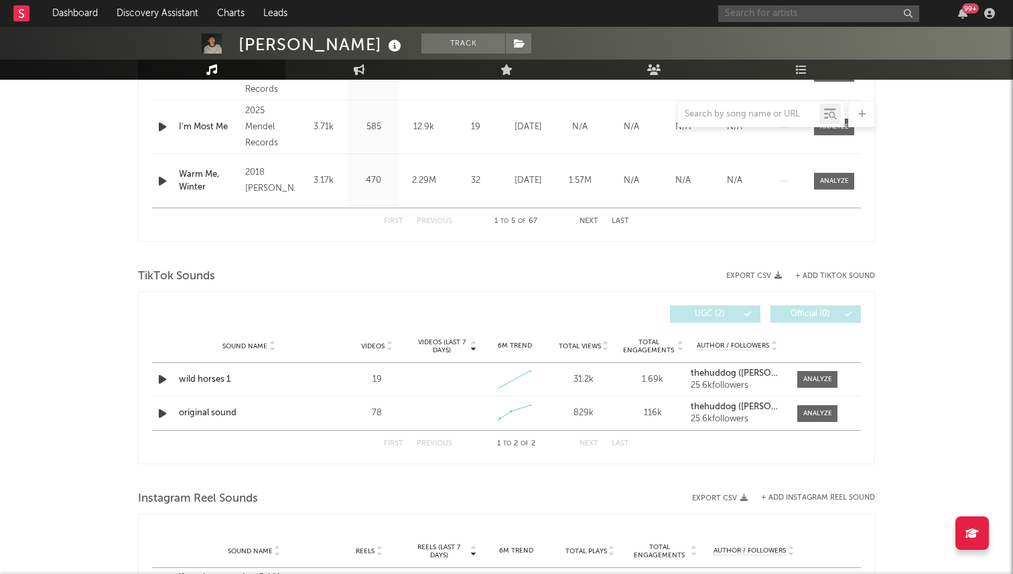
click at [791, 15] on input "text" at bounding box center [818, 13] width 201 height 17
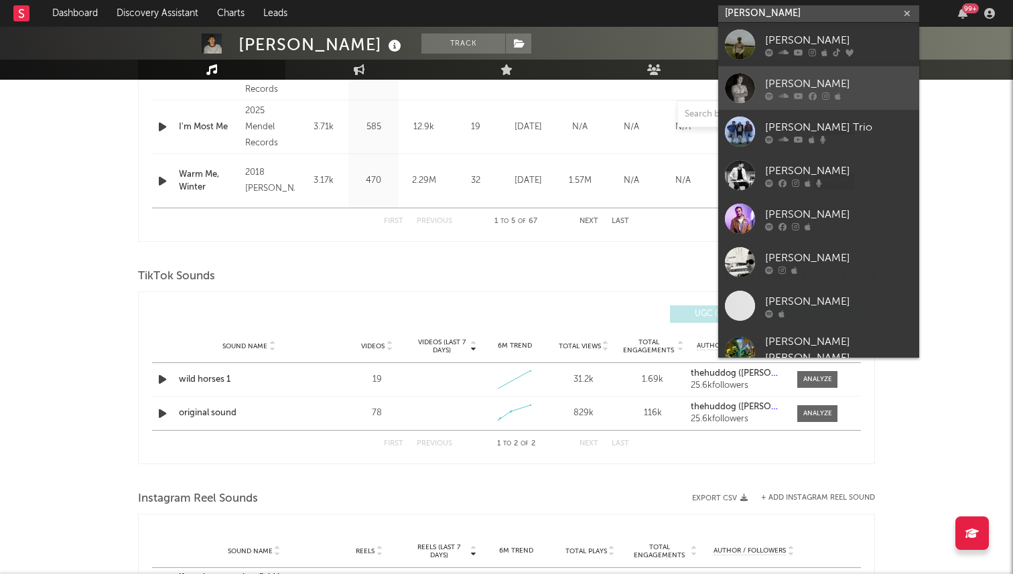
type input "tom sil"
click at [798, 78] on div "Tom Silver" at bounding box center [838, 84] width 147 height 16
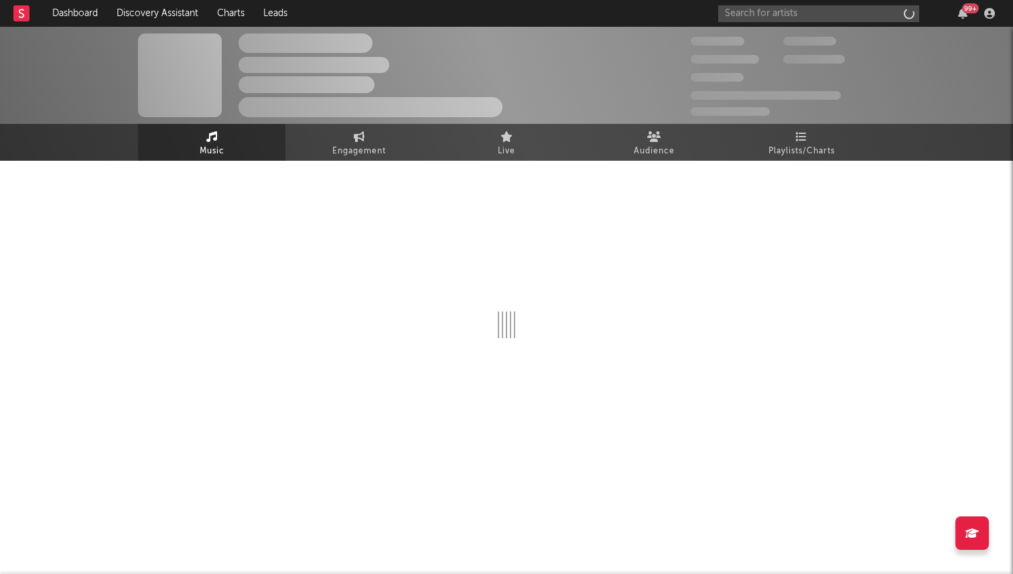
click at [798, 78] on div "The Artist Name Unknown Location | Shoegaze Edit Track Benchmark Summary 300,00…" at bounding box center [506, 94] width 1013 height 134
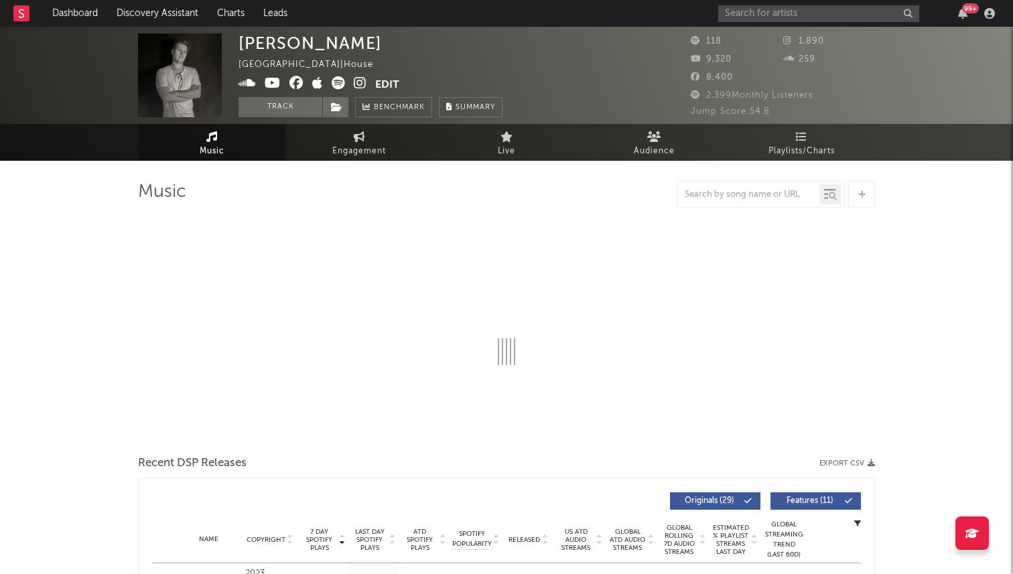
select select "1w"
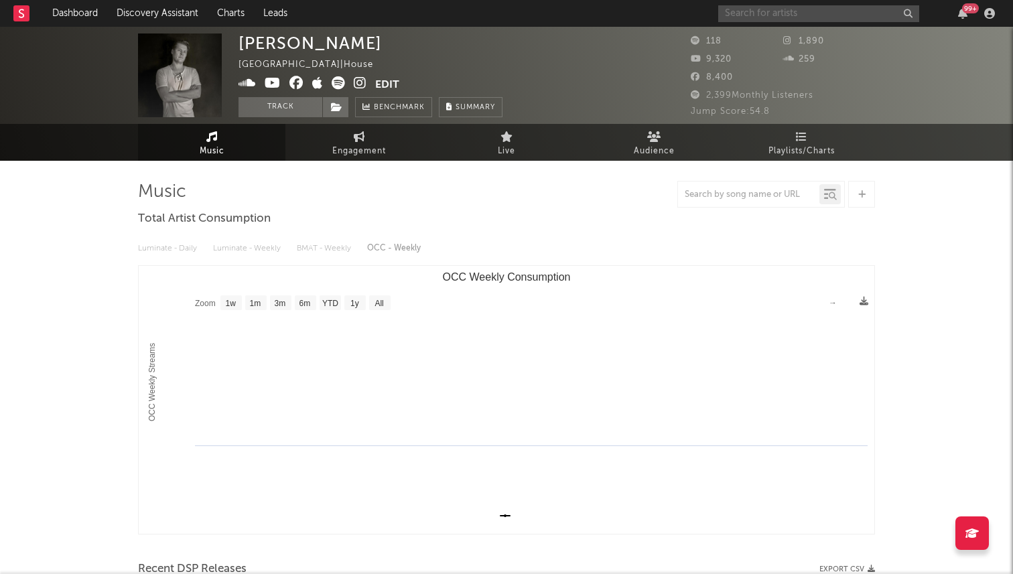
click at [768, 20] on input "text" at bounding box center [818, 13] width 201 height 17
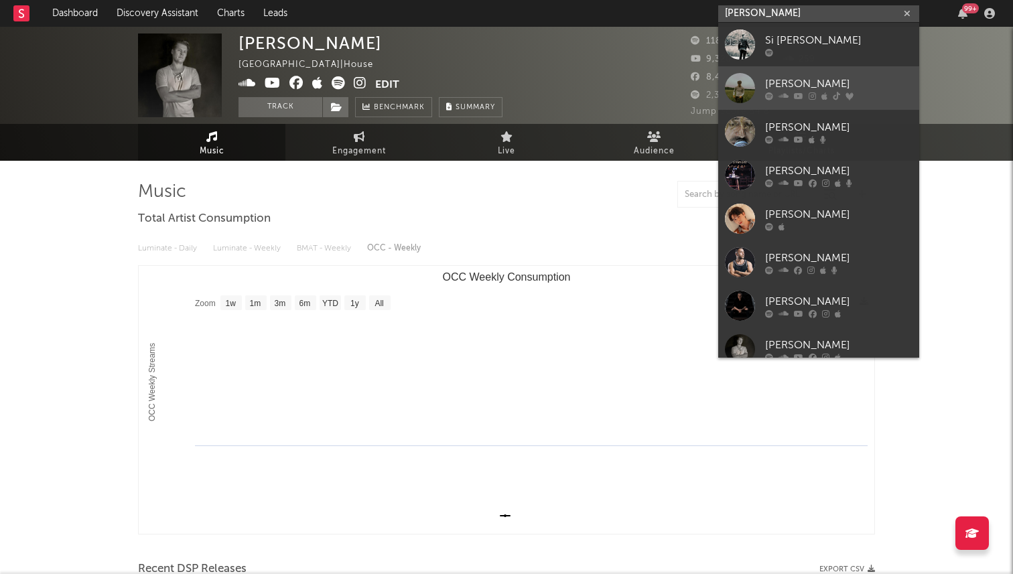
type input "tom si"
click at [754, 95] on div at bounding box center [740, 88] width 30 height 30
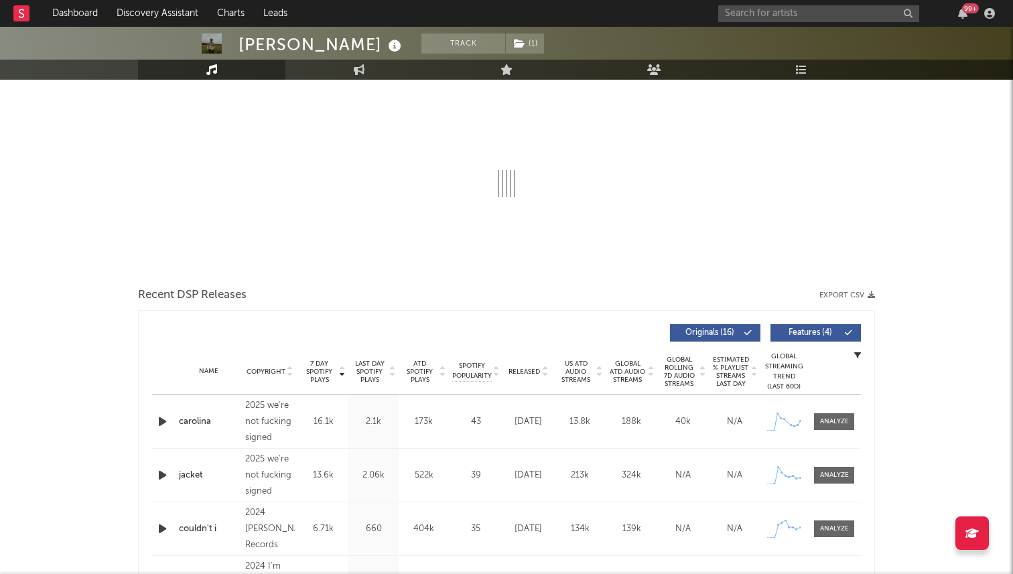
select select "6m"
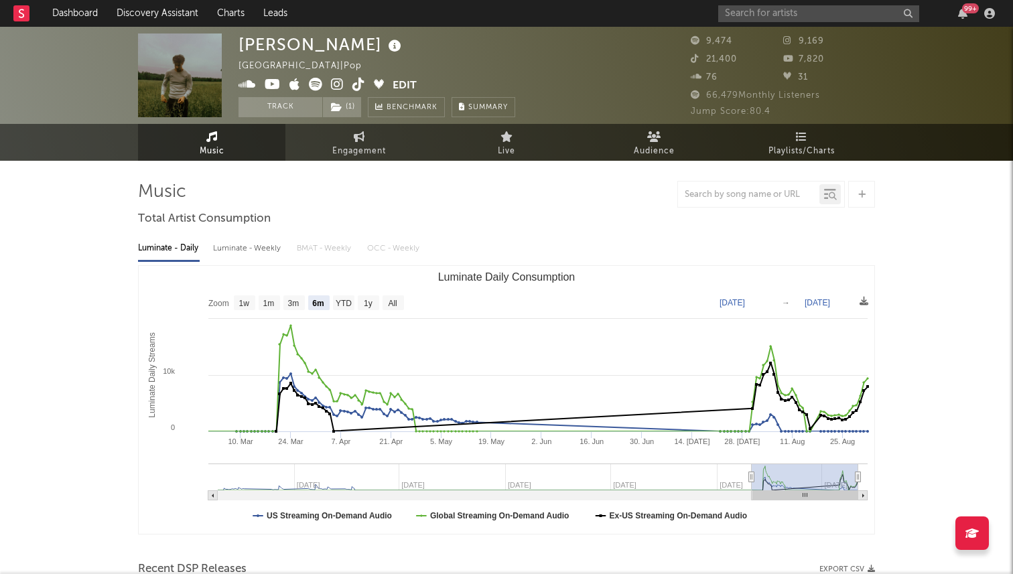
click at [359, 82] on icon at bounding box center [359, 84] width 13 height 13
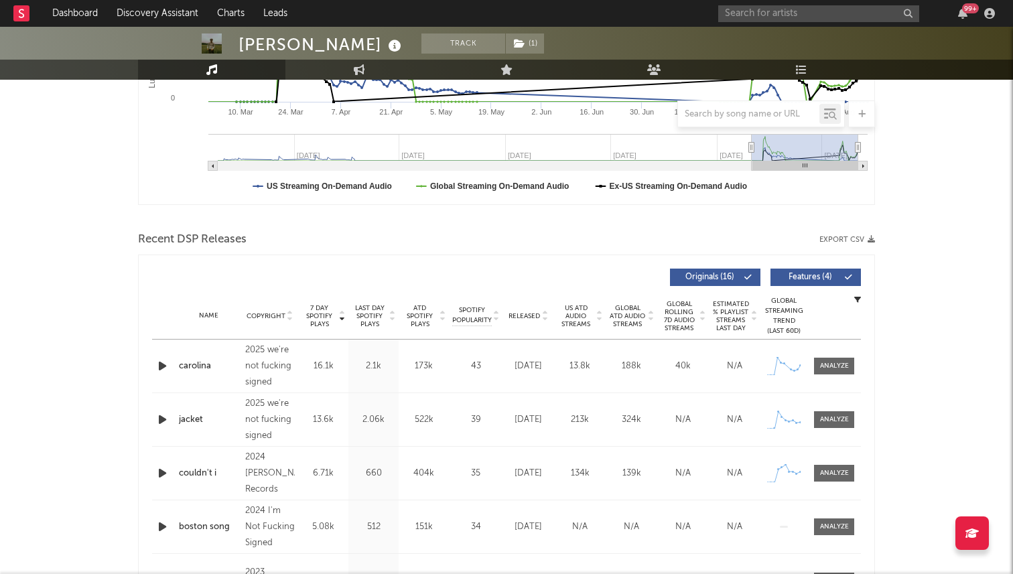
scroll to position [330, 0]
click at [196, 365] on div "carolina" at bounding box center [209, 365] width 60 height 13
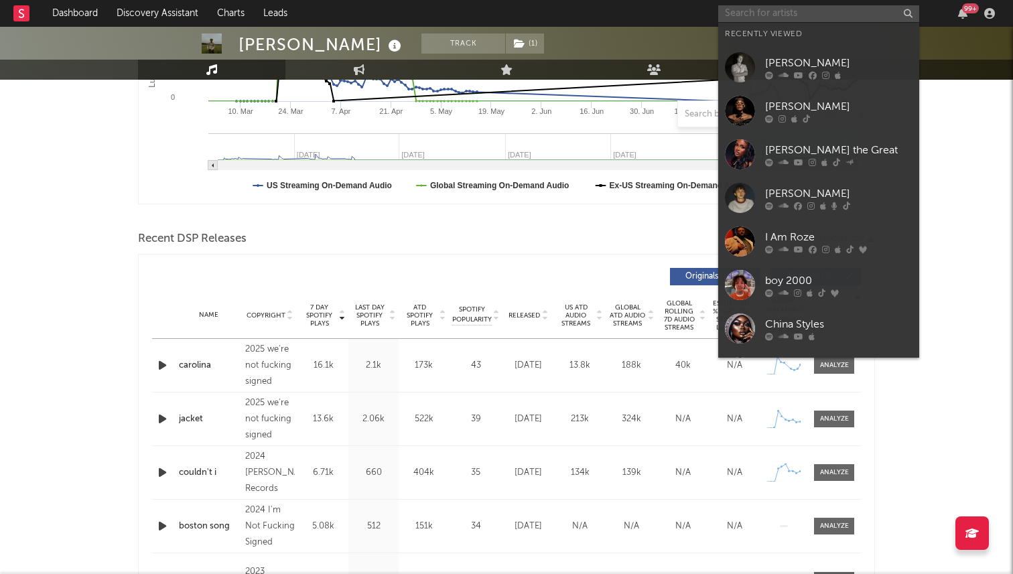
click at [745, 13] on input "text" at bounding box center [818, 13] width 201 height 17
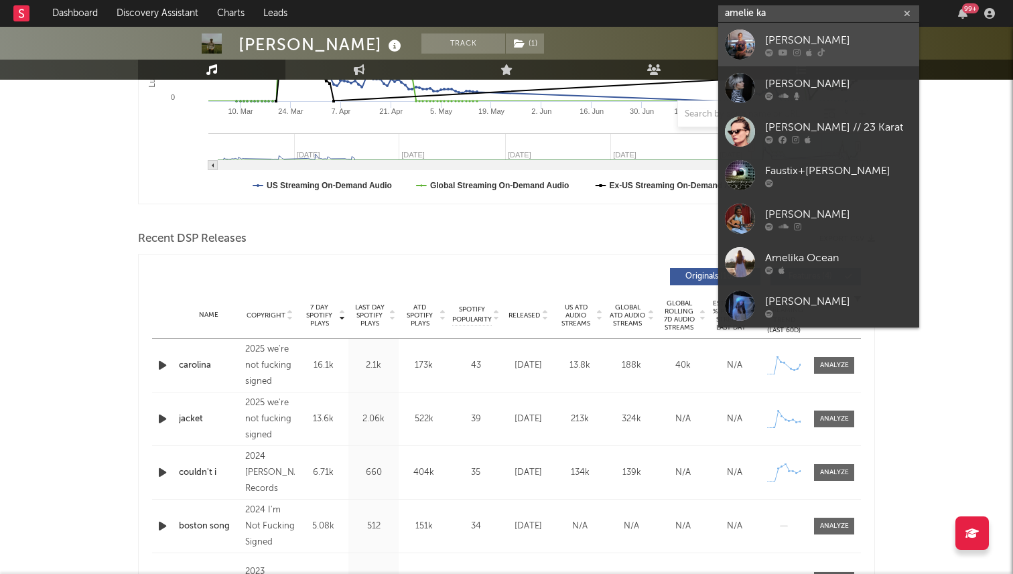
type input "amelie ka"
click at [754, 38] on div at bounding box center [740, 44] width 30 height 30
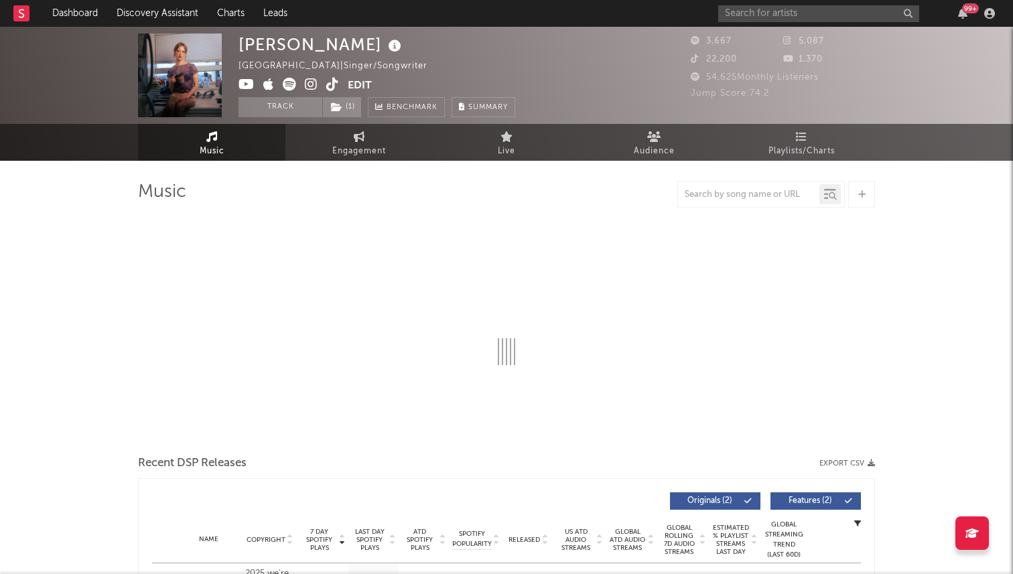
select select "1w"
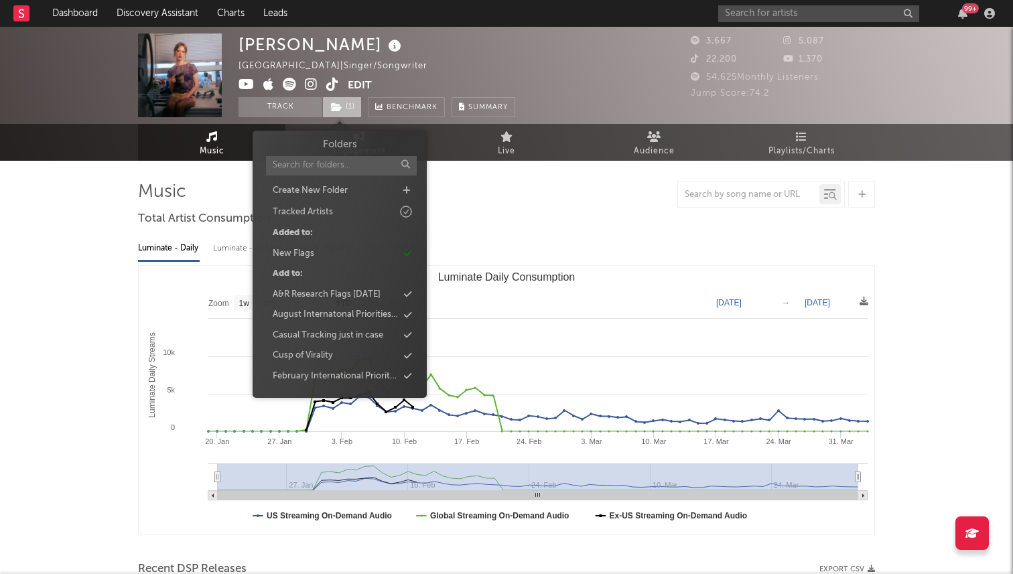
click at [347, 115] on span "( 1 )" at bounding box center [342, 107] width 40 height 20
click at [448, 77] on div "amelie kalia United States | Singer/Songwriter Edit Track ( 1 ) Benchmark Summa…" at bounding box center [377, 76] width 277 height 84
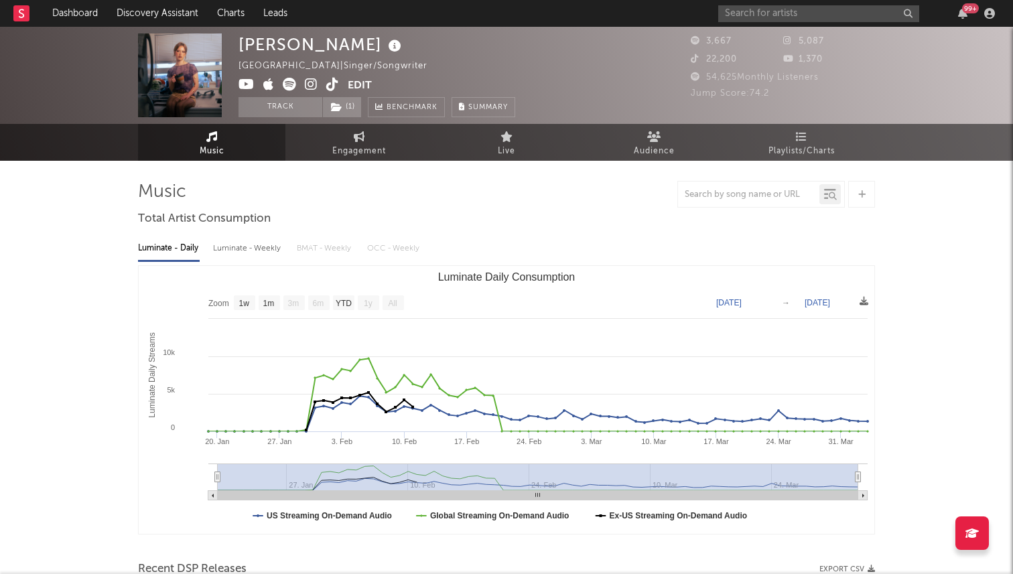
click at [329, 85] on icon at bounding box center [332, 84] width 13 height 13
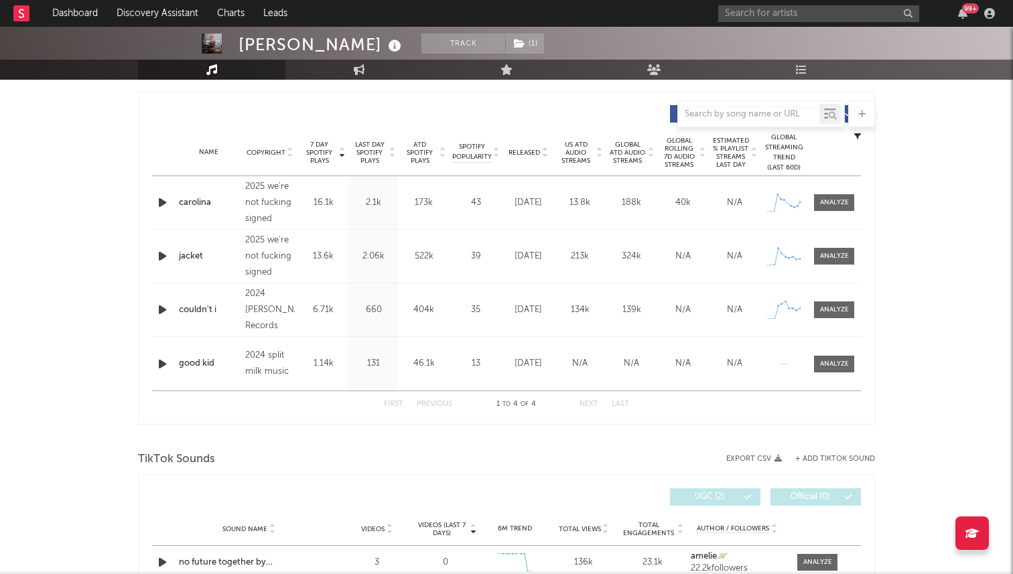
scroll to position [455, 0]
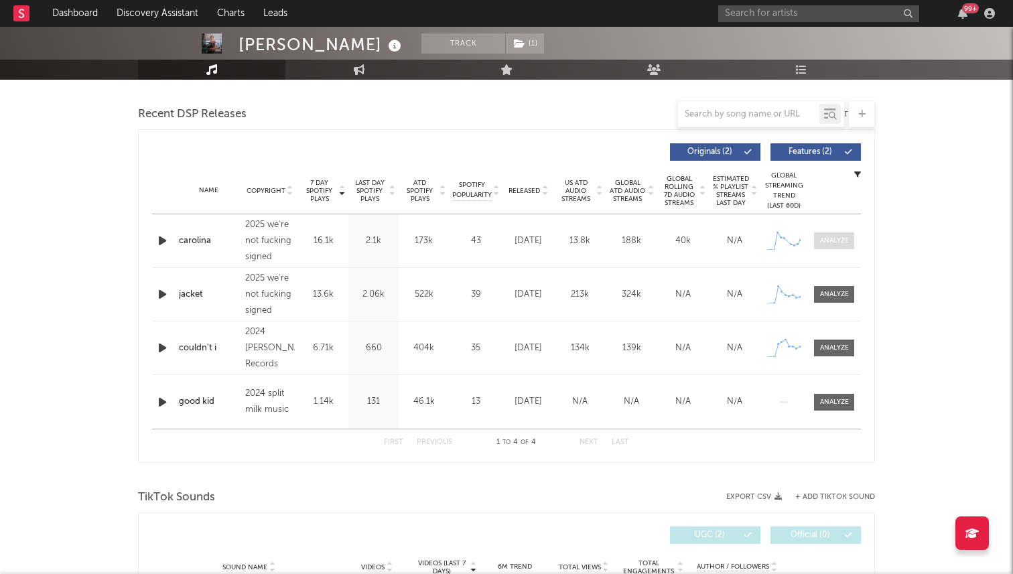
click at [828, 242] on div at bounding box center [834, 241] width 29 height 10
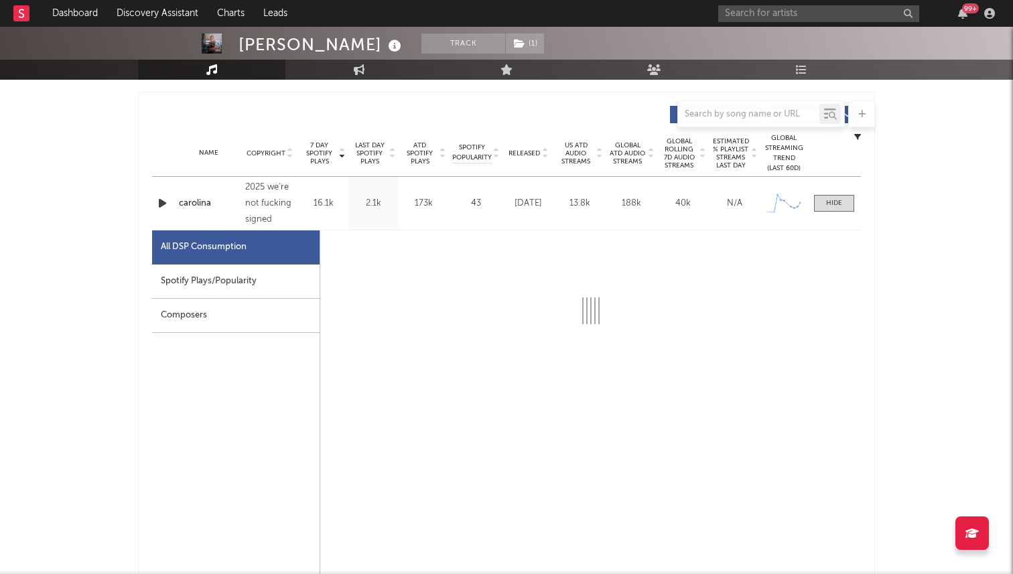
scroll to position [503, 0]
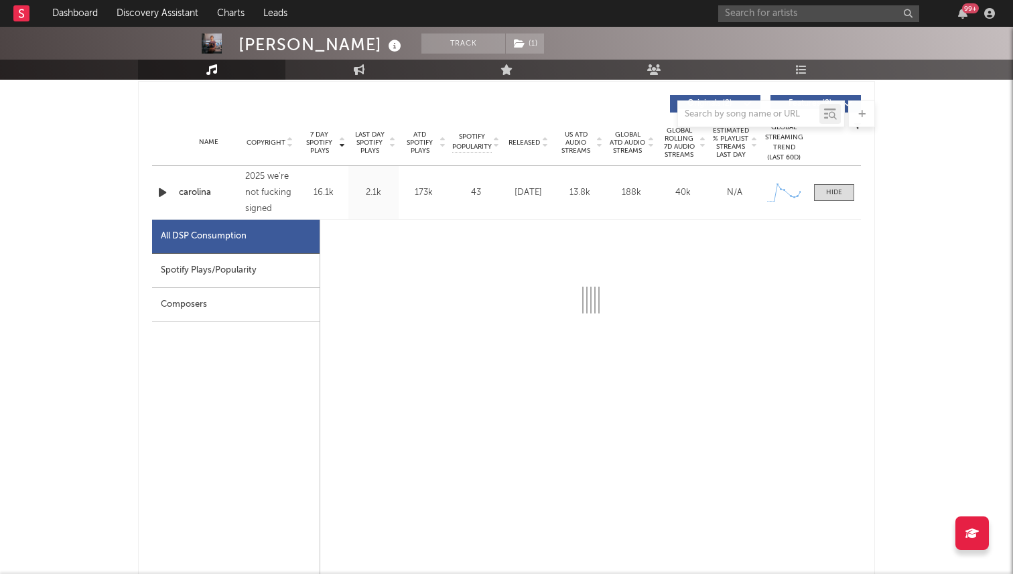
select select "1w"
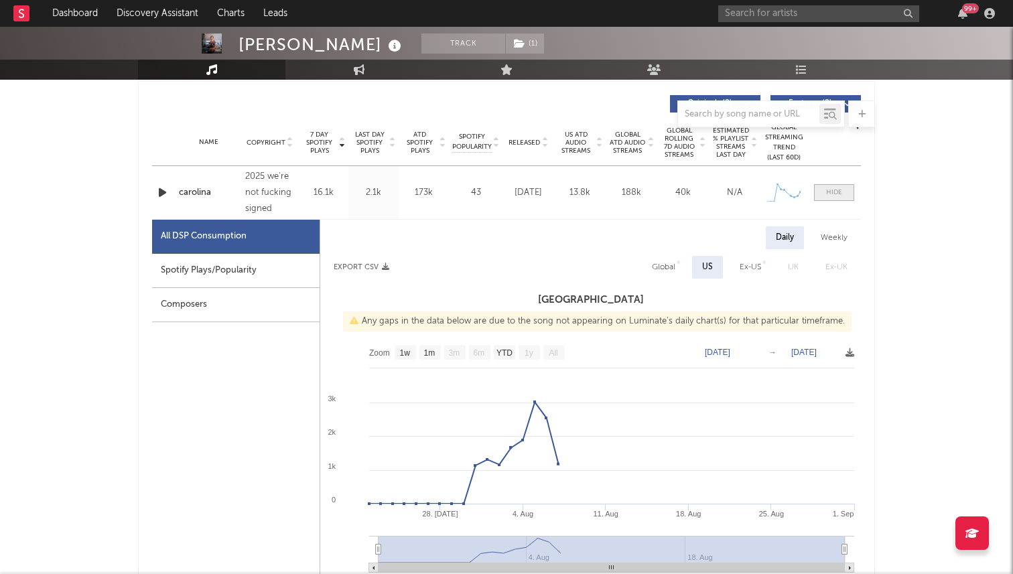
click at [834, 195] on div at bounding box center [834, 193] width 16 height 10
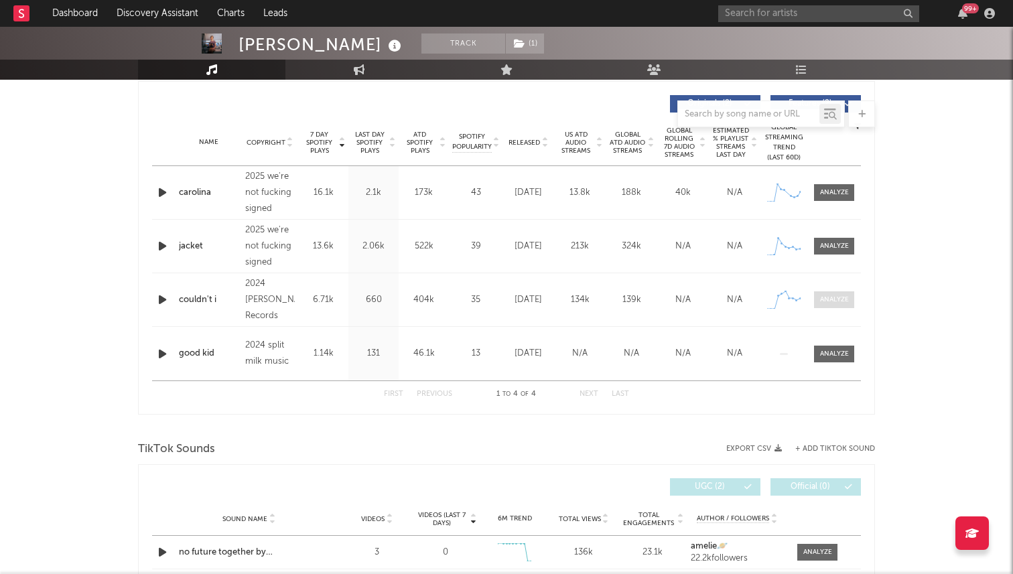
click at [830, 301] on div at bounding box center [834, 300] width 29 height 10
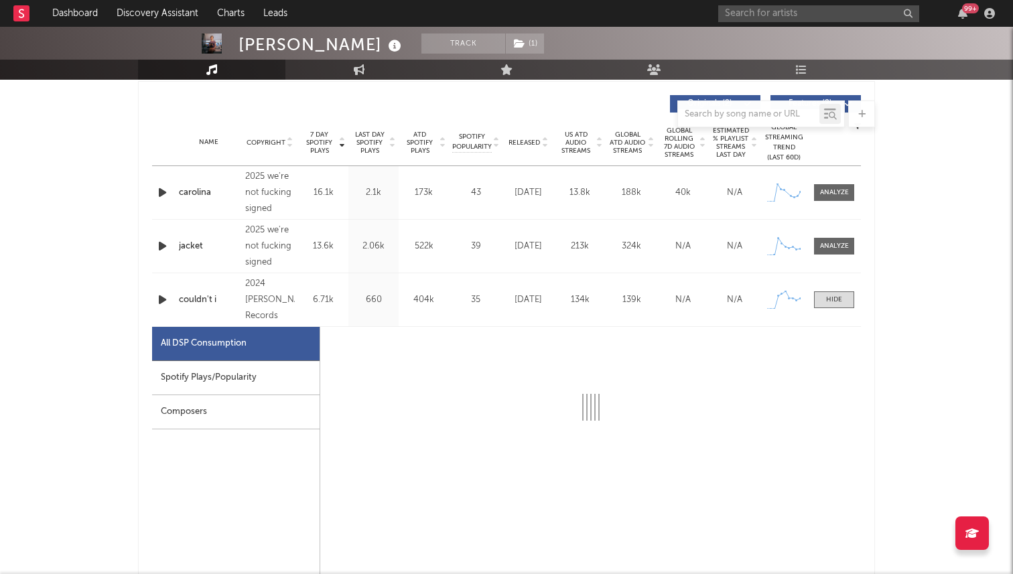
select select "6m"
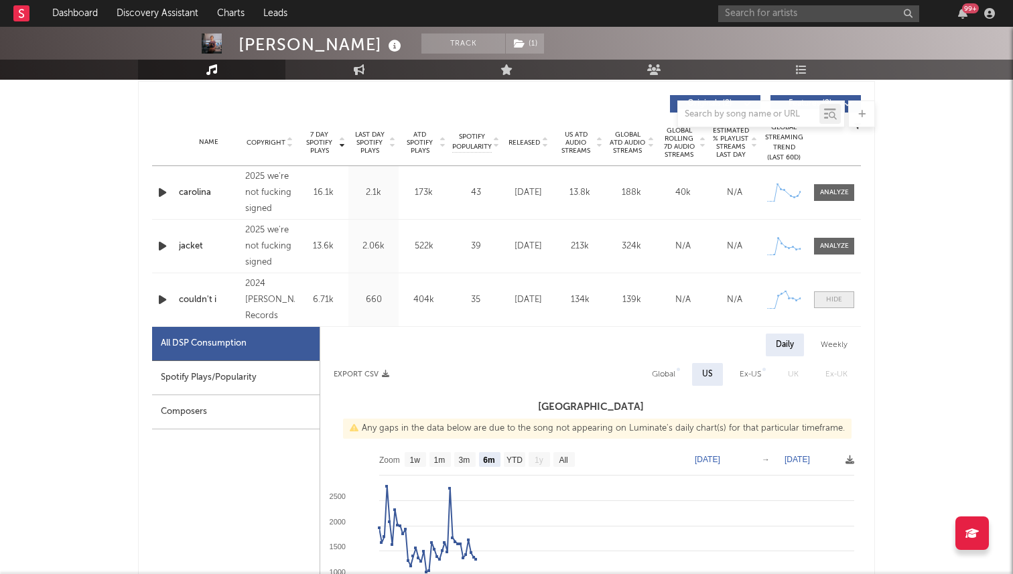
click at [830, 300] on div at bounding box center [834, 300] width 16 height 10
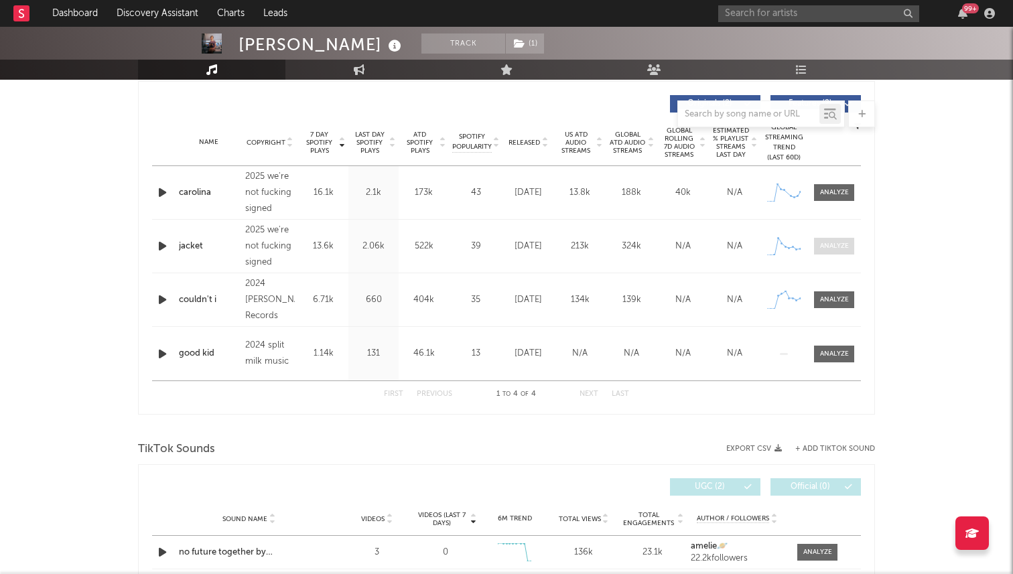
click at [832, 246] on div at bounding box center [834, 246] width 29 height 10
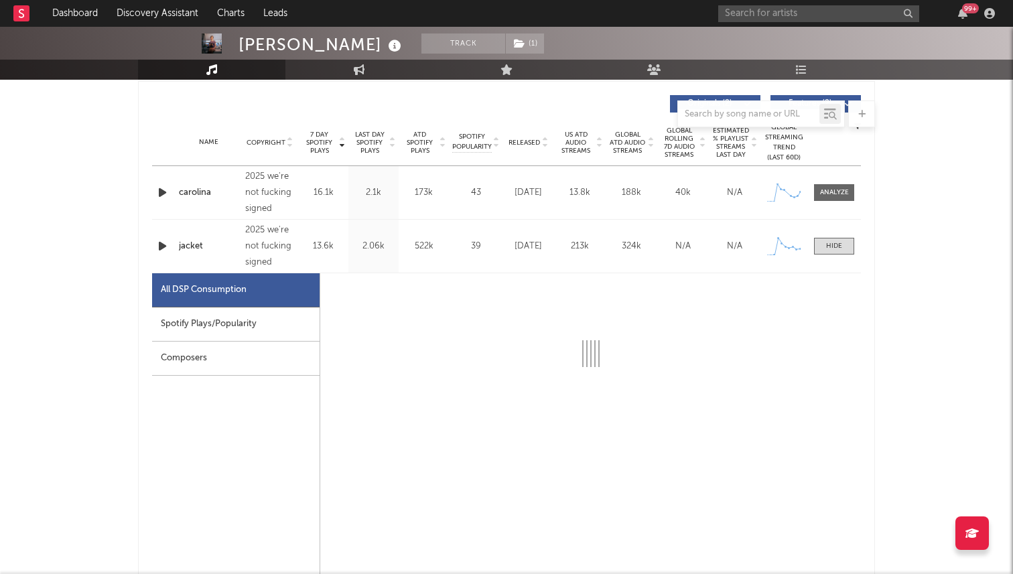
select select "1w"
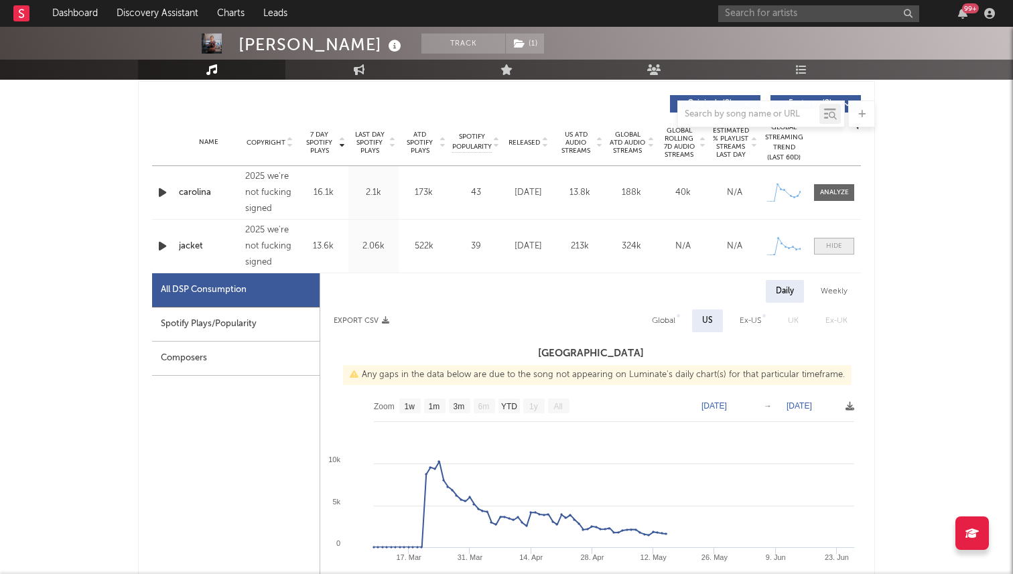
click at [825, 241] on span at bounding box center [834, 246] width 40 height 17
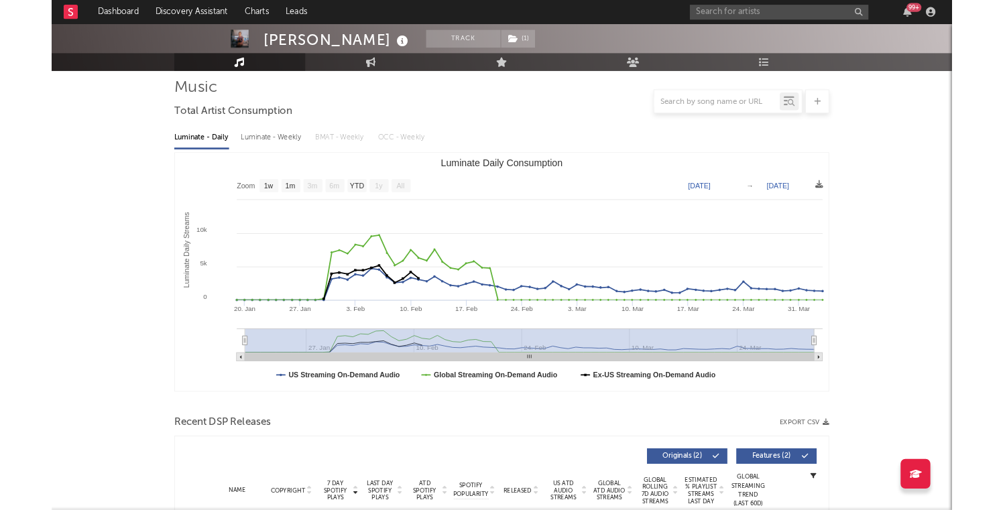
scroll to position [0, 0]
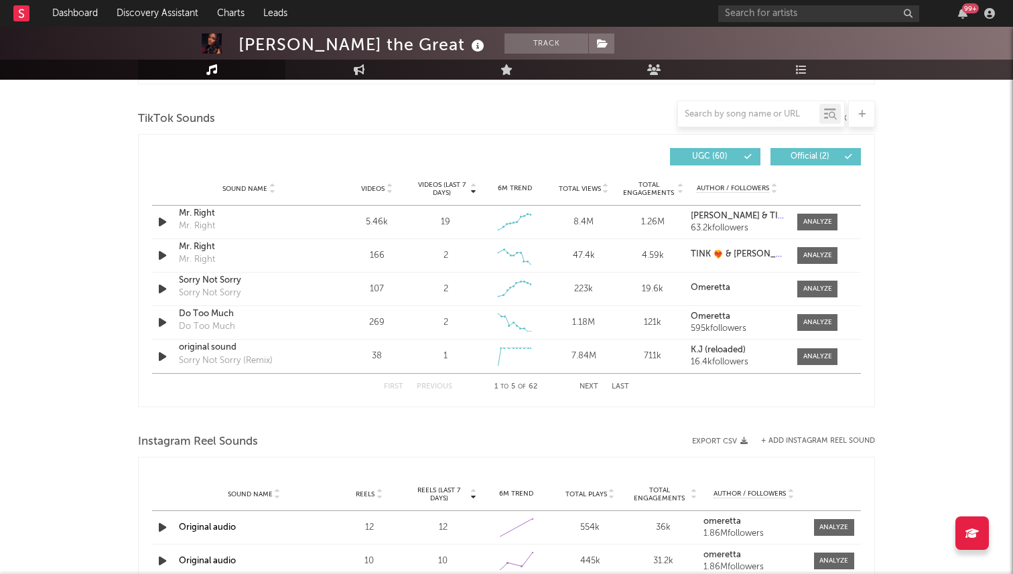
scroll to position [780, 0]
select select "6m"
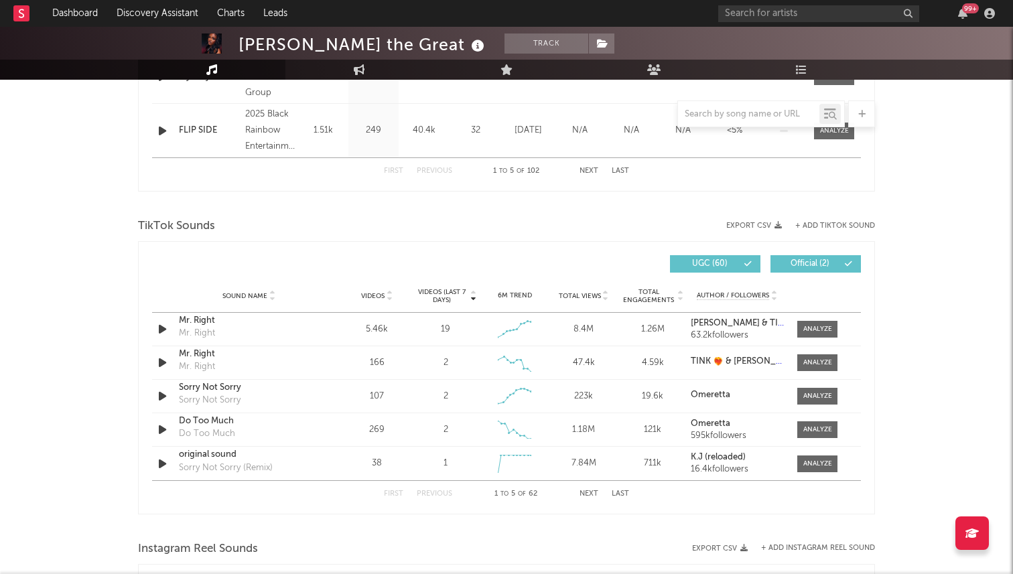
scroll to position [886, 0]
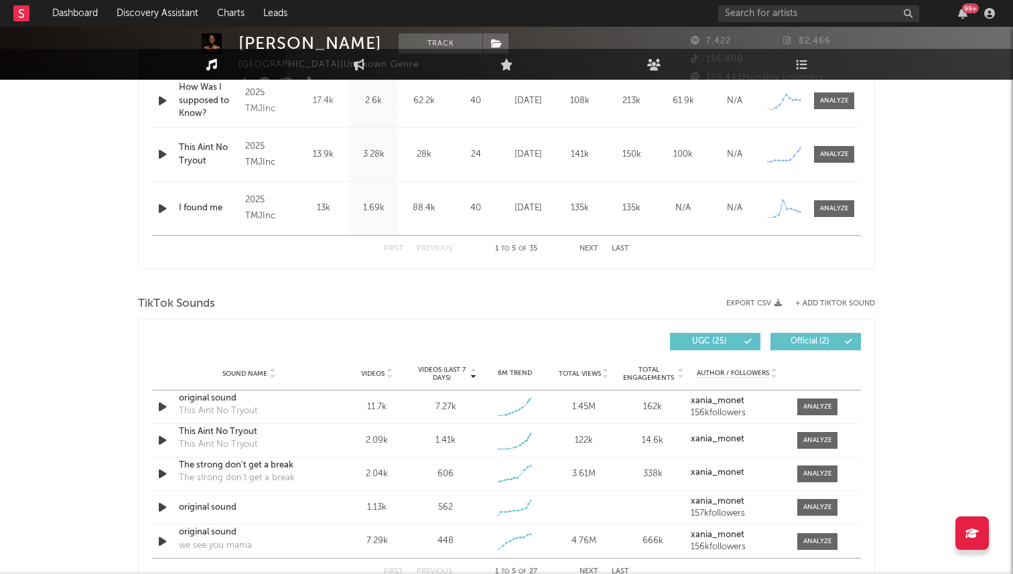
select select "1w"
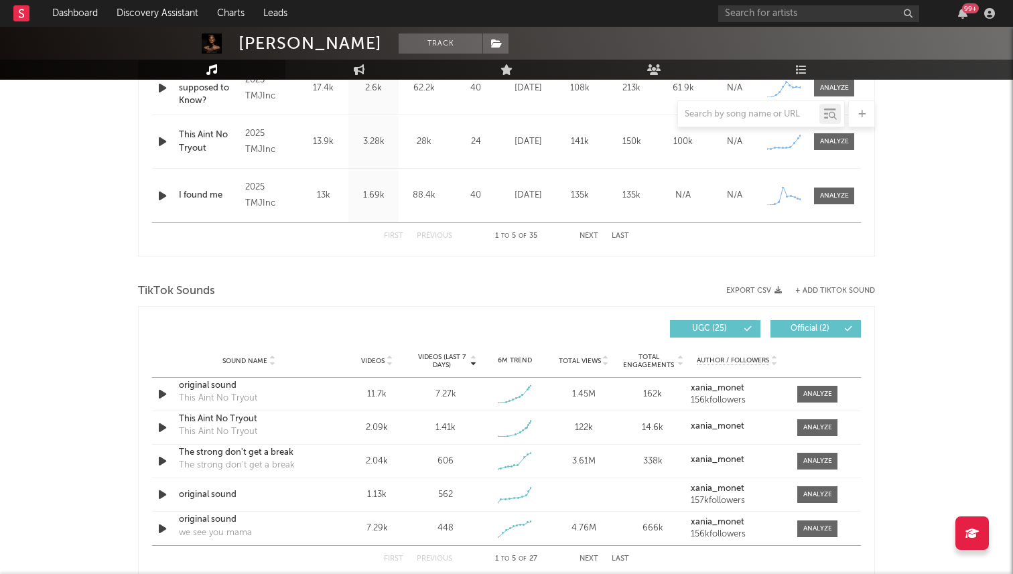
scroll to position [759, 0]
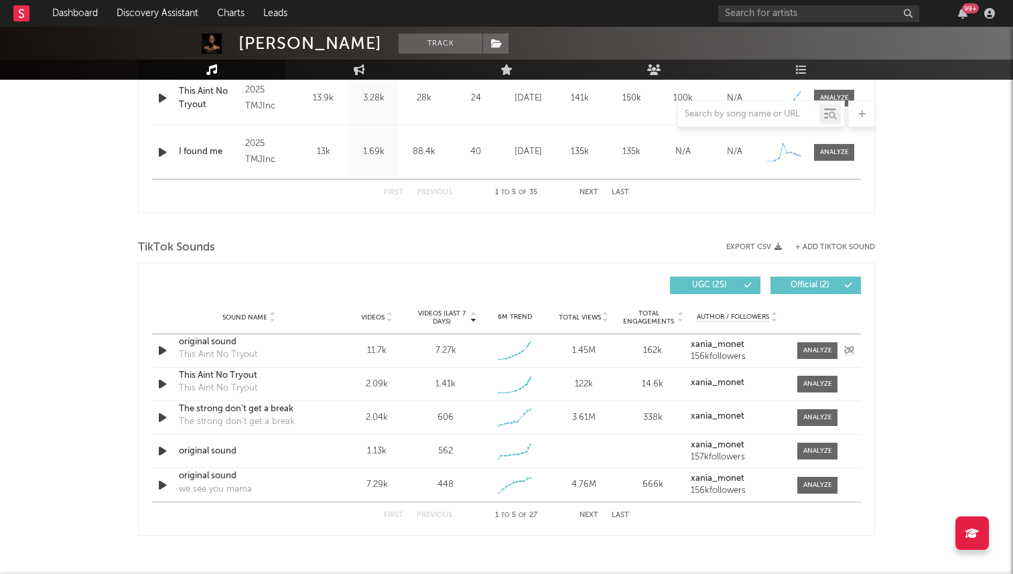
click at [218, 350] on div "This Aint No Tryout" at bounding box center [218, 354] width 78 height 13
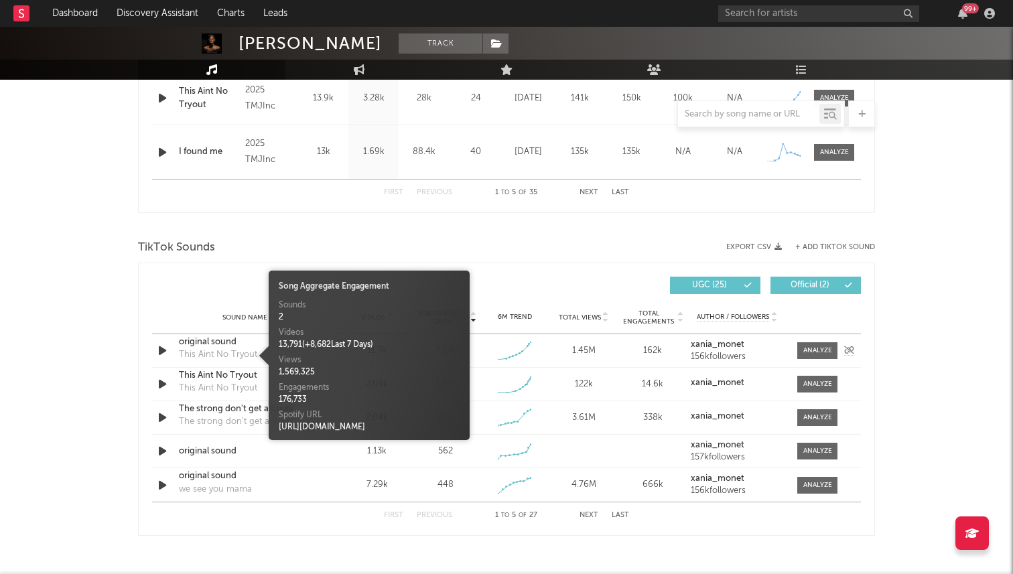
click at [212, 346] on div "original sound" at bounding box center [249, 342] width 140 height 13
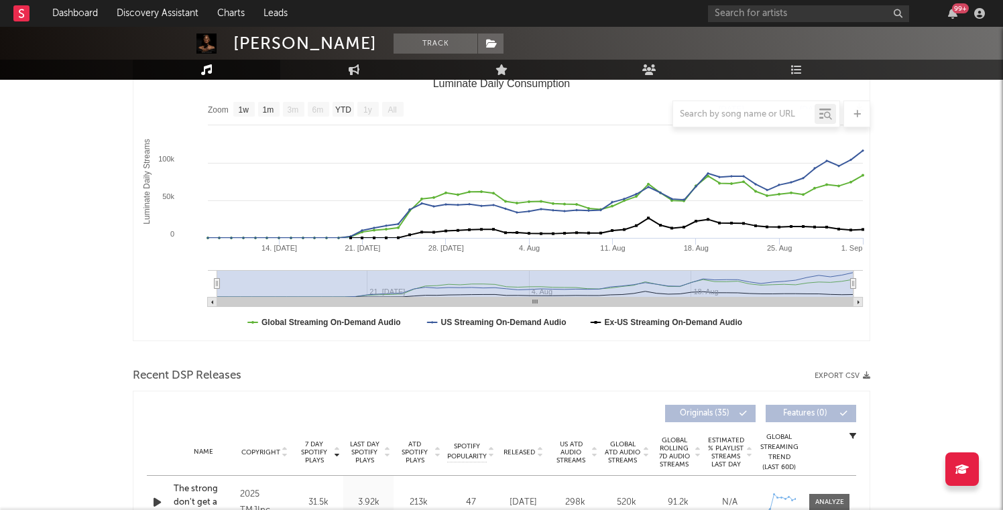
scroll to position [103, 0]
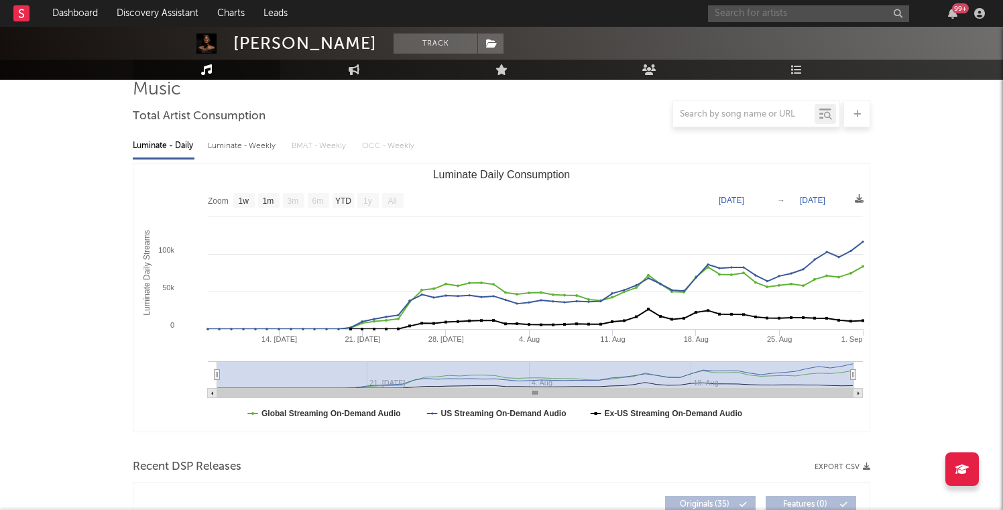
click at [745, 5] on input "text" at bounding box center [808, 13] width 201 height 17
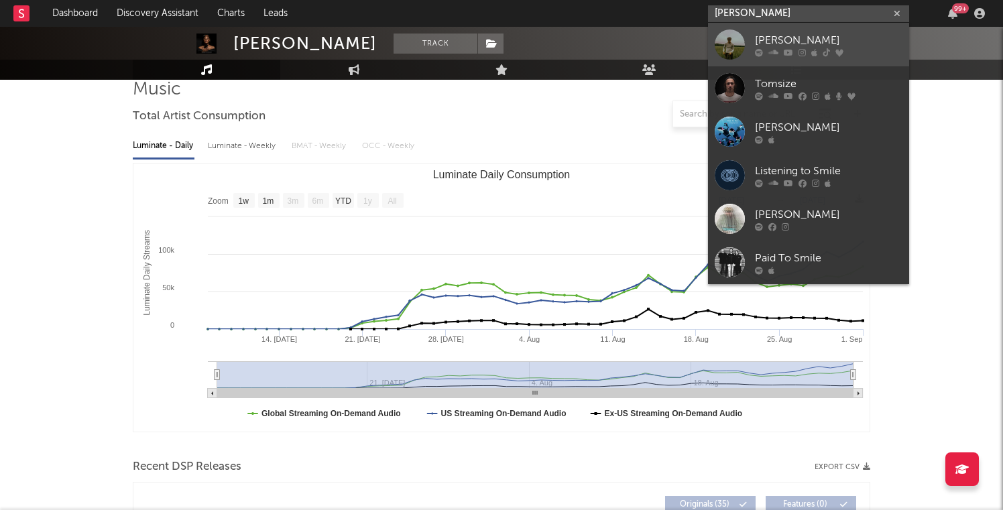
type input "[PERSON_NAME]"
click at [748, 44] on link "[PERSON_NAME]" at bounding box center [808, 45] width 201 height 44
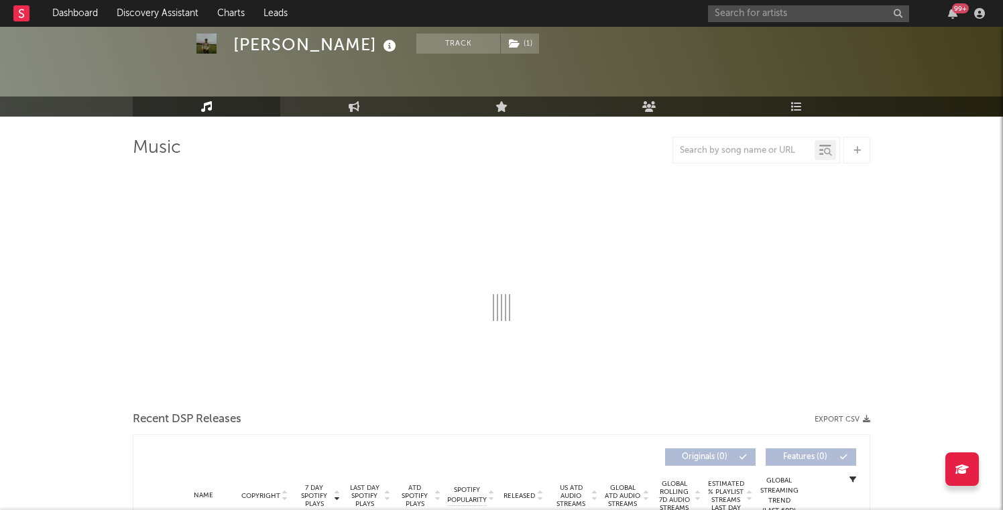
scroll to position [62, 0]
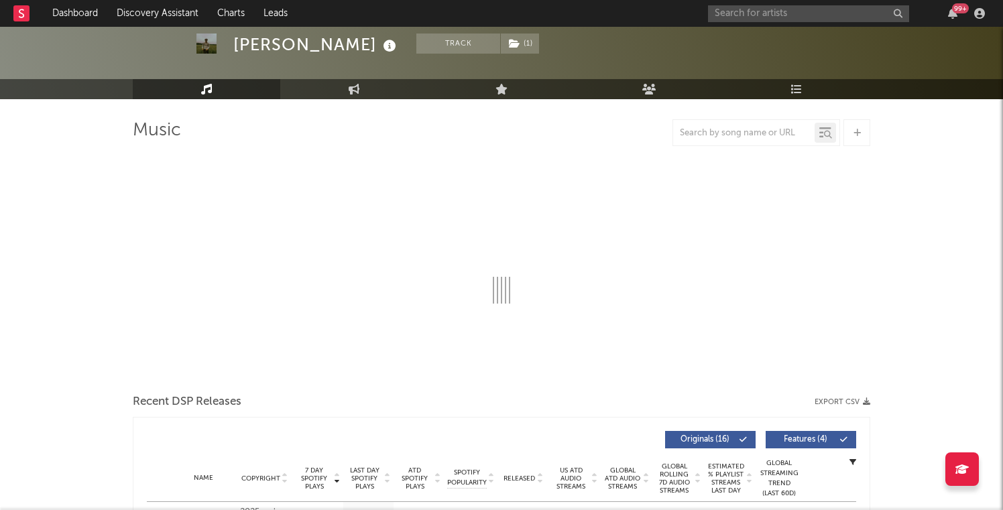
select select "6m"
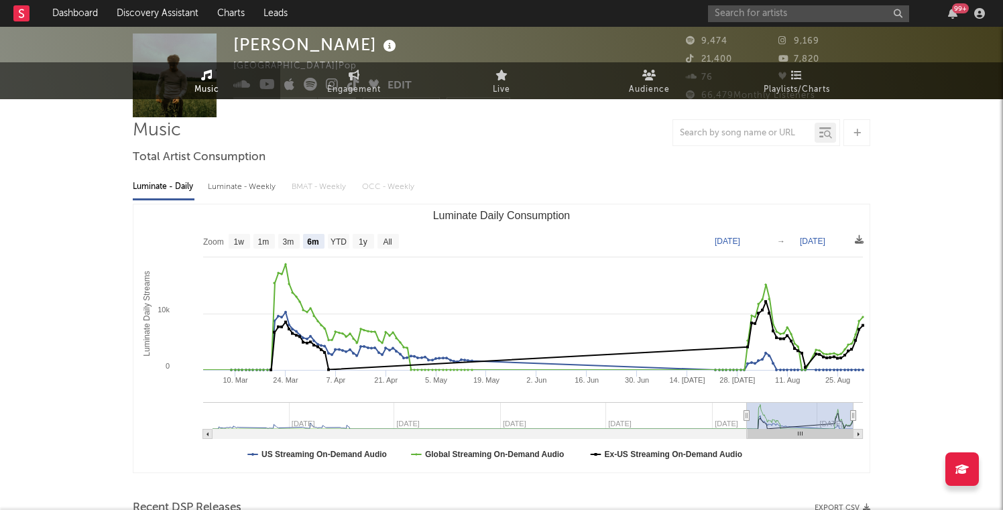
scroll to position [0, 0]
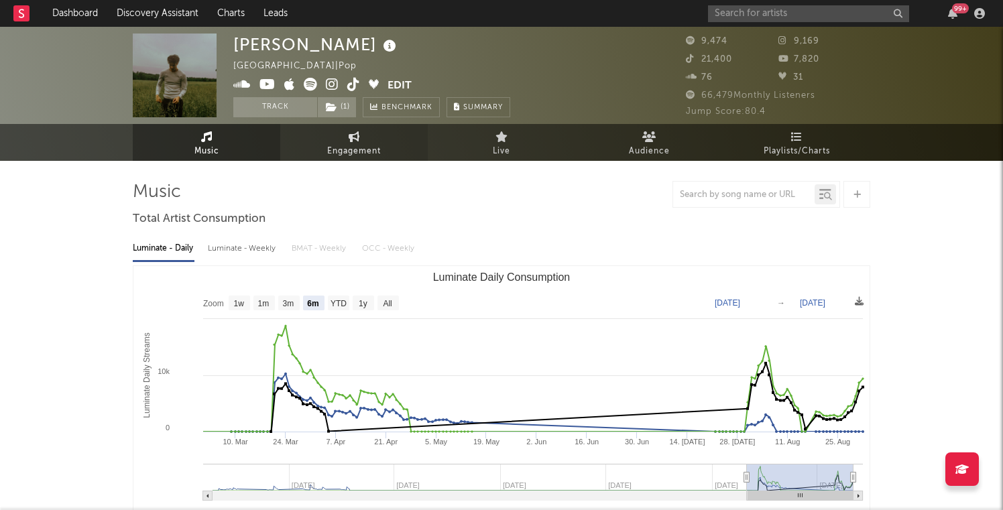
click at [324, 141] on link "Engagement" at bounding box center [353, 142] width 147 height 37
select select "1w"
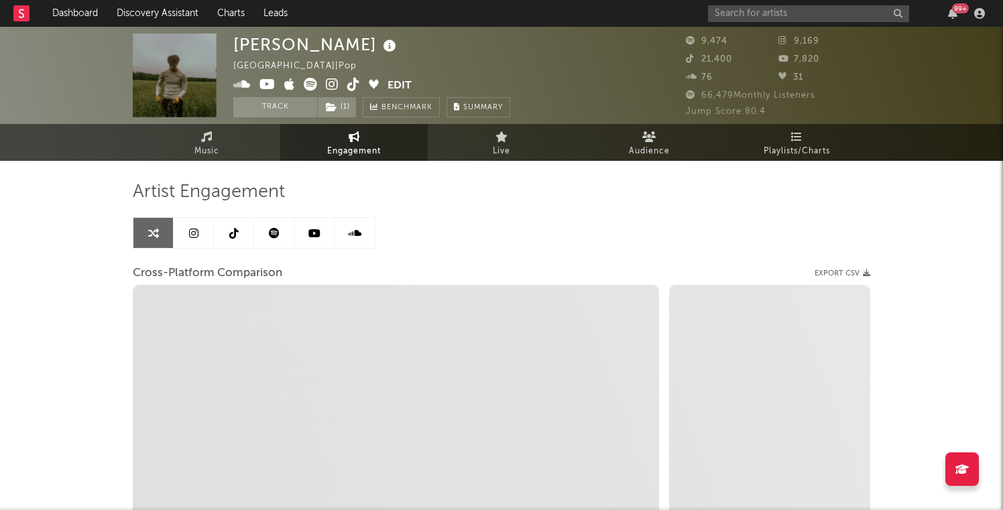
click at [192, 233] on icon at bounding box center [193, 233] width 9 height 11
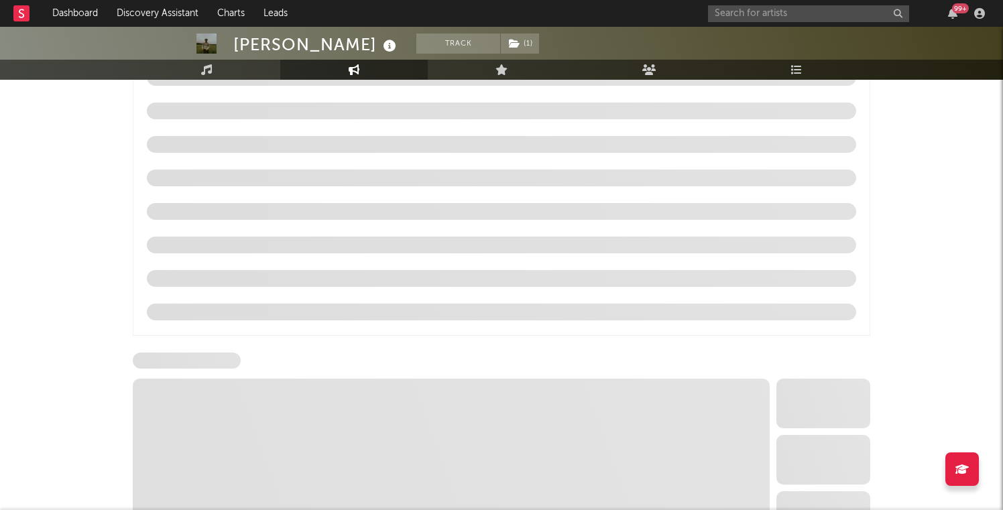
select select "6m"
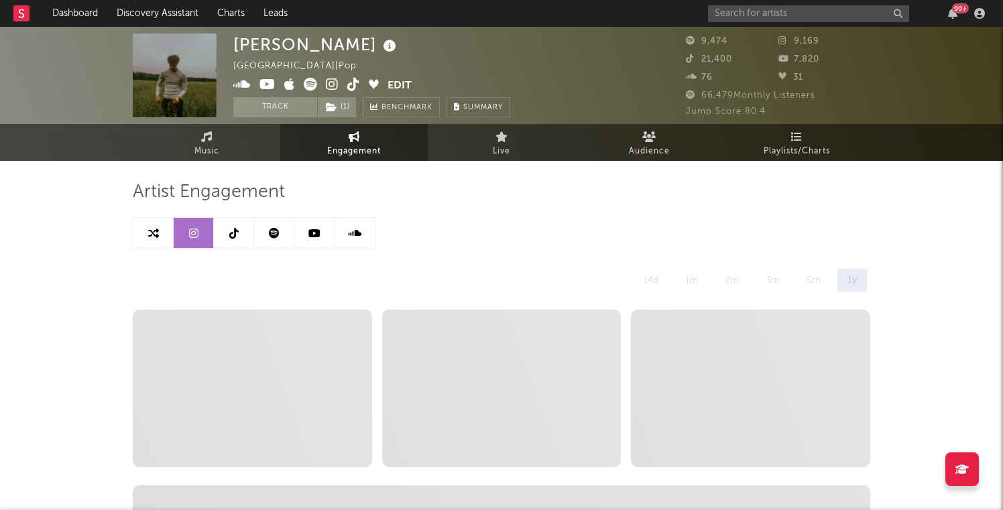
click at [232, 231] on icon at bounding box center [233, 233] width 9 height 11
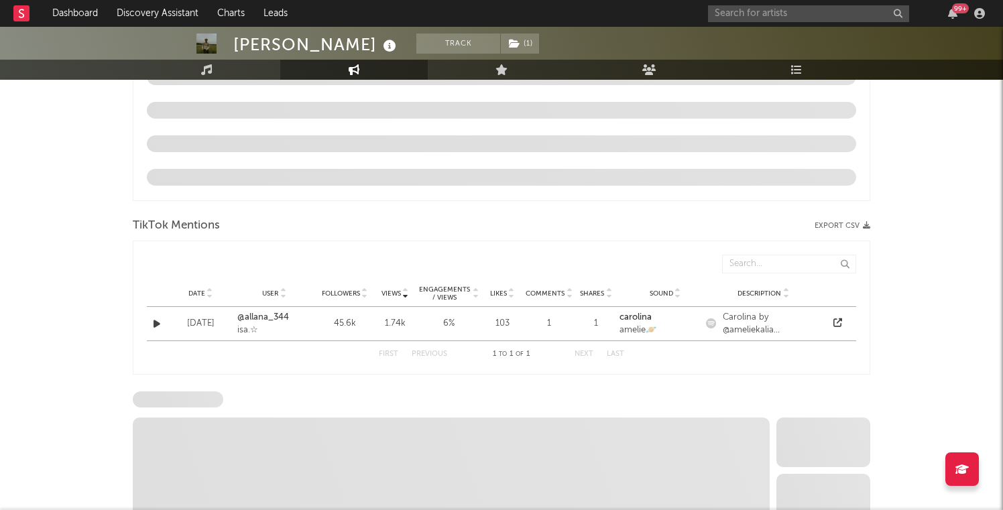
select select "6m"
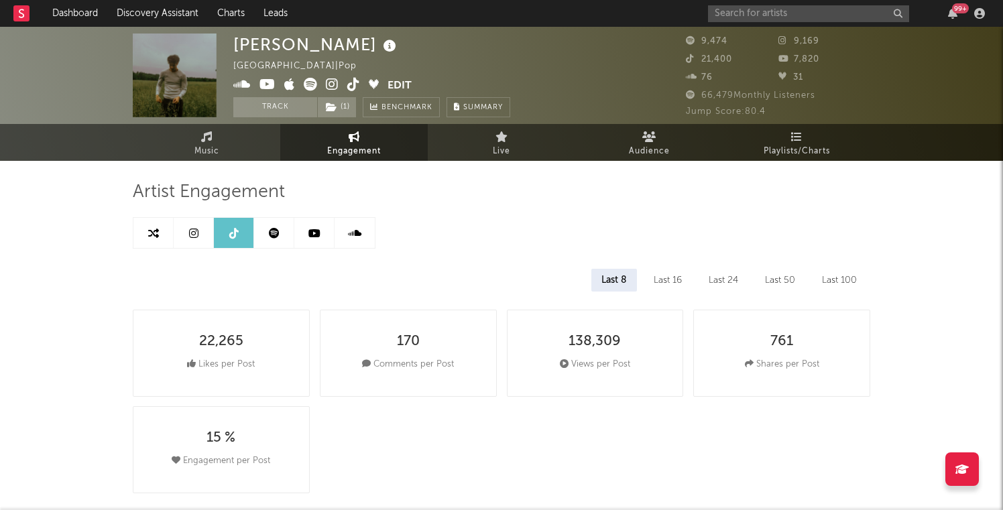
click at [348, 85] on icon at bounding box center [353, 84] width 13 height 13
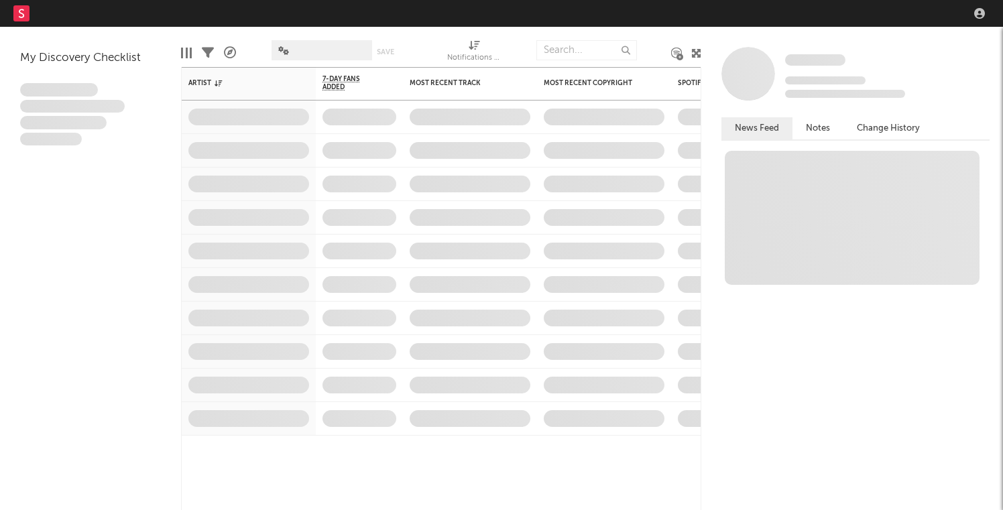
click at [816, 15] on nav "Dashboard Discovery Assistant Charts Leads" at bounding box center [501, 13] width 1003 height 27
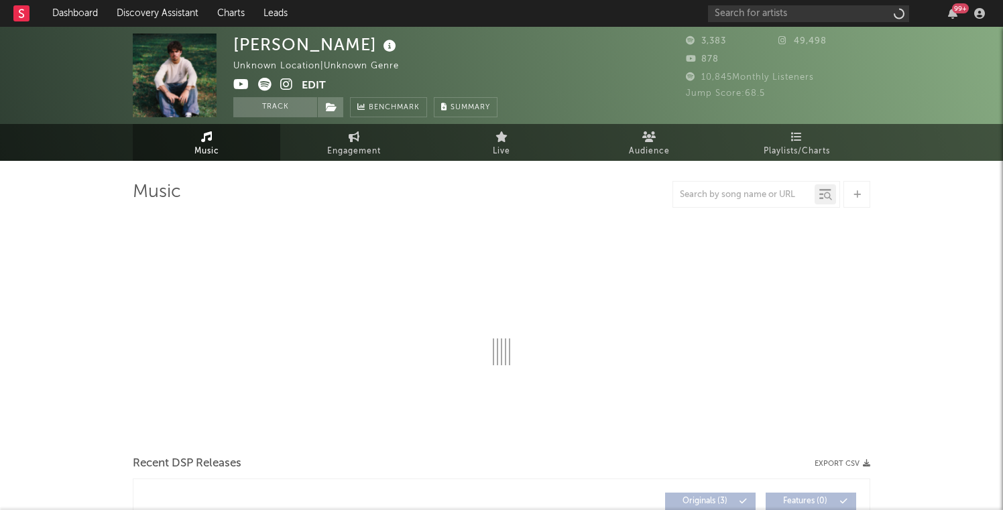
select select "1w"
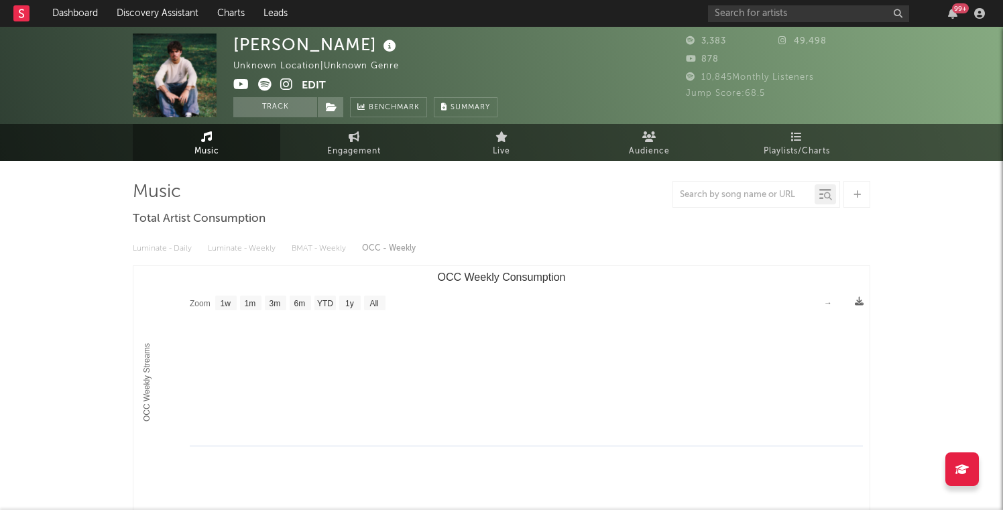
click at [180, 92] on img at bounding box center [175, 76] width 84 height 84
click at [281, 80] on icon at bounding box center [286, 84] width 13 height 13
